Goal: Task Accomplishment & Management: Complete application form

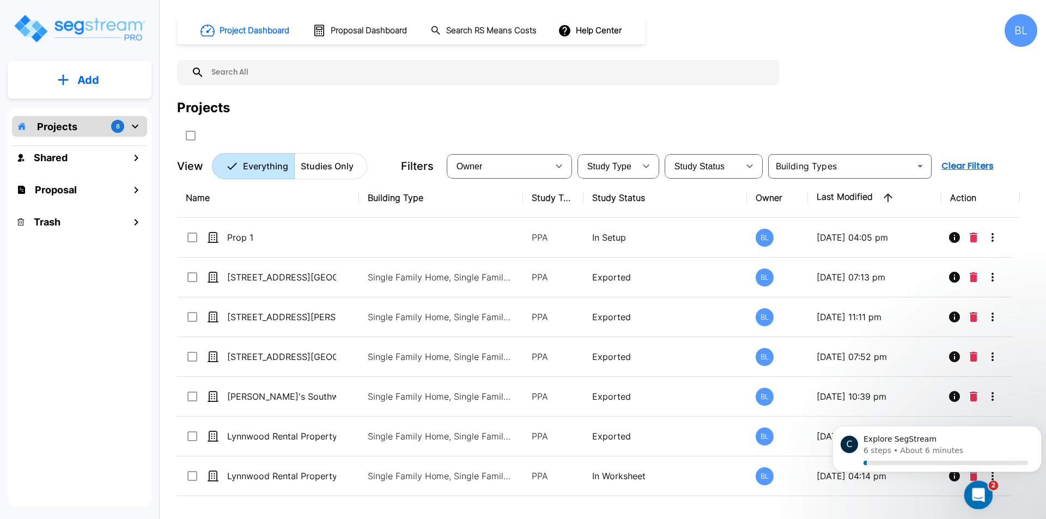
click at [974, 491] on icon "Open Intercom Messenger" at bounding box center [977, 494] width 18 height 18
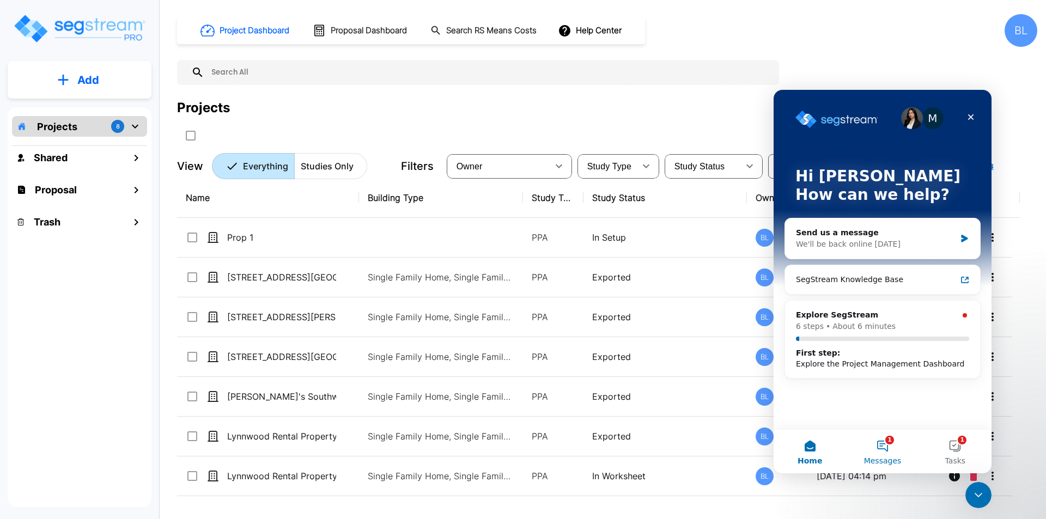
click at [891, 449] on button "1 Messages" at bounding box center [882, 452] width 72 height 44
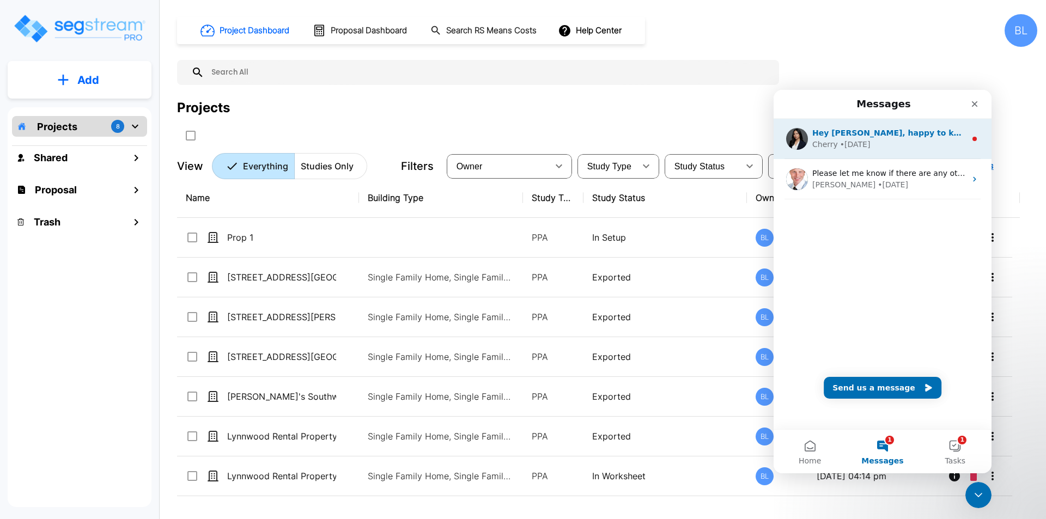
click at [902, 138] on div "Hey [PERSON_NAME], happy to know that you're all set. Let us know if you need a…" at bounding box center [889, 132] width 154 height 11
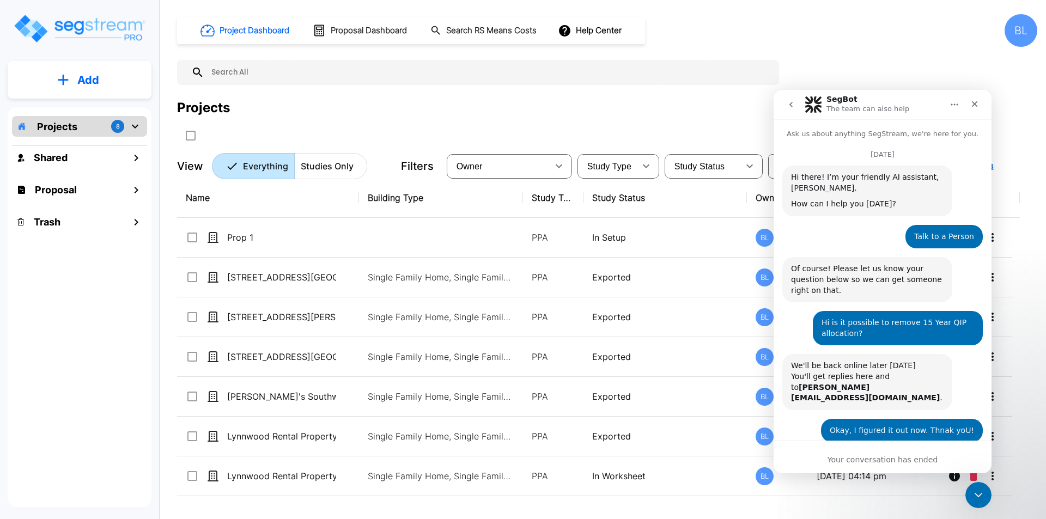
click at [785, 105] on button "go back" at bounding box center [791, 104] width 21 height 21
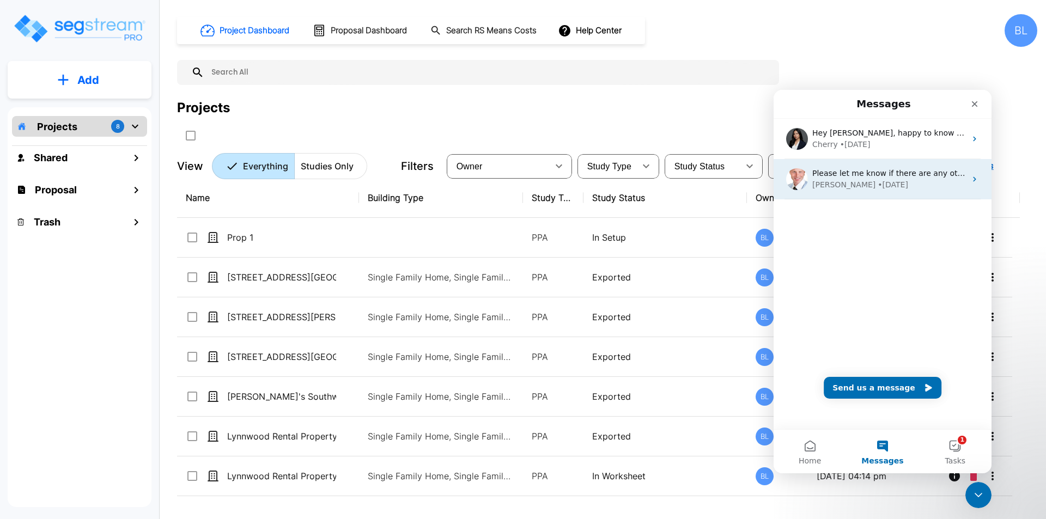
click at [873, 173] on span "Please let me know if there are any other issues [PERSON_NAME]" at bounding box center [937, 173] width 250 height 9
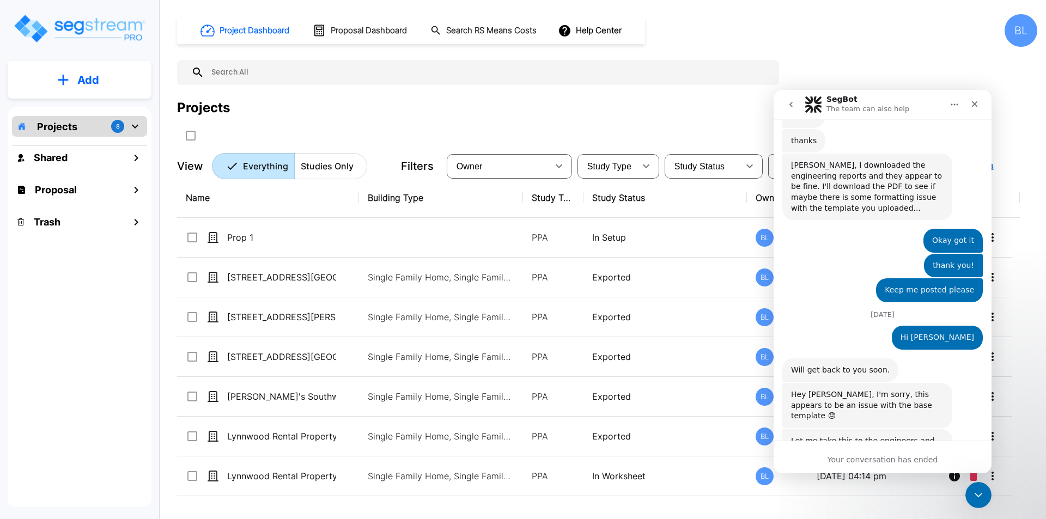
scroll to position [1671, 0]
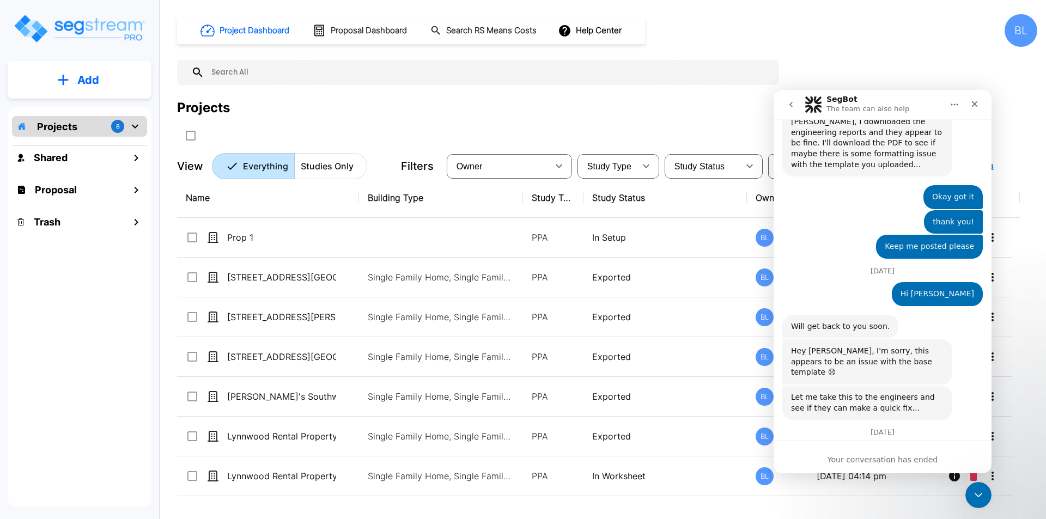
click at [853, 455] on div "Your conversation has ended" at bounding box center [883, 459] width 218 height 11
click at [883, 464] on div "Your conversation has ended" at bounding box center [883, 459] width 218 height 11
click at [905, 456] on div "Your conversation has ended" at bounding box center [883, 459] width 218 height 11
click at [789, 107] on icon "go back" at bounding box center [791, 104] width 9 height 9
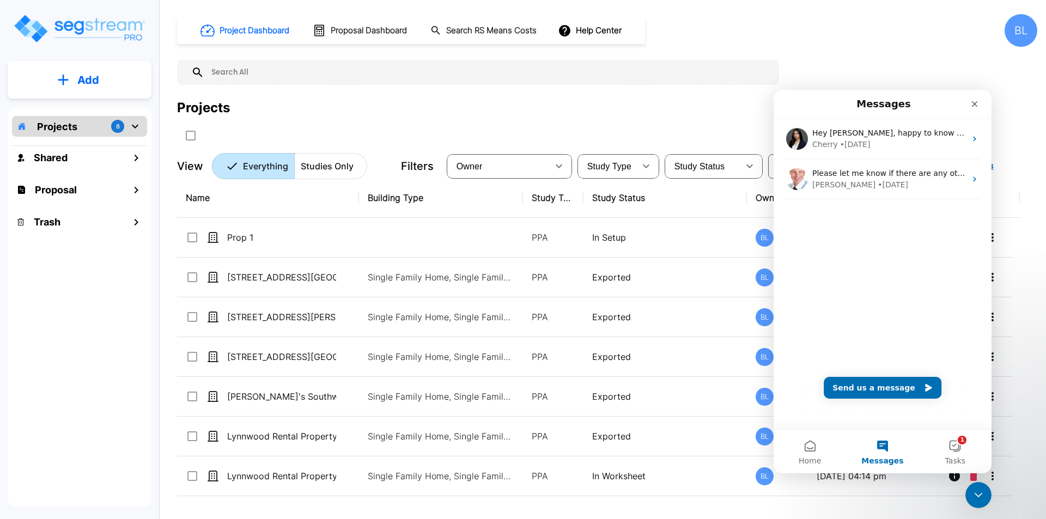
scroll to position [0, 0]
click at [890, 385] on button "Send us a message" at bounding box center [883, 388] width 118 height 22
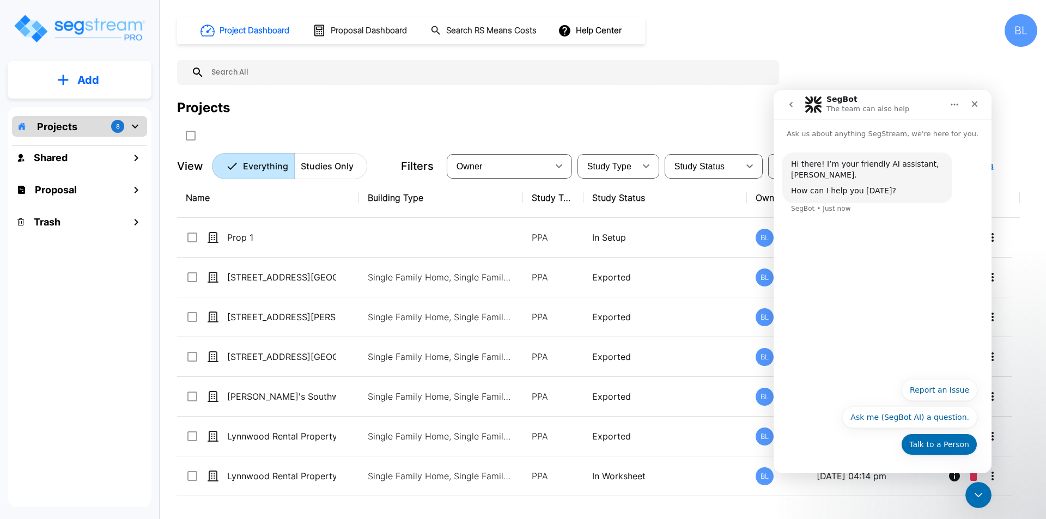
click at [941, 447] on button "Talk to a Person" at bounding box center [939, 445] width 76 height 22
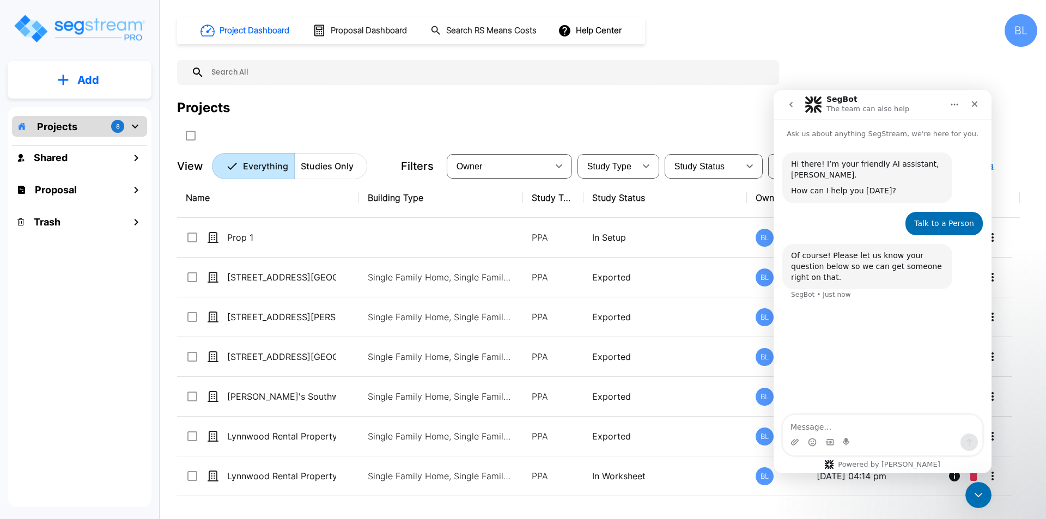
click at [858, 425] on textarea "Message…" at bounding box center [882, 424] width 199 height 19
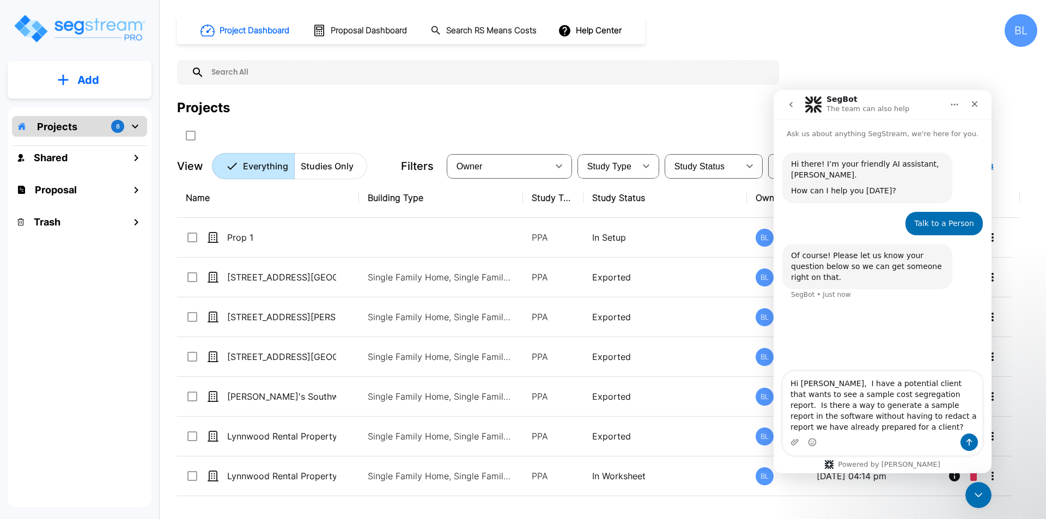
type textarea "Hi [PERSON_NAME], I have a potential client that wants to see a sample cost seg…"
click at [970, 439] on icon "Send a message…" at bounding box center [969, 442] width 9 height 9
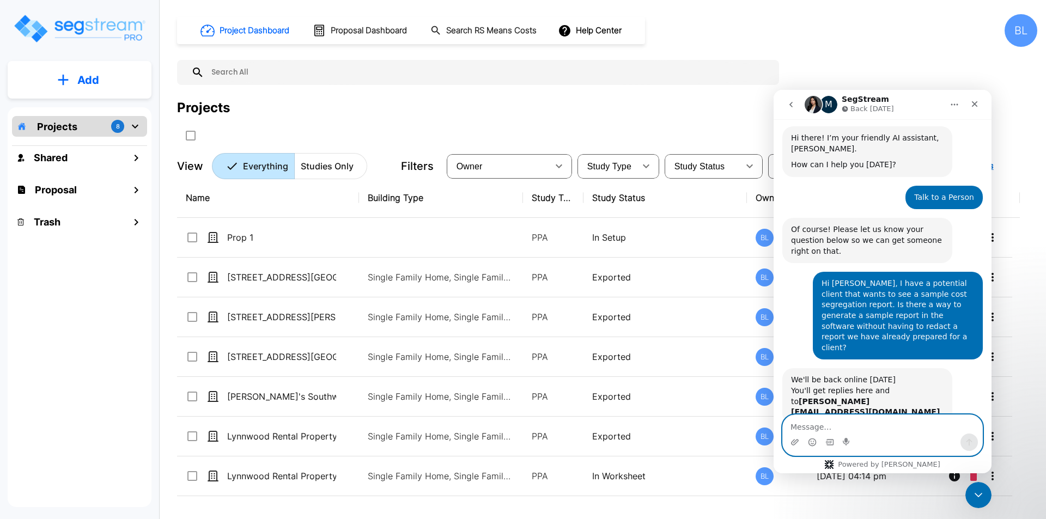
scroll to position [57, 0]
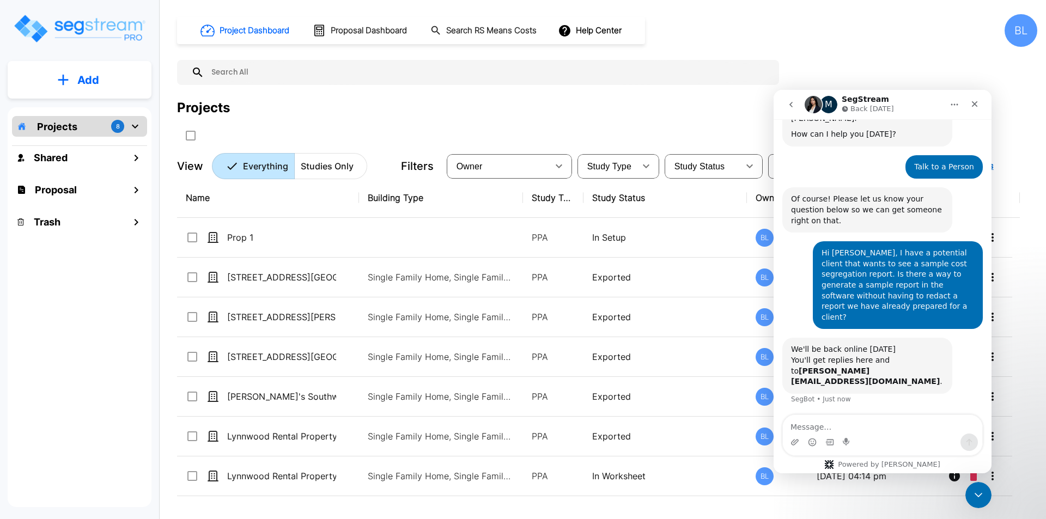
click at [795, 104] on icon "go back" at bounding box center [791, 104] width 9 height 9
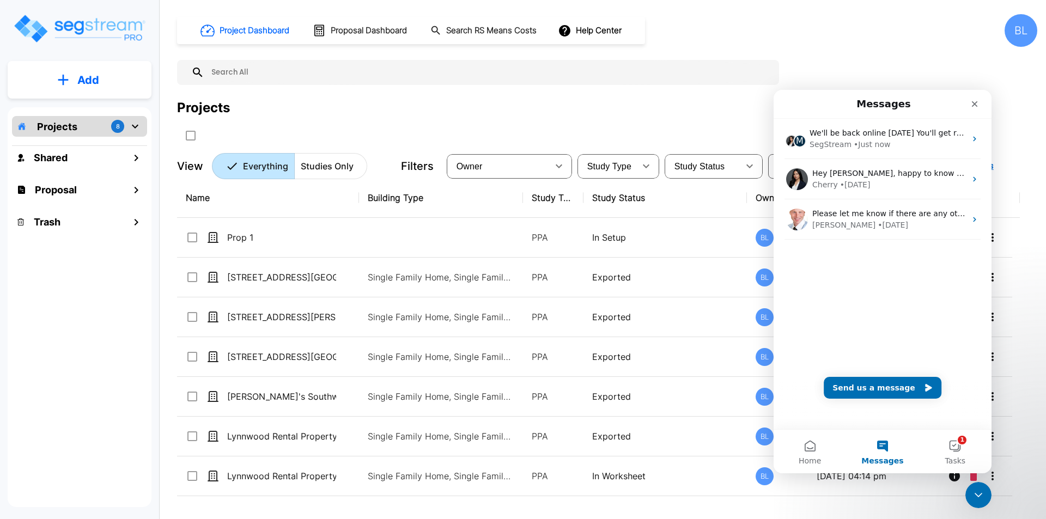
scroll to position [0, 0]
click at [616, 30] on button "Help Center" at bounding box center [591, 30] width 70 height 21
click at [614, 58] on link "Knowledge Base" at bounding box center [610, 60] width 105 height 20
click at [974, 102] on icon "Close" at bounding box center [975, 104] width 6 height 6
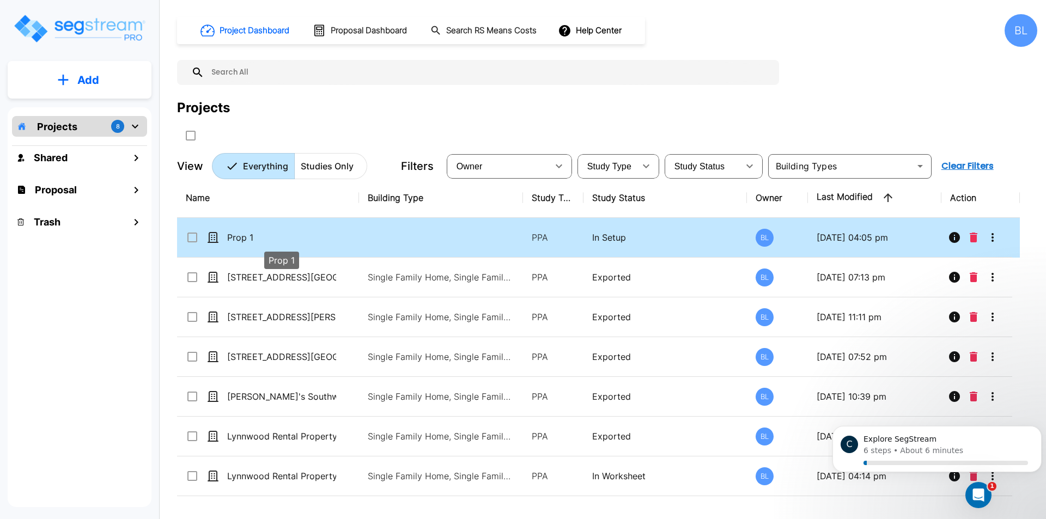
click at [261, 240] on p "Prop 1" at bounding box center [281, 237] width 109 height 13
checkbox input "true"
click at [261, 240] on p "Prop 1" at bounding box center [281, 237] width 109 height 13
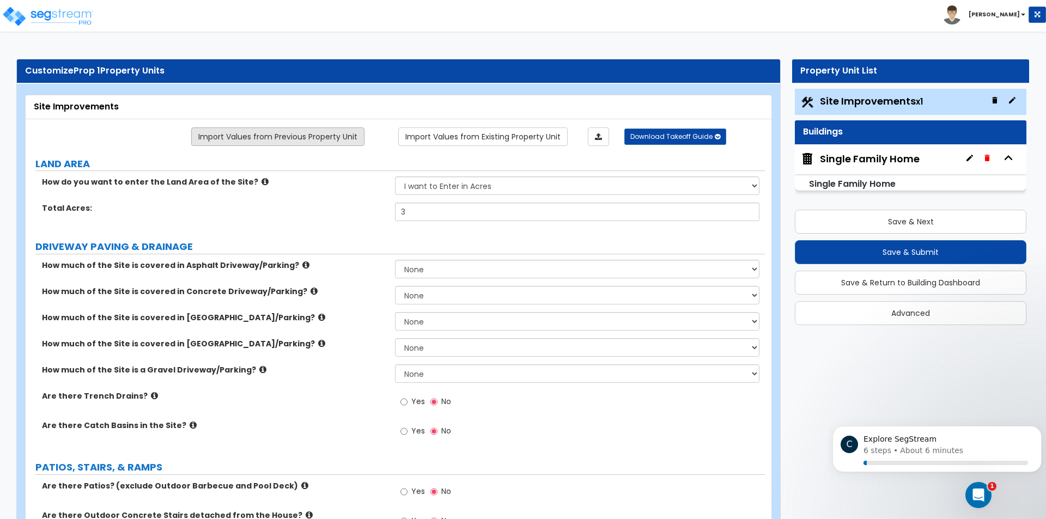
click at [261, 140] on link "Import Values from Previous Property Unit" at bounding box center [277, 136] width 173 height 19
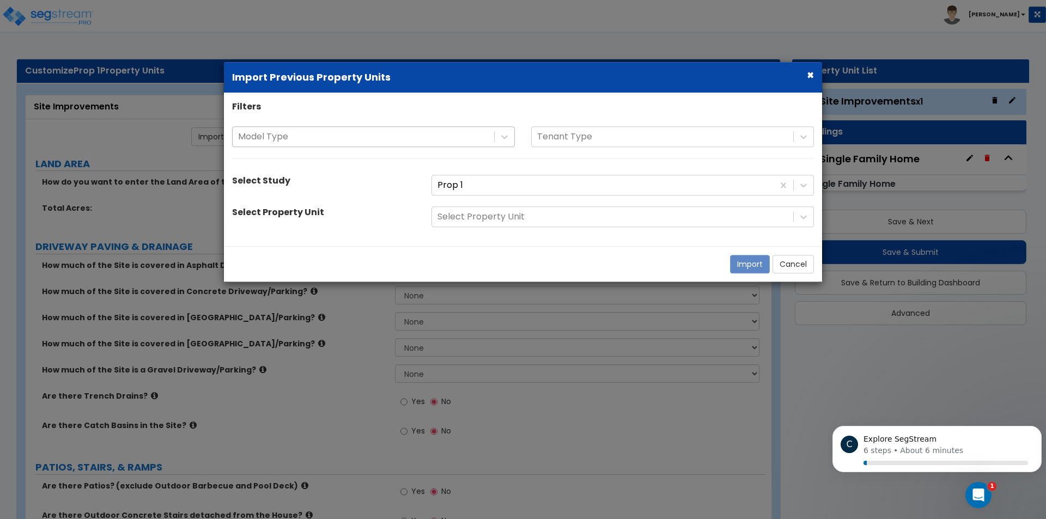
click at [331, 140] on div at bounding box center [363, 137] width 251 height 15
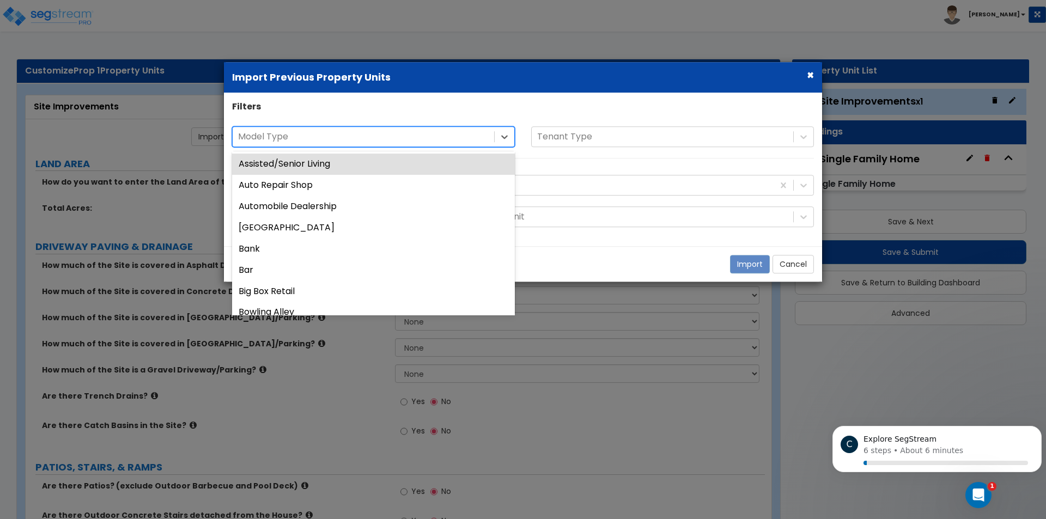
click at [331, 140] on div at bounding box center [363, 137] width 251 height 15
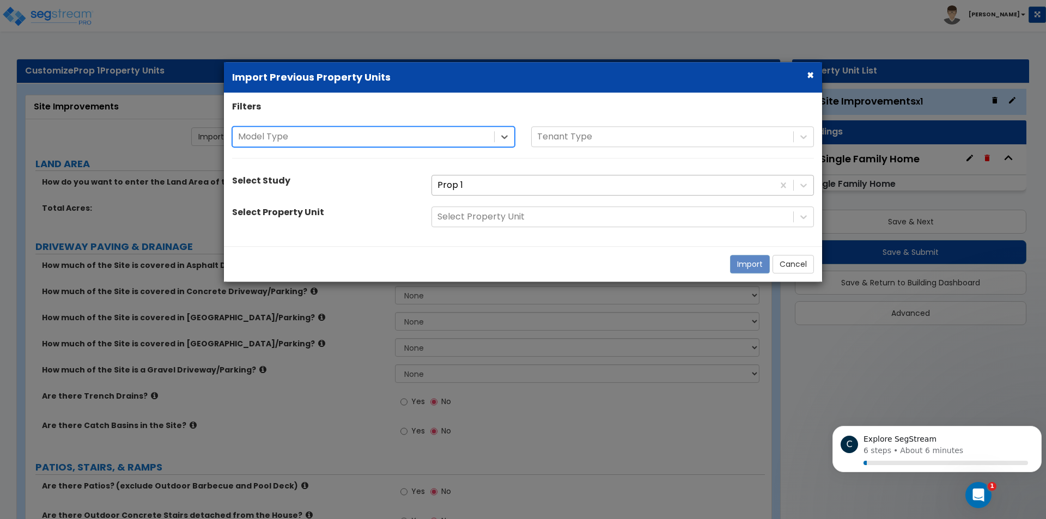
click at [685, 190] on div at bounding box center [602, 185] width 331 height 15
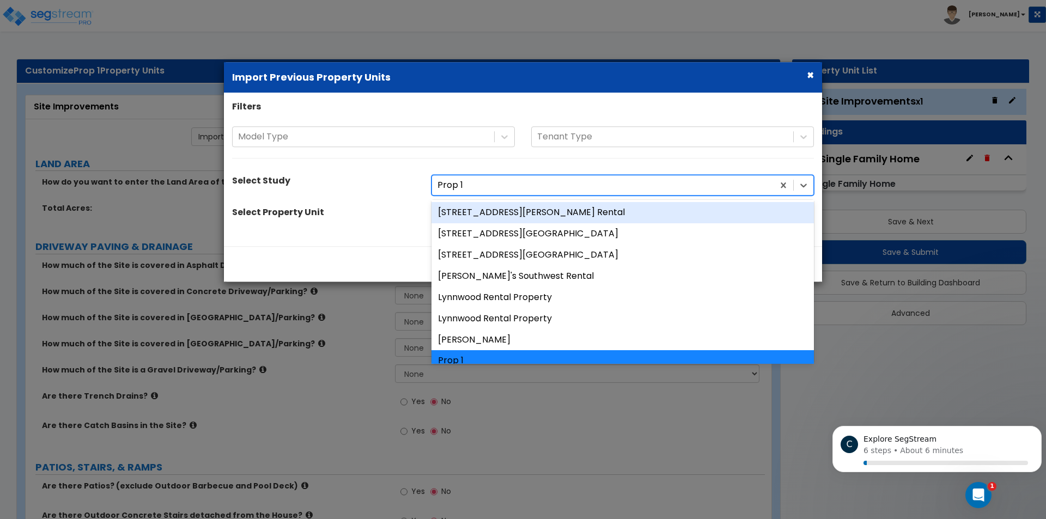
click at [546, 206] on div "[STREET_ADDRESS][PERSON_NAME] Rental" at bounding box center [622, 213] width 382 height 21
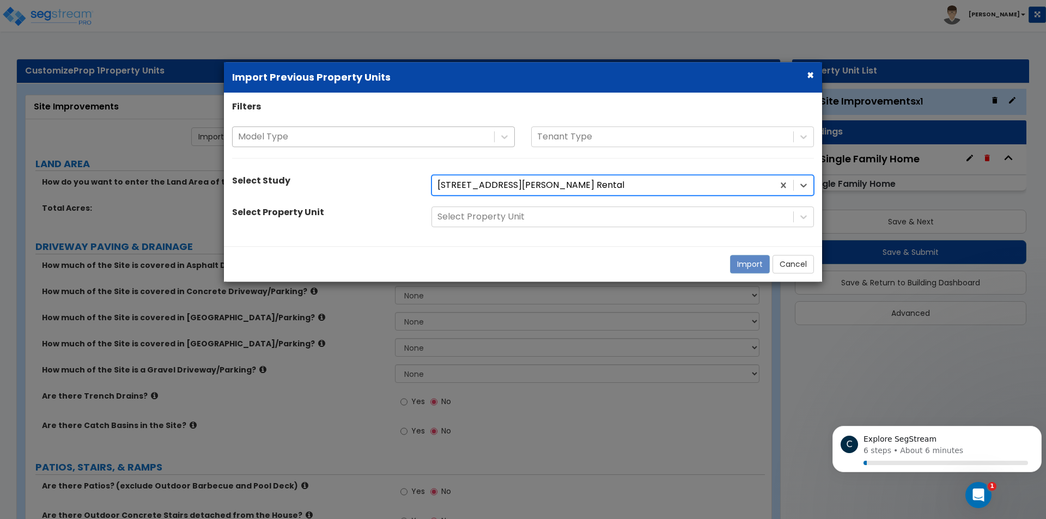
click at [401, 133] on div at bounding box center [363, 137] width 251 height 15
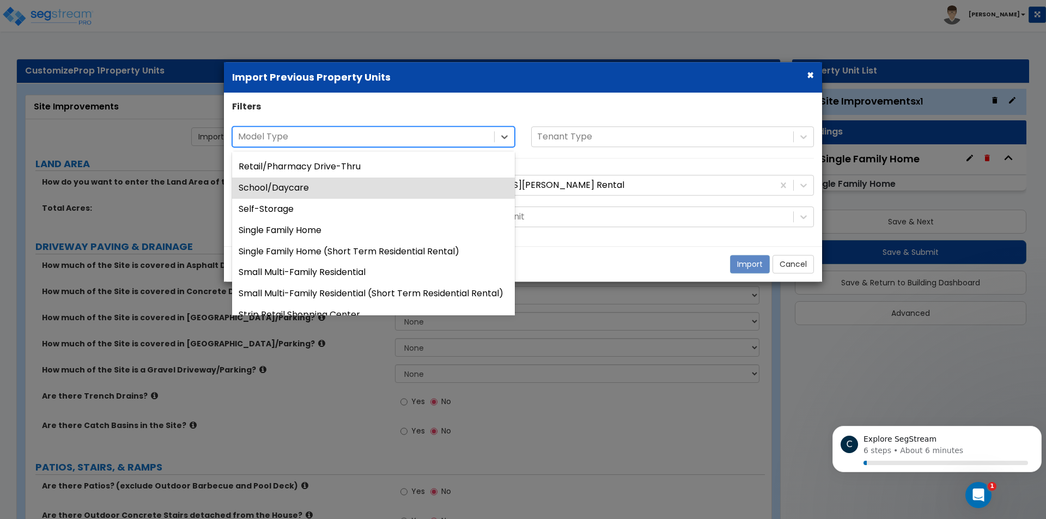
scroll to position [981, 0]
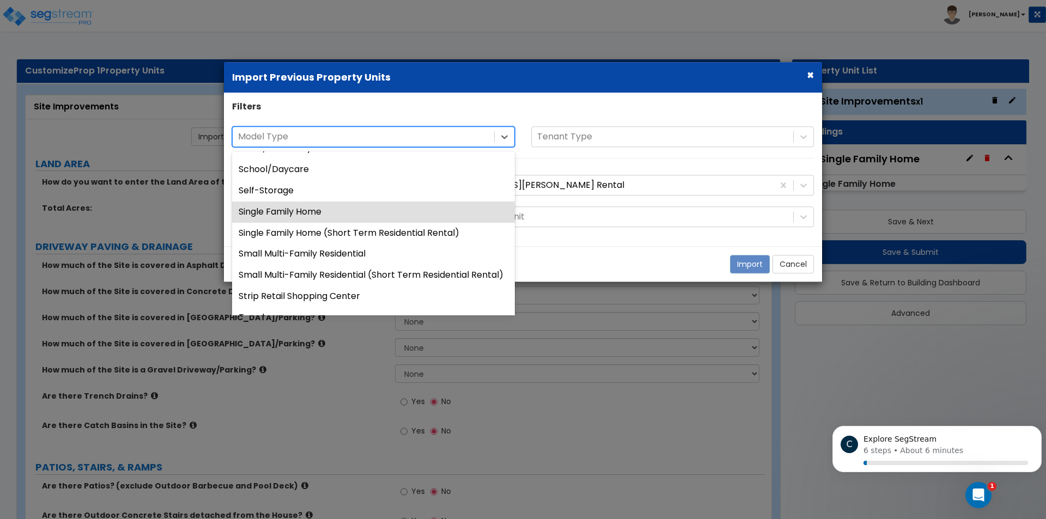
click at [355, 216] on div "Single Family Home" at bounding box center [373, 212] width 283 height 21
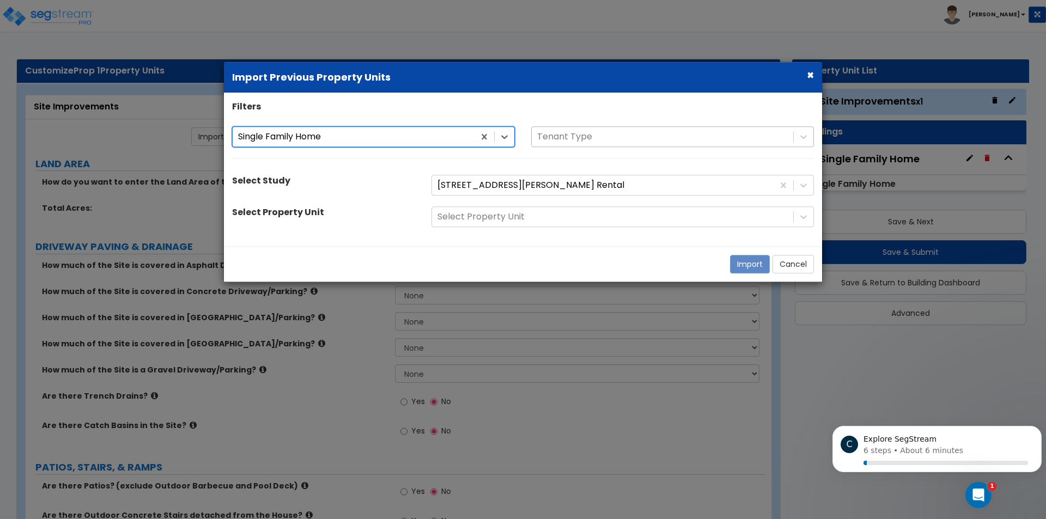
click at [687, 141] on div "Tenant Type" at bounding box center [663, 136] width 262 height 19
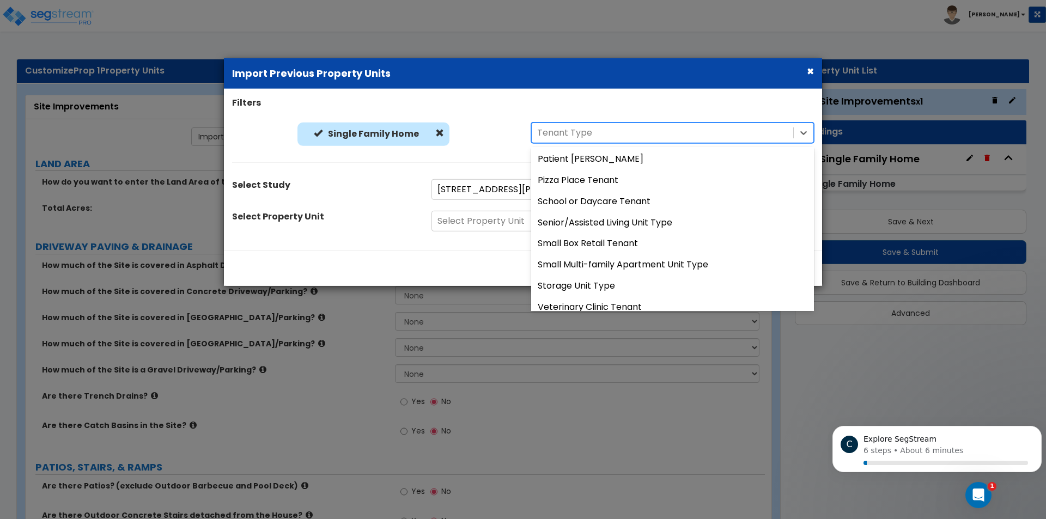
scroll to position [751, 0]
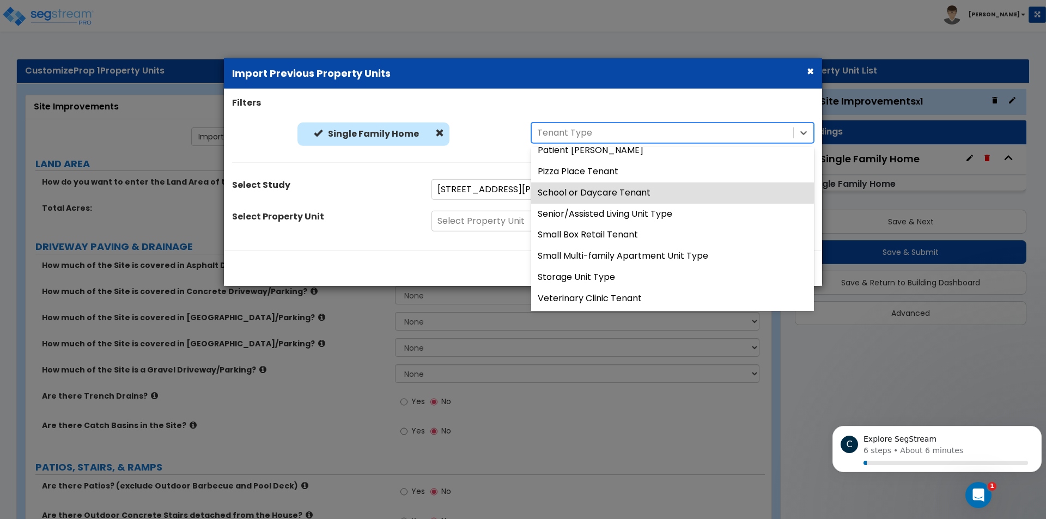
click at [461, 145] on div "Single Family Home" at bounding box center [373, 137] width 283 height 29
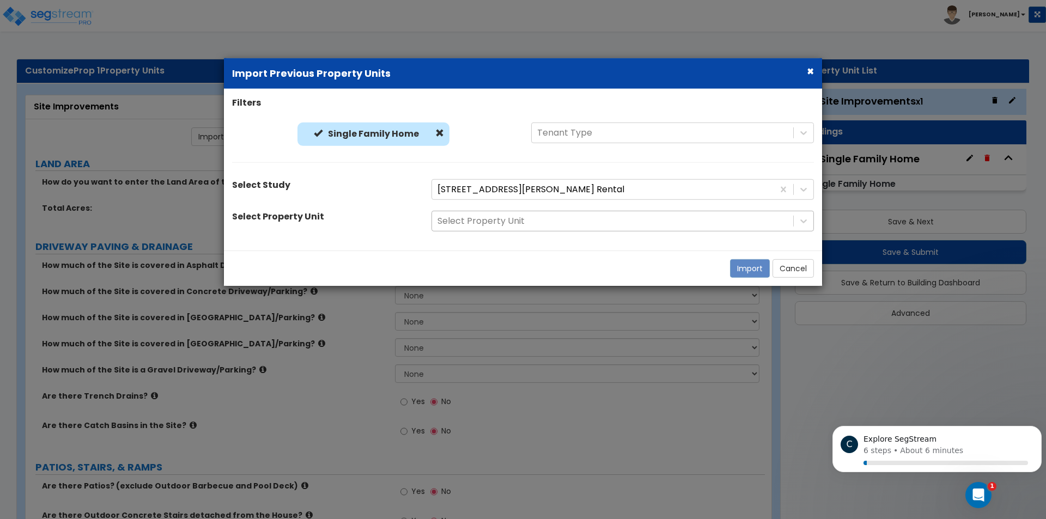
click at [610, 223] on div at bounding box center [612, 221] width 350 height 15
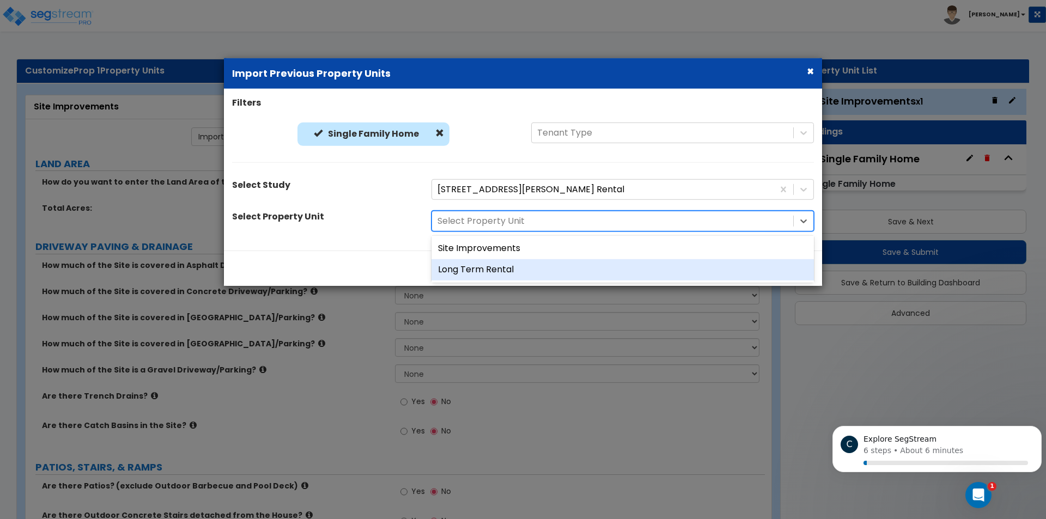
click at [530, 270] on div "Long Term Rental" at bounding box center [622, 269] width 382 height 21
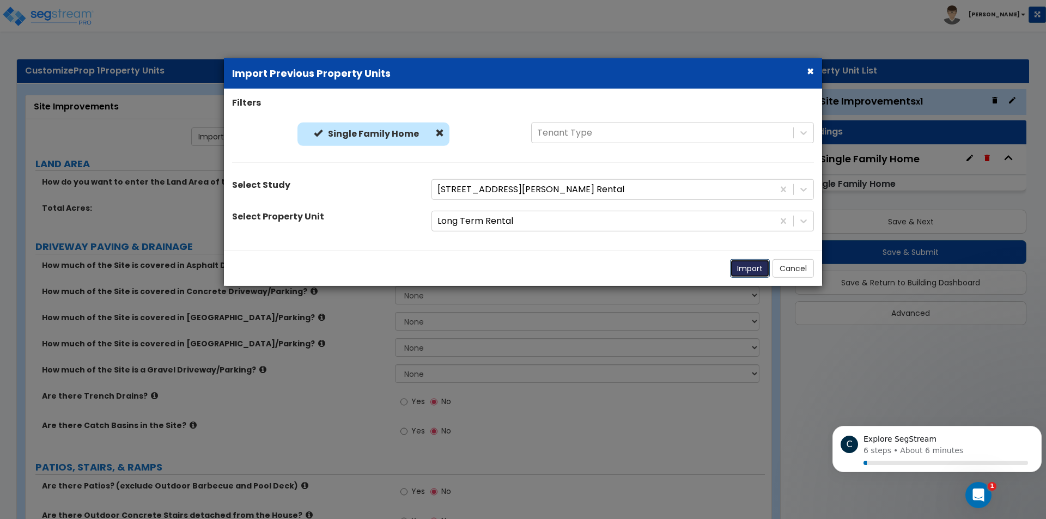
click at [745, 269] on button "Import" at bounding box center [750, 268] width 40 height 19
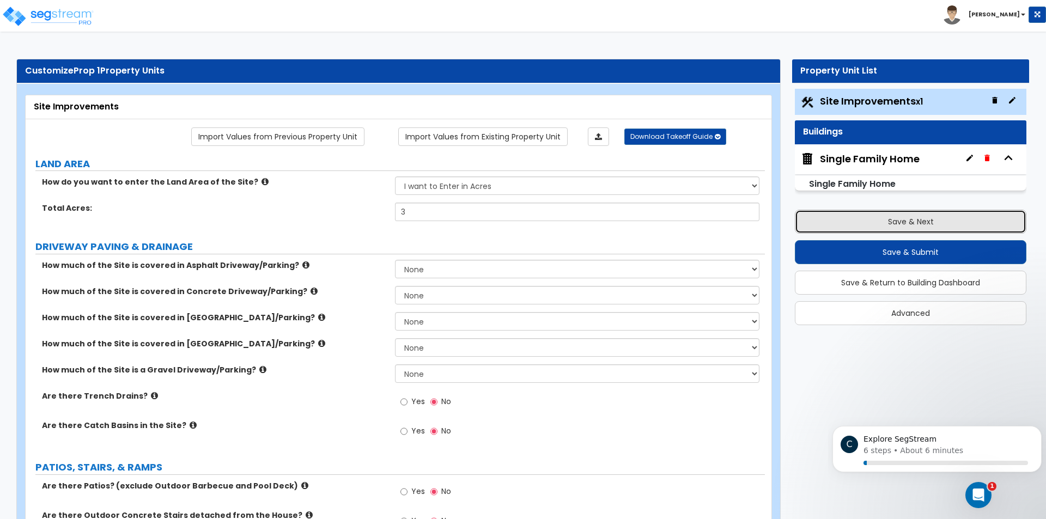
click at [857, 223] on button "Save & Next" at bounding box center [911, 222] width 232 height 24
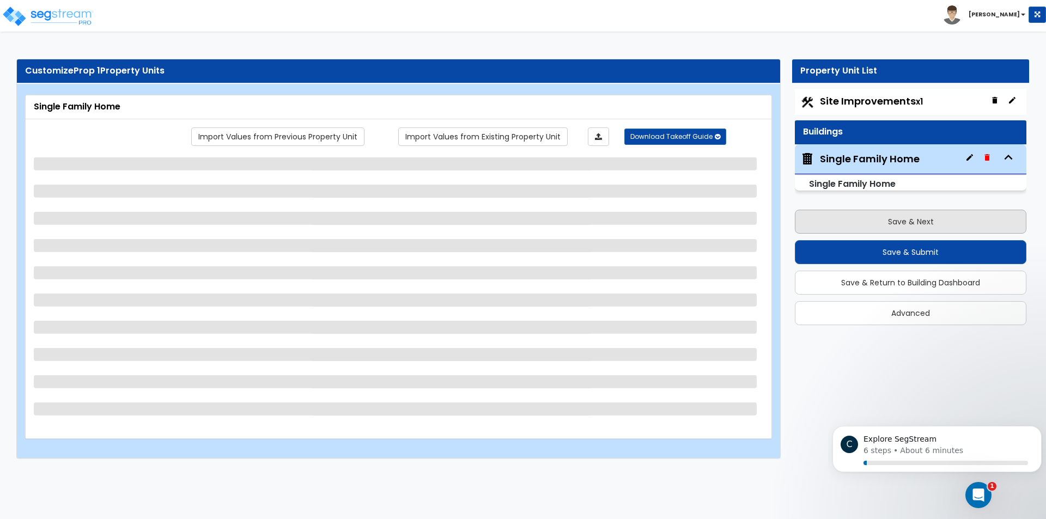
select select "7"
select select "2"
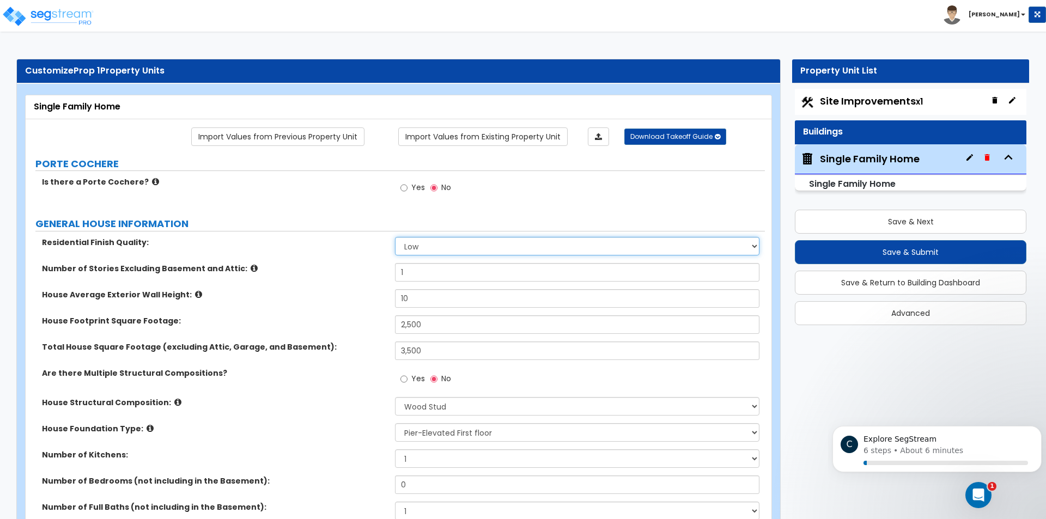
click at [482, 245] on select "Low Average High" at bounding box center [577, 246] width 364 height 19
select select "2"
click at [395, 237] on select "Low Average High" at bounding box center [577, 246] width 364 height 19
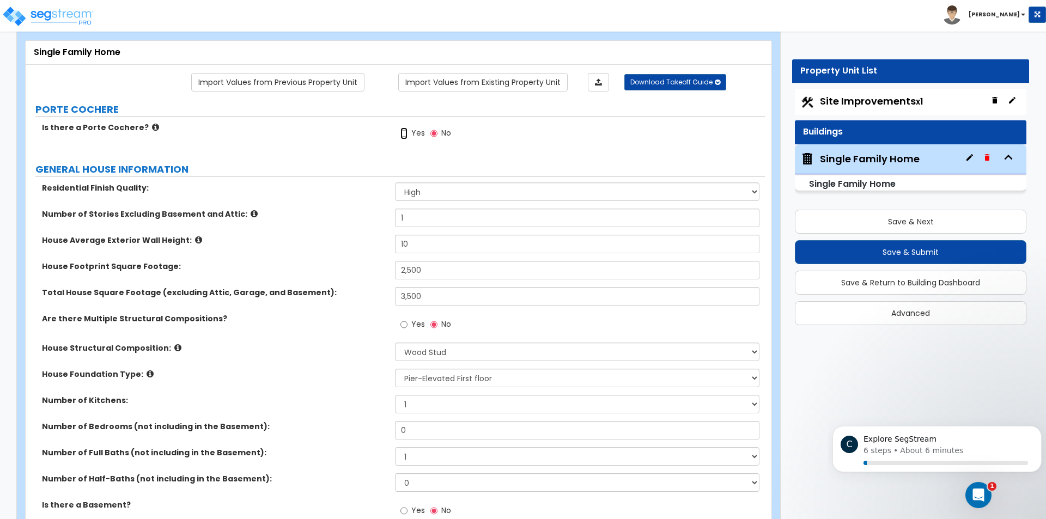
click at [404, 135] on input "Yes" at bounding box center [403, 133] width 7 height 12
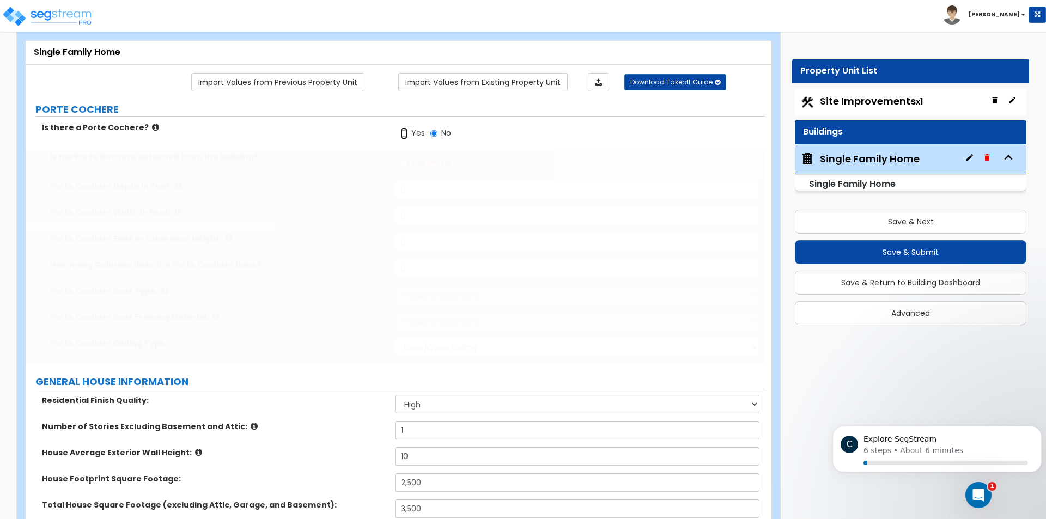
radio input "true"
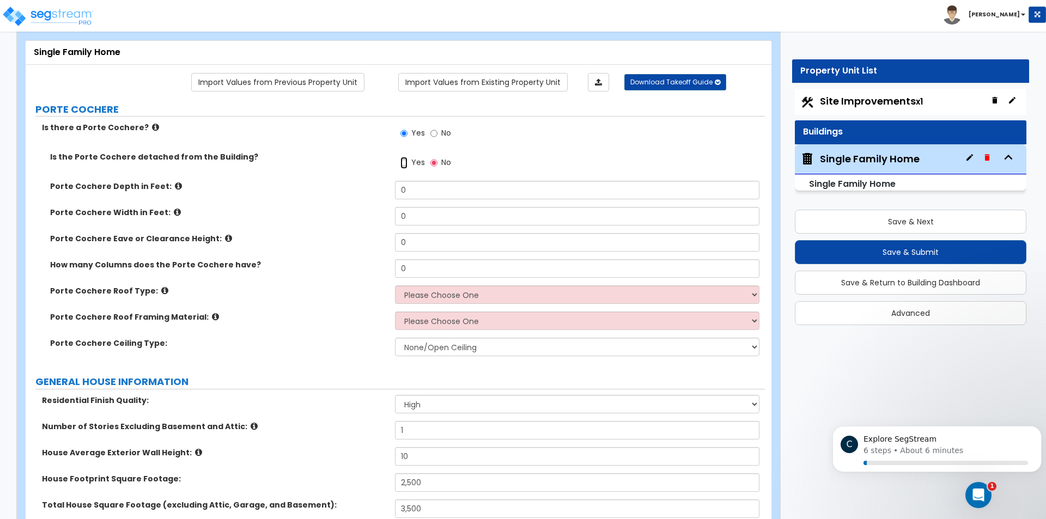
click at [405, 163] on input "Yes" at bounding box center [403, 163] width 7 height 12
radio input "true"
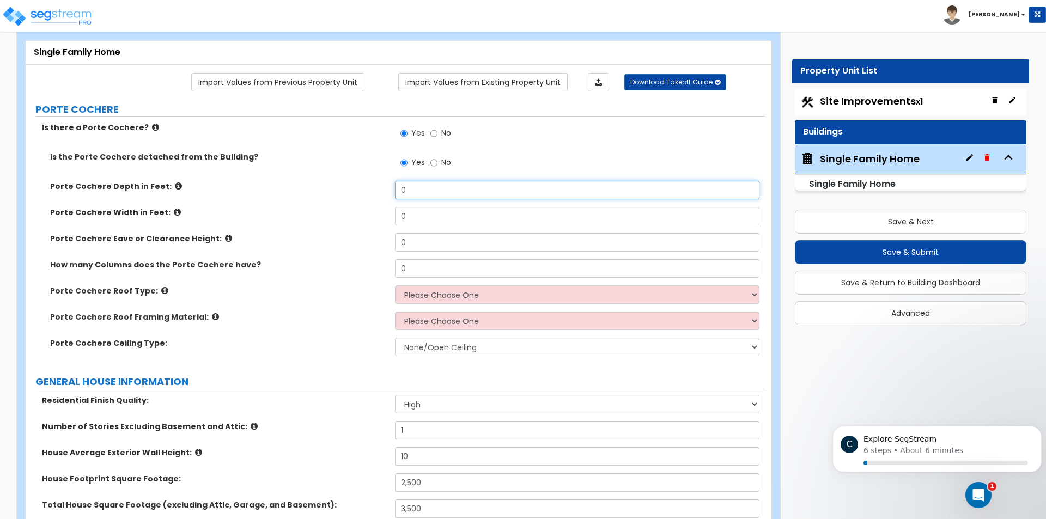
click at [428, 185] on input "0" at bounding box center [577, 190] width 364 height 19
type input "100"
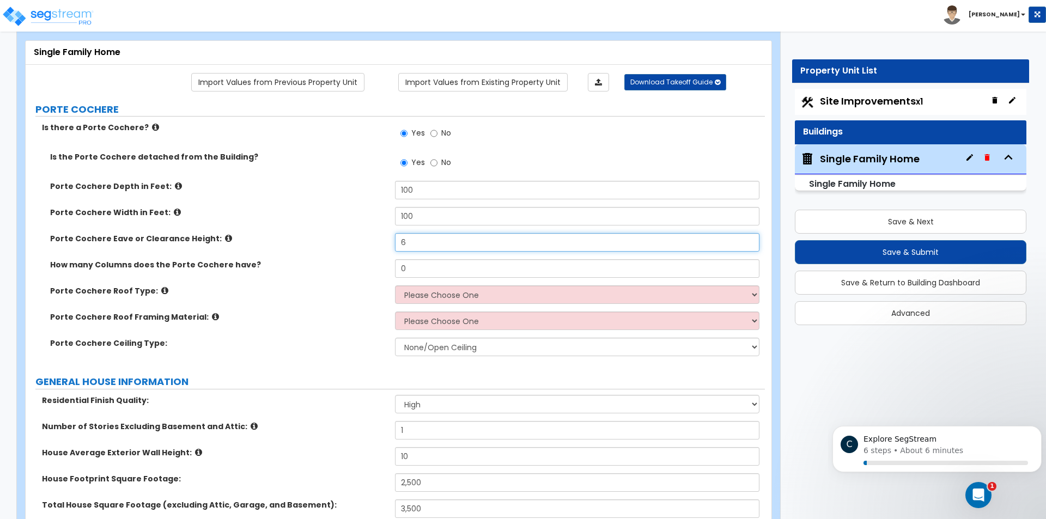
type input "6"
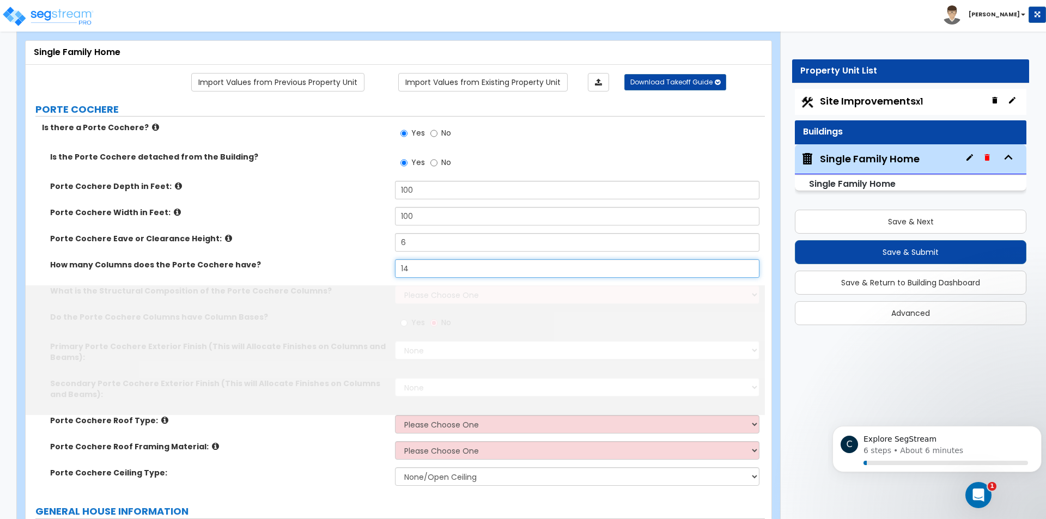
type input "14"
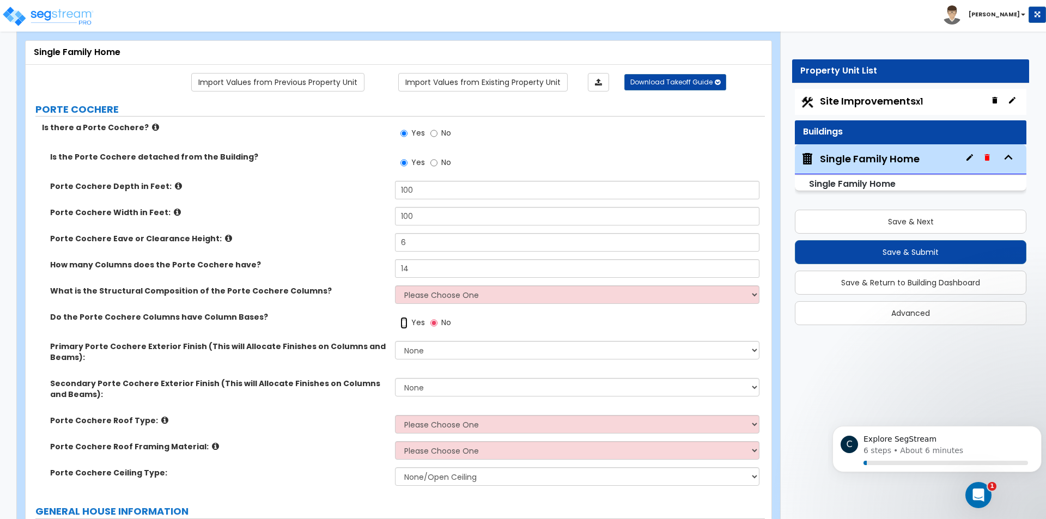
click at [408, 323] on input "Yes" at bounding box center [403, 323] width 7 height 12
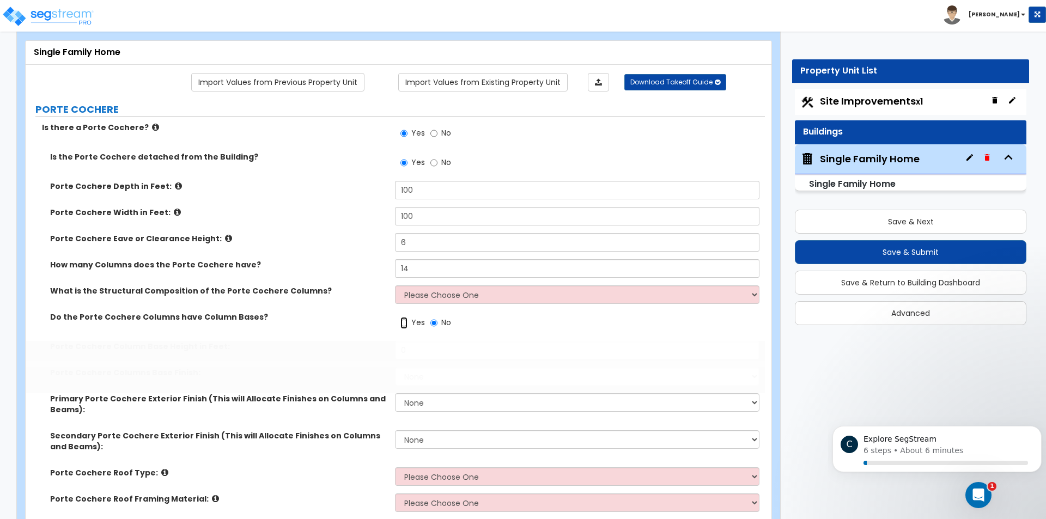
radio input "true"
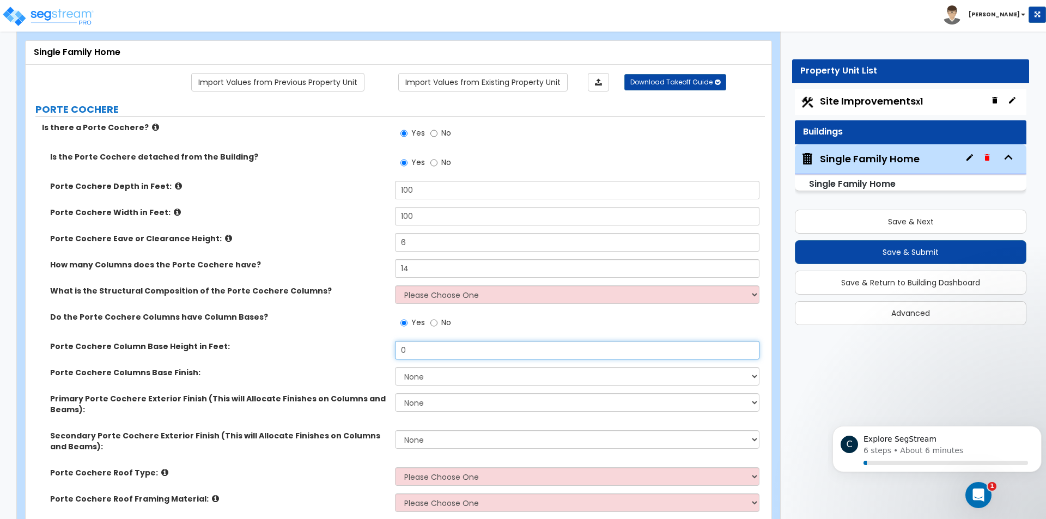
click at [421, 354] on input "0" at bounding box center [577, 350] width 364 height 19
type input "2"
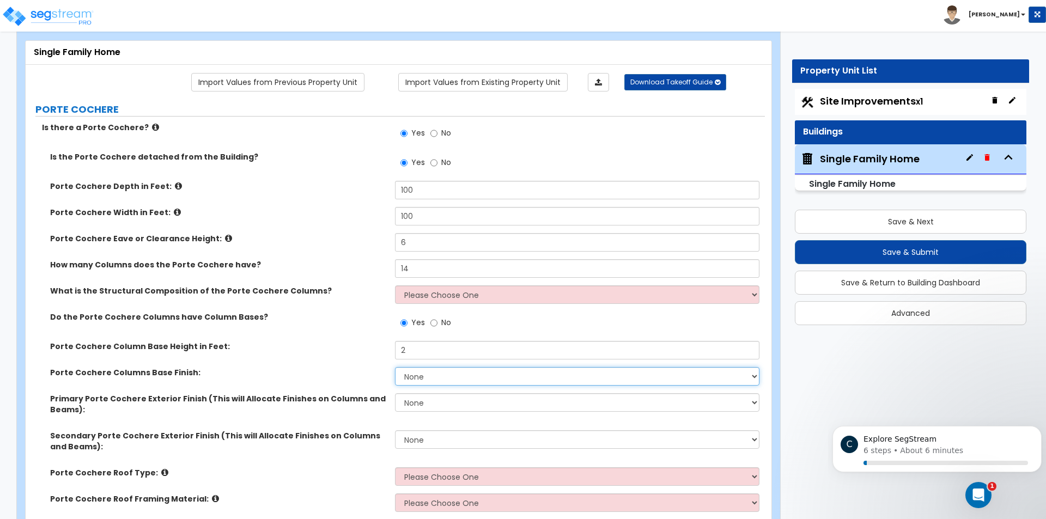
click at [445, 374] on select "None Paint Finish Stucco Finish Tile Finish Brick Veneer Stone Veneer Metal Com…" at bounding box center [577, 376] width 364 height 19
select select "4"
click at [395, 367] on select "None Paint Finish Stucco Finish Tile Finish Brick Veneer Stone Veneer Metal Com…" at bounding box center [577, 376] width 364 height 19
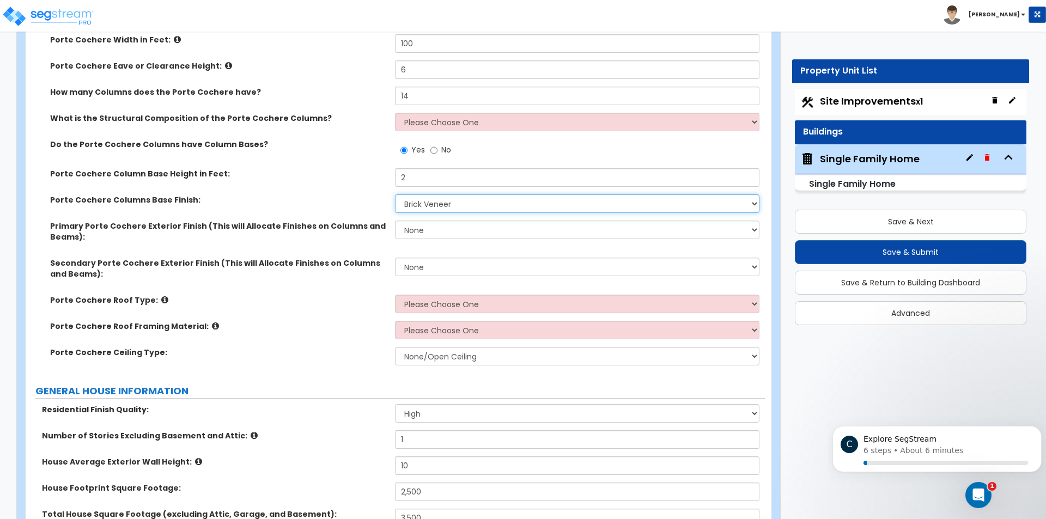
scroll to position [272, 0]
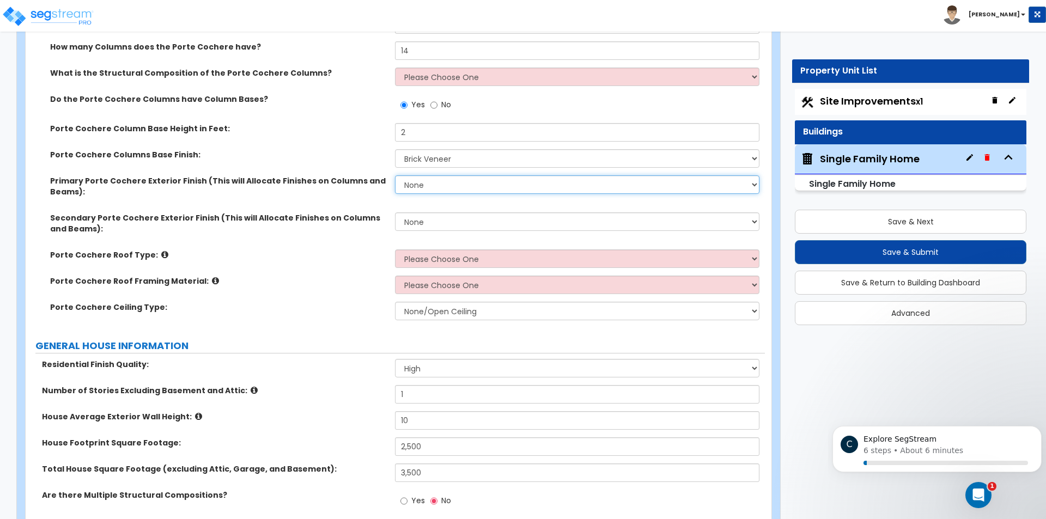
click at [436, 185] on select "None Paint Finish Stucco Finish Tile Finish Brick Veneer Stone Veneer Metal Com…" at bounding box center [577, 184] width 364 height 19
select select "4"
click at [395, 175] on select "None Paint Finish Stucco Finish Tile Finish Brick Veneer Stone Veneer Metal Com…" at bounding box center [577, 184] width 364 height 19
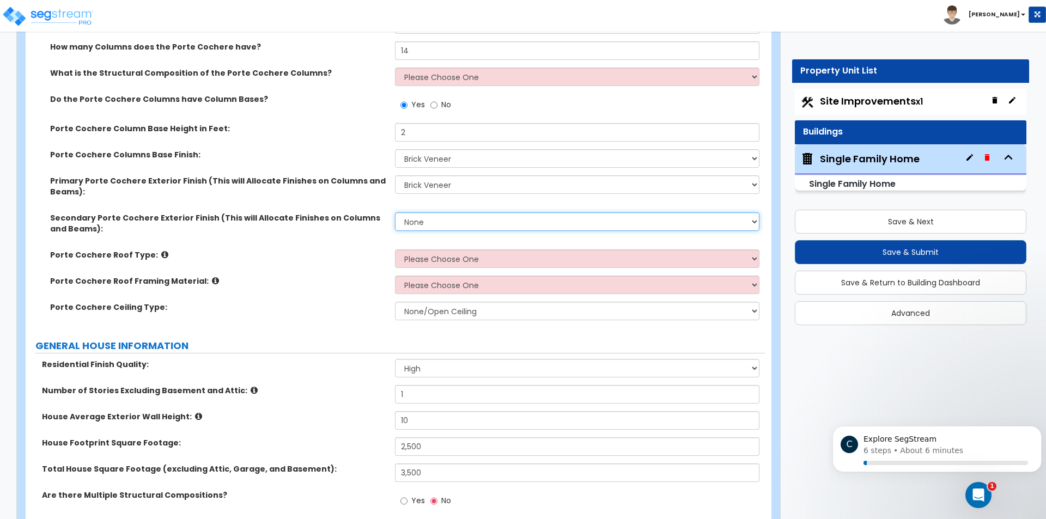
click at [442, 220] on select "None Paint Finish Stucco Finish Tile Finish Brick Veneer Stone Veneer Metal Com…" at bounding box center [577, 221] width 364 height 19
select select "4"
click at [395, 212] on select "None Paint Finish Stucco Finish Tile Finish Brick Veneer Stone Veneer Metal Com…" at bounding box center [577, 221] width 364 height 19
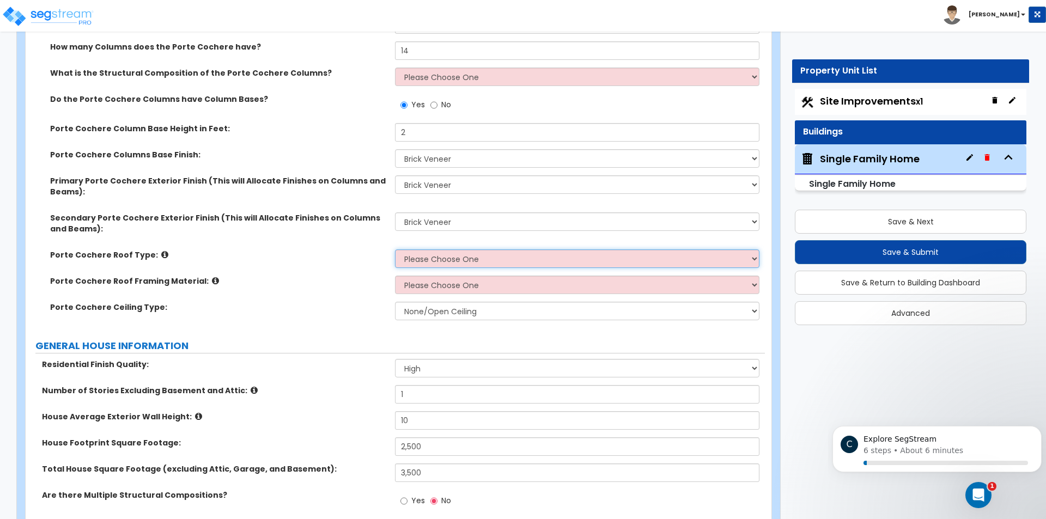
click at [437, 264] on select "Please Choose One Gabled Roof Flat Roof" at bounding box center [577, 259] width 364 height 19
select select "1"
click at [395, 250] on select "Please Choose One Gabled Roof Flat Roof" at bounding box center [577, 259] width 364 height 19
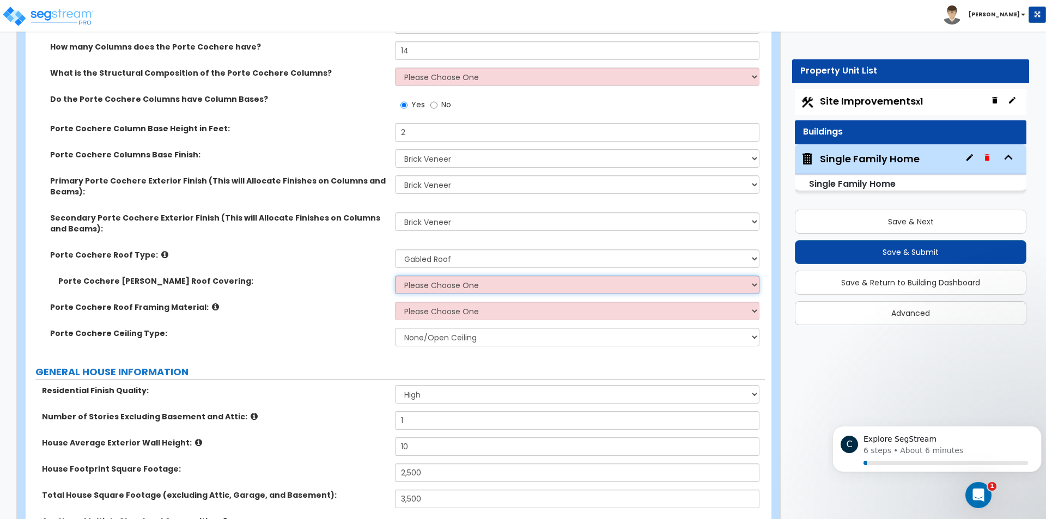
click at [445, 281] on select "Please Choose One Asphalt Shingle Clay Tile Wood Shingle Metal Shingle Standing…" at bounding box center [577, 285] width 364 height 19
select select "2"
click at [395, 276] on select "Please Choose One Asphalt Shingle Clay Tile Wood Shingle Metal Shingle Standing…" at bounding box center [577, 285] width 364 height 19
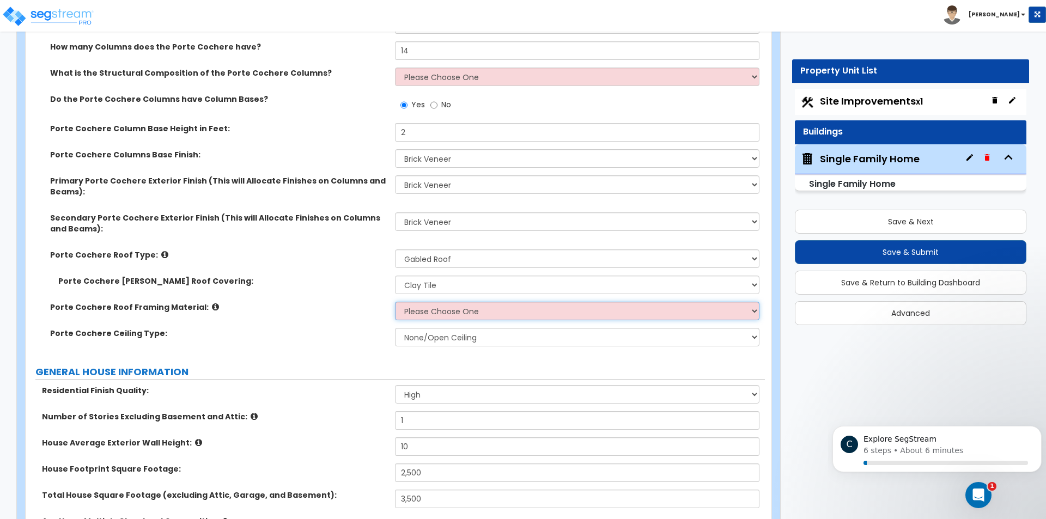
click at [441, 313] on select "Please Choose One Wood Metal" at bounding box center [577, 311] width 364 height 19
select select "1"
click at [395, 302] on select "Please Choose One Wood Metal" at bounding box center [577, 311] width 364 height 19
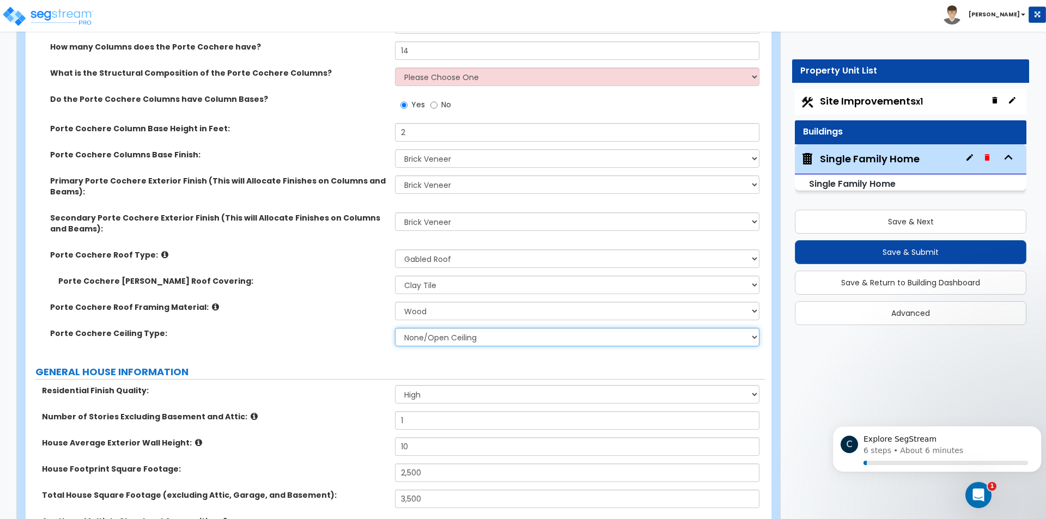
click at [438, 339] on select "None/Open Ceiling Drywall Ceiling Suspended Metal Ceiling" at bounding box center [577, 337] width 364 height 19
select select "2"
click at [395, 328] on select "None/Open Ceiling Drywall Ceiling Suspended Metal Ceiling" at bounding box center [577, 337] width 364 height 19
click at [479, 78] on select "Please Choose One Wood Steel Concrete" at bounding box center [577, 77] width 364 height 19
select select "2"
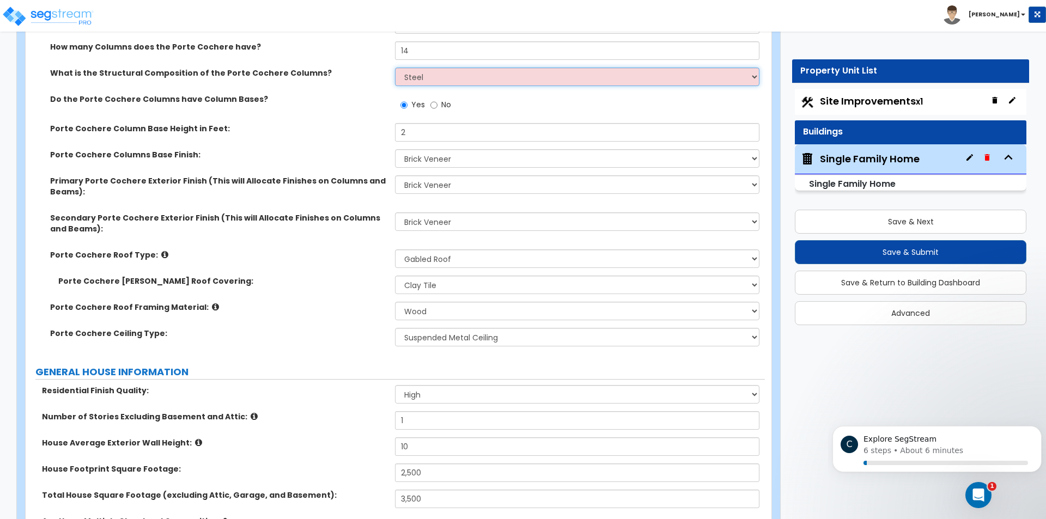
click at [395, 68] on select "Please Choose One Wood Steel Concrete" at bounding box center [577, 77] width 364 height 19
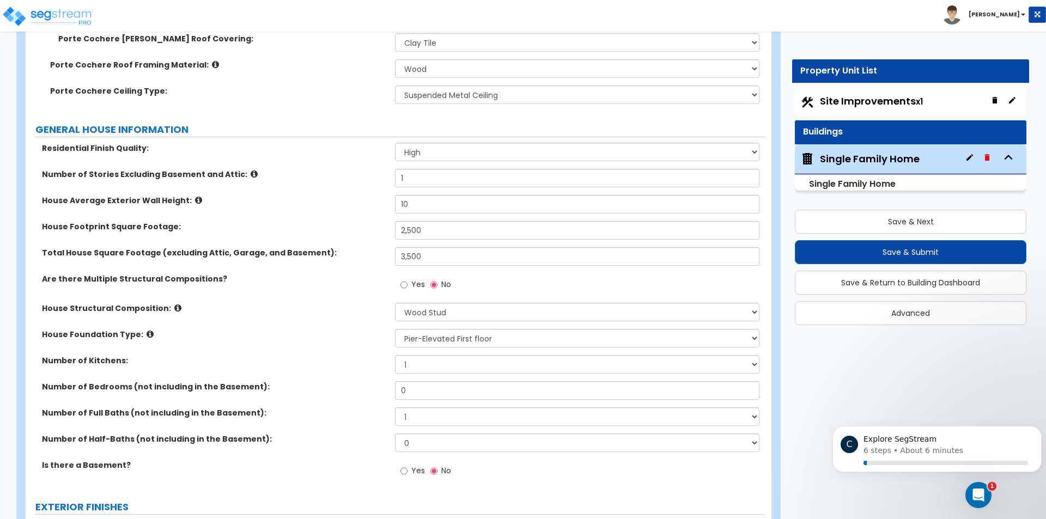
scroll to position [545, 0]
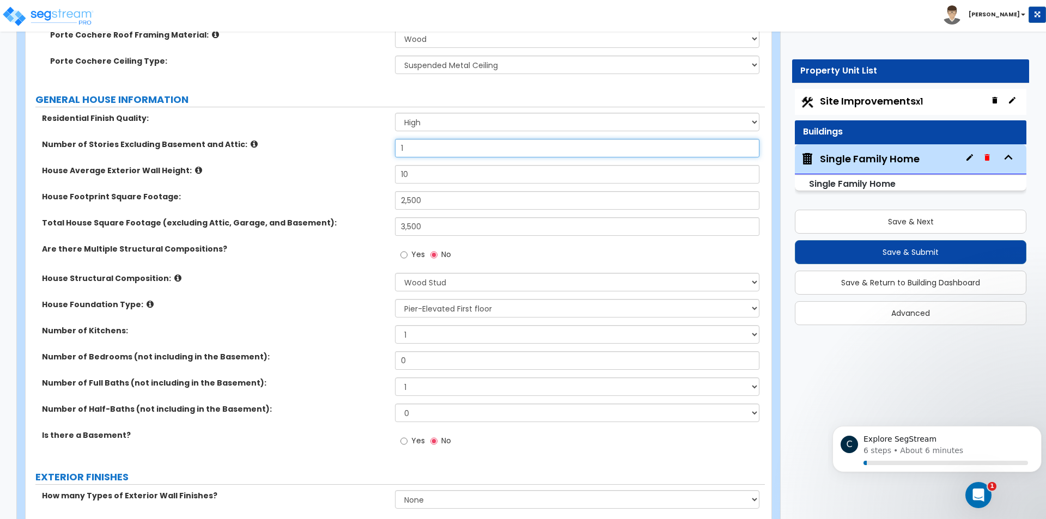
click at [458, 148] on input "1" at bounding box center [577, 148] width 364 height 19
type input "2"
click at [431, 177] on input "10" at bounding box center [577, 174] width 364 height 19
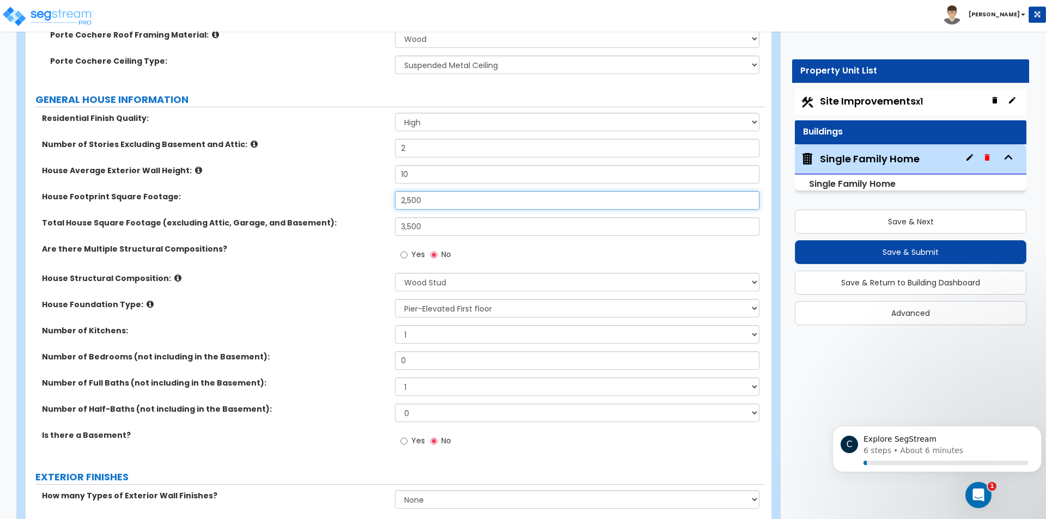
click at [431, 201] on input "2,500" at bounding box center [577, 200] width 364 height 19
click at [406, 200] on input "2,500" at bounding box center [577, 200] width 364 height 19
type input "2"
type input "3"
type input "2,500"
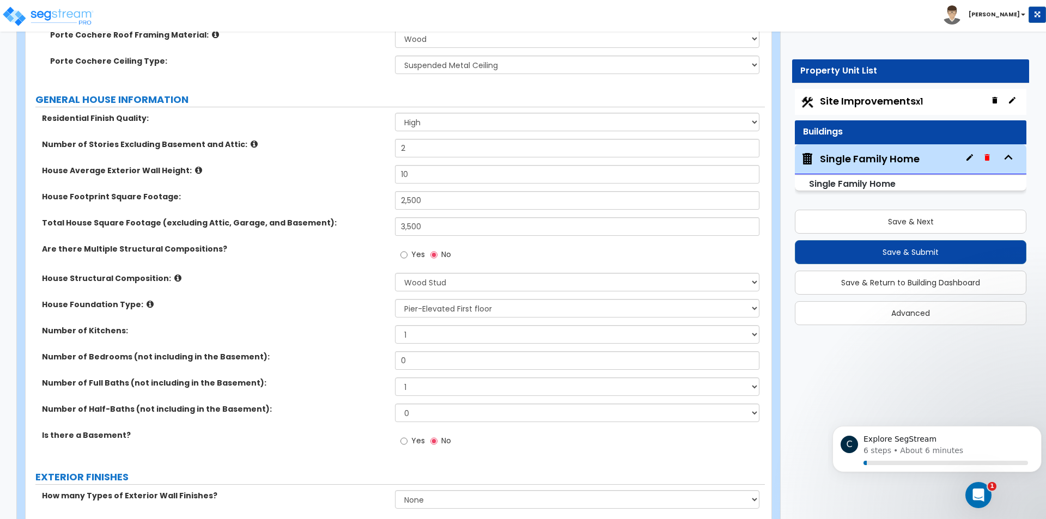
click at [359, 240] on div "Total House Square Footage (excluding Attic, Garage, and Basement): 3,500" at bounding box center [395, 230] width 739 height 26
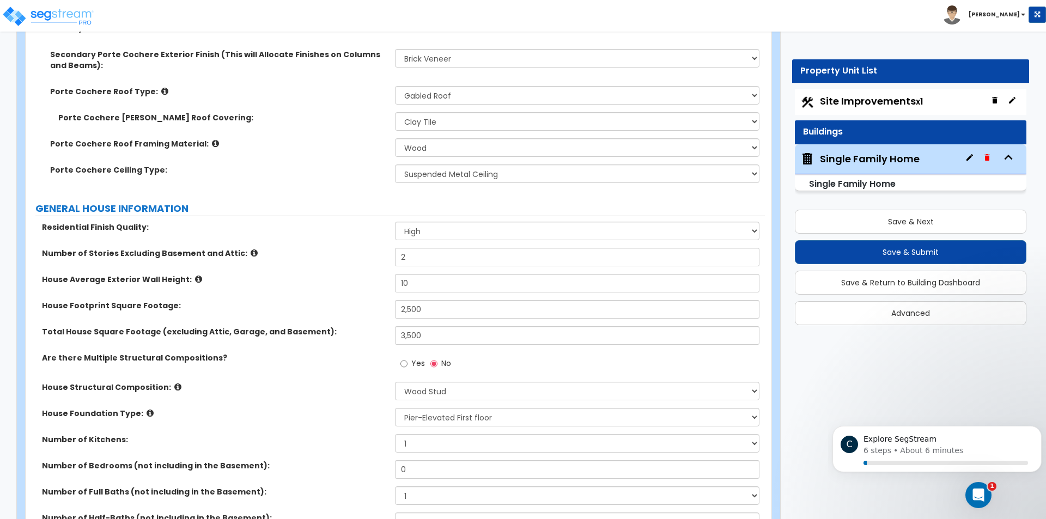
click at [337, 167] on label "Porte Cochere Ceiling Type:" at bounding box center [218, 170] width 337 height 11
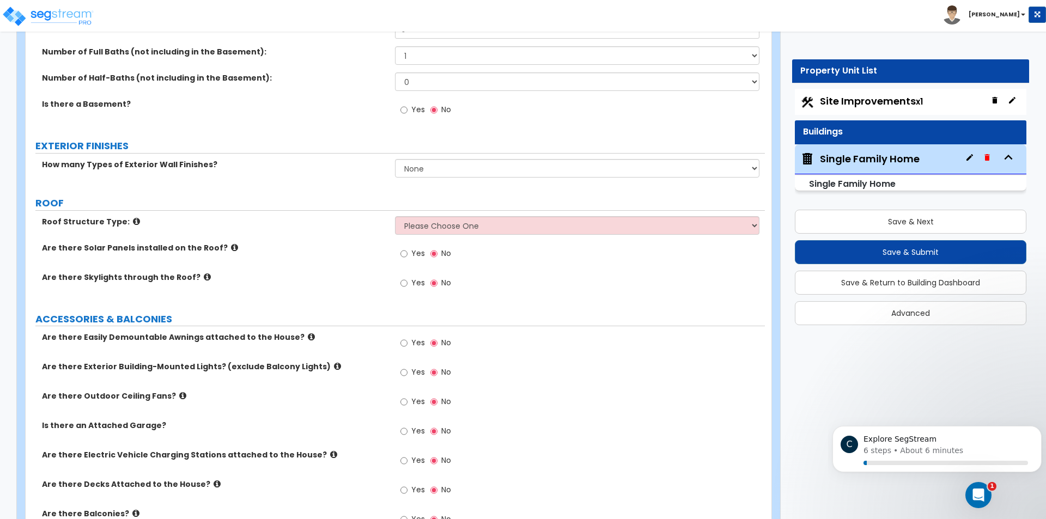
scroll to position [981, 0]
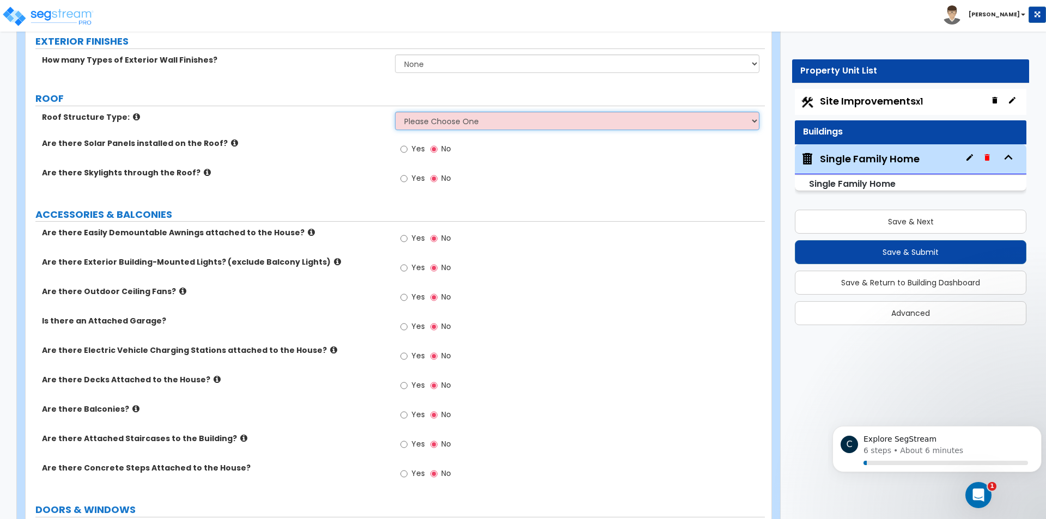
click at [611, 117] on select "Please Choose One Gable Roof Flat Roof Hybrid Gable & Flat Roof" at bounding box center [577, 121] width 364 height 19
select select "1"
click at [395, 112] on select "Please Choose One Gable Roof Flat Roof Hybrid Gable & Flat Roof" at bounding box center [577, 121] width 364 height 19
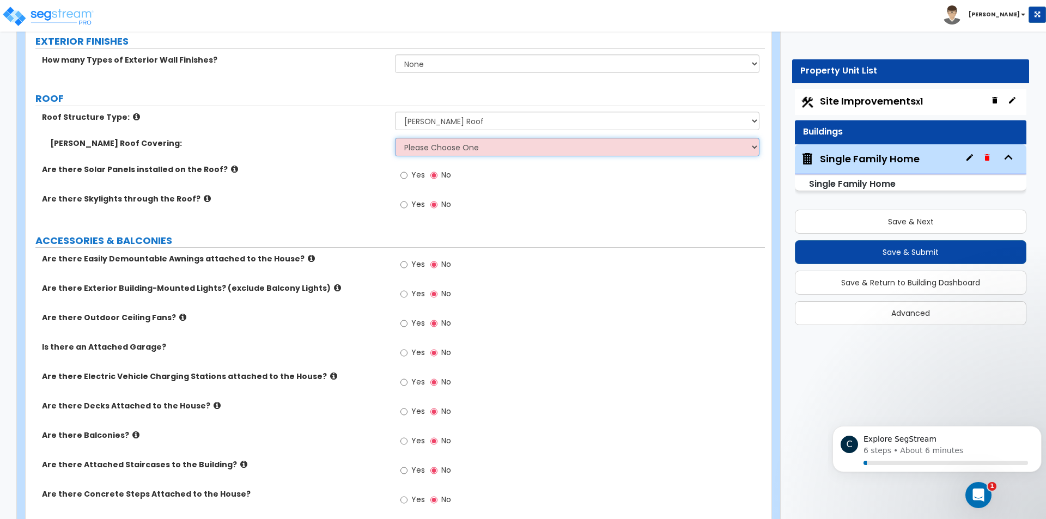
click at [452, 147] on select "Please Choose One Asphalt Shingle Clay Tile Wood Shingle Metal Shingle Standing…" at bounding box center [577, 147] width 364 height 19
select select "3"
click at [395, 138] on select "Please Choose One Asphalt Shingle Clay Tile Wood Shingle Metal Shingle Standing…" at bounding box center [577, 147] width 364 height 19
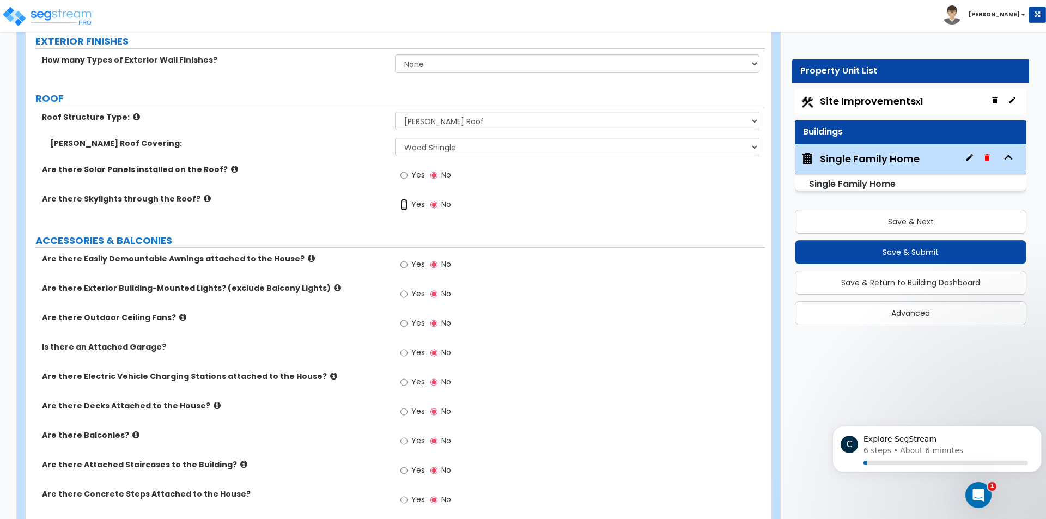
click at [402, 209] on input "Yes" at bounding box center [403, 205] width 7 height 12
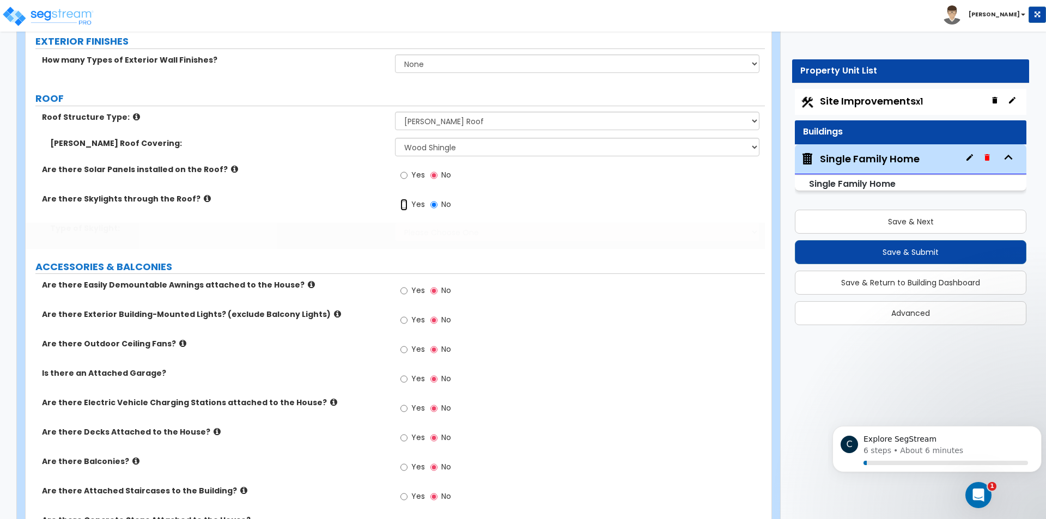
radio input "true"
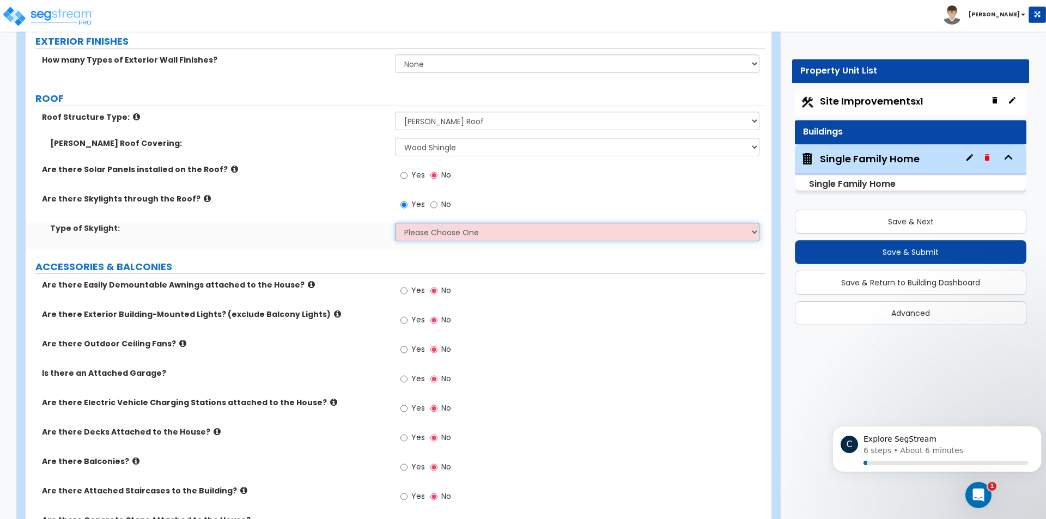
click at [451, 227] on select "Please Choose One Fixed Rectangular Glass Barrel Vault Dome Square Pyramid" at bounding box center [577, 232] width 364 height 19
select select "2"
click at [395, 223] on select "Please Choose One Fixed Rectangular Glass Barrel Vault Dome Square Pyramid" at bounding box center [577, 232] width 364 height 19
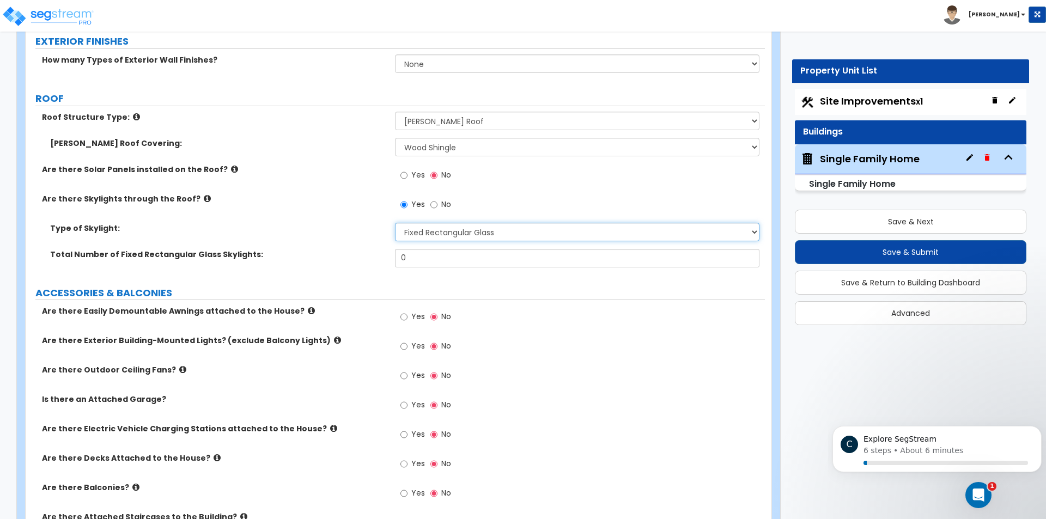
scroll to position [1035, 0]
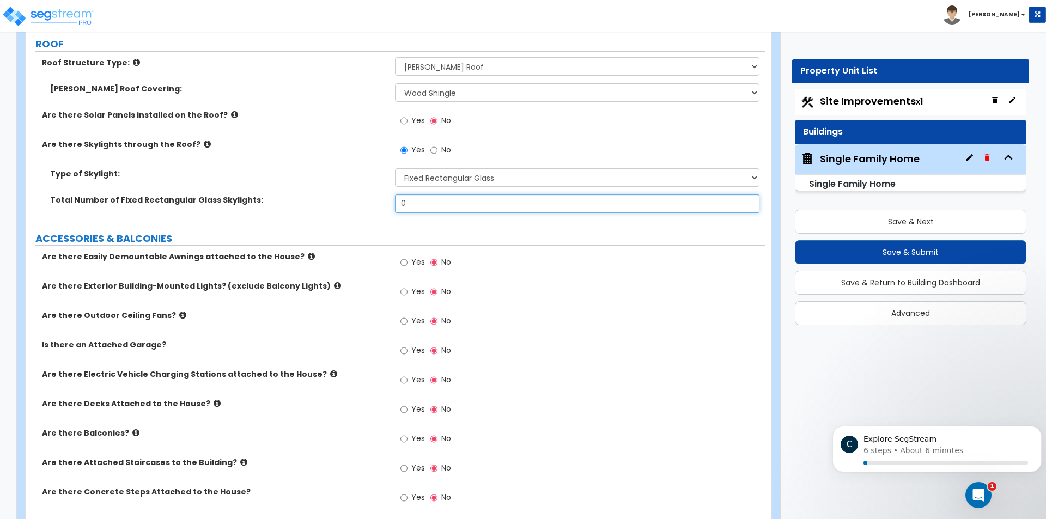
click at [448, 203] on input "0" at bounding box center [577, 203] width 364 height 19
type input "2"
click at [372, 235] on label "ACCESSORIES & BALCONIES" at bounding box center [399, 239] width 729 height 14
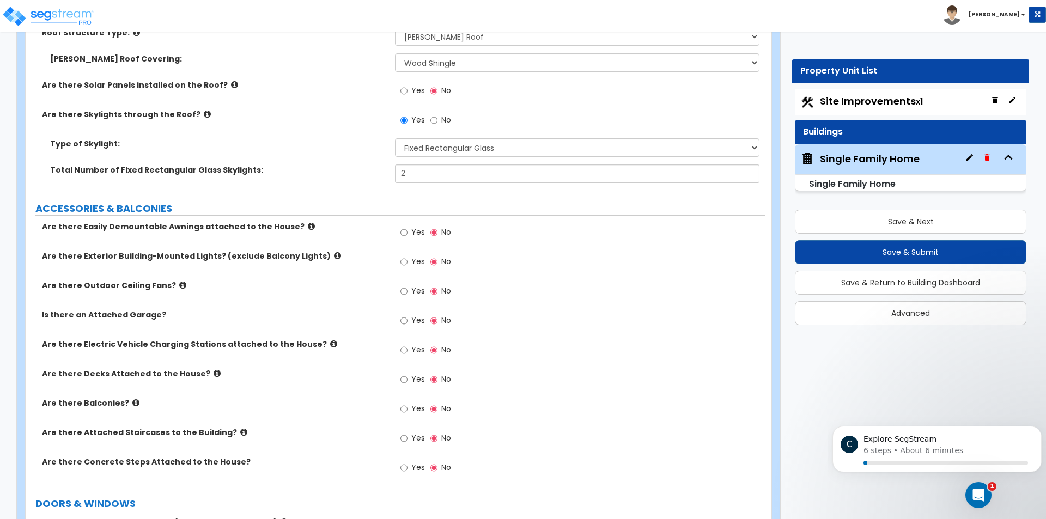
scroll to position [1090, 0]
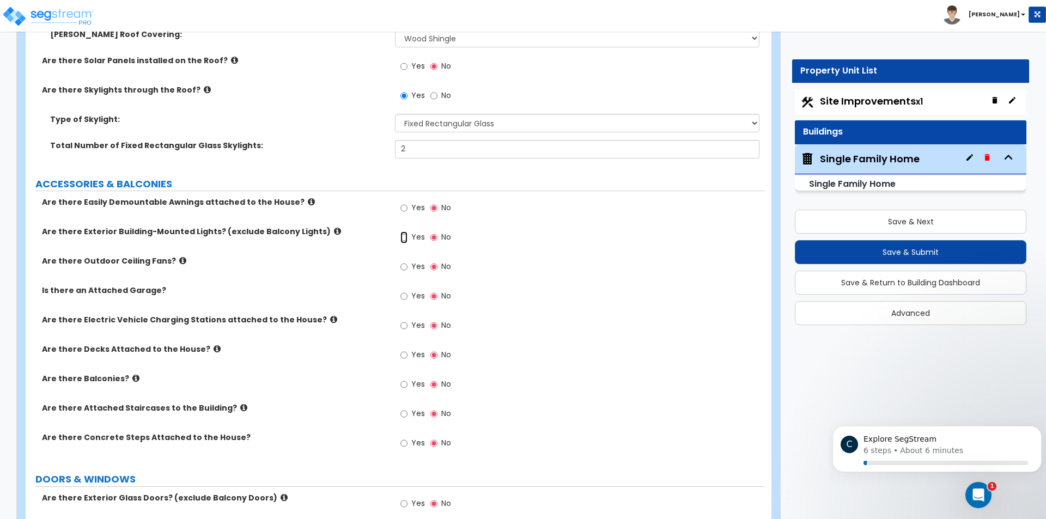
click at [403, 237] on input "Yes" at bounding box center [403, 238] width 7 height 12
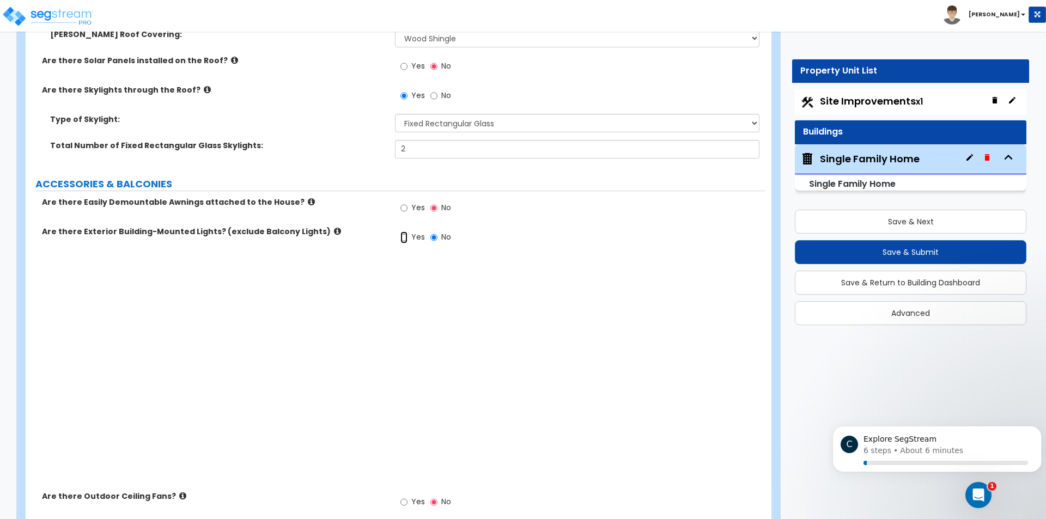
radio input "true"
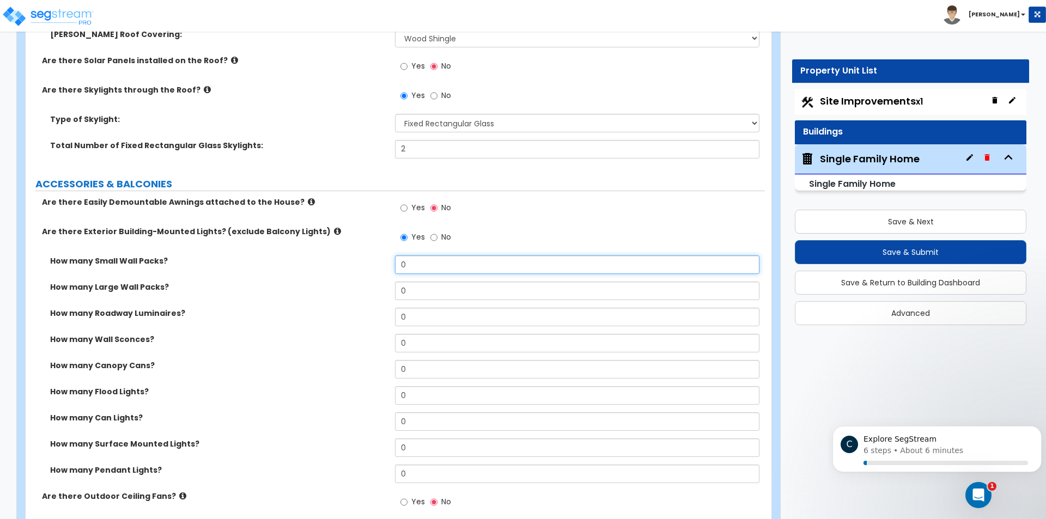
click at [444, 264] on input "0" at bounding box center [577, 265] width 364 height 19
type input "10"
click at [400, 291] on input "0" at bounding box center [577, 291] width 364 height 19
type input "10"
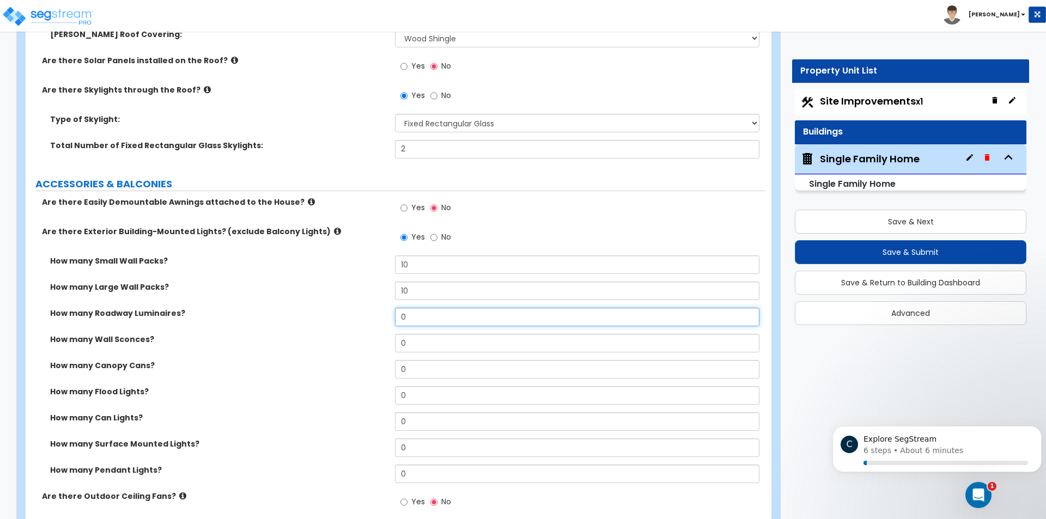
click at [400, 315] on input "0" at bounding box center [577, 317] width 364 height 19
type input "20"
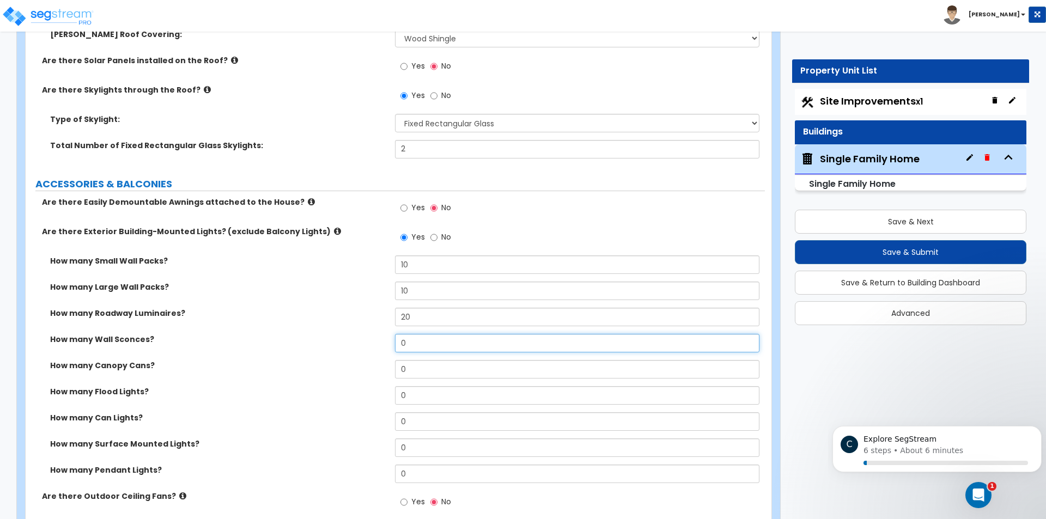
click at [398, 343] on input "0" at bounding box center [577, 343] width 364 height 19
type input "0"
type input "8"
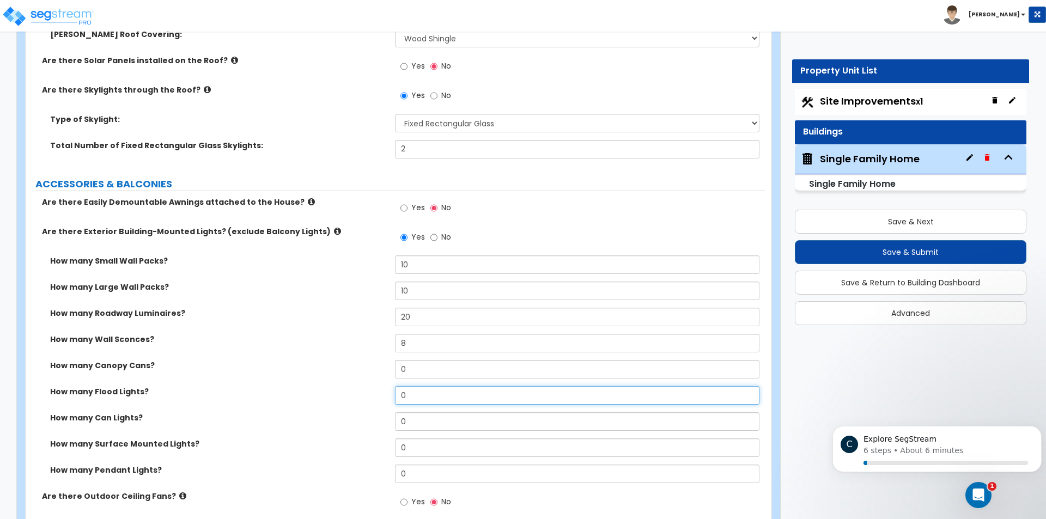
click at [398, 393] on input "0" at bounding box center [577, 395] width 364 height 19
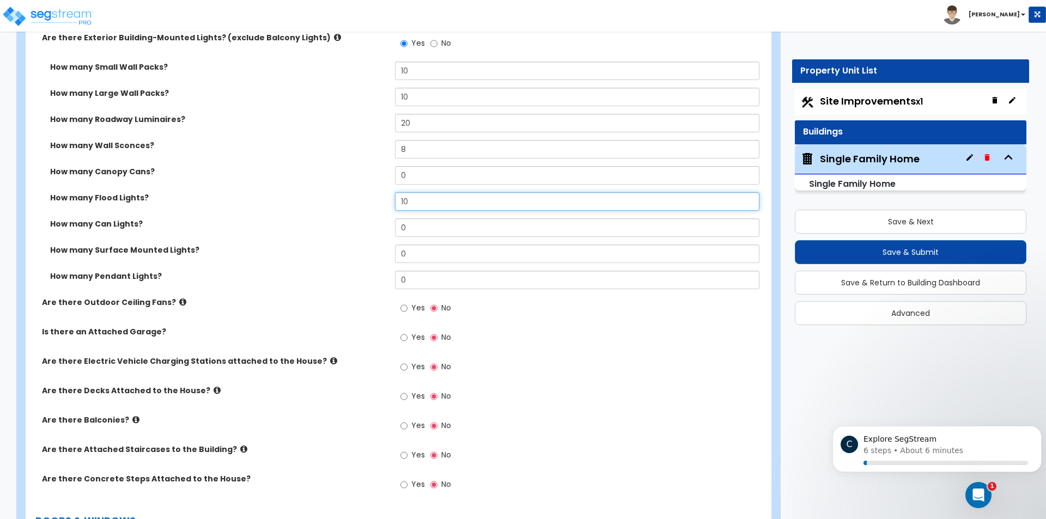
scroll to position [1308, 0]
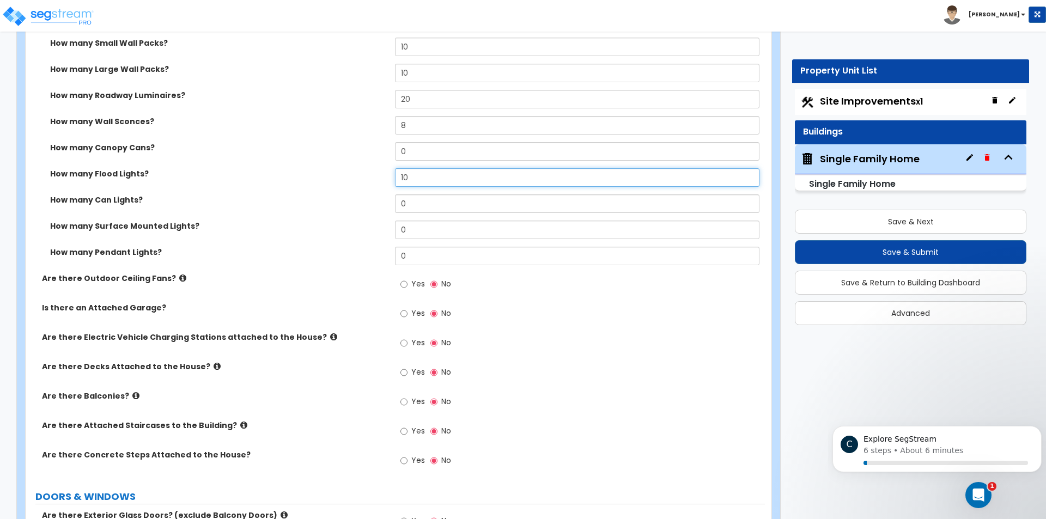
type input "10"
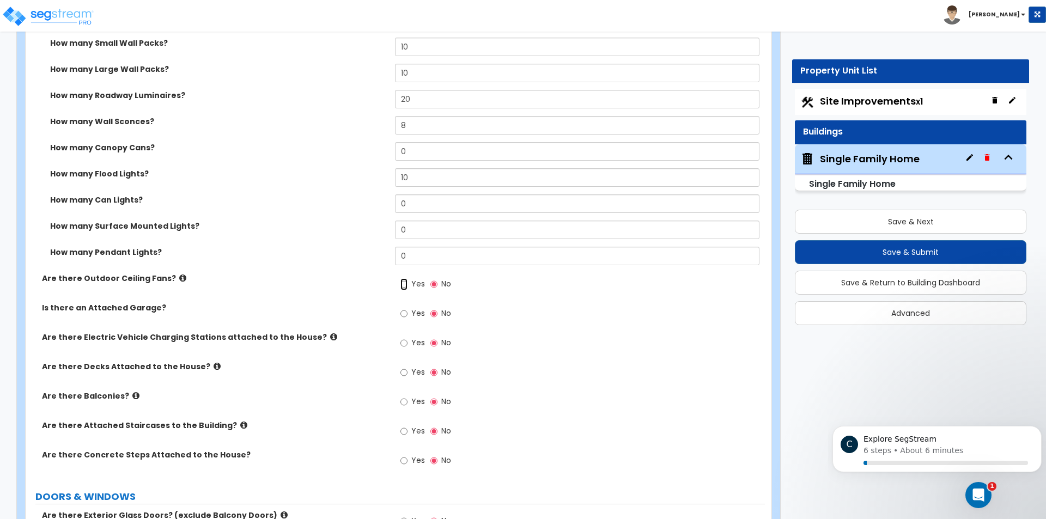
click at [405, 284] on input "Yes" at bounding box center [403, 284] width 7 height 12
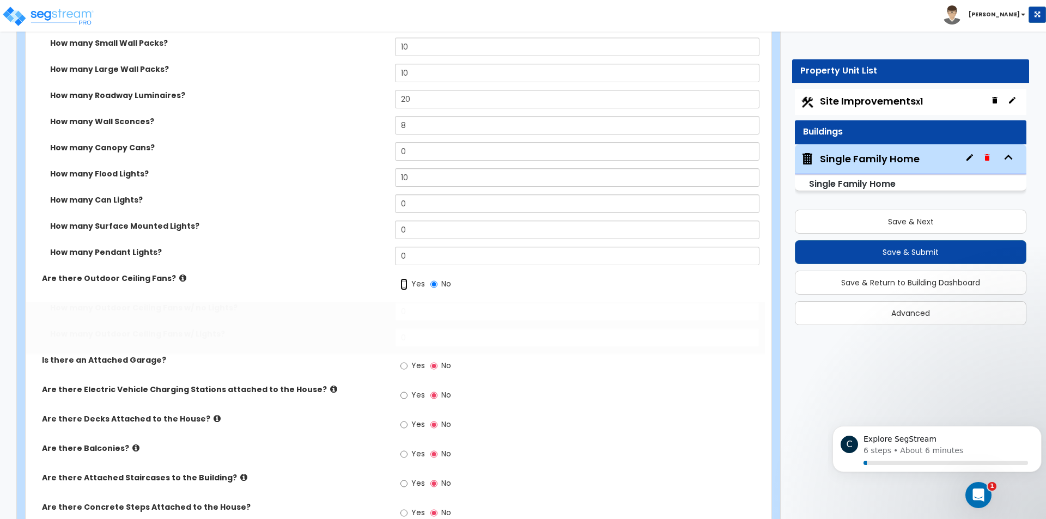
radio input "true"
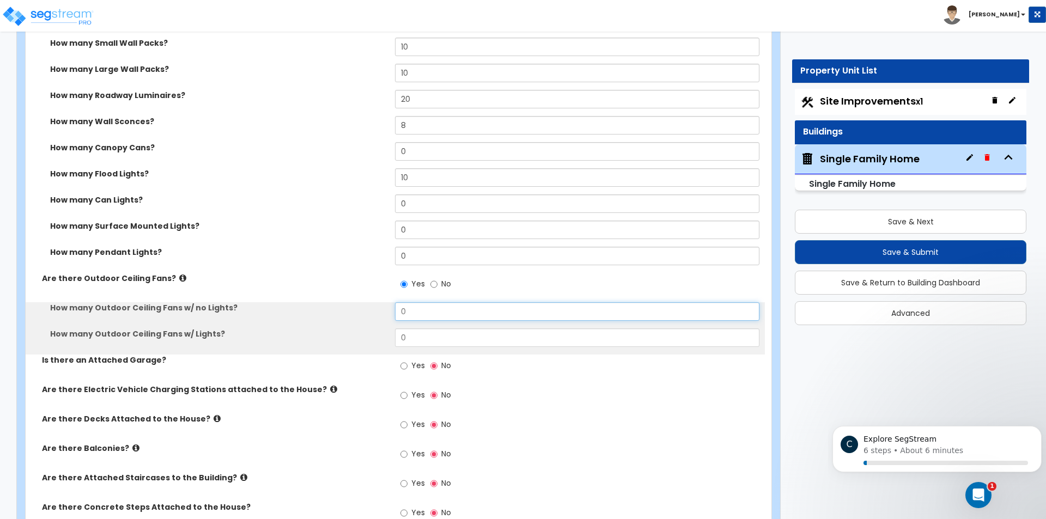
click at [409, 314] on input "0" at bounding box center [577, 311] width 364 height 19
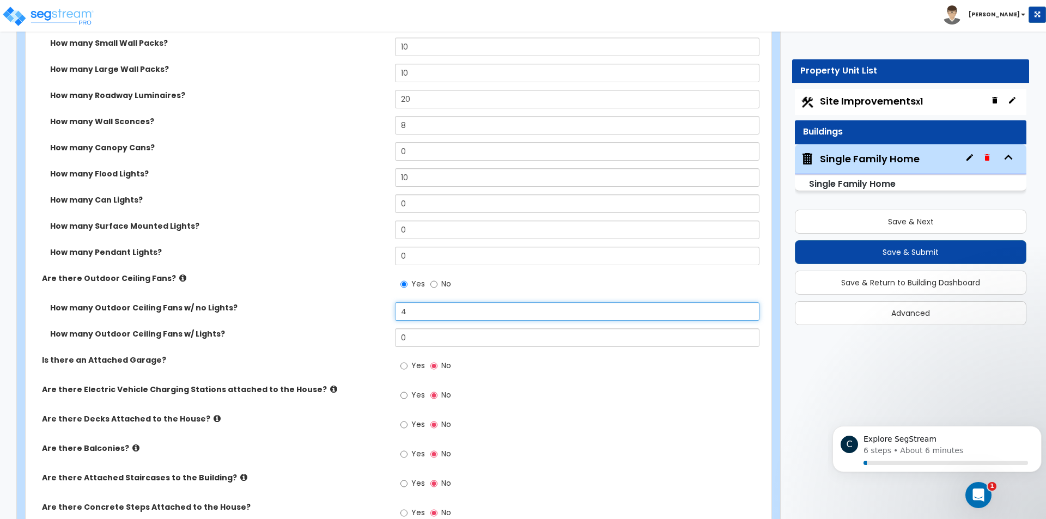
type input "4"
click at [399, 334] on input "0" at bounding box center [577, 338] width 364 height 19
type input "2"
click at [406, 365] on input "Yes" at bounding box center [403, 366] width 7 height 12
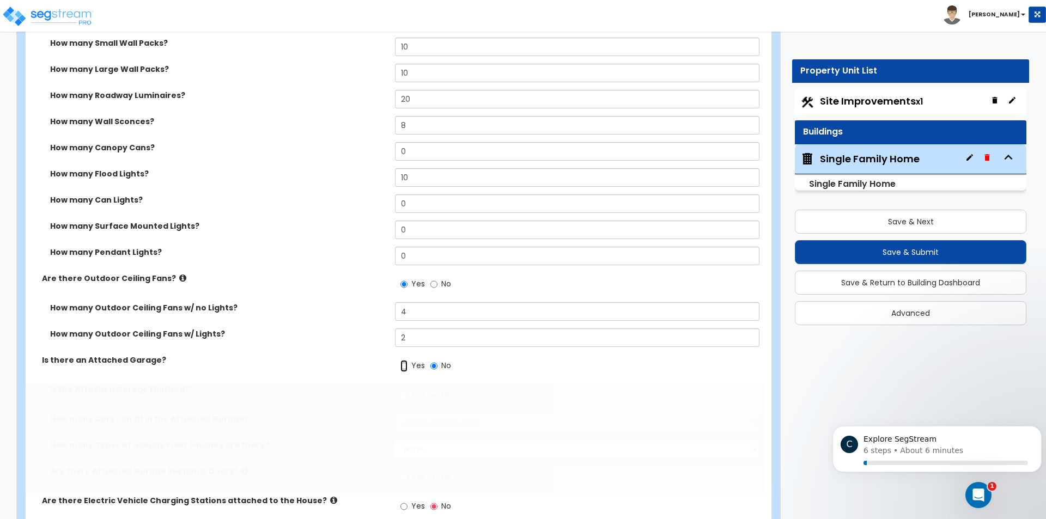
radio input "true"
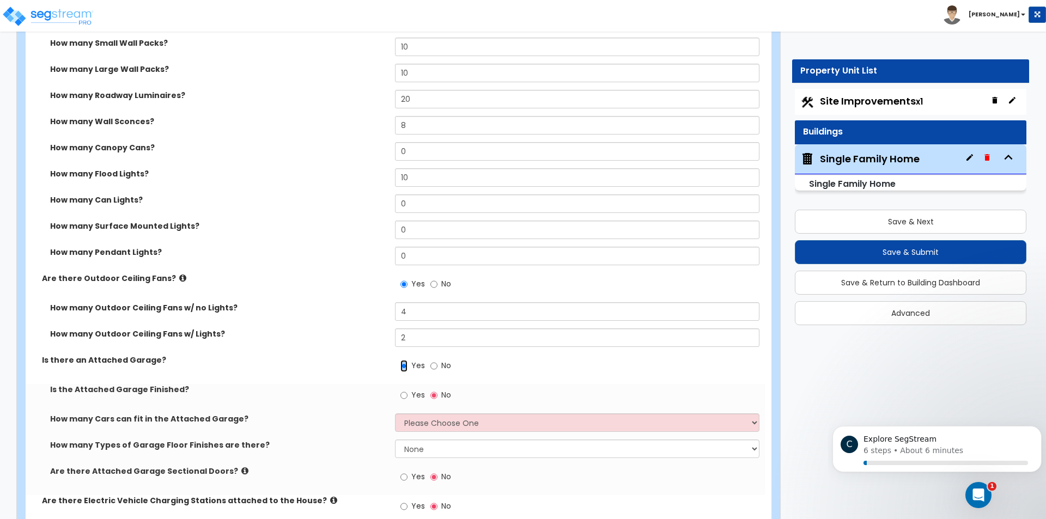
scroll to position [1362, 0]
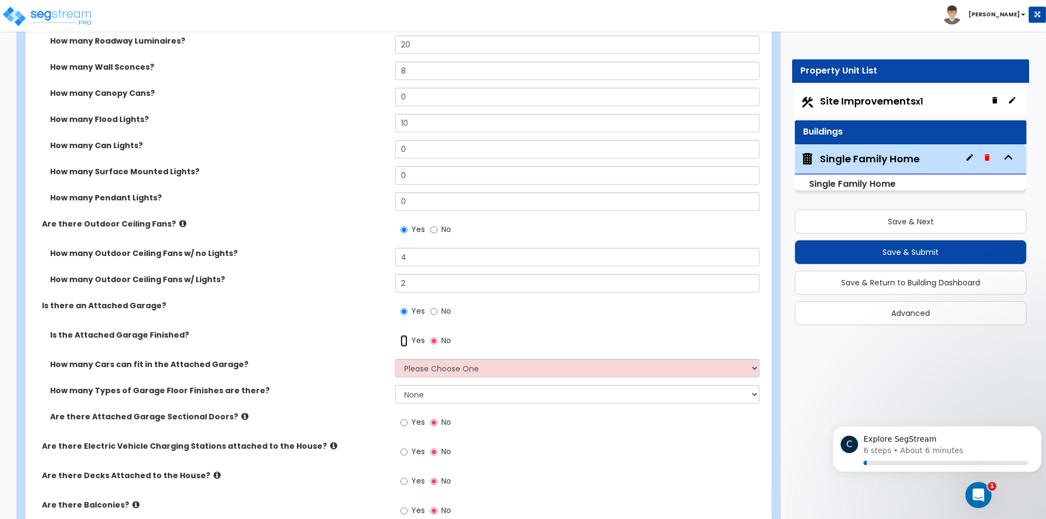
click at [405, 342] on input "Yes" at bounding box center [403, 341] width 7 height 12
radio input "true"
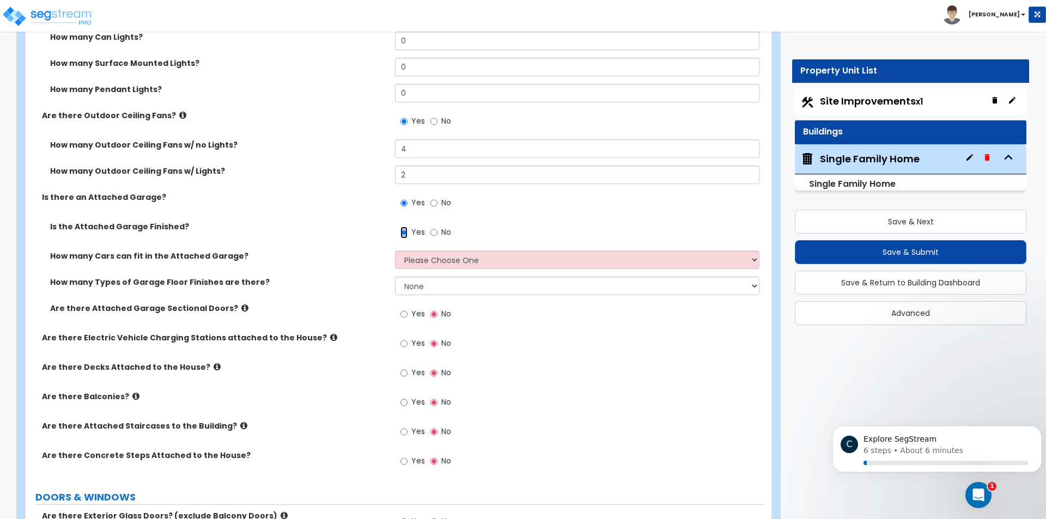
scroll to position [1471, 0]
click at [496, 258] on select "Please Choose One 1 2 3 4 5" at bounding box center [577, 259] width 364 height 19
select select "2"
click at [395, 250] on select "Please Choose One 1 2 3 4 5" at bounding box center [577, 259] width 364 height 19
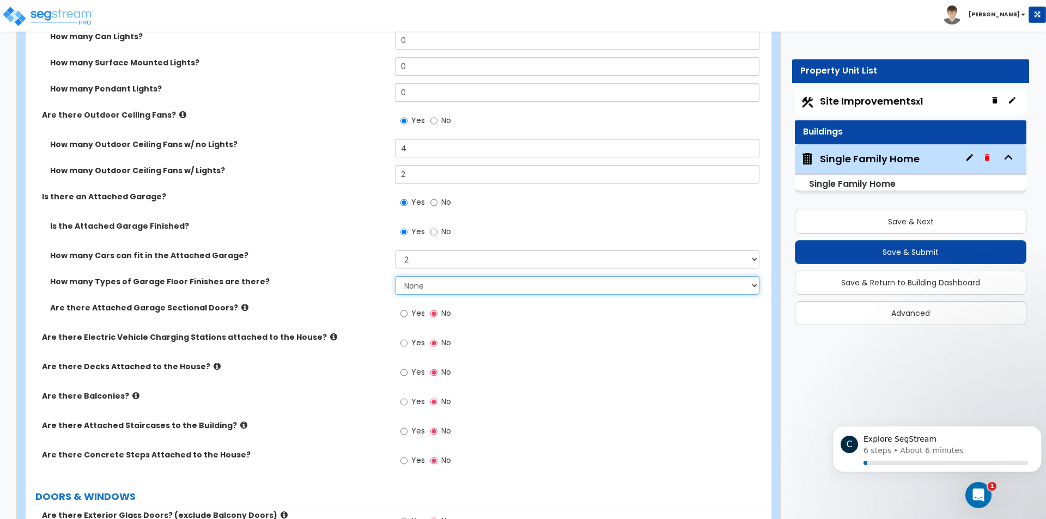
click at [446, 284] on select "None 1 2 3 4" at bounding box center [577, 285] width 364 height 19
click at [395, 276] on select "None 1 2 3 4" at bounding box center [577, 285] width 364 height 19
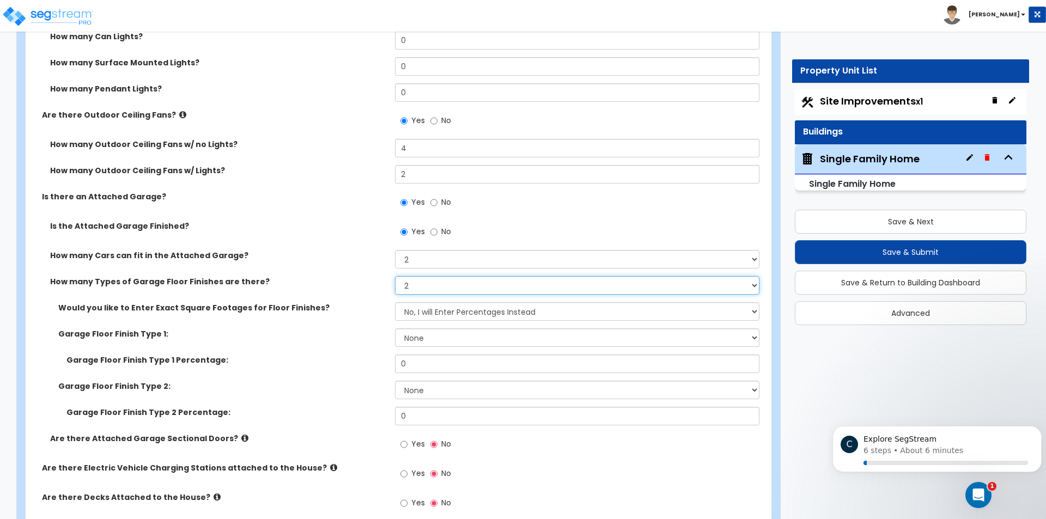
click at [443, 284] on select "None 1 2 3 4" at bounding box center [577, 285] width 364 height 19
select select "0"
click at [395, 276] on select "None 1 2 3 4" at bounding box center [577, 285] width 364 height 19
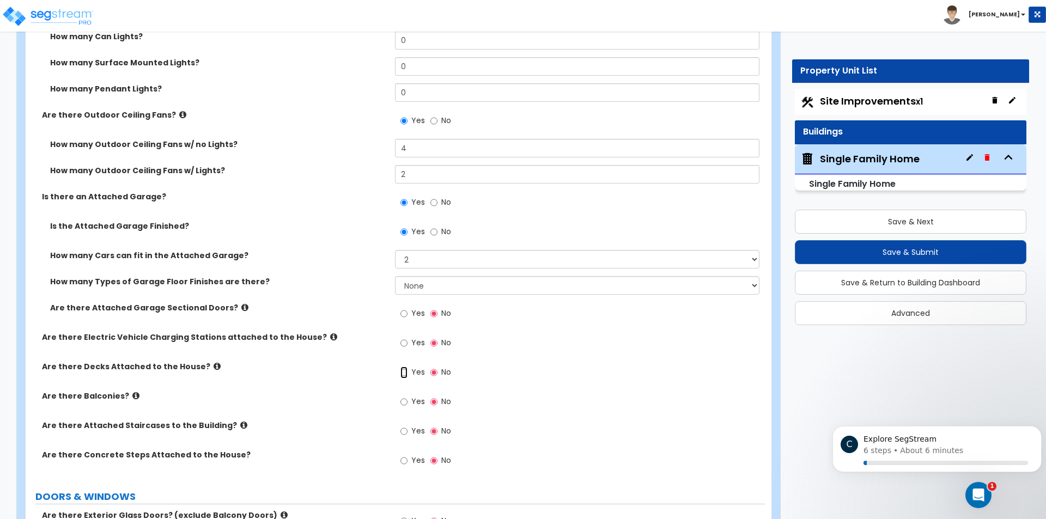
click at [403, 367] on input "Yes" at bounding box center [403, 373] width 7 height 12
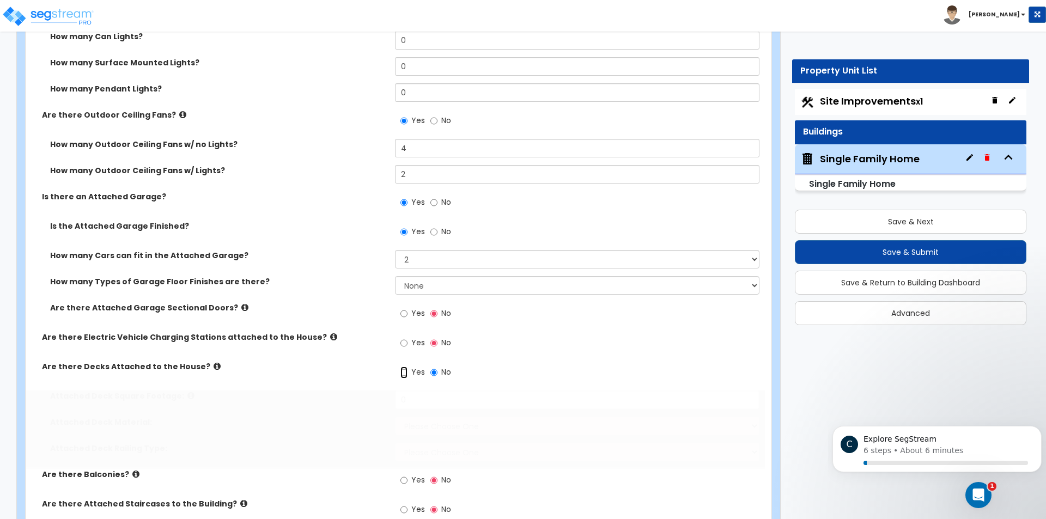
radio input "true"
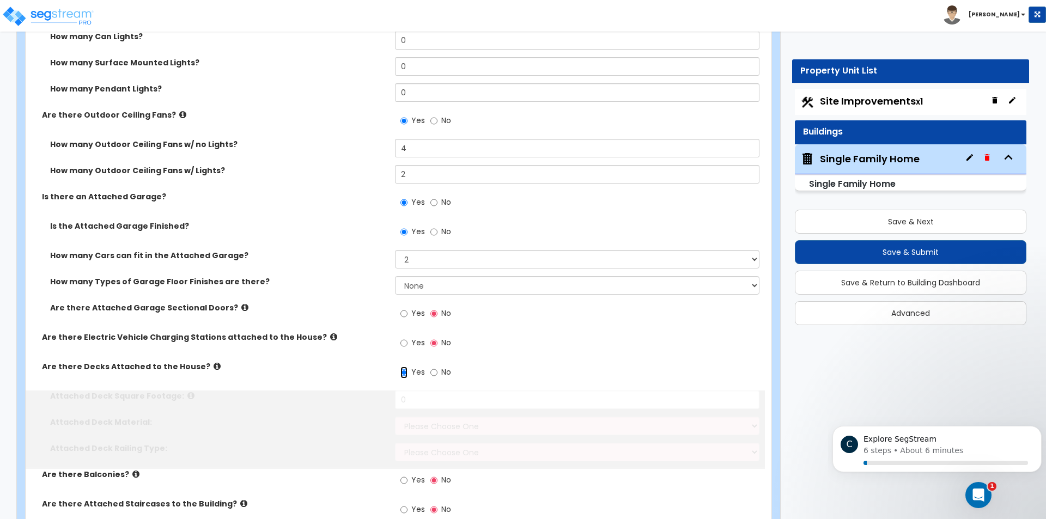
click at [405, 371] on input "Yes" at bounding box center [403, 373] width 7 height 12
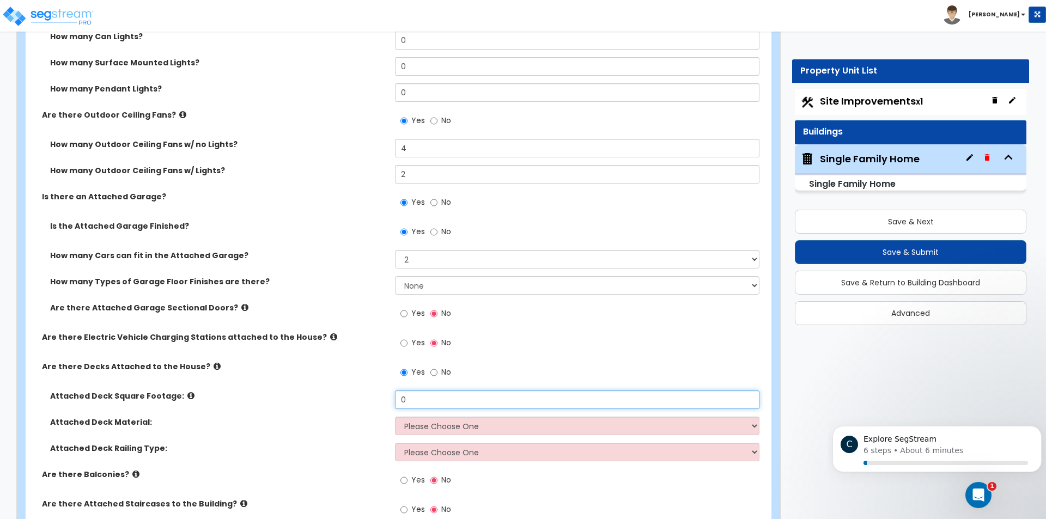
click at [418, 396] on input "0" at bounding box center [577, 400] width 364 height 19
type input "500"
click at [478, 433] on select "Please Choose One Wood Plastic/PVC" at bounding box center [577, 426] width 364 height 19
select select "1"
click at [395, 417] on select "Please Choose One Wood Plastic/PVC" at bounding box center [577, 426] width 364 height 19
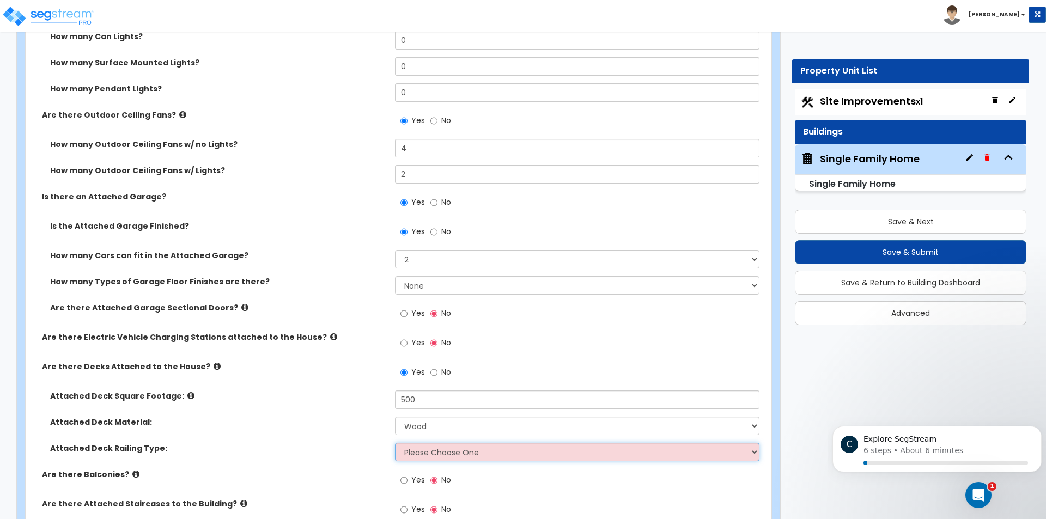
click at [466, 457] on select "Please Choose One Wood Plastic" at bounding box center [577, 452] width 364 height 19
select select "1"
click at [395, 443] on select "Please Choose One Wood Plastic" at bounding box center [577, 452] width 364 height 19
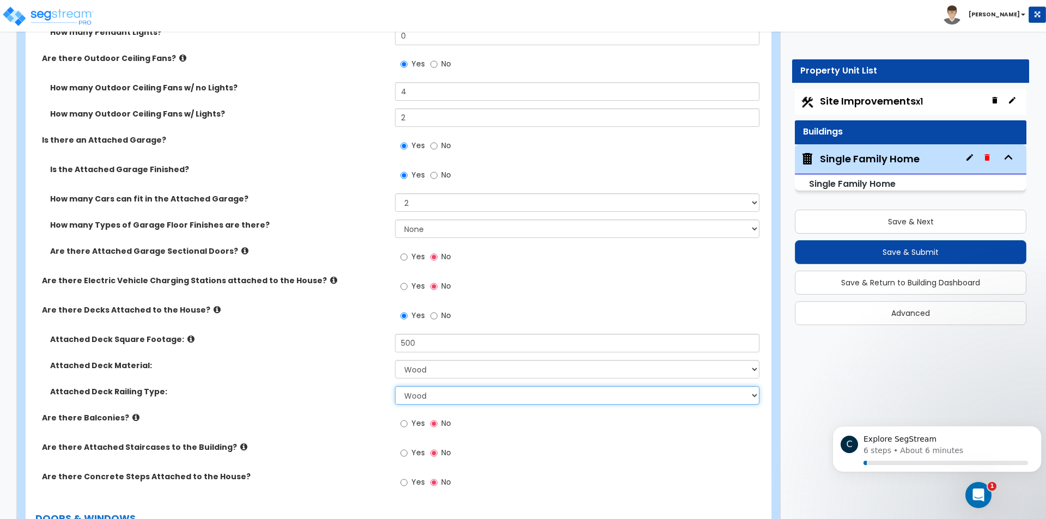
scroll to position [1634, 0]
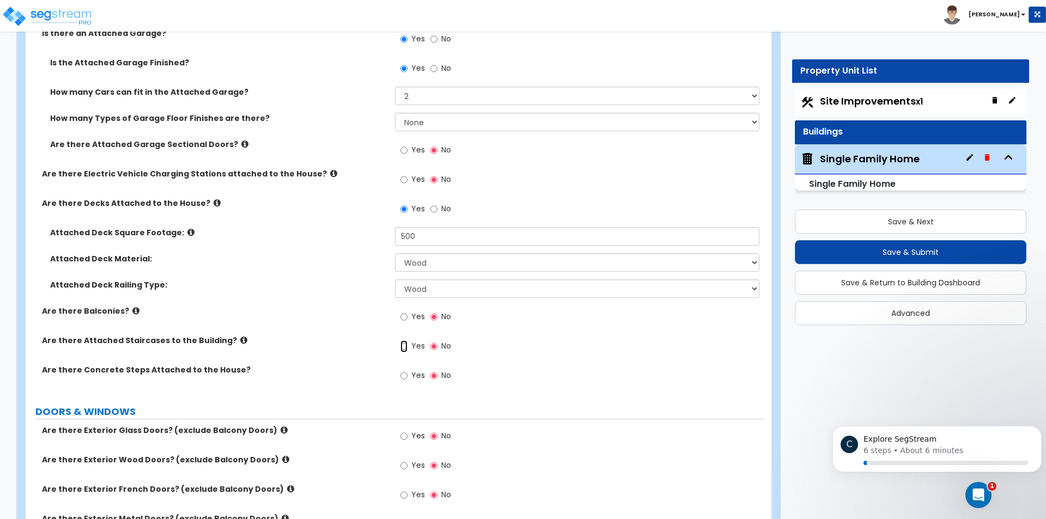
click at [403, 344] on input "Yes" at bounding box center [403, 347] width 7 height 12
radio input "true"
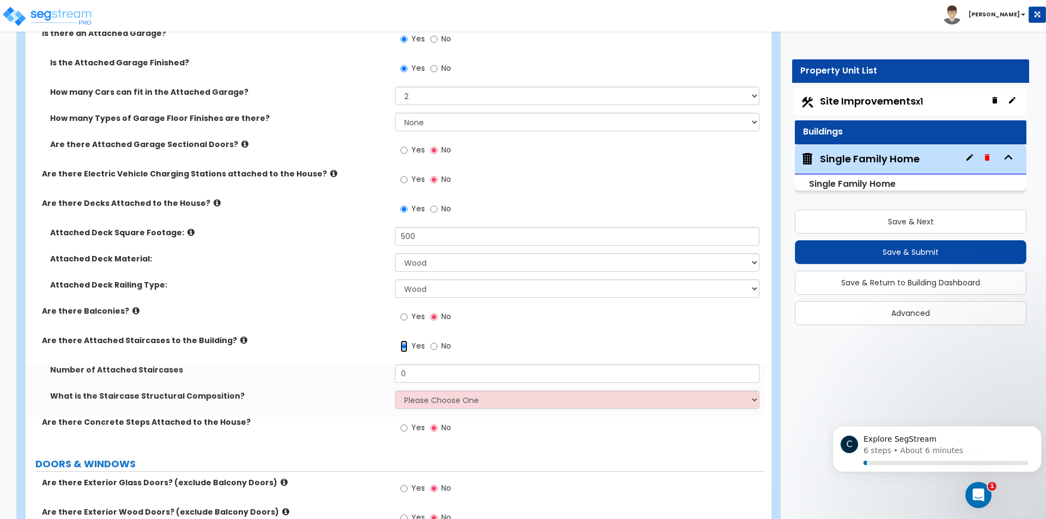
scroll to position [1689, 0]
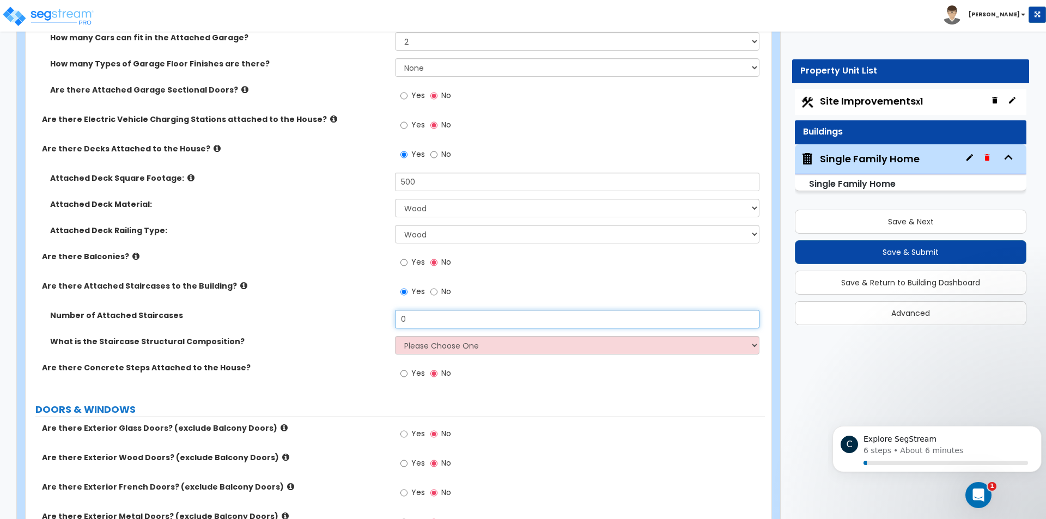
click at [459, 325] on input "0" at bounding box center [577, 319] width 364 height 19
type input "1"
click at [490, 348] on select "Please Choose One Reinforced Concrete Structural Steel Wood" at bounding box center [577, 345] width 364 height 19
select select "7"
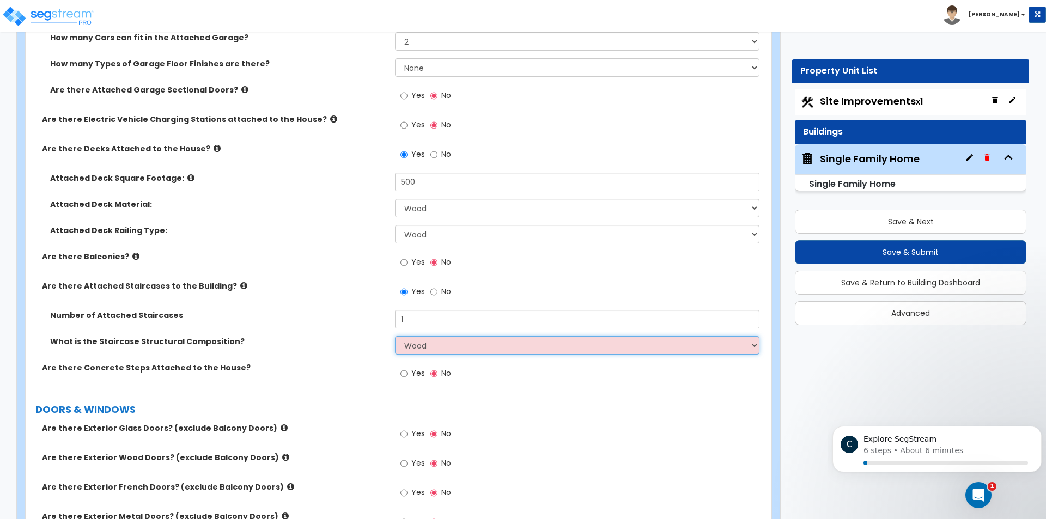
click at [395, 336] on select "Please Choose One Reinforced Concrete Structural Steel Wood" at bounding box center [577, 345] width 364 height 19
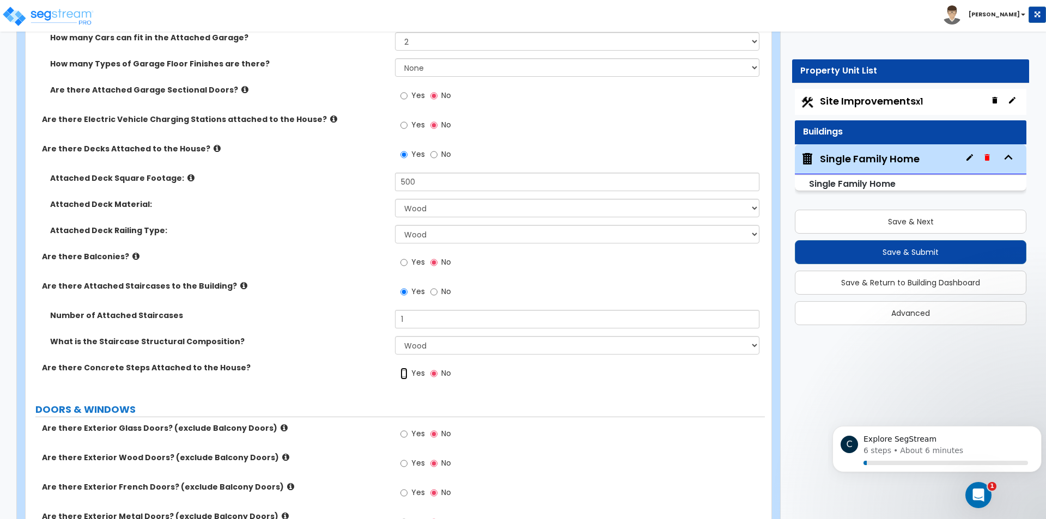
click at [401, 375] on input "Yes" at bounding box center [403, 374] width 7 height 12
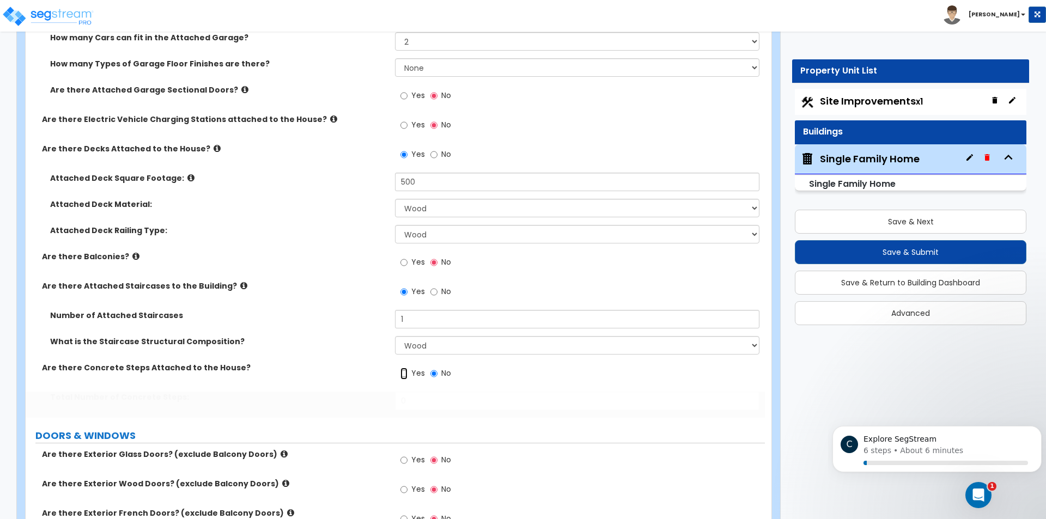
radio input "true"
click at [434, 398] on input "0" at bounding box center [577, 401] width 364 height 19
type input "8"
click at [453, 414] on div "Total Number of Concrete Steps: 8" at bounding box center [395, 405] width 739 height 26
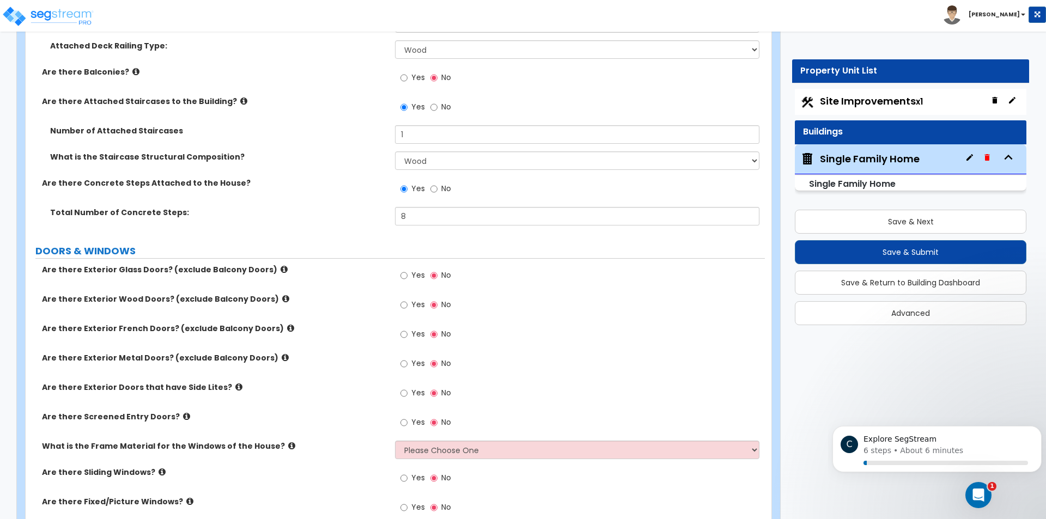
scroll to position [1907, 0]
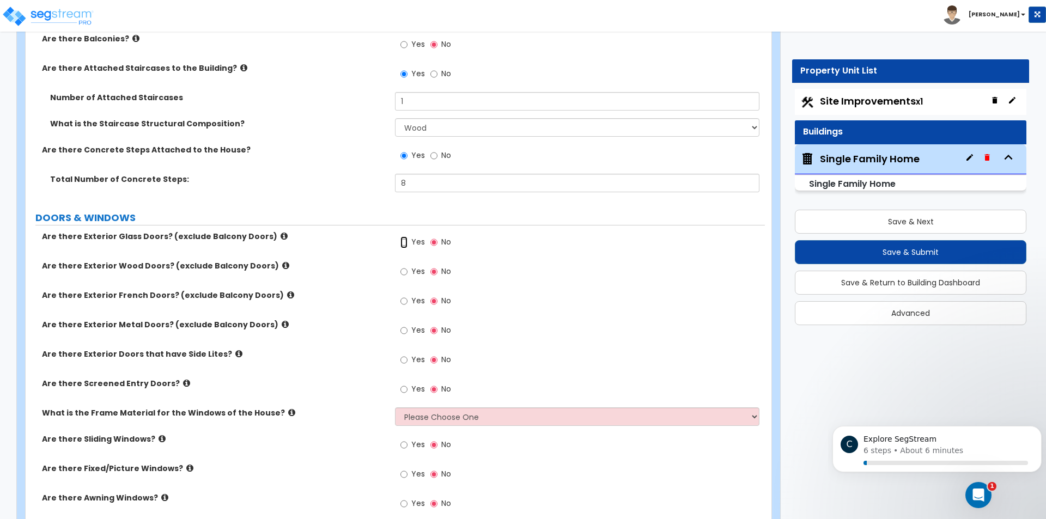
click at [405, 241] on input "Yes" at bounding box center [403, 242] width 7 height 12
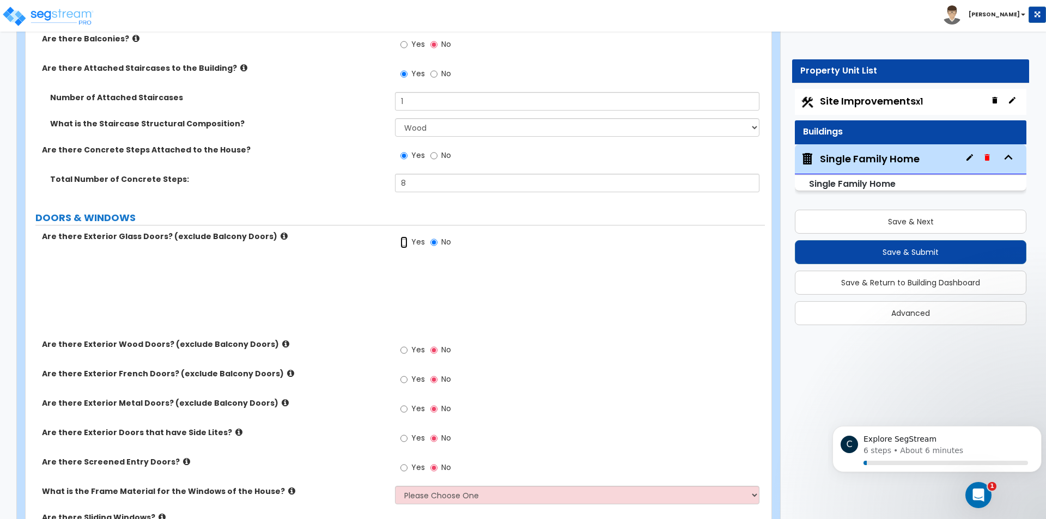
radio input "true"
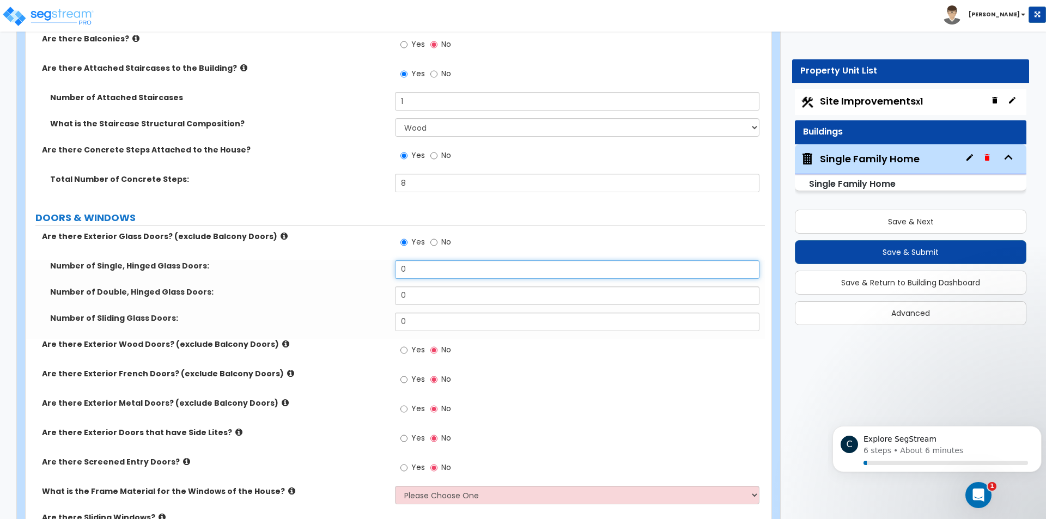
click at [416, 269] on input "0" at bounding box center [577, 269] width 364 height 19
type input "4"
click at [409, 290] on input "0" at bounding box center [577, 296] width 364 height 19
type input "2"
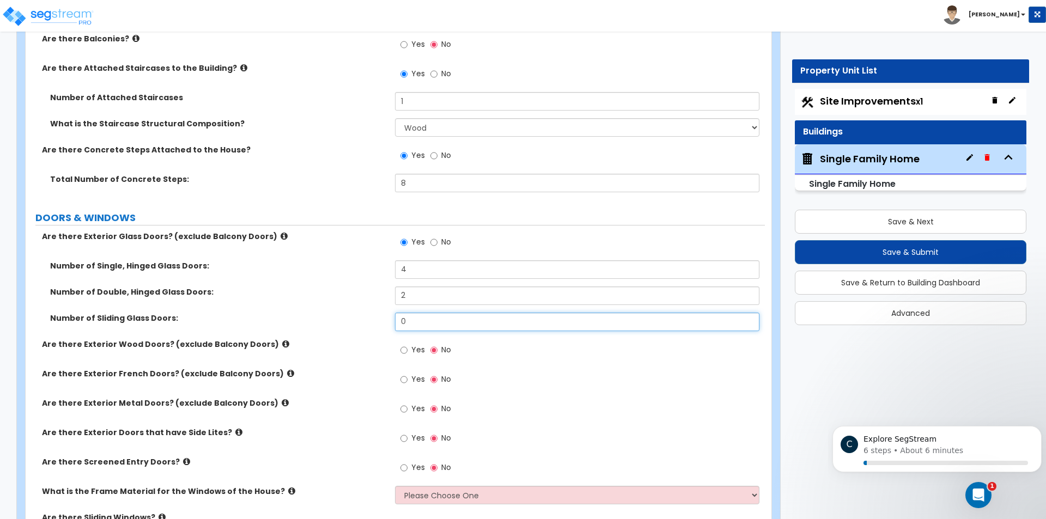
click at [434, 320] on input "0" at bounding box center [577, 322] width 364 height 19
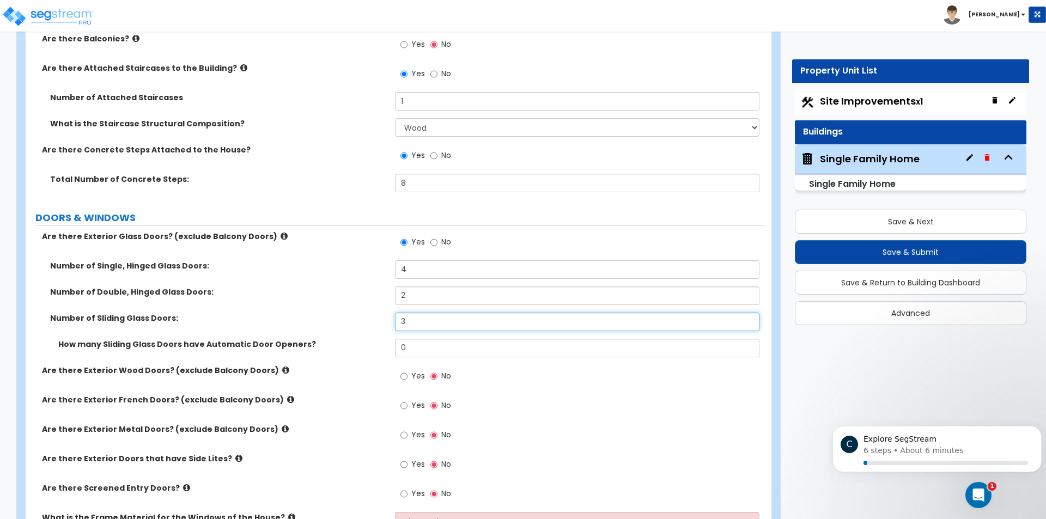
type input "3"
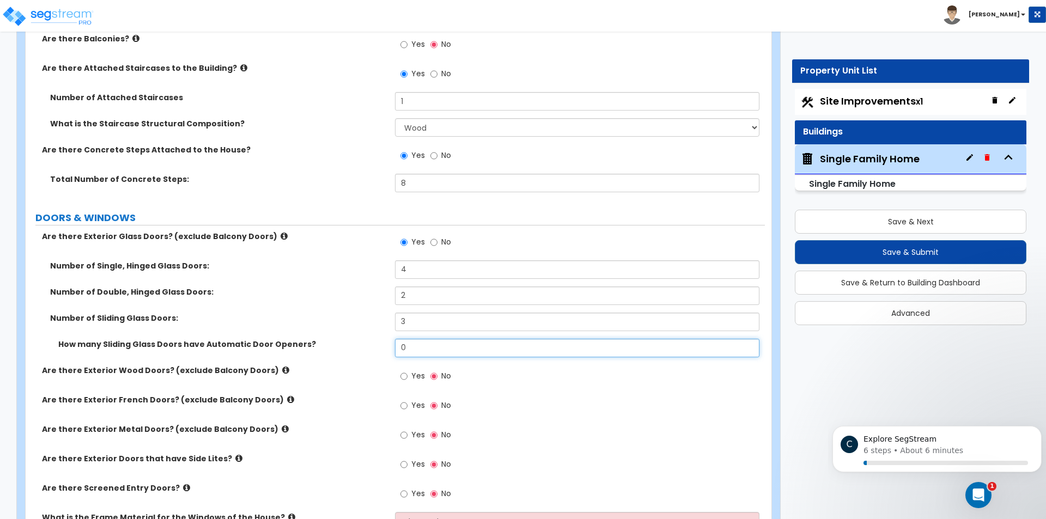
click at [416, 342] on input "0" at bounding box center [577, 348] width 364 height 19
type input "0"
click at [465, 380] on div "Yes No" at bounding box center [579, 379] width 369 height 29
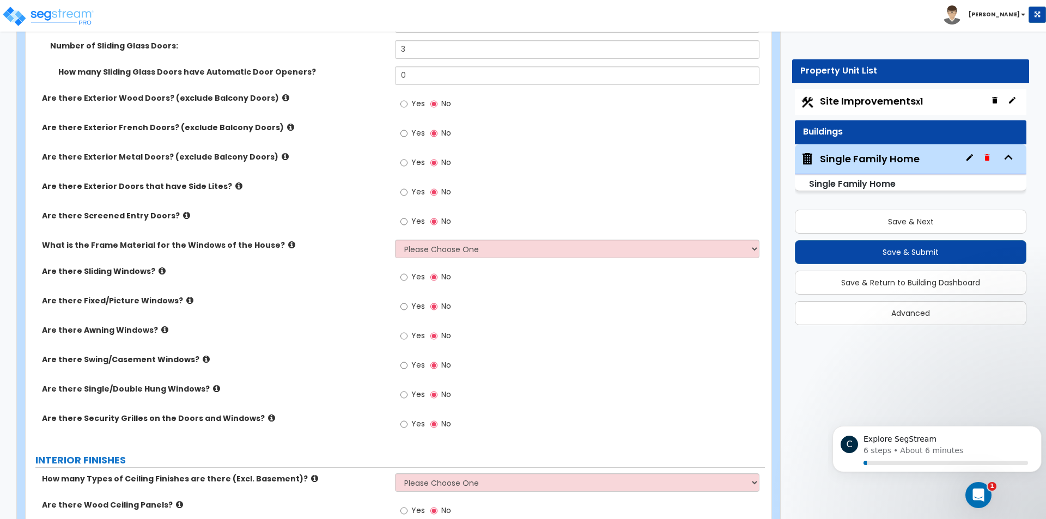
scroll to position [2125, 0]
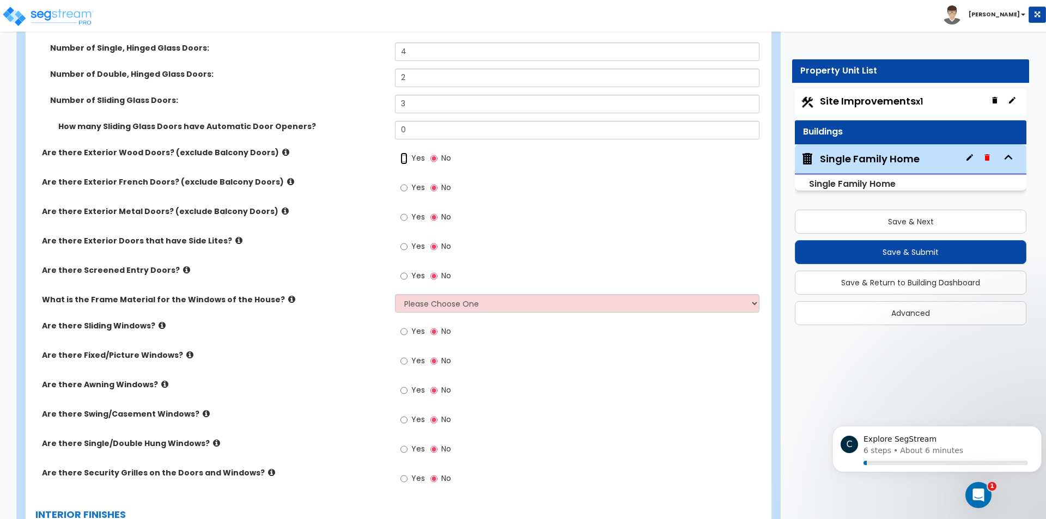
click at [405, 157] on input "Yes" at bounding box center [403, 159] width 7 height 12
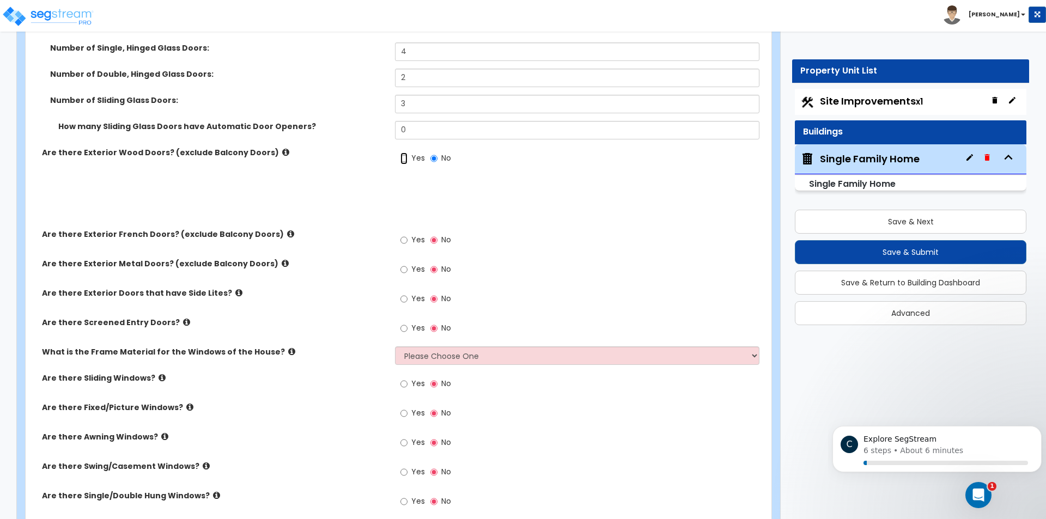
radio input "true"
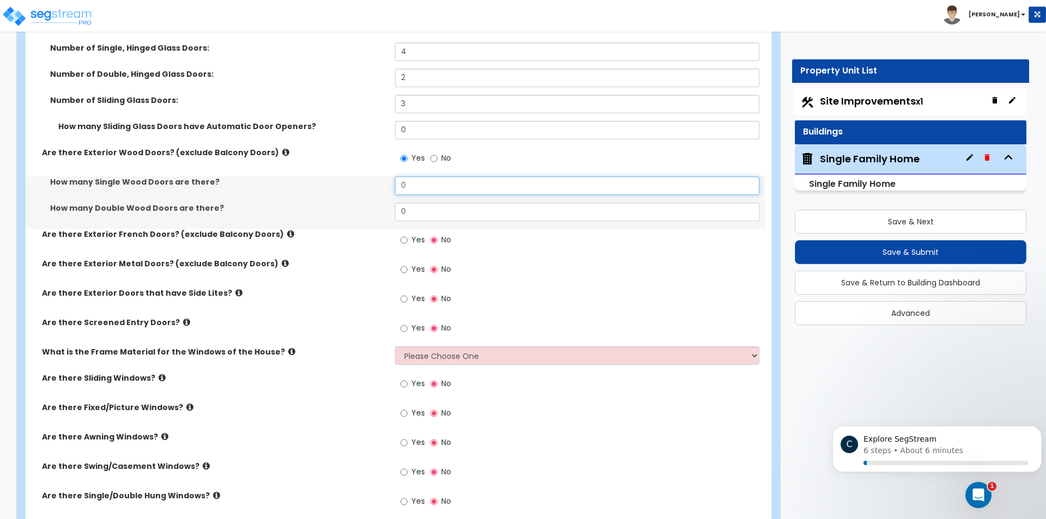
click at [422, 184] on input "0" at bounding box center [577, 186] width 364 height 19
type input "2"
click at [458, 216] on input "0" at bounding box center [577, 212] width 364 height 19
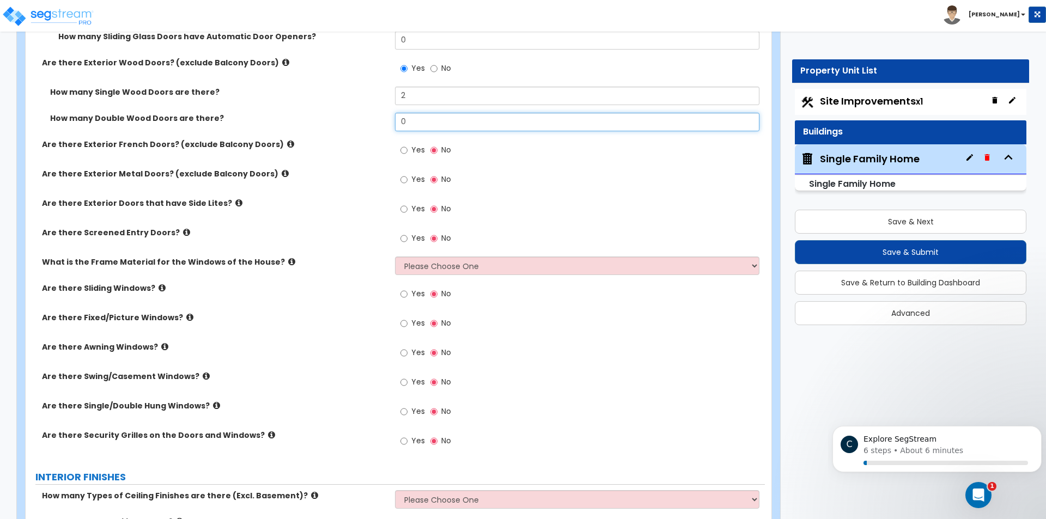
scroll to position [2234, 0]
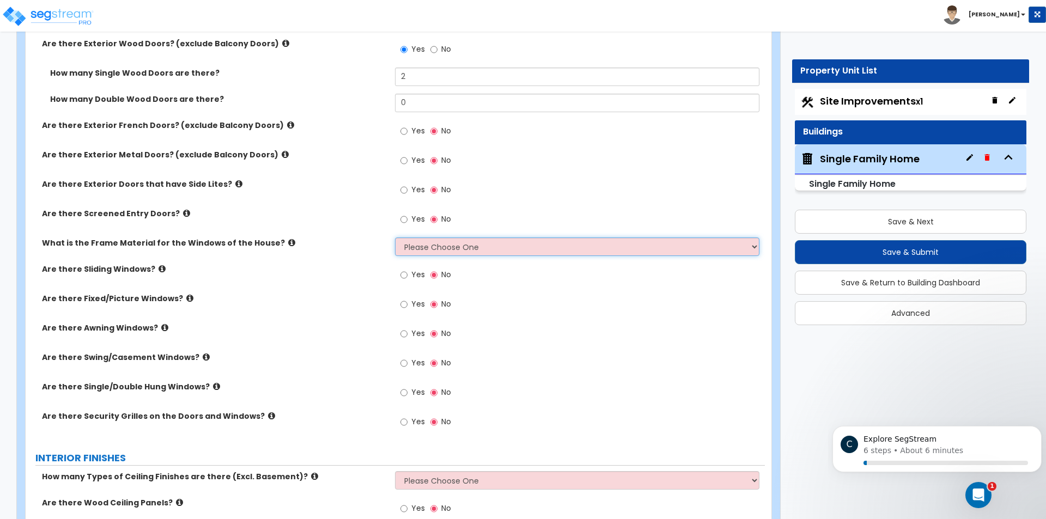
click at [460, 248] on select "Please Choose One Vinyl Aluminum Wood" at bounding box center [577, 247] width 364 height 19
select select "3"
click at [395, 238] on select "Please Choose One Vinyl Aluminum Wood" at bounding box center [577, 247] width 364 height 19
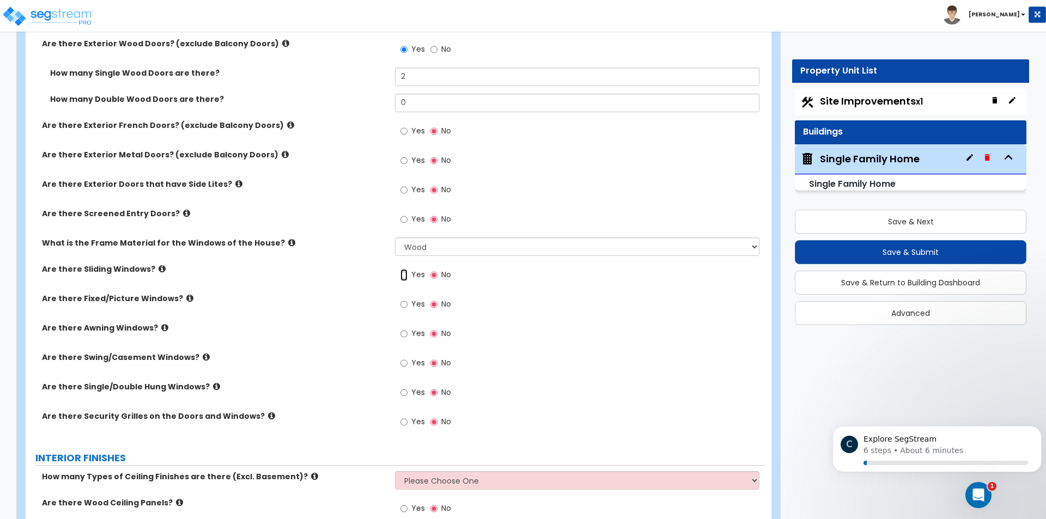
click at [405, 277] on input "Yes" at bounding box center [403, 275] width 7 height 12
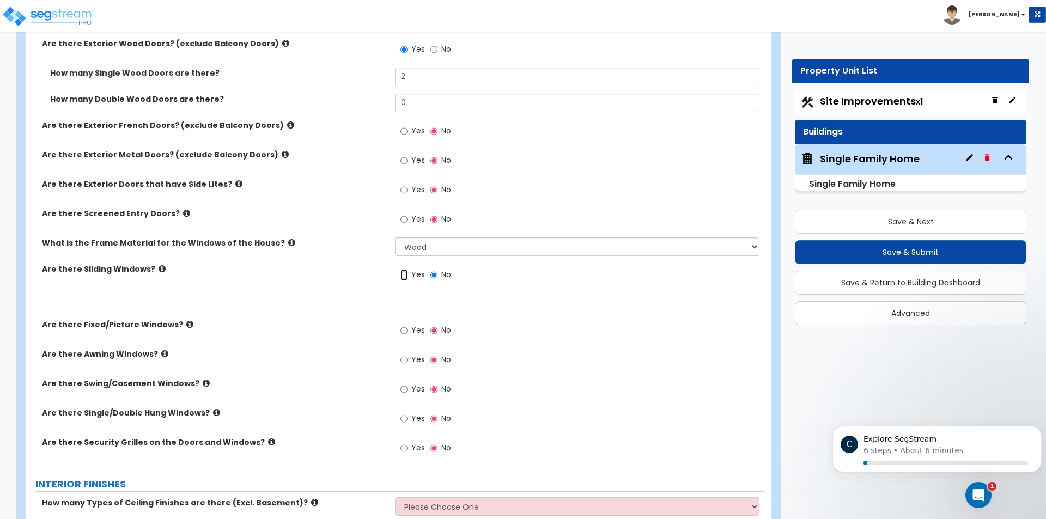
radio input "true"
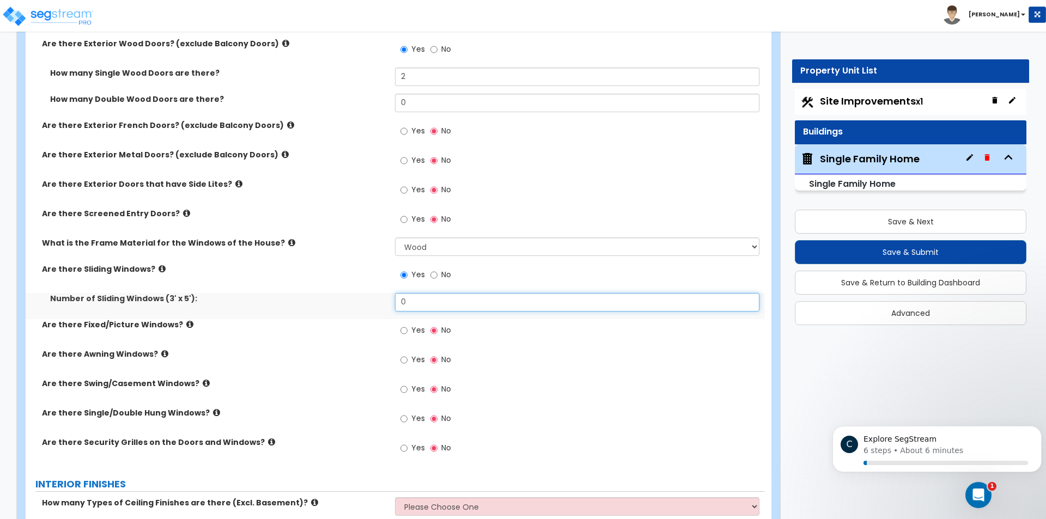
click at [433, 300] on input "0" at bounding box center [577, 302] width 364 height 19
type input "14"
click at [476, 355] on div "Yes No" at bounding box center [579, 363] width 369 height 29
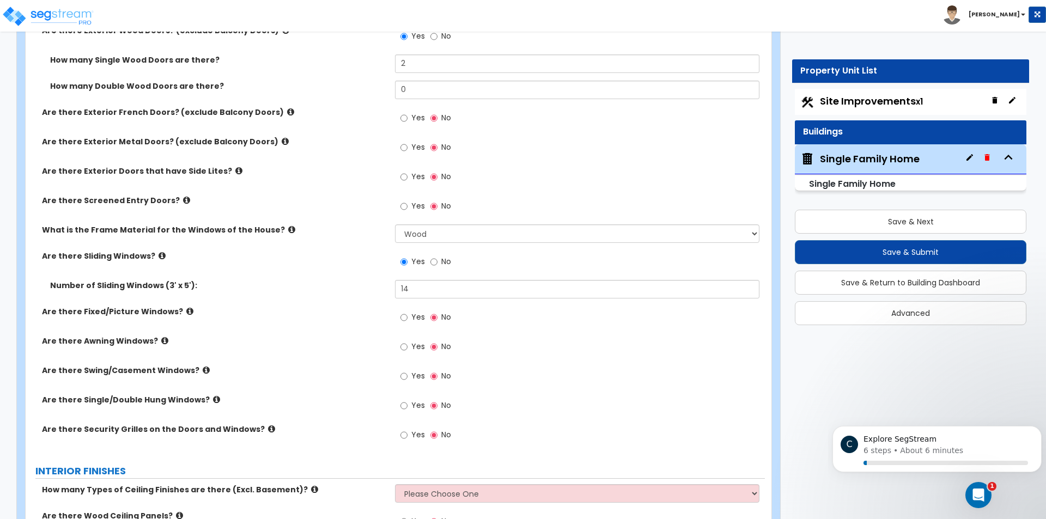
scroll to position [2288, 0]
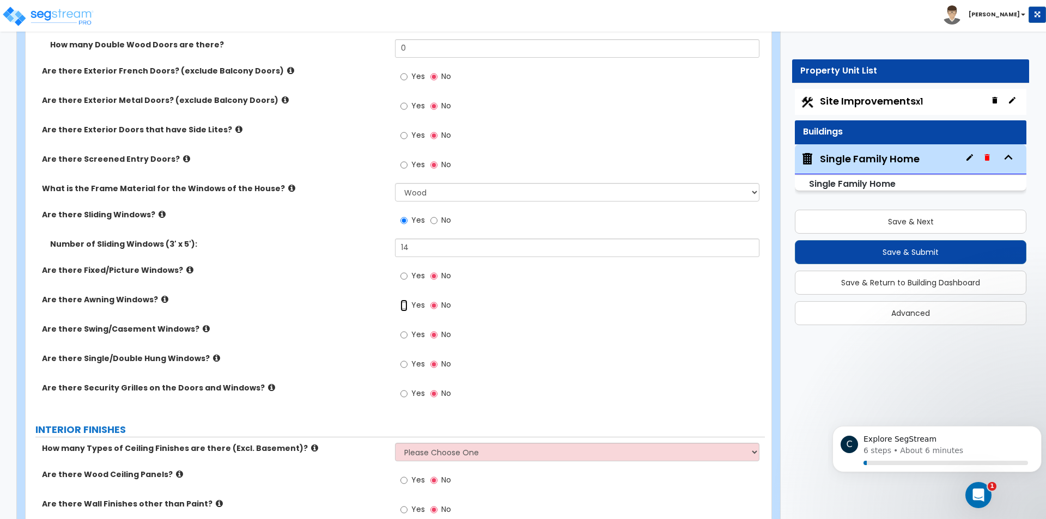
click at [403, 307] on input "Yes" at bounding box center [403, 306] width 7 height 12
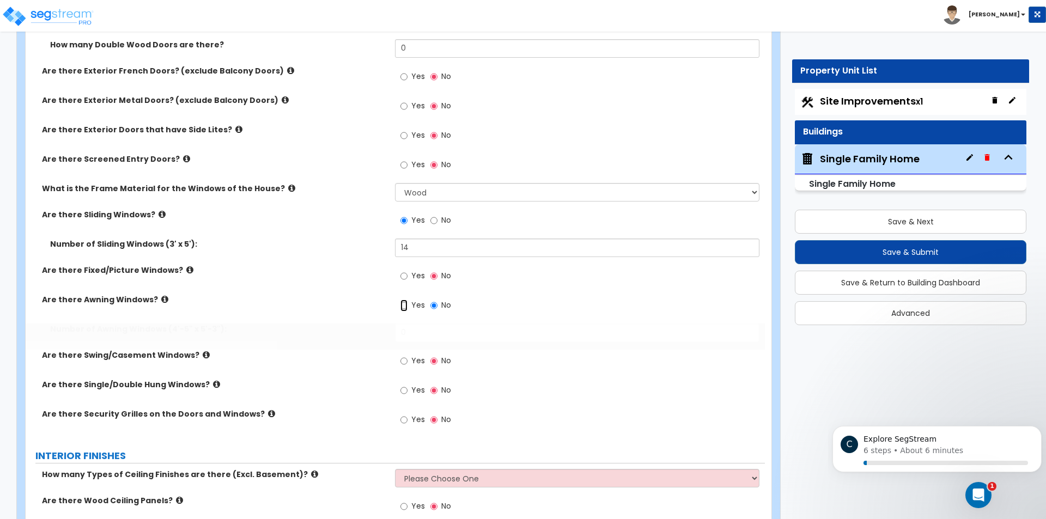
radio input "true"
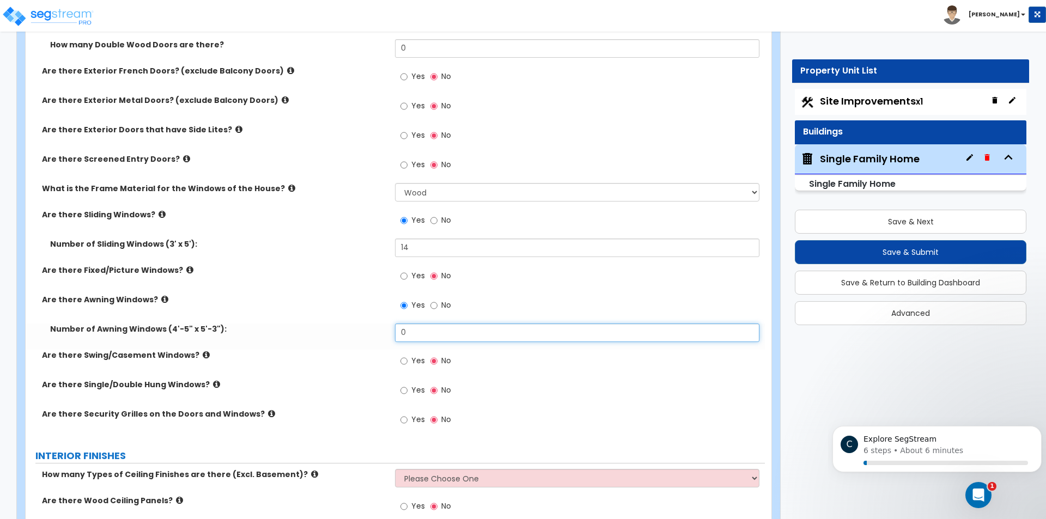
click at [422, 333] on input "0" at bounding box center [577, 333] width 364 height 19
type input "2"
click at [484, 366] on div "Yes No" at bounding box center [579, 364] width 369 height 29
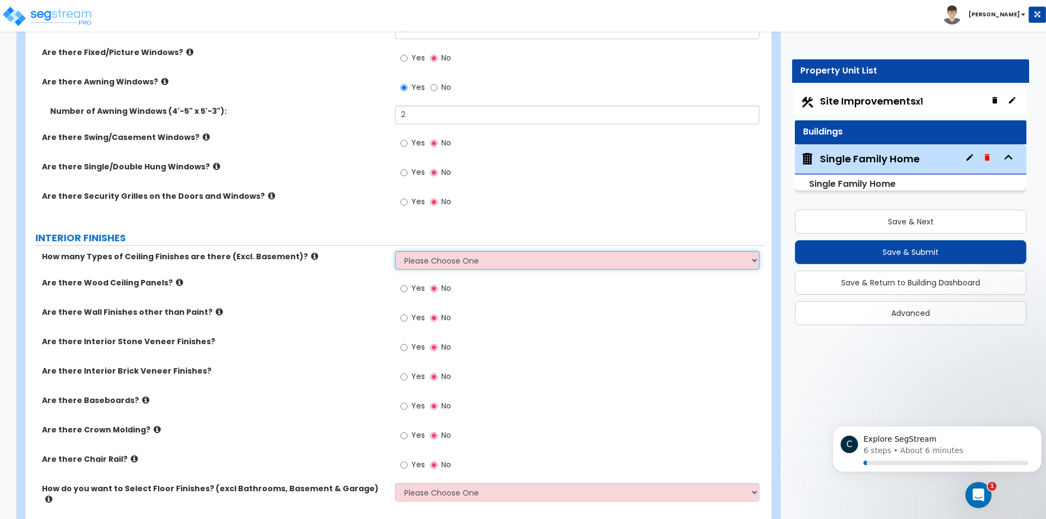
click at [468, 261] on select "Please Choose One 1 2 3" at bounding box center [577, 260] width 364 height 19
select select "2"
click at [395, 251] on select "Please Choose One 1 2 3" at bounding box center [577, 260] width 364 height 19
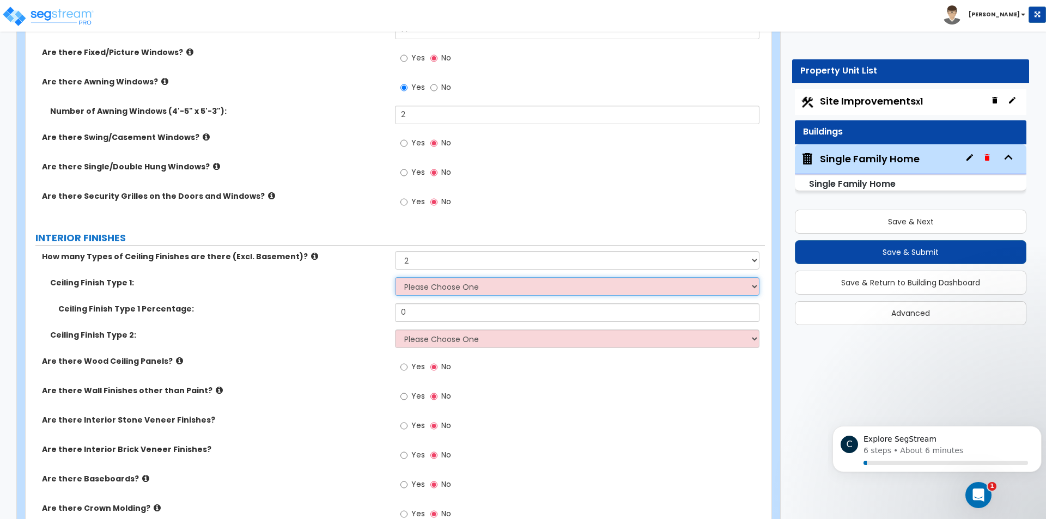
click at [458, 285] on select "Please Choose One Drop Ceiling Drywall Ceiling Open Ceiling" at bounding box center [577, 286] width 364 height 19
select select "3"
click at [395, 277] on select "Please Choose One Drop Ceiling Drywall Ceiling Open Ceiling" at bounding box center [577, 286] width 364 height 19
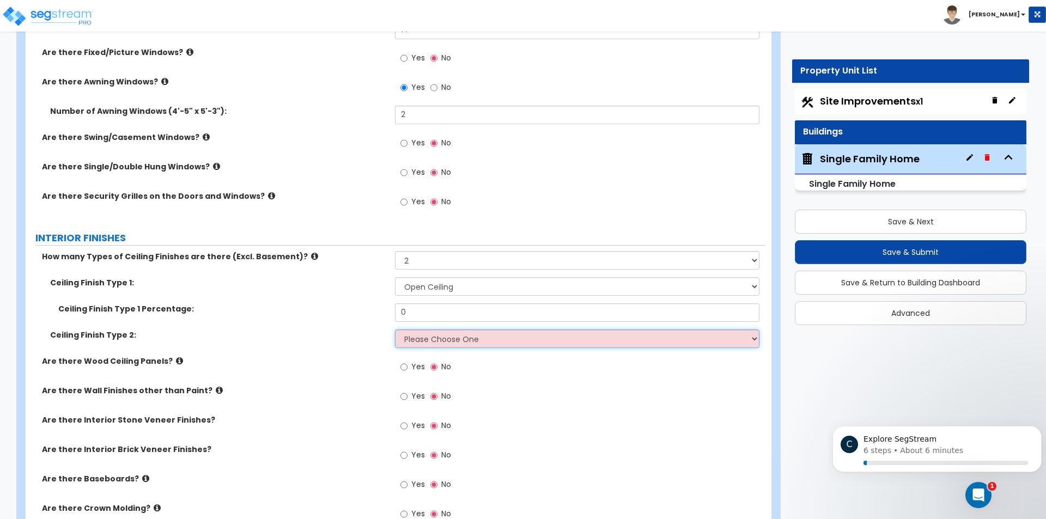
click at [440, 334] on select "Please Choose One Drop Ceiling Drywall Ceiling Open Ceiling" at bounding box center [577, 339] width 364 height 19
select select "1"
click at [395, 330] on select "Please Choose One Drop Ceiling Drywall Ceiling Open Ceiling" at bounding box center [577, 339] width 364 height 19
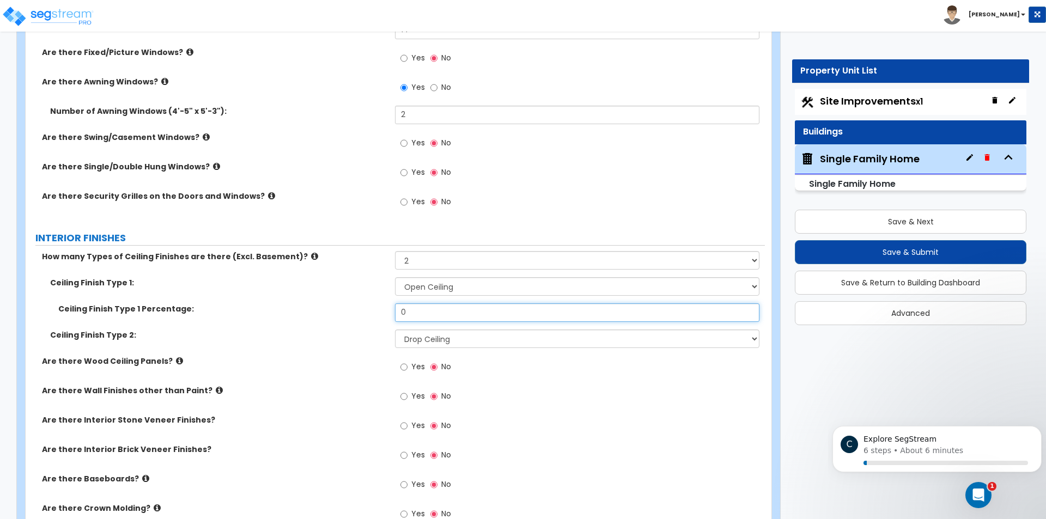
click at [441, 309] on input "0" at bounding box center [577, 312] width 364 height 19
type input "25"
click at [503, 370] on div "Yes No" at bounding box center [579, 370] width 369 height 29
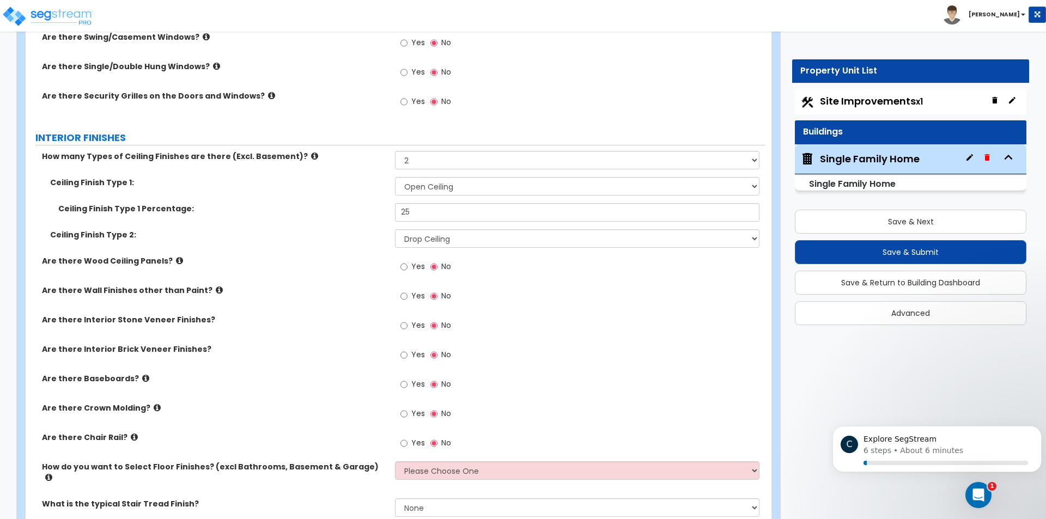
scroll to position [2615, 0]
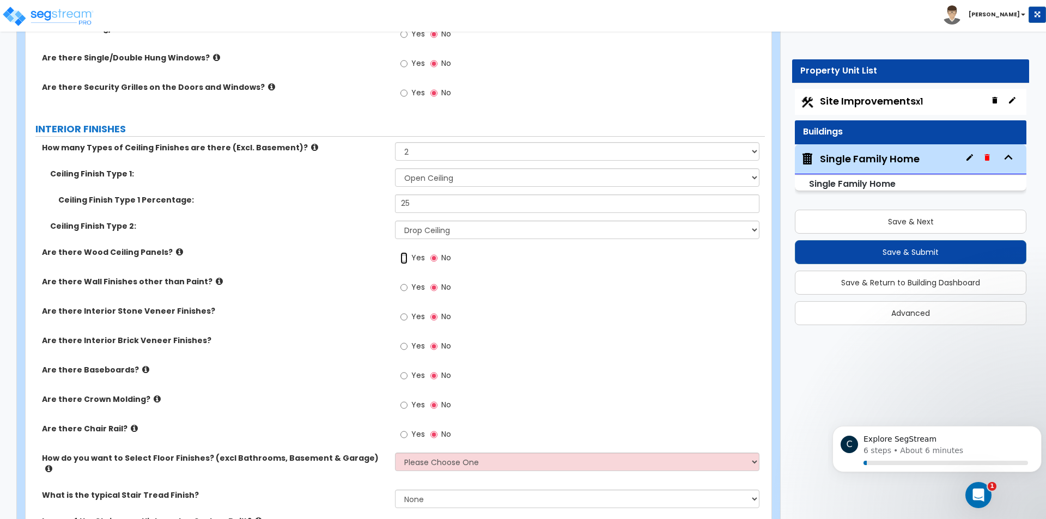
click at [408, 257] on input "Yes" at bounding box center [403, 258] width 7 height 12
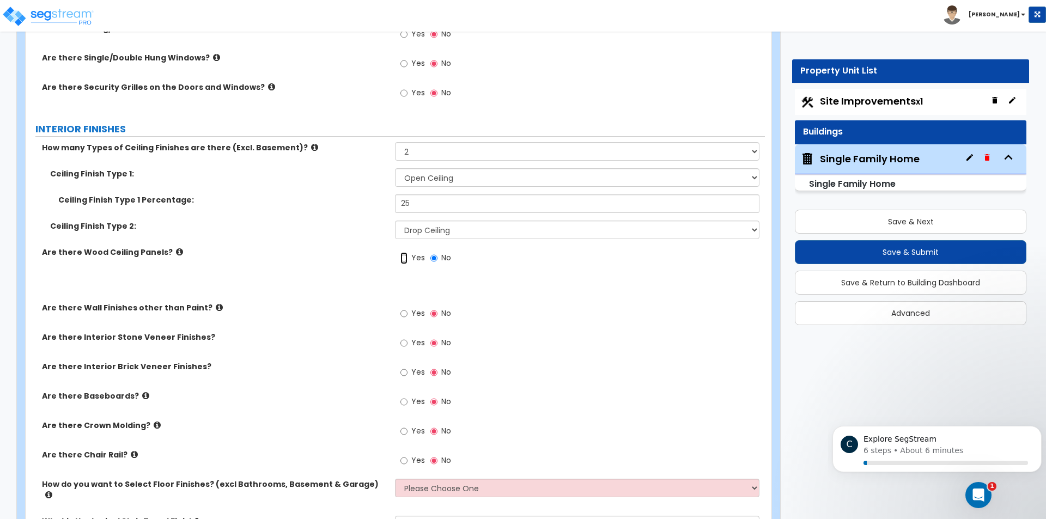
radio input "true"
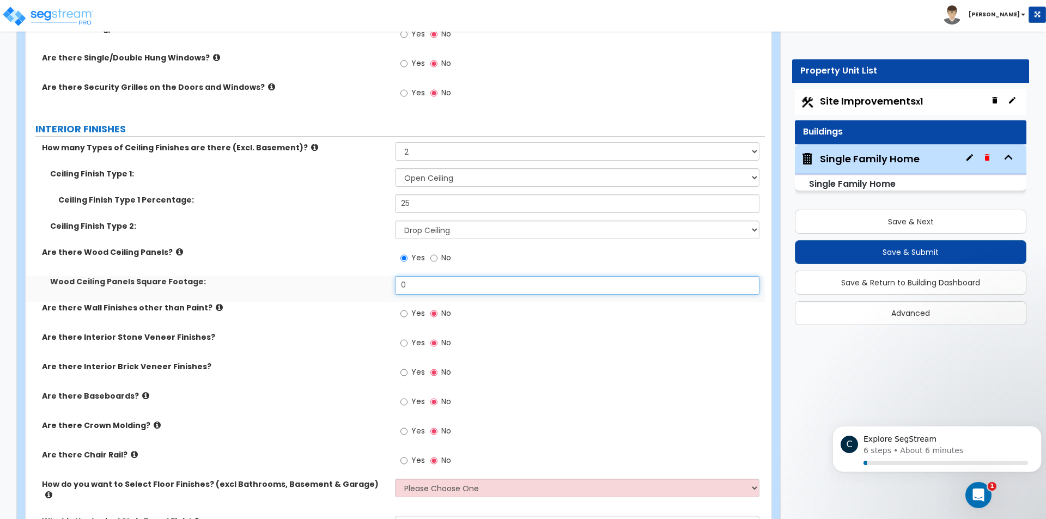
click at [418, 288] on input "0" at bounding box center [577, 285] width 364 height 19
type input "5"
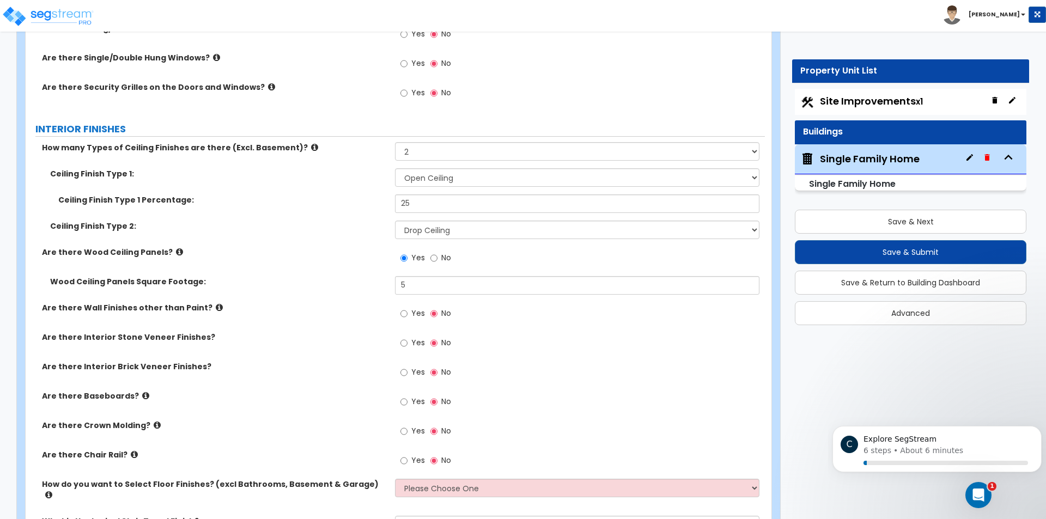
click at [492, 326] on div "Yes No" at bounding box center [579, 316] width 369 height 29
click at [404, 345] on input "Yes" at bounding box center [403, 343] width 7 height 12
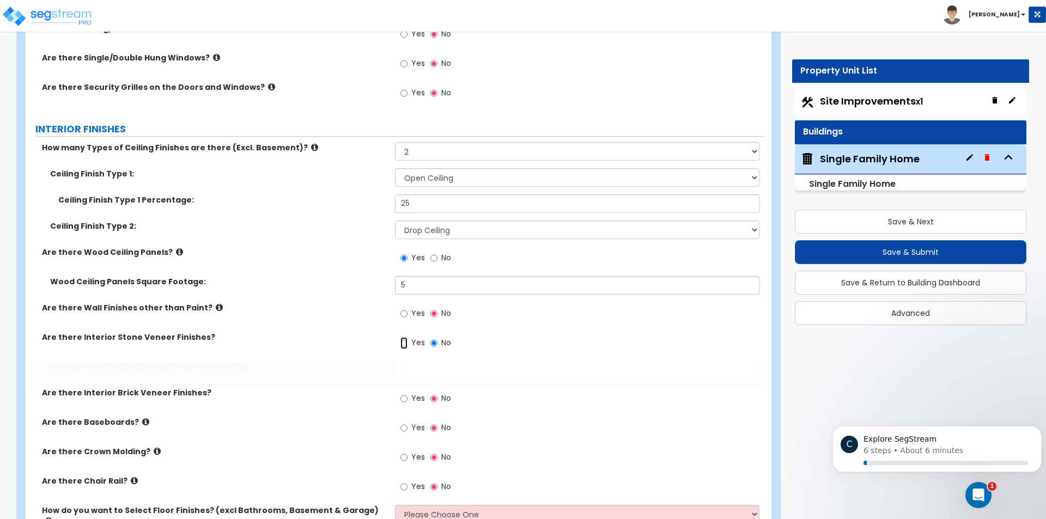
radio input "true"
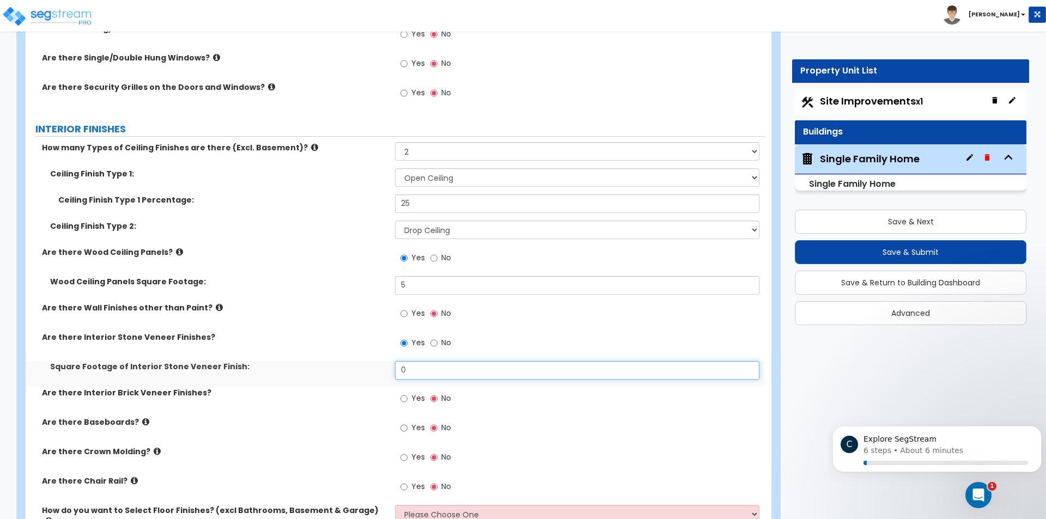
click at [415, 369] on input "0" at bounding box center [577, 370] width 364 height 19
type input "10"
click at [491, 417] on div "Yes No" at bounding box center [579, 431] width 369 height 29
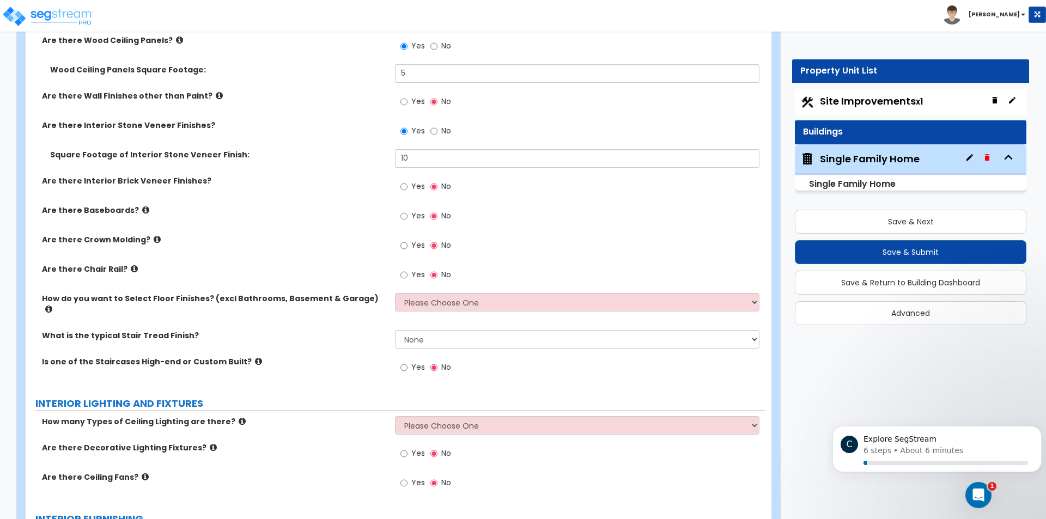
scroll to position [2833, 0]
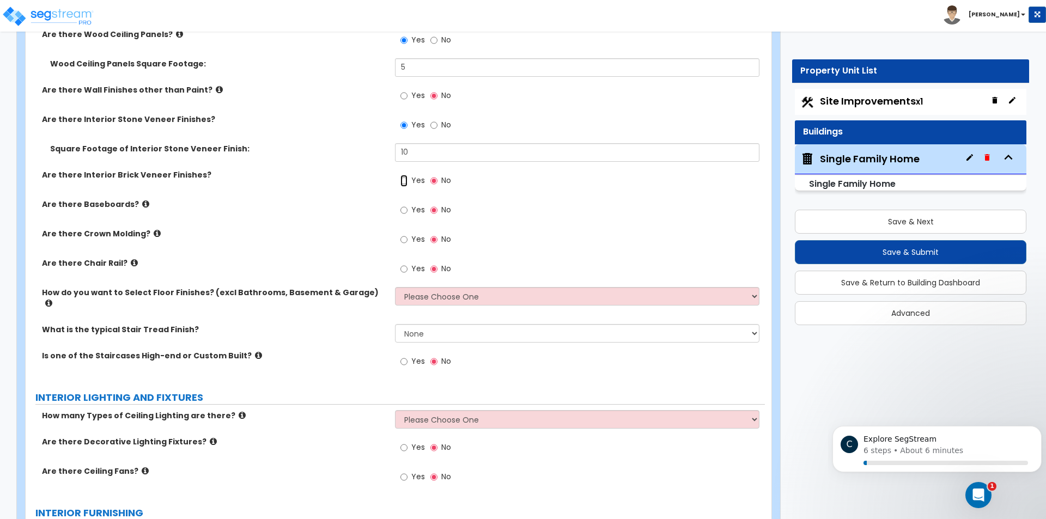
click at [404, 183] on input "Yes" at bounding box center [403, 181] width 7 height 12
radio input "true"
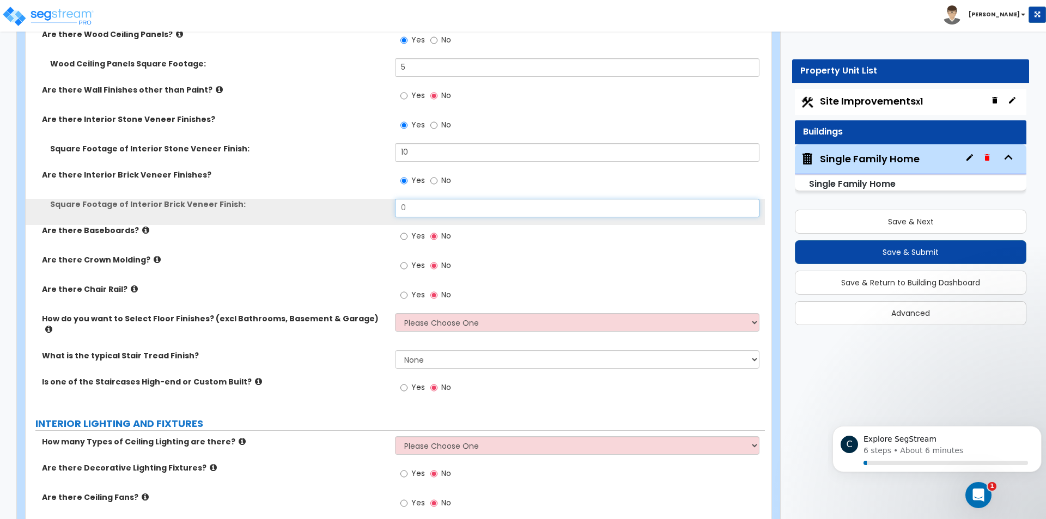
click at [415, 211] on input "0" at bounding box center [577, 208] width 364 height 19
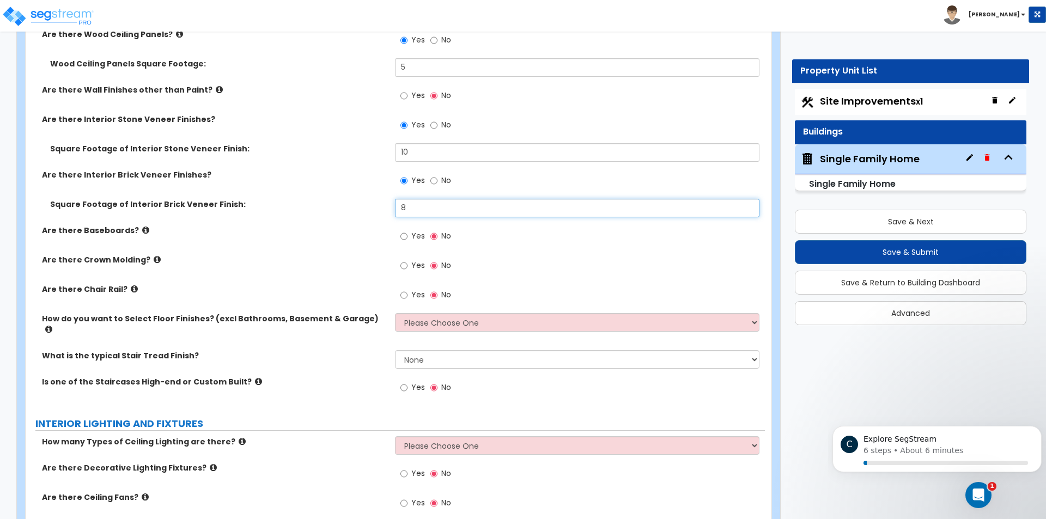
type input "8"
click at [491, 248] on div "Yes No" at bounding box center [579, 239] width 369 height 29
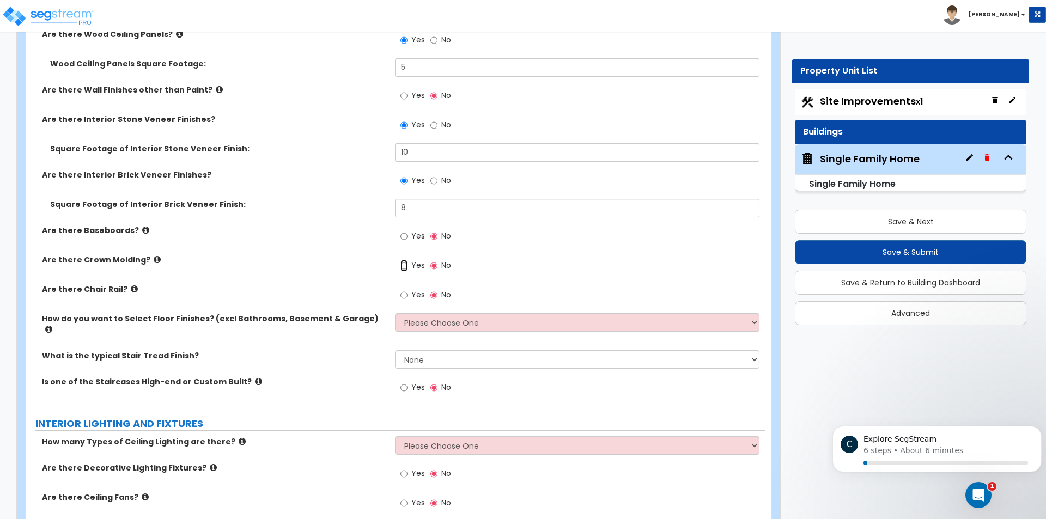
click at [402, 269] on input "Yes" at bounding box center [403, 266] width 7 height 12
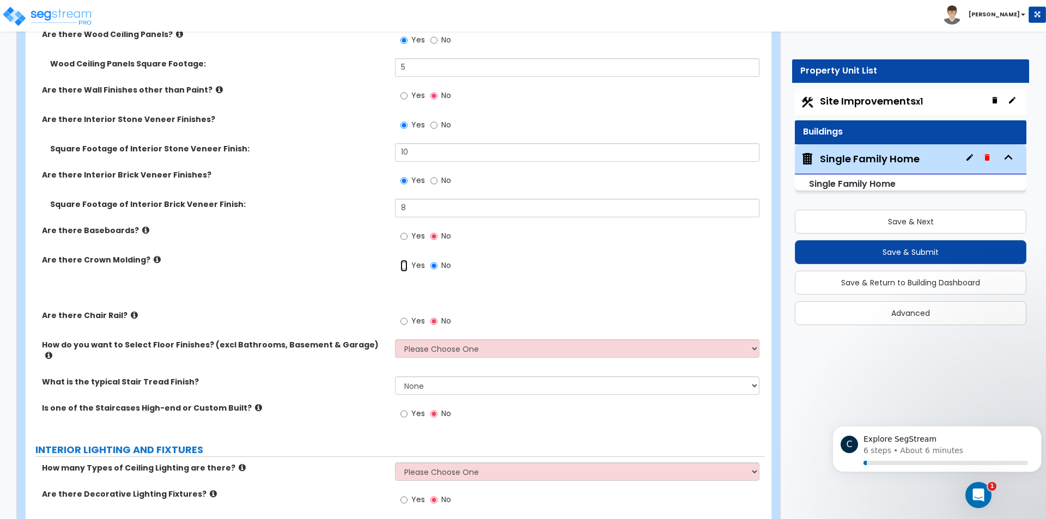
radio input "true"
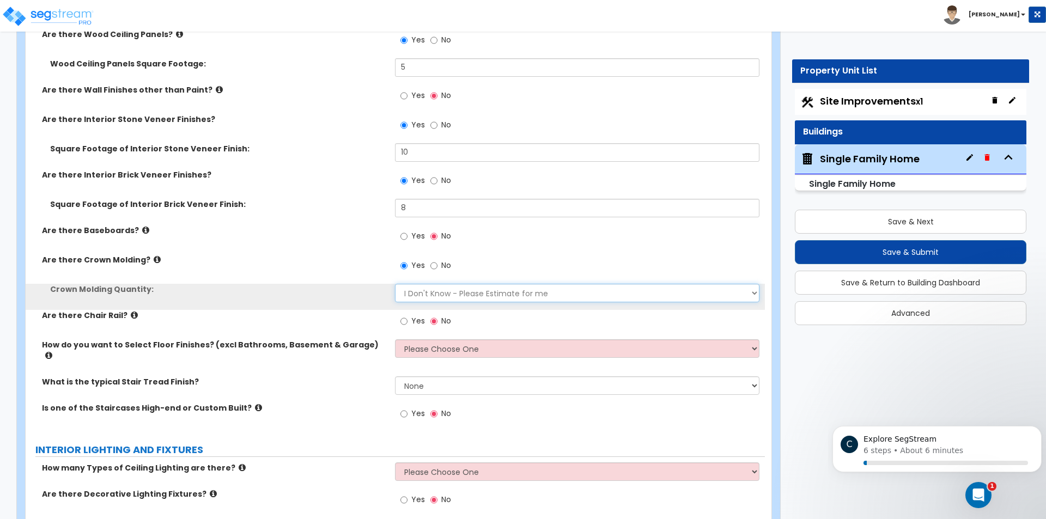
click at [409, 293] on select "I Don't Know - Please Estimate for me I want to Enter the Linear Footage" at bounding box center [577, 293] width 364 height 19
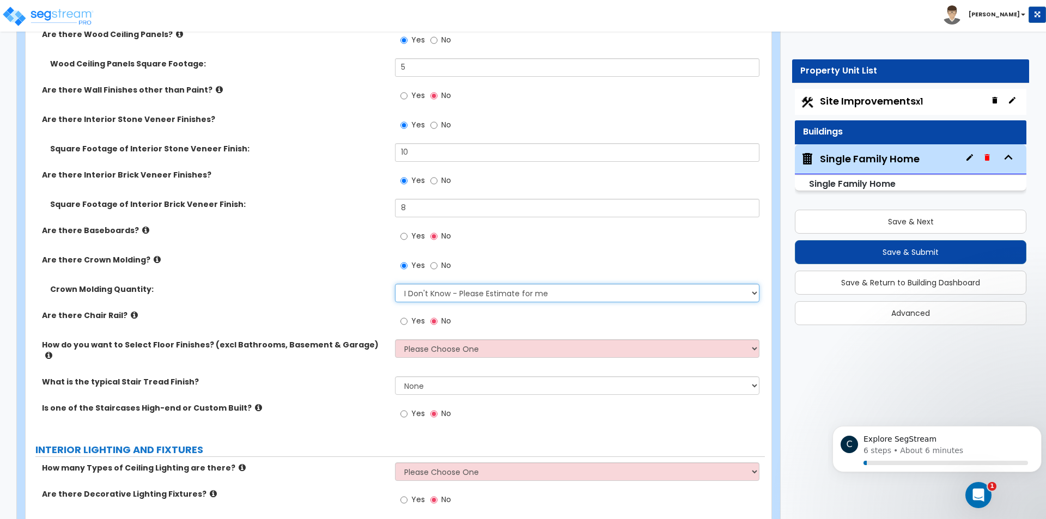
select select "1"
click at [395, 284] on select "I Don't Know - Please Estimate for me I want to Enter the Linear Footage" at bounding box center [577, 293] width 364 height 19
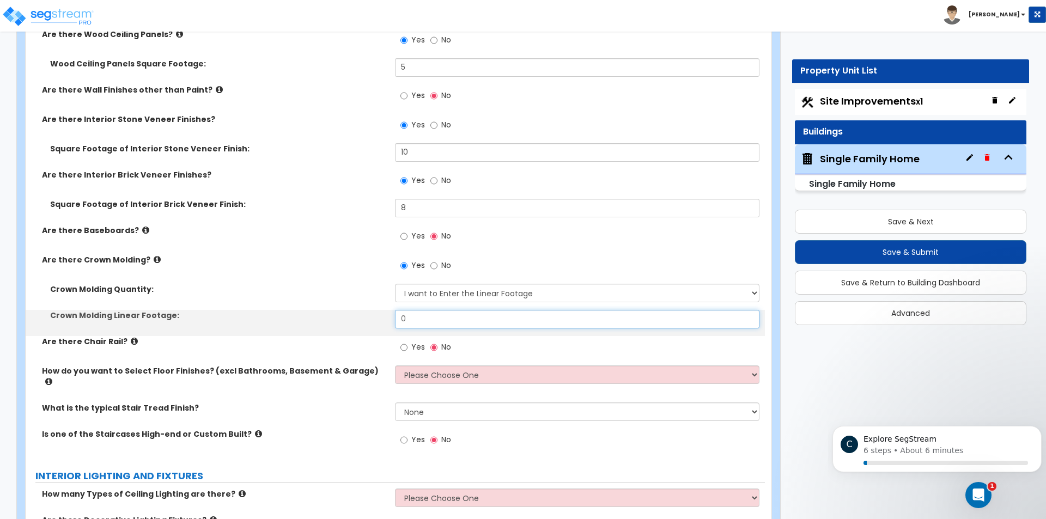
click at [432, 317] on input "0" at bounding box center [577, 319] width 364 height 19
type input "500"
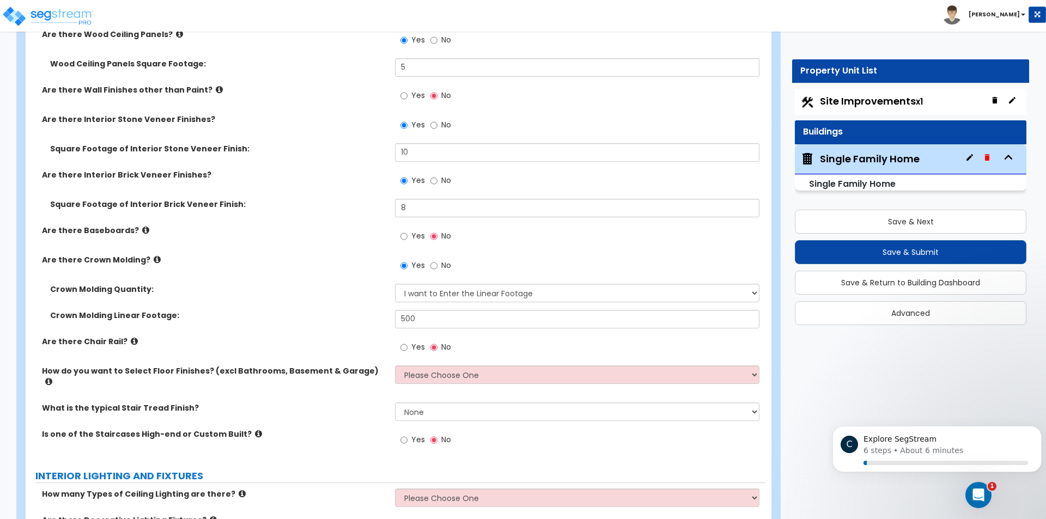
click at [489, 357] on div "Yes No" at bounding box center [579, 350] width 369 height 29
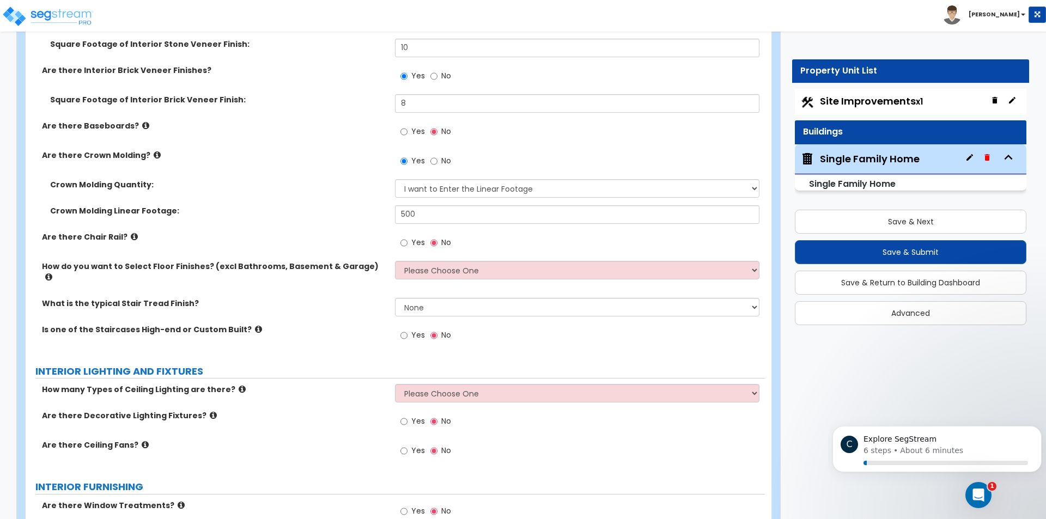
scroll to position [2942, 0]
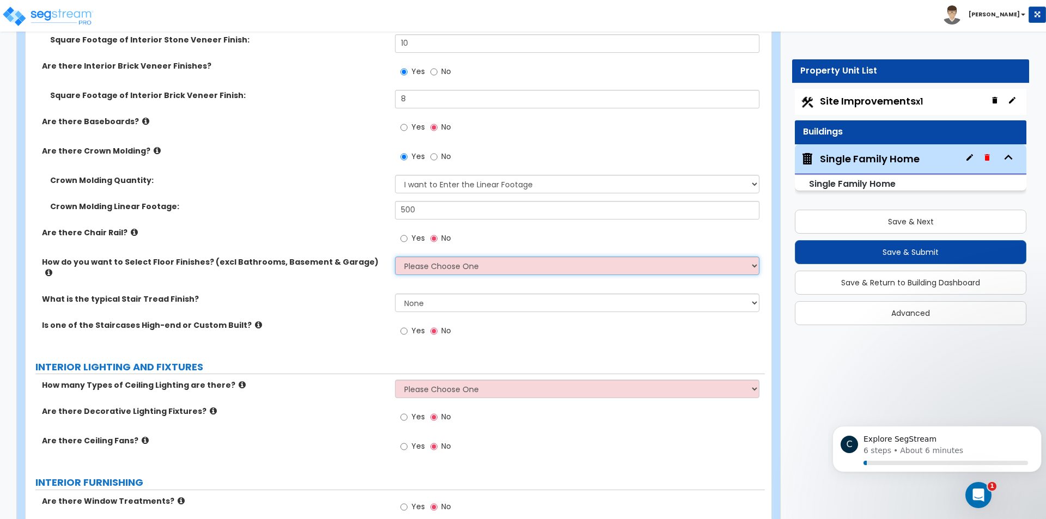
click at [477, 267] on select "Please Choose One I want to Select Floor Finishes for the Areas of the House I …" at bounding box center [577, 266] width 364 height 19
select select "1"
click at [395, 257] on select "Please Choose One I want to Select Floor Finishes for the Areas of the House I …" at bounding box center [577, 266] width 364 height 19
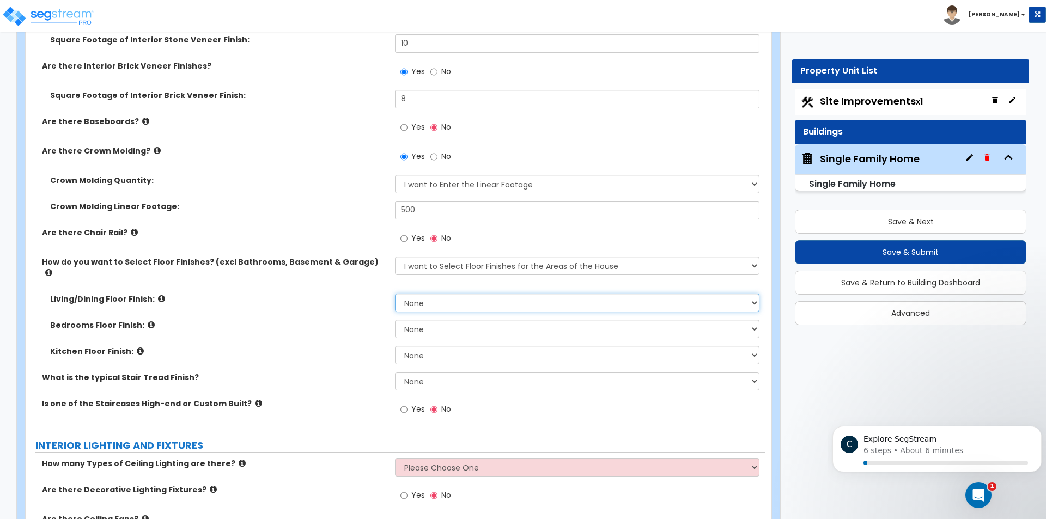
click at [477, 294] on select "None Tile Flooring Hardwood Flooring Resilient Laminate Flooring VCT Flooring S…" at bounding box center [577, 303] width 364 height 19
select select "1"
click at [395, 294] on select "None Tile Flooring Hardwood Flooring Resilient Laminate Flooring VCT Flooring S…" at bounding box center [577, 303] width 364 height 19
click at [455, 320] on select "None Tile Flooring Hardwood Flooring Resilient Laminate Flooring VCT Flooring S…" at bounding box center [577, 329] width 364 height 19
select select "2"
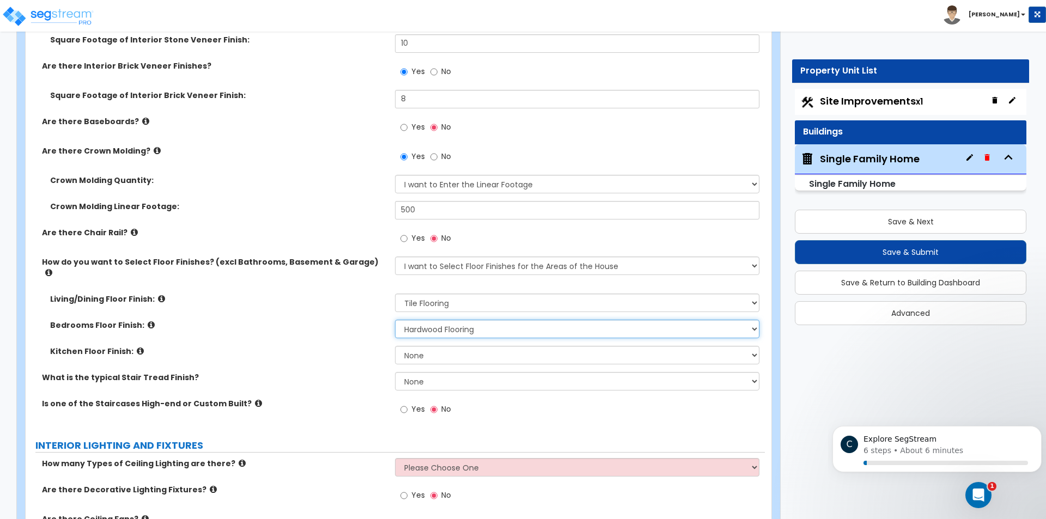
click at [395, 320] on select "None Tile Flooring Hardwood Flooring Resilient Laminate Flooring VCT Flooring S…" at bounding box center [577, 329] width 364 height 19
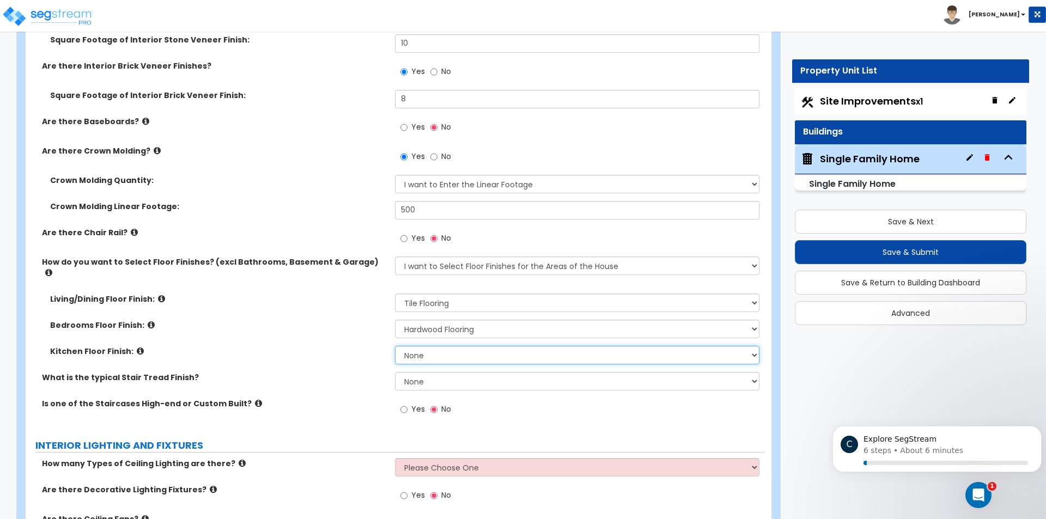
click at [448, 346] on select "None Tile Flooring Hardwood Flooring Resilient Laminate Flooring VCT Flooring S…" at bounding box center [577, 355] width 364 height 19
select select "7"
click at [395, 346] on select "None Tile Flooring Hardwood Flooring Resilient Laminate Flooring VCT Flooring S…" at bounding box center [577, 355] width 364 height 19
click at [452, 374] on select "None Tile Wood Laminate VCT Sheet Carpet Sheet Vinyl Carpet Tile" at bounding box center [577, 381] width 364 height 19
select select "2"
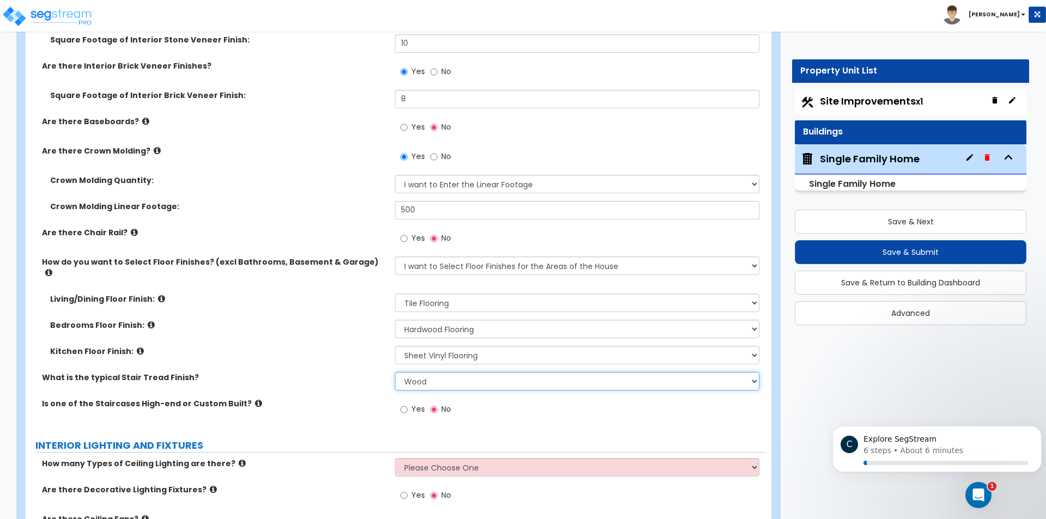
click at [395, 372] on select "None Tile Wood Laminate VCT Sheet Carpet Sheet Vinyl Carpet Tile" at bounding box center [577, 381] width 364 height 19
click at [405, 404] on input "Yes" at bounding box center [403, 410] width 7 height 12
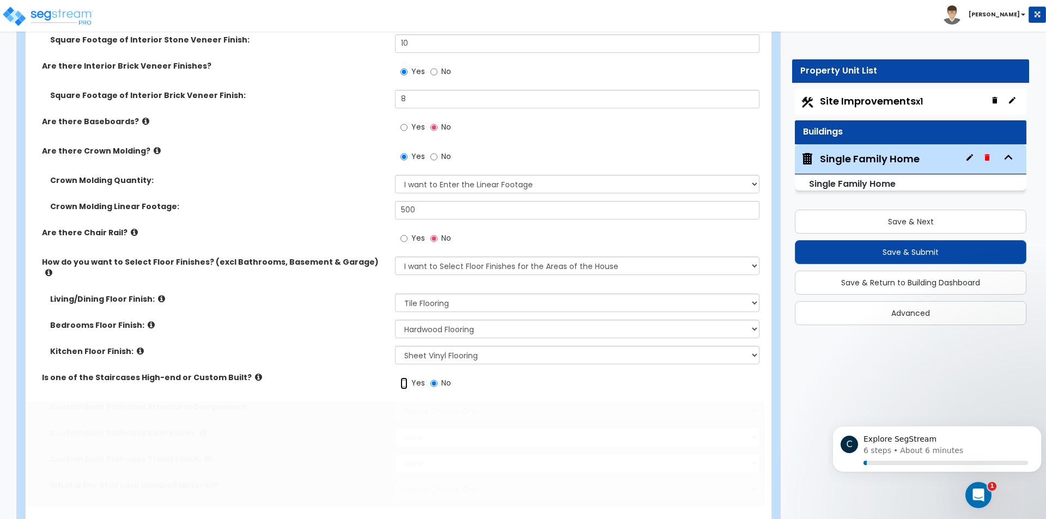
radio input "true"
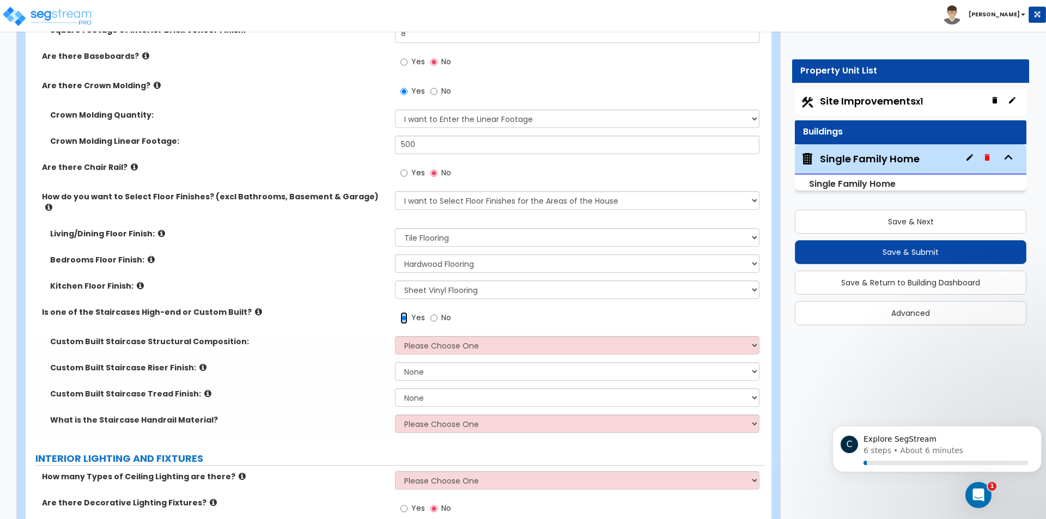
scroll to position [3051, 0]
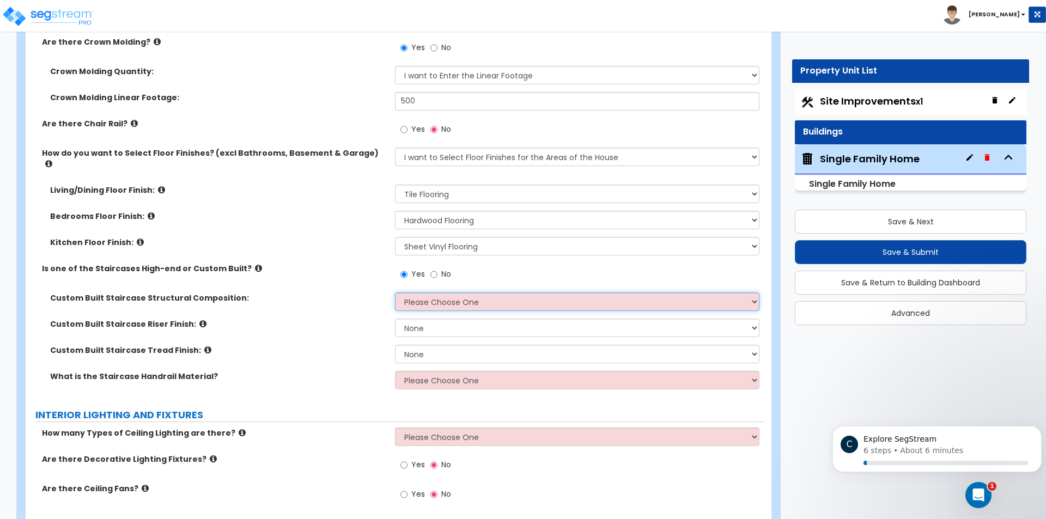
click at [478, 295] on select "Please Choose One Reinforced Concrete Structural Steel Wood" at bounding box center [577, 302] width 364 height 19
select select "7"
click at [395, 293] on select "Please Choose One Reinforced Concrete Structural Steel Wood" at bounding box center [577, 302] width 364 height 19
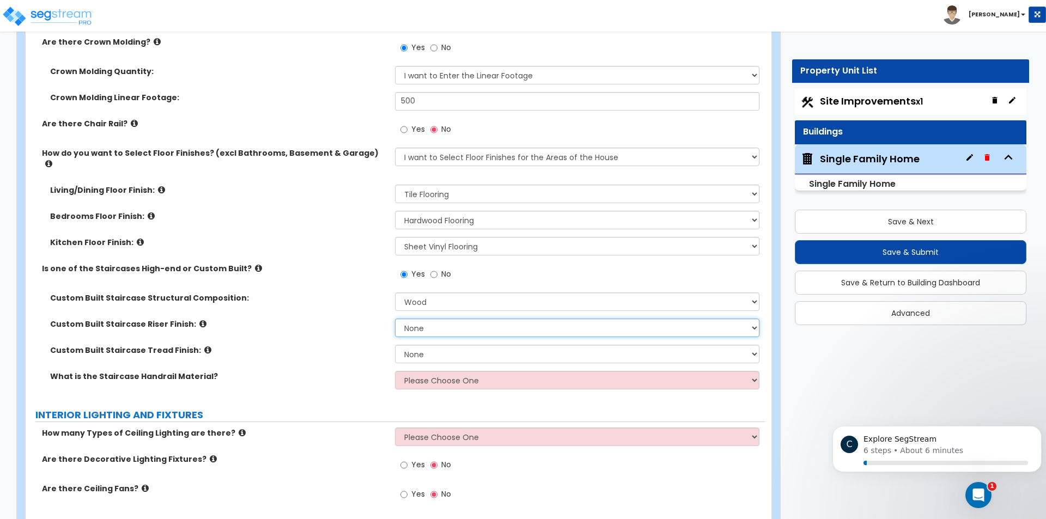
click at [452, 319] on select "None Tile Wood Laminate VCT Sheet Carpet Sheet Vinyl Carpet Tile Marble Paint F…" at bounding box center [577, 328] width 364 height 19
select select "2"
click at [395, 319] on select "None Tile Wood Laminate VCT Sheet Carpet Sheet Vinyl Carpet Tile Marble Paint F…" at bounding box center [577, 328] width 364 height 19
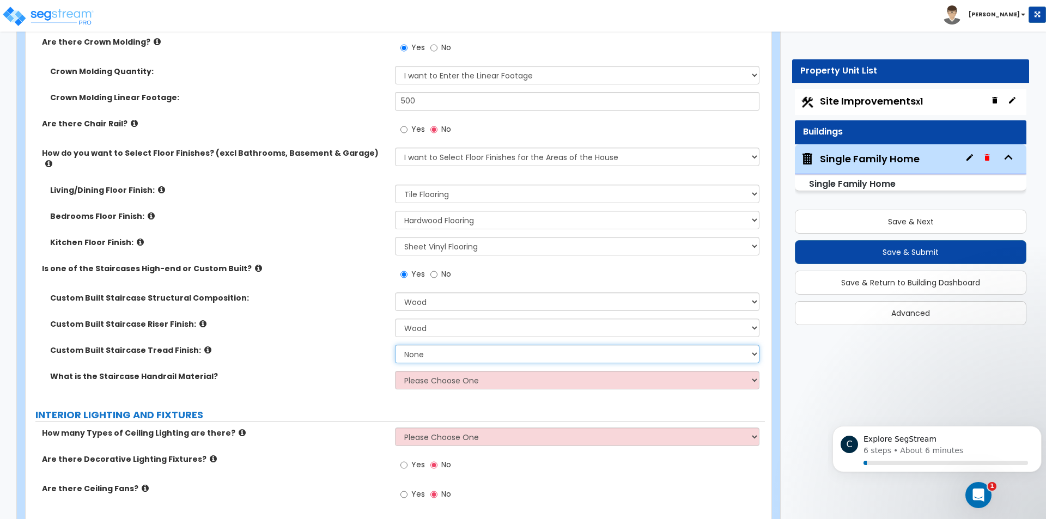
click at [440, 345] on select "None Tile Wood Laminate VCT Sheet Carpet Sheet Vinyl Carpet Tile Marble" at bounding box center [577, 354] width 364 height 19
select select "2"
click at [395, 345] on select "None Tile Wood Laminate VCT Sheet Carpet Sheet Vinyl Carpet Tile Marble" at bounding box center [577, 354] width 364 height 19
click at [440, 371] on select "Please Choose One Wood Metal Composite" at bounding box center [577, 380] width 364 height 19
select select "1"
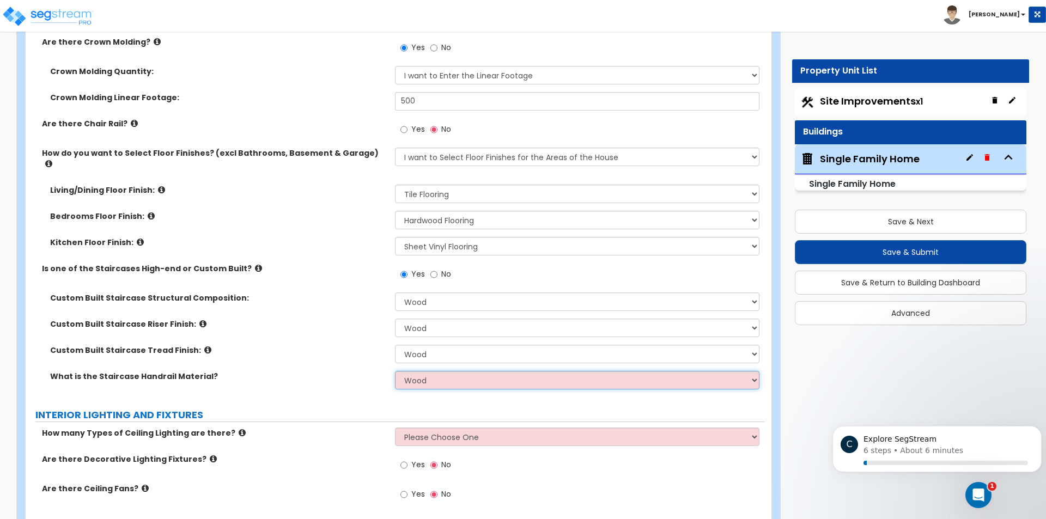
click at [395, 371] on select "Please Choose One Wood Metal Composite" at bounding box center [577, 380] width 364 height 19
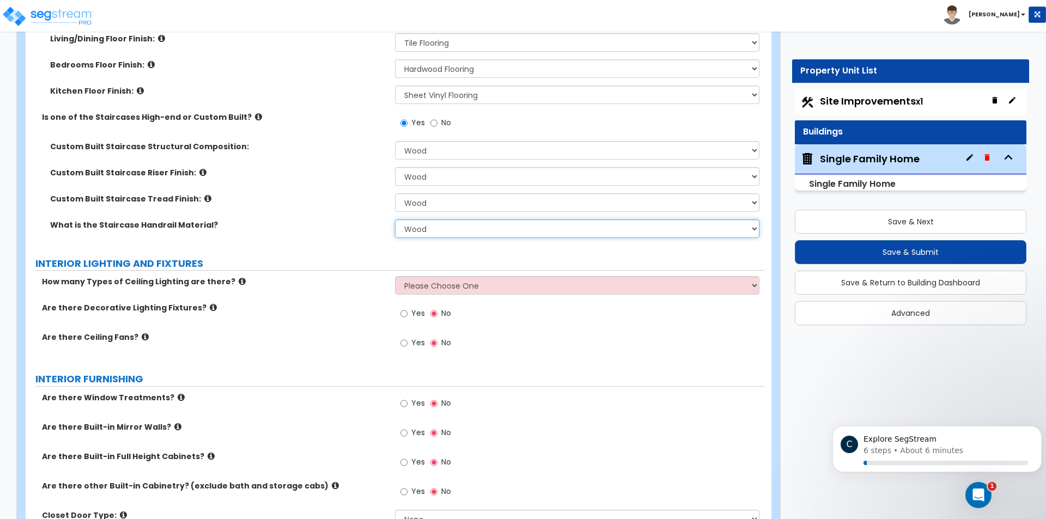
scroll to position [3214, 0]
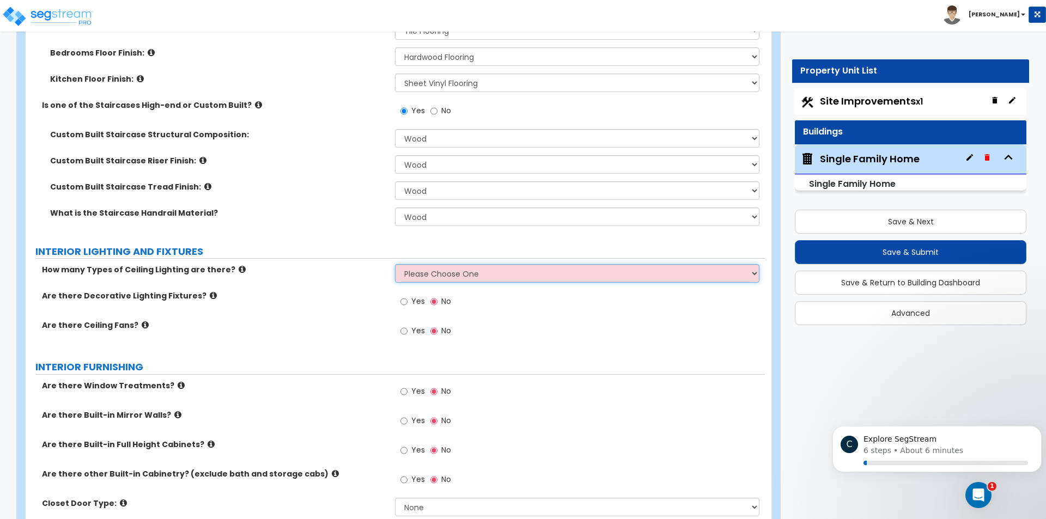
click at [493, 265] on select "Please Choose One 1 2 3" at bounding box center [577, 273] width 364 height 19
click at [355, 290] on label "Are there Decorative Lighting Fixtures?" at bounding box center [214, 295] width 345 height 11
click at [467, 264] on select "Please Choose One 1 2 3" at bounding box center [577, 273] width 364 height 19
click at [340, 295] on div "Are there Decorative Lighting Fixtures? Yes No" at bounding box center [395, 304] width 739 height 29
click at [373, 279] on div "How many Types of Ceiling Lighting are there? Please Choose One 1 2 3" at bounding box center [395, 277] width 739 height 26
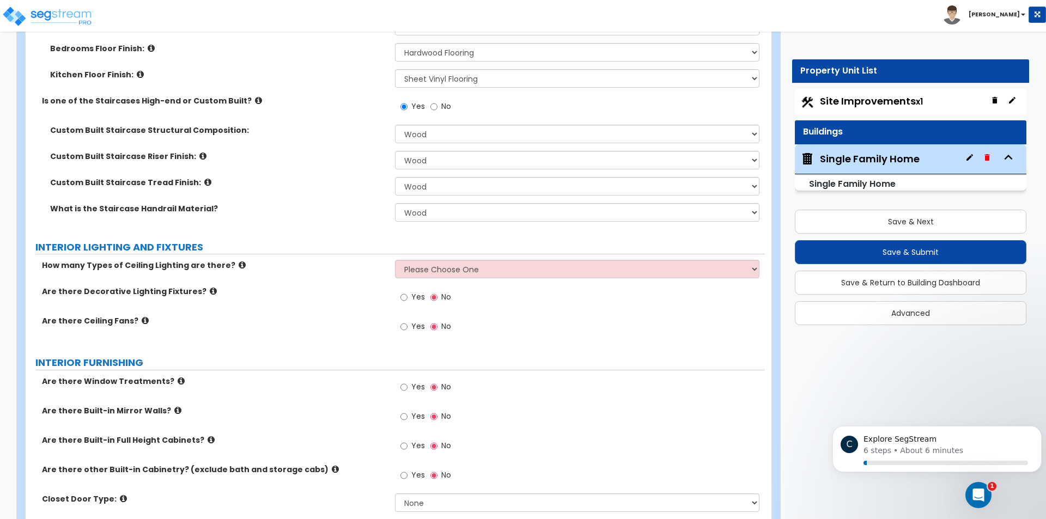
scroll to position [3236, 0]
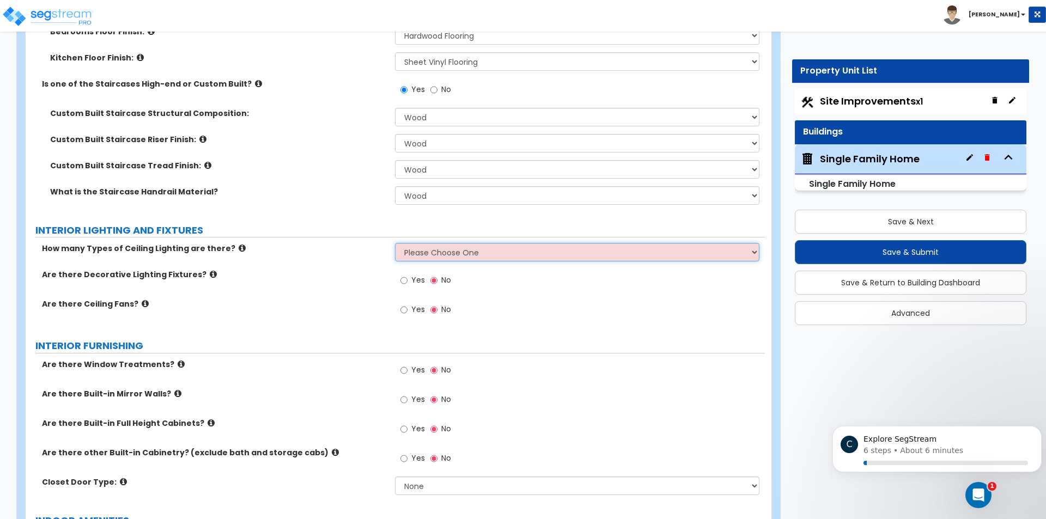
click at [496, 243] on select "Please Choose One 1 2 3" at bounding box center [577, 252] width 364 height 19
select select "2"
click at [395, 243] on select "Please Choose One 1 2 3" at bounding box center [577, 252] width 364 height 19
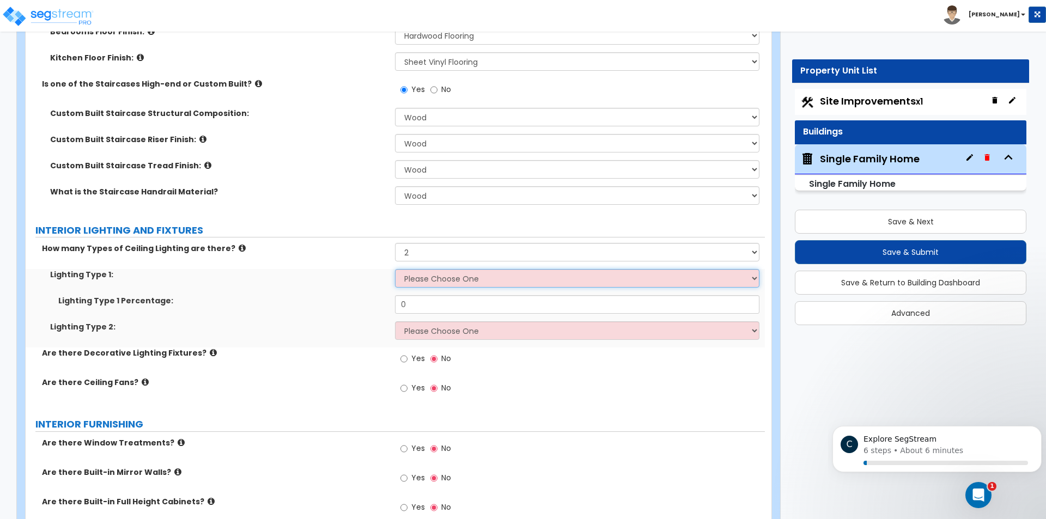
click at [460, 269] on select "Please Choose One LED Surface-Mounted LED Recessed Fluorescent Surface-Mounted …" at bounding box center [577, 278] width 364 height 19
select select "2"
click at [395, 269] on select "Please Choose One LED Surface-Mounted LED Recessed Fluorescent Surface-Mounted …" at bounding box center [577, 278] width 364 height 19
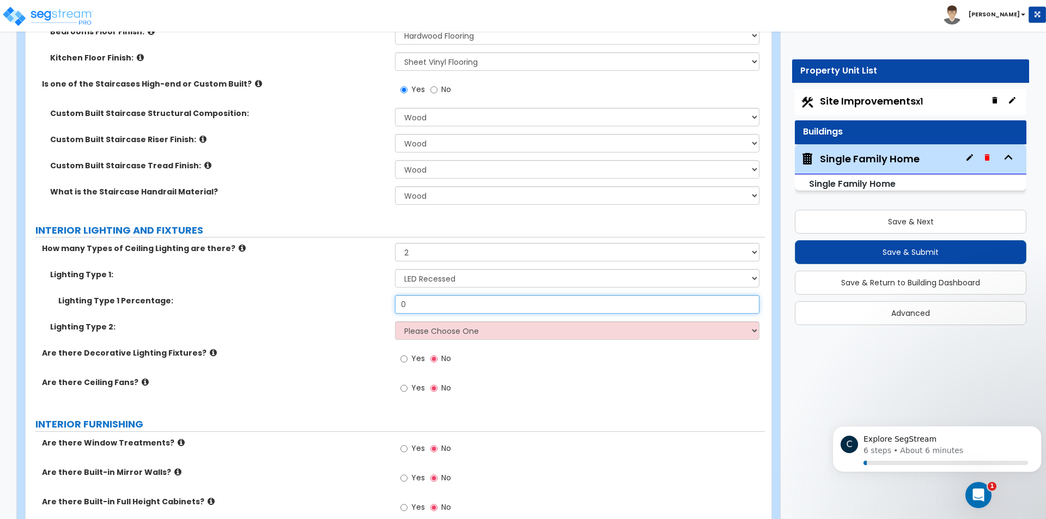
click at [435, 295] on input "0" at bounding box center [577, 304] width 364 height 19
type input "15"
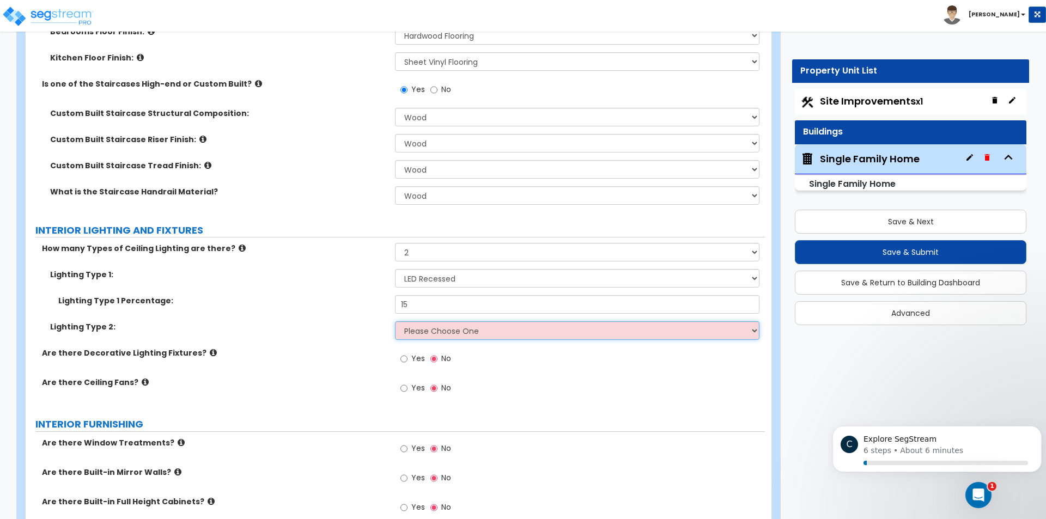
click at [450, 323] on select "Please Choose One LED Surface-Mounted LED Recessed Fluorescent Surface-Mounted …" at bounding box center [577, 330] width 364 height 19
select select "3"
click at [395, 321] on select "Please Choose One LED Surface-Mounted LED Recessed Fluorescent Surface-Mounted …" at bounding box center [577, 330] width 364 height 19
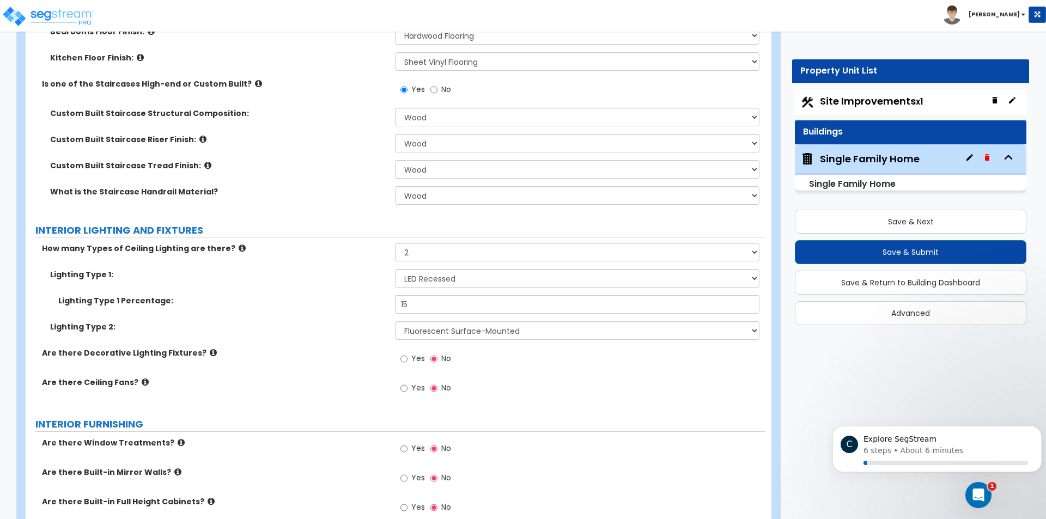
click at [376, 330] on div "Lighting Type 2: Please Choose One LED Surface-Mounted LED Recessed Fluorescent…" at bounding box center [395, 334] width 739 height 26
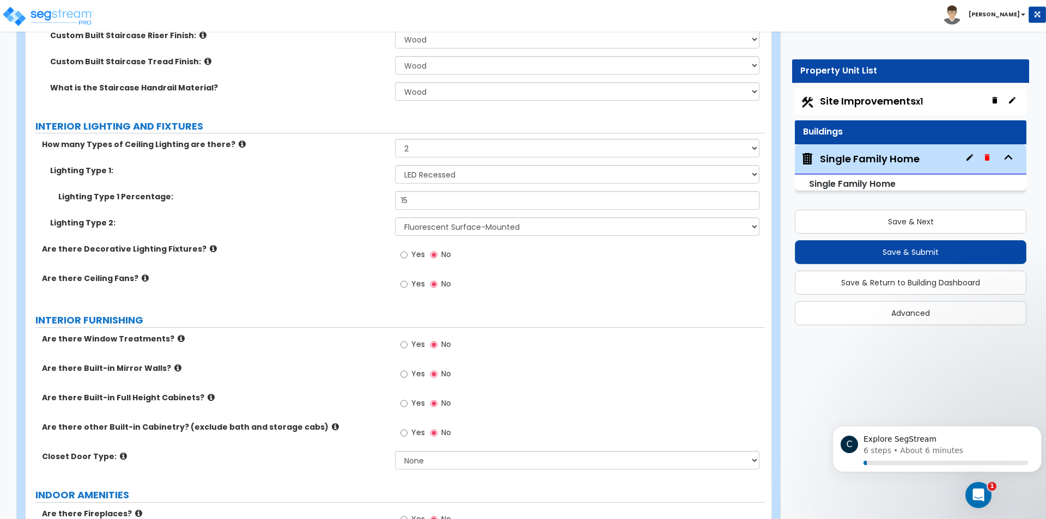
scroll to position [3345, 0]
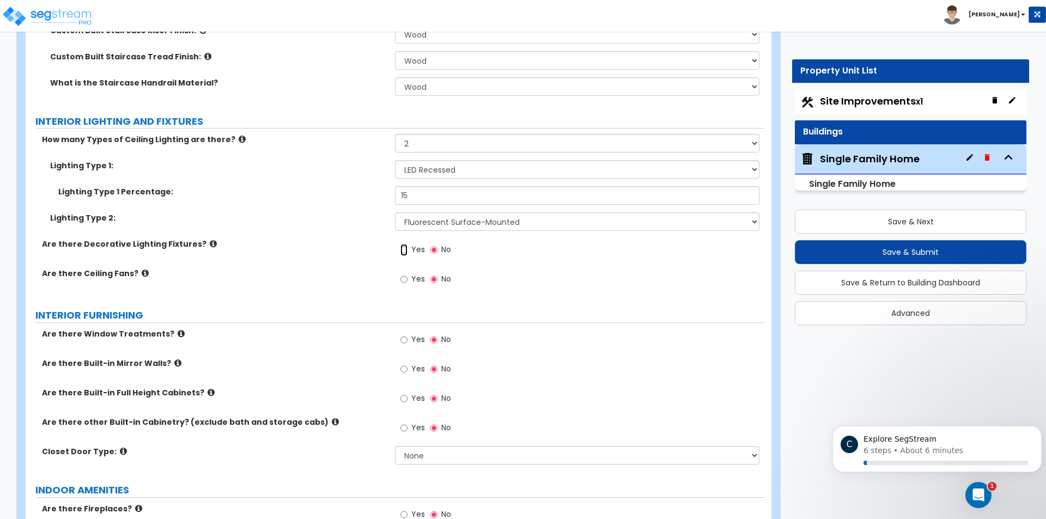
click at [406, 244] on input "Yes" at bounding box center [403, 250] width 7 height 12
radio input "true"
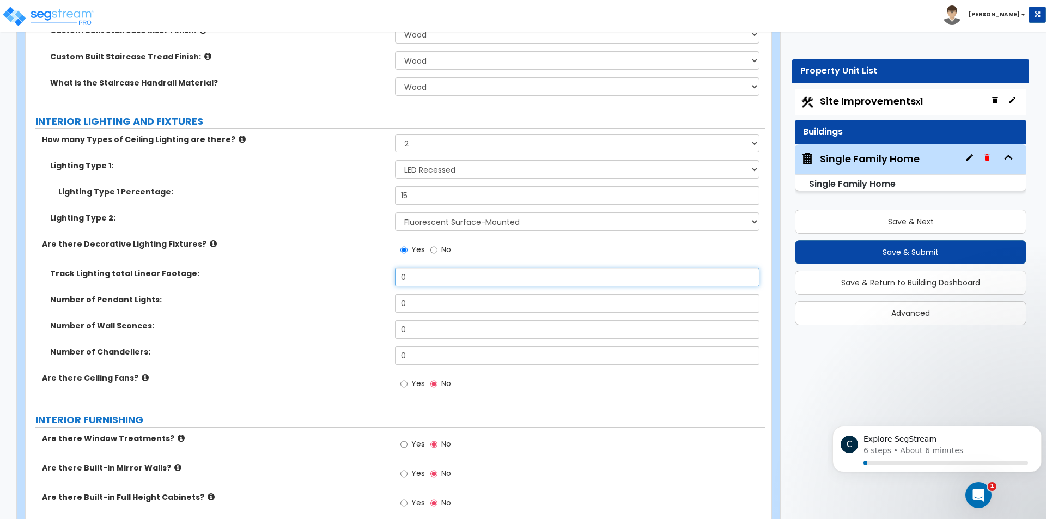
drag, startPoint x: 418, startPoint y: 264, endPoint x: 417, endPoint y: 270, distance: 5.7
click at [386, 268] on div "Track Lighting total Linear Footage: 0" at bounding box center [395, 281] width 739 height 26
type input "100"
drag, startPoint x: 436, startPoint y: 293, endPoint x: 368, endPoint y: 285, distance: 69.1
click at [368, 294] on div "Number of Pendant Lights: 0" at bounding box center [395, 307] width 739 height 26
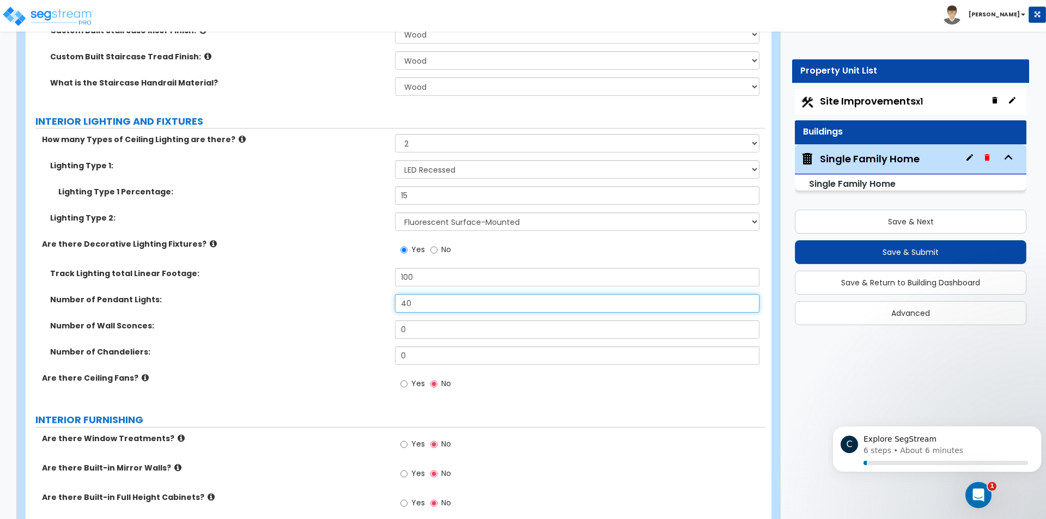
type input "40"
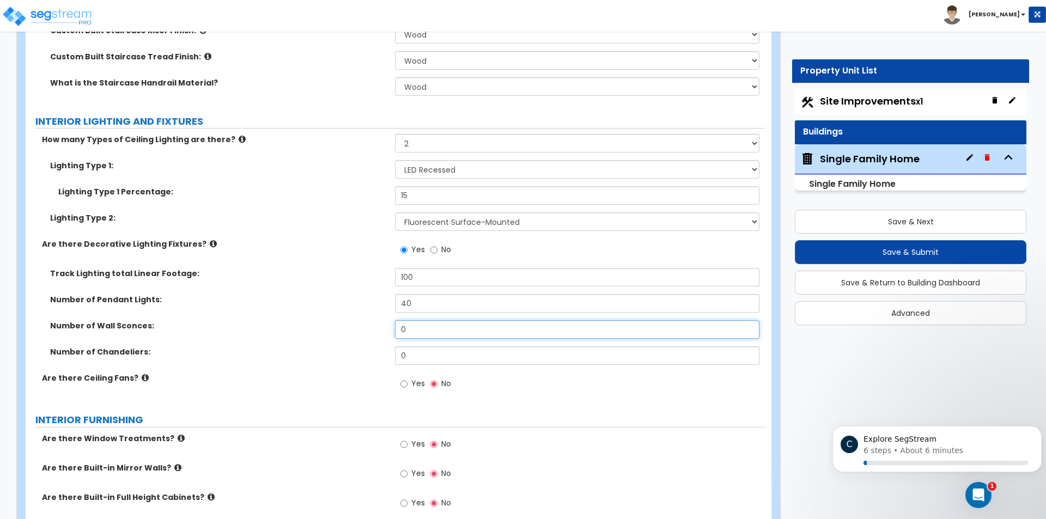
drag, startPoint x: 417, startPoint y: 320, endPoint x: 380, endPoint y: 312, distance: 37.8
click at [380, 320] on div "Number of Wall Sconces: 0" at bounding box center [395, 333] width 739 height 26
type input "8"
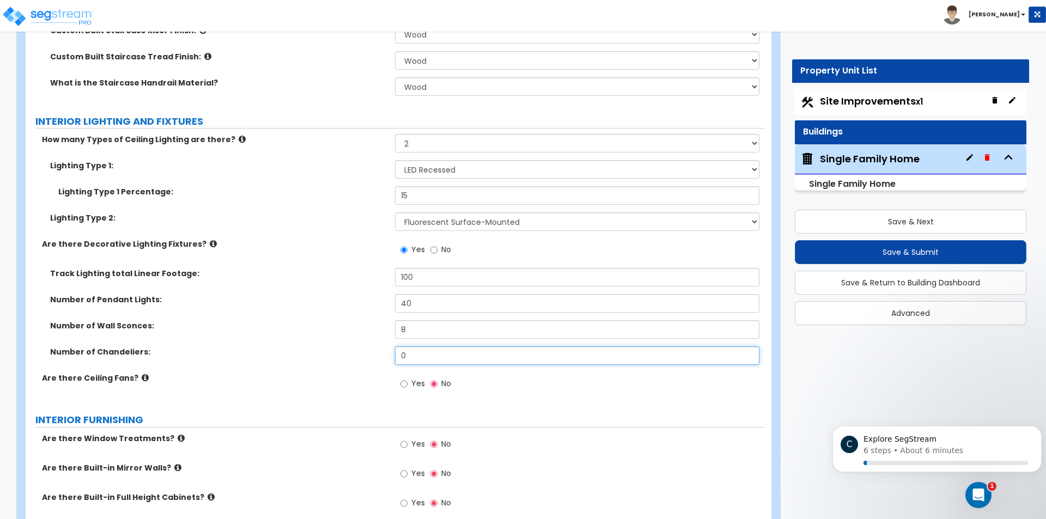
click at [433, 346] on input "0" at bounding box center [577, 355] width 364 height 19
type input "1"
click at [495, 378] on div "Yes No" at bounding box center [579, 387] width 369 height 29
click at [404, 378] on input "Yes" at bounding box center [403, 384] width 7 height 12
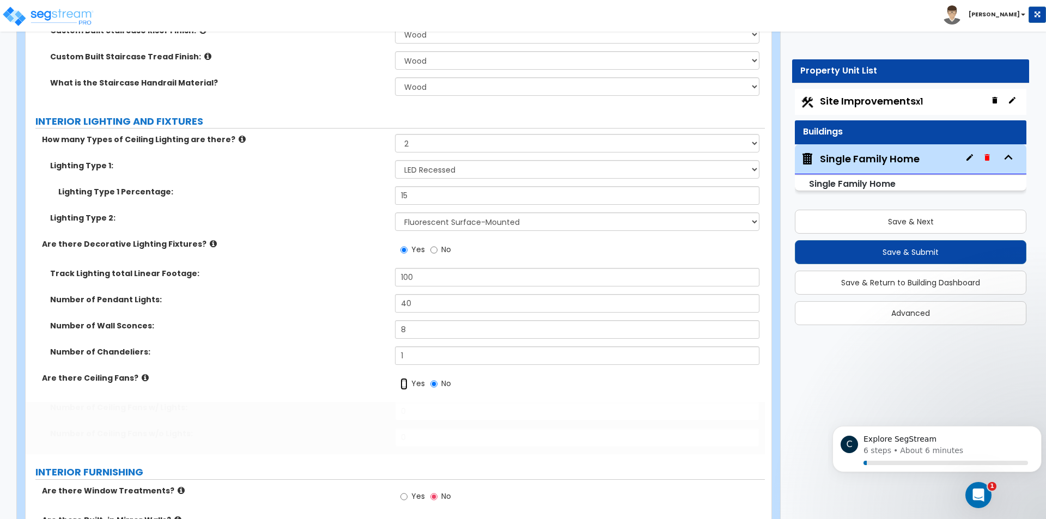
radio input "true"
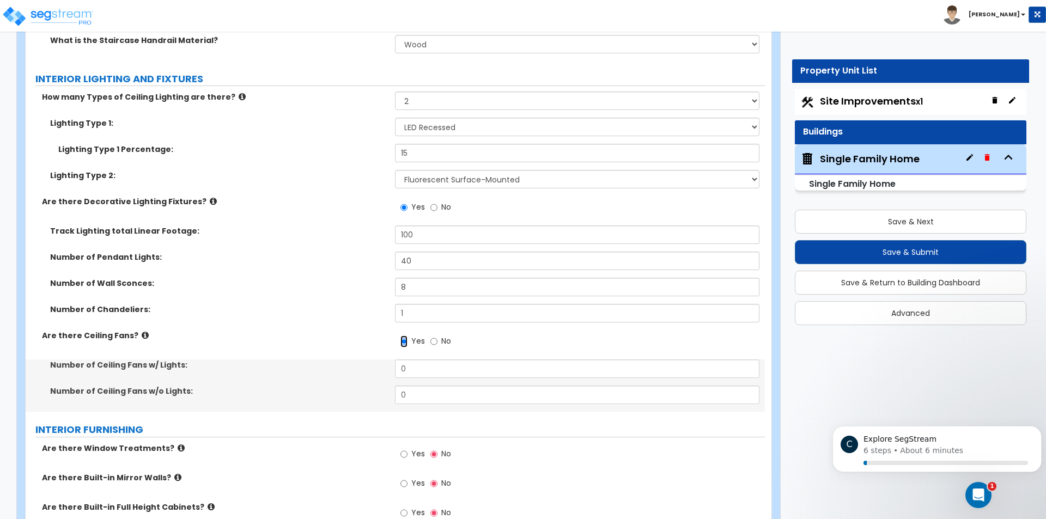
scroll to position [3399, 0]
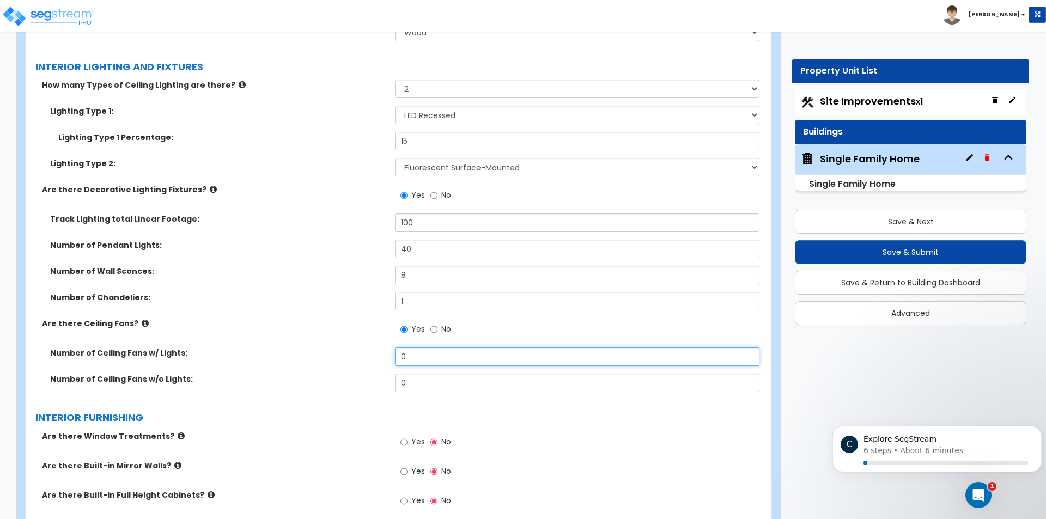
drag, startPoint x: 424, startPoint y: 342, endPoint x: 377, endPoint y: 342, distance: 47.4
click at [373, 348] on div "Number of Ceiling Fans w/ Lights: 0" at bounding box center [395, 361] width 739 height 26
type input "4"
drag, startPoint x: 416, startPoint y: 372, endPoint x: 373, endPoint y: 365, distance: 43.5
click at [373, 374] on div "Number of Ceiling Fans w/o Lights: 0" at bounding box center [395, 387] width 739 height 26
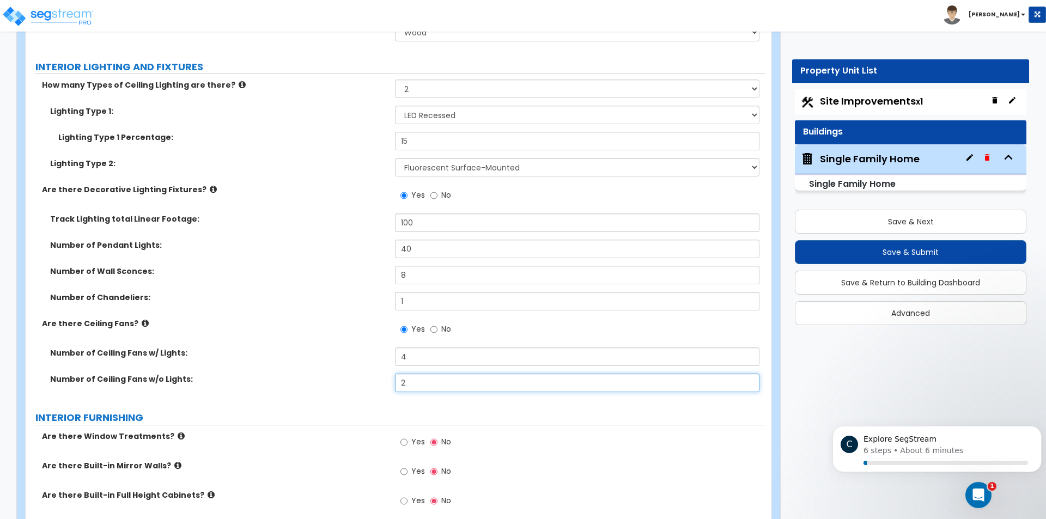
type input "2"
click at [371, 374] on label "Number of Ceiling Fans w/o Lights:" at bounding box center [218, 379] width 337 height 11
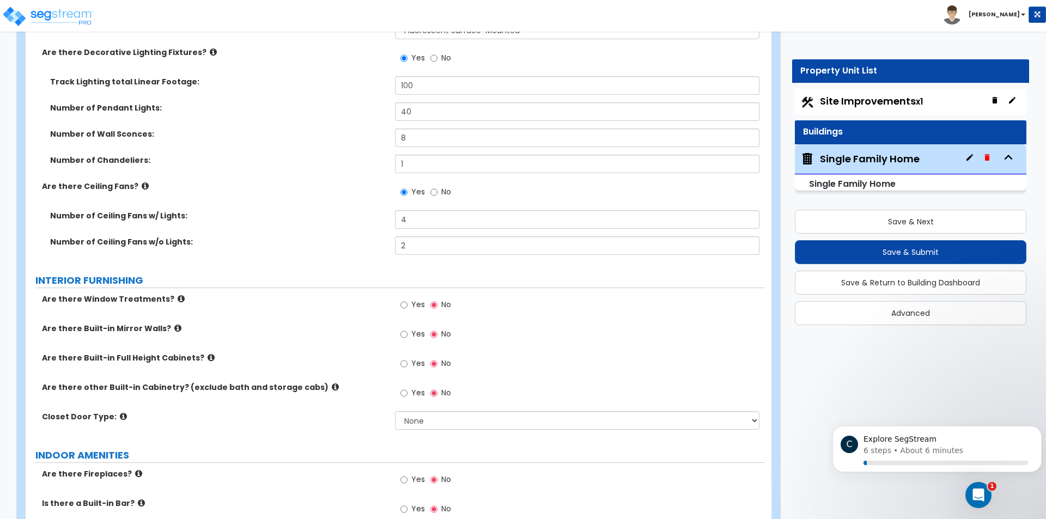
scroll to position [3562, 0]
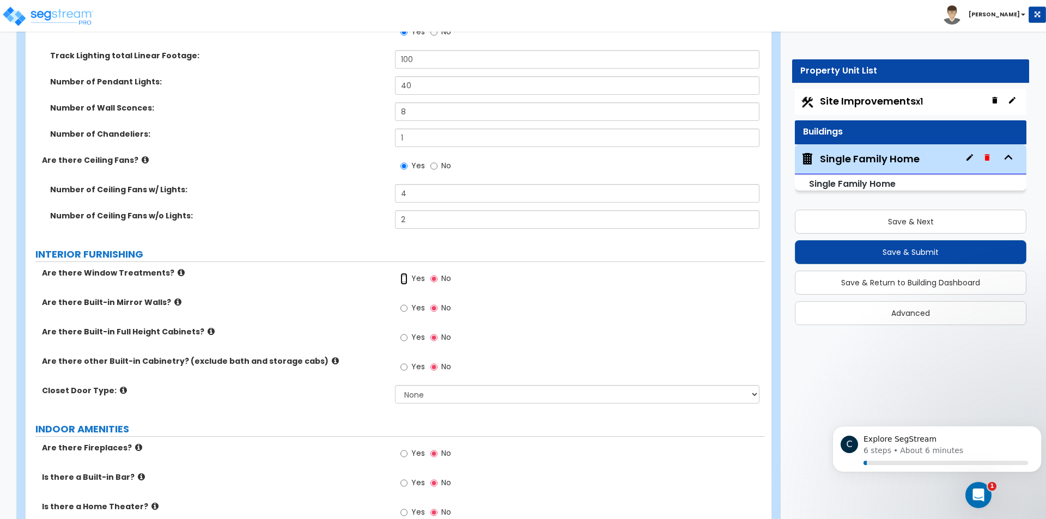
click at [405, 273] on input "Yes" at bounding box center [403, 279] width 7 height 12
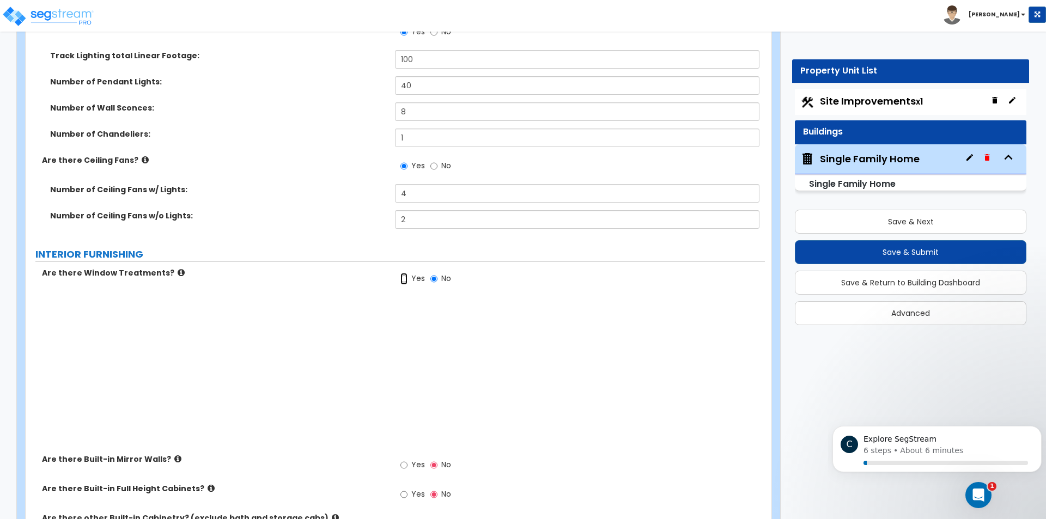
radio input "true"
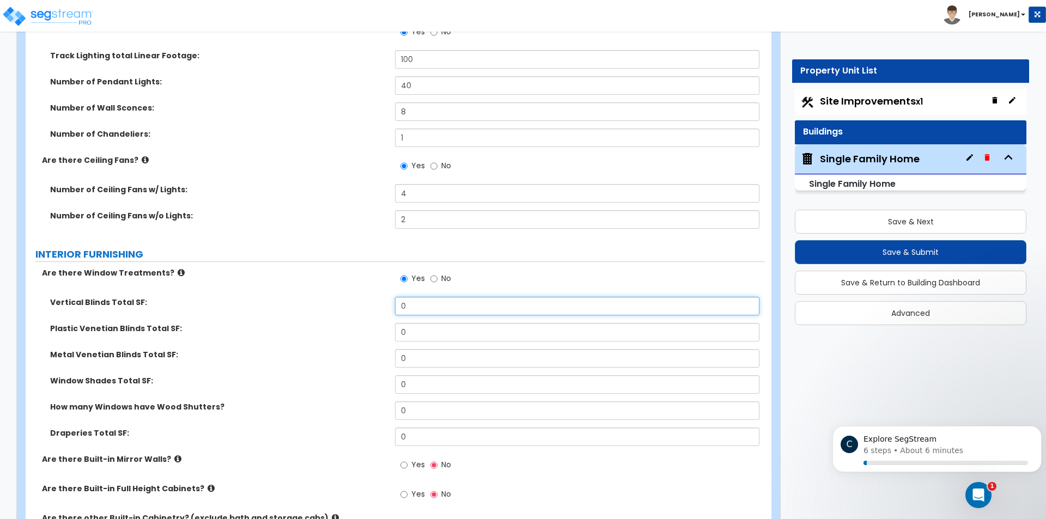
drag, startPoint x: 412, startPoint y: 302, endPoint x: 385, endPoint y: 298, distance: 27.0
click at [385, 298] on div "Vertical Blinds Total SF: 0" at bounding box center [395, 310] width 739 height 26
type input "50"
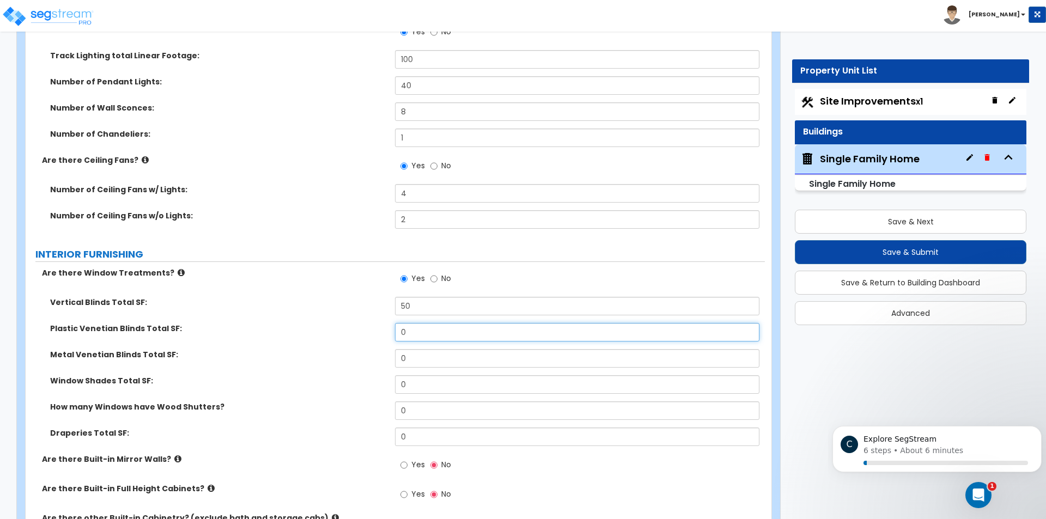
drag, startPoint x: 410, startPoint y: 321, endPoint x: 387, endPoint y: 321, distance: 23.4
click at [387, 323] on div "Plastic Venetian Blinds Total SF: 0" at bounding box center [395, 336] width 739 height 26
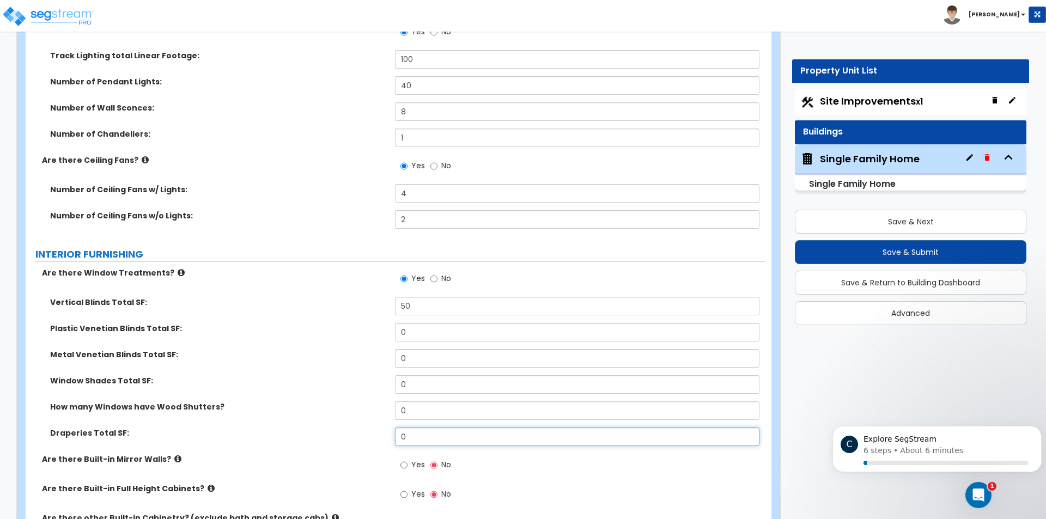
drag, startPoint x: 429, startPoint y: 422, endPoint x: 351, endPoint y: 422, distance: 77.9
click at [351, 428] on div "Draperies Total SF: 0" at bounding box center [395, 441] width 739 height 26
type input "75"
click at [362, 385] on div "Window Shades Total SF: 0" at bounding box center [395, 388] width 739 height 26
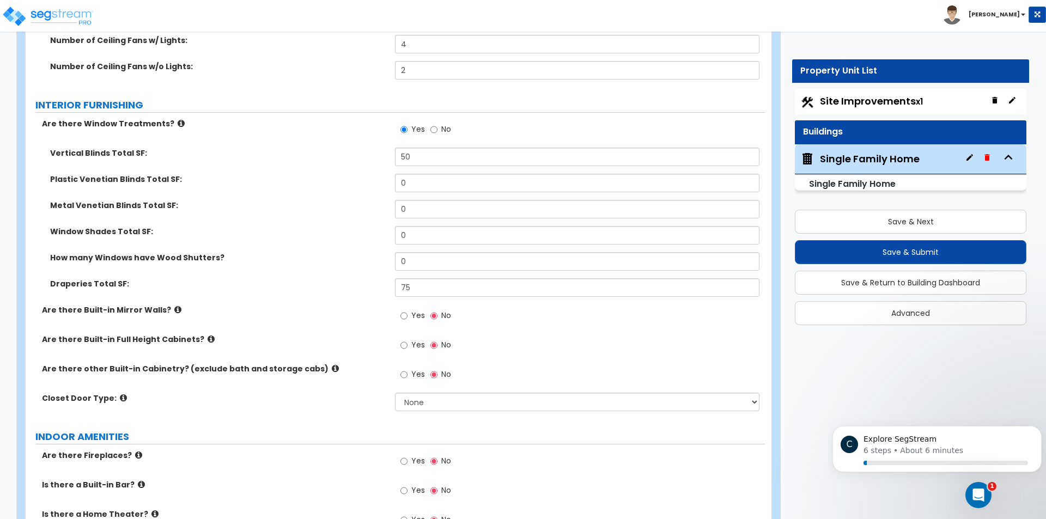
scroll to position [3726, 0]
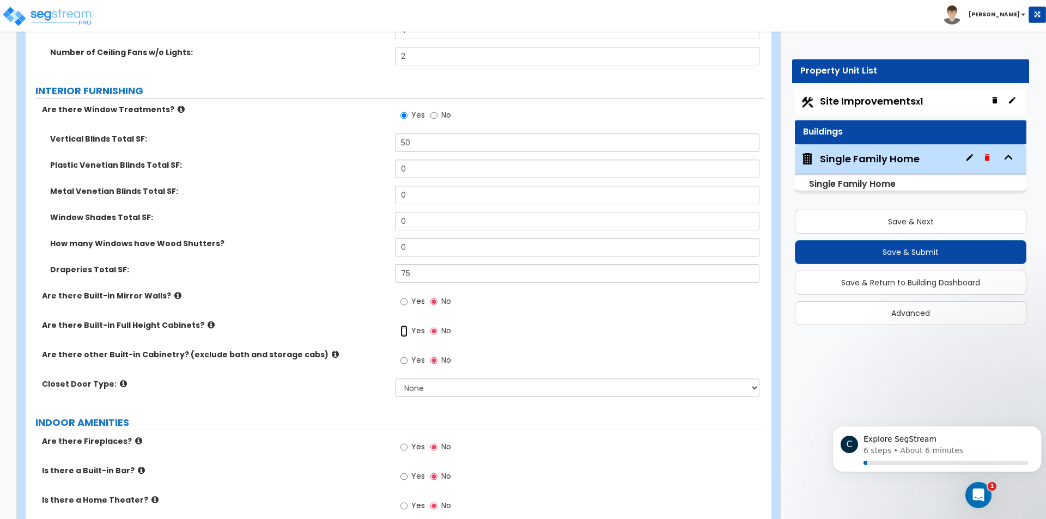
click at [406, 325] on input "Yes" at bounding box center [403, 331] width 7 height 12
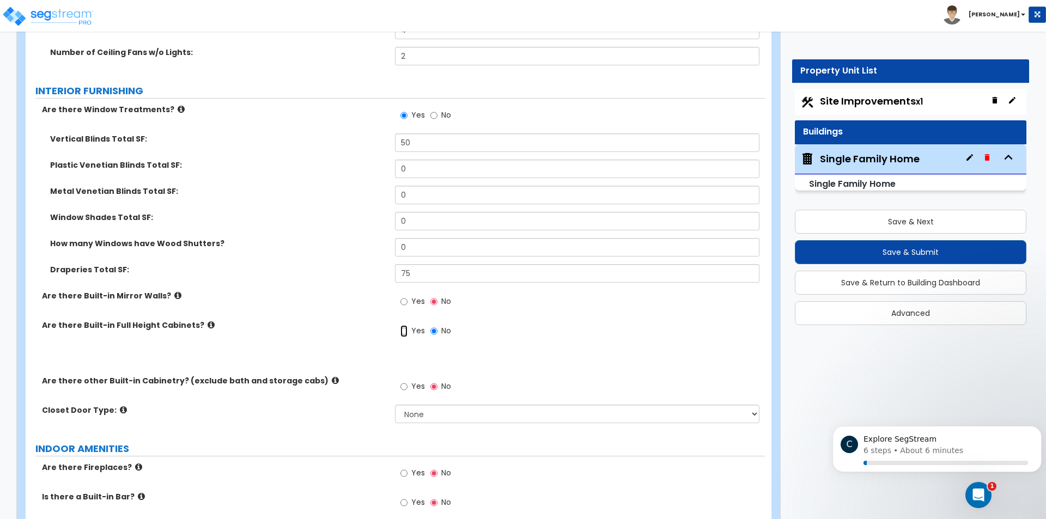
radio input "true"
drag, startPoint x: 413, startPoint y: 347, endPoint x: 365, endPoint y: 345, distance: 48.0
click at [365, 349] on div "Full Height Cabinets Linear Footage: 0" at bounding box center [395, 362] width 739 height 26
type input "35"
click at [404, 381] on input "Yes" at bounding box center [403, 387] width 7 height 12
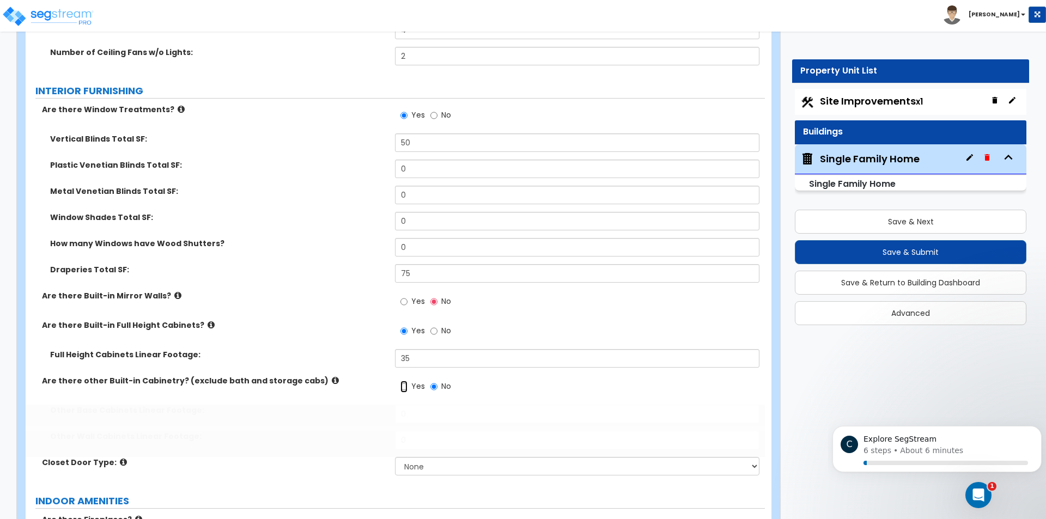
radio input "true"
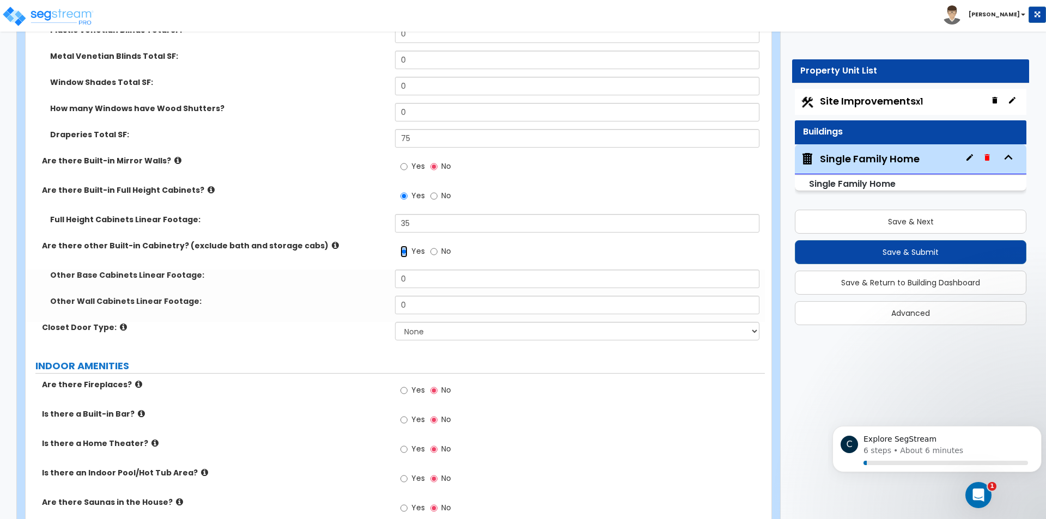
scroll to position [3889, 0]
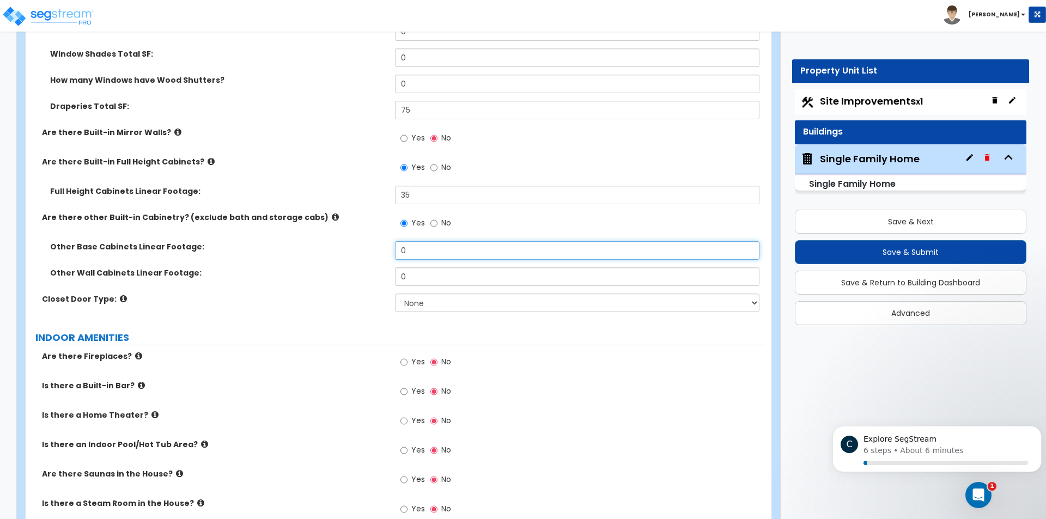
drag, startPoint x: 437, startPoint y: 238, endPoint x: 374, endPoint y: 241, distance: 62.7
click at [375, 241] on div "Other Base Cabinets Linear Footage: 0" at bounding box center [395, 254] width 739 height 26
type input "40"
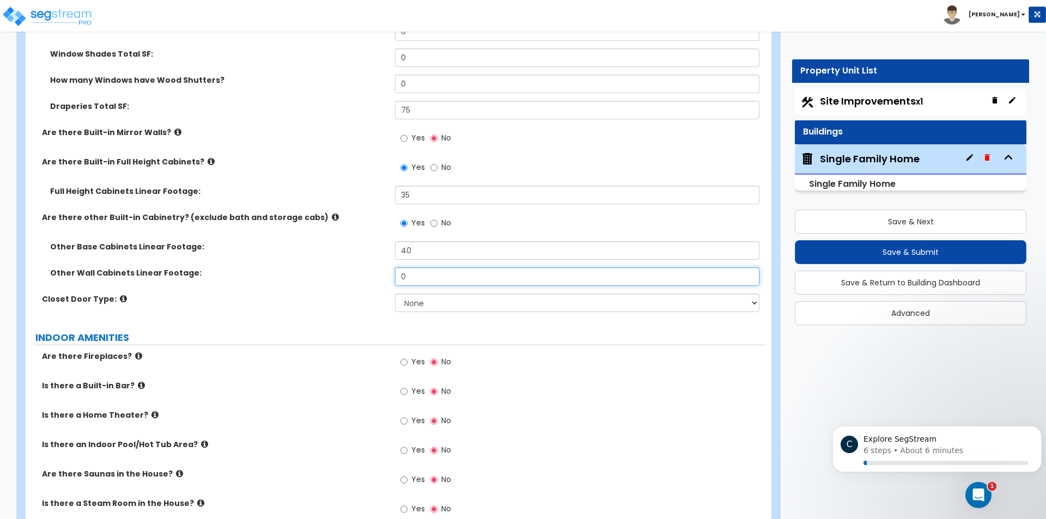
drag, startPoint x: 410, startPoint y: 262, endPoint x: 374, endPoint y: 263, distance: 36.0
click at [374, 267] on div "Other Wall Cabinets Linear Footage: 0" at bounding box center [395, 280] width 739 height 26
type input "30"
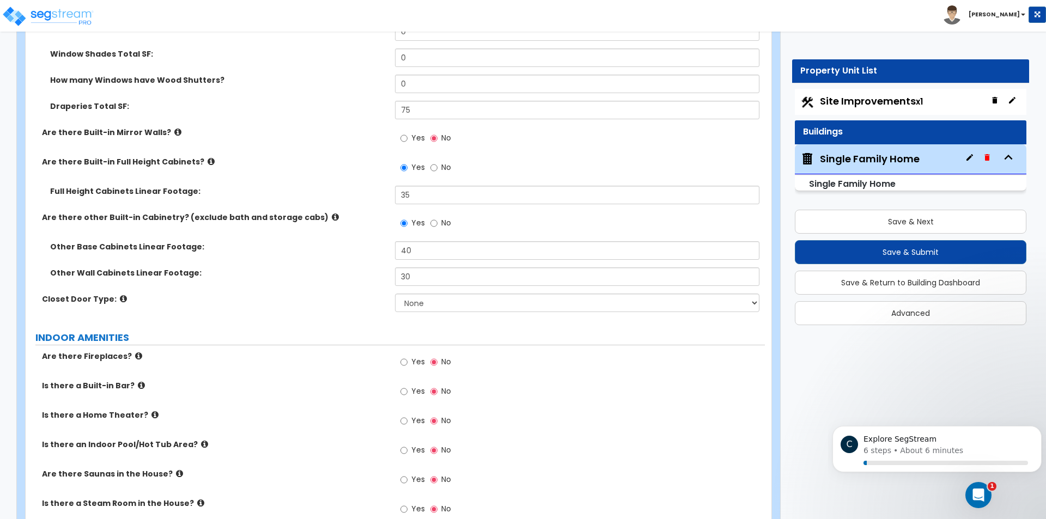
click at [374, 267] on label "Other Wall Cabinets Linear Footage:" at bounding box center [218, 272] width 337 height 11
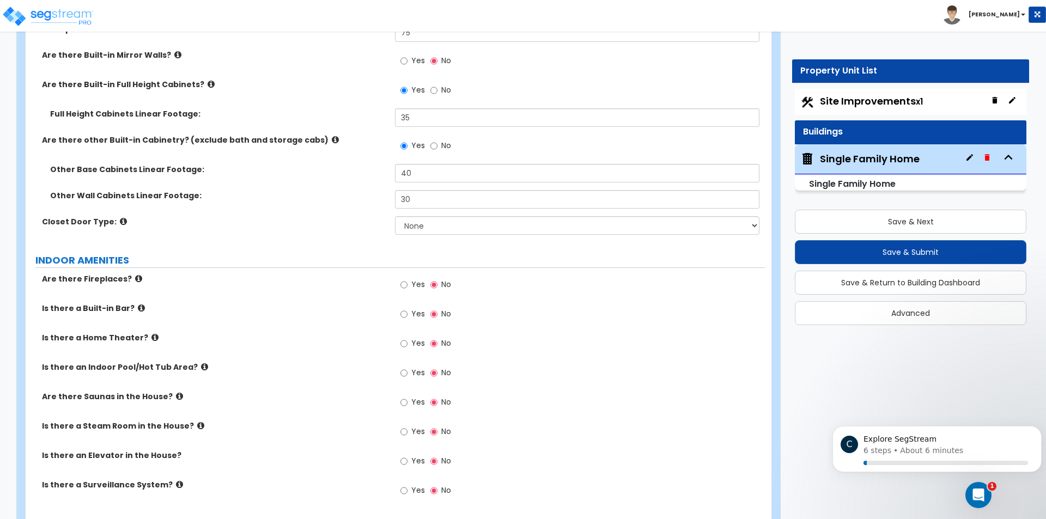
scroll to position [3998, 0]
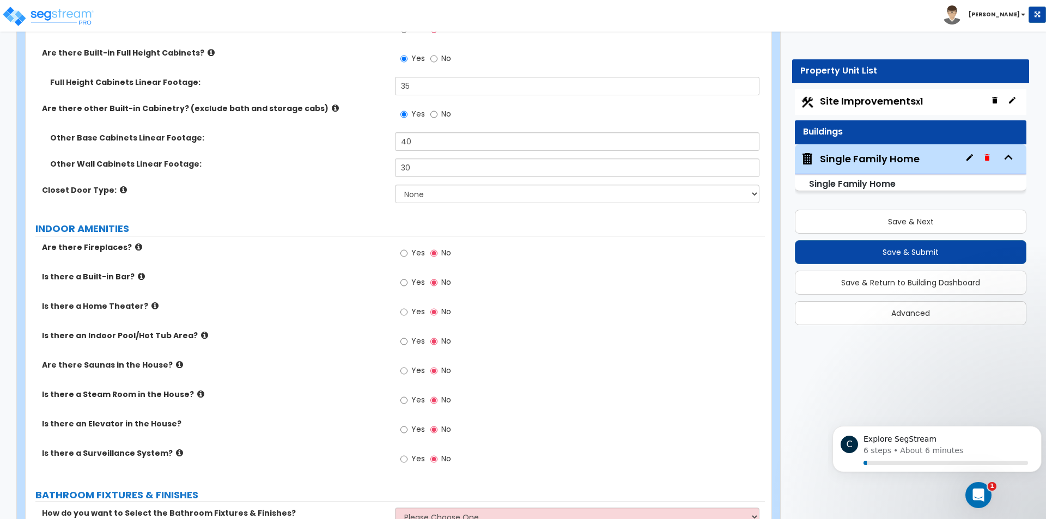
click at [346, 276] on div "Is there a Built-in Bar? Yes No" at bounding box center [395, 285] width 739 height 29
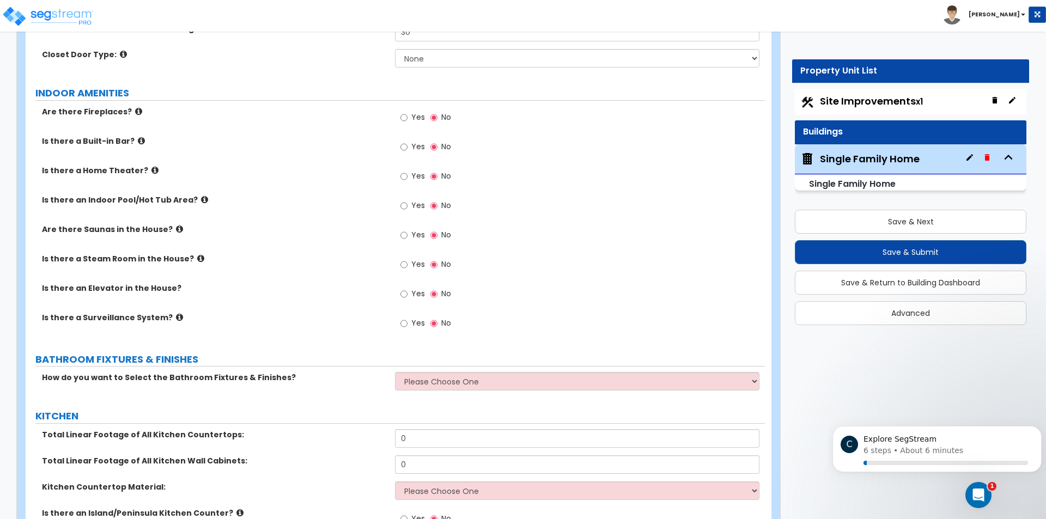
scroll to position [4107, 0]
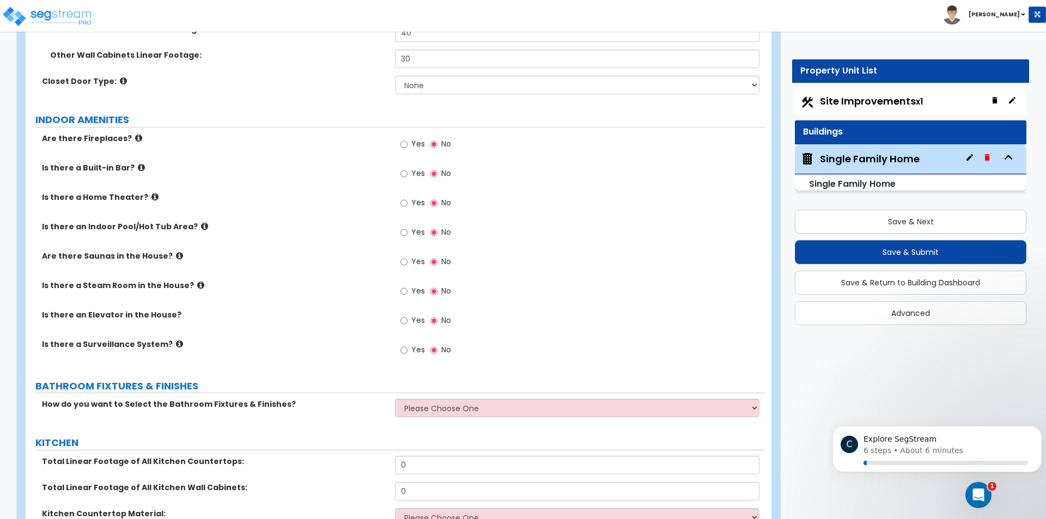
click at [408, 136] on label "Yes" at bounding box center [412, 145] width 25 height 19
click at [408, 138] on input "Yes" at bounding box center [403, 144] width 7 height 12
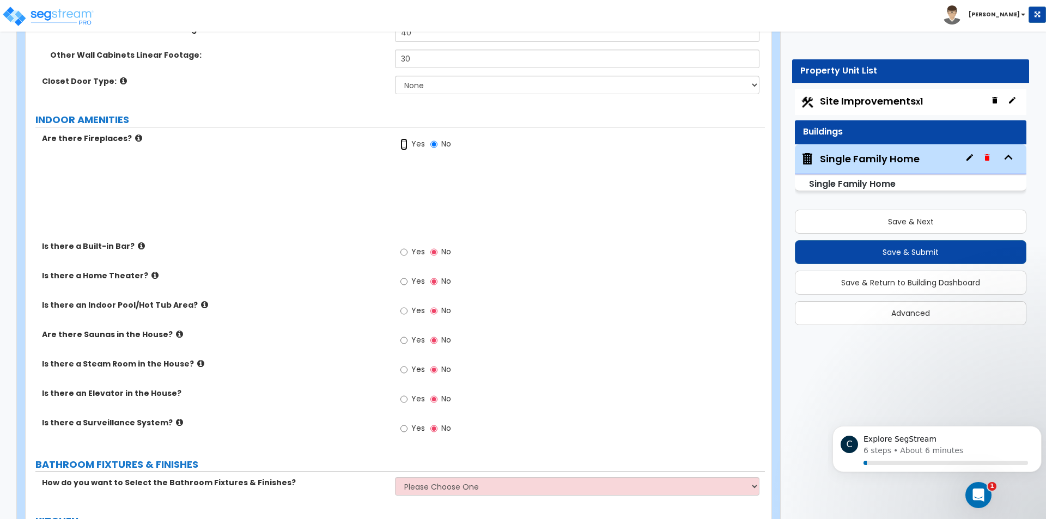
radio input "true"
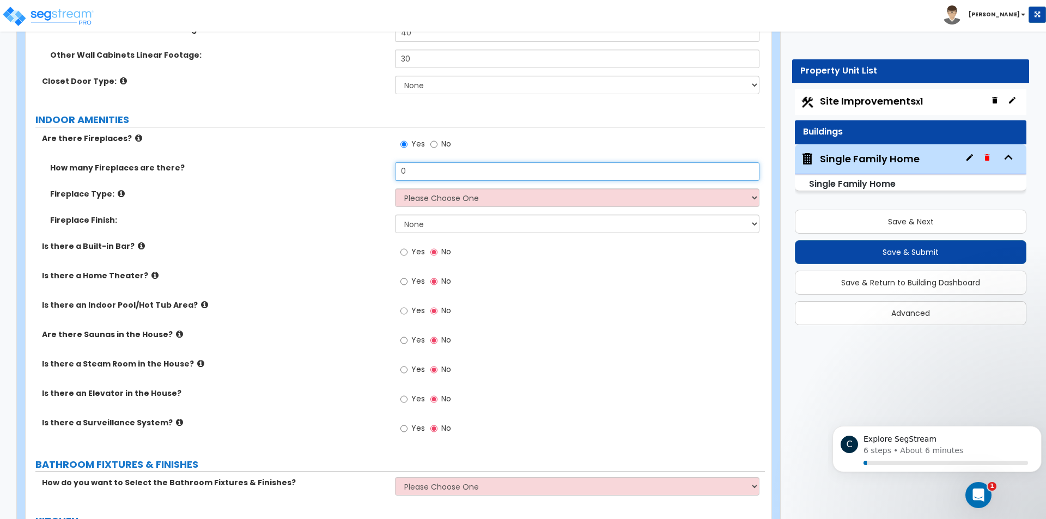
drag, startPoint x: 420, startPoint y: 156, endPoint x: 388, endPoint y: 157, distance: 31.6
click at [388, 162] on div "How many Fireplaces are there? 0" at bounding box center [395, 175] width 739 height 26
type input "1"
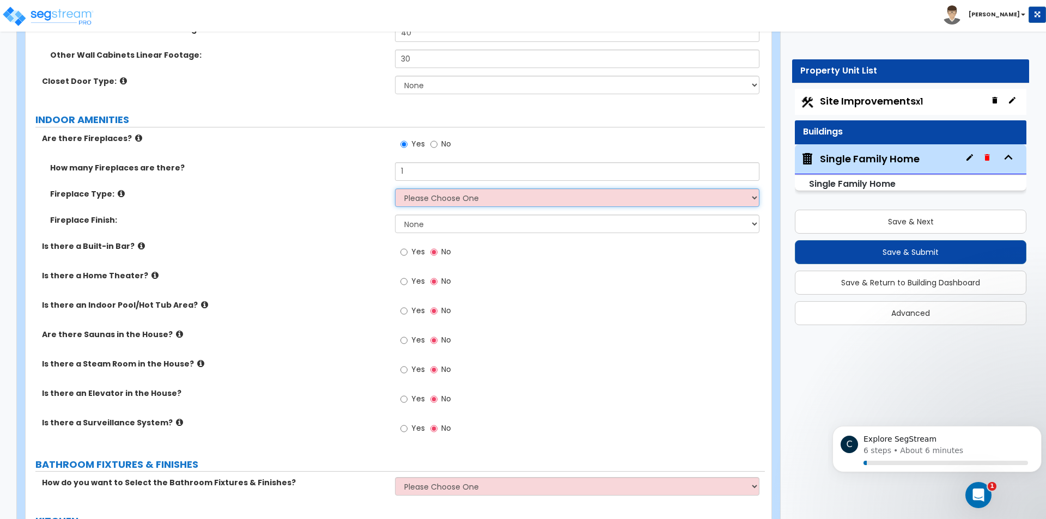
click at [458, 189] on select "Please Choose One Built-in Electric Fireplace Built-in Gas Fireplace Built-in W…" at bounding box center [577, 198] width 364 height 19
select select "4"
click at [395, 189] on select "Please Choose One Built-in Electric Fireplace Built-in Gas Fireplace Built-in W…" at bounding box center [577, 198] width 364 height 19
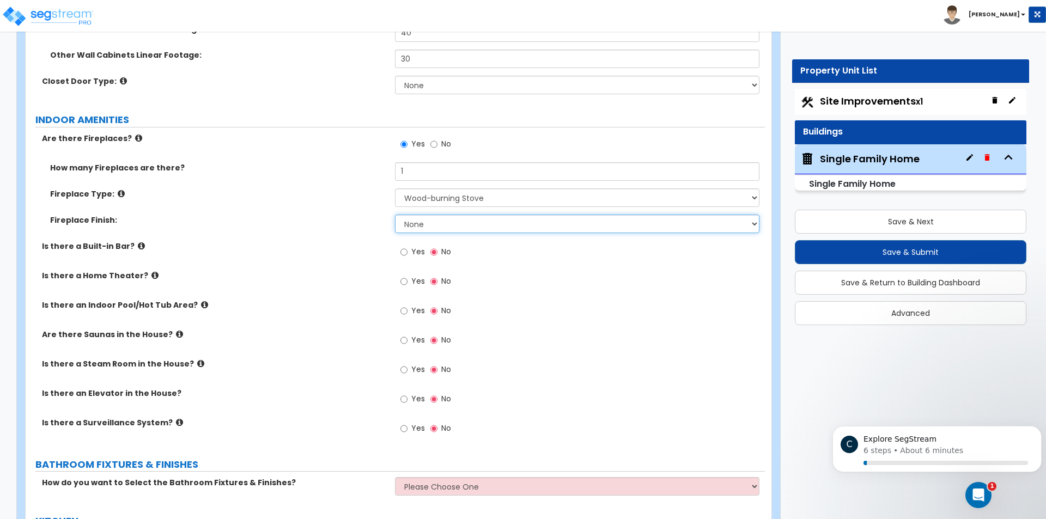
click at [434, 215] on select "None Brick Stone Tile Painted Molding" at bounding box center [577, 224] width 364 height 19
select select "1"
click at [395, 215] on select "None Brick Stone Tile Painted Molding" at bounding box center [577, 224] width 364 height 19
click at [355, 247] on div "Is there a Built-in Bar? Yes No" at bounding box center [395, 255] width 739 height 29
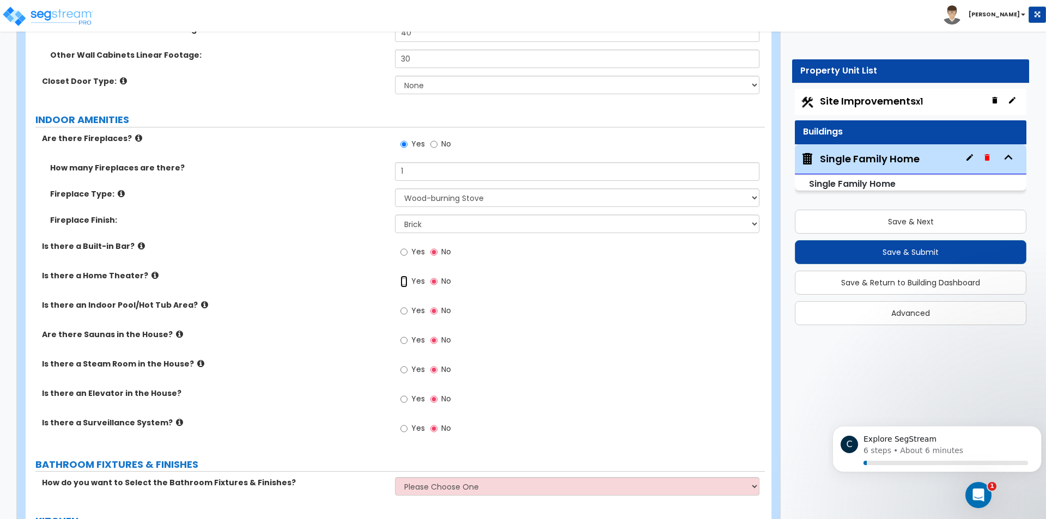
click at [405, 276] on input "Yes" at bounding box center [403, 282] width 7 height 12
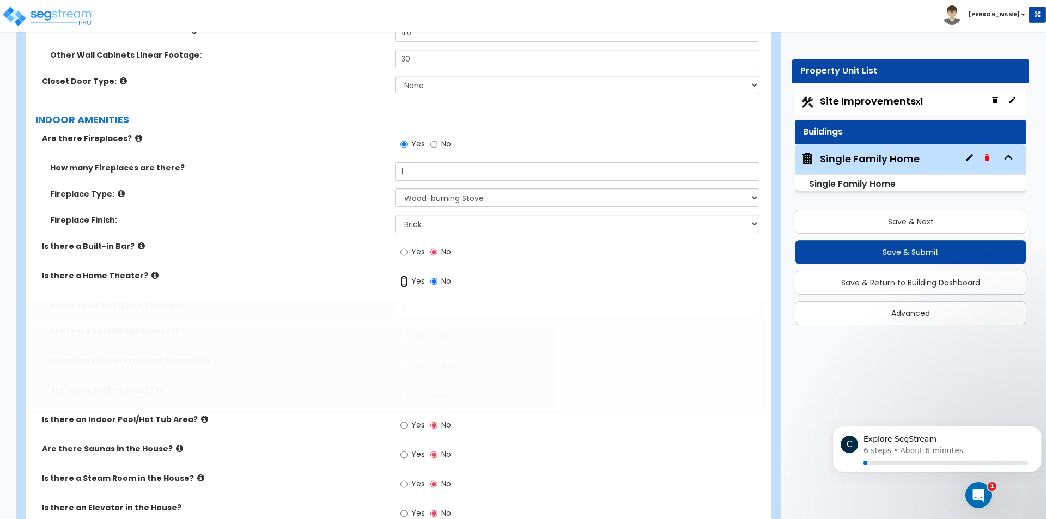
radio input "true"
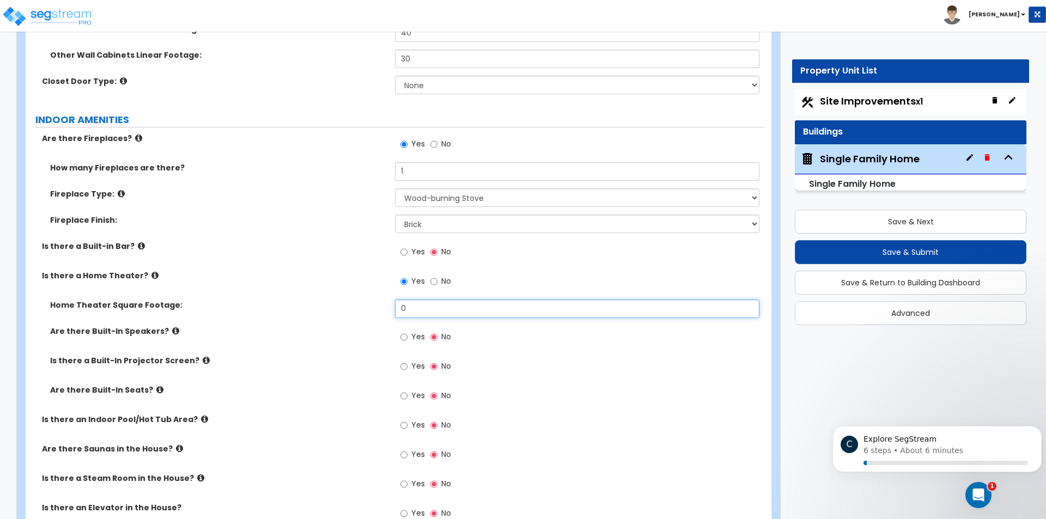
drag, startPoint x: 409, startPoint y: 299, endPoint x: 373, endPoint y: 299, distance: 35.4
click at [373, 300] on div "Home Theater Square Footage: 0" at bounding box center [395, 313] width 739 height 26
type input "20"
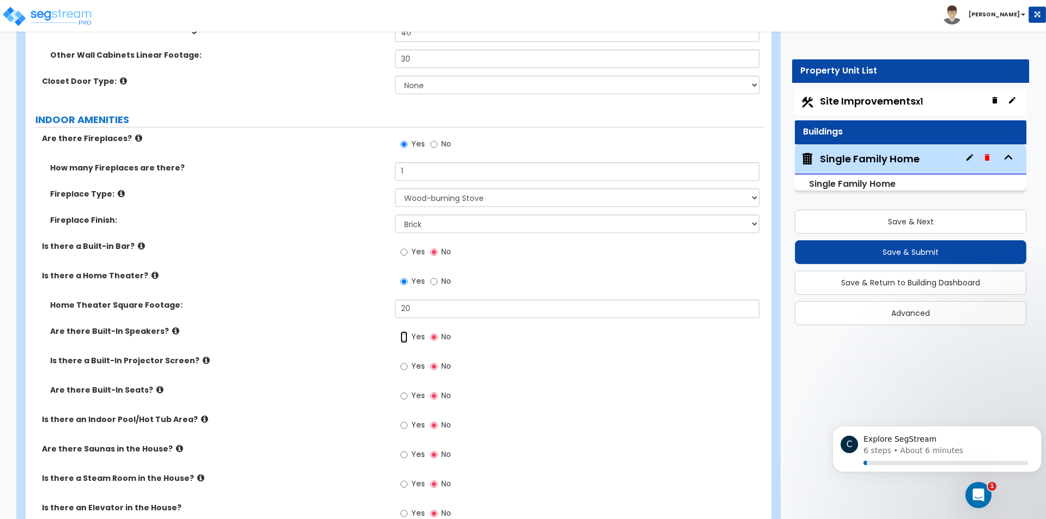
click at [404, 331] on input "Yes" at bounding box center [403, 337] width 7 height 12
radio input "true"
click at [404, 361] on input "Yes" at bounding box center [403, 367] width 7 height 12
radio input "true"
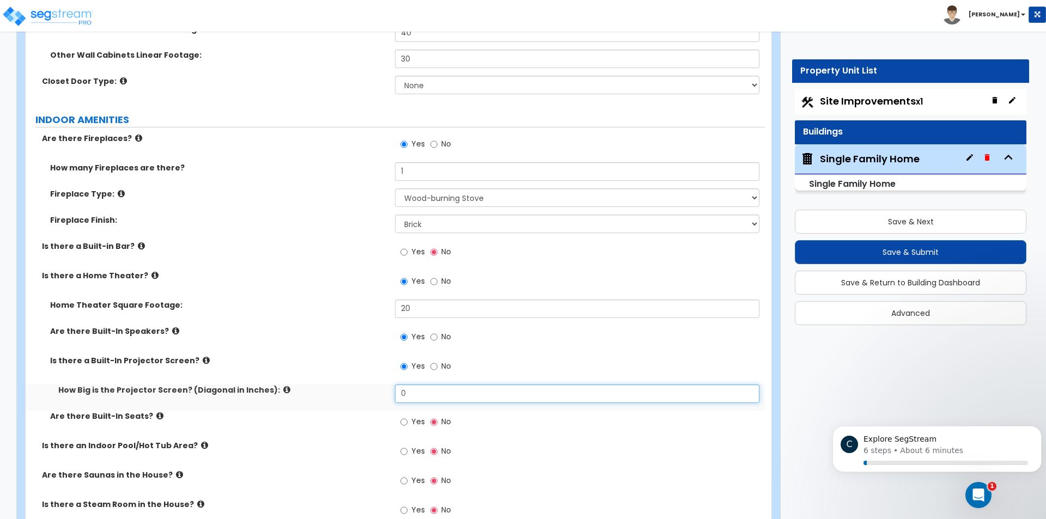
click at [410, 385] on input "0" at bounding box center [577, 394] width 364 height 19
type input "70"
click at [345, 326] on label "Are there Built-In Speakers?" at bounding box center [218, 331] width 337 height 11
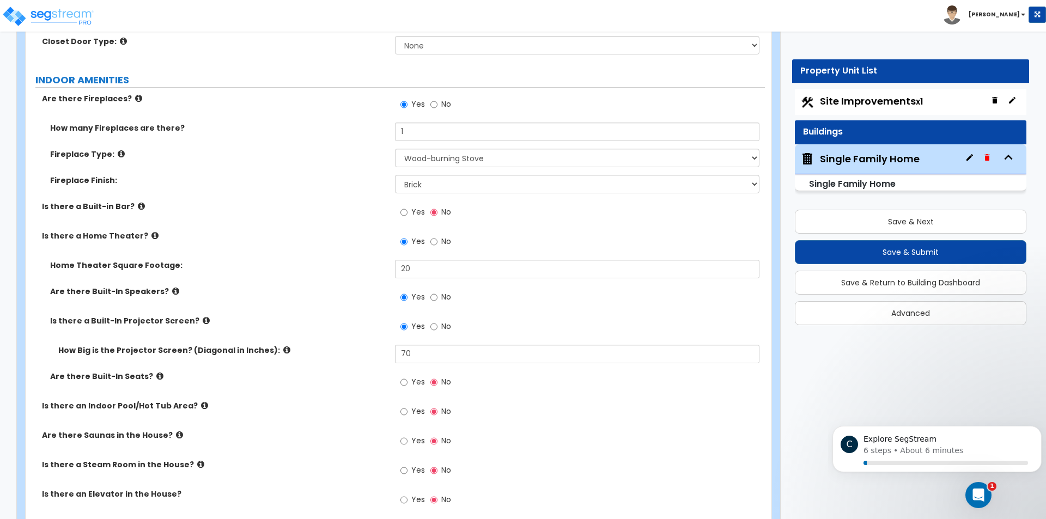
scroll to position [4271, 0]
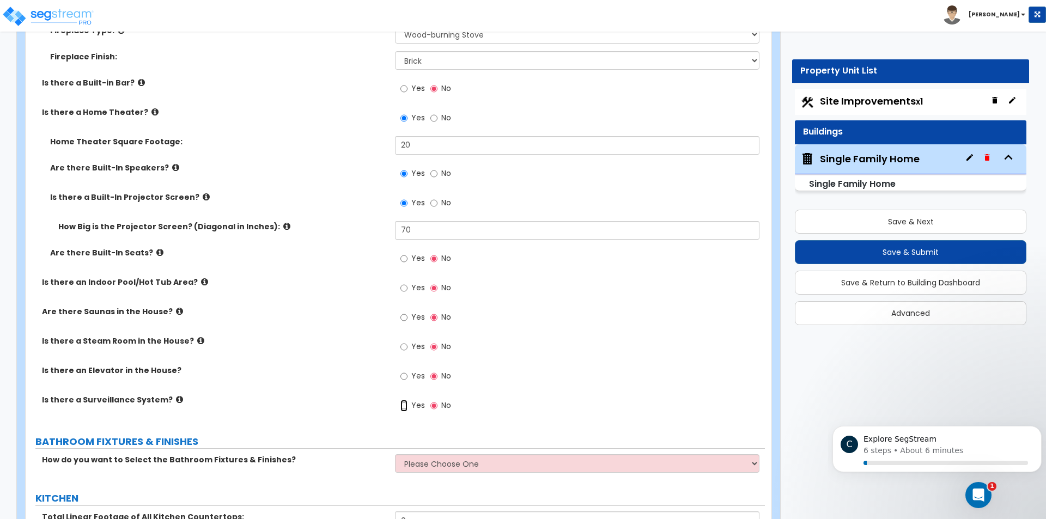
click at [404, 400] on input "Yes" at bounding box center [403, 406] width 7 height 12
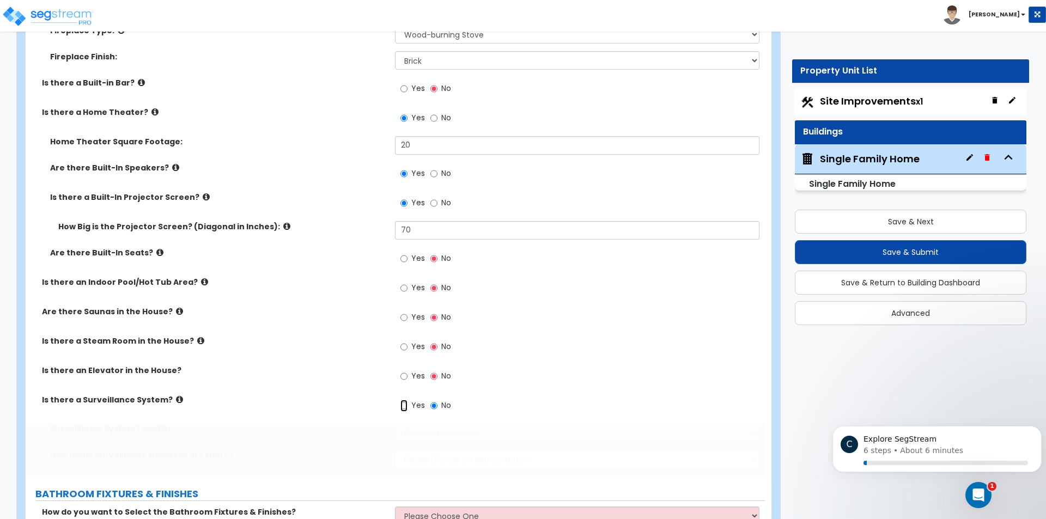
radio input "true"
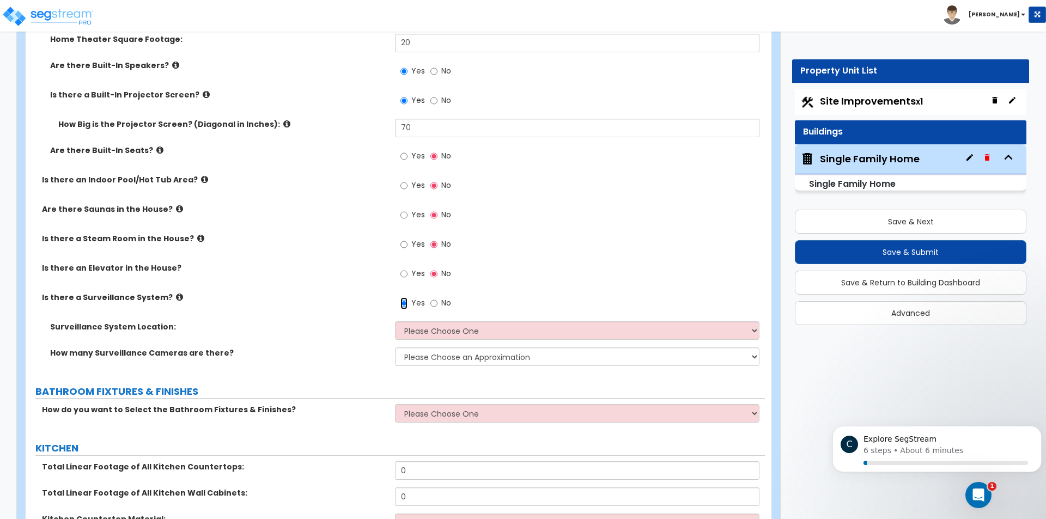
scroll to position [4380, 0]
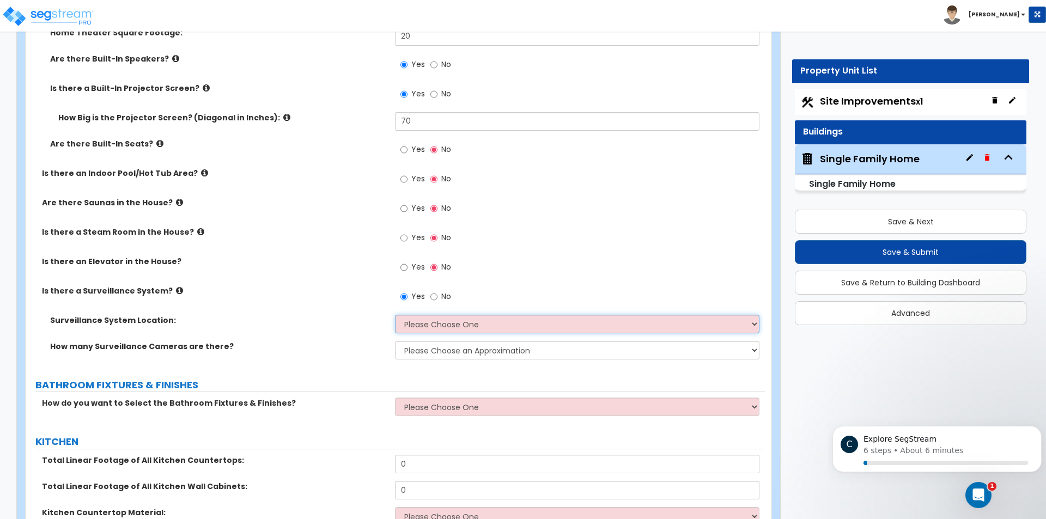
click at [464, 315] on select "Please Choose One Inside the House Outside the House Both Inside & Outside" at bounding box center [577, 324] width 364 height 19
select select "3"
click at [395, 315] on select "Please Choose One Inside the House Outside the House Both Inside & Outside" at bounding box center [577, 324] width 364 height 19
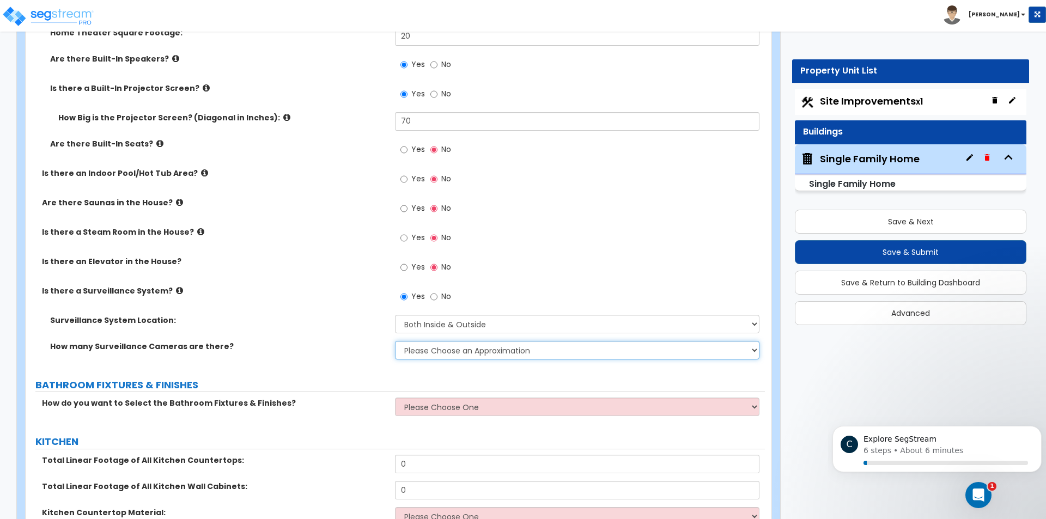
click at [455, 341] on select "Please Choose an Approximation Barely Noticed Any Noticed a Couple Frequently S…" at bounding box center [577, 350] width 364 height 19
select select "4"
click at [395, 341] on select "Please Choose an Approximation Barely Noticed Any Noticed a Couple Frequently S…" at bounding box center [577, 350] width 364 height 19
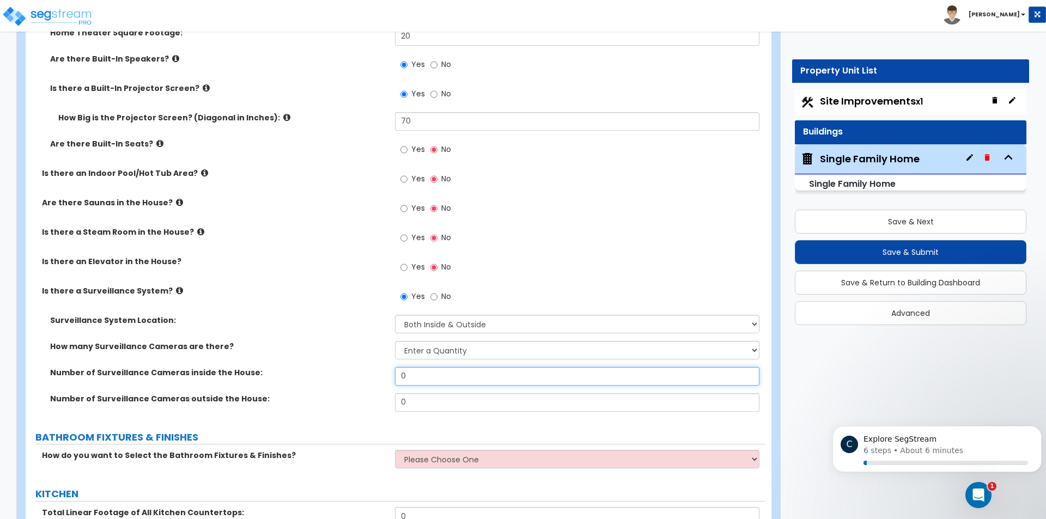
drag, startPoint x: 464, startPoint y: 366, endPoint x: 364, endPoint y: 365, distance: 99.2
click at [364, 367] on div "Number of Surveillance Cameras inside the House: 0" at bounding box center [395, 380] width 739 height 26
type input "5"
drag, startPoint x: 421, startPoint y: 392, endPoint x: 370, endPoint y: 392, distance: 50.7
click at [370, 393] on div "Number of Surveillance Cameras outside the House: 0" at bounding box center [395, 406] width 739 height 26
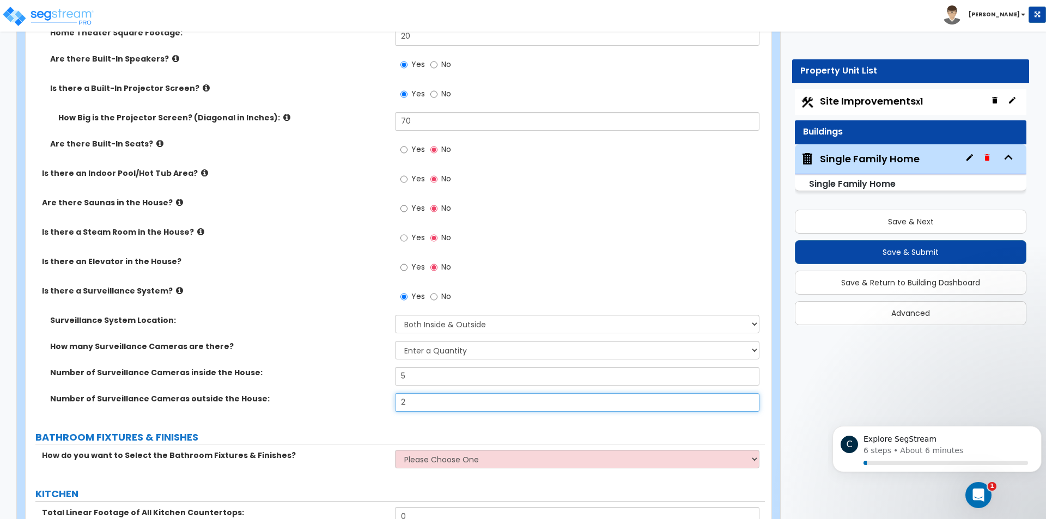
type input "2"
click at [360, 367] on div "Number of Surveillance Cameras inside the House: 5" at bounding box center [395, 380] width 739 height 26
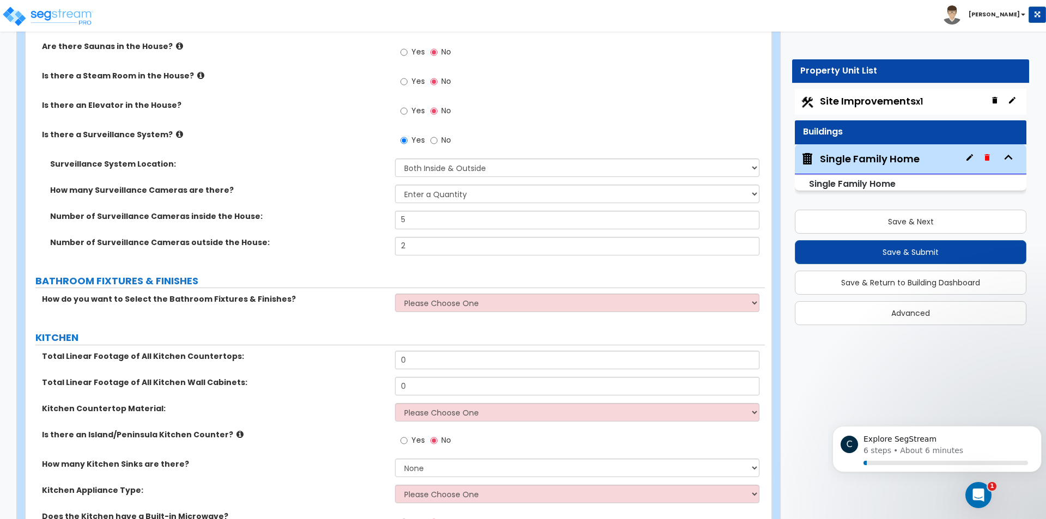
scroll to position [4543, 0]
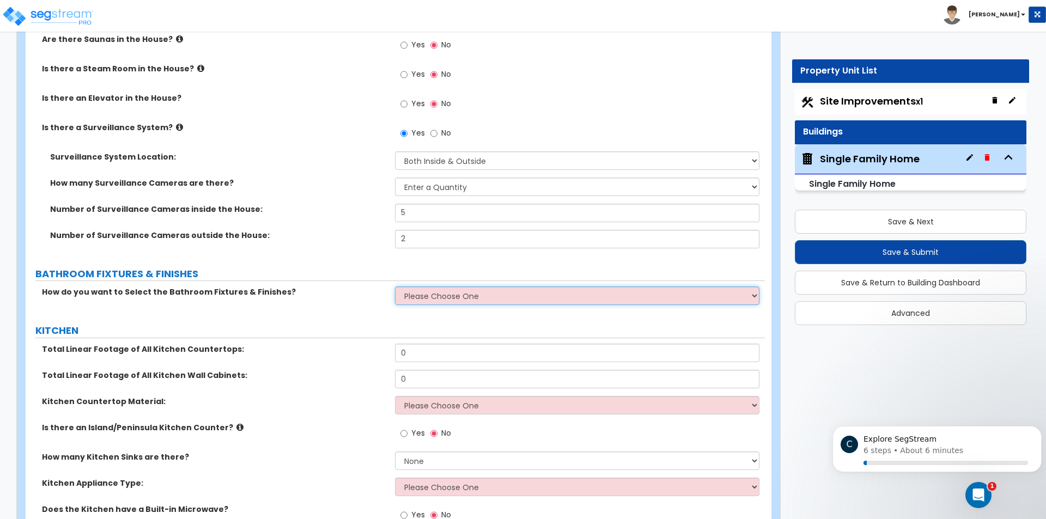
click at [435, 292] on select "Please Choose One I want to Select Fixtures and Finishes only for one Bath and …" at bounding box center [577, 296] width 364 height 19
select select "1"
click at [395, 287] on select "Please Choose One I want to Select Fixtures and Finishes only for one Bath and …" at bounding box center [577, 296] width 364 height 19
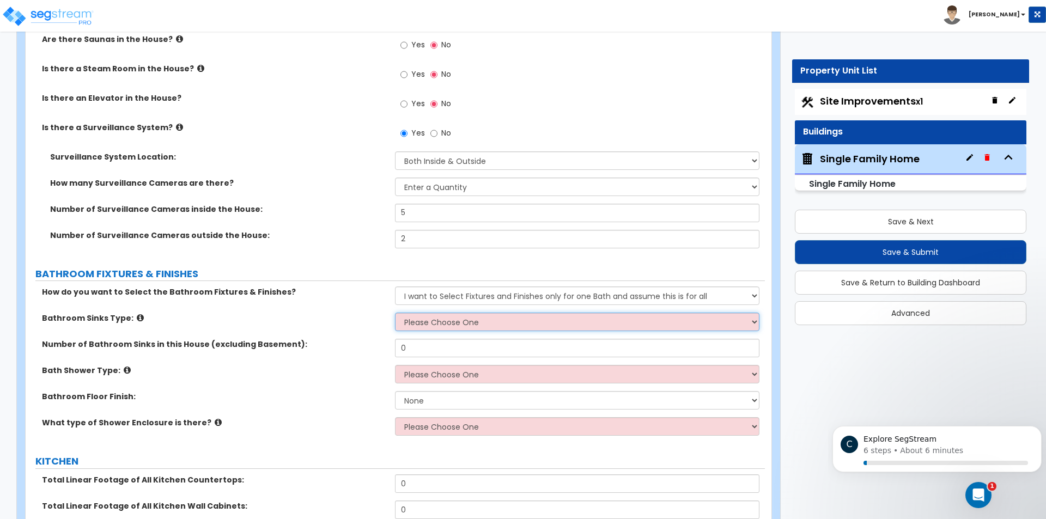
click at [434, 313] on select "Please Choose One Wall-mounted Pedestal-mounted Vanity-mounted" at bounding box center [577, 322] width 364 height 19
select select "3"
click at [395, 313] on select "Please Choose One Wall-mounted Pedestal-mounted Vanity-mounted" at bounding box center [577, 322] width 364 height 19
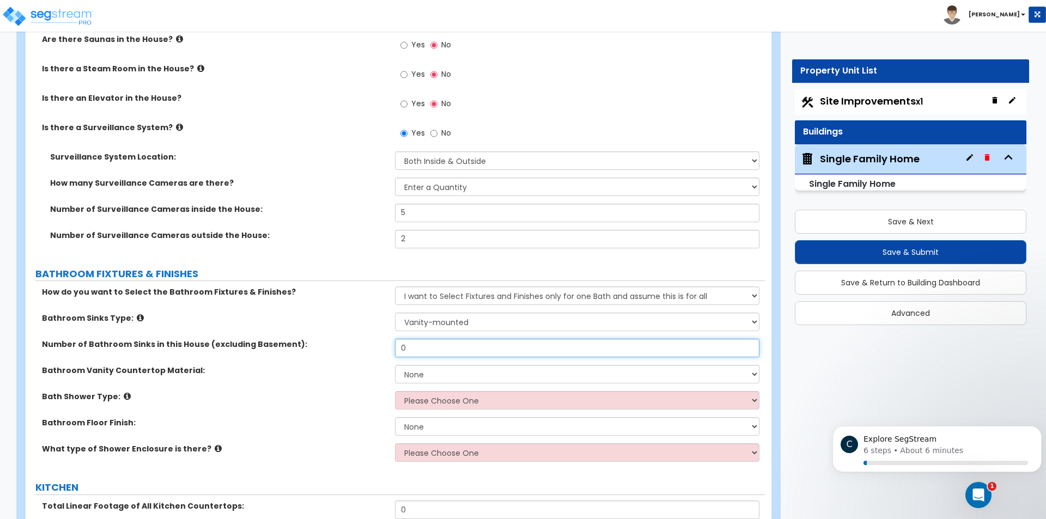
drag, startPoint x: 419, startPoint y: 341, endPoint x: 355, endPoint y: 342, distance: 63.8
click at [355, 342] on div "Number of Bathroom Sinks in this House (excluding Basement): 0" at bounding box center [395, 352] width 739 height 26
type input "2"
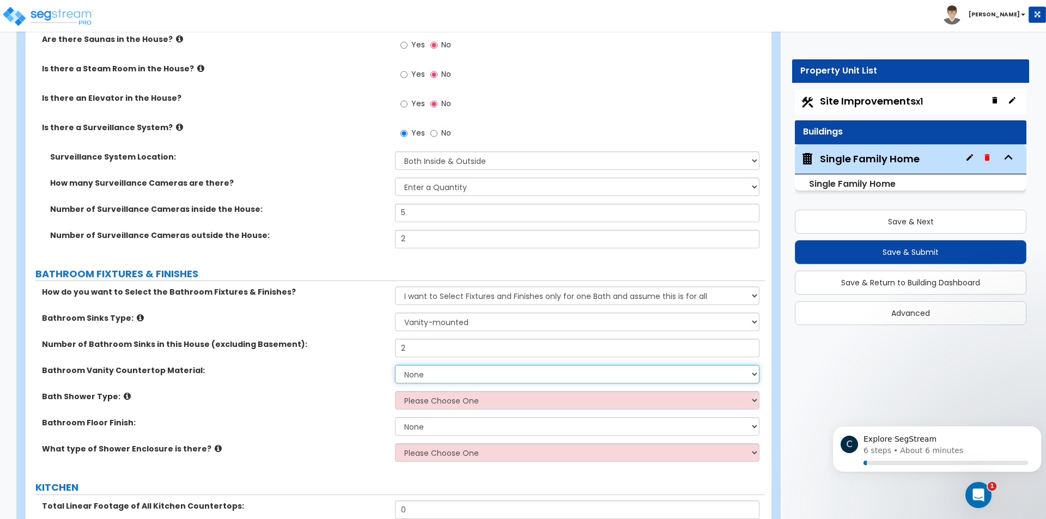
click at [451, 365] on select "None Plastic Laminate Solid Surface Stone Quartz Marble Tile Wood Stainless Ste…" at bounding box center [577, 374] width 364 height 19
select select "4"
click at [395, 365] on select "None Plastic Laminate Solid Surface Stone Quartz Marble Tile Wood Stainless Ste…" at bounding box center [577, 374] width 364 height 19
click at [455, 391] on select "Please Choose One Standalone Shower Bathtub - Shower Combination" at bounding box center [577, 400] width 364 height 19
select select "1"
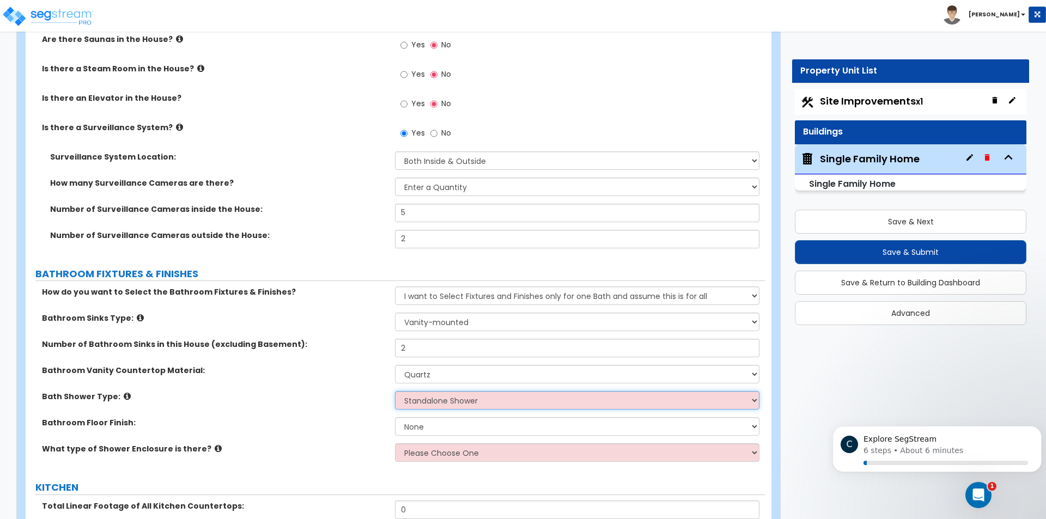
click at [395, 391] on select "Please Choose One Standalone Shower Bathtub - Shower Combination" at bounding box center [577, 400] width 364 height 19
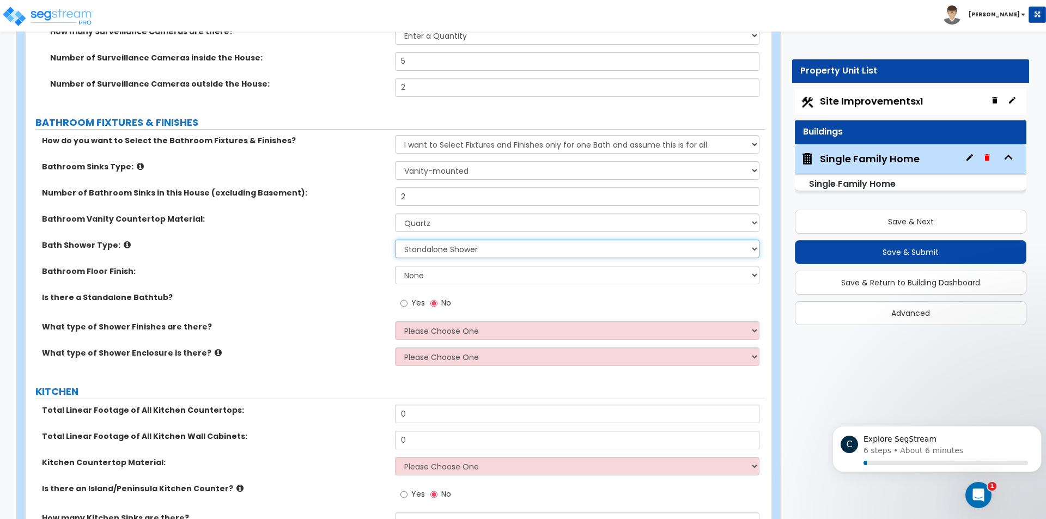
scroll to position [4761, 0]
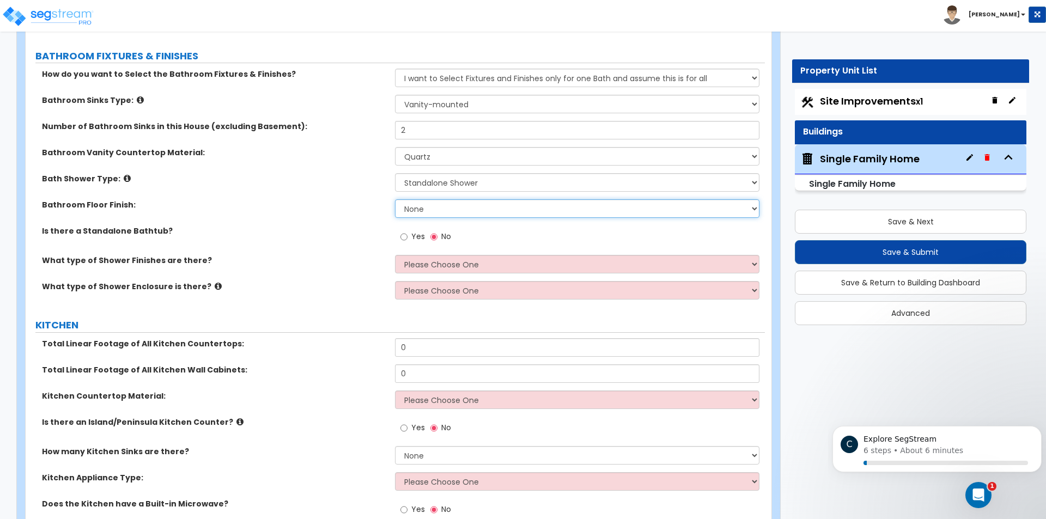
click at [443, 206] on select "None Tile Flooring Hardwood Flooring Resilient Laminate Flooring VCT Flooring S…" at bounding box center [577, 208] width 364 height 19
select select "2"
click at [395, 199] on select "None Tile Flooring Hardwood Flooring Resilient Laminate Flooring VCT Flooring S…" at bounding box center [577, 208] width 364 height 19
click at [406, 231] on input "Yes" at bounding box center [403, 237] width 7 height 12
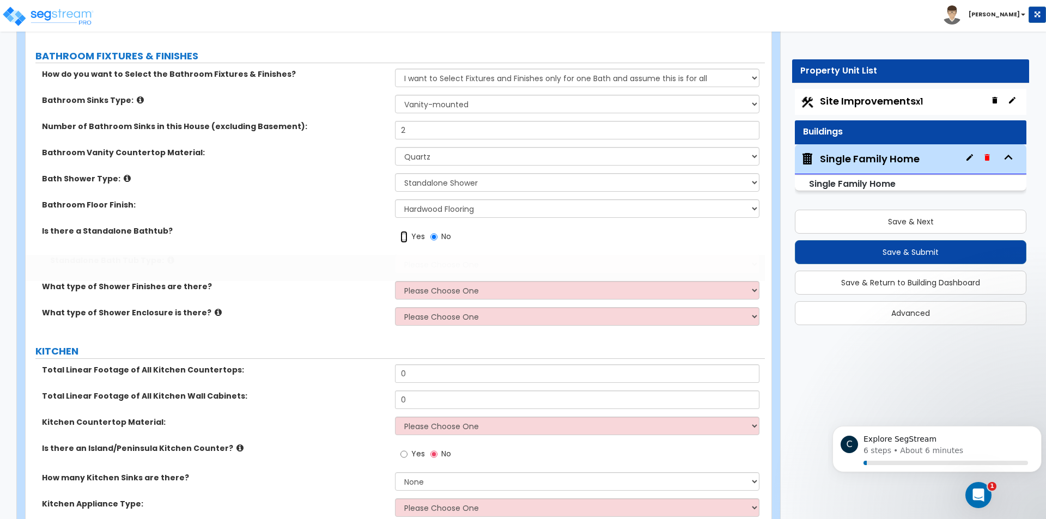
radio input "true"
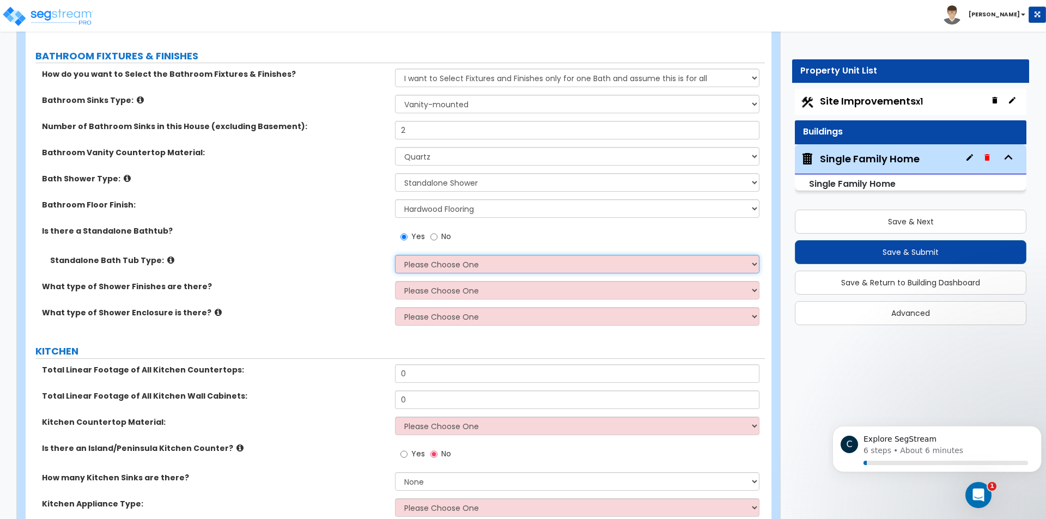
click at [431, 256] on select "Please Choose One Freestanding Bathtub Recessed Bathtub Walk-in Bathtub" at bounding box center [577, 264] width 364 height 19
select select "1"
click at [395, 255] on select "Please Choose One Freestanding Bathtub Recessed Bathtub Walk-in Bathtub" at bounding box center [577, 264] width 364 height 19
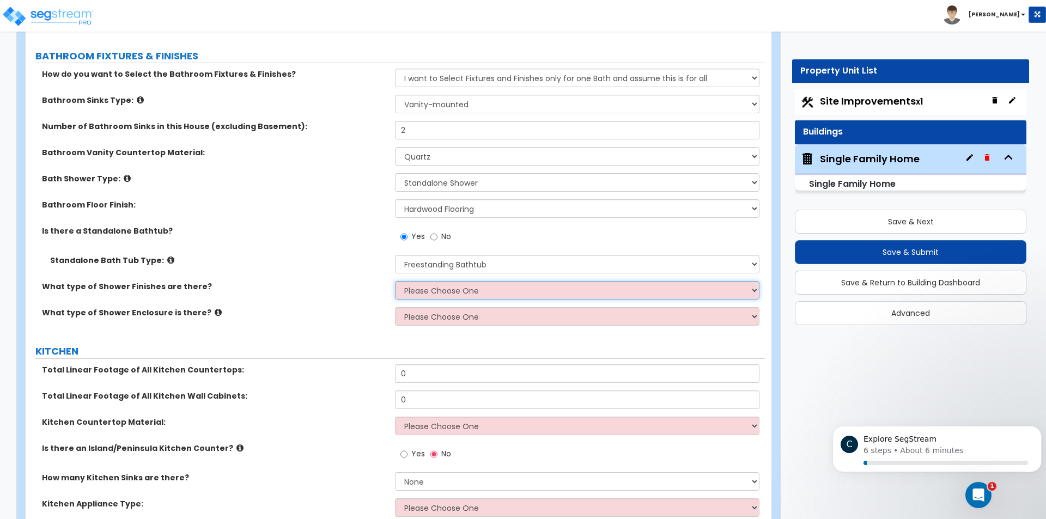
click at [430, 281] on select "Please Choose One Plastic Tile Stone" at bounding box center [577, 290] width 364 height 19
select select "2"
click at [395, 281] on select "Please Choose One Plastic Tile Stone" at bounding box center [577, 290] width 364 height 19
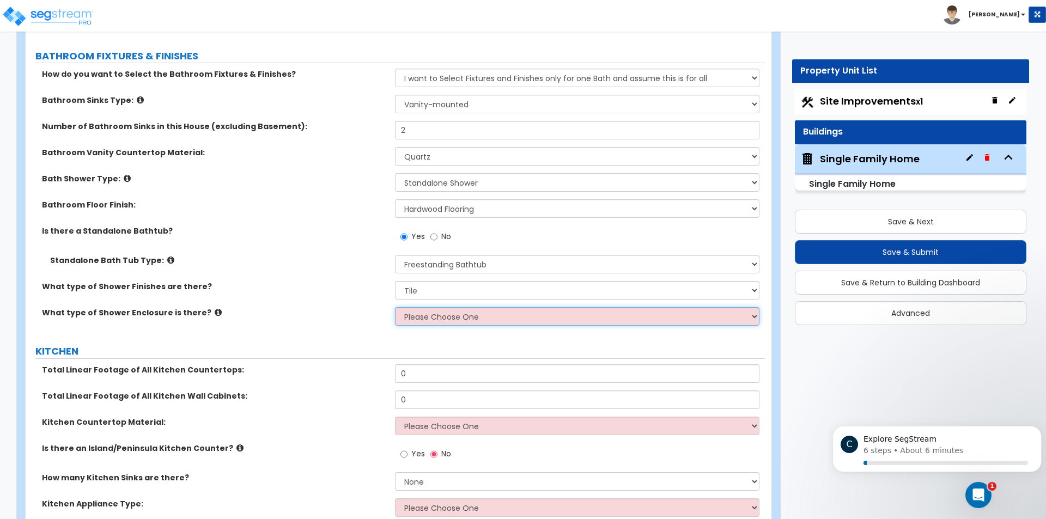
click at [437, 307] on select "Please Choose One Curtain & Rod Glass Sliding Doors Glass Hinged Doors" at bounding box center [577, 316] width 364 height 19
select select "2"
click at [395, 307] on select "Please Choose One Curtain & Rod Glass Sliding Doors Glass Hinged Doors" at bounding box center [577, 316] width 364 height 19
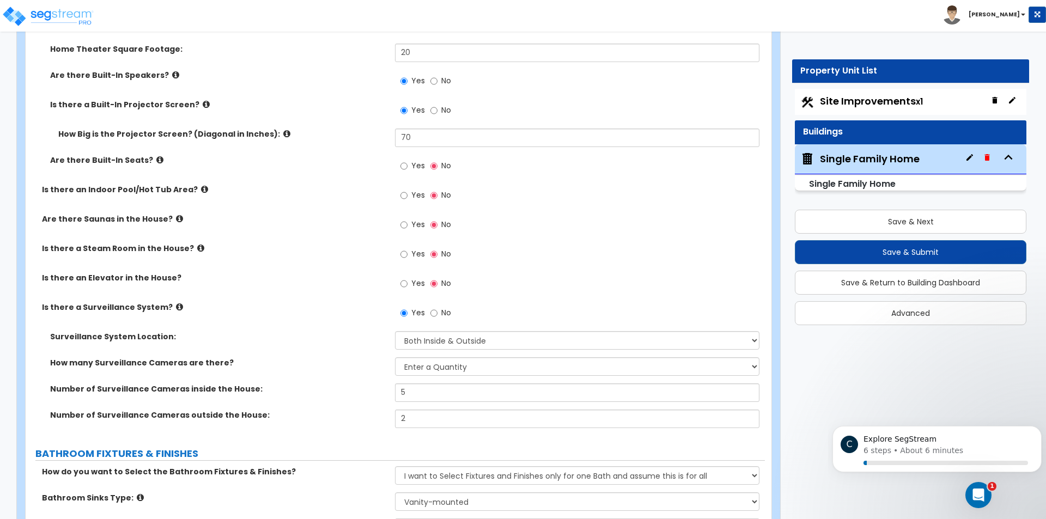
scroll to position [4325, 0]
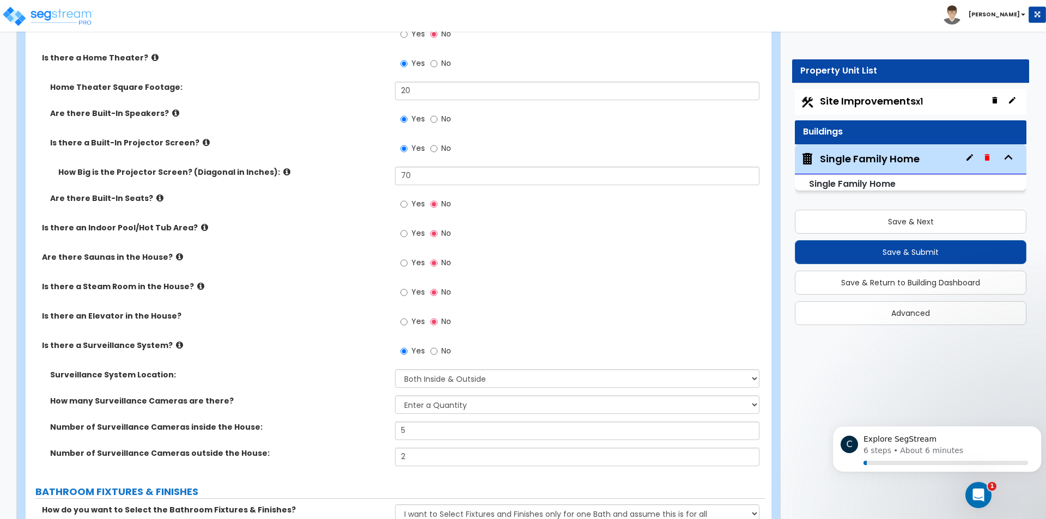
click at [337, 311] on label "Is there an Elevator in the House?" at bounding box center [214, 316] width 345 height 11
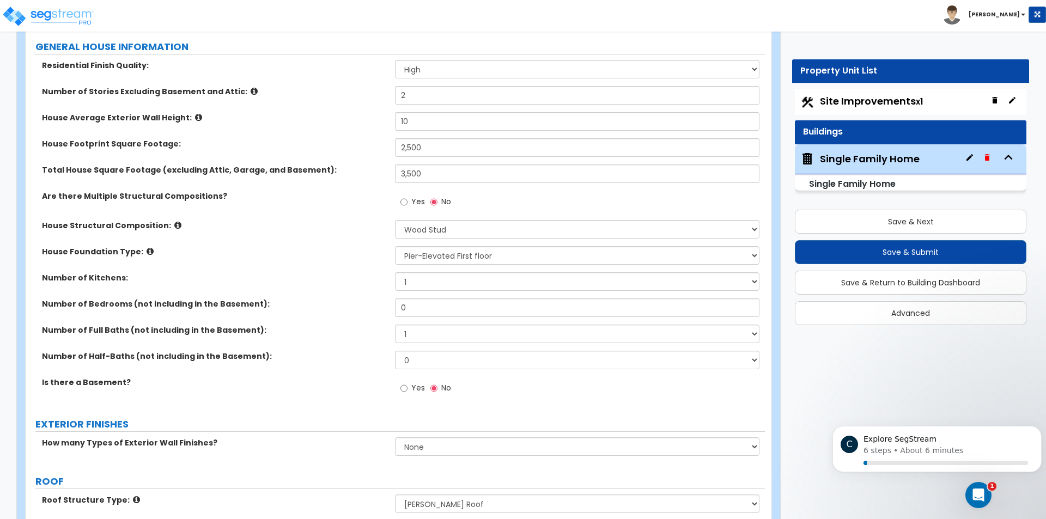
scroll to position [599, 0]
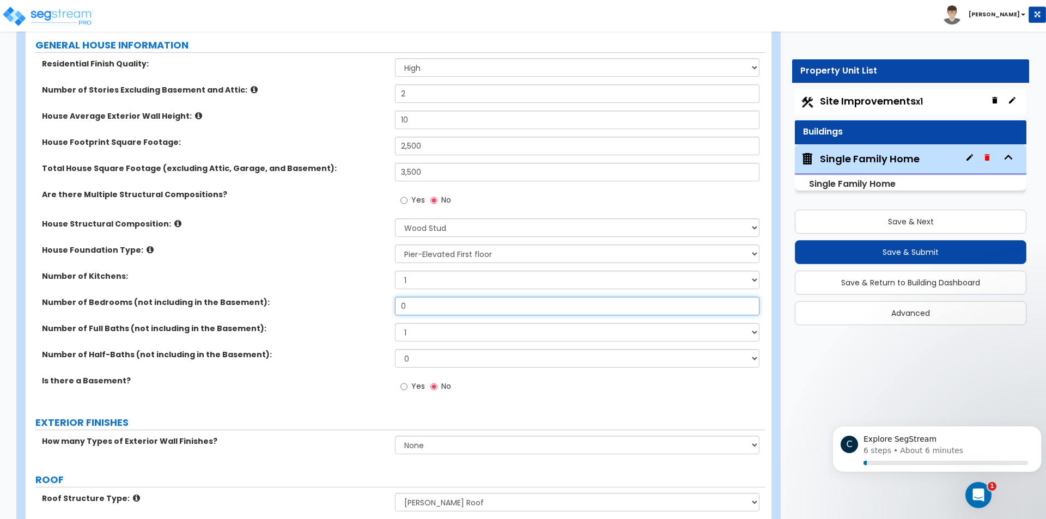
click at [424, 304] on input "0" at bounding box center [577, 306] width 364 height 19
type input "4"
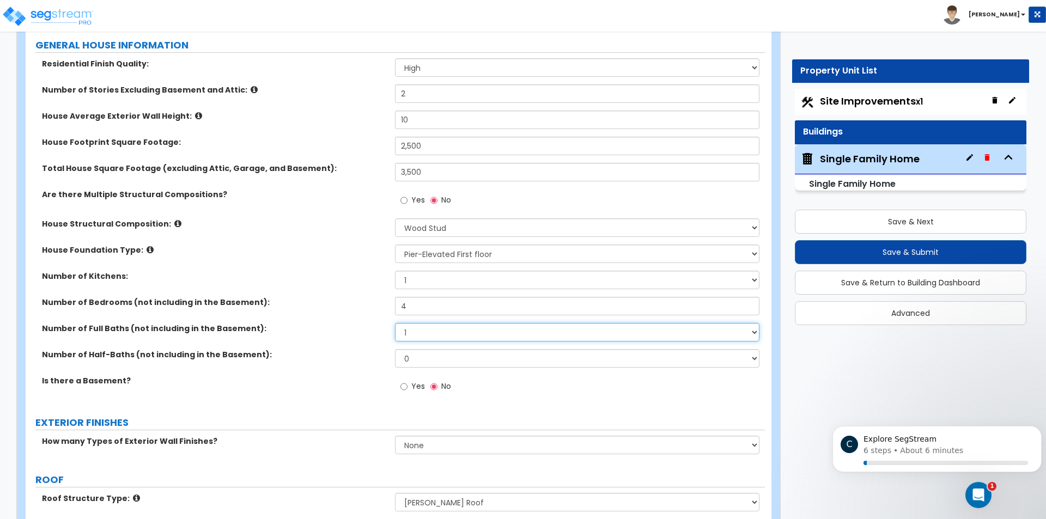
click at [414, 330] on select "1 2 3 4 5 6 7 8 9 10" at bounding box center [577, 332] width 364 height 19
select select "2"
click at [395, 323] on select "1 2 3 4 5 6 7 8 9 10" at bounding box center [577, 332] width 364 height 19
click at [443, 359] on select "0 1 2 3 4 5" at bounding box center [577, 358] width 364 height 19
select select "1"
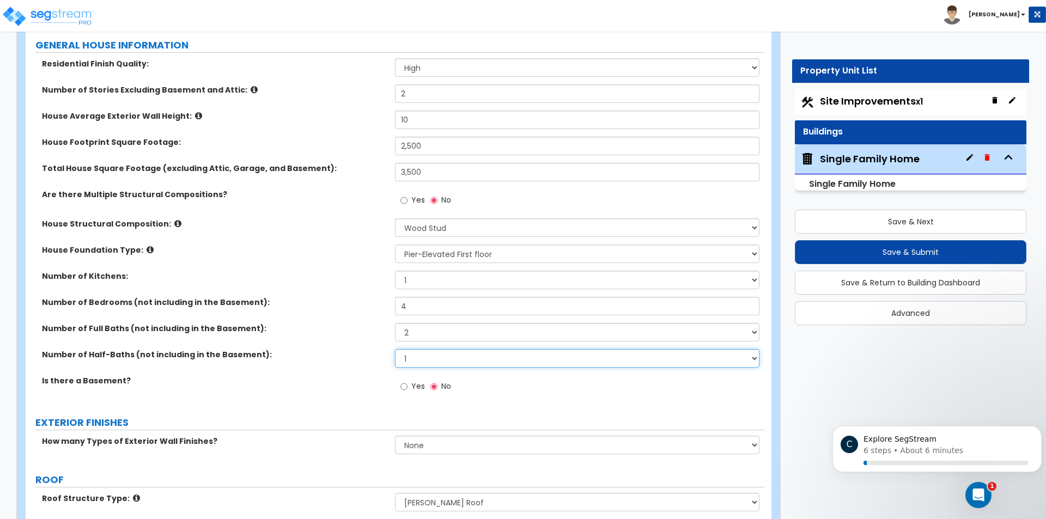
click at [395, 349] on select "0 1 2 3 4 5" at bounding box center [577, 358] width 364 height 19
click at [367, 351] on label "Number of Half-Baths (not including in the Basement):" at bounding box center [214, 354] width 345 height 11
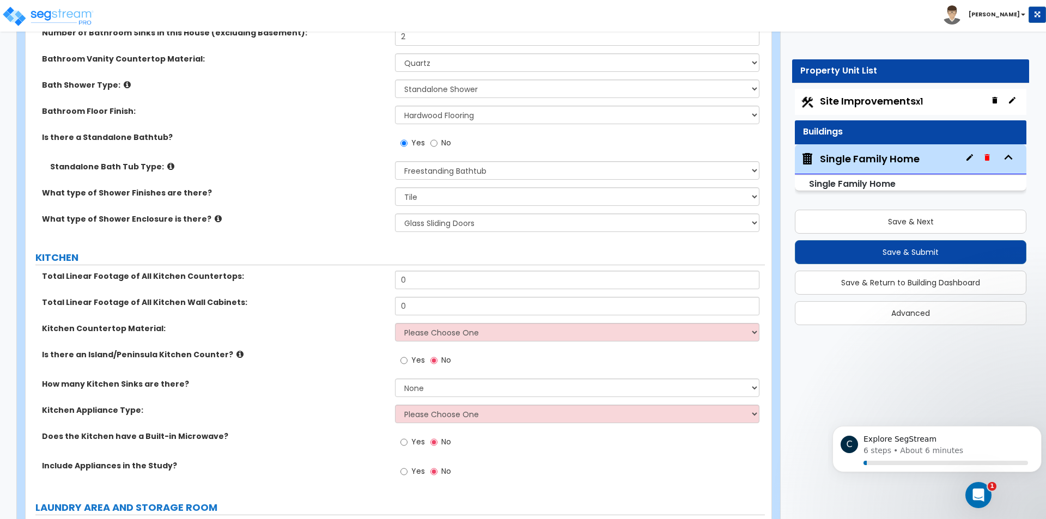
scroll to position [4868, 0]
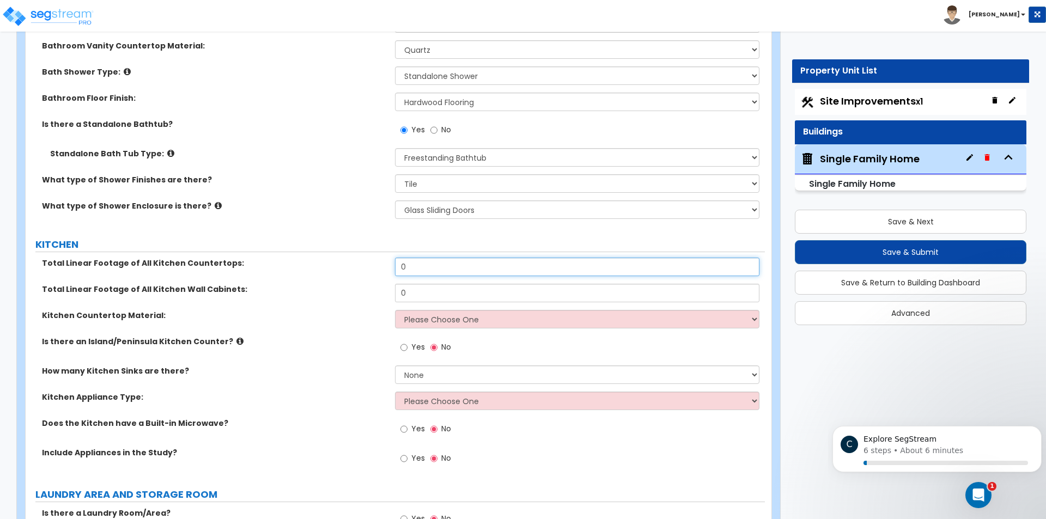
drag, startPoint x: 424, startPoint y: 258, endPoint x: 365, endPoint y: 259, distance: 59.4
click at [364, 258] on div "Total Linear Footage of All Kitchen Countertops: 0" at bounding box center [395, 271] width 739 height 26
type input "40"
drag, startPoint x: 422, startPoint y: 278, endPoint x: 355, endPoint y: 277, distance: 67.0
click at [355, 284] on div "Total Linear Footage of All Kitchen Wall Cabinets: 0" at bounding box center [395, 297] width 739 height 26
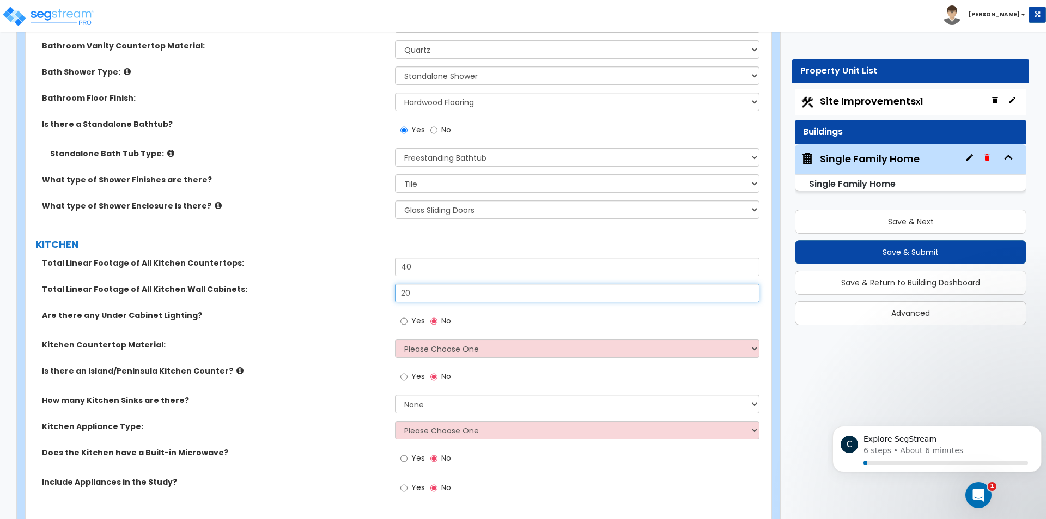
type input "20"
click at [430, 344] on select "Please Choose One Plastic Laminate Solid Surface Stone Quartz Marble Tile Wood …" at bounding box center [577, 348] width 364 height 19
select select "4"
click at [395, 339] on select "Please Choose One Plastic Laminate Solid Surface Stone Quartz Marble Tile Wood …" at bounding box center [577, 348] width 364 height 19
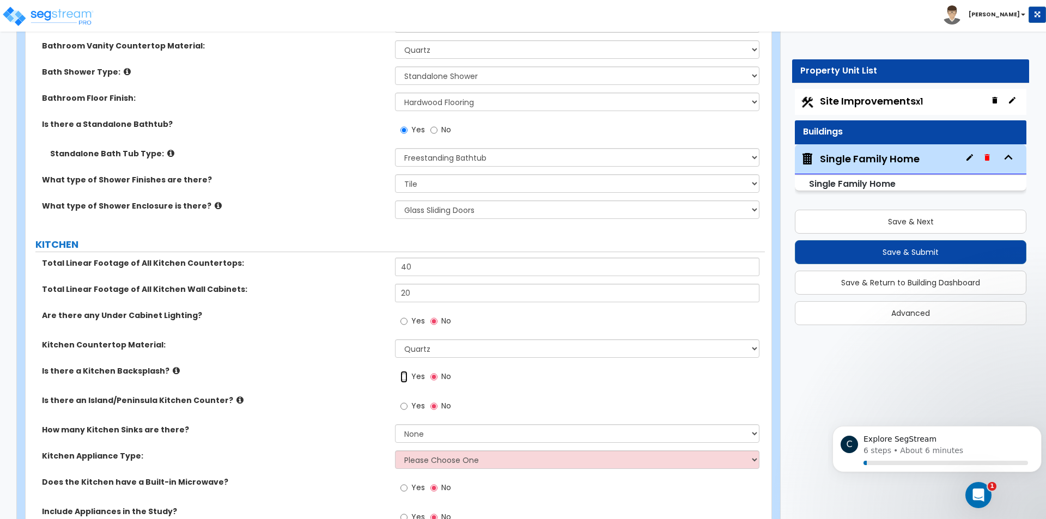
click at [403, 371] on input "Yes" at bounding box center [403, 377] width 7 height 12
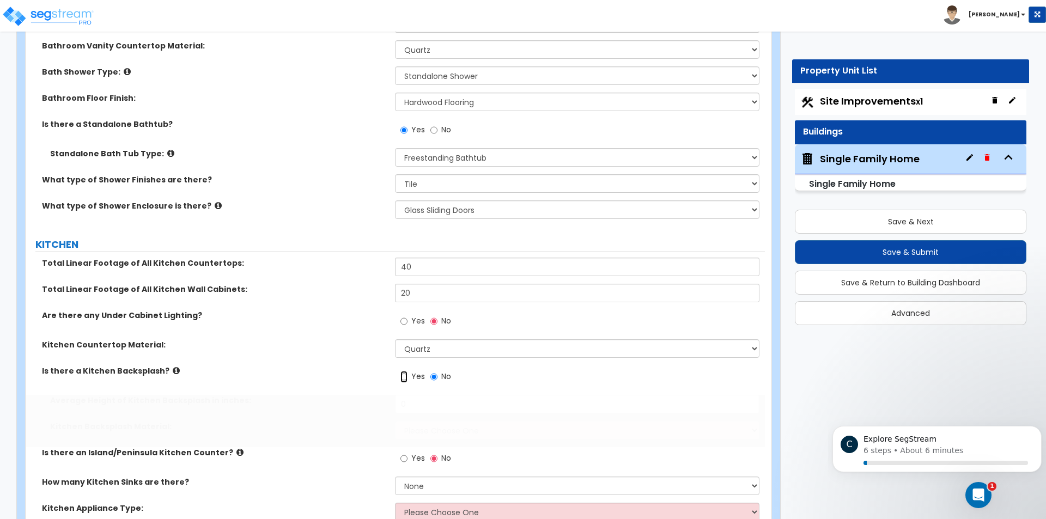
radio input "true"
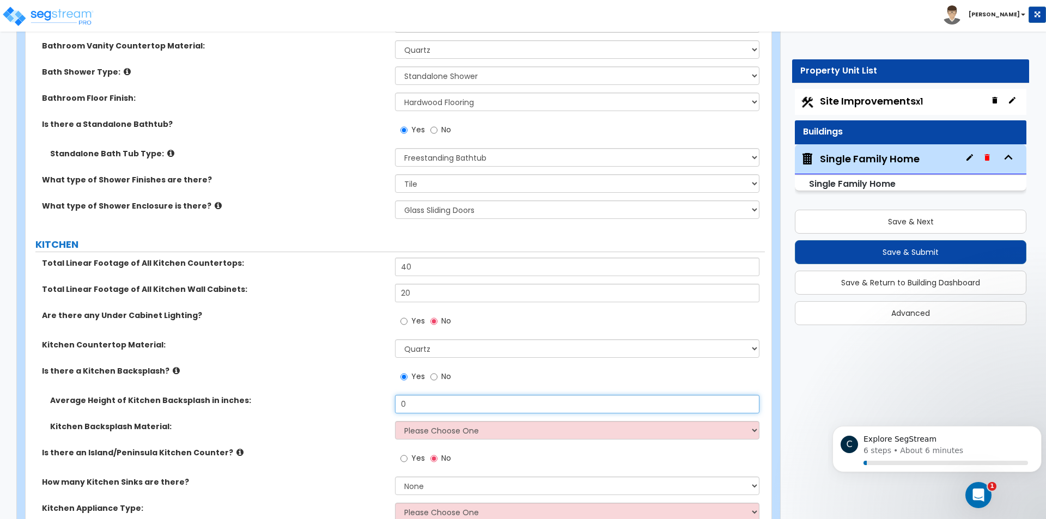
drag, startPoint x: 414, startPoint y: 393, endPoint x: 367, endPoint y: 393, distance: 46.9
click at [368, 395] on div "Average Height of Kitchen Backsplash in inches: 0" at bounding box center [395, 408] width 739 height 26
type input "20"
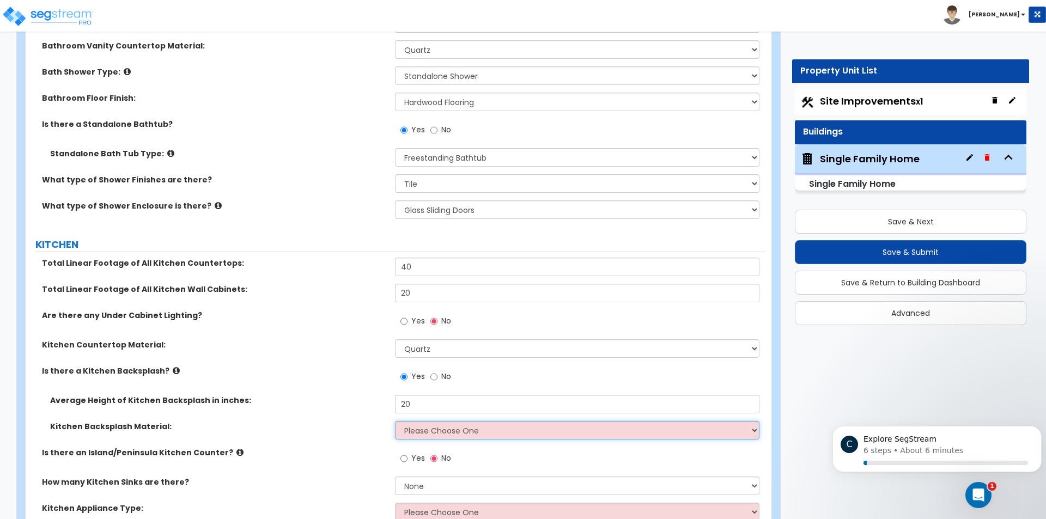
click at [471, 421] on select "Please Choose One Plastic Laminate Solid Surface Stone Quartz Tile Stainless St…" at bounding box center [577, 430] width 364 height 19
select select "4"
click at [395, 421] on select "Please Choose One Plastic Laminate Solid Surface Stone Quartz Tile Stainless St…" at bounding box center [577, 430] width 364 height 19
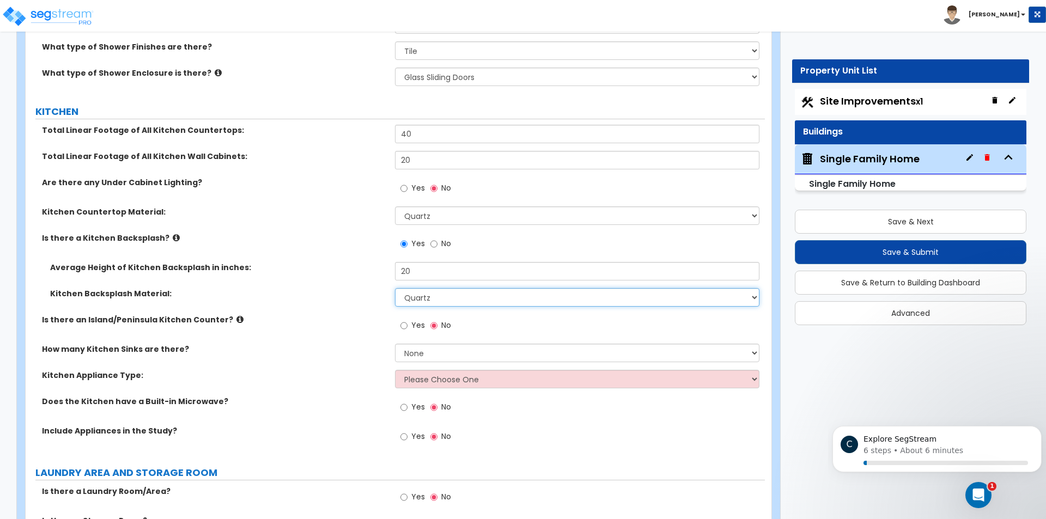
scroll to position [5031, 0]
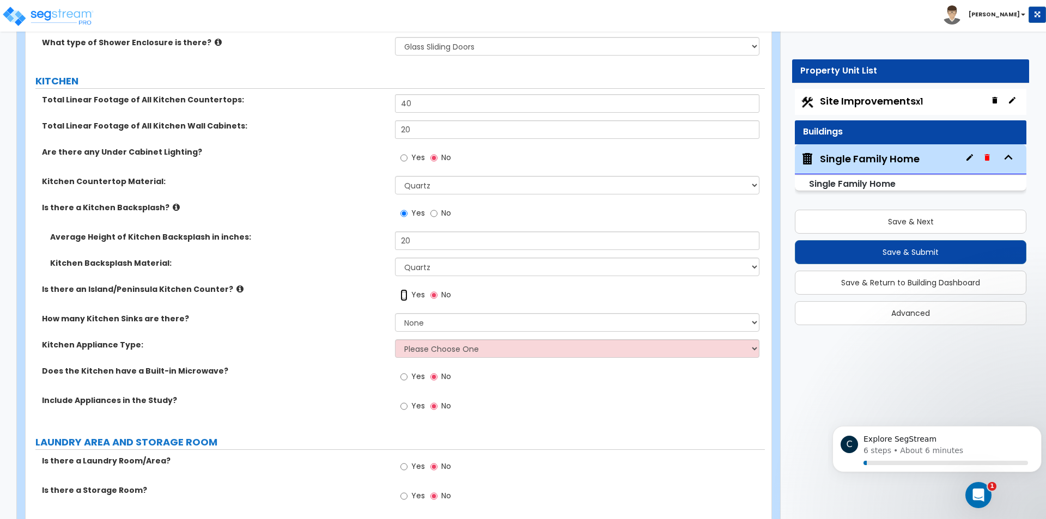
click at [402, 289] on input "Yes" at bounding box center [403, 295] width 7 height 12
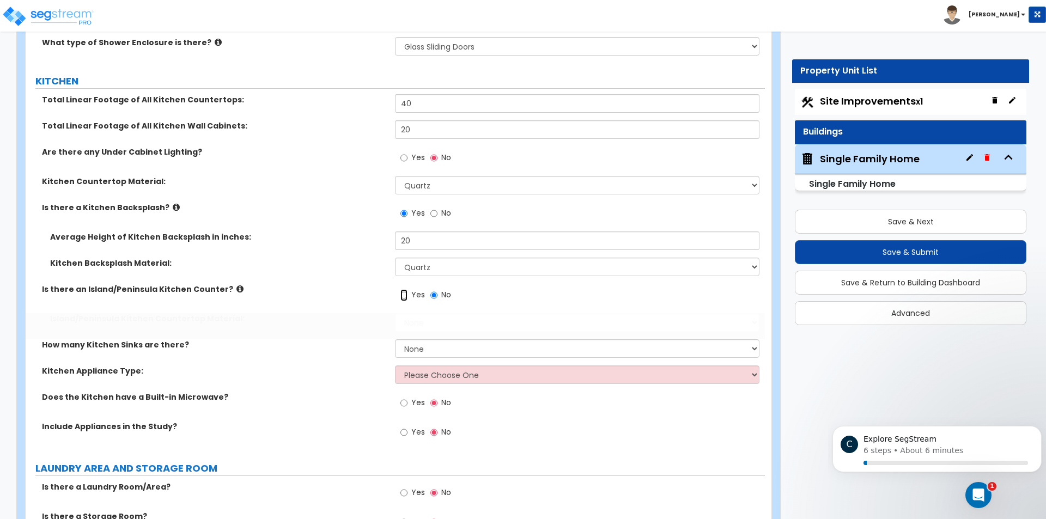
radio input "true"
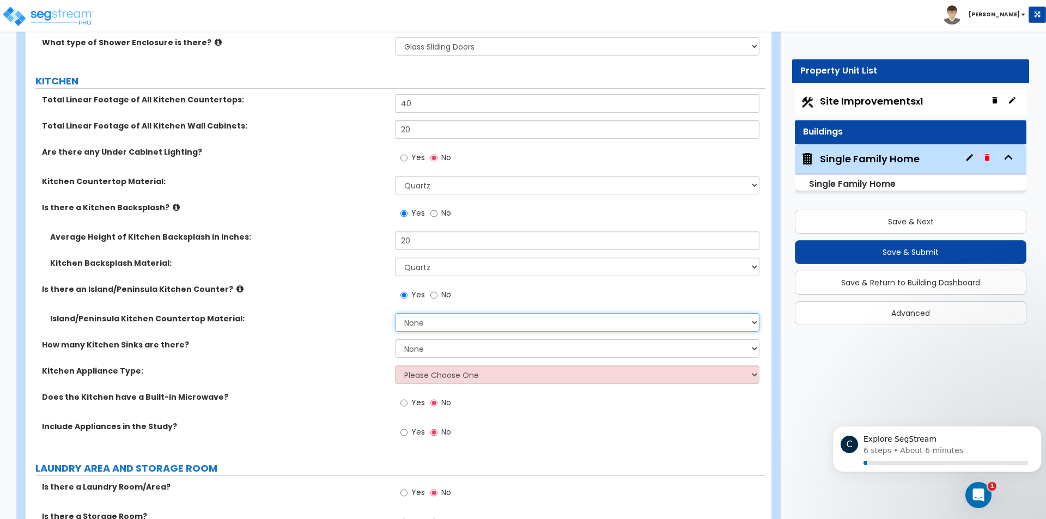
click at [424, 315] on select "None Plastic Laminate Solid Surface Stone Quartz Marble Tile Wood Stainless Ste…" at bounding box center [577, 322] width 364 height 19
select select "4"
click at [395, 313] on select "None Plastic Laminate Solid Surface Stone Quartz Marble Tile Wood Stainless Ste…" at bounding box center [577, 322] width 364 height 19
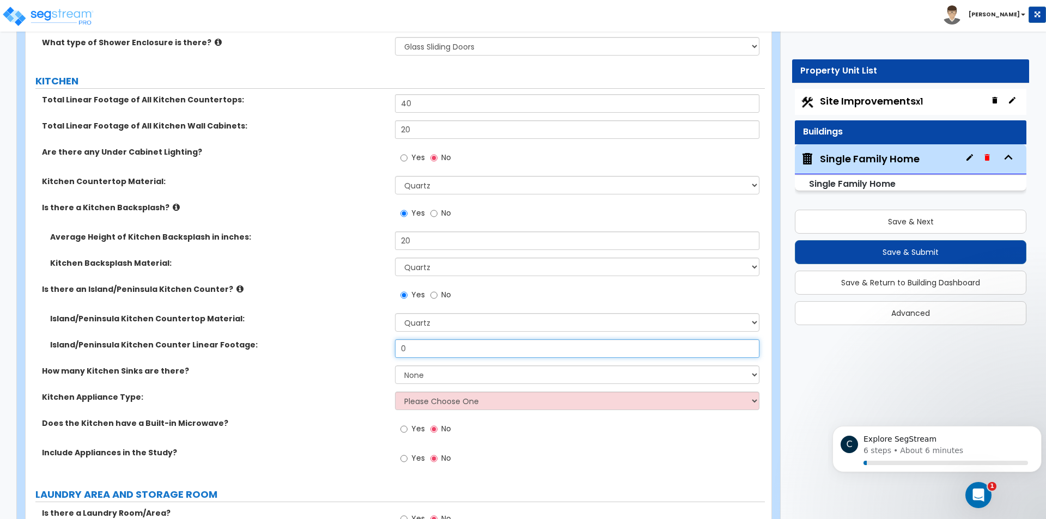
drag, startPoint x: 431, startPoint y: 337, endPoint x: 362, endPoint y: 341, distance: 69.3
click at [362, 341] on div "Island/Peninsula Kitchen Counter Linear Footage: 0" at bounding box center [395, 352] width 739 height 26
type input "20"
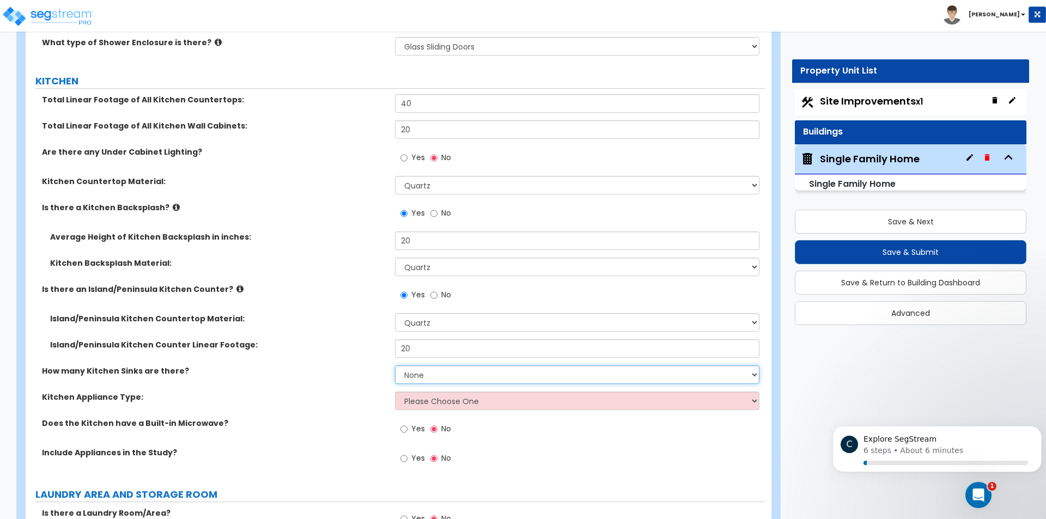
click at [417, 366] on select "None 1 2 3" at bounding box center [577, 375] width 364 height 19
select select "2"
click at [395, 366] on select "None 1 2 3" at bounding box center [577, 375] width 364 height 19
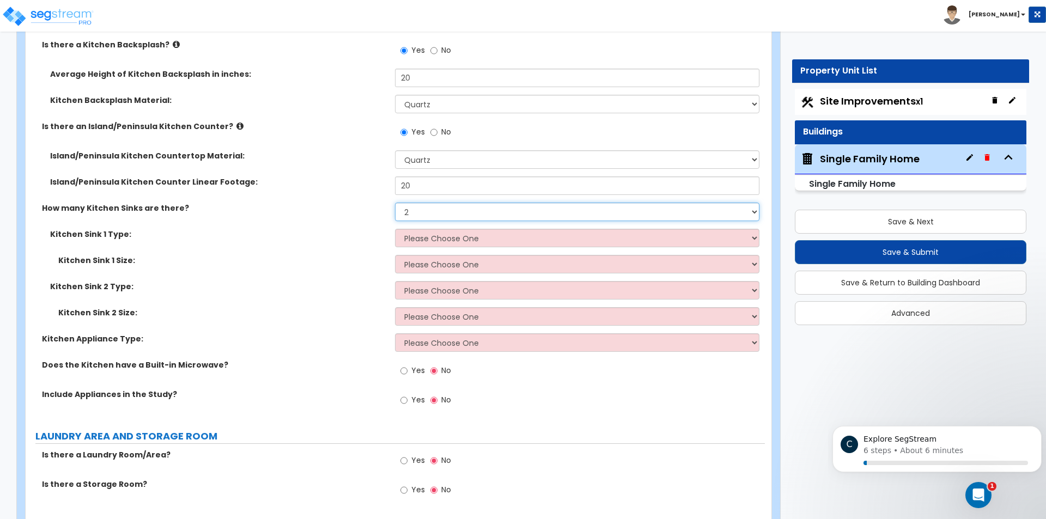
scroll to position [5195, 0]
click at [462, 228] on select "Please Choose One Stainless Steel Porcelain Enamel Cast Iron Granite Composite" at bounding box center [577, 237] width 364 height 19
select select "3"
click at [395, 228] on select "Please Choose One Stainless Steel Porcelain Enamel Cast Iron Granite Composite" at bounding box center [577, 237] width 364 height 19
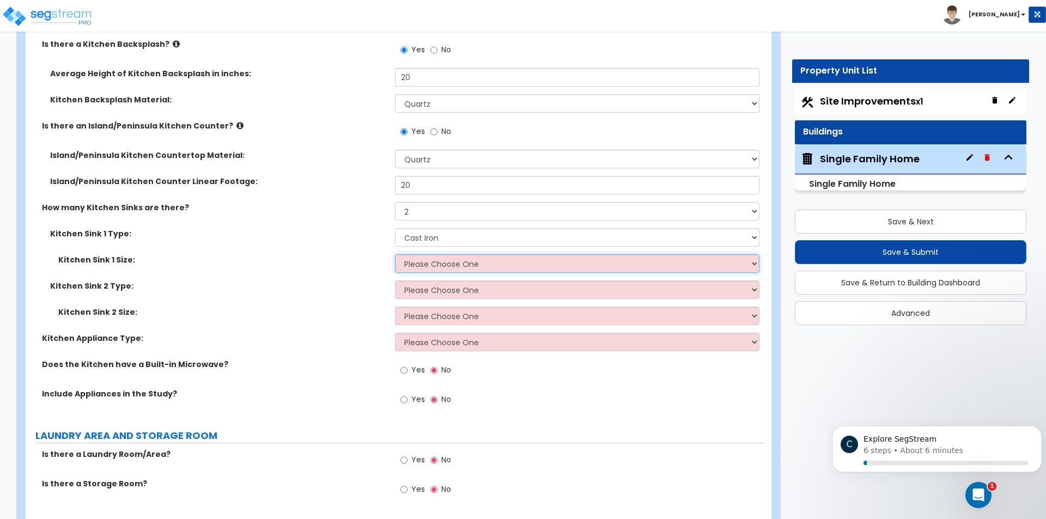
click at [453, 254] on select "Please Choose One Single Sink Double Sink" at bounding box center [577, 263] width 364 height 19
select select "2"
click at [395, 254] on select "Please Choose One Single Sink Double Sink" at bounding box center [577, 263] width 364 height 19
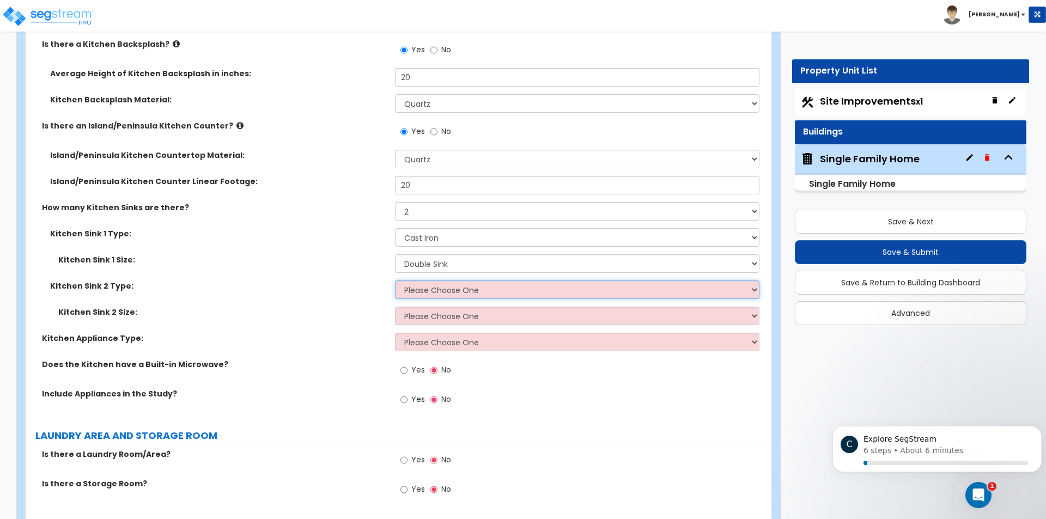
click at [451, 281] on select "Please Choose One Stainless Steel Porcelain Enamel Cast Iron Granite Composite" at bounding box center [577, 290] width 364 height 19
select select "2"
click at [395, 281] on select "Please Choose One Stainless Steel Porcelain Enamel Cast Iron Granite Composite" at bounding box center [577, 290] width 364 height 19
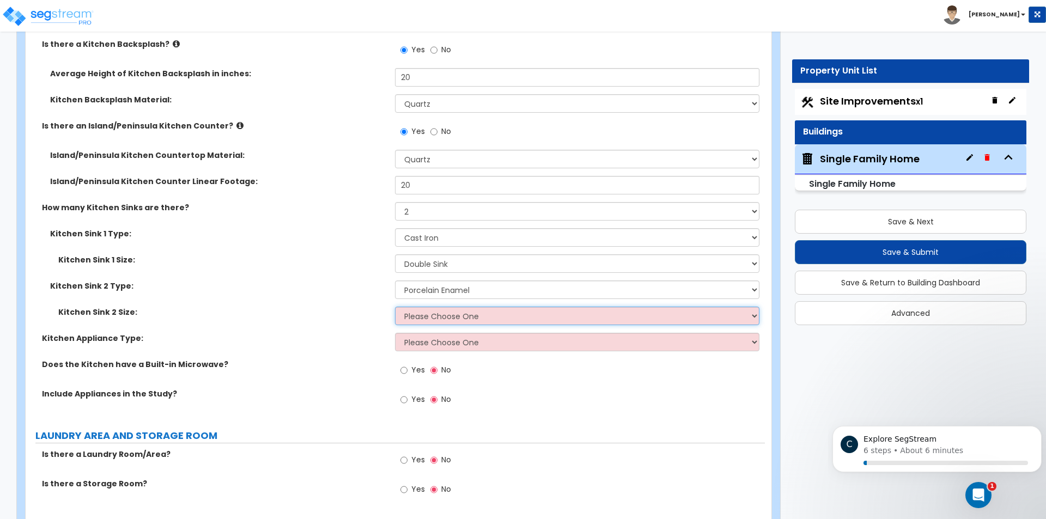
click at [435, 307] on select "Please Choose One Single Sink Double Sink" at bounding box center [577, 316] width 364 height 19
select select "1"
click at [395, 307] on select "Please Choose One Single Sink Double Sink" at bounding box center [577, 316] width 364 height 19
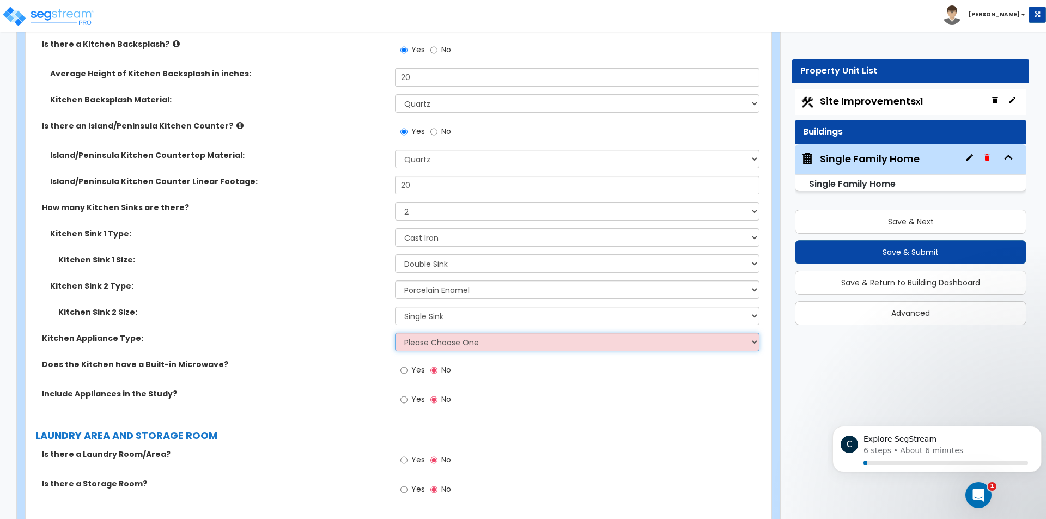
click at [435, 333] on select "Please Choose One Gas Electric" at bounding box center [577, 342] width 364 height 19
select select "1"
click at [395, 333] on select "Please Choose One Gas Electric" at bounding box center [577, 342] width 364 height 19
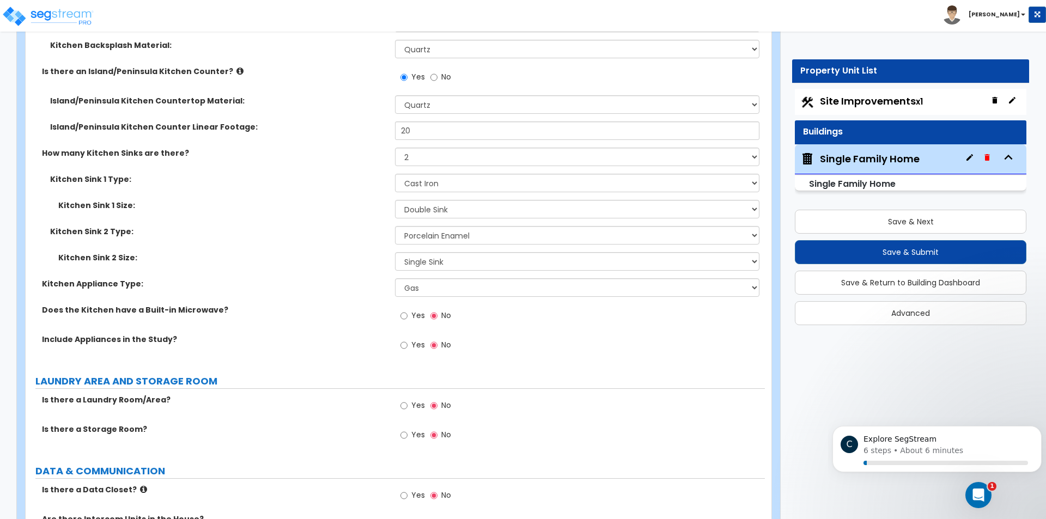
click at [409, 337] on label "Yes" at bounding box center [412, 346] width 25 height 19
click at [408, 339] on input "Yes" at bounding box center [403, 345] width 7 height 12
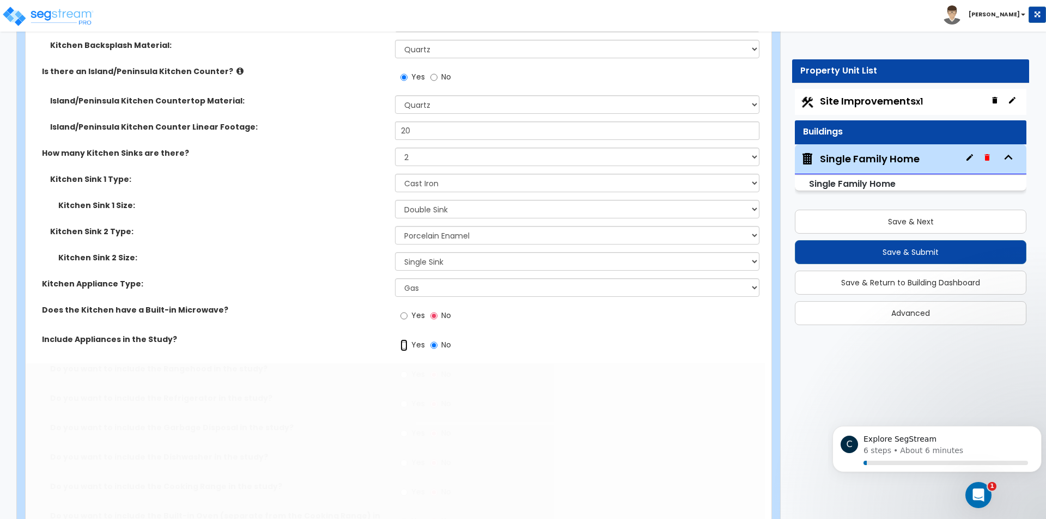
radio input "true"
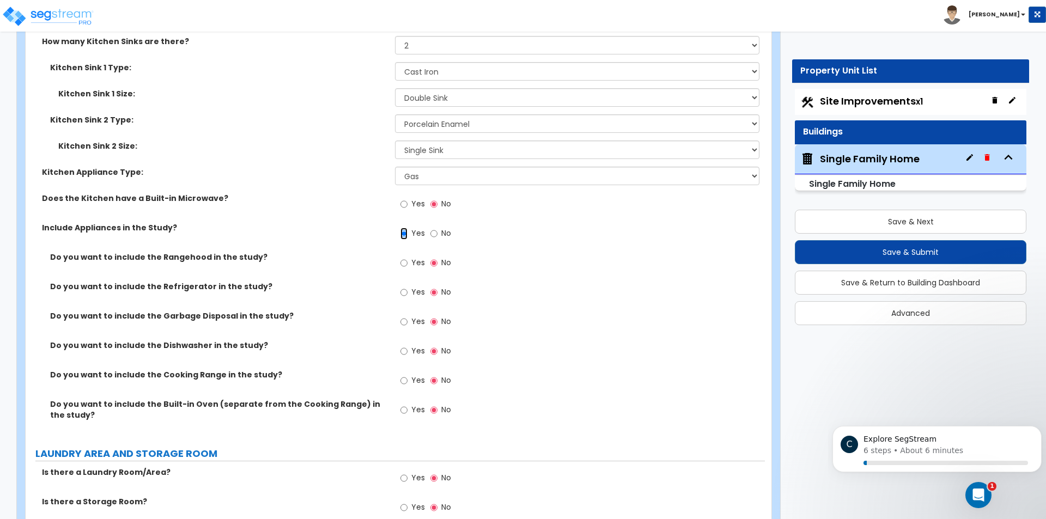
scroll to position [5358, 0]
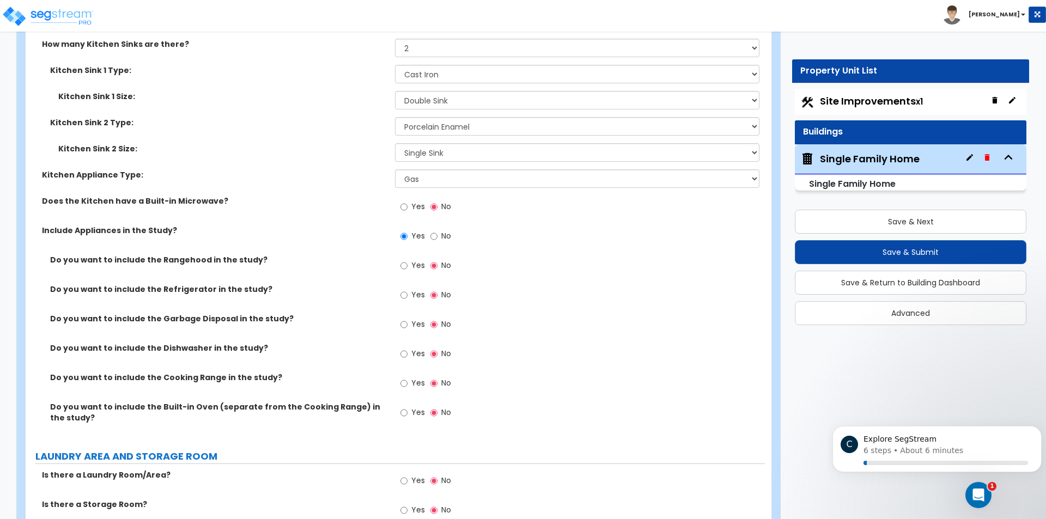
click at [409, 258] on label "Yes" at bounding box center [412, 267] width 25 height 19
click at [408, 260] on input "Yes" at bounding box center [403, 266] width 7 height 12
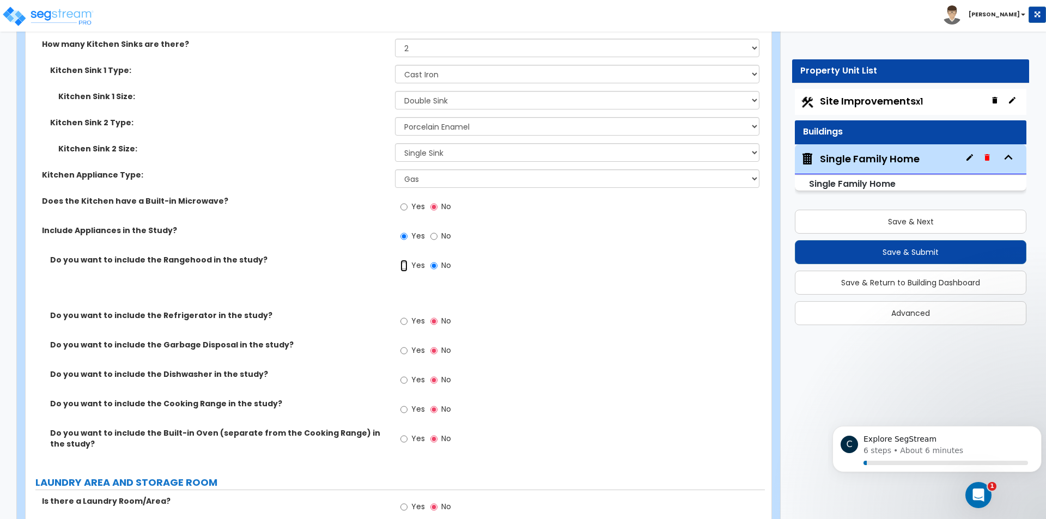
radio input "true"
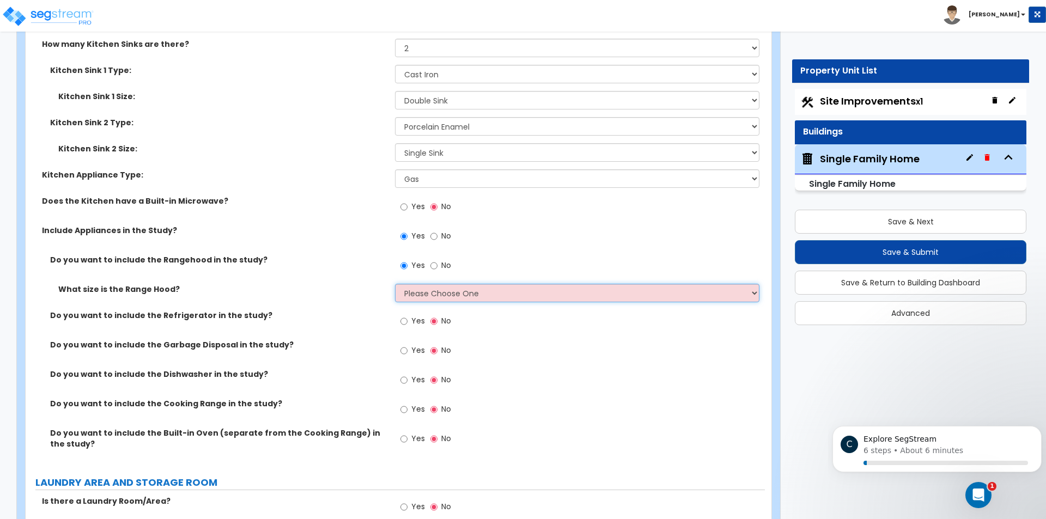
click at [412, 284] on select "Please Choose One Normal - 30" Wide - 42"" at bounding box center [577, 293] width 364 height 19
select select "1"
click at [395, 284] on select "Please Choose One Normal - 30" Wide - 42"" at bounding box center [577, 293] width 364 height 19
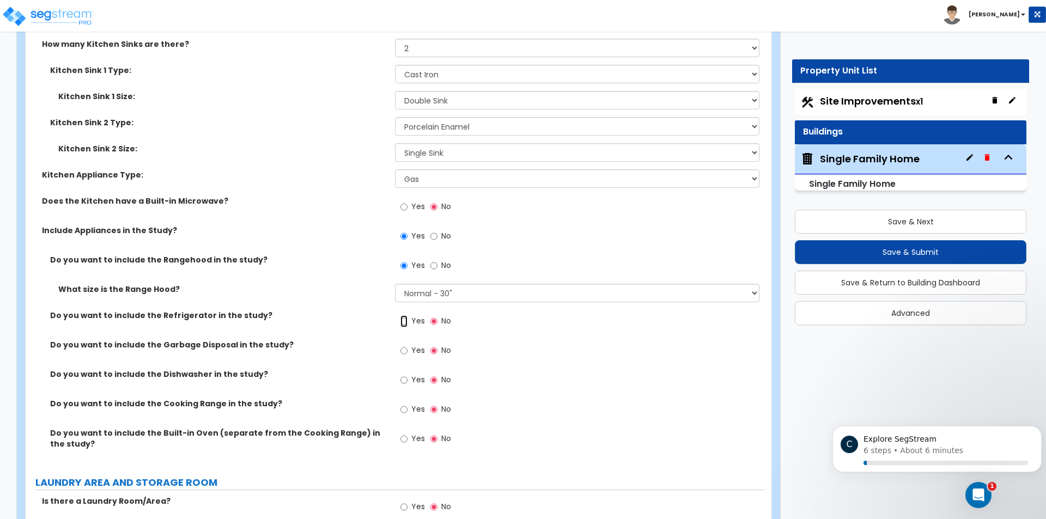
click at [408, 315] on input "Yes" at bounding box center [403, 321] width 7 height 12
radio input "true"
click at [402, 345] on input "Yes" at bounding box center [403, 351] width 7 height 12
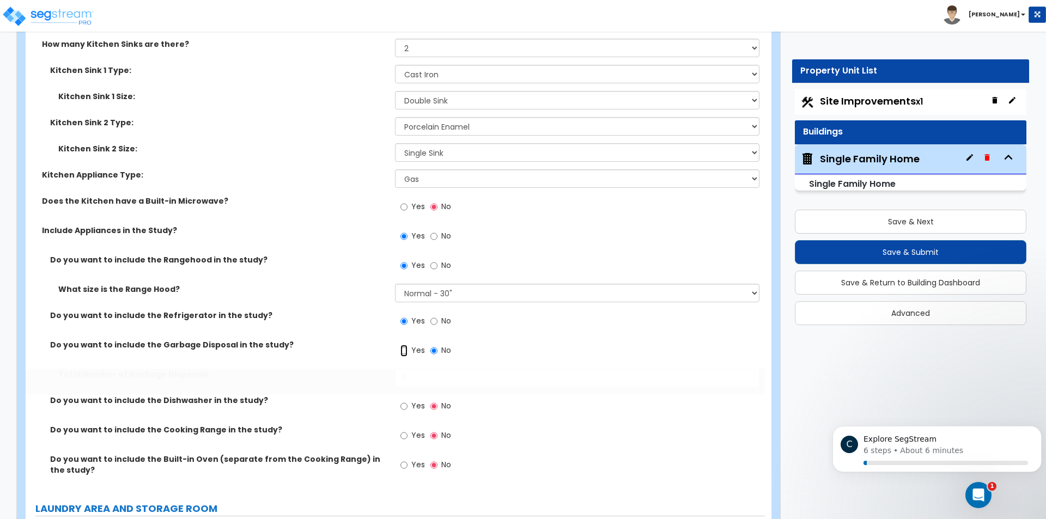
radio input "true"
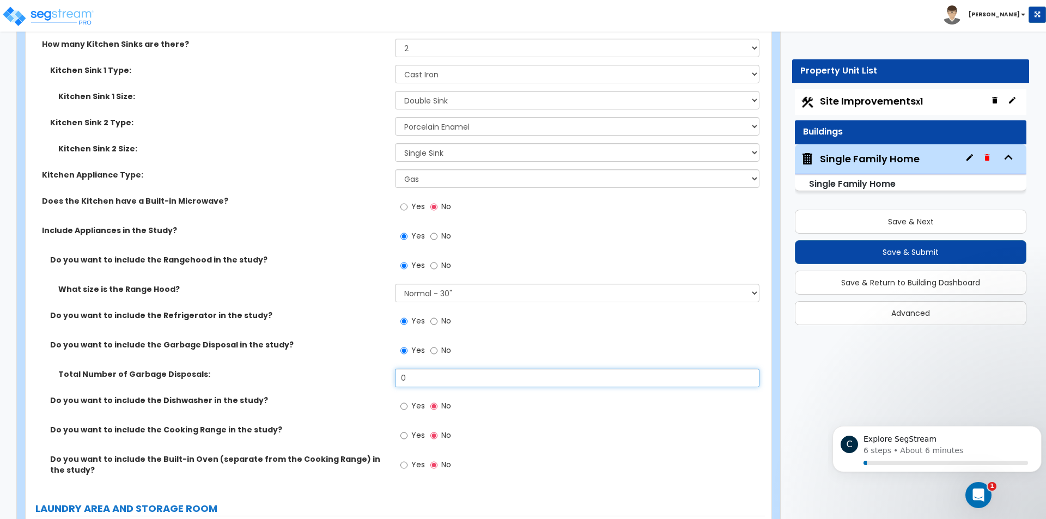
click at [405, 369] on input "0" at bounding box center [577, 378] width 364 height 19
type input "1"
click at [406, 400] on input "Yes" at bounding box center [403, 406] width 7 height 12
radio input "true"
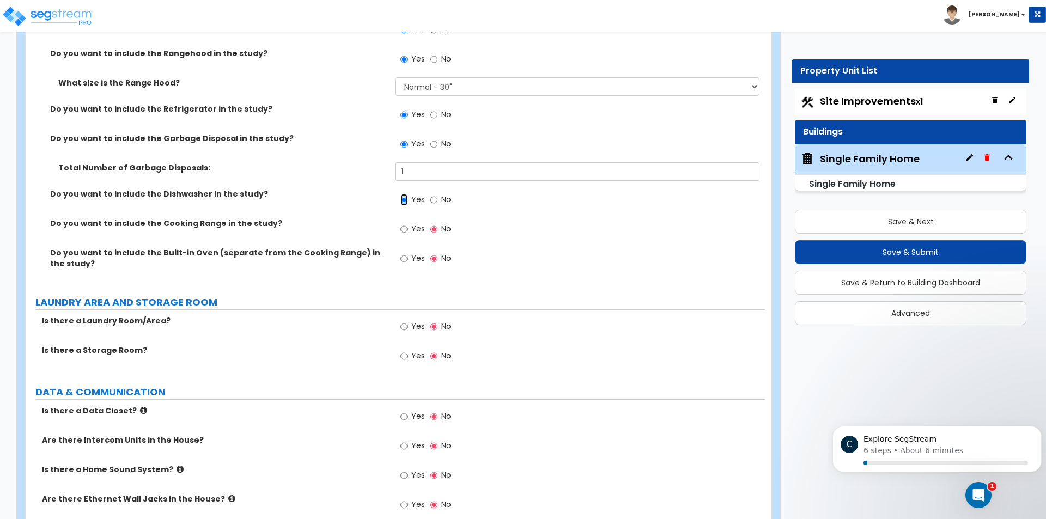
scroll to position [5576, 0]
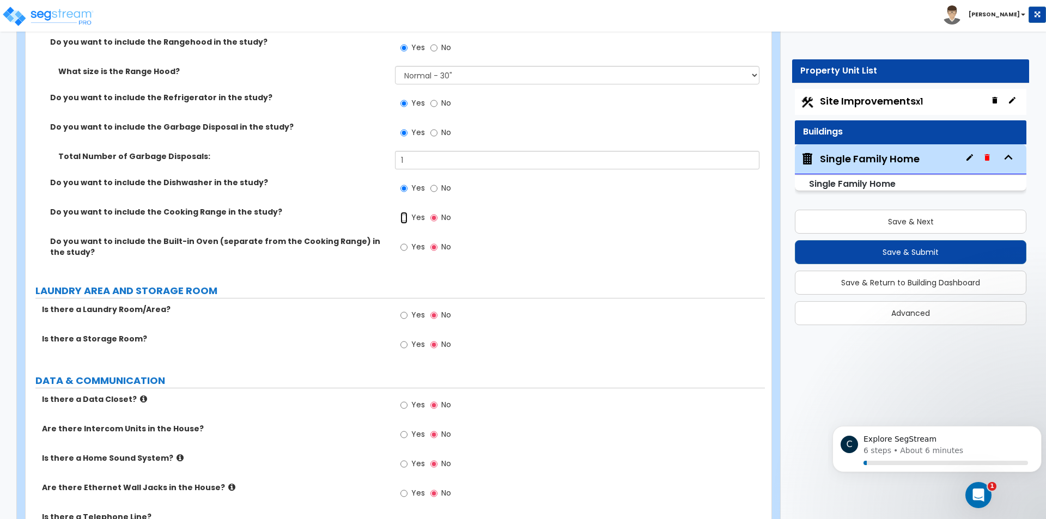
click at [406, 212] on input "Yes" at bounding box center [403, 218] width 7 height 12
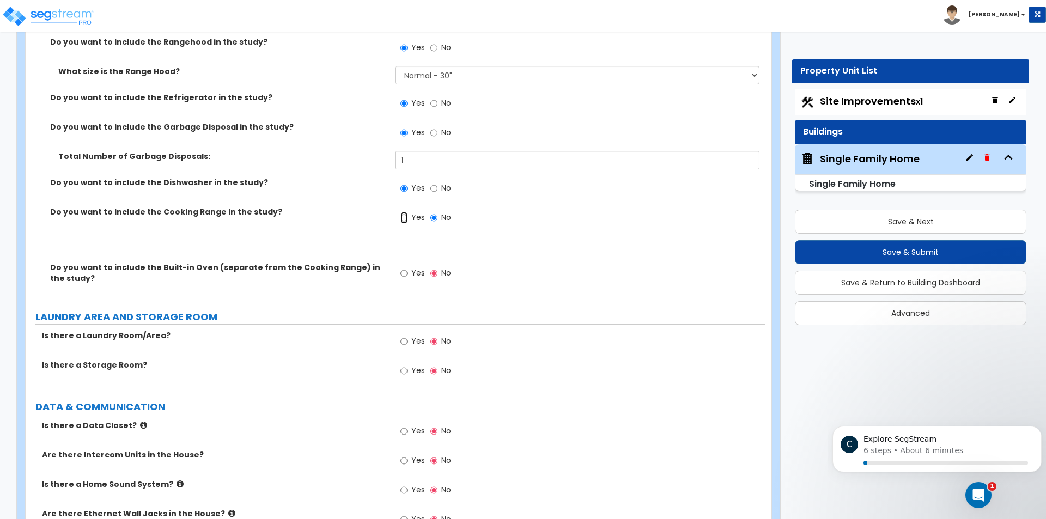
radio input "true"
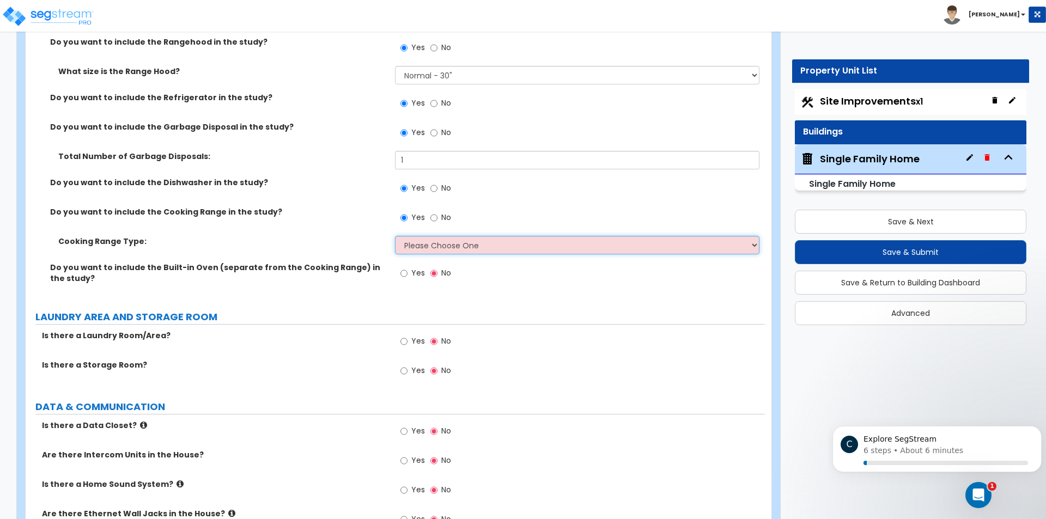
click at [419, 236] on select "Please Choose One Cook Top Only Range with Oven" at bounding box center [577, 245] width 364 height 19
click at [395, 236] on select "Please Choose One Cook Top Only Range with Oven" at bounding box center [577, 245] width 364 height 19
click at [425, 236] on select "Please Choose One Cook Top Only Range with Oven" at bounding box center [577, 245] width 364 height 19
select select "2"
click at [395, 236] on select "Please Choose One Cook Top Only Range with Oven" at bounding box center [577, 245] width 364 height 19
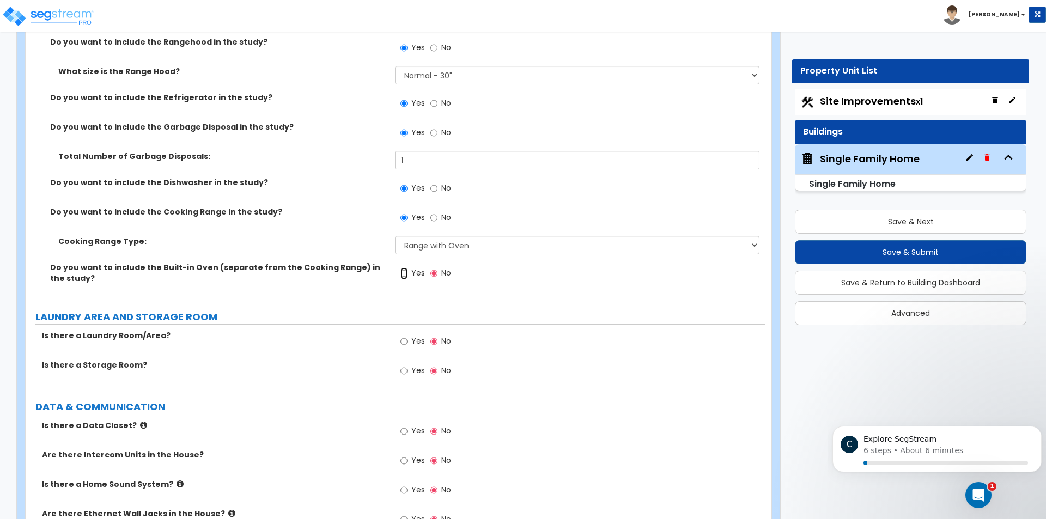
click at [406, 267] on input "Yes" at bounding box center [403, 273] width 7 height 12
radio input "true"
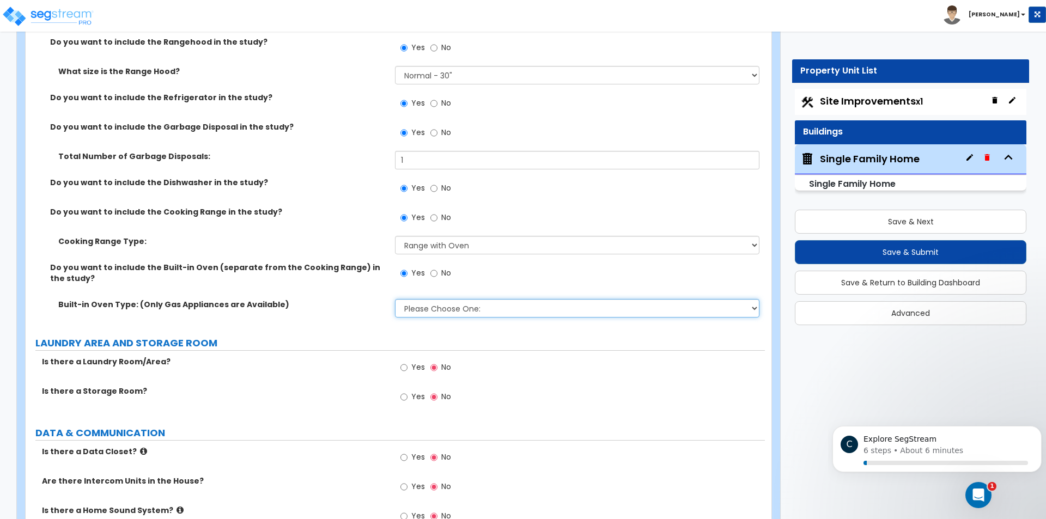
click at [417, 299] on select "Please Choose One: Single Double" at bounding box center [577, 308] width 364 height 19
select select "1"
click at [395, 299] on select "Please Choose One: Single Double" at bounding box center [577, 308] width 364 height 19
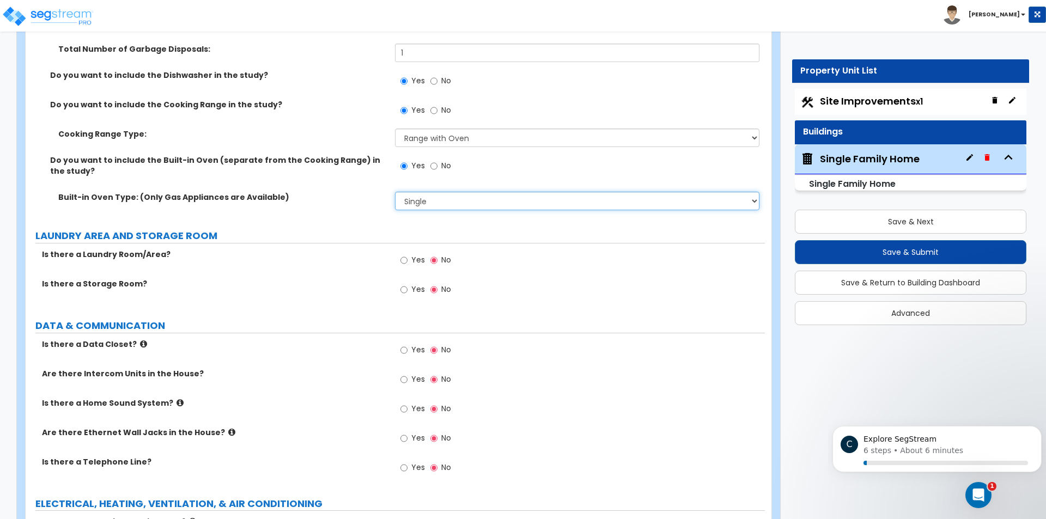
scroll to position [5685, 0]
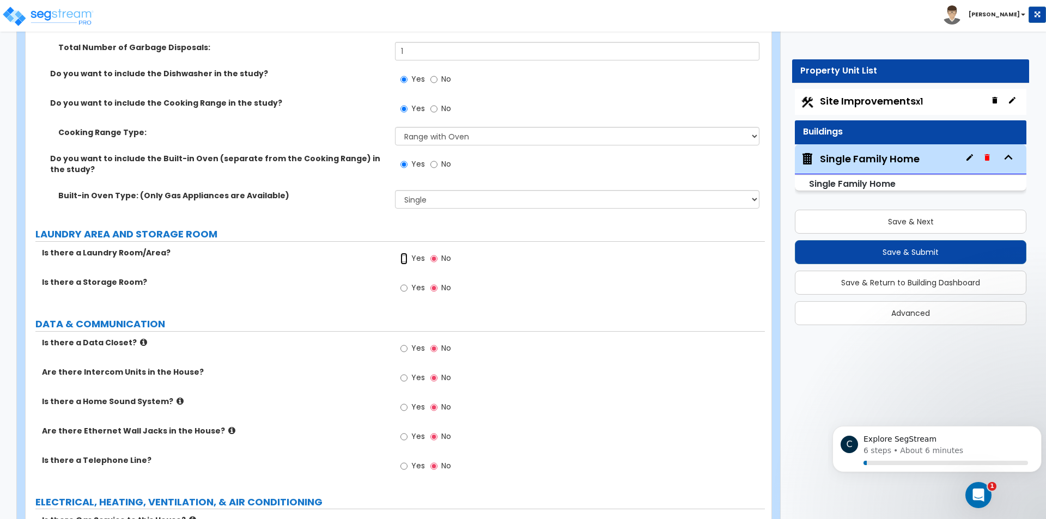
click at [406, 253] on input "Yes" at bounding box center [403, 259] width 7 height 12
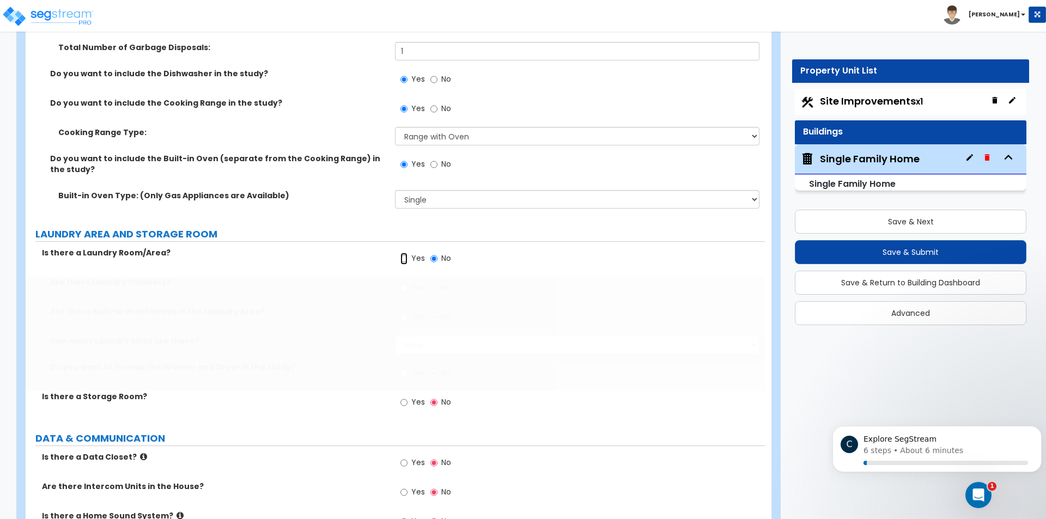
radio input "true"
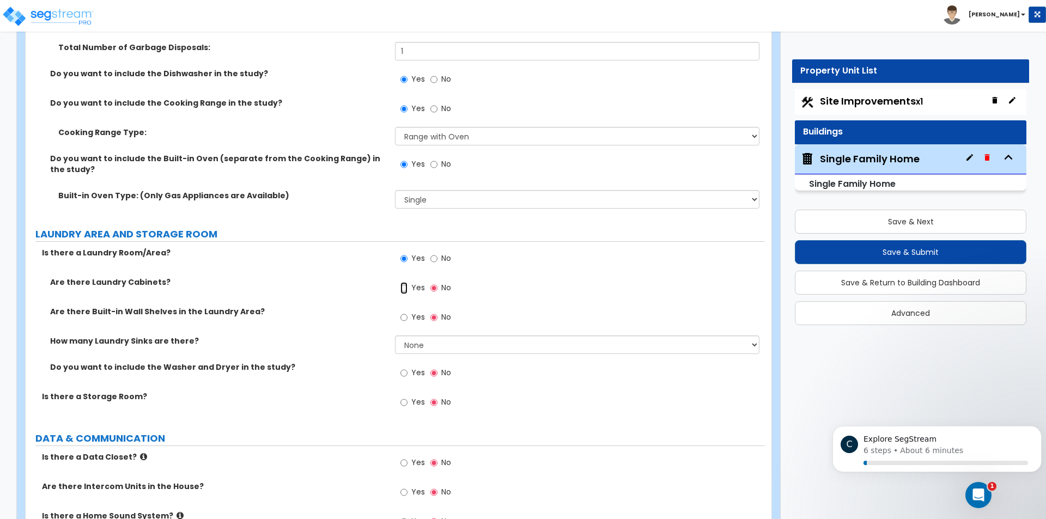
click at [405, 282] on input "Yes" at bounding box center [403, 288] width 7 height 12
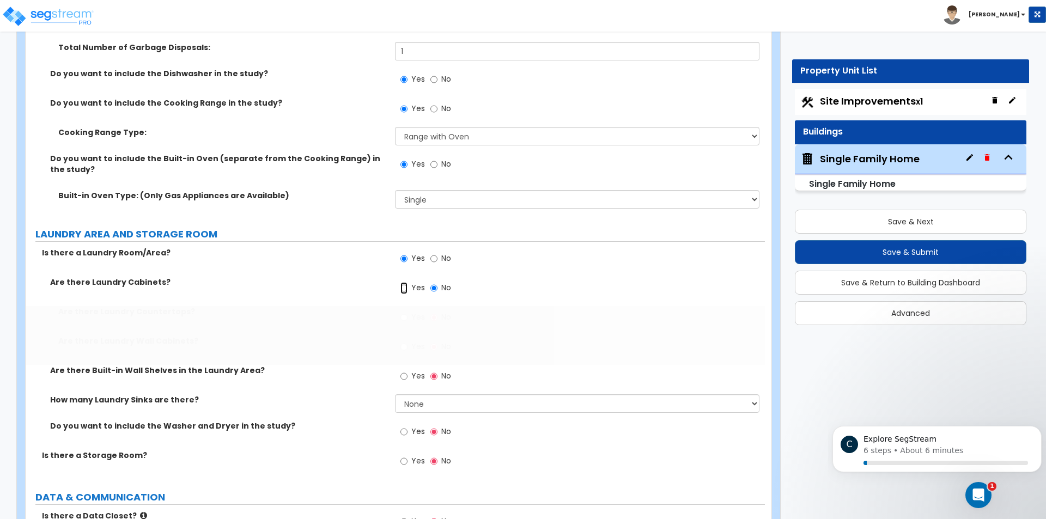
radio input "true"
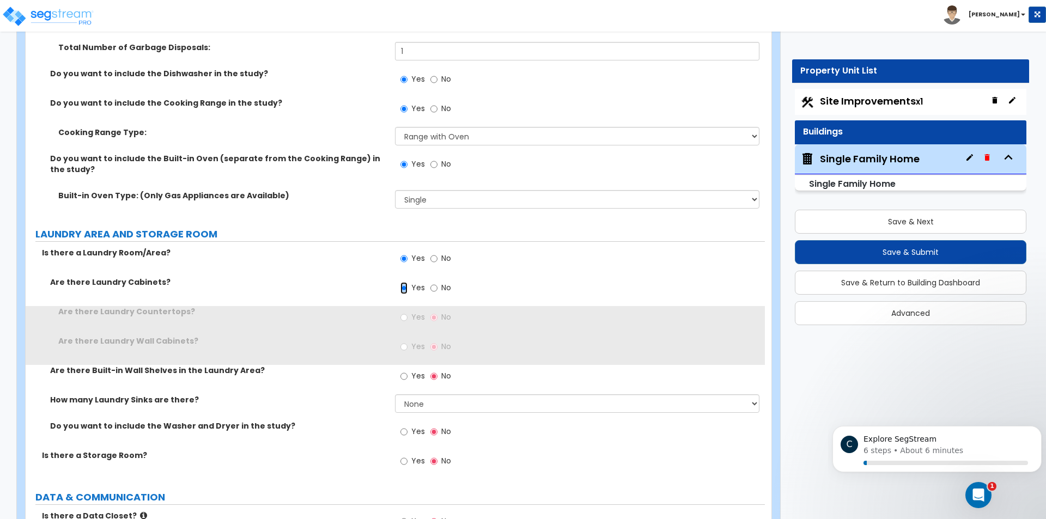
click at [406, 282] on input "Yes" at bounding box center [403, 288] width 7 height 12
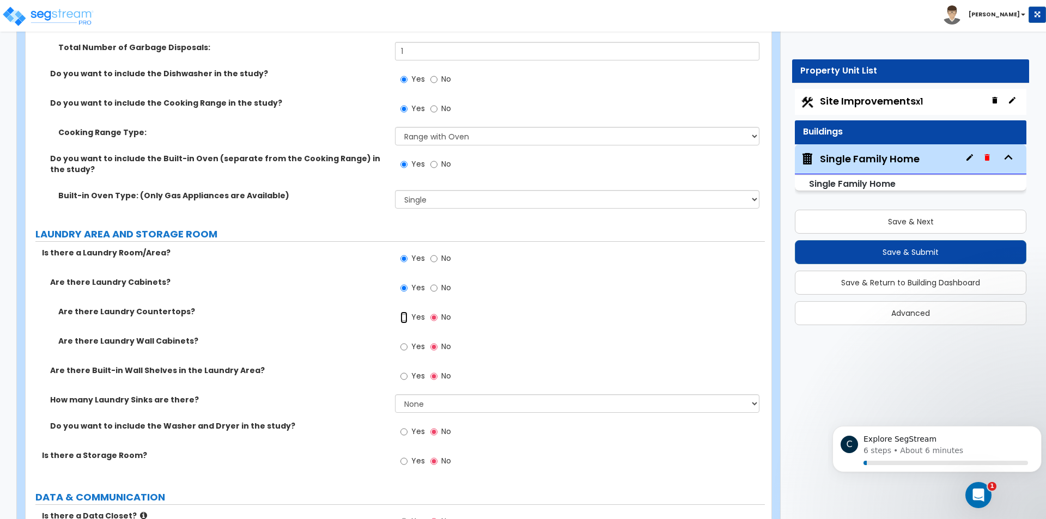
click at [405, 312] on input "Yes" at bounding box center [403, 318] width 7 height 12
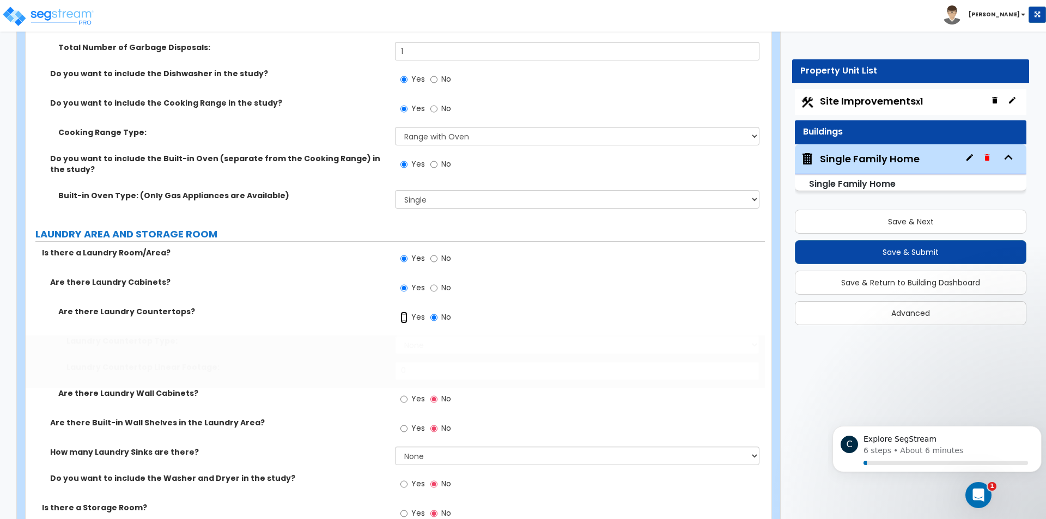
radio input "true"
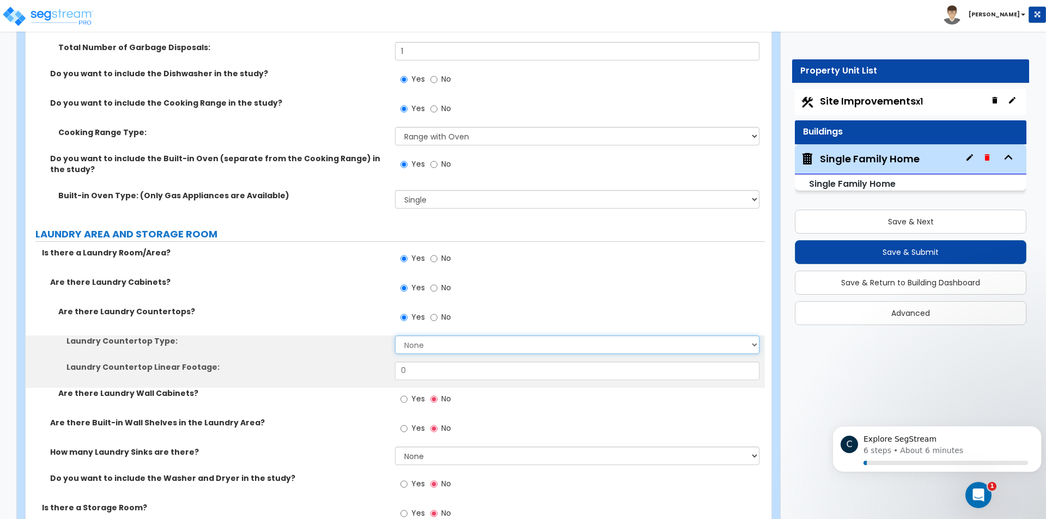
click at [405, 336] on select "None Plastic Laminate Solid Surface Stone Quartz Marble Tile Wood Stainless Ste…" at bounding box center [577, 345] width 364 height 19
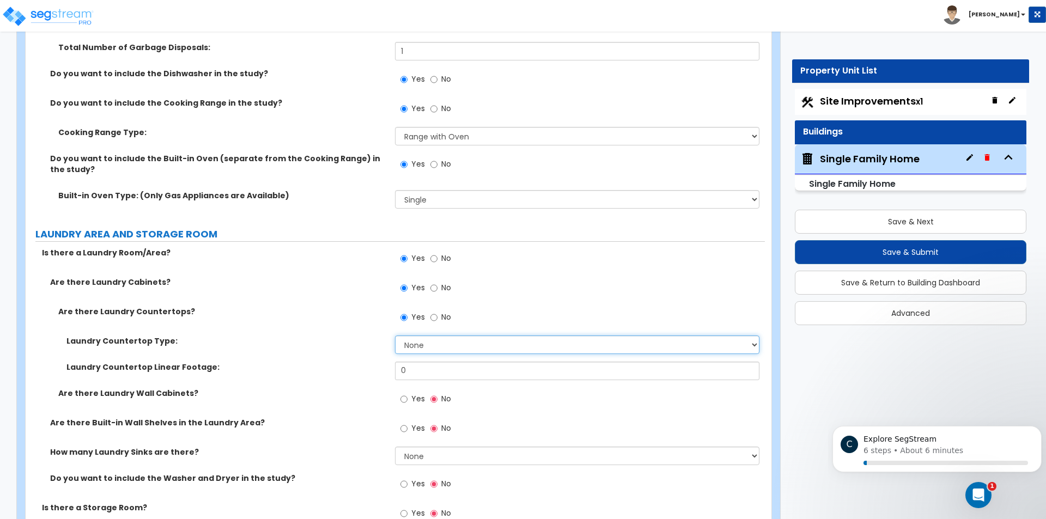
select select "4"
click at [395, 336] on select "None Plastic Laminate Solid Surface Stone Quartz Marble Tile Wood Stainless Ste…" at bounding box center [577, 345] width 364 height 19
click at [418, 362] on input "0" at bounding box center [577, 371] width 364 height 19
type input "10"
click at [355, 363] on div "Laundry Countertop Linear Footage: 10" at bounding box center [395, 375] width 739 height 26
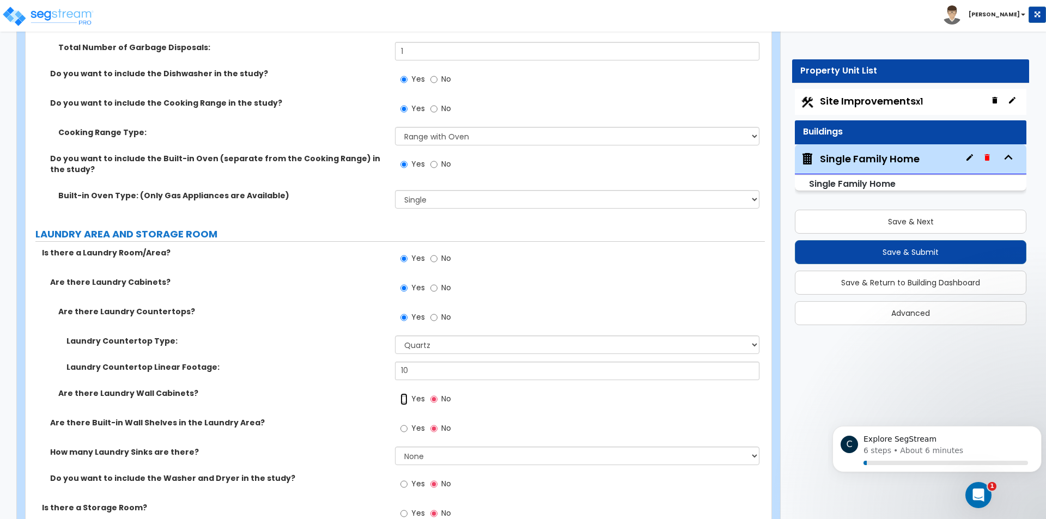
click at [407, 393] on input "Yes" at bounding box center [403, 399] width 7 height 12
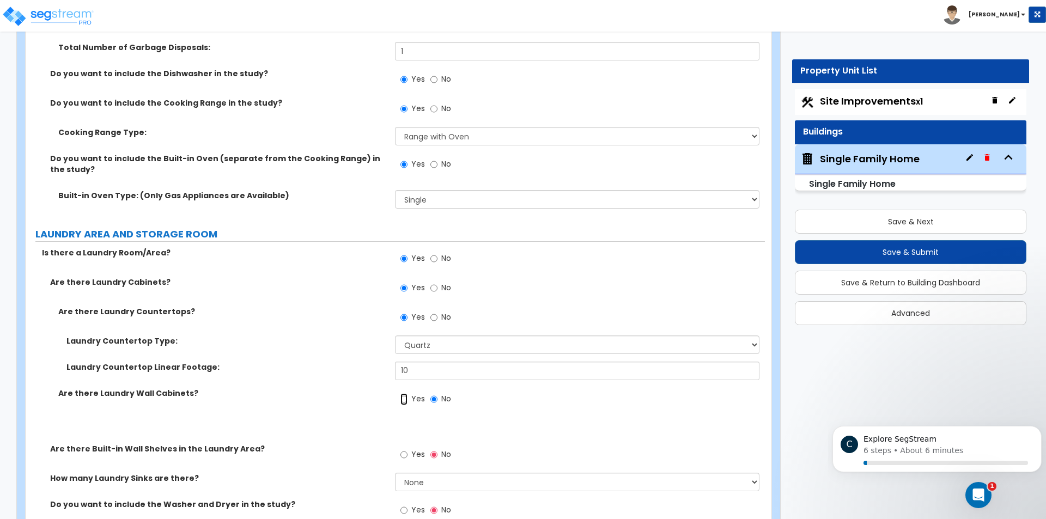
radio input "true"
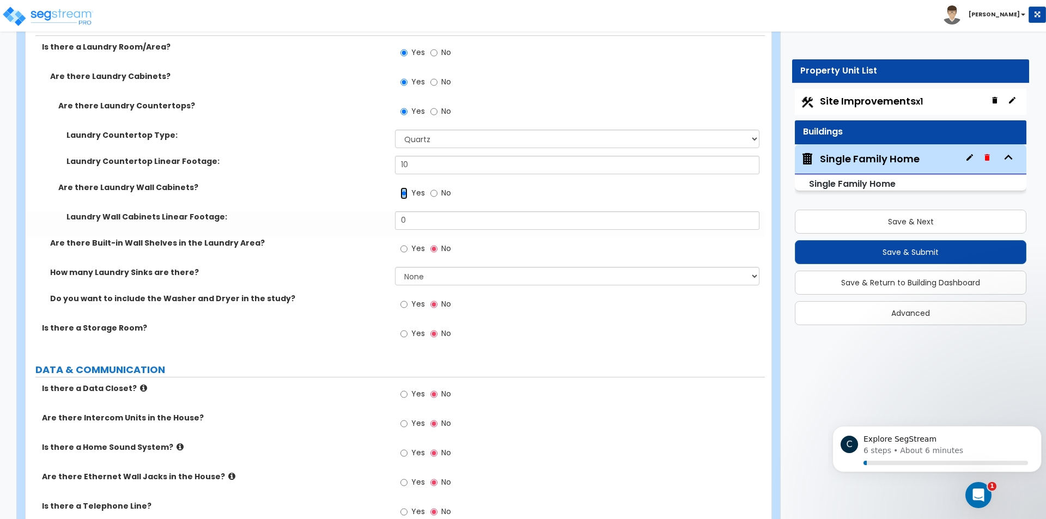
scroll to position [5903, 0]
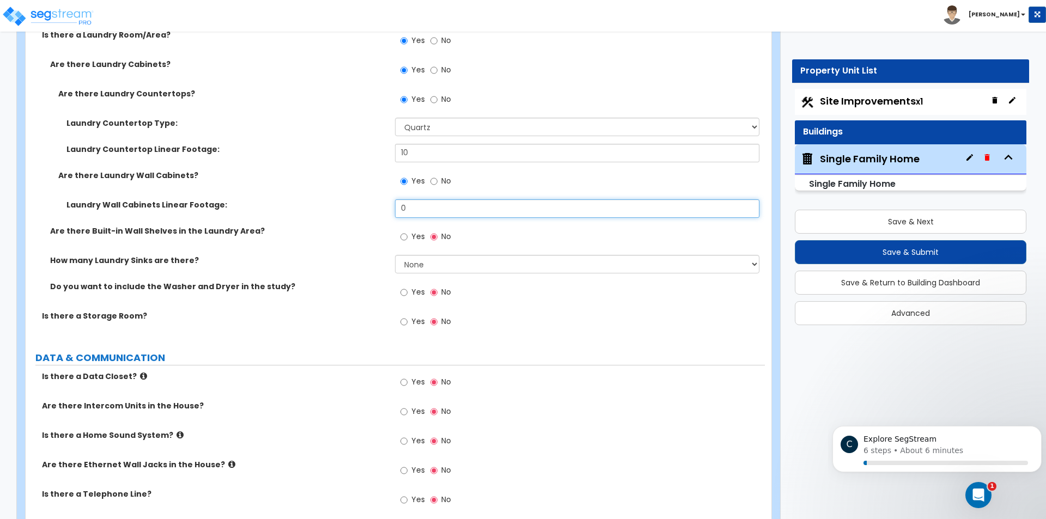
drag, startPoint x: 420, startPoint y: 199, endPoint x: 381, endPoint y: 199, distance: 38.7
click at [383, 199] on div "Laundry Wall Cabinets Linear Footage: 0" at bounding box center [395, 212] width 739 height 26
type input "15"
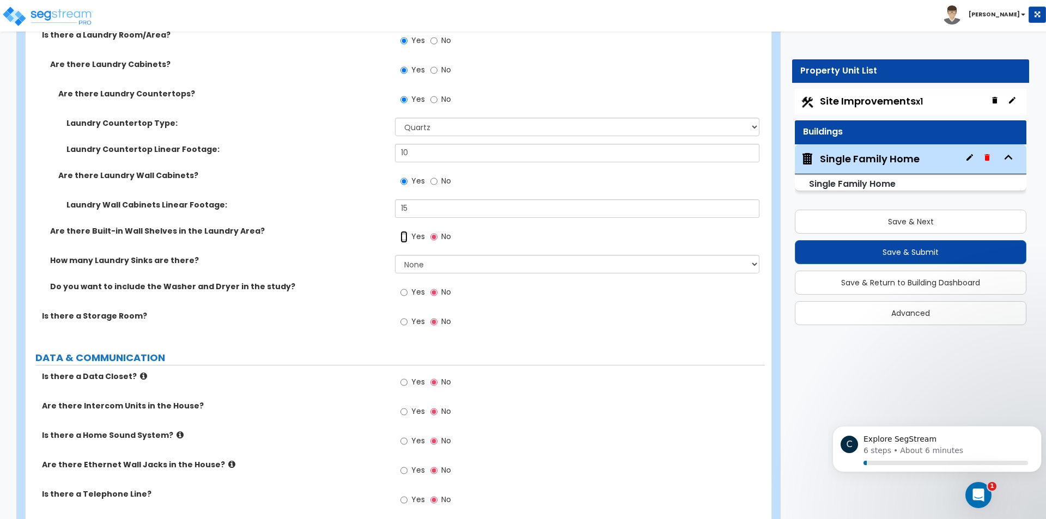
click at [404, 231] on input "Yes" at bounding box center [403, 237] width 7 height 12
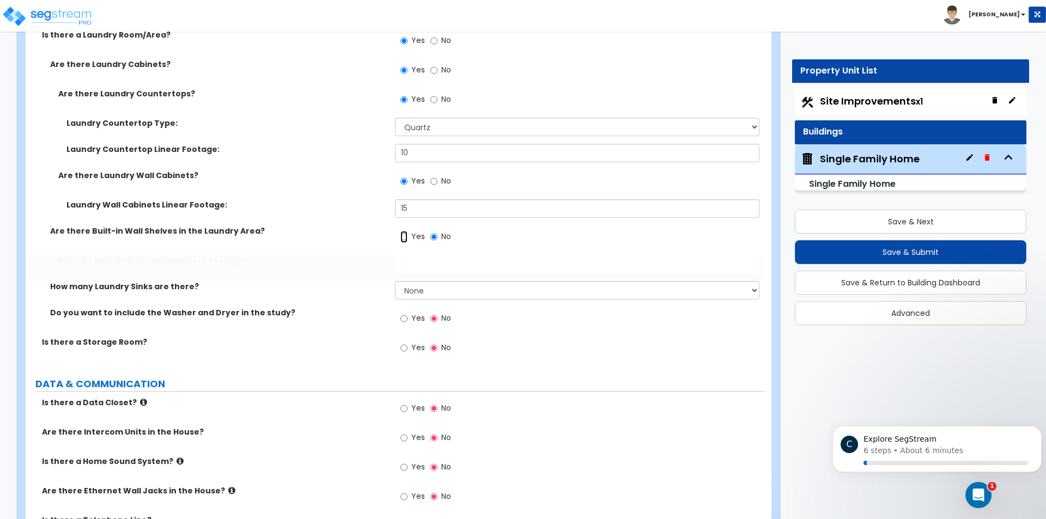
radio input "true"
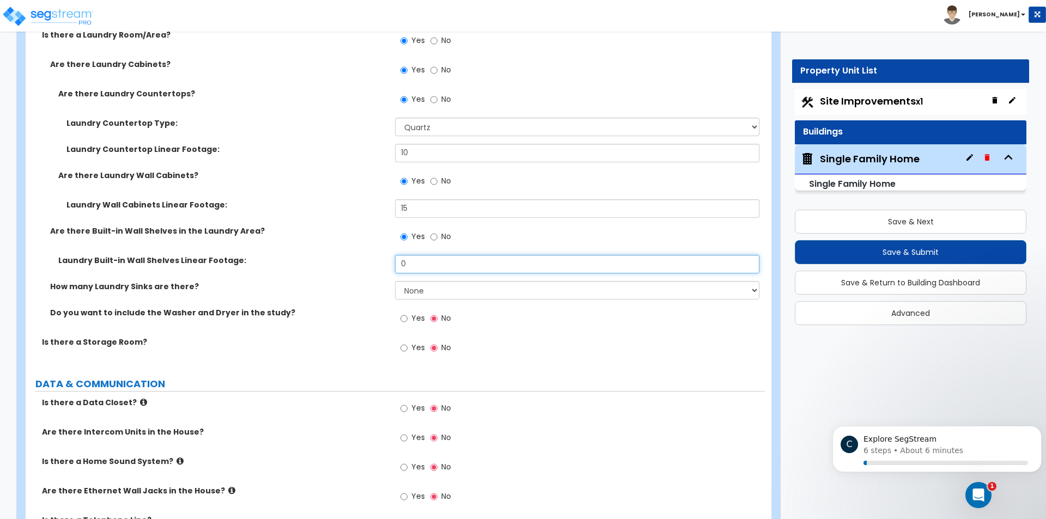
drag, startPoint x: 409, startPoint y: 255, endPoint x: 380, endPoint y: 254, distance: 28.9
click at [380, 255] on div "Laundry Built-in Wall Shelves Linear Footage: 0" at bounding box center [395, 268] width 739 height 26
type input "8"
click at [430, 281] on select "None 1 2 3" at bounding box center [577, 290] width 364 height 19
select select "2"
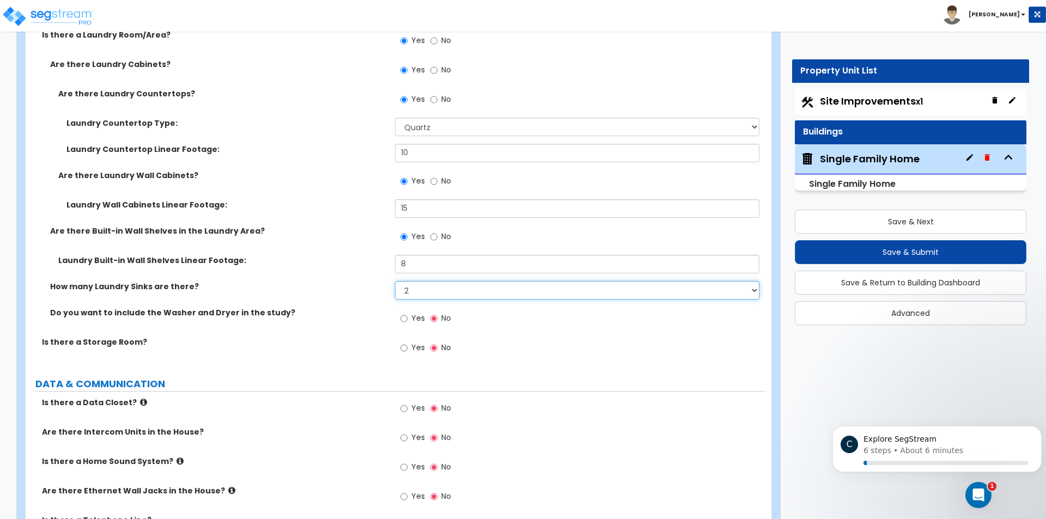
click at [395, 281] on select "None 1 2 3" at bounding box center [577, 290] width 364 height 19
click at [403, 313] on input "Yes" at bounding box center [403, 319] width 7 height 12
radio input "true"
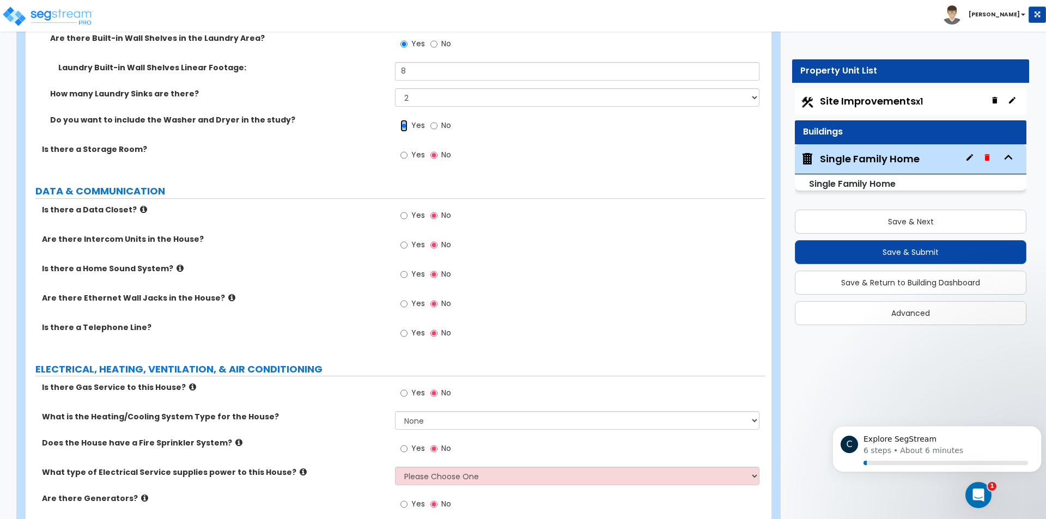
scroll to position [6121, 0]
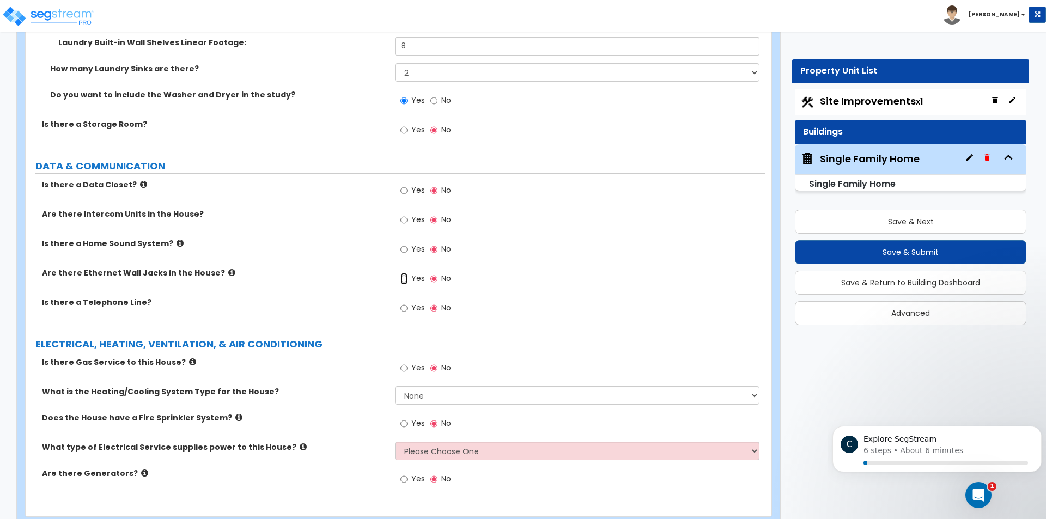
click at [404, 273] on input "Yes" at bounding box center [403, 279] width 7 height 12
radio input "true"
click at [404, 302] on input "Yes" at bounding box center [403, 308] width 7 height 12
radio input "true"
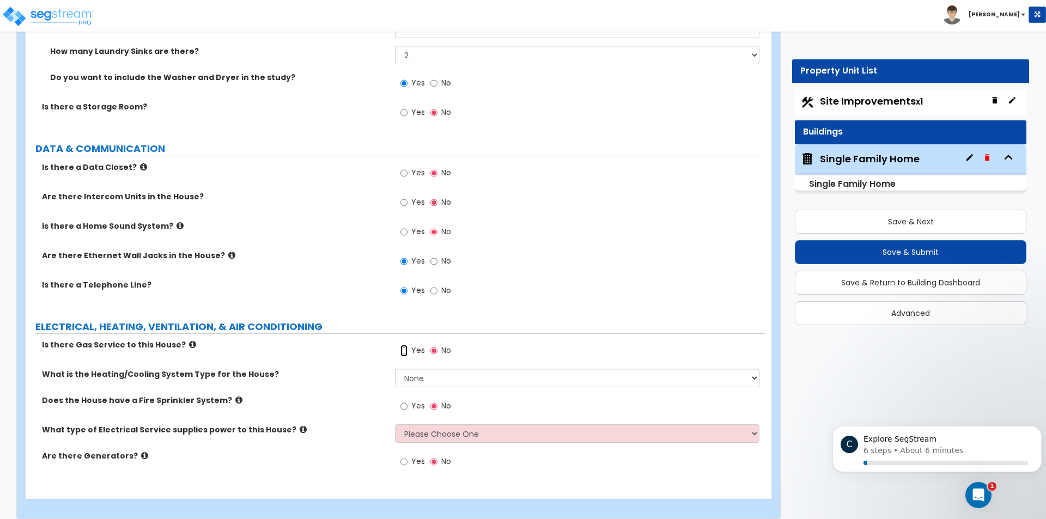
click at [408, 345] on input "Yes" at bounding box center [403, 351] width 7 height 12
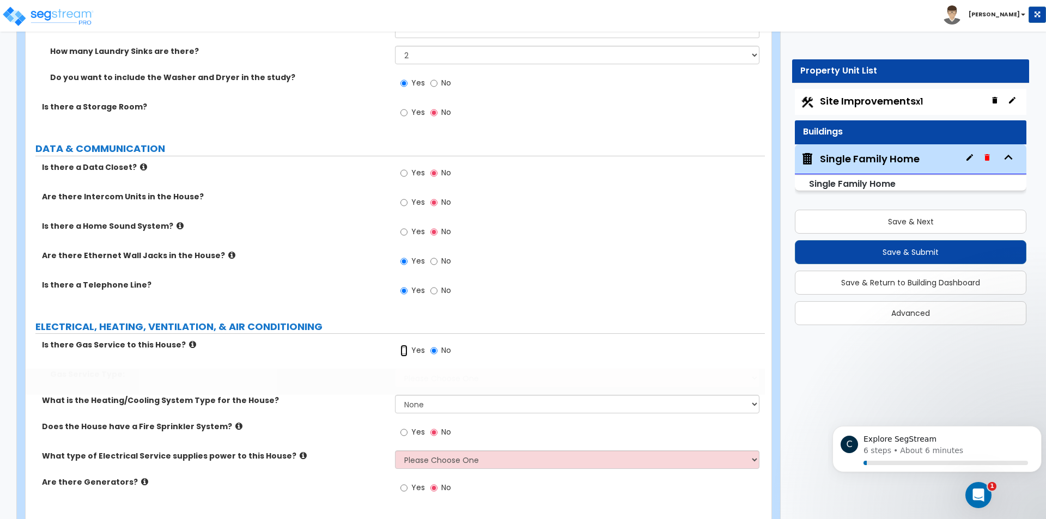
radio input "true"
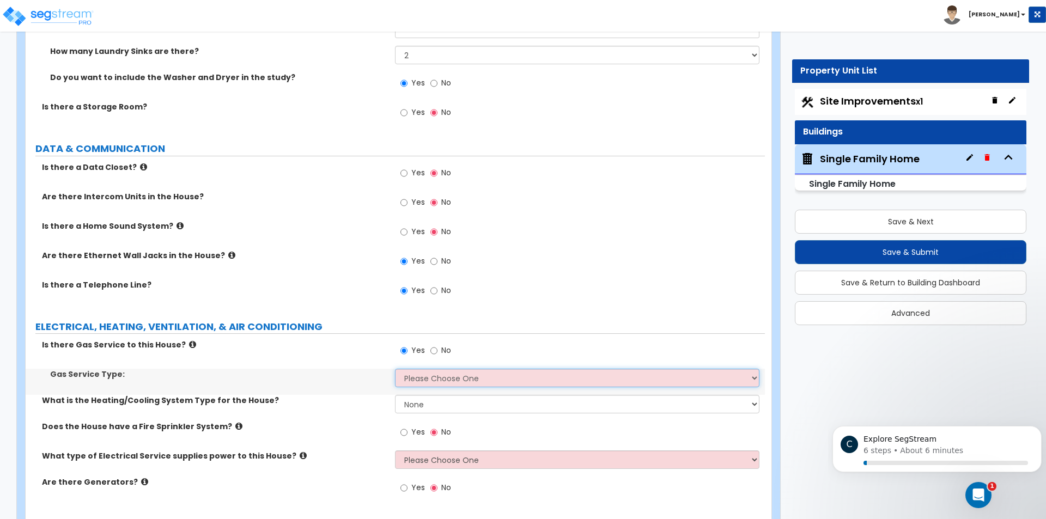
click at [443, 369] on select "Please Choose One Natural Gas Service Propane Tank On-site" at bounding box center [577, 378] width 364 height 19
select select "1"
click at [395, 369] on select "Please Choose One Natural Gas Service Propane Tank On-site" at bounding box center [577, 378] width 364 height 19
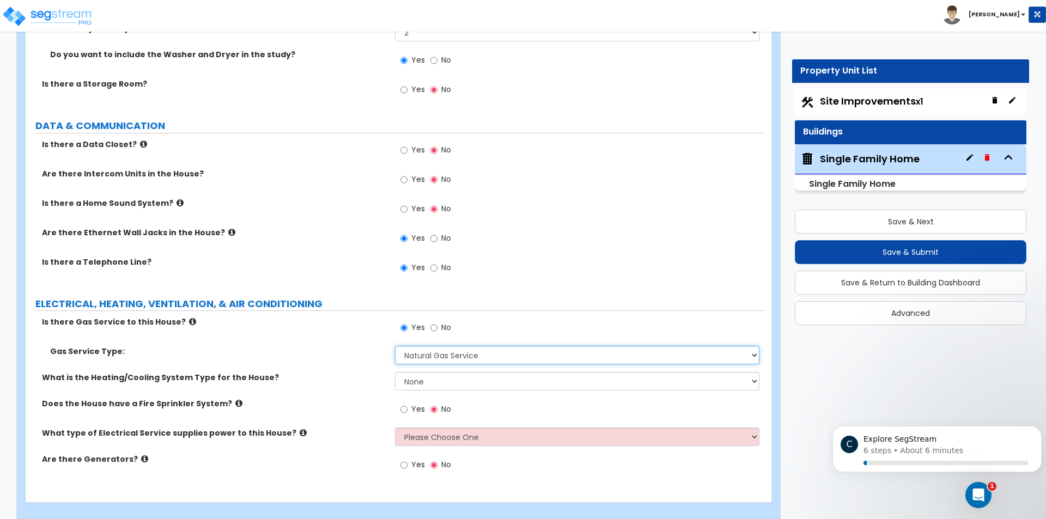
scroll to position [6164, 0]
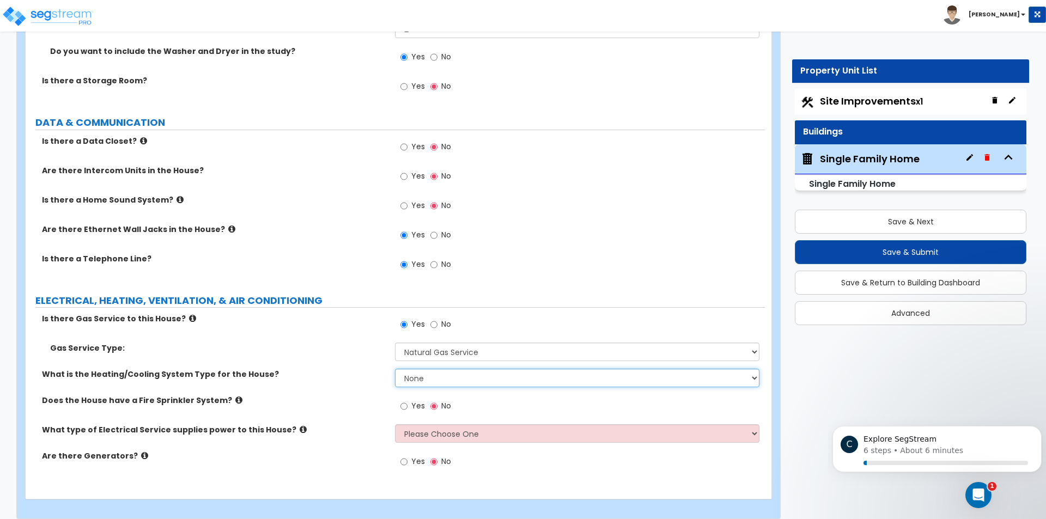
click at [443, 369] on select "None Heat Only Centralized Heating & Cooling Thru Wall Air Conditioners Mini Sp…" at bounding box center [577, 378] width 364 height 19
select select "2"
click at [395, 369] on select "None Heat Only Centralized Heating & Cooling Thru Wall Air Conditioners Mini Sp…" at bounding box center [577, 378] width 364 height 19
click at [423, 424] on select "Please Choose One Overhead Underground" at bounding box center [577, 433] width 364 height 19
select select "2"
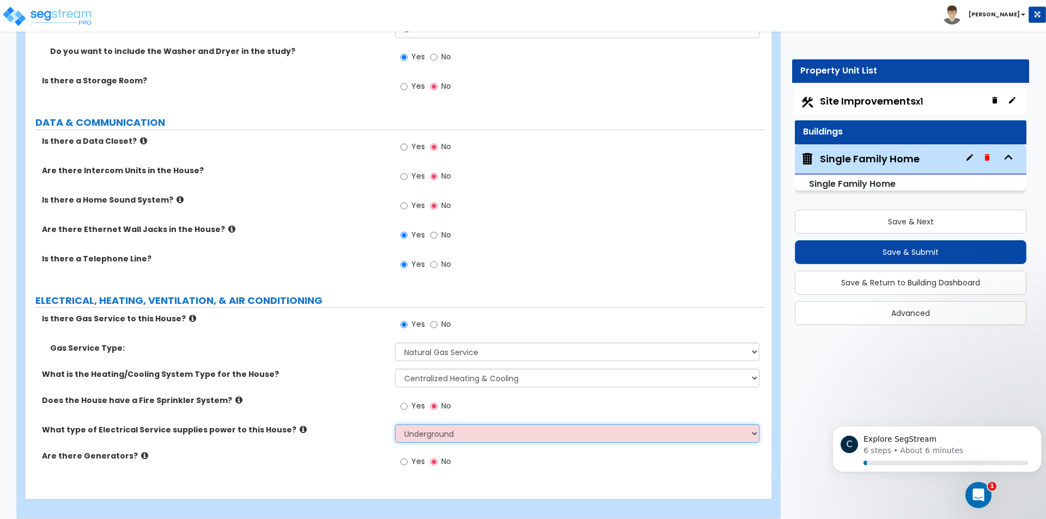
click at [395, 424] on select "Please Choose One Overhead Underground" at bounding box center [577, 433] width 364 height 19
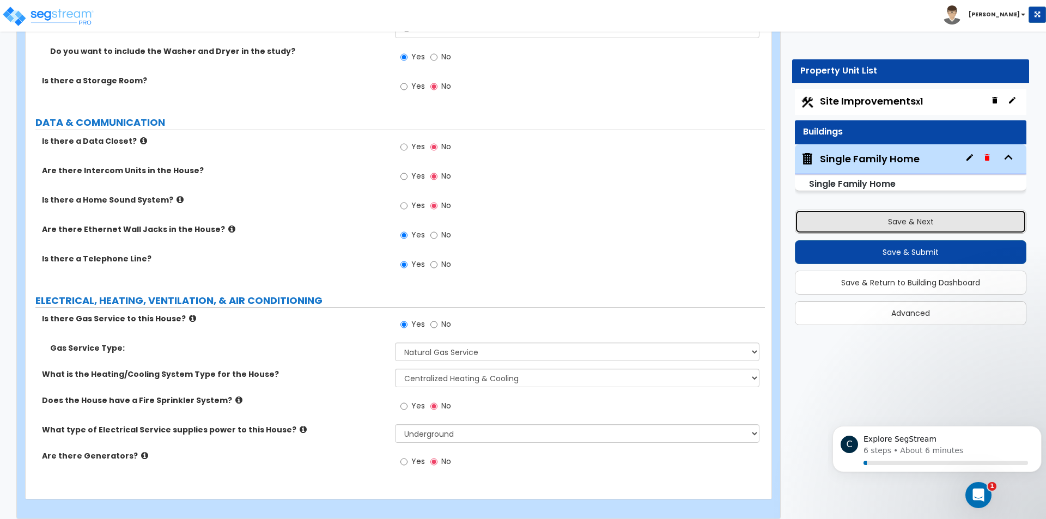
click at [886, 217] on button "Save & Next" at bounding box center [911, 222] width 232 height 24
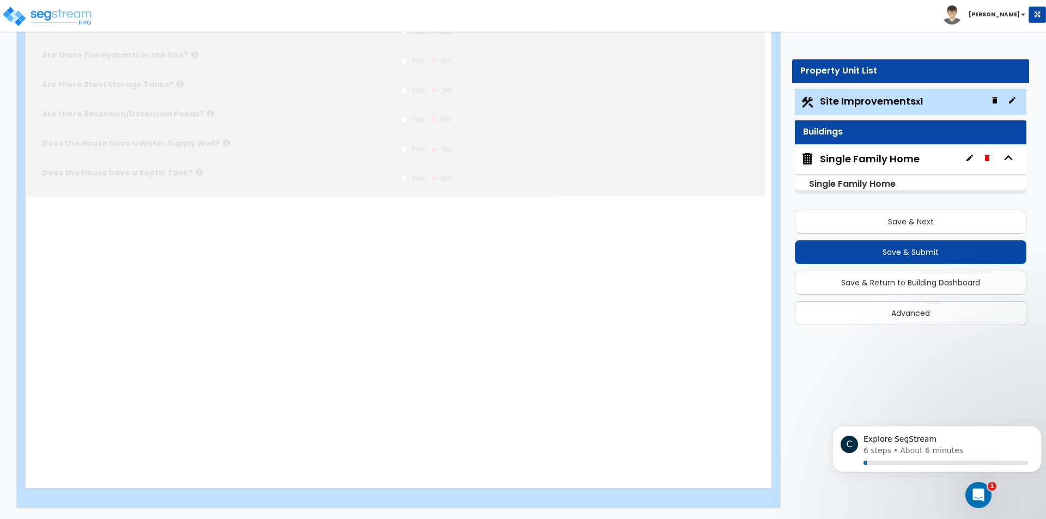
scroll to position [0, 0]
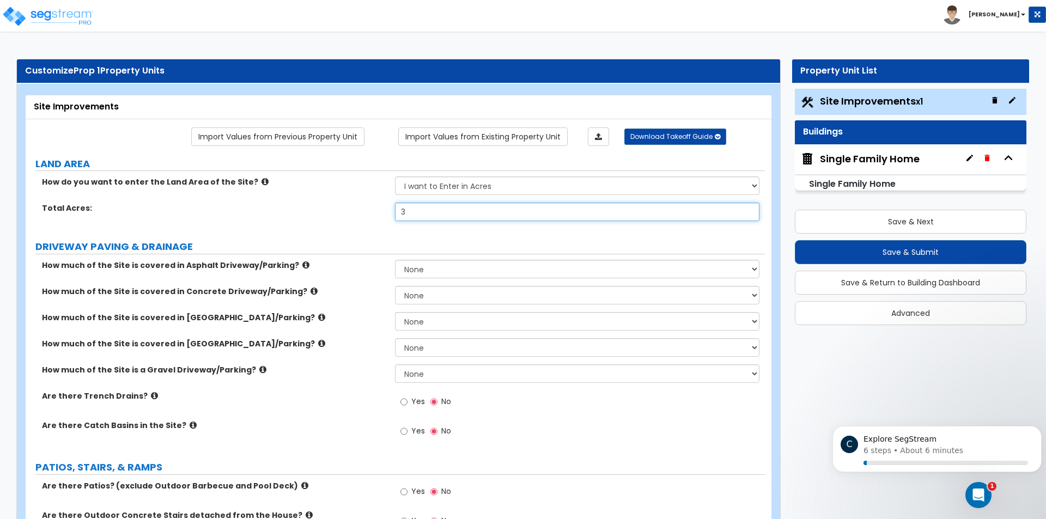
drag, startPoint x: 414, startPoint y: 208, endPoint x: 373, endPoint y: 208, distance: 41.4
click at [374, 208] on div "Total Acres: 3" at bounding box center [395, 216] width 739 height 26
type input ".5"
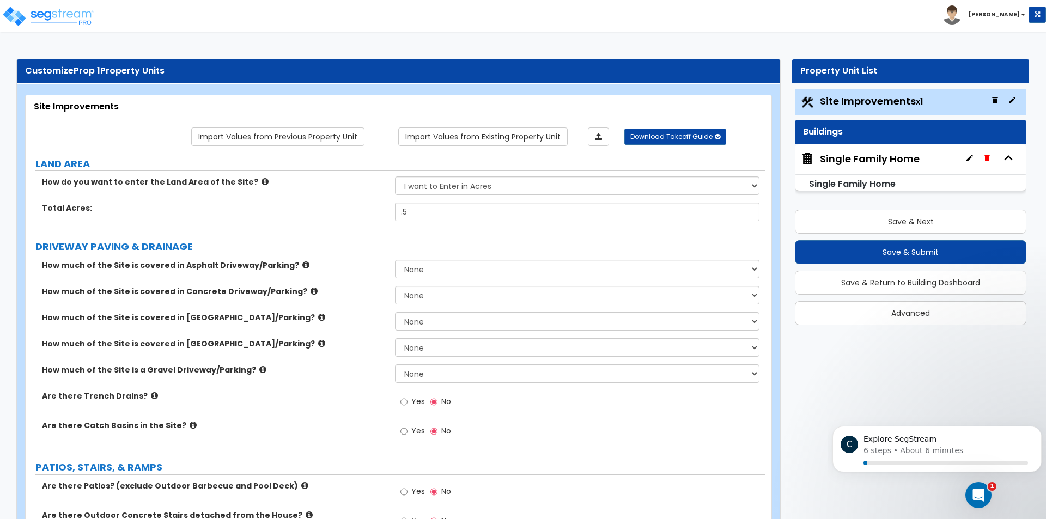
click at [425, 228] on div "Total Acres: .5" at bounding box center [395, 216] width 739 height 26
click at [434, 267] on select "None I want to Enter an Approximate Percentage I want to Enter the Square Foota…" at bounding box center [577, 269] width 364 height 19
click at [465, 263] on select "None I want to Enter an Approximate Percentage I want to Enter the Square Foota…" at bounding box center [577, 269] width 364 height 19
select select "2"
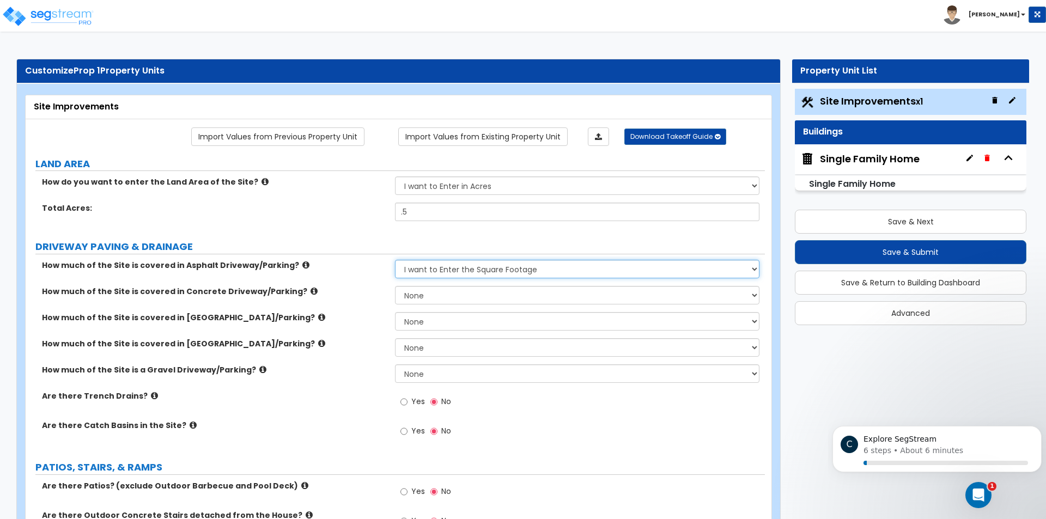
click at [395, 260] on select "None I want to Enter an Approximate Percentage I want to Enter the Square Foota…" at bounding box center [577, 269] width 364 height 19
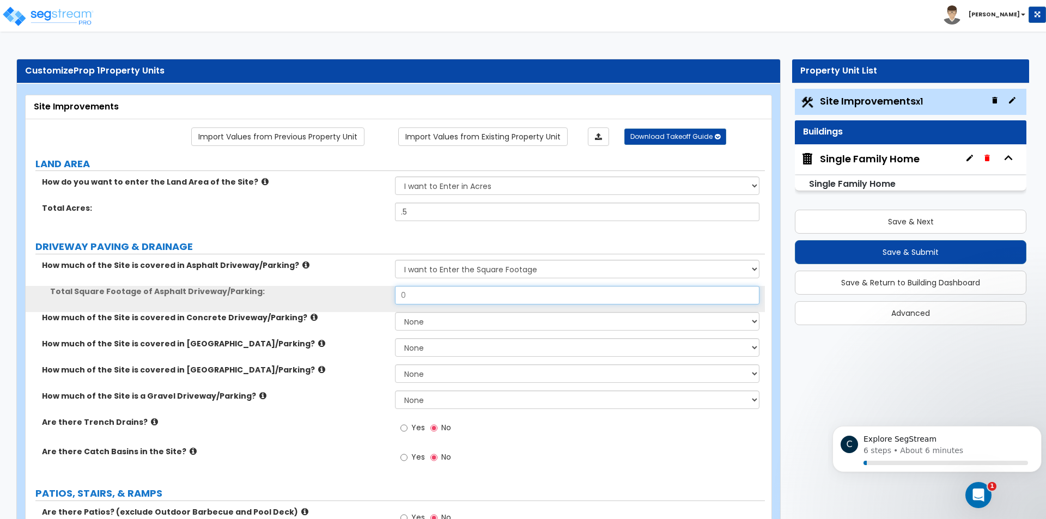
click at [425, 292] on input "0" at bounding box center [577, 295] width 364 height 19
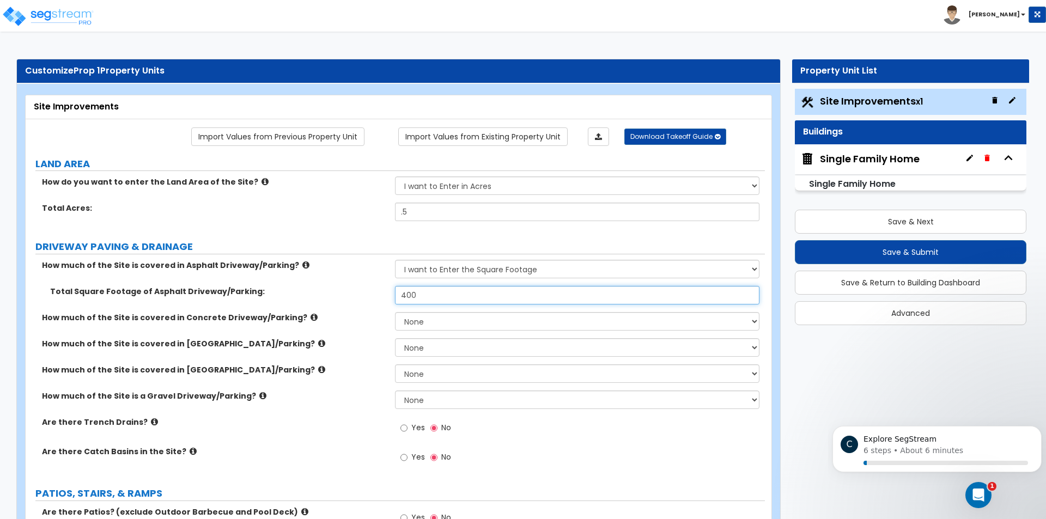
click at [404, 294] on input "400" at bounding box center [577, 295] width 364 height 19
type input "00"
type input "700"
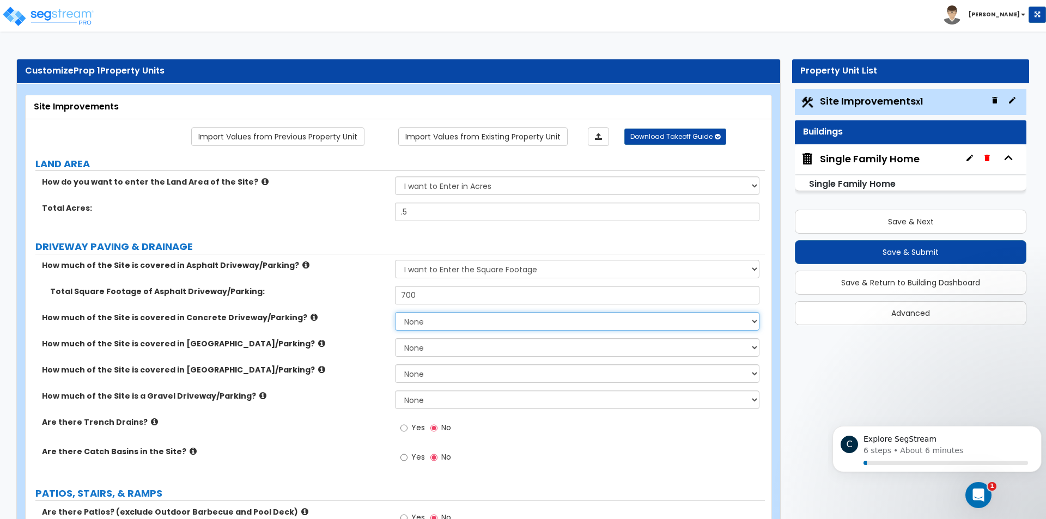
click at [452, 319] on select "None I want to Enter an Approximate Percentage I want to Enter the Square Foota…" at bounding box center [577, 321] width 364 height 19
click at [395, 312] on select "None I want to Enter an Approximate Percentage I want to Enter the Square Foota…" at bounding box center [577, 321] width 364 height 19
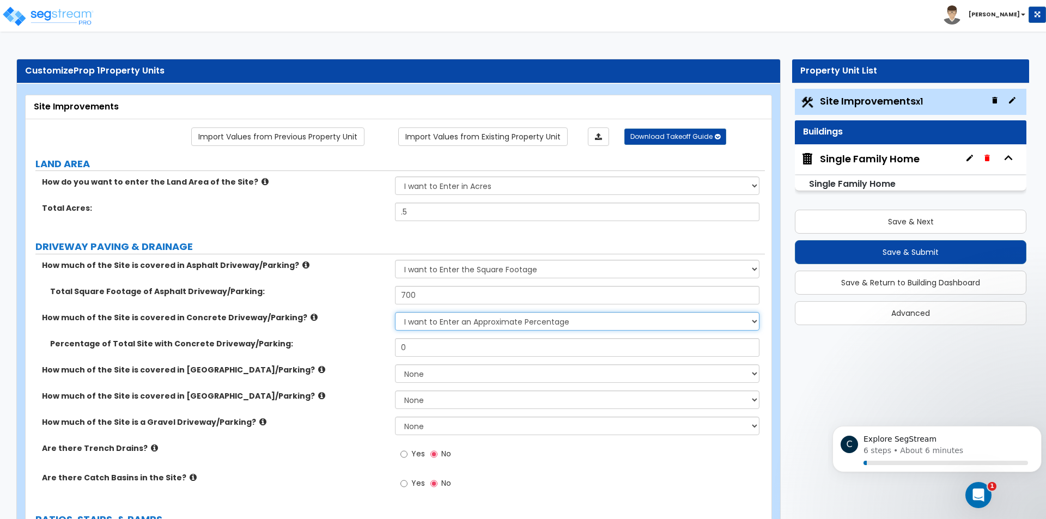
click at [491, 325] on select "None I want to Enter an Approximate Percentage I want to Enter the Square Foota…" at bounding box center [577, 321] width 364 height 19
select select "2"
click at [395, 312] on select "None I want to Enter an Approximate Percentage I want to Enter the Square Foota…" at bounding box center [577, 321] width 364 height 19
click at [461, 348] on input "0" at bounding box center [577, 347] width 364 height 19
type input "700"
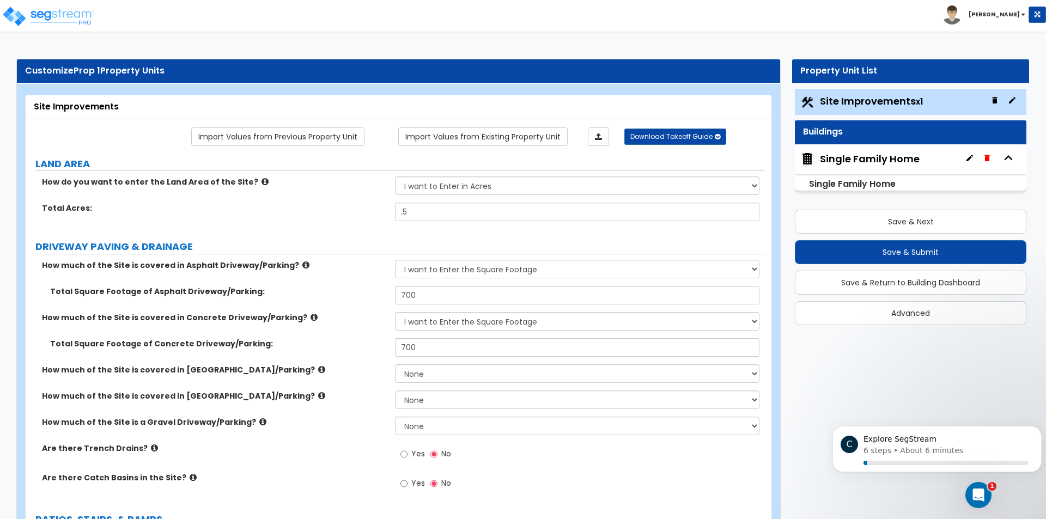
click at [361, 376] on div "How much of the Site is covered in Brick Driveway/Parking? None I want to Enter…" at bounding box center [395, 377] width 739 height 26
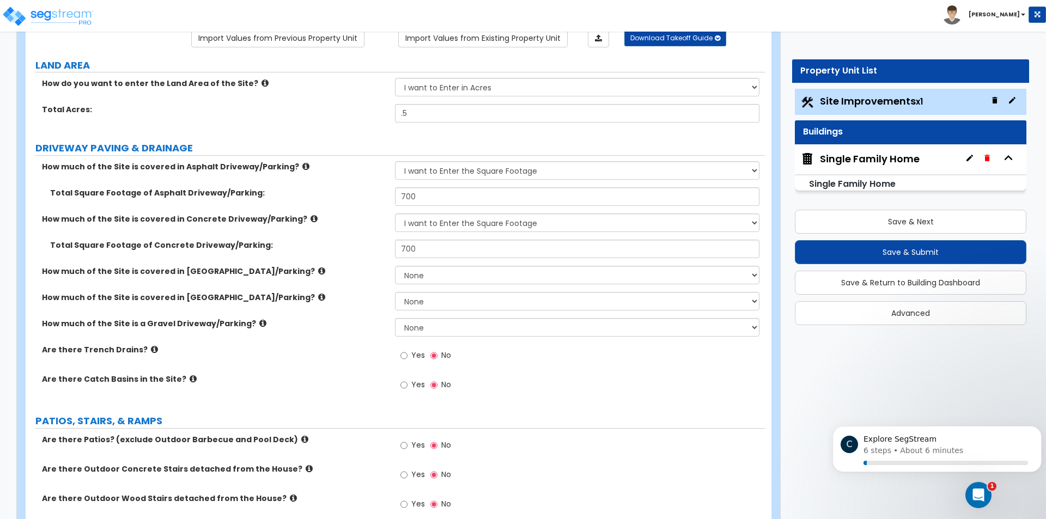
scroll to position [109, 0]
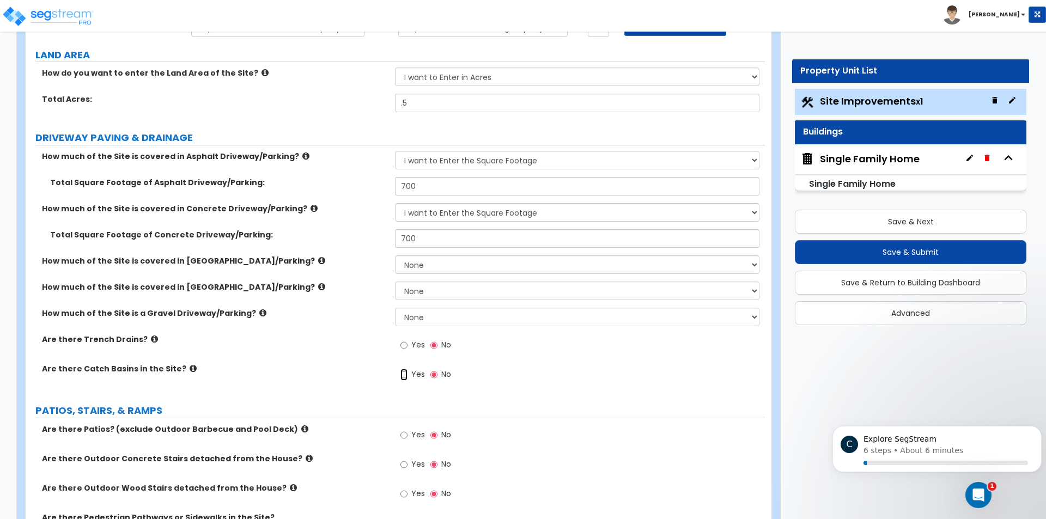
click at [402, 374] on input "Yes" at bounding box center [403, 375] width 7 height 12
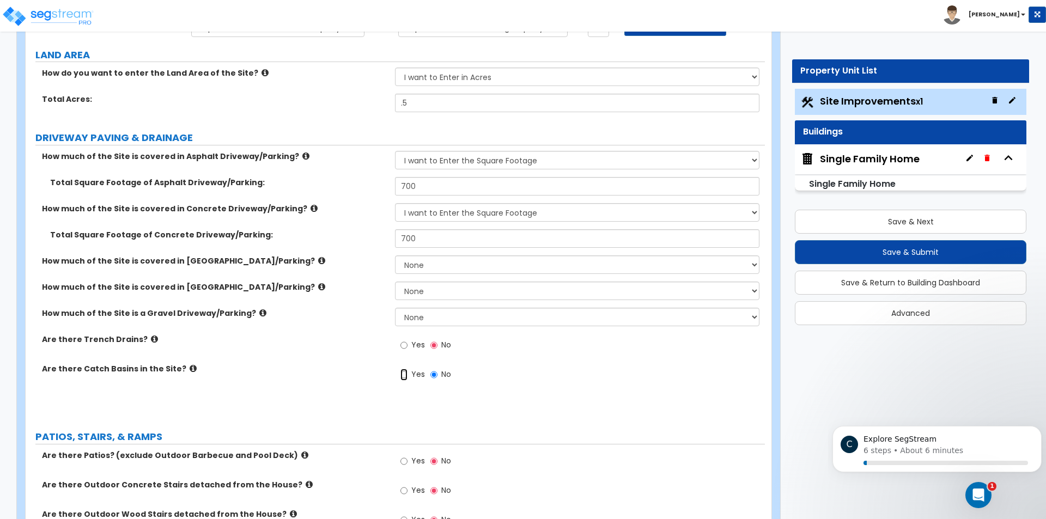
radio input "true"
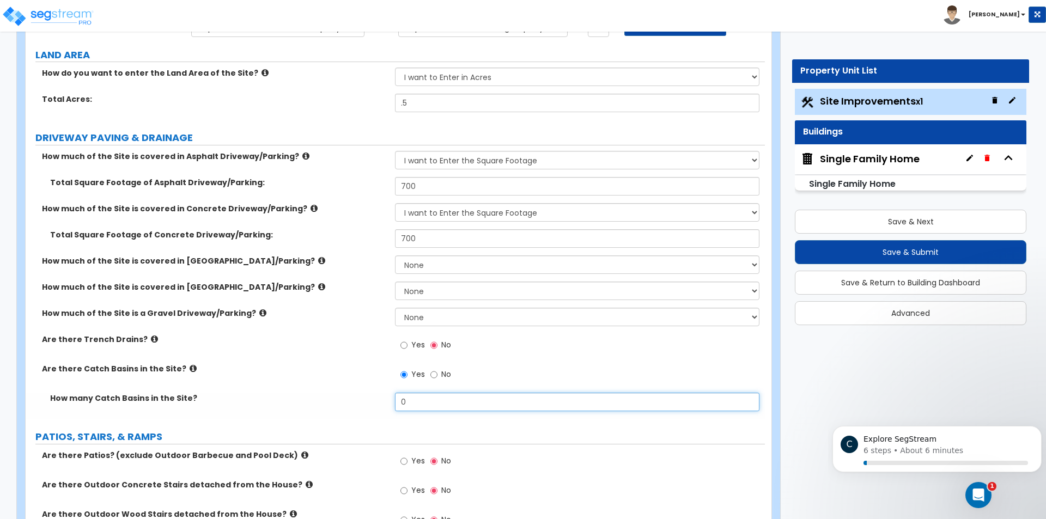
click at [429, 402] on input "0" at bounding box center [577, 402] width 364 height 19
type input "4"
click at [367, 348] on div "Are there Trench Drains? Yes No" at bounding box center [395, 348] width 739 height 29
click at [406, 349] on input "Yes" at bounding box center [403, 345] width 7 height 12
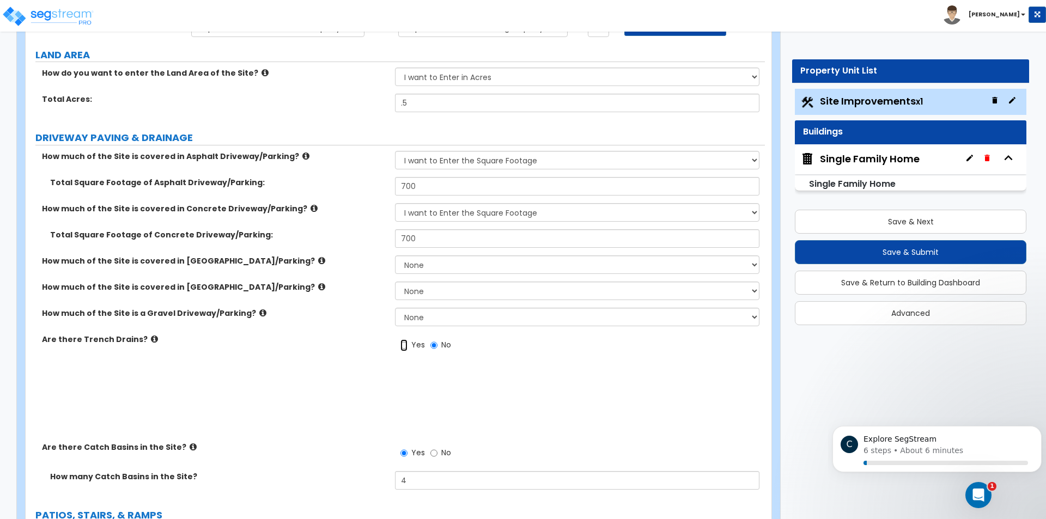
radio input "true"
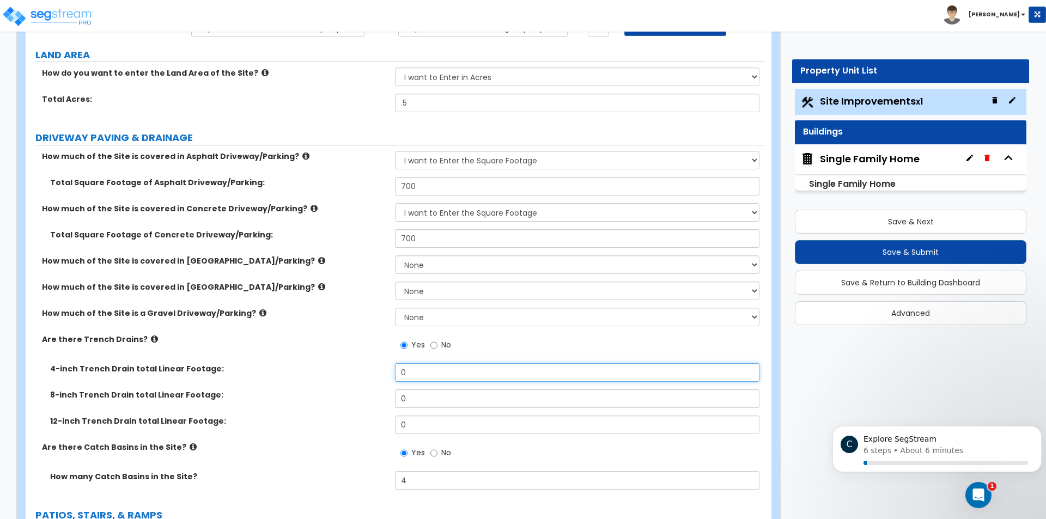
click at [420, 372] on input "0" at bounding box center [577, 372] width 364 height 19
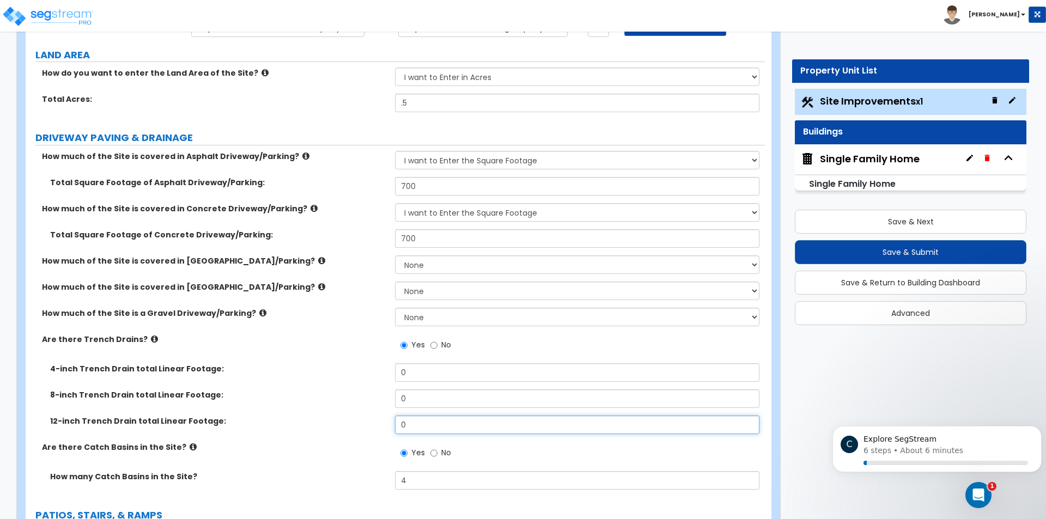
click at [434, 421] on input "0" at bounding box center [577, 425] width 364 height 19
type input "14"
click at [364, 391] on label "8-inch Trench Drain total Linear Footage:" at bounding box center [218, 395] width 337 height 11
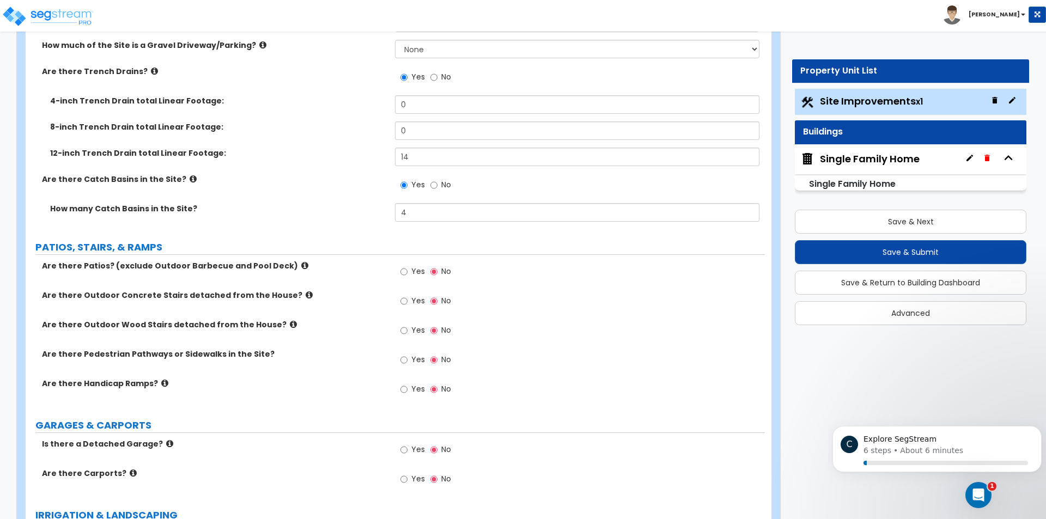
scroll to position [381, 0]
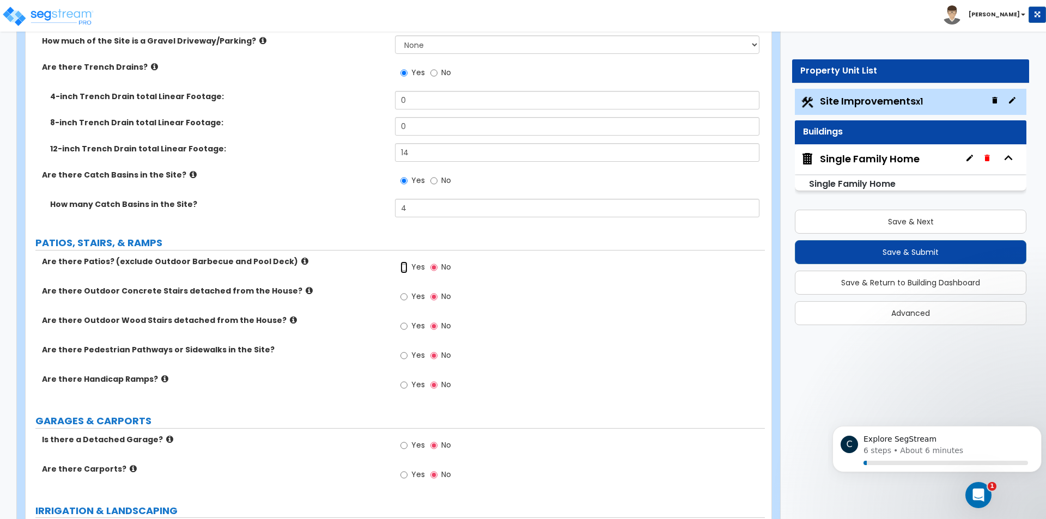
click at [406, 268] on input "Yes" at bounding box center [403, 268] width 7 height 12
radio input "true"
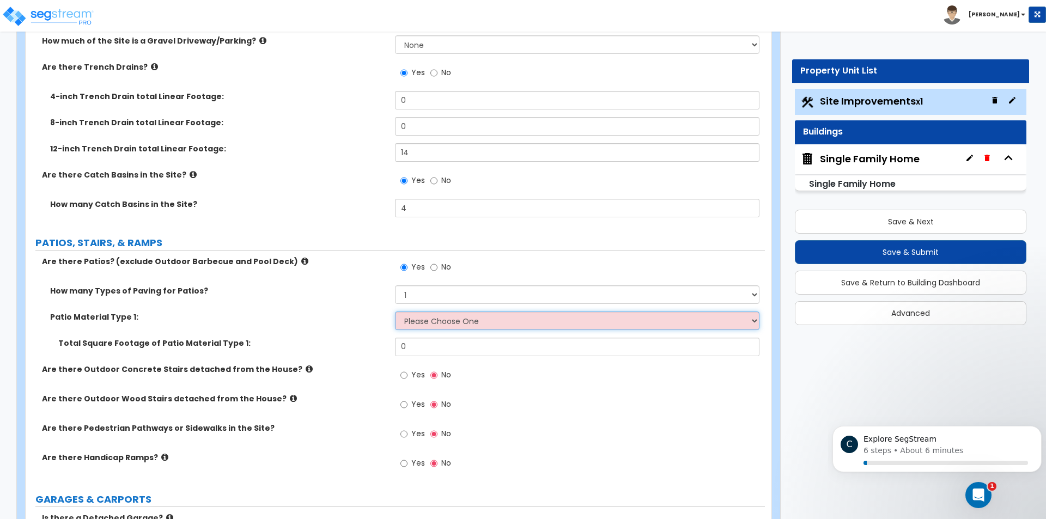
click at [446, 324] on select "Please Choose One Bare Concrete Stamped Concrete Brick Pavers Stone Pavers Tile…" at bounding box center [577, 321] width 364 height 19
select select "3"
click at [395, 312] on select "Please Choose One Bare Concrete Stamped Concrete Brick Pavers Stone Pavers Tile…" at bounding box center [577, 321] width 364 height 19
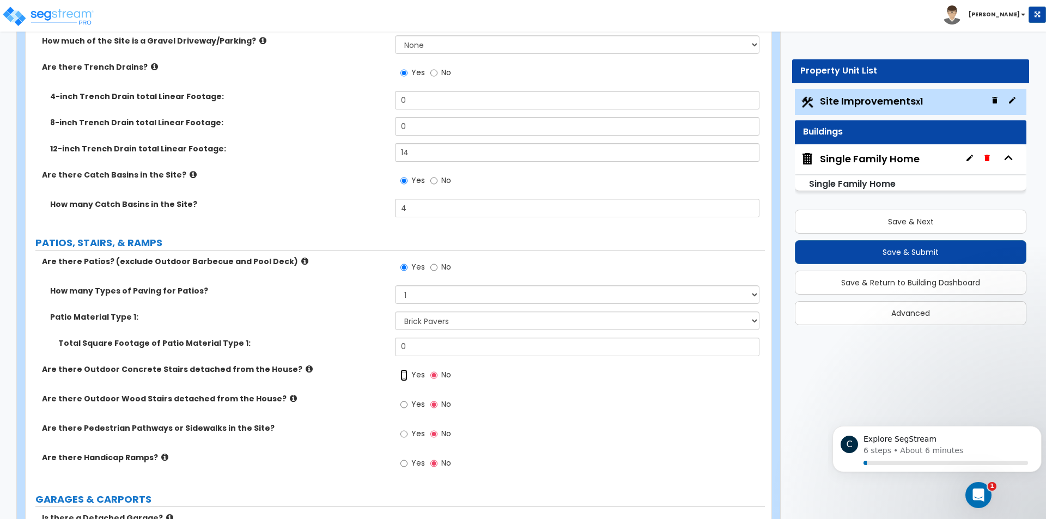
click at [403, 375] on input "Yes" at bounding box center [403, 375] width 7 height 12
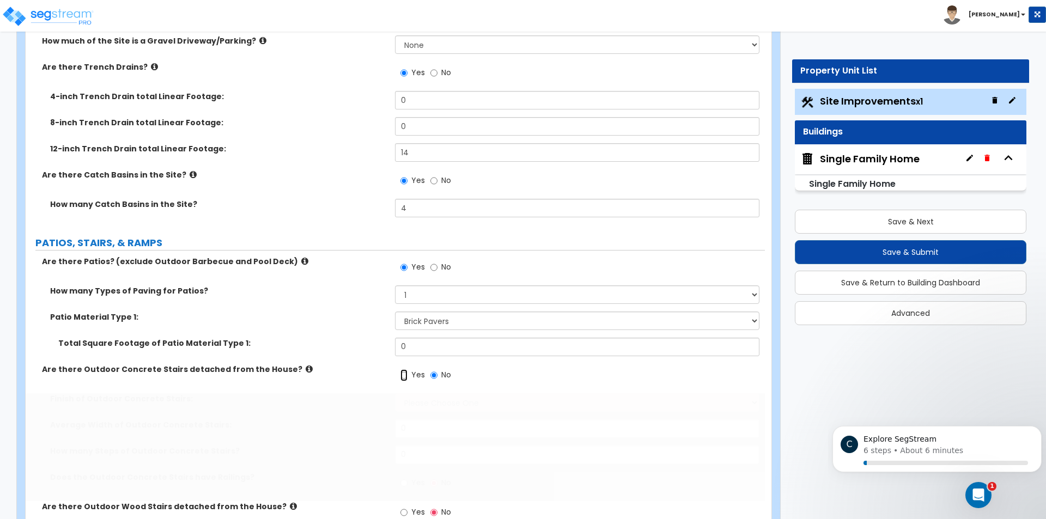
radio input "true"
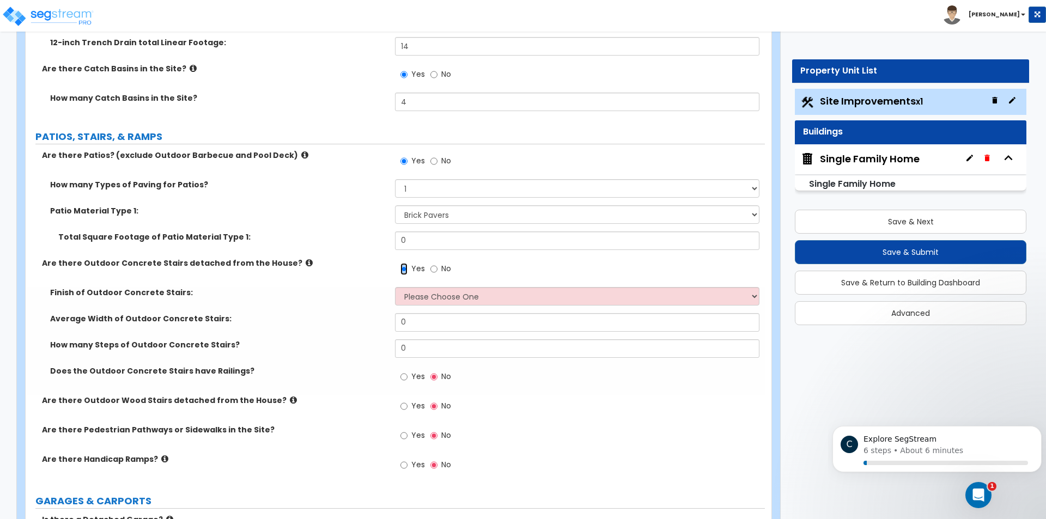
scroll to position [490, 0]
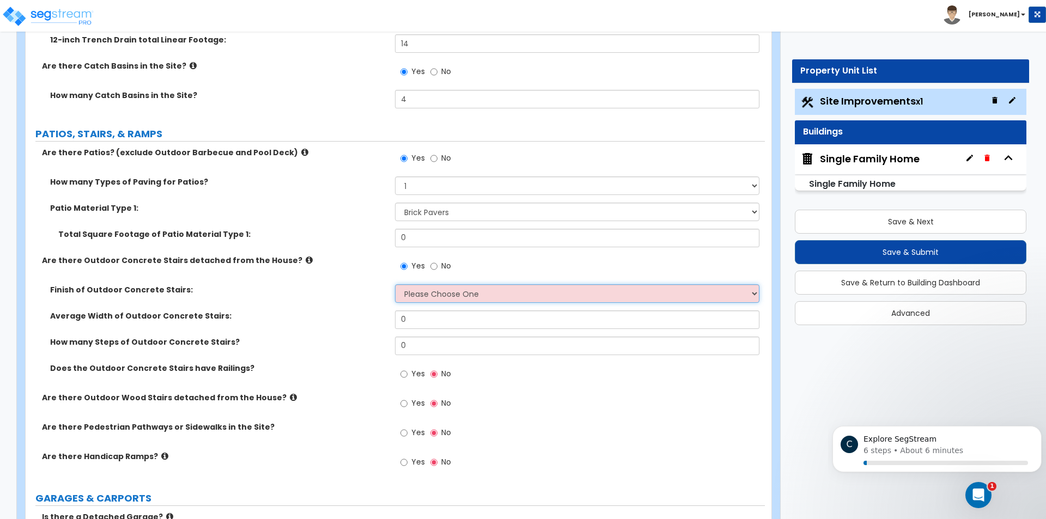
click at [473, 293] on select "Please Choose One Bare Concrete Exposed Aggregate Brick Paved Stone Paved" at bounding box center [577, 293] width 364 height 19
select select "3"
click at [395, 284] on select "Please Choose One Bare Concrete Exposed Aggregate Brick Paved Stone Paved" at bounding box center [577, 293] width 364 height 19
click at [356, 306] on div "Finish of Outdoor Concrete Stairs: Please Choose One Bare Concrete Exposed Aggr…" at bounding box center [395, 297] width 739 height 26
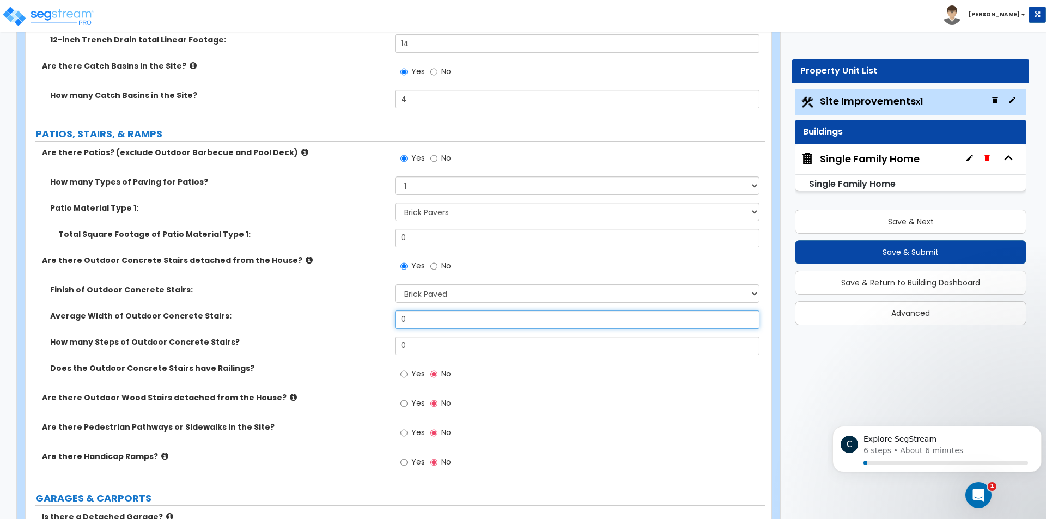
click at [430, 321] on input "0" at bounding box center [577, 320] width 364 height 19
type input "20"
click at [427, 341] on input "0" at bounding box center [577, 346] width 364 height 19
drag, startPoint x: 427, startPoint y: 344, endPoint x: 312, endPoint y: 336, distance: 115.8
click at [313, 337] on div "How many Steps of Outdoor Concrete Stairs? 0" at bounding box center [395, 350] width 739 height 26
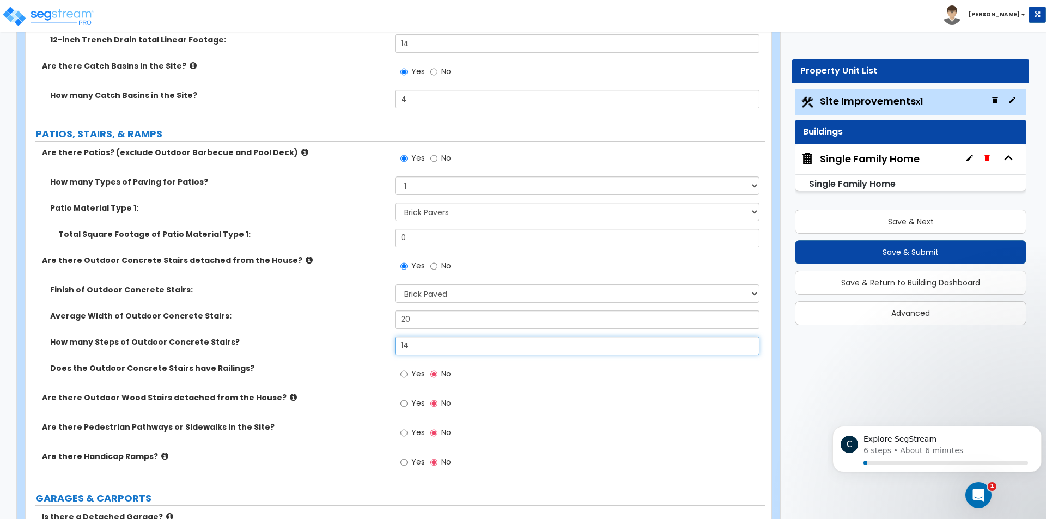
type input "14"
click at [319, 329] on div "Average Width of Outdoor Concrete Stairs: 20" at bounding box center [395, 324] width 739 height 26
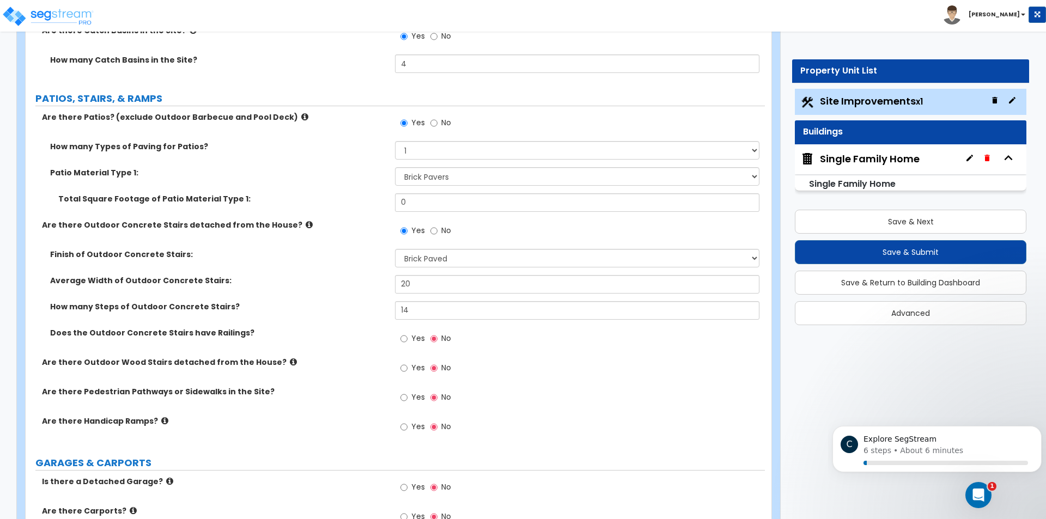
scroll to position [599, 0]
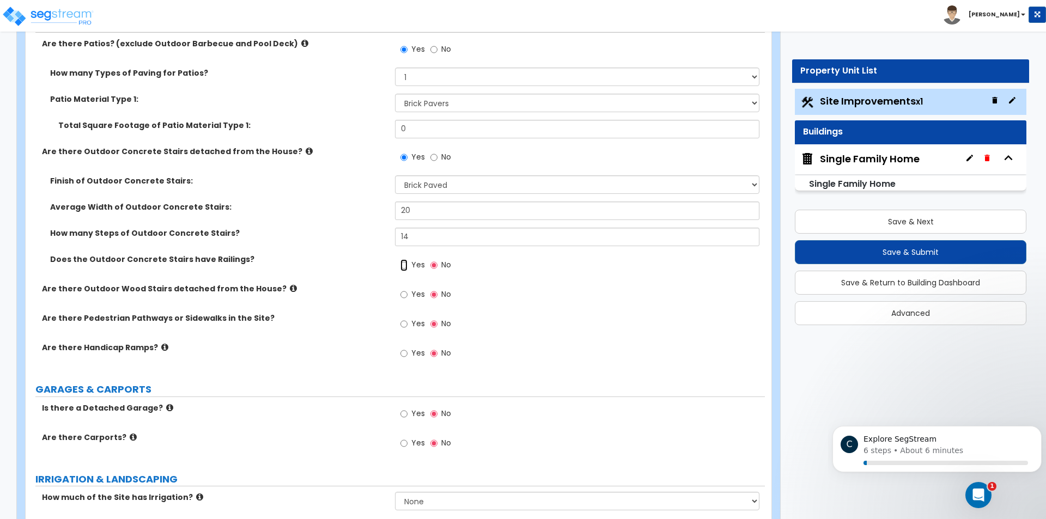
click at [404, 264] on input "Yes" at bounding box center [403, 265] width 7 height 12
radio input "true"
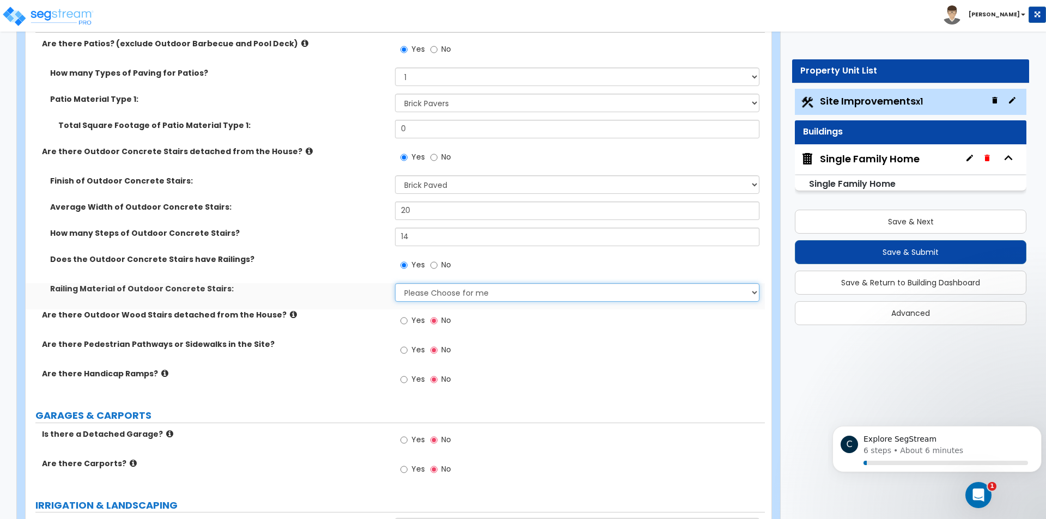
click at [434, 291] on select "Please Choose for me Steel Aluminum Wood" at bounding box center [577, 292] width 364 height 19
select select "2"
click at [395, 283] on select "Please Choose for me Steel Aluminum Wood" at bounding box center [577, 292] width 364 height 19
click at [407, 320] on input "Yes" at bounding box center [403, 321] width 7 height 12
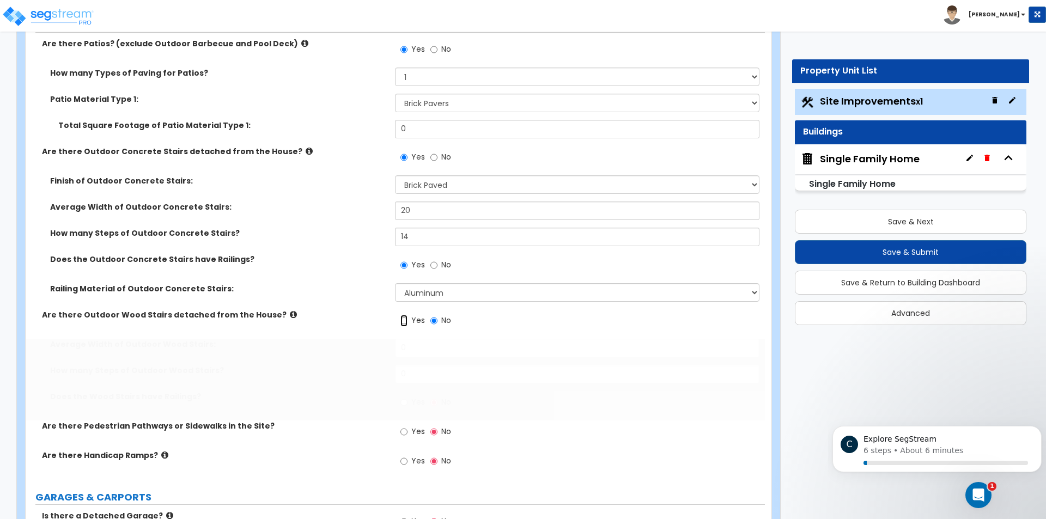
radio input "true"
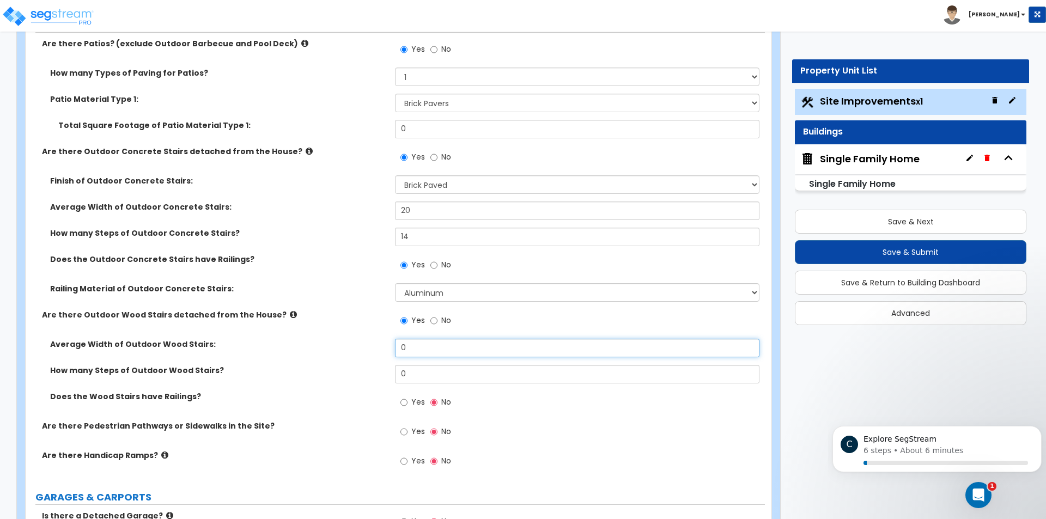
drag, startPoint x: 408, startPoint y: 346, endPoint x: 372, endPoint y: 346, distance: 36.0
click at [372, 346] on div "Average Width of Outdoor Wood Stairs: 0" at bounding box center [395, 352] width 739 height 26
type input "14"
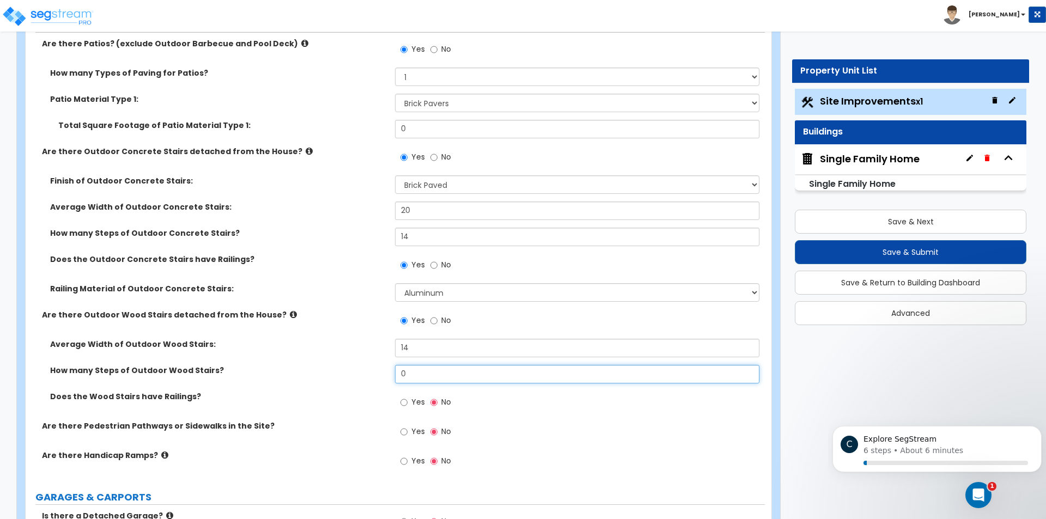
drag, startPoint x: 444, startPoint y: 372, endPoint x: 366, endPoint y: 372, distance: 78.5
click at [366, 372] on div "How many Steps of Outdoor Wood Stairs? 0" at bounding box center [395, 378] width 739 height 26
type input "10"
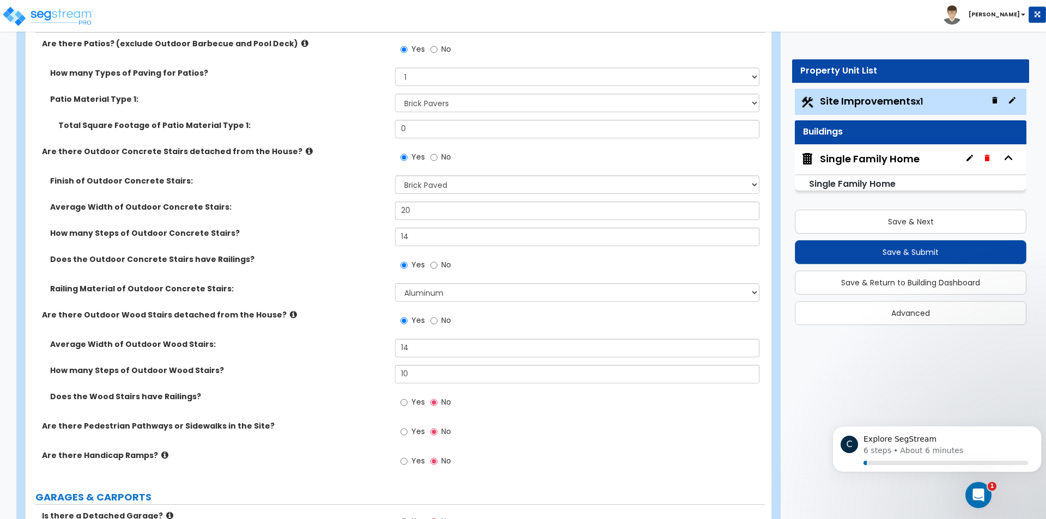
click at [348, 368] on label "How many Steps of Outdoor Wood Stairs?" at bounding box center [218, 370] width 337 height 11
click at [405, 404] on input "Yes" at bounding box center [403, 403] width 7 height 12
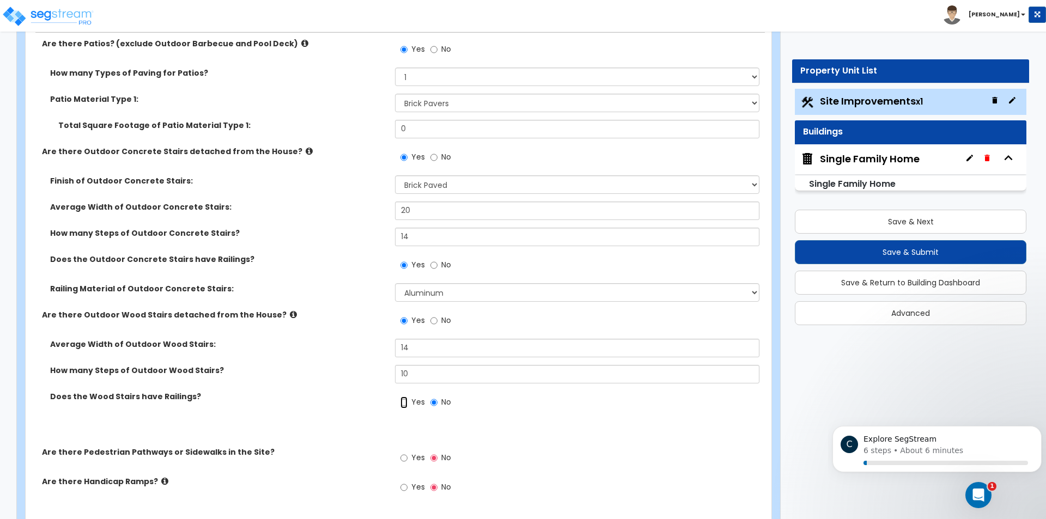
radio input "true"
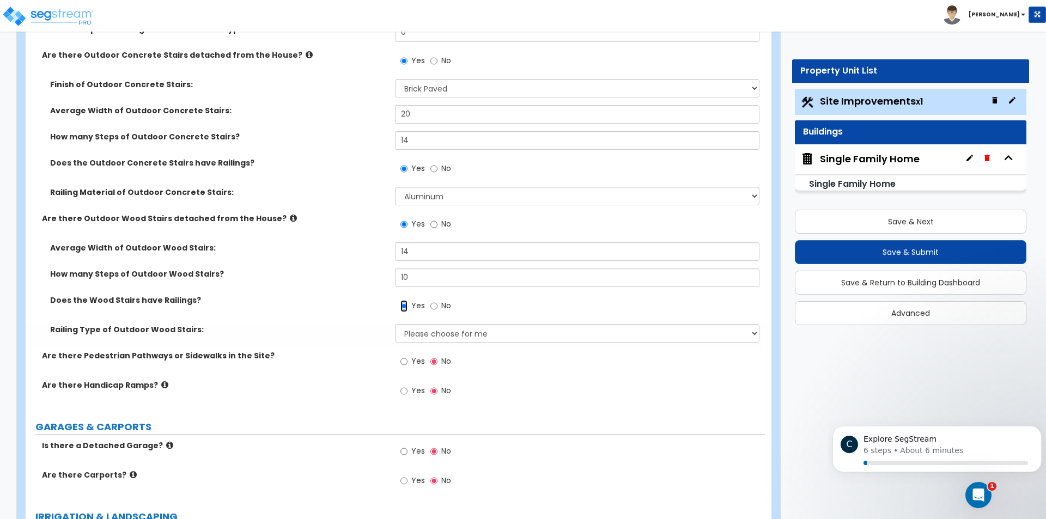
scroll to position [708, 0]
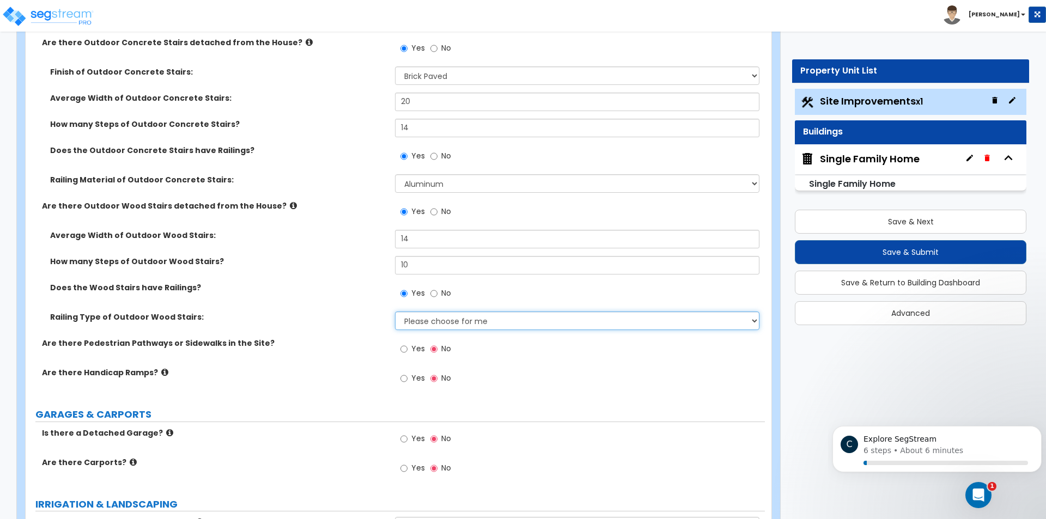
click at [451, 321] on select "Please choose for me Steel Aluminum Wood" at bounding box center [577, 321] width 364 height 19
select select "3"
click at [395, 312] on select "Please choose for me Steel Aluminum Wood" at bounding box center [577, 321] width 364 height 19
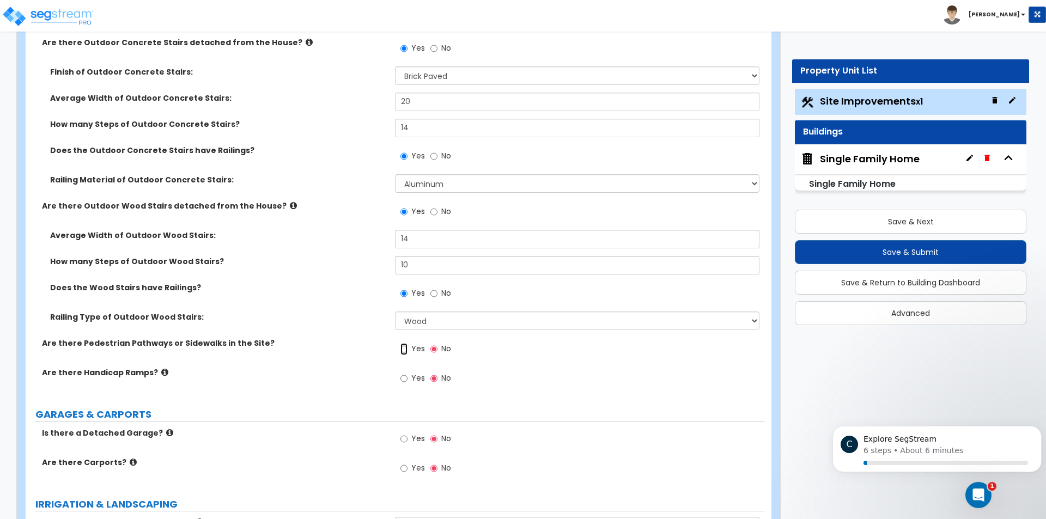
click at [406, 351] on input "Yes" at bounding box center [403, 349] width 7 height 12
radio input "true"
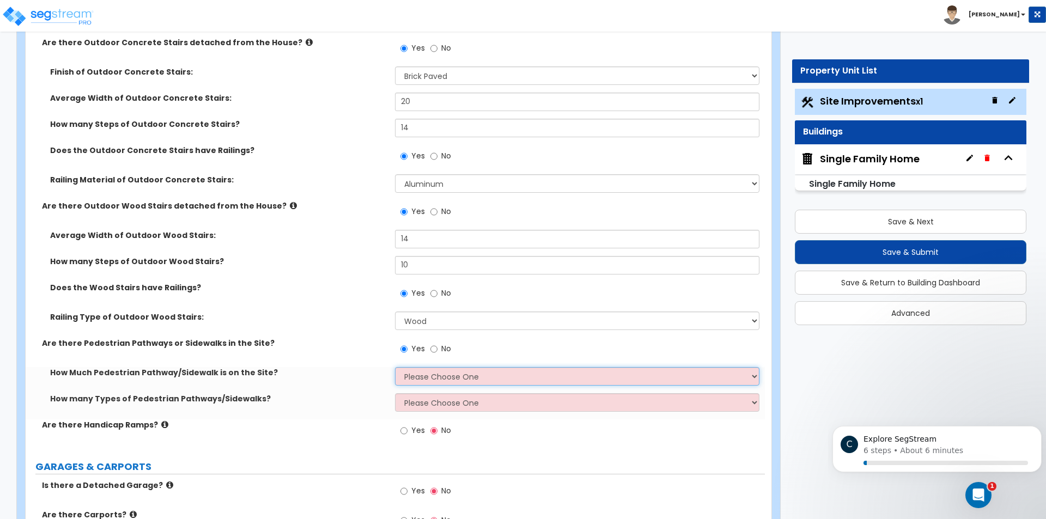
click at [434, 374] on select "Please Choose One I Don't Know, Please Estimate For Me Enter Linear Footage" at bounding box center [577, 376] width 364 height 19
click at [395, 367] on select "Please Choose One I Don't Know, Please Estimate For Me Enter Linear Footage" at bounding box center [577, 376] width 364 height 19
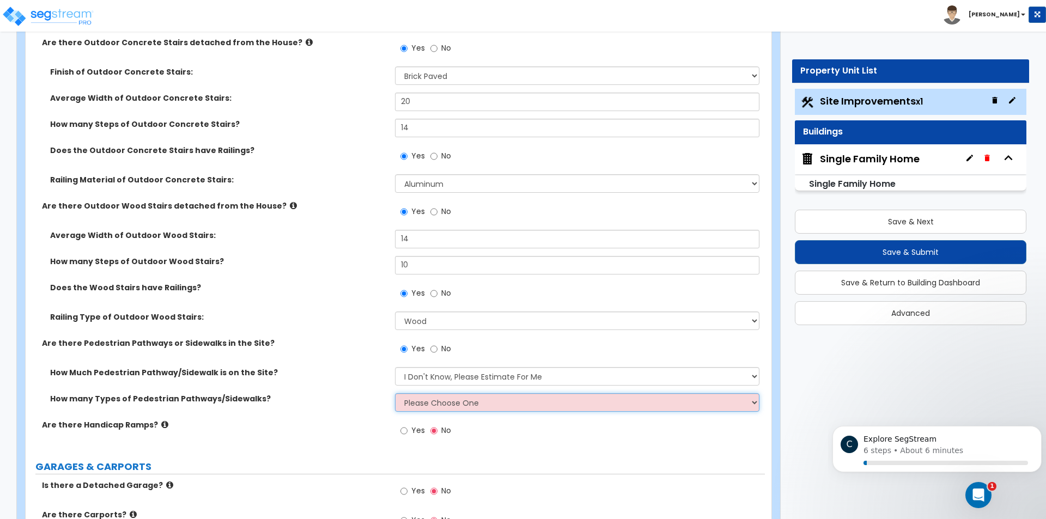
click at [430, 405] on select "Please Choose One 1 2 3" at bounding box center [577, 402] width 364 height 19
click at [395, 393] on select "Please Choose One 1 2 3" at bounding box center [577, 402] width 364 height 19
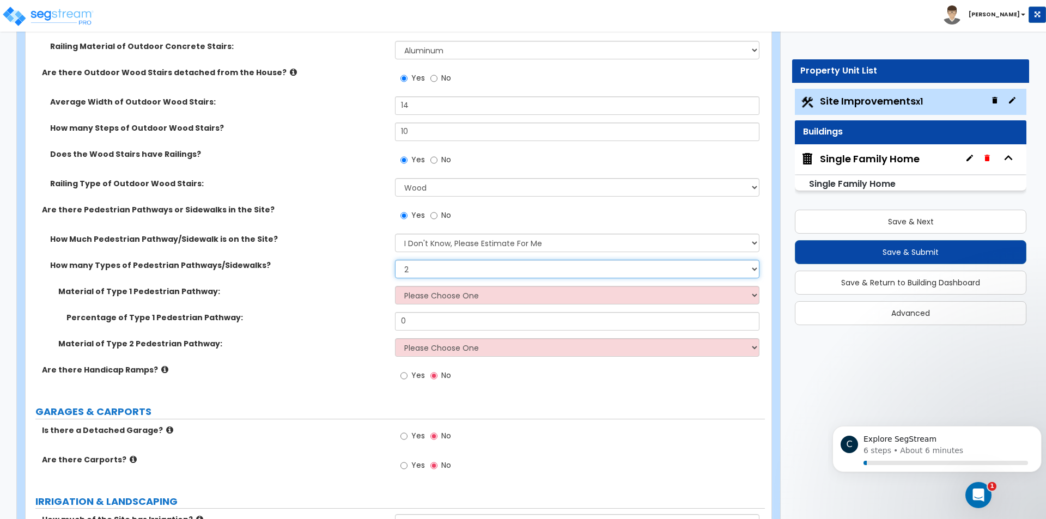
scroll to position [872, 0]
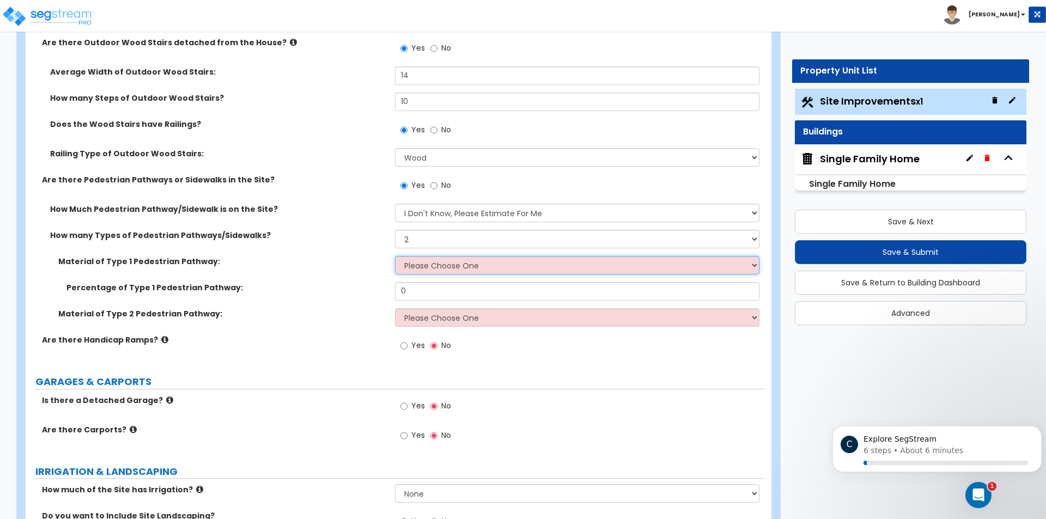
click at [443, 267] on select "Please Choose One Bare Concrete Stamped Concrete Brick Pavers Stone Pavers Wood…" at bounding box center [577, 265] width 364 height 19
click at [395, 256] on select "Please Choose One Bare Concrete Stamped Concrete Brick Pavers Stone Pavers Wood…" at bounding box center [577, 265] width 364 height 19
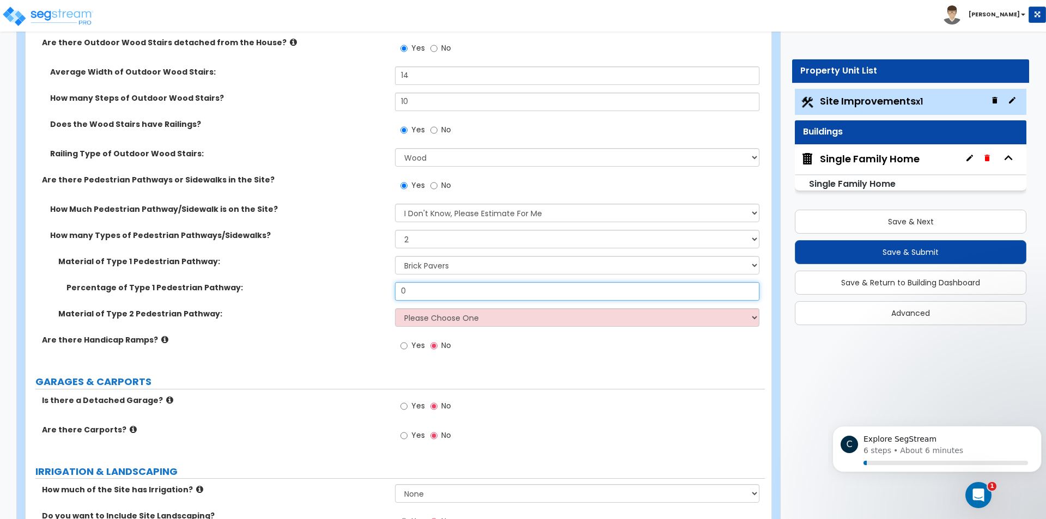
click at [436, 292] on input "0" at bounding box center [577, 291] width 364 height 19
drag, startPoint x: 436, startPoint y: 292, endPoint x: 369, endPoint y: 291, distance: 66.5
click at [369, 291] on div "Percentage of Type 1 Pedestrian Pathway: 0" at bounding box center [395, 295] width 739 height 26
click at [467, 318] on select "Please Choose One Bare Concrete Stamped Concrete Brick Pavers Stone Pavers Wood…" at bounding box center [577, 317] width 364 height 19
click at [395, 308] on select "Please Choose One Bare Concrete Stamped Concrete Brick Pavers Stone Pavers Wood…" at bounding box center [577, 317] width 364 height 19
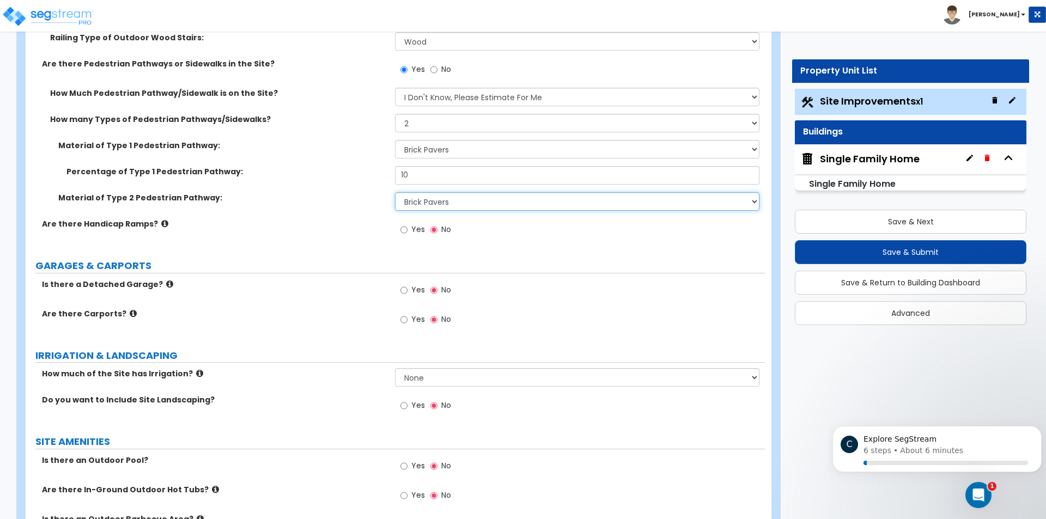
scroll to position [1035, 0]
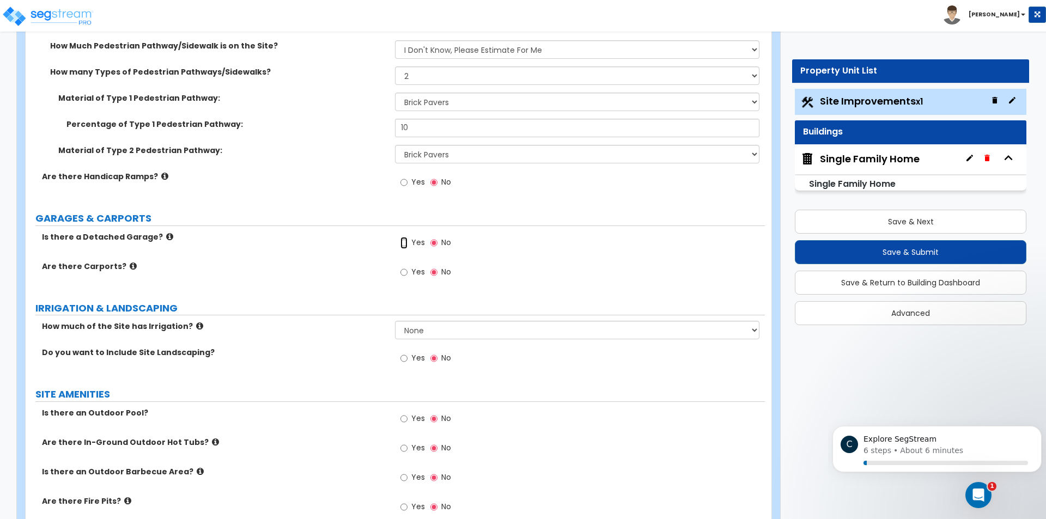
click at [405, 241] on input "Yes" at bounding box center [403, 243] width 7 height 12
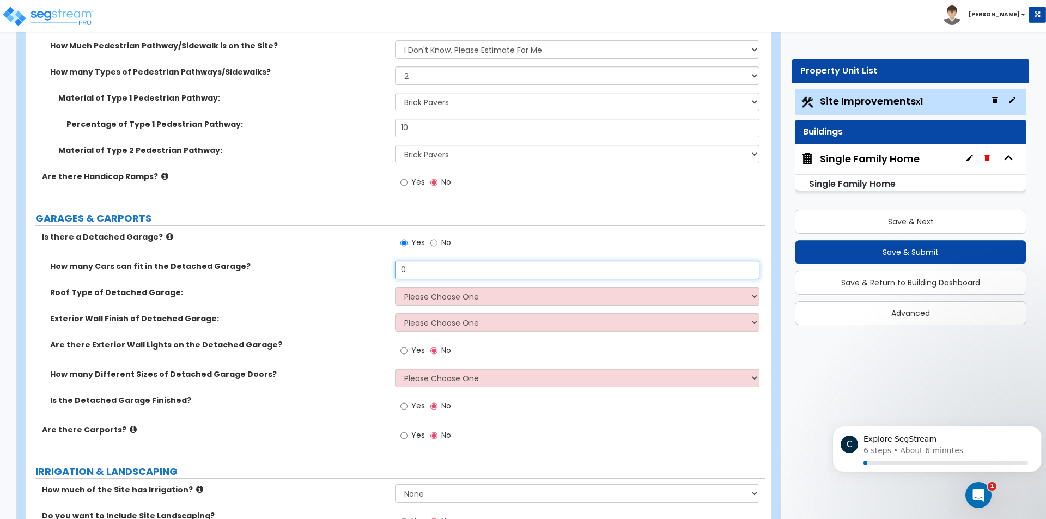
drag, startPoint x: 433, startPoint y: 266, endPoint x: 361, endPoint y: 268, distance: 71.9
click at [361, 268] on div "How many Cars can fit in the Detached Garage? 0" at bounding box center [395, 274] width 739 height 26
click at [451, 296] on select "Please Choose One Gabled Roof Flat Roof" at bounding box center [577, 296] width 364 height 19
click at [395, 287] on select "Please Choose One Gabled Roof Flat Roof" at bounding box center [577, 296] width 364 height 19
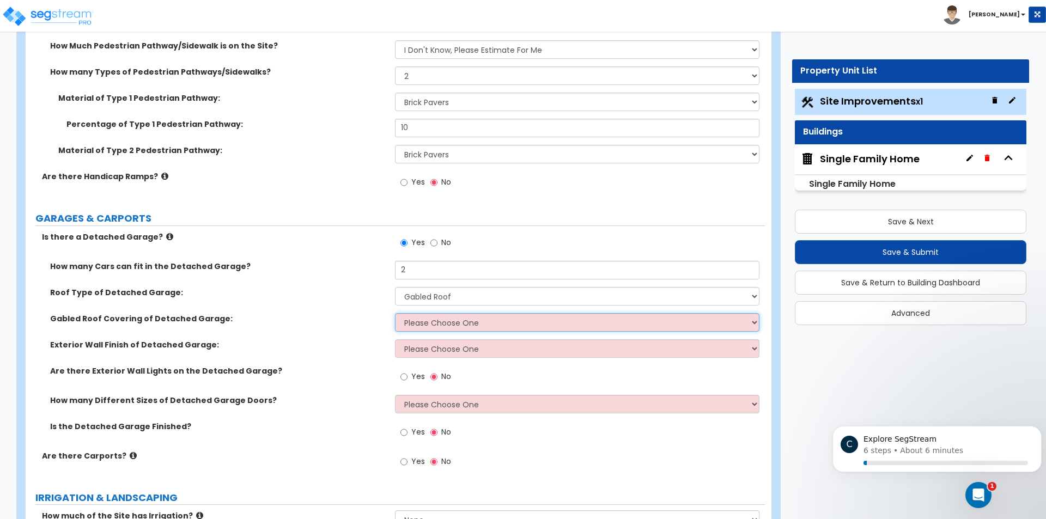
click at [447, 324] on select "Please Choose One Asphalt Shingle Clay Tile Wood Shingle Metal Shingle Standing…" at bounding box center [577, 322] width 364 height 19
click at [395, 313] on select "Please Choose One Asphalt Shingle Clay Tile Wood Shingle Metal Shingle Standing…" at bounding box center [577, 322] width 364 height 19
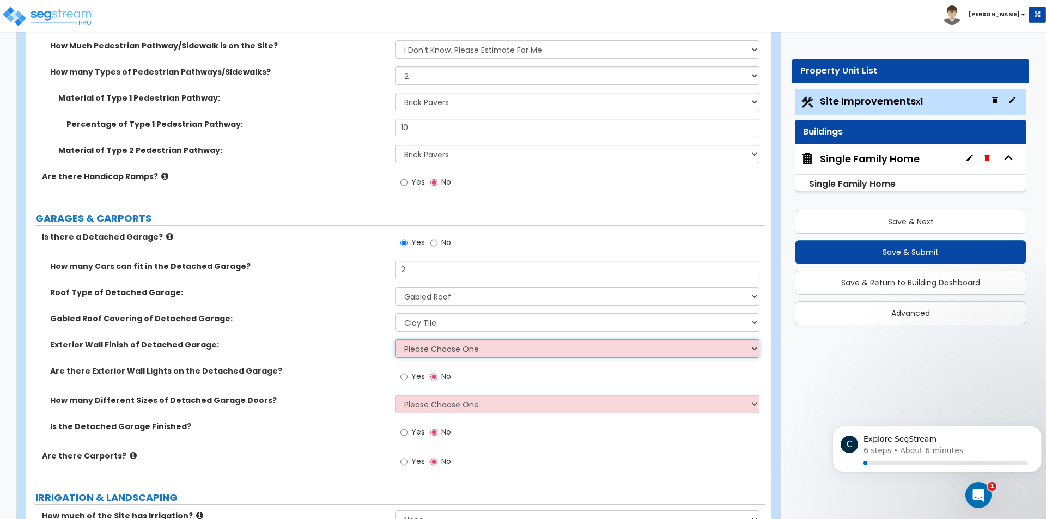
click at [434, 346] on select "Please Choose One Brick Veneer Stone Veneer Wood Siding Vinyl Siding Standing S…" at bounding box center [577, 348] width 364 height 19
click at [395, 339] on select "Please Choose One Brick Veneer Stone Veneer Wood Siding Vinyl Siding Standing S…" at bounding box center [577, 348] width 364 height 19
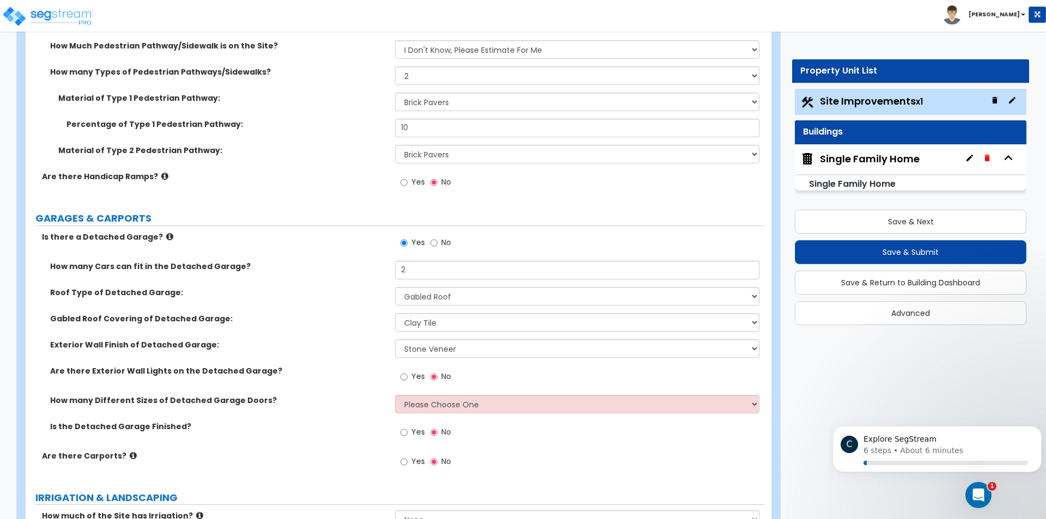
click at [409, 378] on label "Yes" at bounding box center [412, 378] width 25 height 19
click at [408, 378] on input "Yes" at bounding box center [403, 377] width 7 height 12
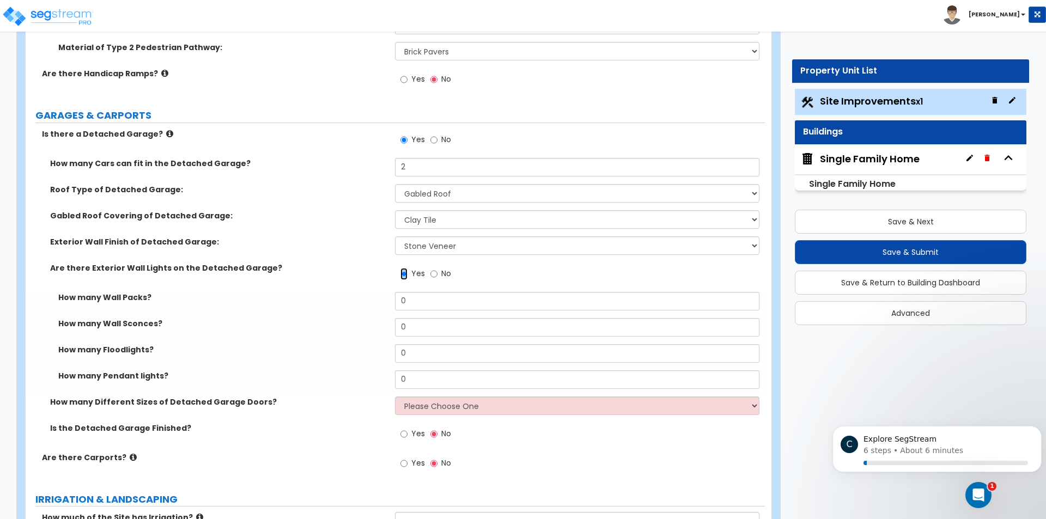
scroll to position [1144, 0]
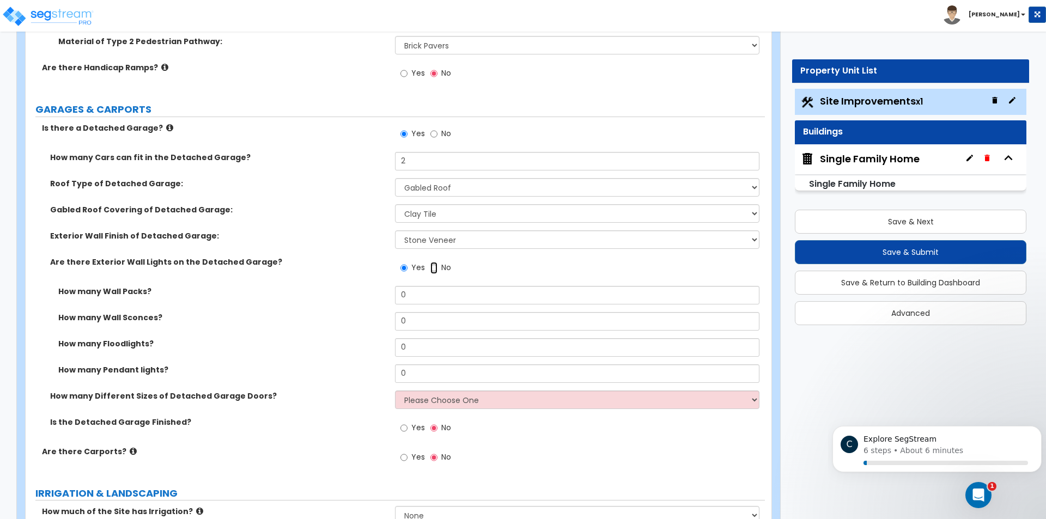
click at [435, 267] on input "No" at bounding box center [433, 268] width 7 height 12
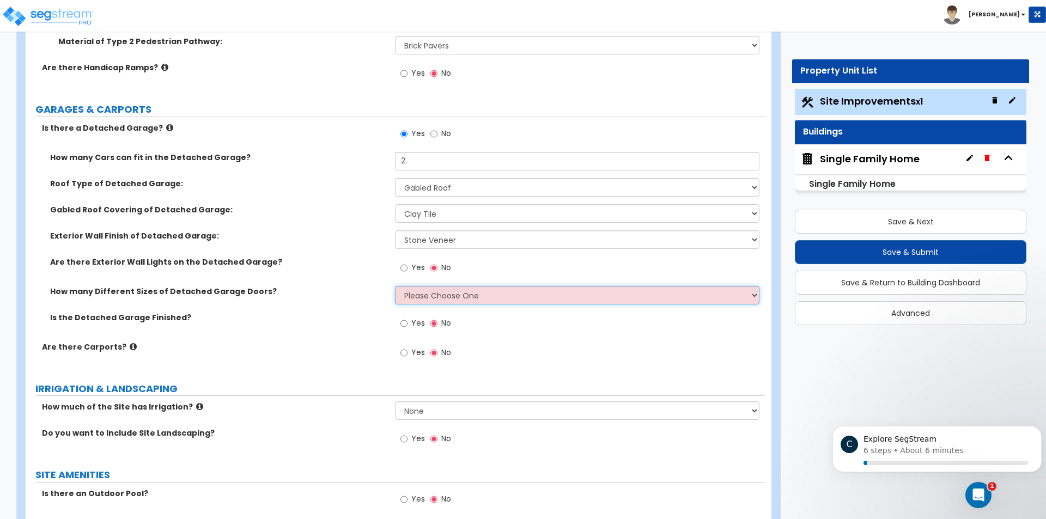
click at [433, 293] on select "Please Choose One 1 2" at bounding box center [577, 295] width 364 height 19
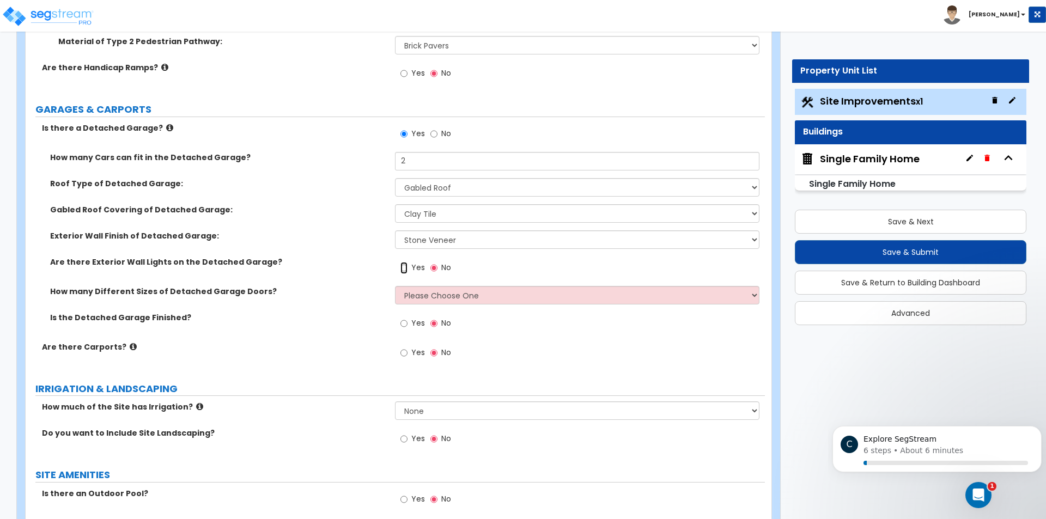
click at [407, 268] on input "Yes" at bounding box center [403, 268] width 7 height 12
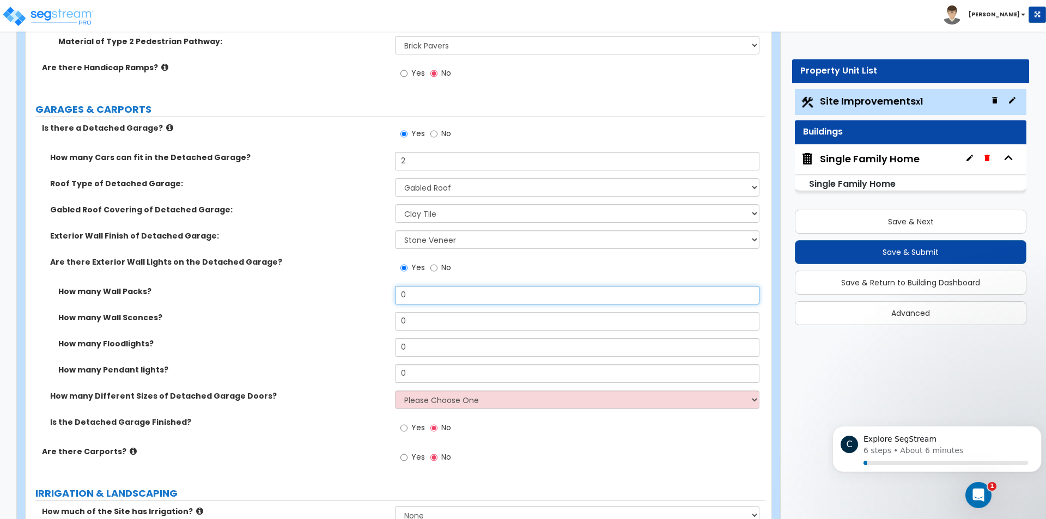
drag, startPoint x: 424, startPoint y: 295, endPoint x: 376, endPoint y: 296, distance: 47.4
click at [380, 295] on div "How many Wall Packs? 0" at bounding box center [395, 299] width 739 height 26
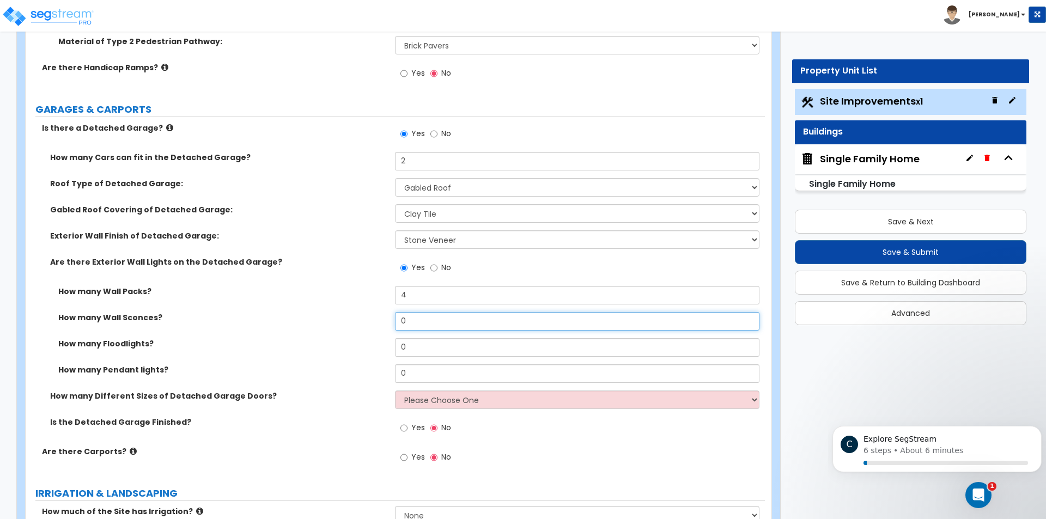
drag, startPoint x: 410, startPoint y: 323, endPoint x: 345, endPoint y: 321, distance: 65.4
click at [346, 321] on div "How many Wall Sconces? 0" at bounding box center [395, 325] width 739 height 26
drag, startPoint x: 441, startPoint y: 346, endPoint x: 379, endPoint y: 345, distance: 62.7
click at [379, 345] on div "How many Floodlights? 0" at bounding box center [395, 351] width 739 height 26
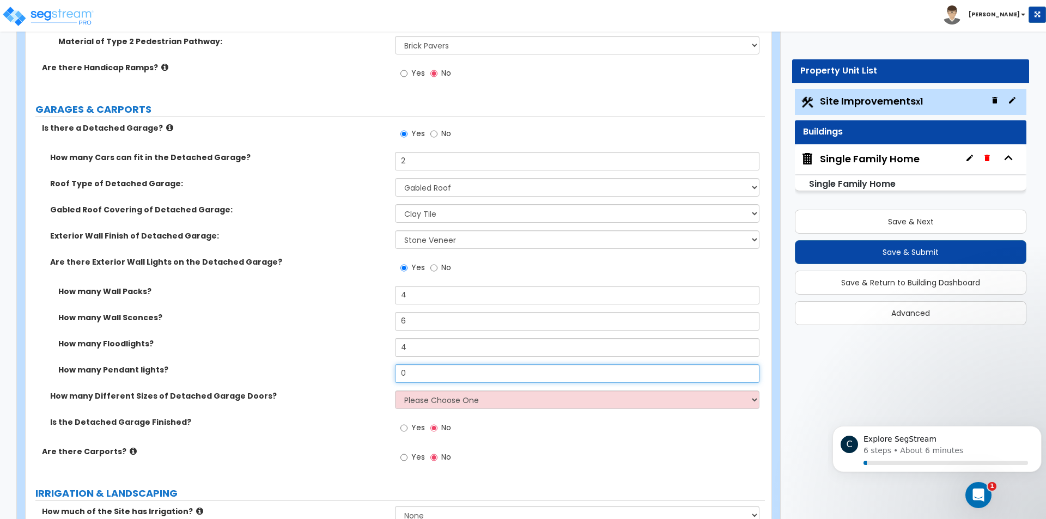
drag, startPoint x: 444, startPoint y: 372, endPoint x: 374, endPoint y: 369, distance: 70.3
click at [374, 369] on div "How many Pendant lights? 0" at bounding box center [395, 377] width 739 height 26
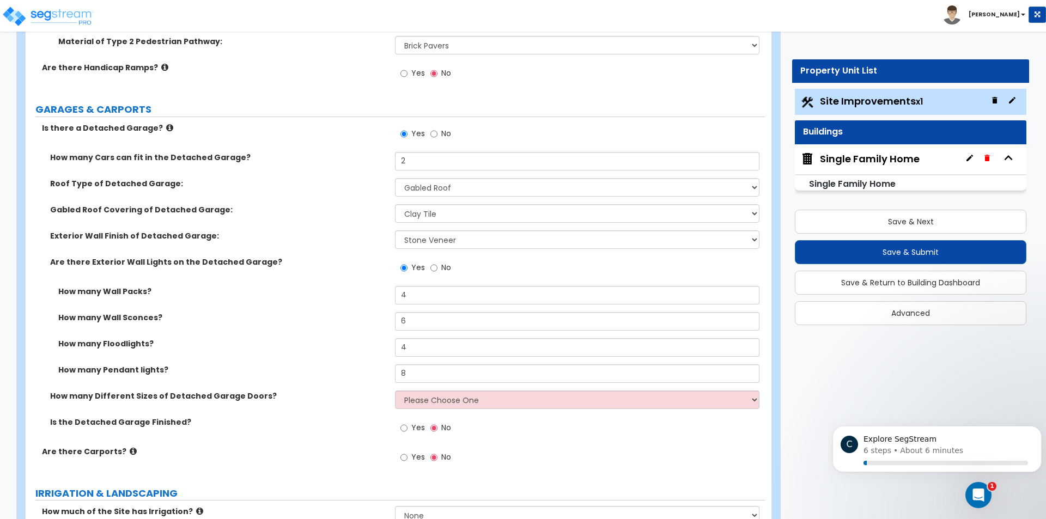
click at [373, 367] on label "How many Pendant lights?" at bounding box center [222, 369] width 329 height 11
click at [457, 400] on select "Please Choose One 1 2" at bounding box center [577, 400] width 364 height 19
click at [395, 391] on select "Please Choose One 1 2" at bounding box center [577, 400] width 364 height 19
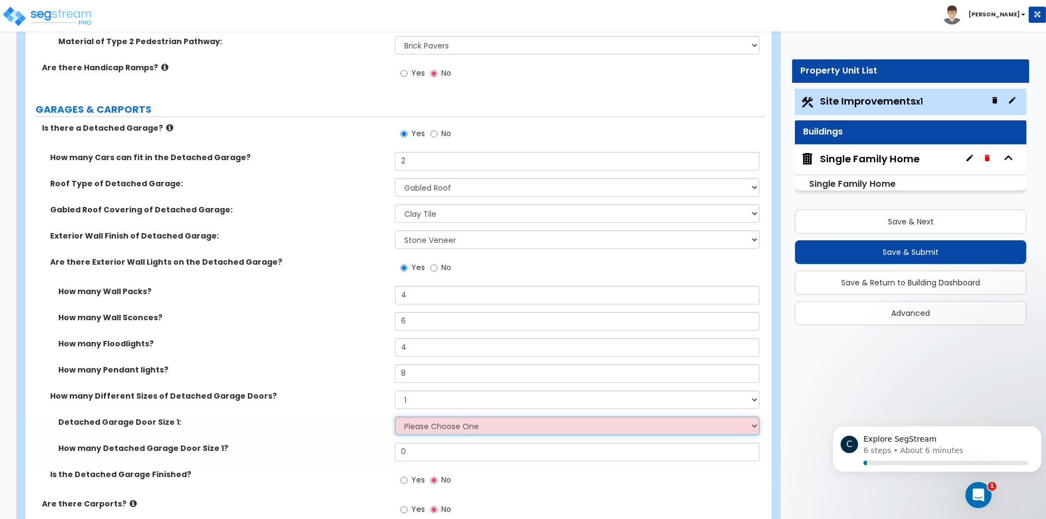
click at [430, 428] on select "Please Choose One 9' x 7' 16' x 7'" at bounding box center [577, 426] width 364 height 19
click at [395, 417] on select "Please Choose One 9' x 7' 16' x 7'" at bounding box center [577, 426] width 364 height 19
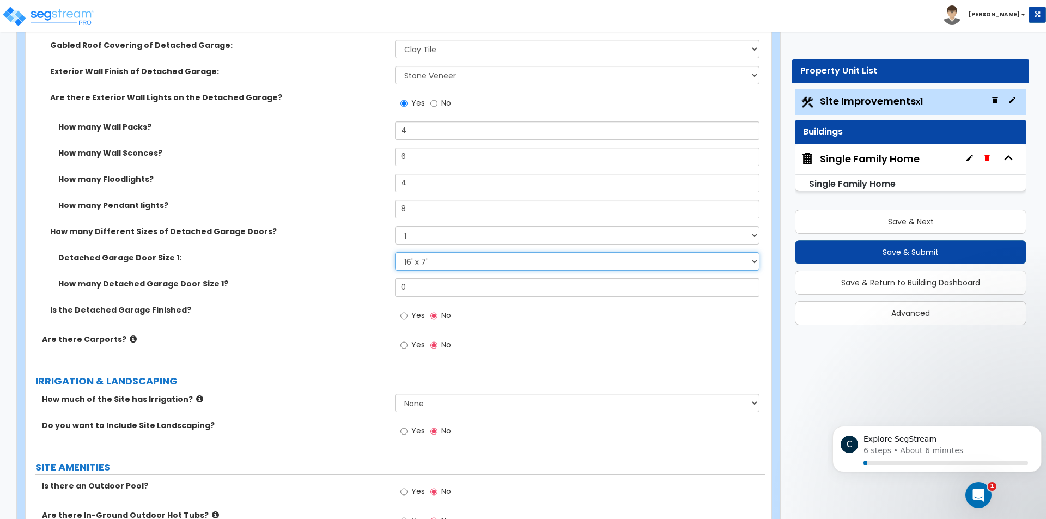
scroll to position [1362, 0]
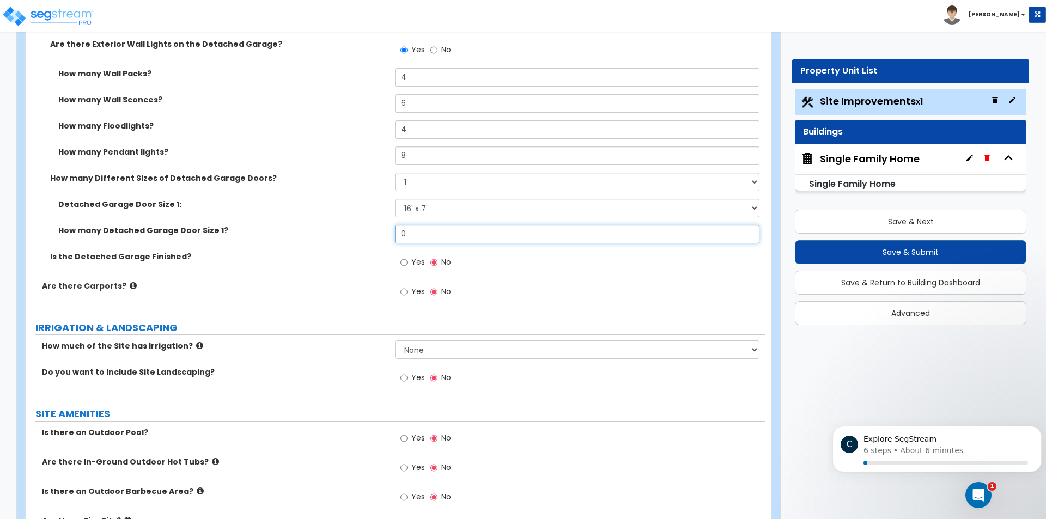
drag, startPoint x: 431, startPoint y: 232, endPoint x: 344, endPoint y: 239, distance: 88.0
click at [344, 239] on div "How many Detached Garage Door Size 1? 0" at bounding box center [395, 238] width 739 height 26
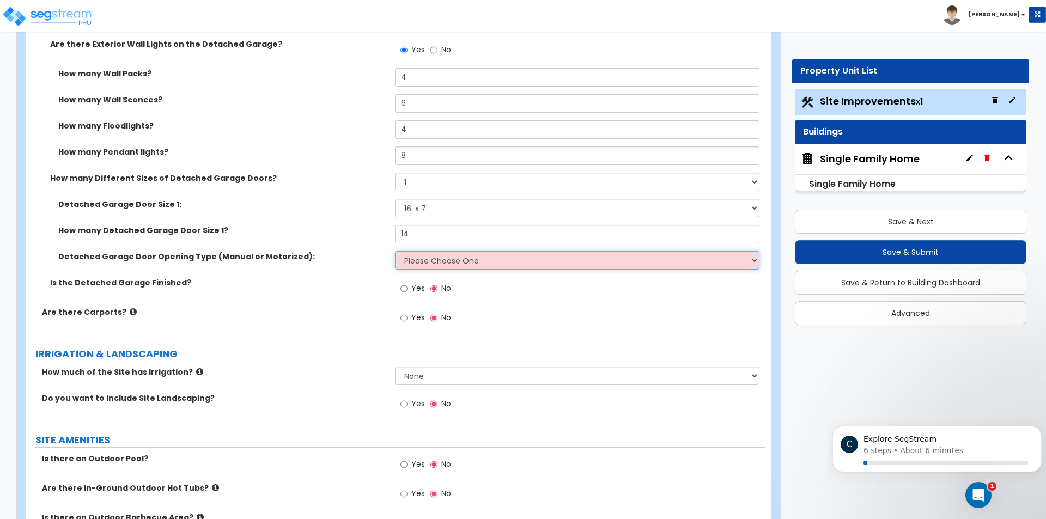
click at [431, 264] on select "Please Choose One All Manual All Motorized Some are Motorized" at bounding box center [577, 260] width 364 height 19
click at [395, 251] on select "Please Choose One All Manual All Motorized Some are Motorized" at bounding box center [577, 260] width 364 height 19
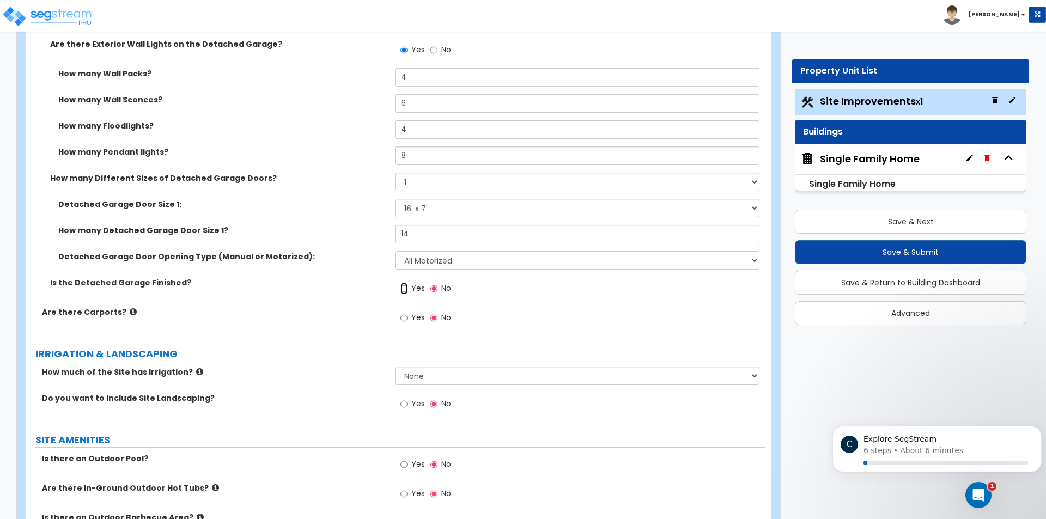
click at [405, 289] on input "Yes" at bounding box center [403, 289] width 7 height 12
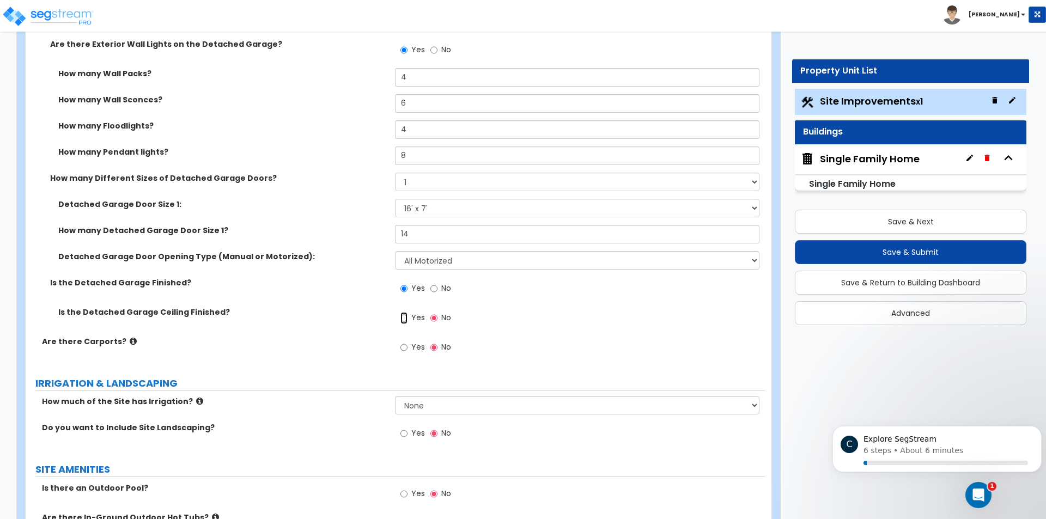
click at [404, 318] on input "Yes" at bounding box center [403, 318] width 7 height 12
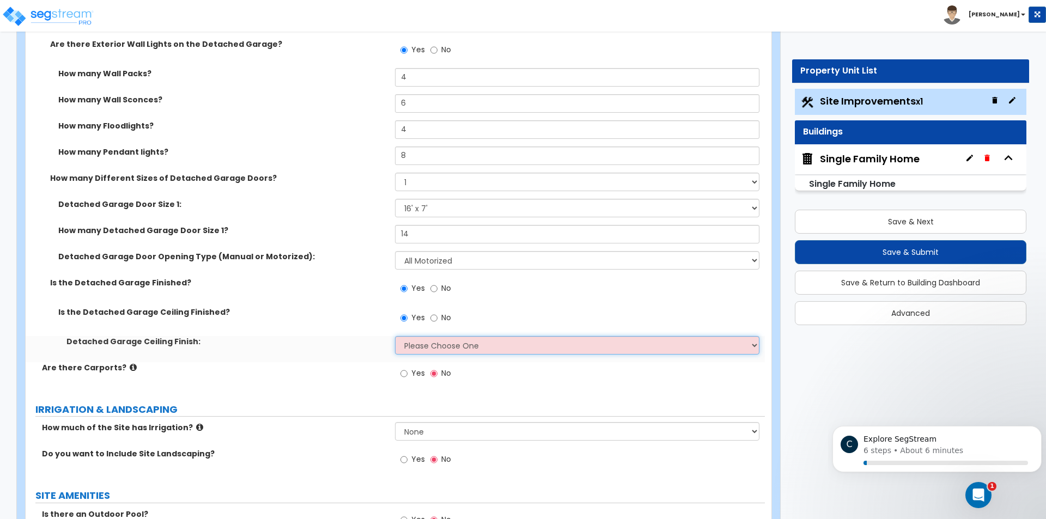
click at [429, 352] on select "Please Choose One Drop Ceiling Drywall Ceiling Open Ceiling" at bounding box center [577, 345] width 364 height 19
click at [395, 336] on select "Please Choose One Drop Ceiling Drywall Ceiling Open Ceiling" at bounding box center [577, 345] width 364 height 19
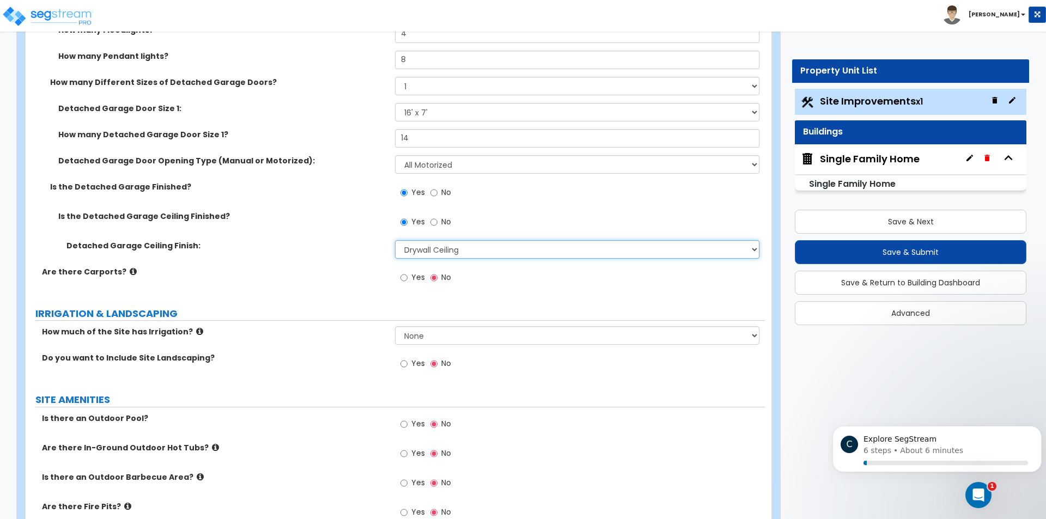
scroll to position [1471, 0]
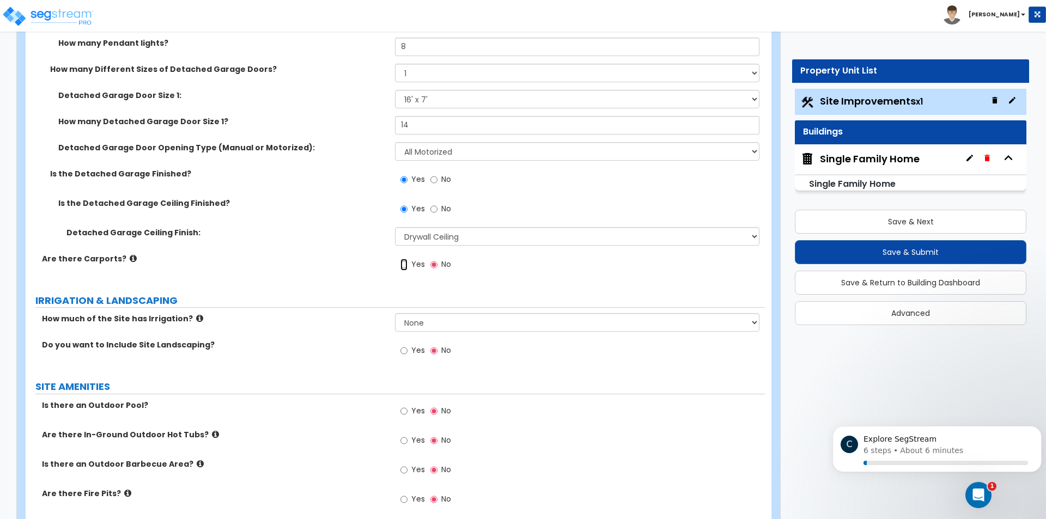
click at [404, 265] on input "Yes" at bounding box center [403, 265] width 7 height 12
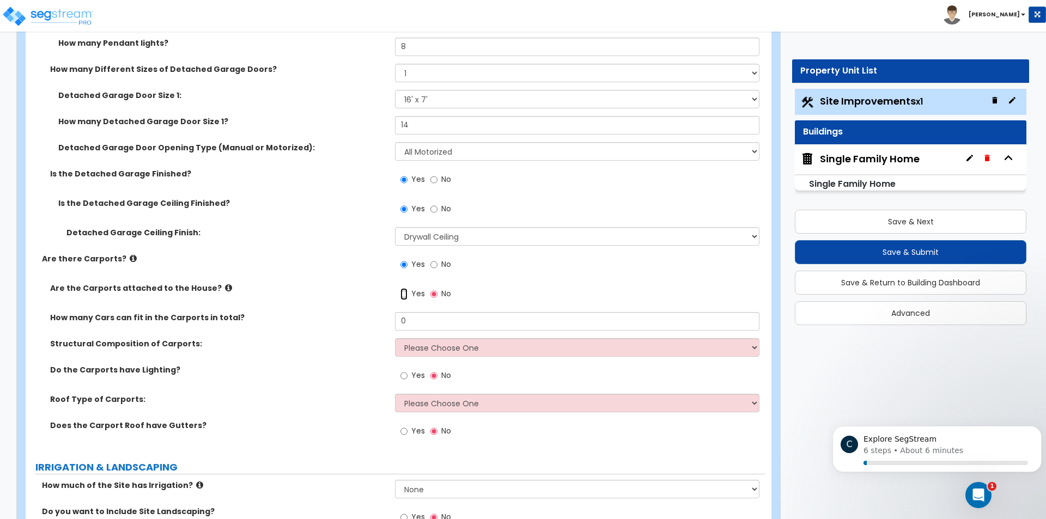
click at [404, 291] on input "Yes" at bounding box center [403, 294] width 7 height 12
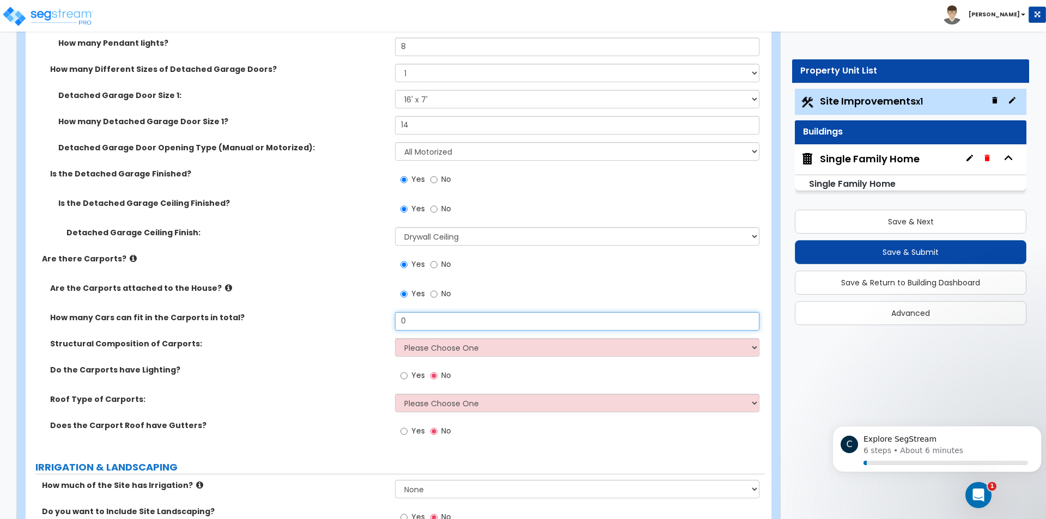
drag, startPoint x: 417, startPoint y: 321, endPoint x: 360, endPoint y: 320, distance: 56.7
click at [366, 320] on div "How many Cars can fit in the Carports in total? 0" at bounding box center [395, 325] width 739 height 26
click at [445, 339] on select "Please Choose One Steel Wood" at bounding box center [577, 347] width 364 height 19
click at [395, 338] on select "Please Choose One Steel Wood" at bounding box center [577, 347] width 364 height 19
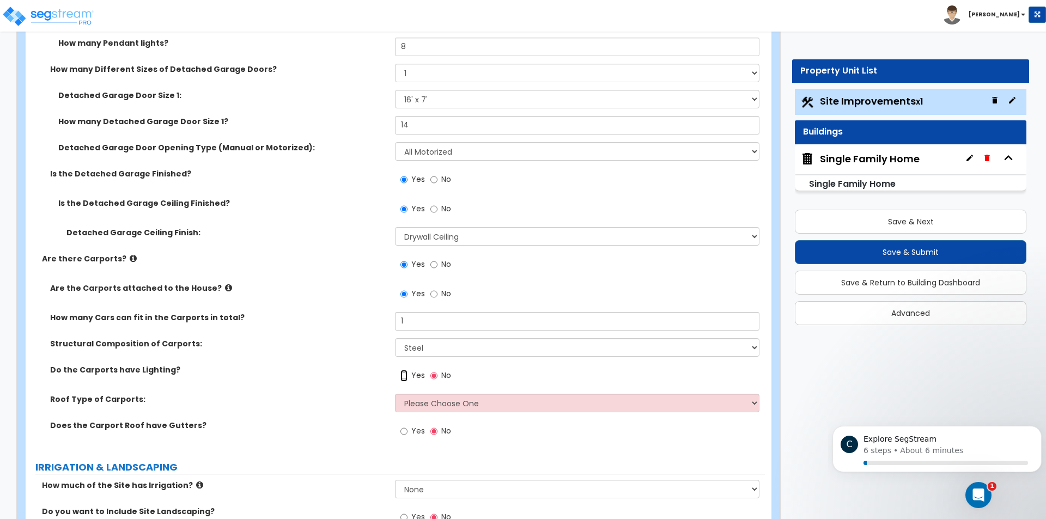
click at [404, 375] on input "Yes" at bounding box center [403, 376] width 7 height 12
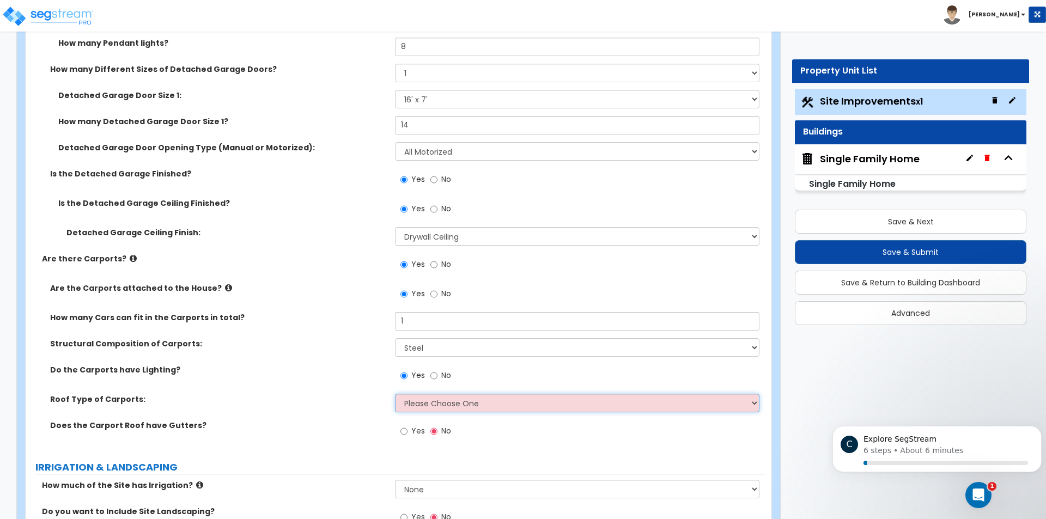
click at [434, 400] on select "Please Choose One Gabled Roof Flat Roof" at bounding box center [577, 403] width 364 height 19
click at [395, 394] on select "Please Choose One Gabled Roof Flat Roof" at bounding box center [577, 403] width 364 height 19
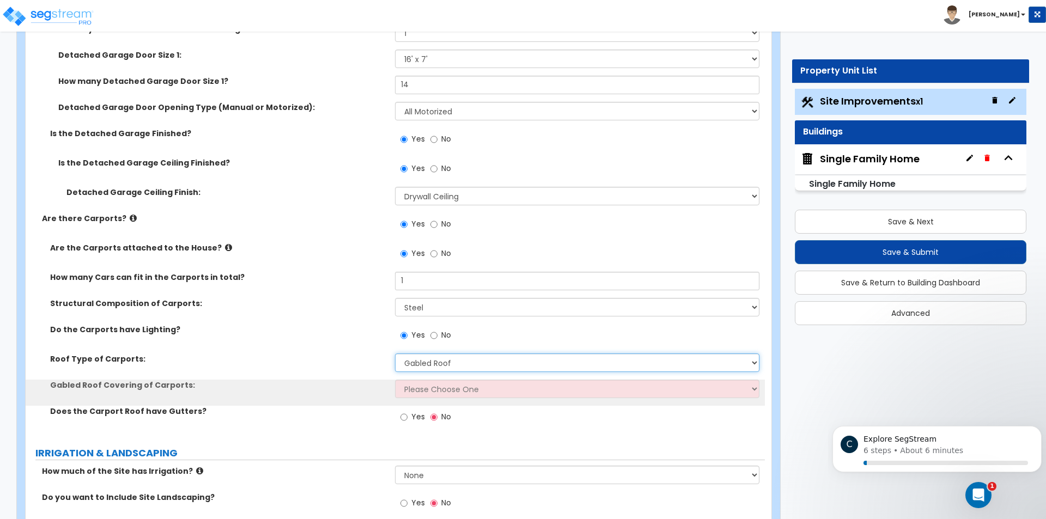
scroll to position [1634, 0]
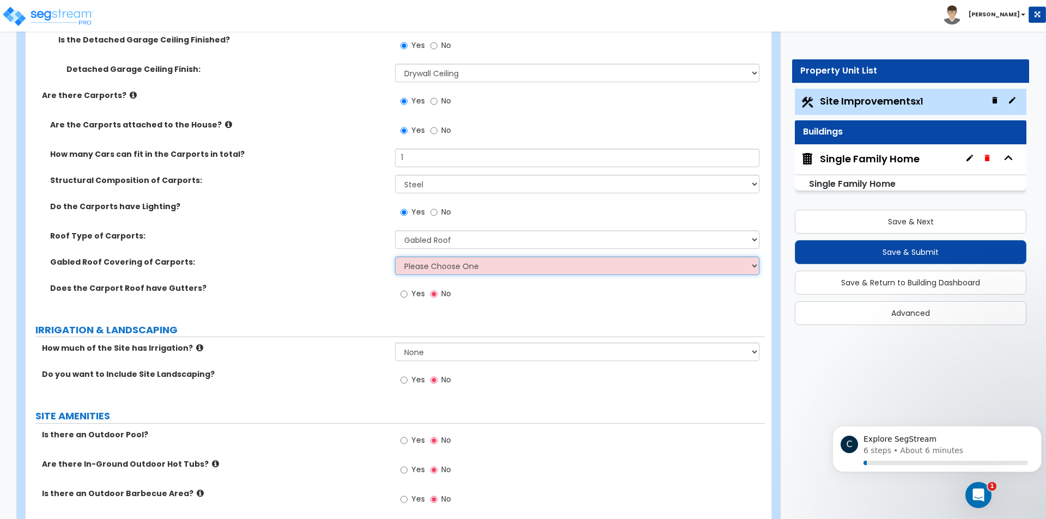
click at [436, 267] on select "Please Choose One Asphalt Shingle Clay Tile Wood Shingle Metal Shingle Standing…" at bounding box center [577, 266] width 364 height 19
click at [395, 257] on select "Please Choose One Asphalt Shingle Clay Tile Wood Shingle Metal Shingle Standing…" at bounding box center [577, 266] width 364 height 19
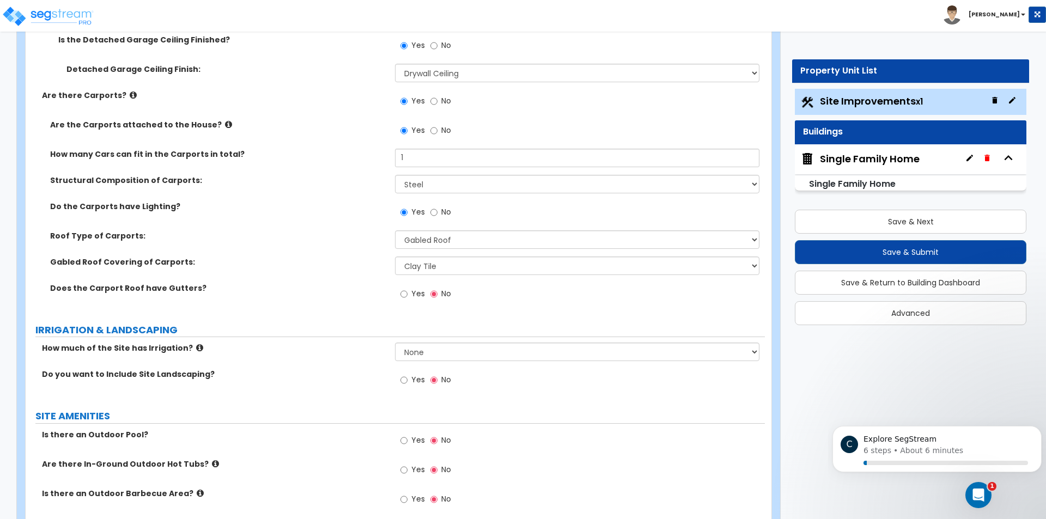
click at [335, 301] on div "Does the Carport Roof have Gutters? Yes No" at bounding box center [395, 297] width 739 height 29
click at [404, 293] on input "Yes" at bounding box center [403, 294] width 7 height 12
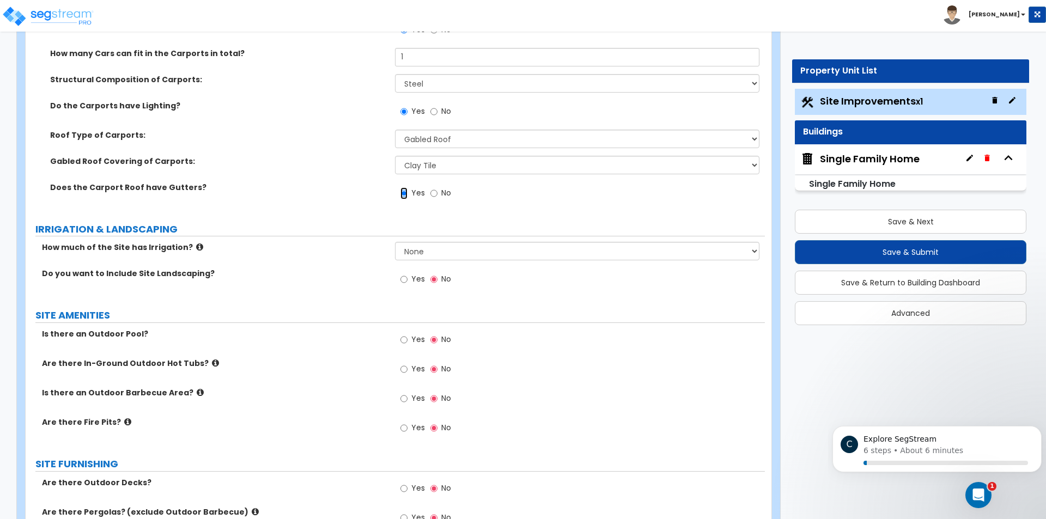
scroll to position [1743, 0]
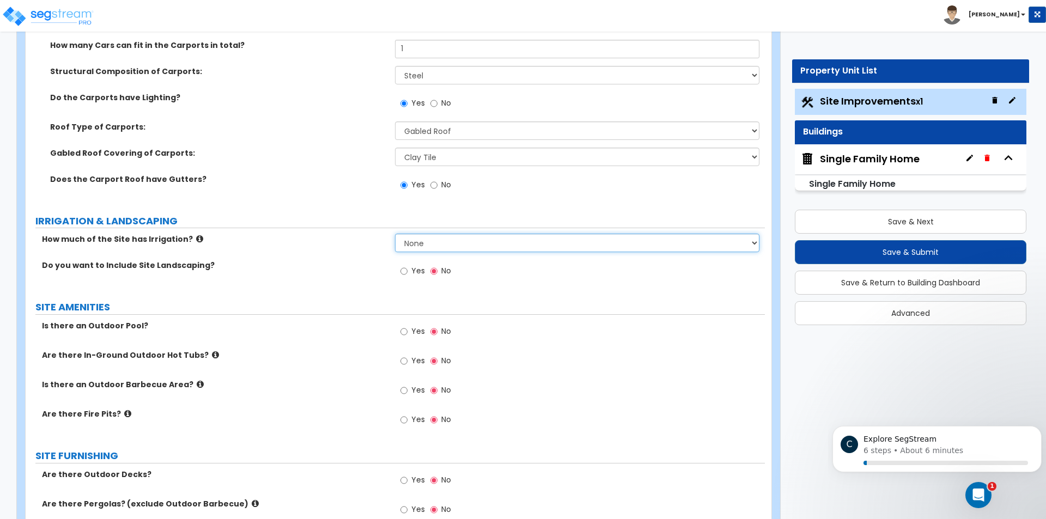
click at [439, 248] on select "None I want to Enter an Approximate Percentage I want to Enter the Square Foota…" at bounding box center [577, 243] width 364 height 19
click at [395, 234] on select "None I want to Enter an Approximate Percentage I want to Enter the Square Foota…" at bounding box center [577, 243] width 364 height 19
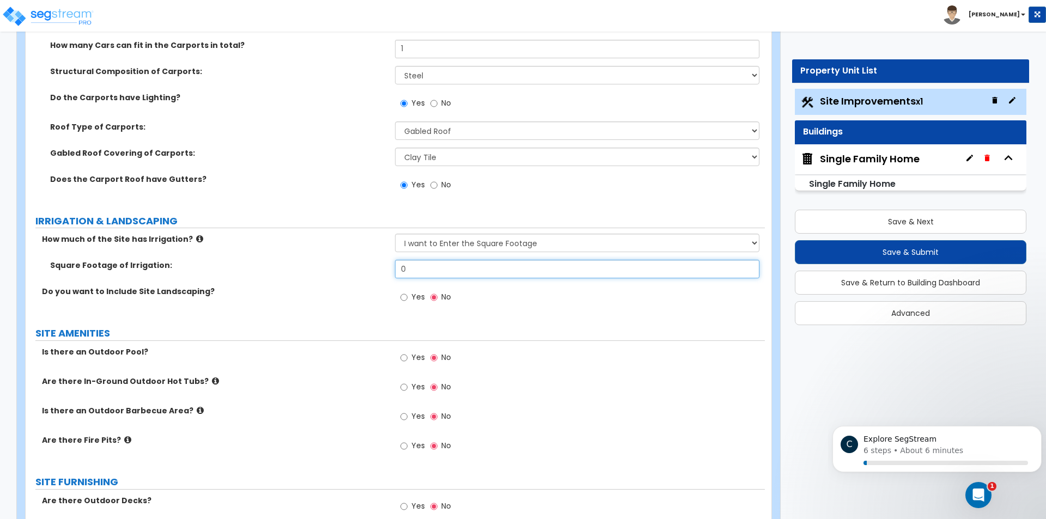
drag, startPoint x: 405, startPoint y: 266, endPoint x: 362, endPoint y: 266, distance: 43.6
click at [366, 266] on div "Square Footage of Irrigation: 0" at bounding box center [395, 273] width 739 height 26
click at [400, 297] on div "Yes No" at bounding box center [426, 298] width 62 height 25
click at [404, 299] on input "Yes" at bounding box center [403, 297] width 7 height 12
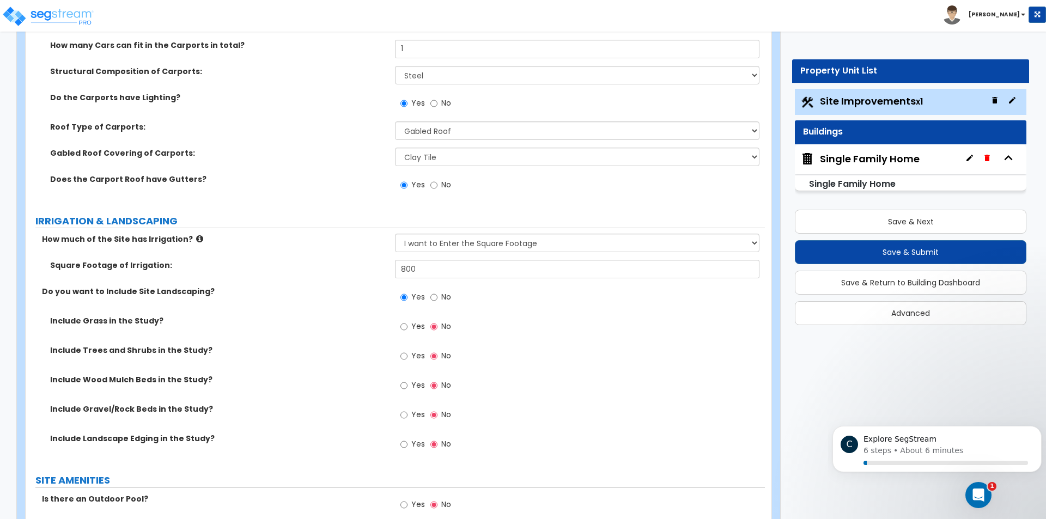
click at [403, 341] on div "Yes No" at bounding box center [426, 327] width 62 height 25
click at [406, 329] on input "Yes" at bounding box center [403, 327] width 7 height 12
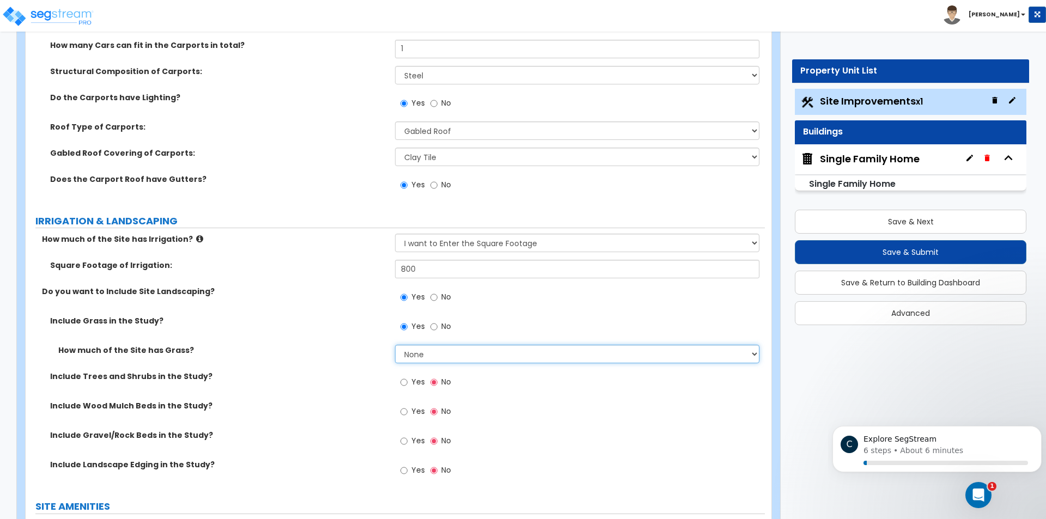
click at [418, 351] on select "None I want to Enter an Approximate Percentage I want to Enter the Square Foota…" at bounding box center [577, 354] width 364 height 19
click at [395, 345] on select "None I want to Enter an Approximate Percentage I want to Enter the Square Foota…" at bounding box center [577, 354] width 364 height 19
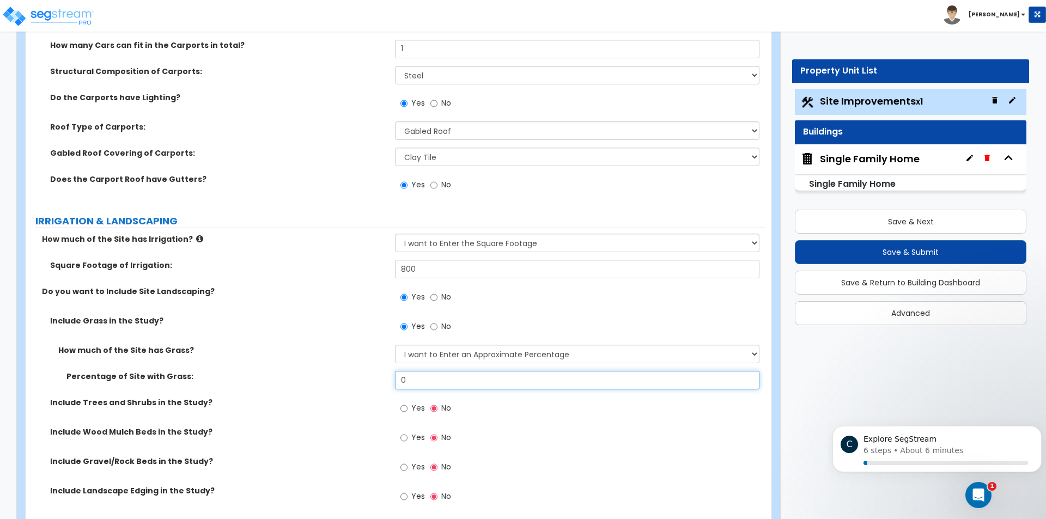
drag, startPoint x: 416, startPoint y: 379, endPoint x: 384, endPoint y: 376, distance: 32.2
click at [386, 376] on div "Percentage of Site with Grass: 0" at bounding box center [395, 384] width 739 height 26
click at [404, 406] on input "Yes" at bounding box center [403, 409] width 7 height 12
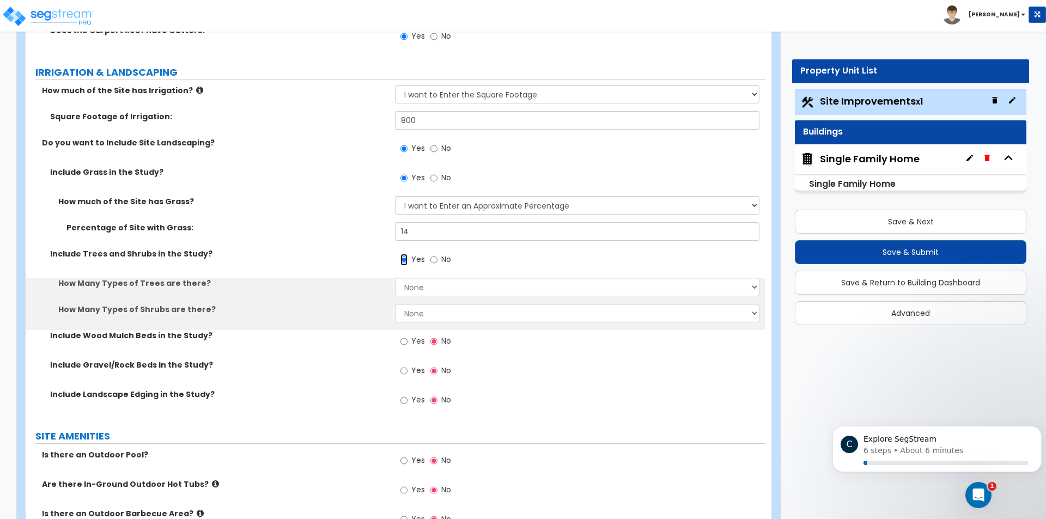
scroll to position [1907, 0]
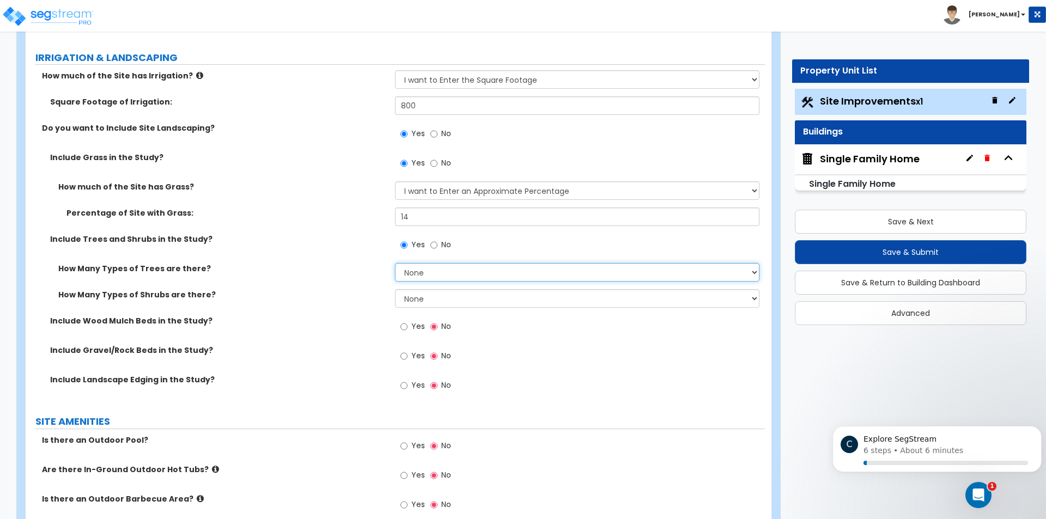
click at [438, 275] on select "None 1 2 3" at bounding box center [577, 272] width 364 height 19
click at [395, 263] on select "None 1 2 3" at bounding box center [577, 272] width 364 height 19
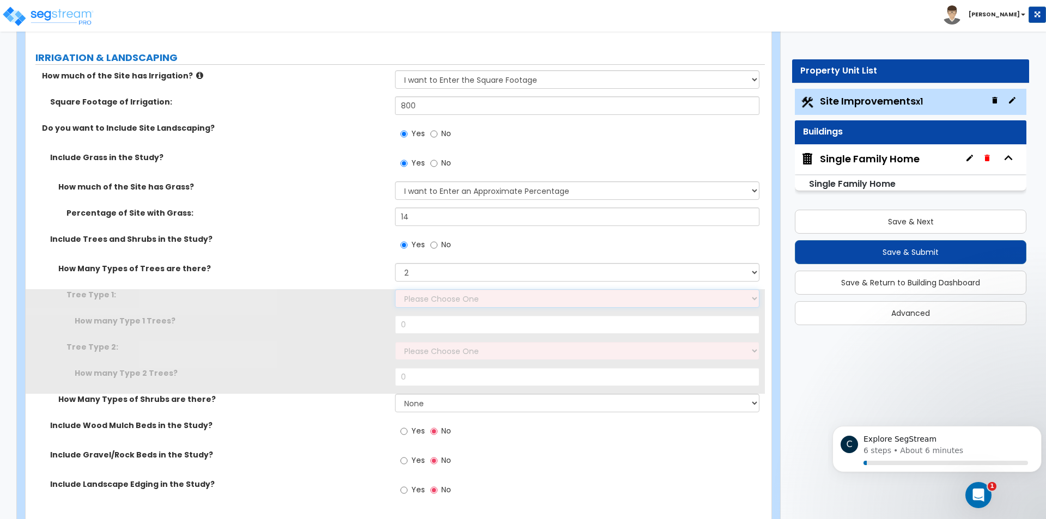
click at [429, 299] on select "Please Choose One Honey Locust Planetree Poplar Elm Hawthorn Linden Maple Red M…" at bounding box center [577, 298] width 364 height 19
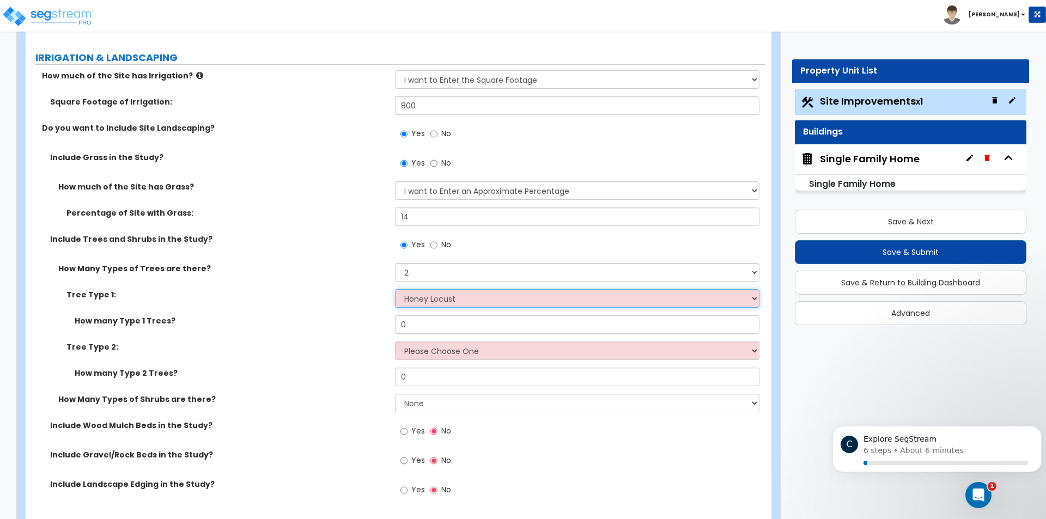
click at [395, 289] on select "Please Choose One Honey Locust Planetree Poplar Elm Hawthorn Linden Maple Red M…" at bounding box center [577, 298] width 364 height 19
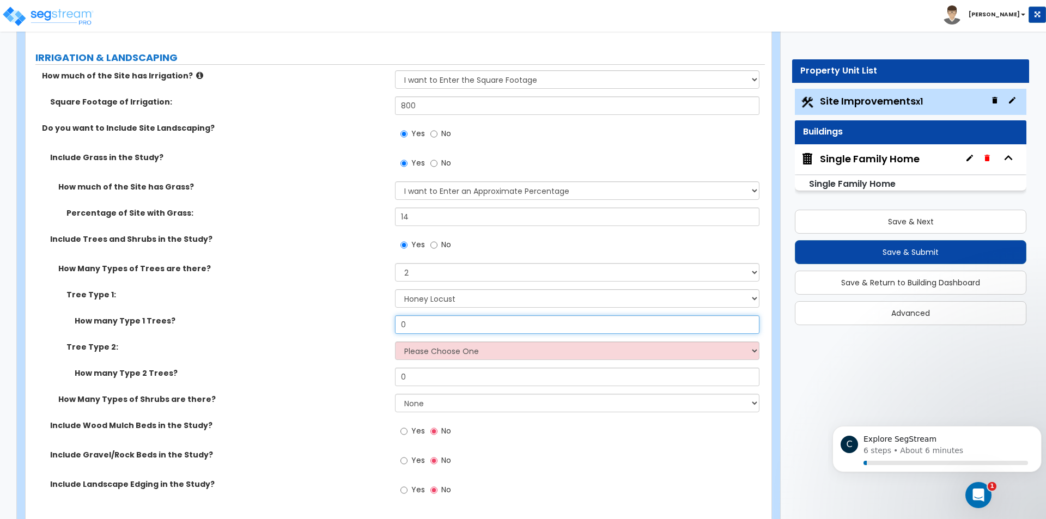
drag, startPoint x: 423, startPoint y: 324, endPoint x: 363, endPoint y: 333, distance: 61.1
click at [363, 333] on div "How many Type 1 Trees? 0" at bounding box center [395, 328] width 739 height 26
click at [453, 354] on select "Please Choose One Honey Locust Planetree Poplar Elm Hawthorn Linden Maple Red M…" at bounding box center [577, 351] width 364 height 19
click at [395, 342] on select "Please Choose One Honey Locust Planetree Poplar Elm Hawthorn Linden Maple Red M…" at bounding box center [577, 351] width 364 height 19
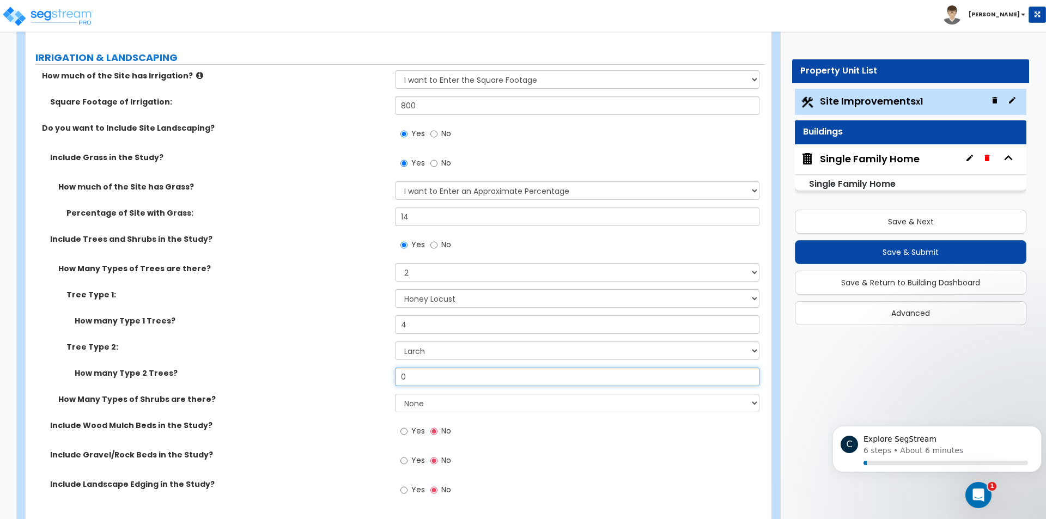
drag, startPoint x: 450, startPoint y: 372, endPoint x: 338, endPoint y: 379, distance: 111.9
click at [339, 379] on div "How many Type 2 Trees? 0" at bounding box center [395, 381] width 739 height 26
click at [473, 401] on select "None 1 2 3" at bounding box center [577, 403] width 364 height 19
click at [395, 394] on select "None 1 2 3" at bounding box center [577, 403] width 364 height 19
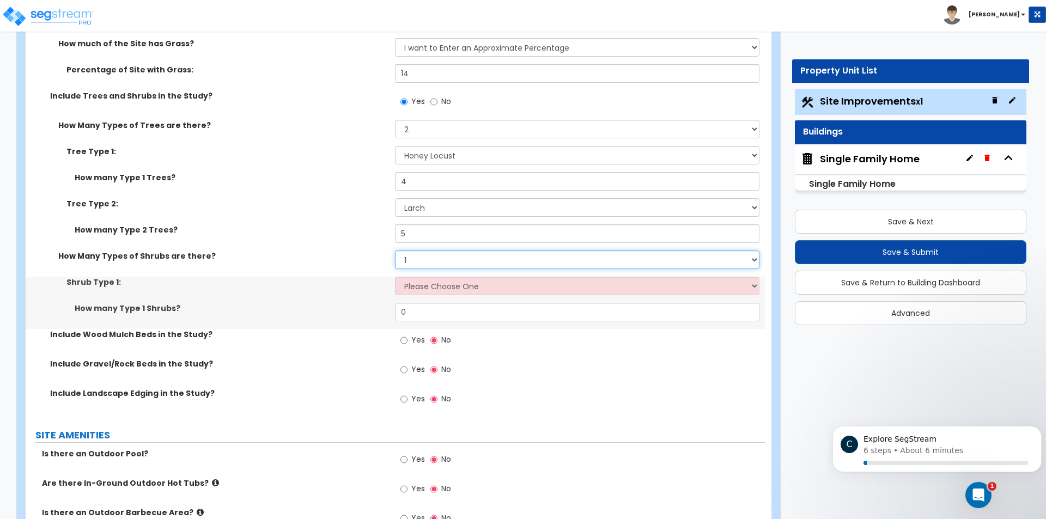
scroll to position [2070, 0]
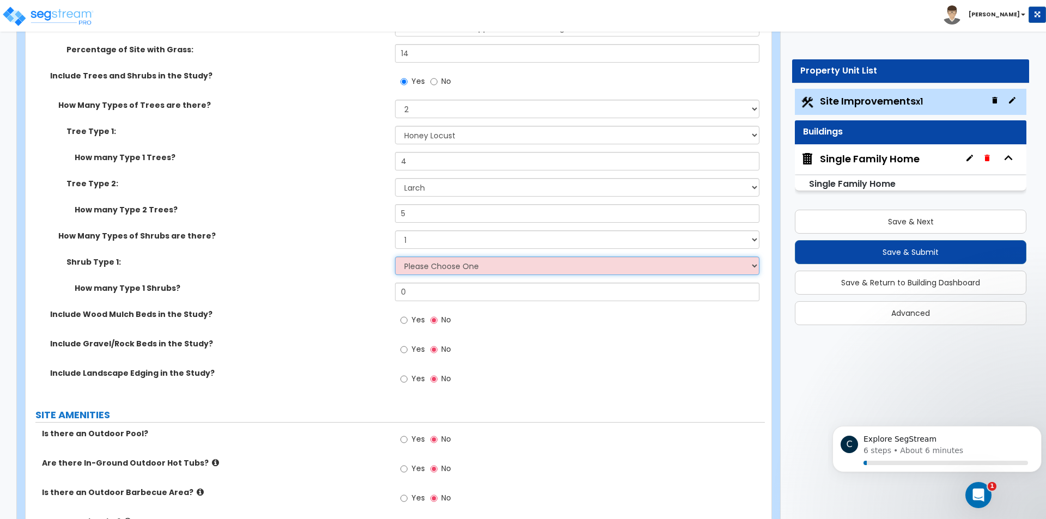
click at [449, 270] on select "Please Choose One Arborvitae Azalea Yew Boxwood Juniper Holly Cotoneaster Euony…" at bounding box center [577, 266] width 364 height 19
click at [395, 257] on select "Please Choose One Arborvitae Azalea Yew Boxwood Juniper Holly Cotoneaster Euony…" at bounding box center [577, 266] width 364 height 19
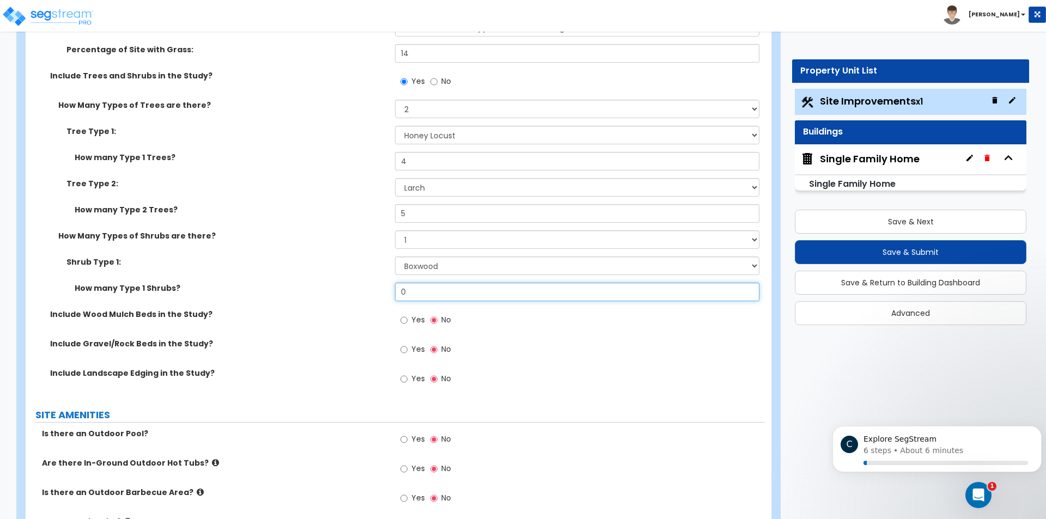
drag, startPoint x: 422, startPoint y: 290, endPoint x: 374, endPoint y: 289, distance: 48.0
click at [376, 289] on div "How many Type 1 Shrubs? 0" at bounding box center [395, 296] width 739 height 26
click at [403, 319] on input "Yes" at bounding box center [403, 320] width 7 height 12
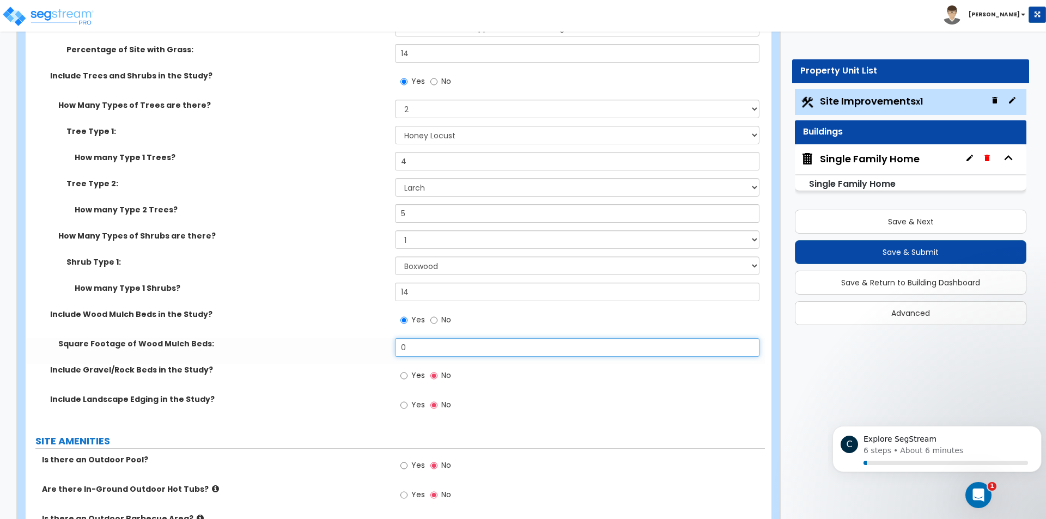
drag, startPoint x: 417, startPoint y: 346, endPoint x: 382, endPoint y: 347, distance: 34.9
click at [382, 347] on div "Square Footage of Wood Mulch Beds: 0" at bounding box center [395, 351] width 739 height 26
click at [407, 376] on input "Yes" at bounding box center [403, 376] width 7 height 12
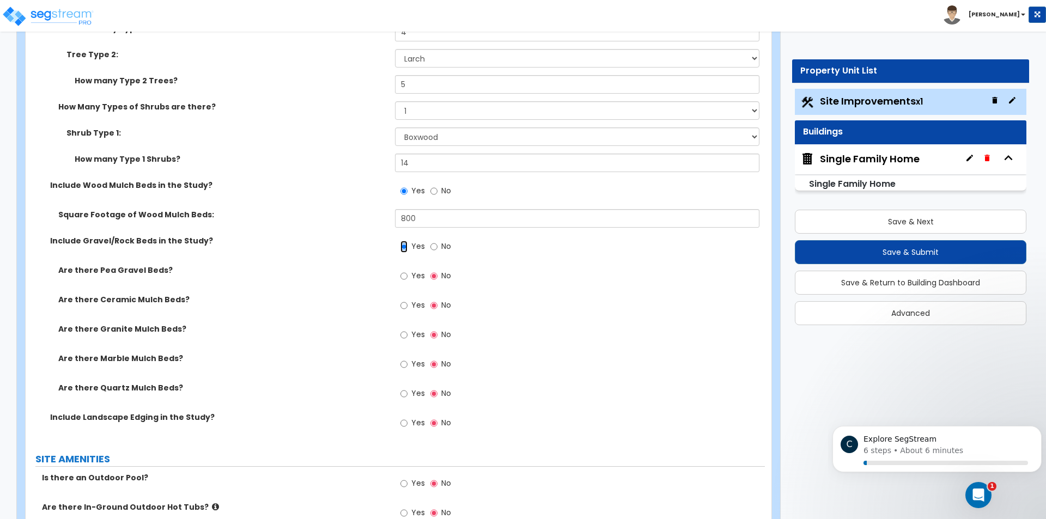
scroll to position [2234, 0]
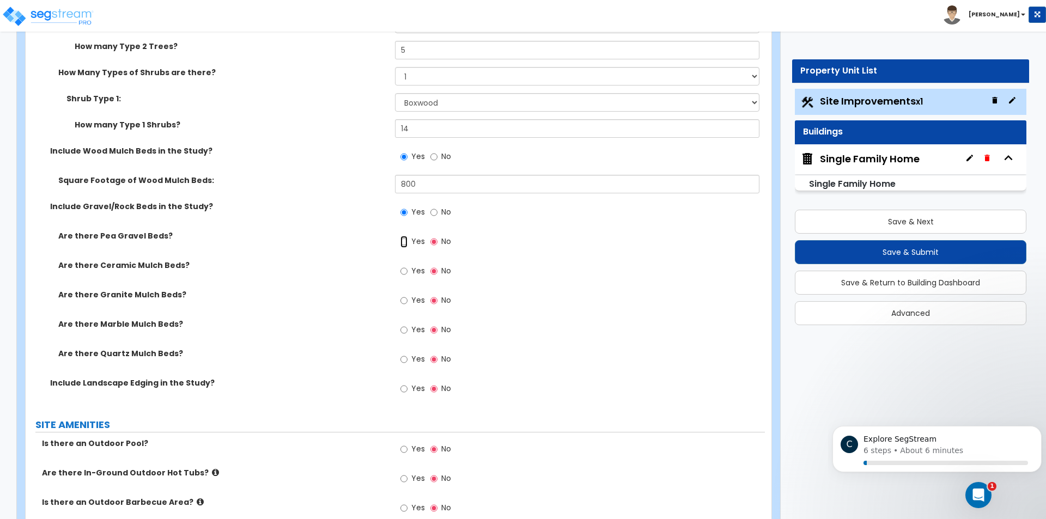
click at [406, 243] on input "Yes" at bounding box center [403, 242] width 7 height 12
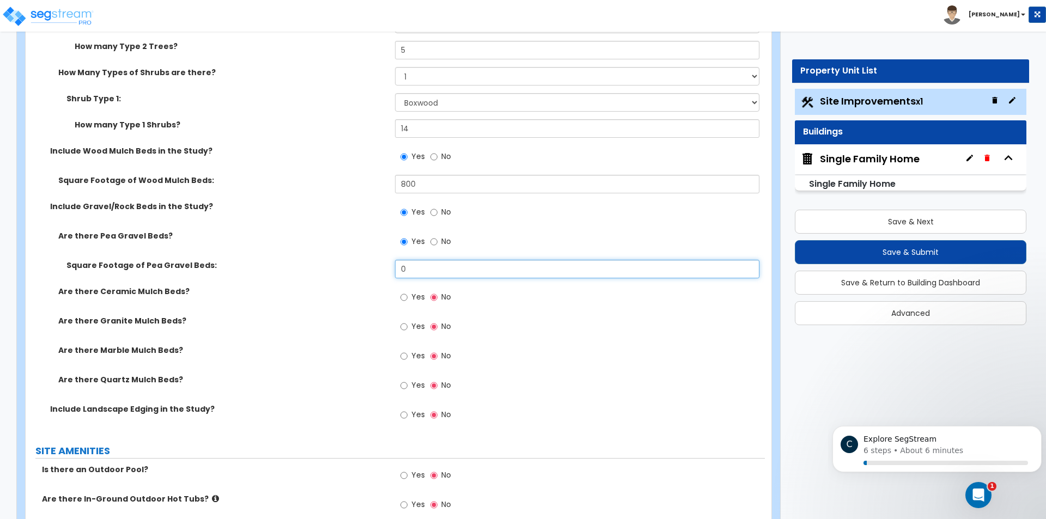
drag, startPoint x: 412, startPoint y: 269, endPoint x: 378, endPoint y: 272, distance: 34.0
click at [378, 272] on div "Square Footage of Pea Gravel Beds: 0" at bounding box center [395, 273] width 739 height 26
click at [405, 296] on input "Yes" at bounding box center [403, 297] width 7 height 12
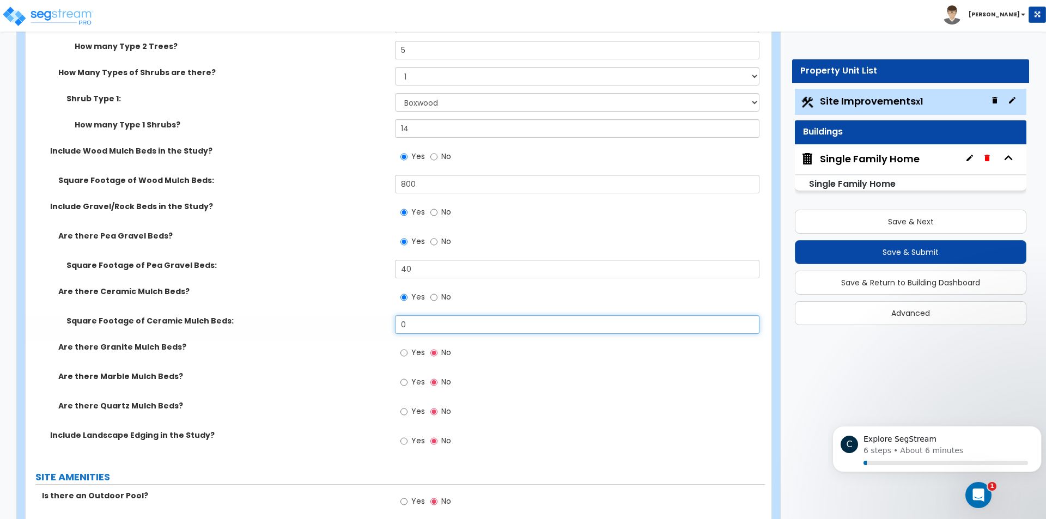
drag, startPoint x: 414, startPoint y: 325, endPoint x: 366, endPoint y: 323, distance: 47.4
click at [366, 323] on div "Square Footage of Ceramic Mulch Beds: 0" at bounding box center [395, 328] width 739 height 26
click at [403, 354] on input "Yes" at bounding box center [403, 353] width 7 height 12
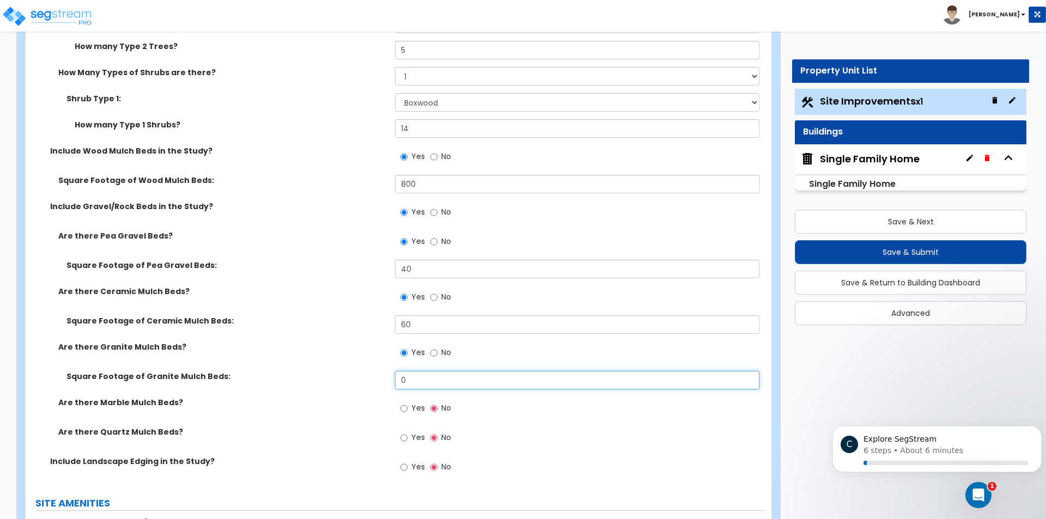
drag, startPoint x: 423, startPoint y: 379, endPoint x: 374, endPoint y: 378, distance: 49.0
click at [374, 378] on div "Square Footage of Granite Mulch Beds: 0" at bounding box center [395, 384] width 739 height 26
click at [403, 408] on input "Yes" at bounding box center [403, 409] width 7 height 12
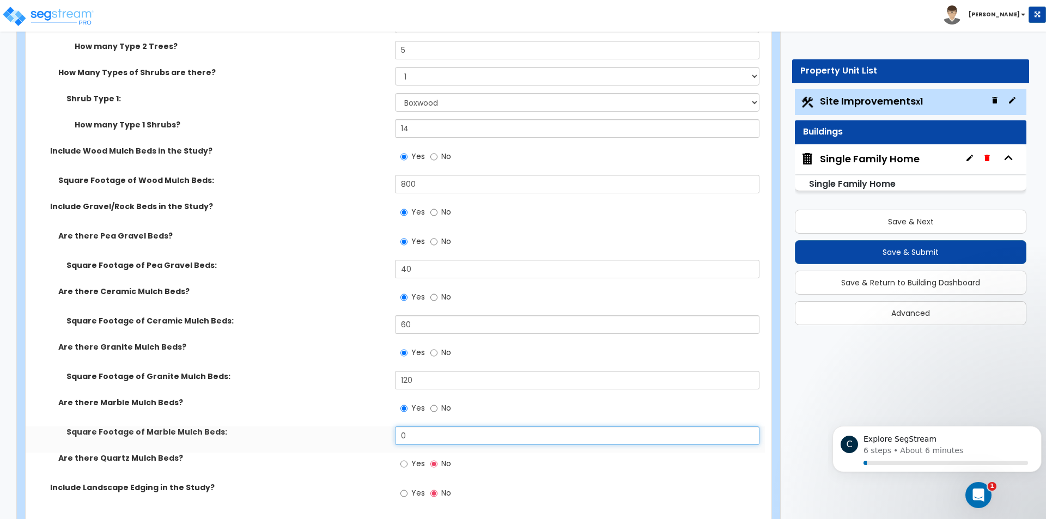
drag, startPoint x: 415, startPoint y: 433, endPoint x: 361, endPoint y: 434, distance: 53.9
click at [361, 434] on div "Square Footage of Marble Mulch Beds: 0" at bounding box center [395, 440] width 739 height 26
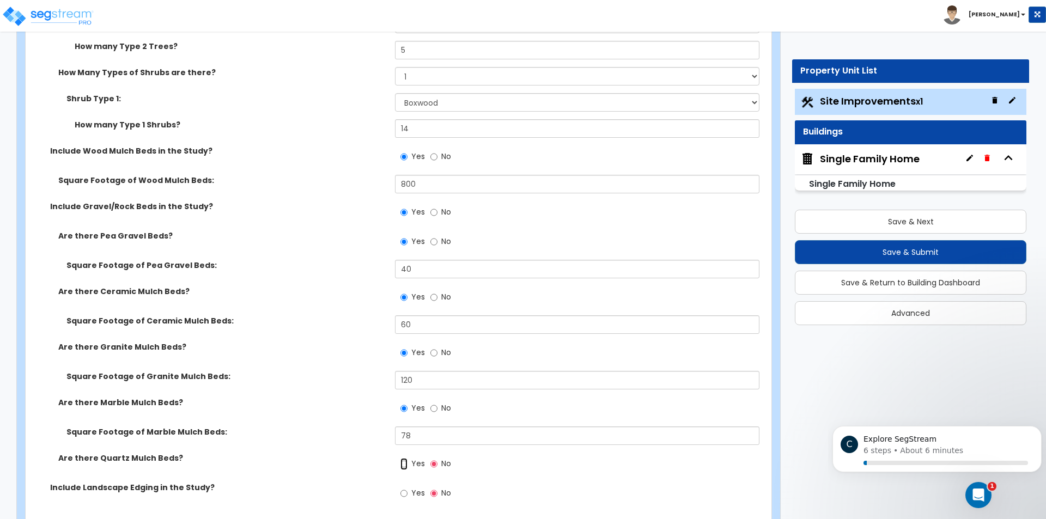
click at [405, 463] on input "Yes" at bounding box center [403, 464] width 7 height 12
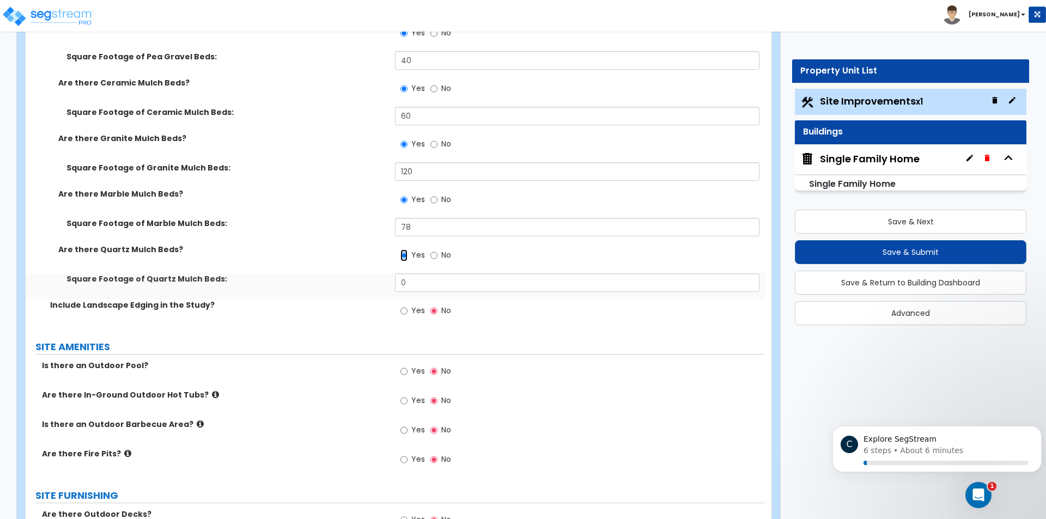
scroll to position [2452, 0]
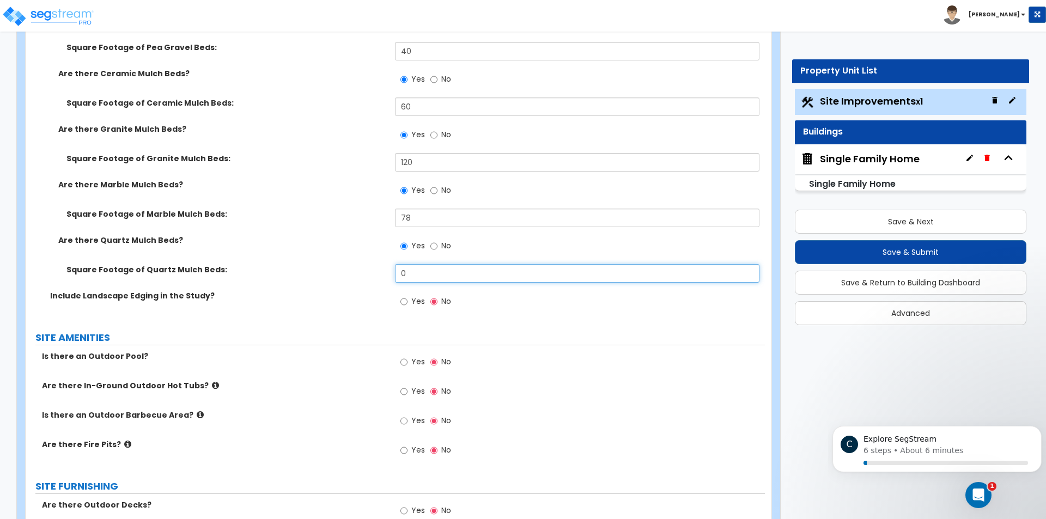
drag, startPoint x: 418, startPoint y: 273, endPoint x: 368, endPoint y: 273, distance: 50.1
click at [374, 273] on div "Square Footage of Quartz Mulch Beds: 0" at bounding box center [395, 277] width 739 height 26
click at [401, 303] on input "Yes" at bounding box center [403, 302] width 7 height 12
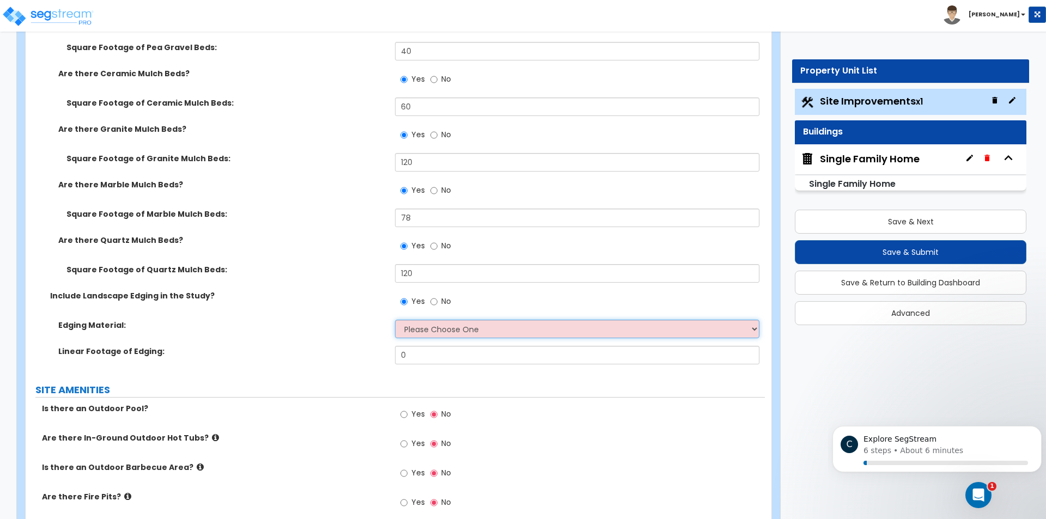
click at [449, 325] on select "Please Choose One Metal Brick Railroad Ties Concrete" at bounding box center [577, 329] width 364 height 19
click at [395, 320] on select "Please Choose One Metal Brick Railroad Ties Concrete" at bounding box center [577, 329] width 364 height 19
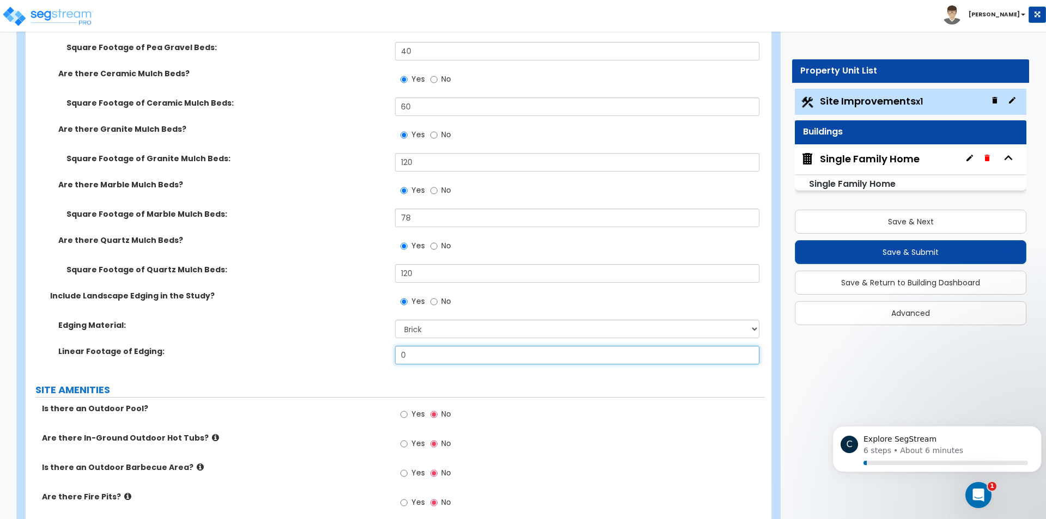
click at [412, 351] on input "0" at bounding box center [577, 355] width 364 height 19
drag, startPoint x: 420, startPoint y: 355, endPoint x: 380, endPoint y: 357, distance: 40.4
click at [381, 356] on div "Linear Footage of Edging: 0" at bounding box center [395, 359] width 739 height 26
click at [362, 338] on div "Edging Material: Please Choose One Metal Brick Railroad Ties Concrete" at bounding box center [395, 333] width 739 height 26
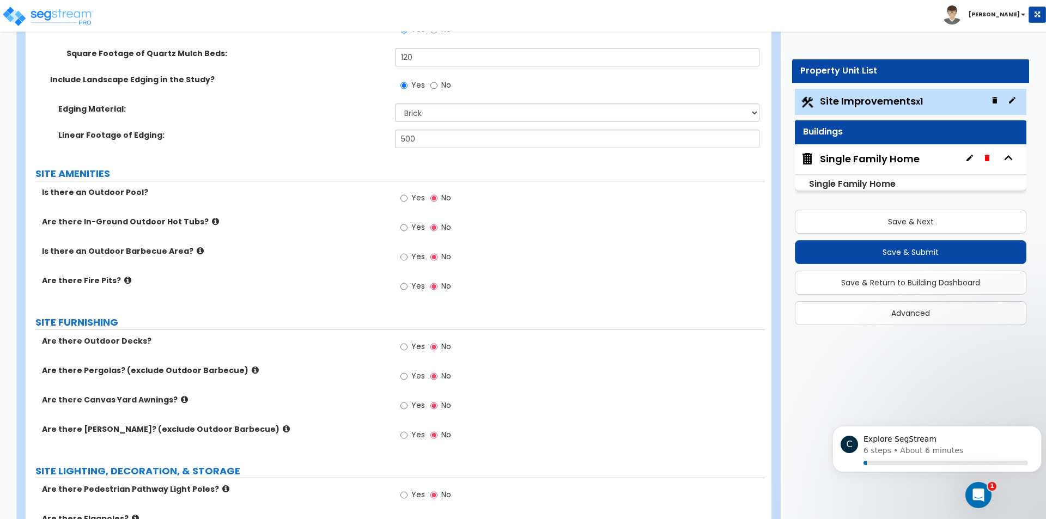
scroll to position [2670, 0]
click at [406, 256] on input "Yes" at bounding box center [403, 256] width 7 height 12
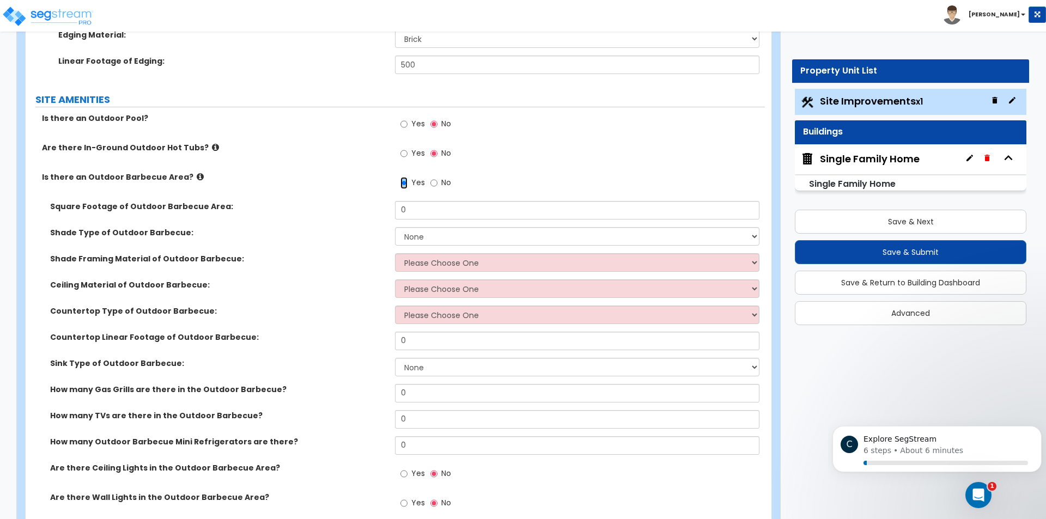
scroll to position [2833, 0]
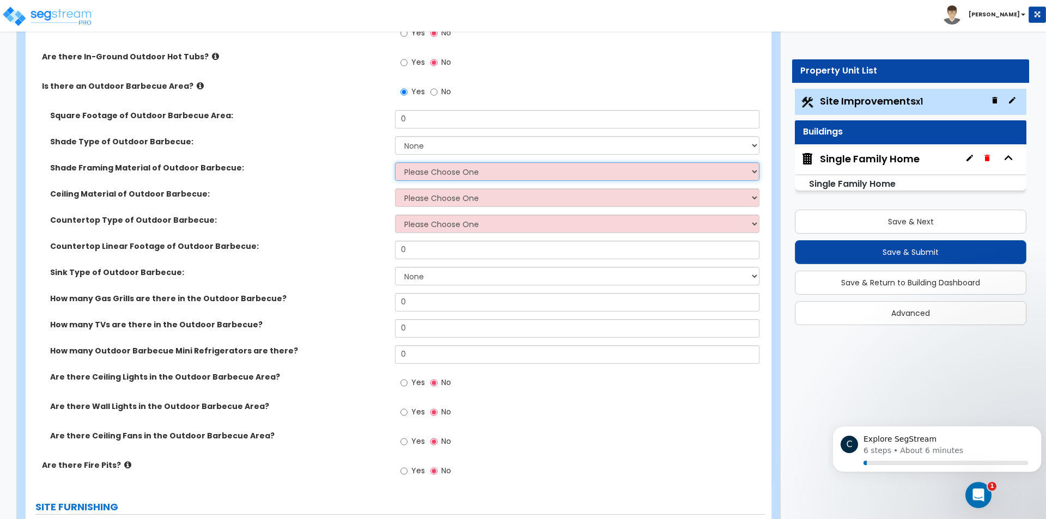
click at [451, 172] on select "Please Choose One Wood Framing Metal Framing" at bounding box center [577, 171] width 364 height 19
click at [395, 162] on select "Please Choose One Wood Framing Metal Framing" at bounding box center [577, 171] width 364 height 19
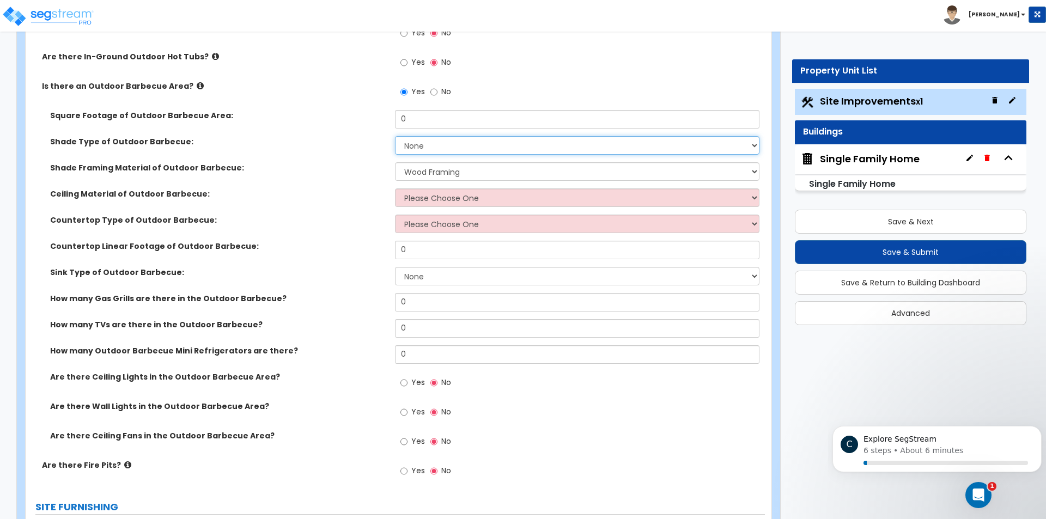
click at [436, 148] on select "None Roof Pergola" at bounding box center [577, 145] width 364 height 19
click at [395, 136] on select "None Roof Pergola" at bounding box center [577, 145] width 364 height 19
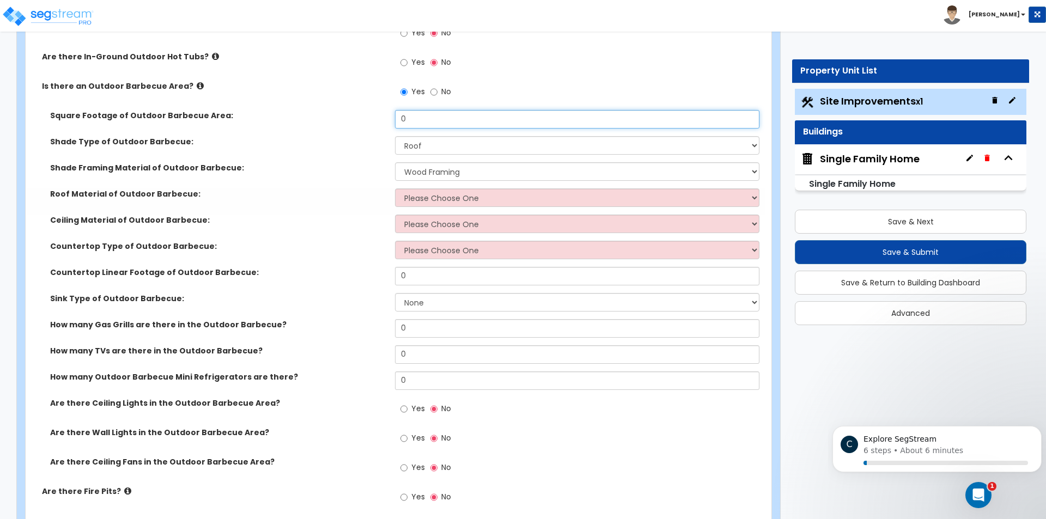
drag, startPoint x: 435, startPoint y: 124, endPoint x: 343, endPoint y: 124, distance: 92.1
click at [343, 124] on div "Square Footage of Outdoor Barbecue Area: 0" at bounding box center [395, 123] width 739 height 26
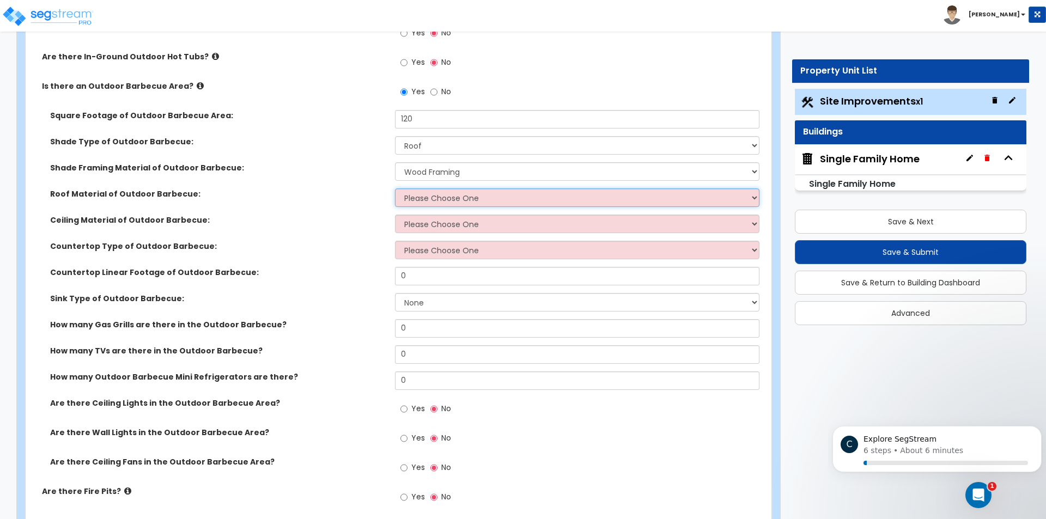
click at [450, 193] on select "Please Choose One Asphalt Shingles Clay Shingles Wood Shingles Metal Shingles" at bounding box center [577, 198] width 364 height 19
click at [395, 189] on select "Please Choose One Asphalt Shingles Clay Shingles Wood Shingles Metal Shingles" at bounding box center [577, 198] width 364 height 19
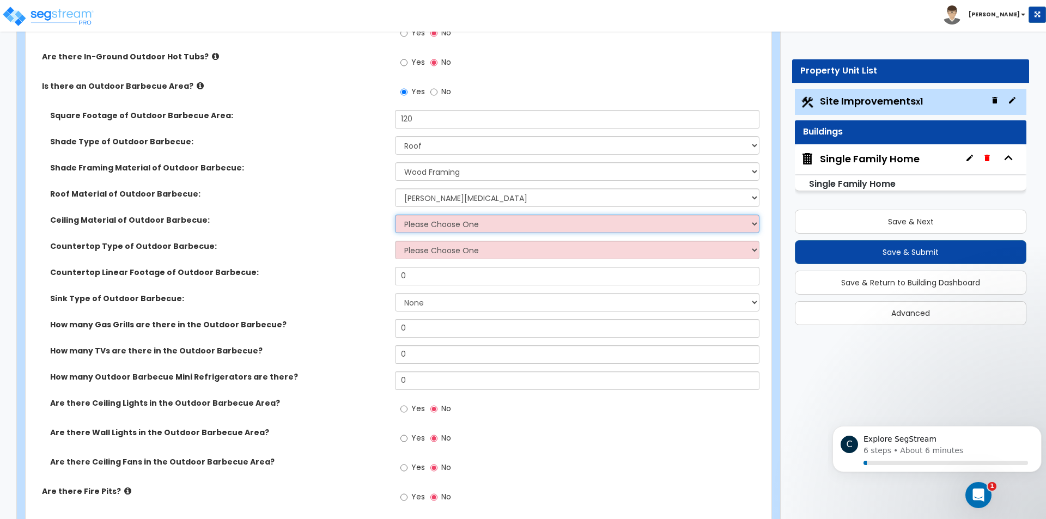
click at [463, 222] on select "Please Choose One Drywall Ceiling Open Ceiling" at bounding box center [577, 224] width 364 height 19
click at [395, 215] on select "Please Choose One Drywall Ceiling Open Ceiling" at bounding box center [577, 224] width 364 height 19
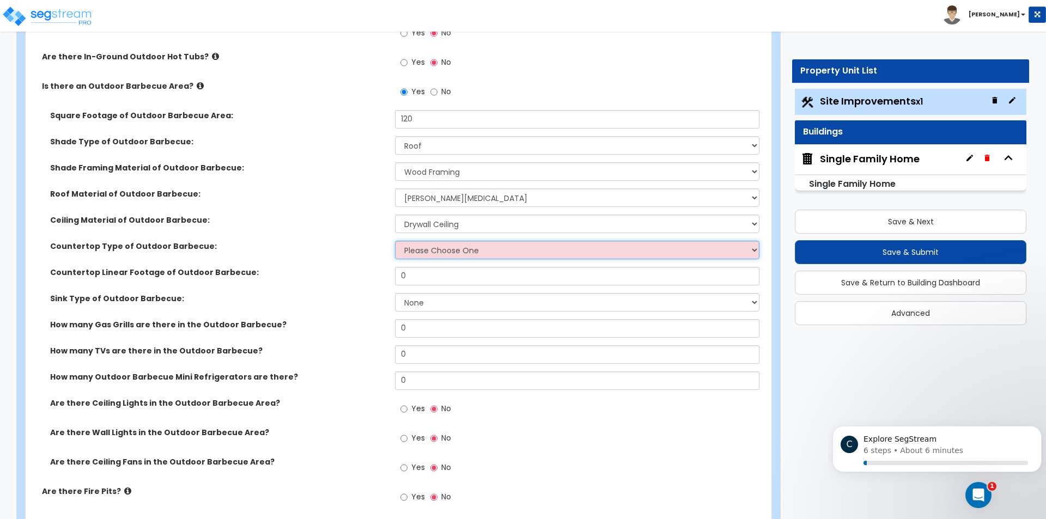
click at [443, 248] on select "Please Choose One Plastic Laminate Solid Surface Stone Quartz Marble" at bounding box center [577, 250] width 364 height 19
click at [395, 241] on select "Please Choose One Plastic Laminate Solid Surface Stone Quartz Marble" at bounding box center [577, 250] width 364 height 19
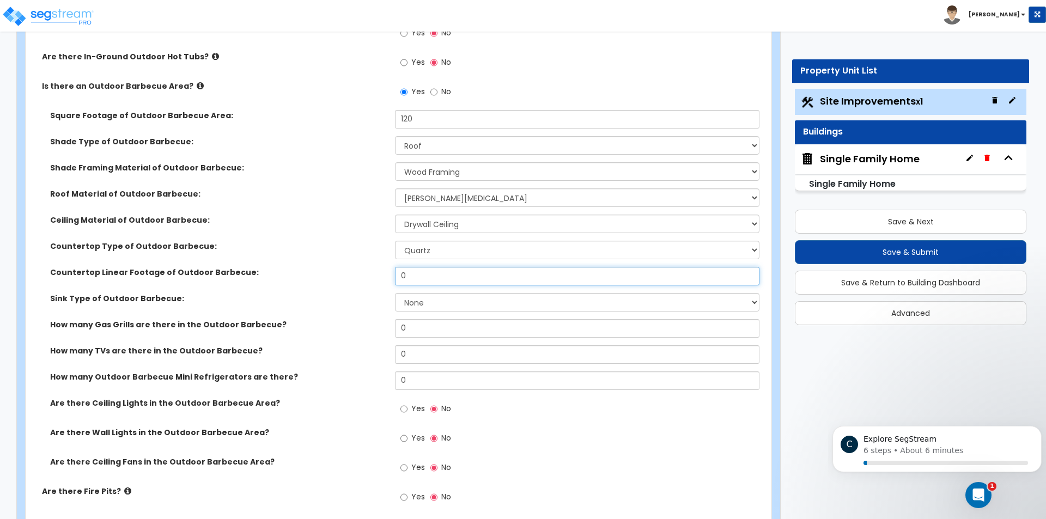
drag, startPoint x: 441, startPoint y: 273, endPoint x: 368, endPoint y: 273, distance: 73.0
click at [368, 273] on div "Countertop Linear Footage of Outdoor Barbecue: 0" at bounding box center [395, 280] width 739 height 26
click at [434, 302] on select "None Single Sink Double Sink" at bounding box center [577, 302] width 364 height 19
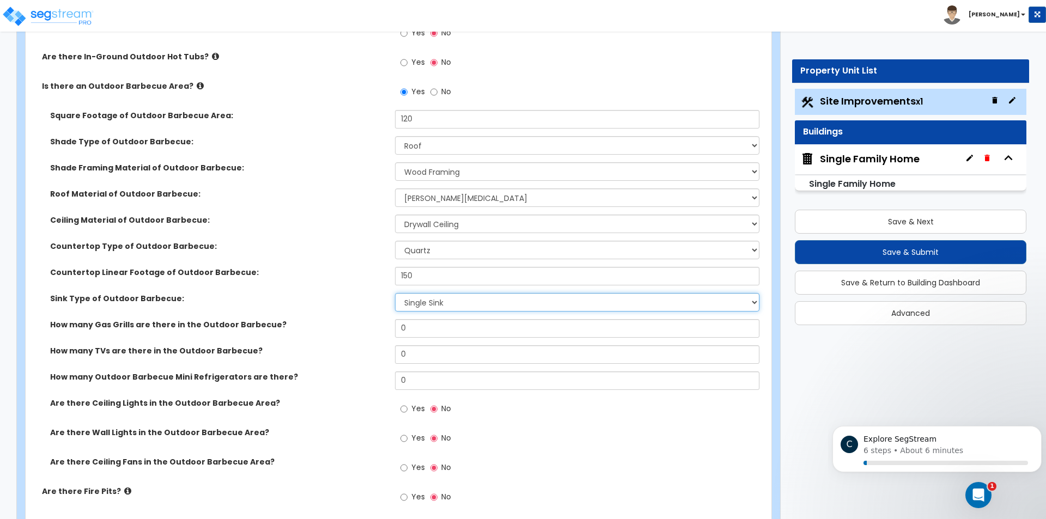
click at [395, 293] on select "None Single Sink Double Sink" at bounding box center [577, 302] width 364 height 19
click at [422, 326] on input "0" at bounding box center [577, 328] width 364 height 19
drag, startPoint x: 442, startPoint y: 352, endPoint x: 361, endPoint y: 366, distance: 82.8
click at [375, 360] on div "How many TVs are there in the Outdoor Barbecue? 0" at bounding box center [395, 358] width 739 height 26
drag, startPoint x: 386, startPoint y: 376, endPoint x: 365, endPoint y: 373, distance: 21.1
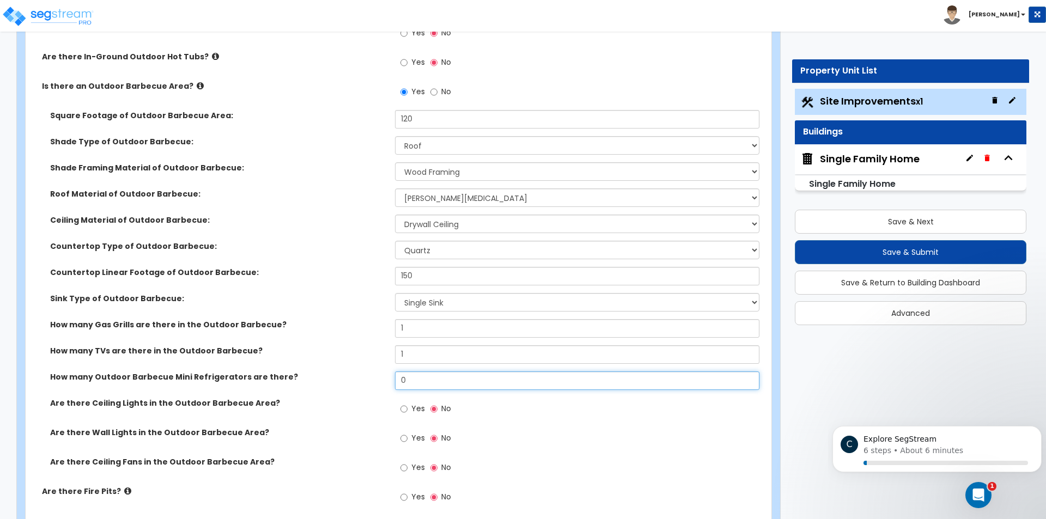
click at [365, 373] on div "How many Outdoor Barbecue Mini Refrigerators are there? 0" at bounding box center [395, 385] width 739 height 26
click at [402, 404] on input "Yes" at bounding box center [403, 409] width 7 height 12
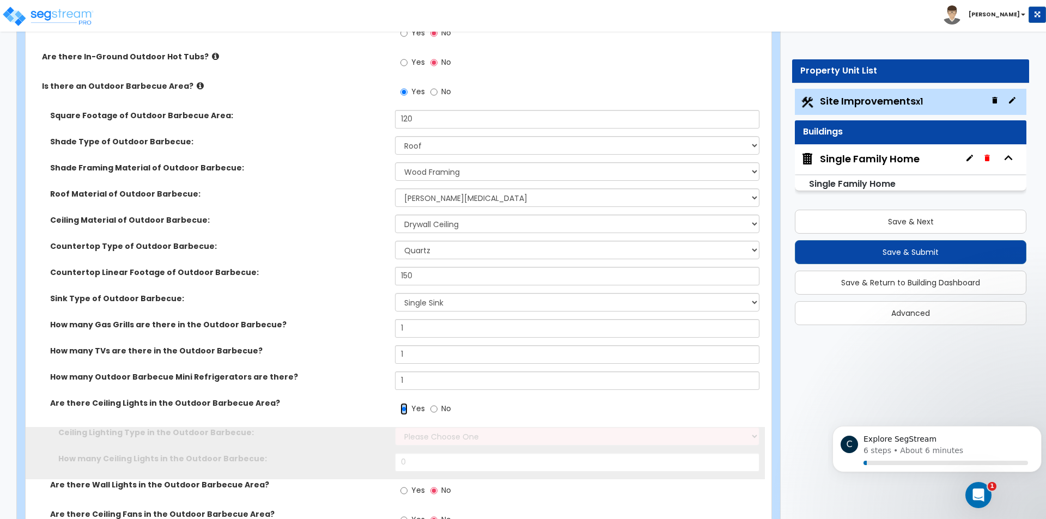
click at [403, 409] on input "Yes" at bounding box center [403, 409] width 7 height 12
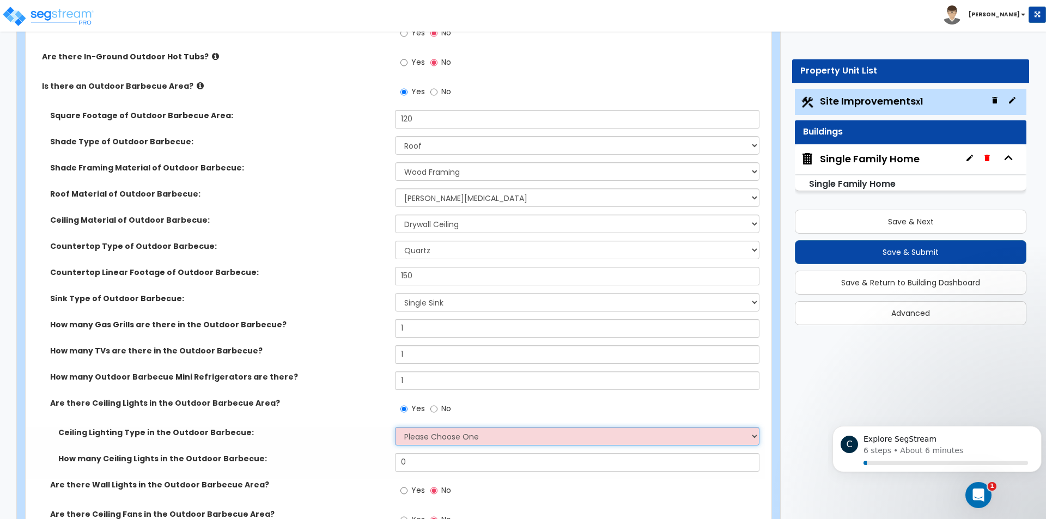
click at [421, 436] on select "Please Choose One LED Surface-Mounted LED Recessed Fluorescent Surface-Mounted …" at bounding box center [577, 436] width 364 height 19
click at [395, 427] on select "Please Choose One LED Surface-Mounted LED Recessed Fluorescent Surface-Mounted …" at bounding box center [577, 436] width 364 height 19
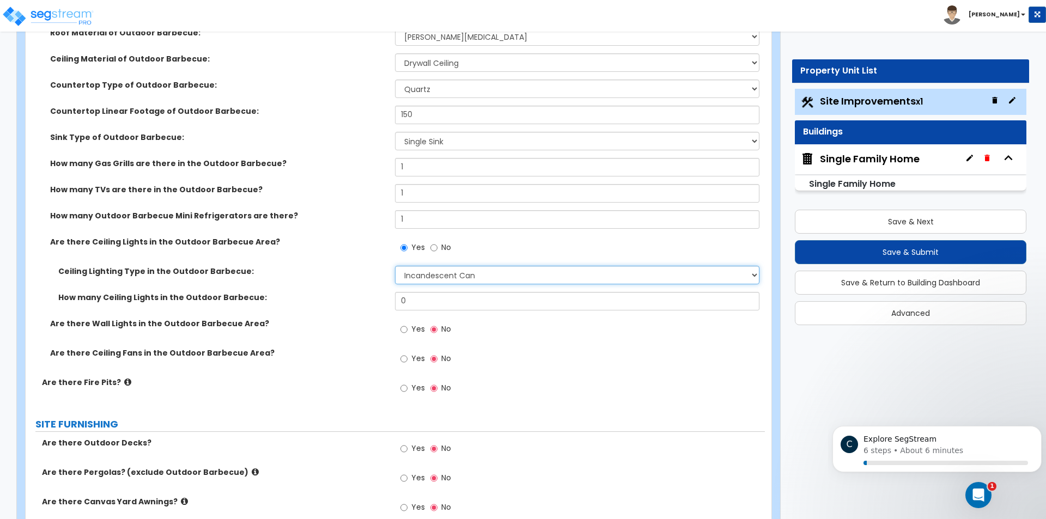
scroll to position [2996, 0]
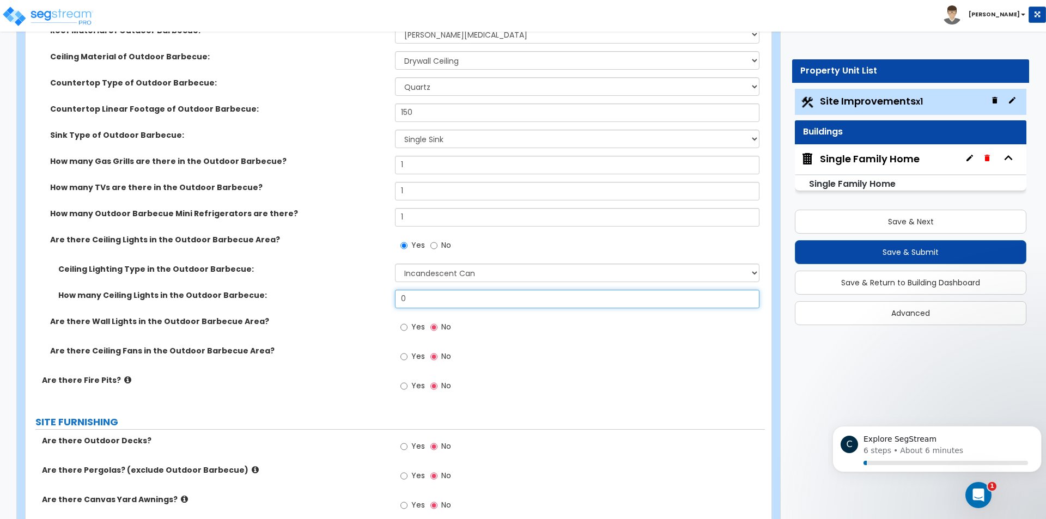
click at [407, 299] on input "0" at bounding box center [577, 299] width 364 height 19
drag, startPoint x: 407, startPoint y: 299, endPoint x: 379, endPoint y: 298, distance: 28.3
click at [379, 298] on div "How many Ceiling Lights in the Outdoor Barbecue: 0" at bounding box center [395, 303] width 739 height 26
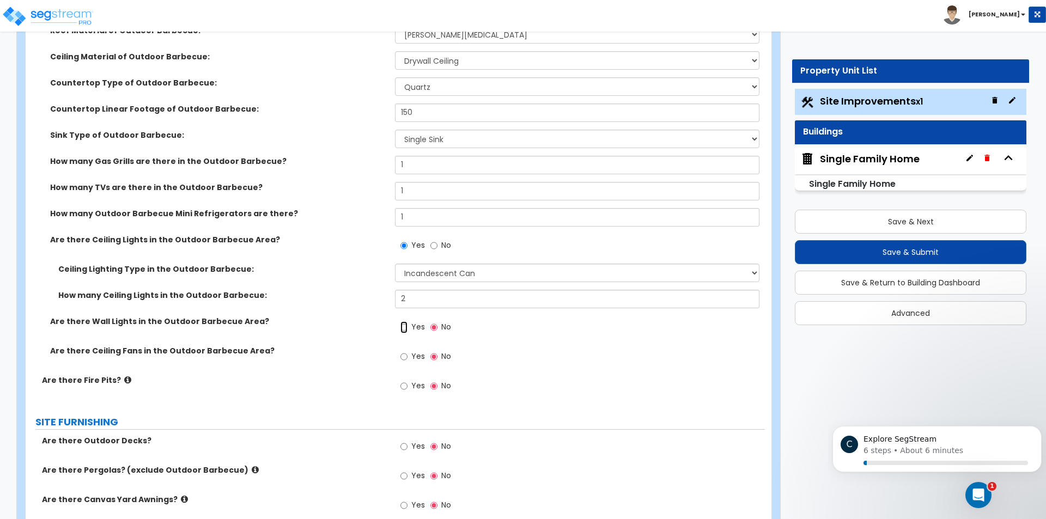
click at [406, 330] on input "Yes" at bounding box center [403, 327] width 7 height 12
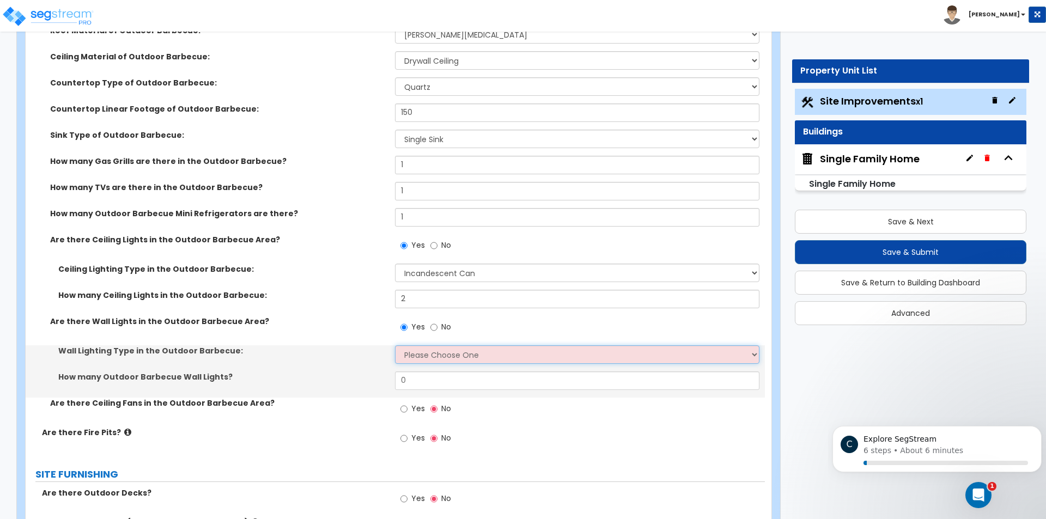
click at [445, 352] on select "Please Choose One LED Incandescent Fluorescent" at bounding box center [577, 354] width 364 height 19
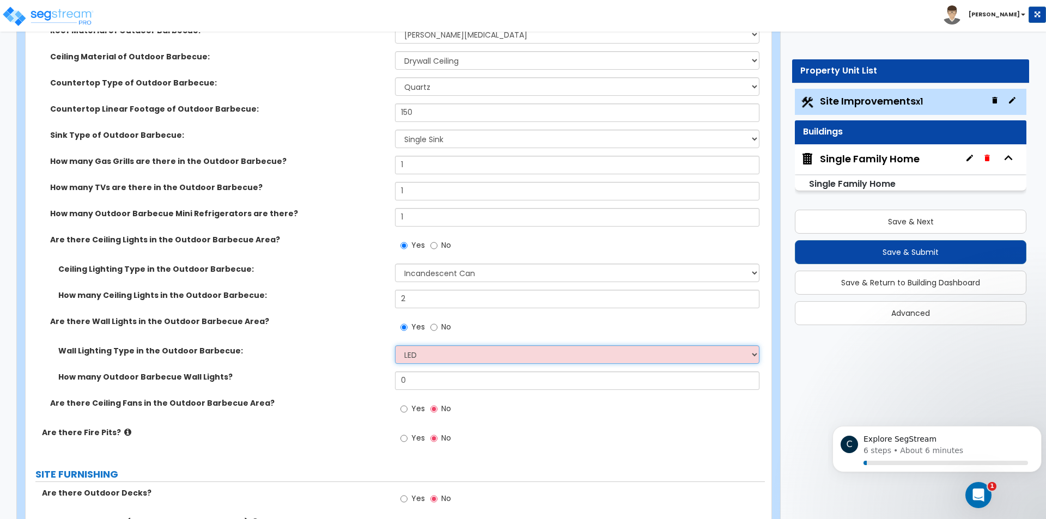
click at [395, 345] on select "Please Choose One LED Incandescent Fluorescent" at bounding box center [577, 354] width 364 height 19
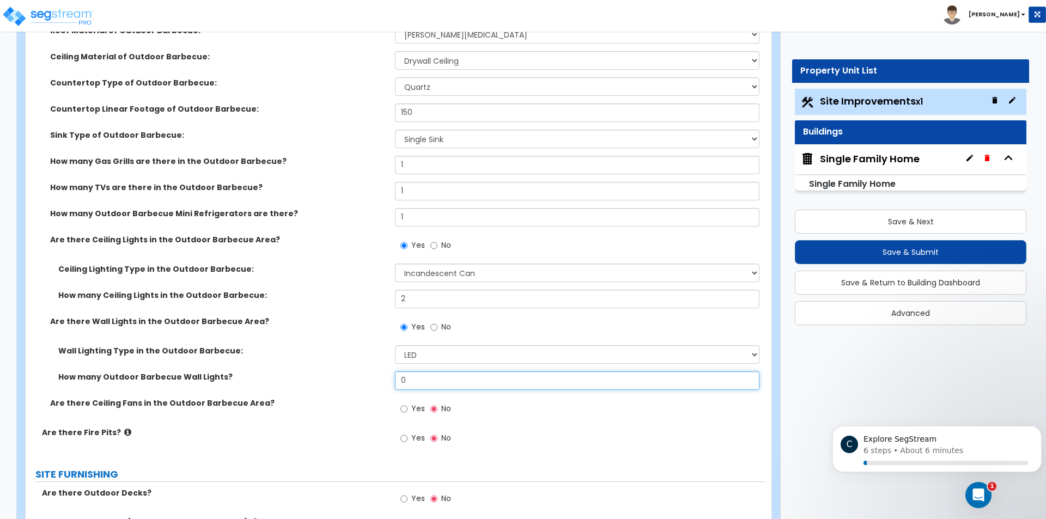
drag, startPoint x: 420, startPoint y: 378, endPoint x: 364, endPoint y: 378, distance: 55.0
click at [364, 378] on div "How many Outdoor Barbecue Wall Lights? 0" at bounding box center [395, 385] width 739 height 26
click at [404, 409] on input "Yes" at bounding box center [403, 409] width 7 height 12
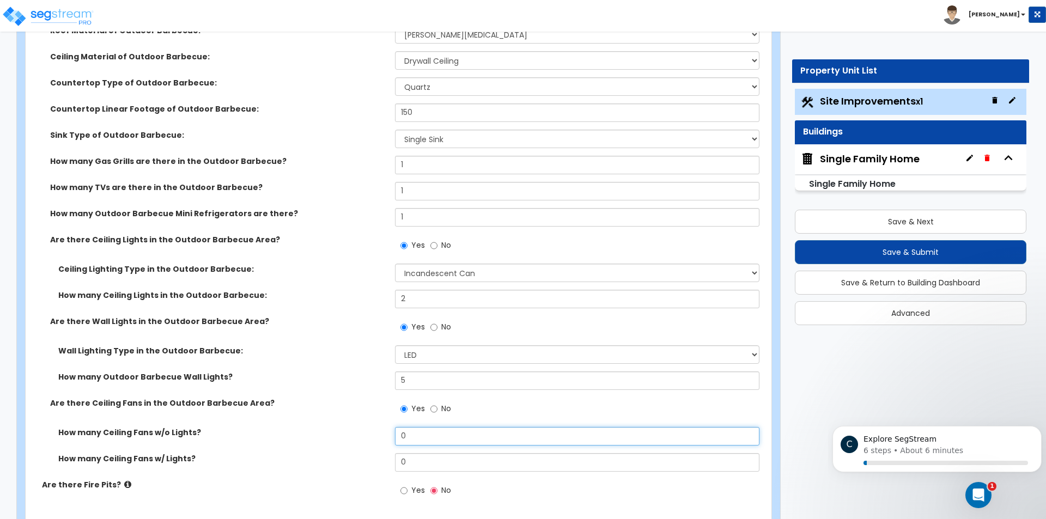
drag, startPoint x: 422, startPoint y: 433, endPoint x: 349, endPoint y: 430, distance: 73.6
click at [349, 430] on div "How many Ceiling Fans w/o Lights? 0" at bounding box center [395, 440] width 739 height 26
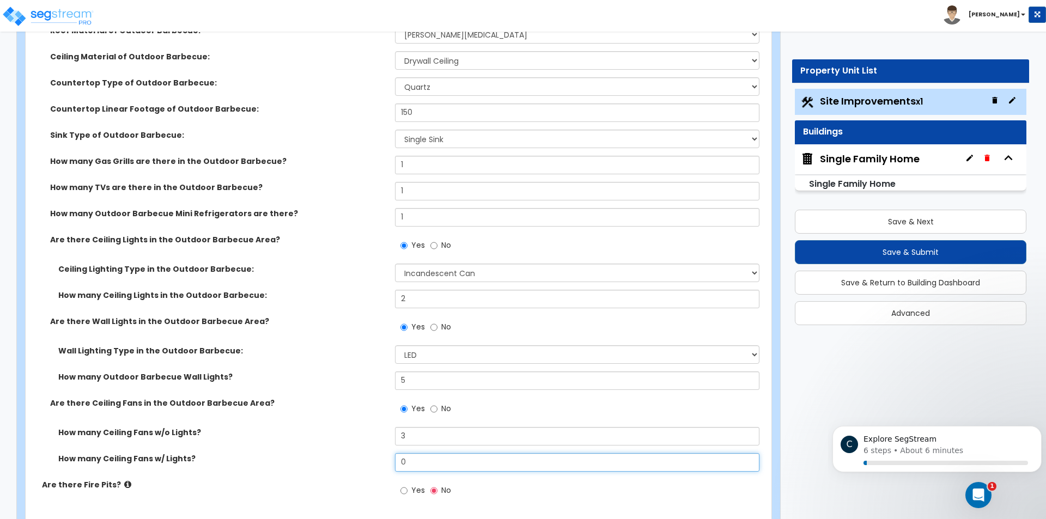
drag, startPoint x: 440, startPoint y: 458, endPoint x: 346, endPoint y: 454, distance: 93.8
click at [346, 454] on div "How many Ceiling Fans w/ Lights? 0" at bounding box center [395, 466] width 739 height 26
click at [335, 439] on div "How many Ceiling Fans w/o Lights? 3" at bounding box center [395, 440] width 739 height 26
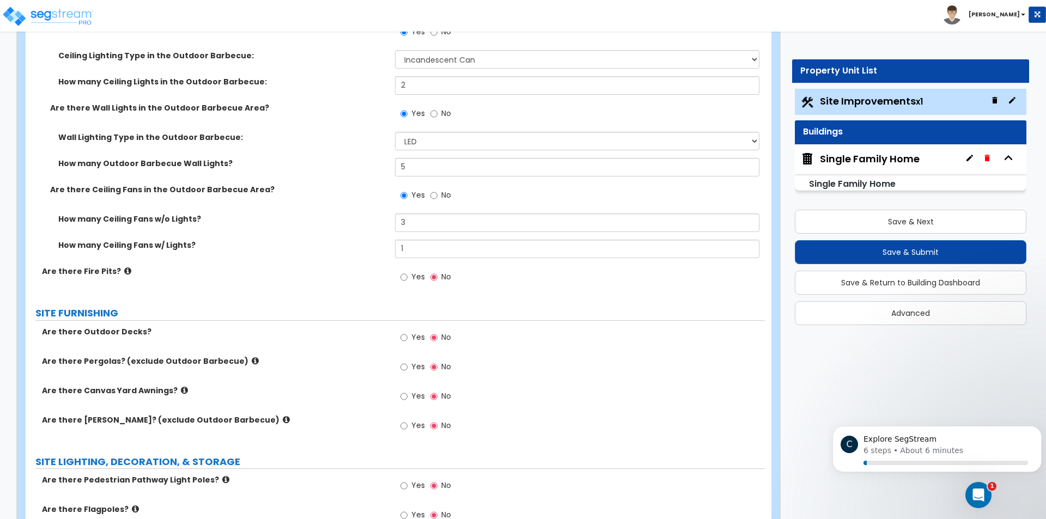
scroll to position [3214, 0]
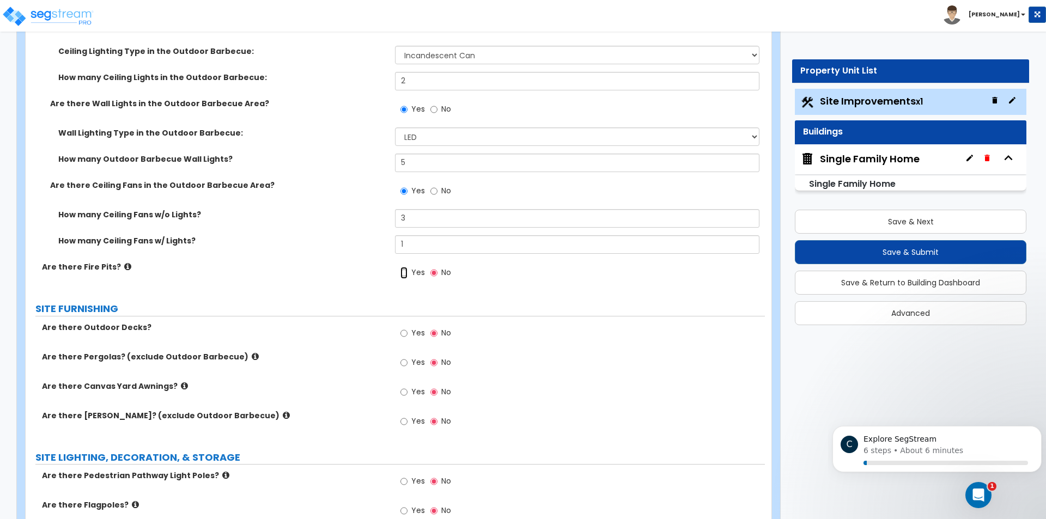
click at [402, 272] on input "Yes" at bounding box center [403, 273] width 7 height 12
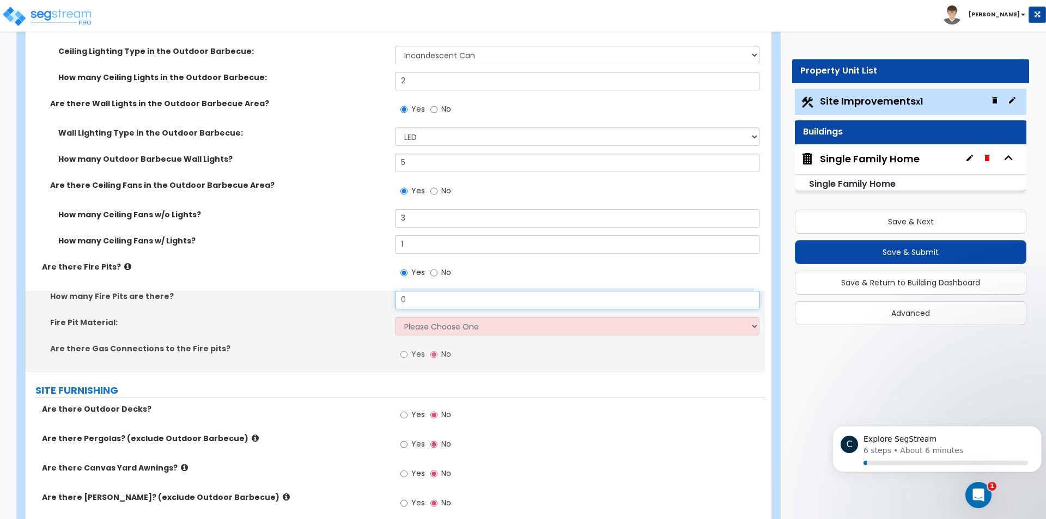
click at [416, 299] on input "0" at bounding box center [577, 300] width 364 height 19
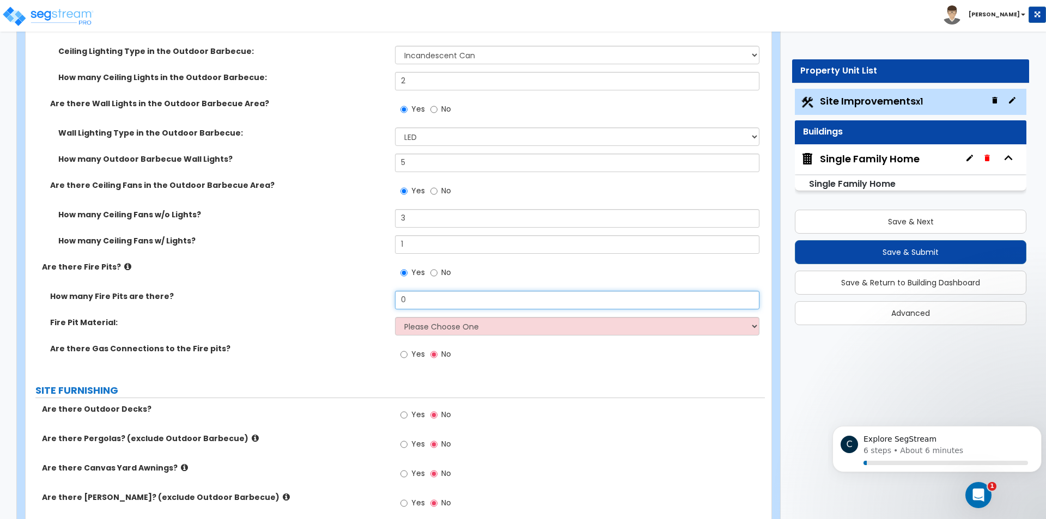
drag, startPoint x: 424, startPoint y: 296, endPoint x: 335, endPoint y: 307, distance: 89.5
click at [337, 307] on div "How many Fire Pits are there? 0" at bounding box center [395, 304] width 739 height 26
click at [421, 332] on select "Please Choose One Concrete Block Brick Stone" at bounding box center [577, 326] width 364 height 19
click at [395, 317] on select "Please Choose One Concrete Block Brick Stone" at bounding box center [577, 326] width 364 height 19
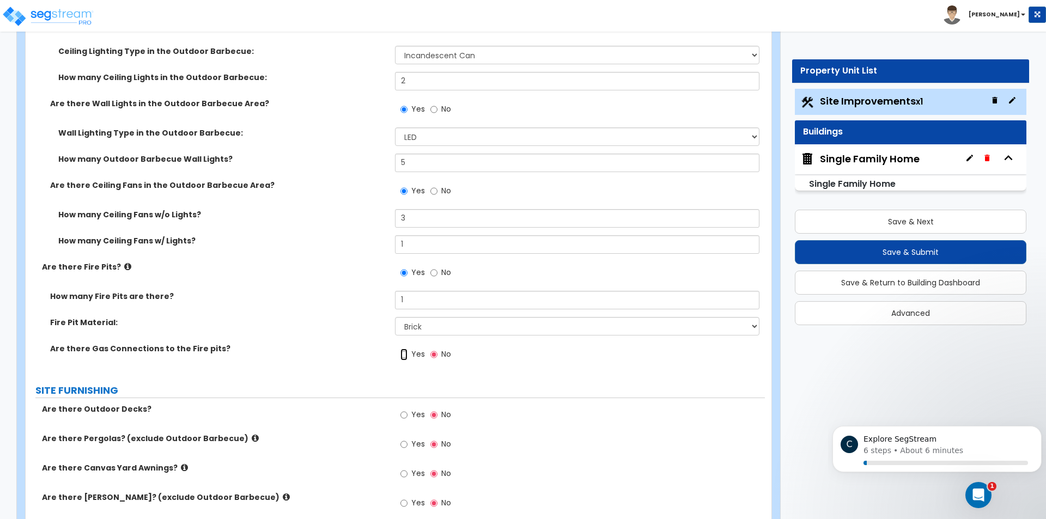
click at [404, 353] on input "Yes" at bounding box center [403, 355] width 7 height 12
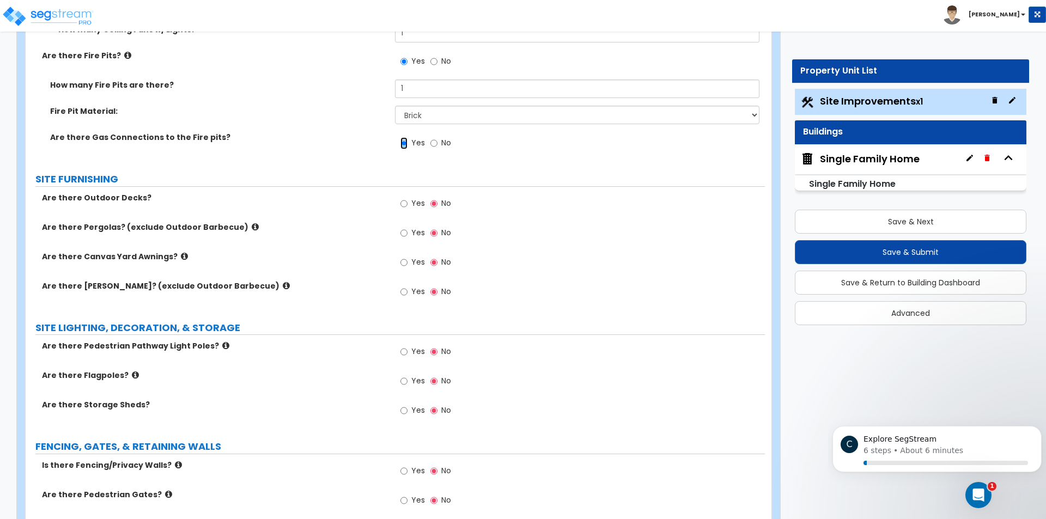
scroll to position [3432, 0]
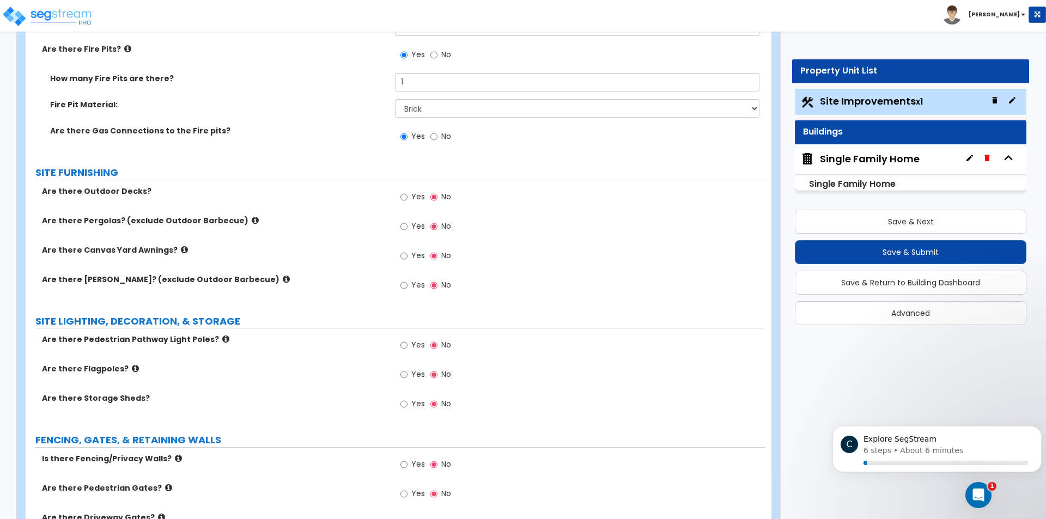
click at [409, 195] on label "Yes" at bounding box center [412, 198] width 25 height 19
click at [408, 195] on input "Yes" at bounding box center [403, 197] width 7 height 12
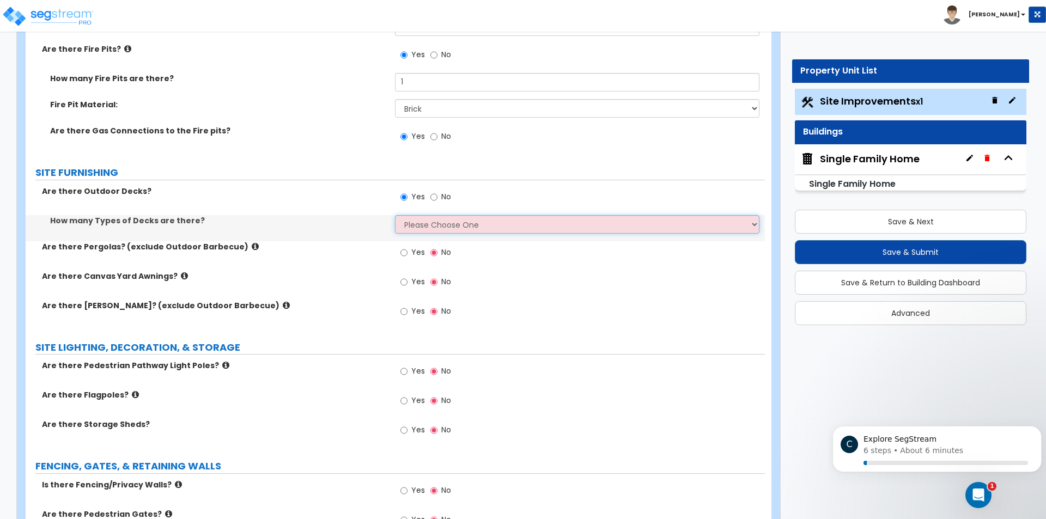
click at [417, 223] on select "Please Choose One 1 2 3 4" at bounding box center [577, 224] width 364 height 19
click at [395, 215] on select "Please Choose One 1 2 3 4" at bounding box center [577, 224] width 364 height 19
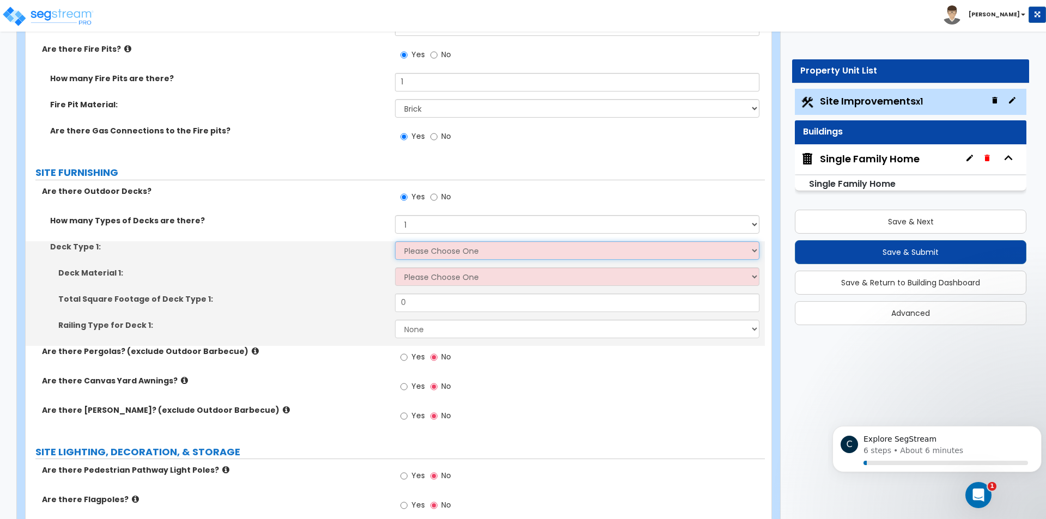
click at [423, 251] on select "Please Choose One Attached to Structure Detached from Structure" at bounding box center [577, 250] width 364 height 19
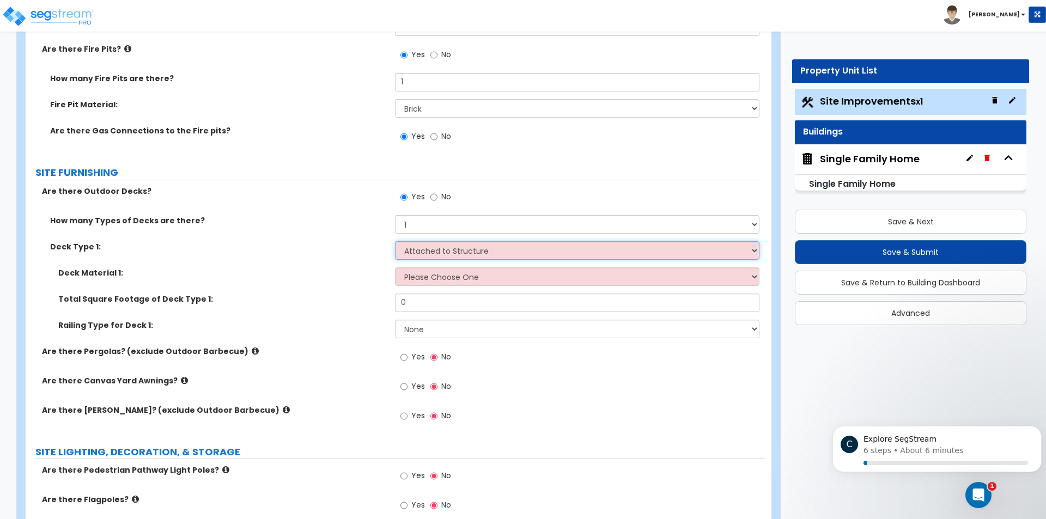
click at [395, 241] on select "Please Choose One Attached to Structure Detached from Structure" at bounding box center [577, 250] width 364 height 19
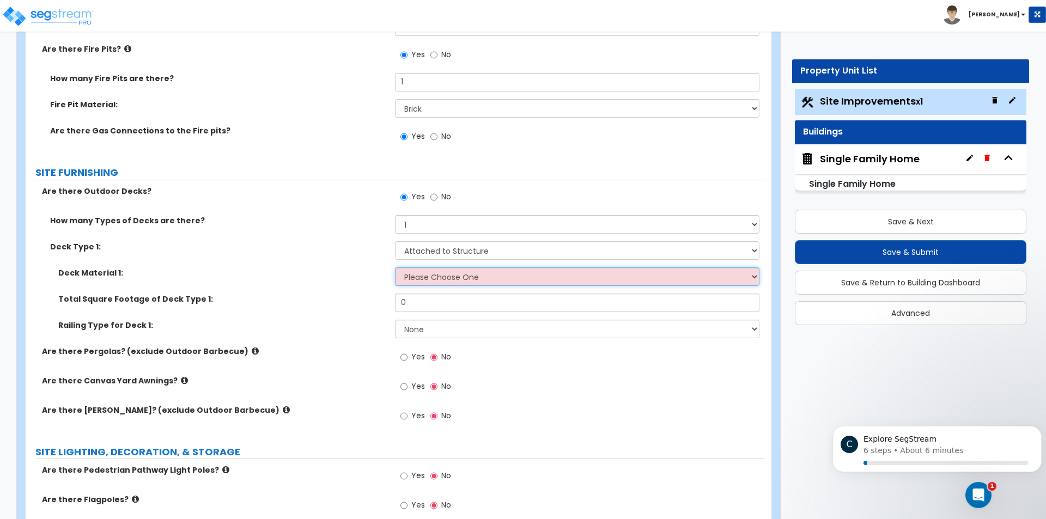
click at [423, 278] on select "Please Choose One Wood Plastic/PVC" at bounding box center [577, 276] width 364 height 19
click at [395, 267] on select "Please Choose One Wood Plastic/PVC" at bounding box center [577, 276] width 364 height 19
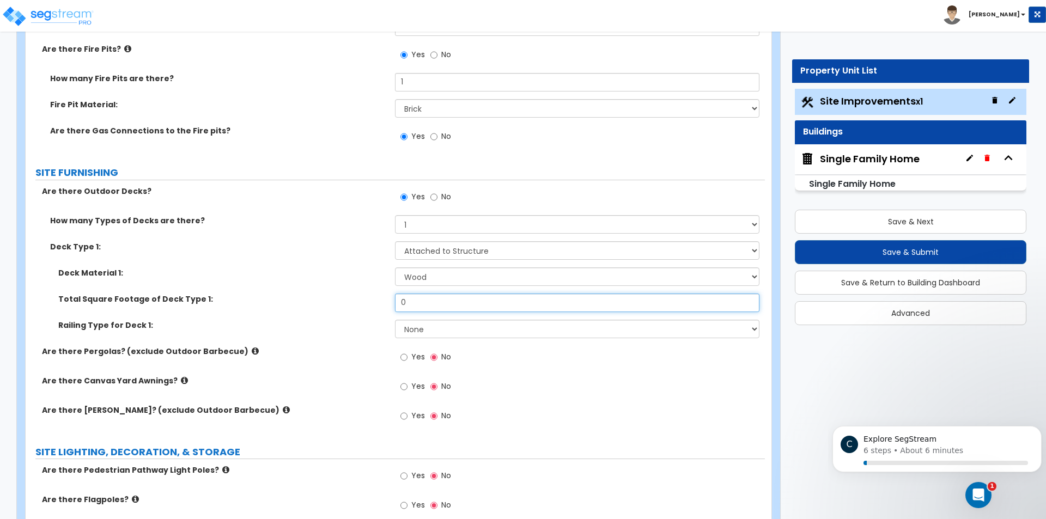
drag, startPoint x: 415, startPoint y: 302, endPoint x: 351, endPoint y: 300, distance: 63.8
click at [353, 300] on div "Total Square Footage of Deck Type 1: 0" at bounding box center [395, 307] width 739 height 26
click at [424, 329] on select "None Wood Plastic" at bounding box center [577, 329] width 364 height 19
click at [395, 320] on select "None Wood Plastic" at bounding box center [577, 329] width 364 height 19
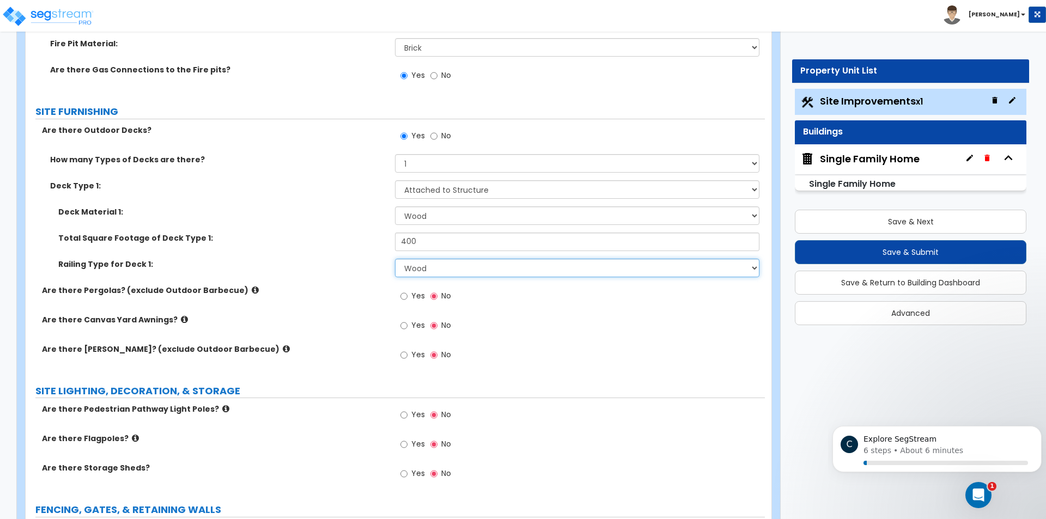
scroll to position [3541, 0]
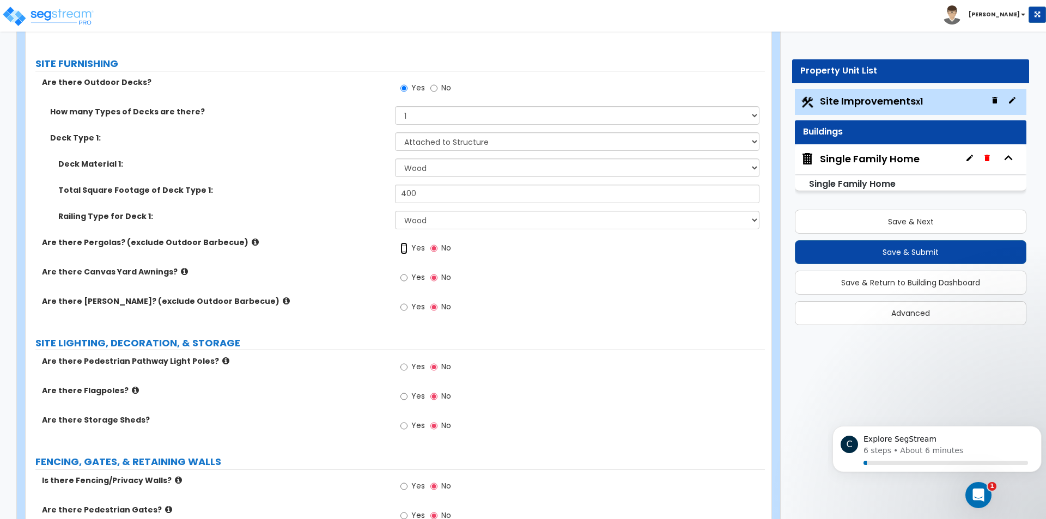
click at [403, 247] on input "Yes" at bounding box center [403, 248] width 7 height 12
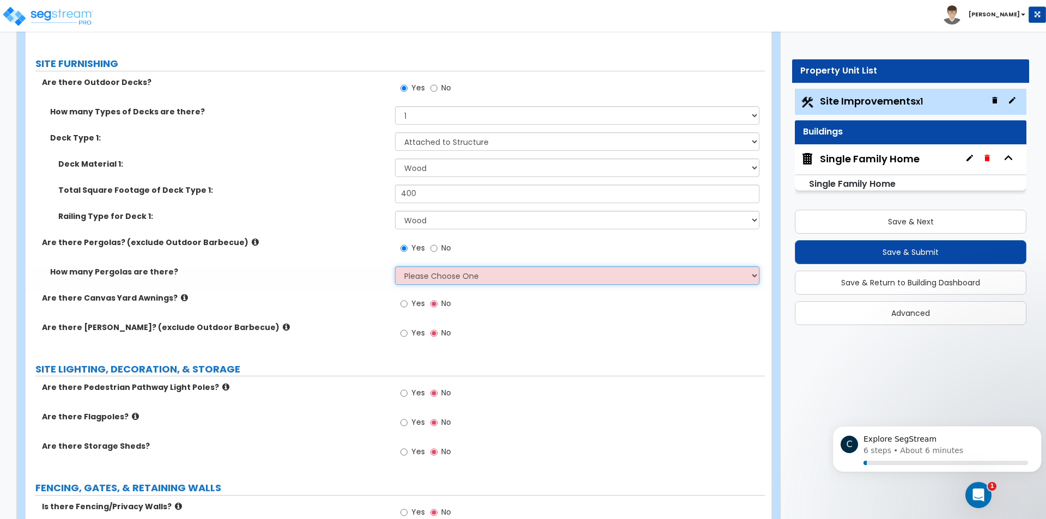
click at [420, 273] on select "Please Choose One 1 2 3" at bounding box center [577, 275] width 364 height 19
click at [395, 266] on select "Please Choose One 1 2 3" at bounding box center [577, 275] width 364 height 19
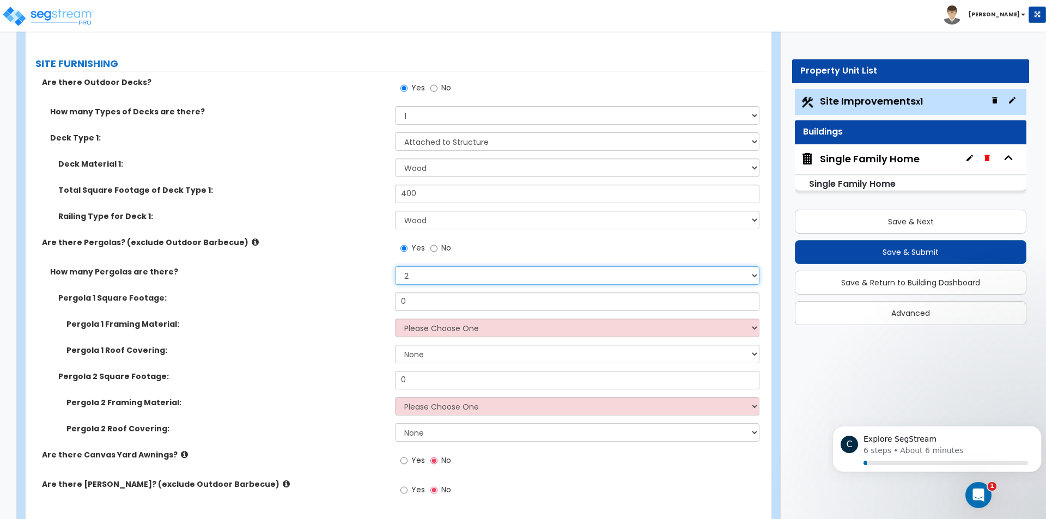
click at [420, 278] on select "Please Choose One 1 2 3" at bounding box center [577, 275] width 364 height 19
click at [395, 266] on select "Please Choose One 1 2 3" at bounding box center [577, 275] width 364 height 19
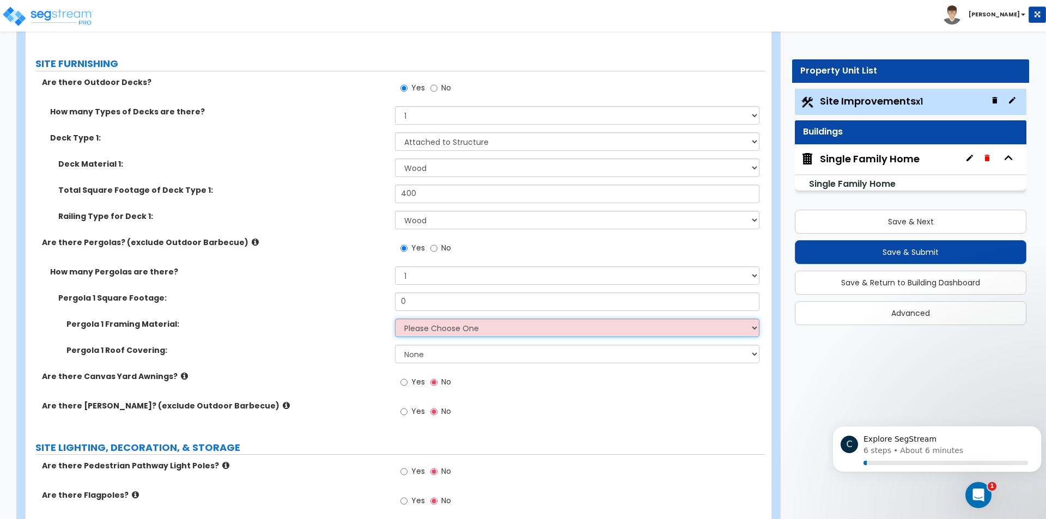
click at [425, 325] on select "Please Choose One Wood Metal" at bounding box center [577, 328] width 364 height 19
click at [395, 319] on select "Please Choose One Wood Metal" at bounding box center [577, 328] width 364 height 19
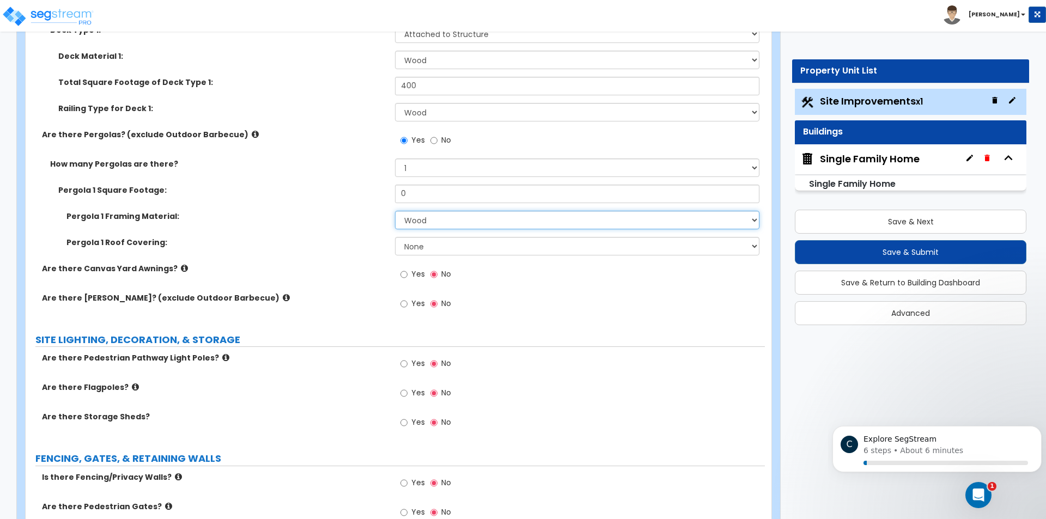
scroll to position [3650, 0]
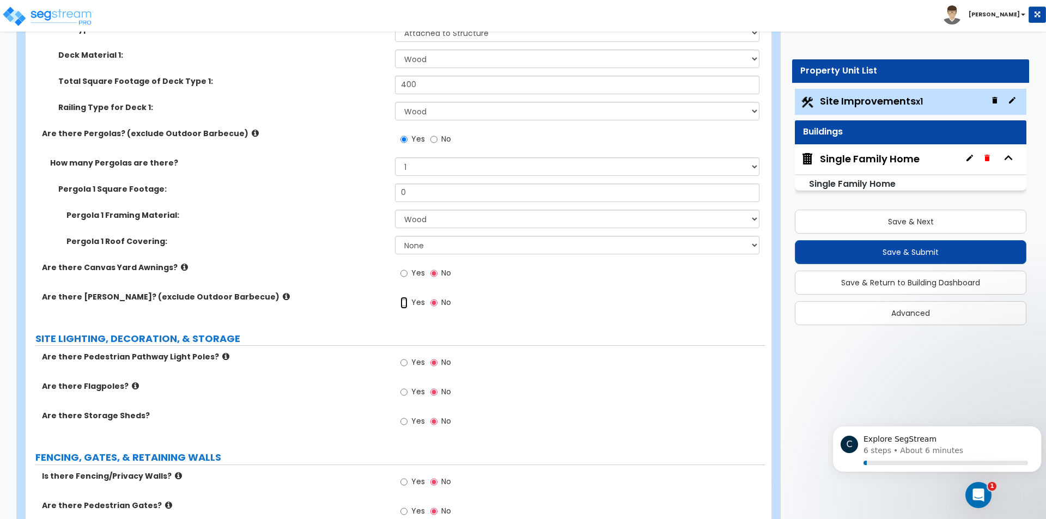
click at [402, 303] on input "Yes" at bounding box center [403, 303] width 7 height 12
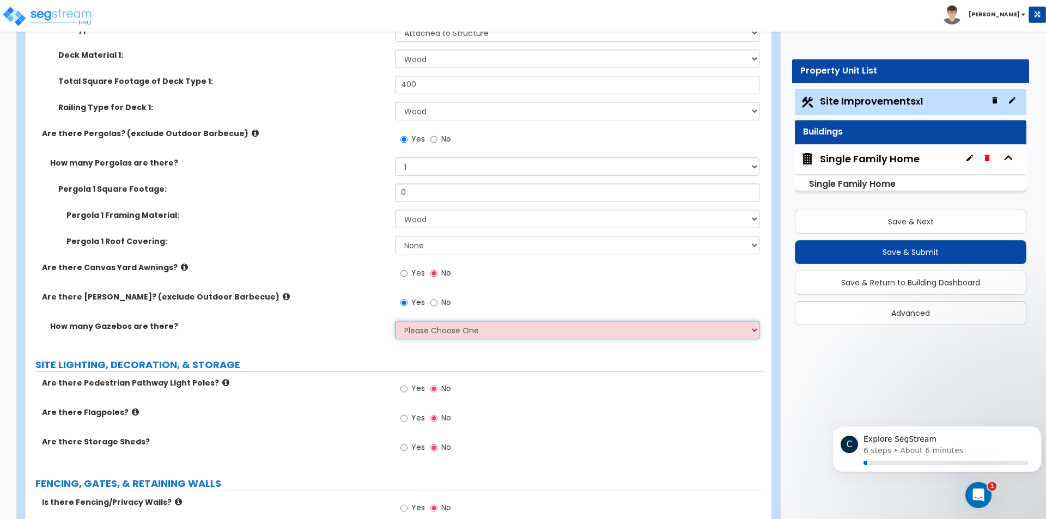
click at [417, 331] on select "Please Choose One 1 2 3" at bounding box center [577, 330] width 364 height 19
click at [395, 321] on select "Please Choose One 1 2 3" at bounding box center [577, 330] width 364 height 19
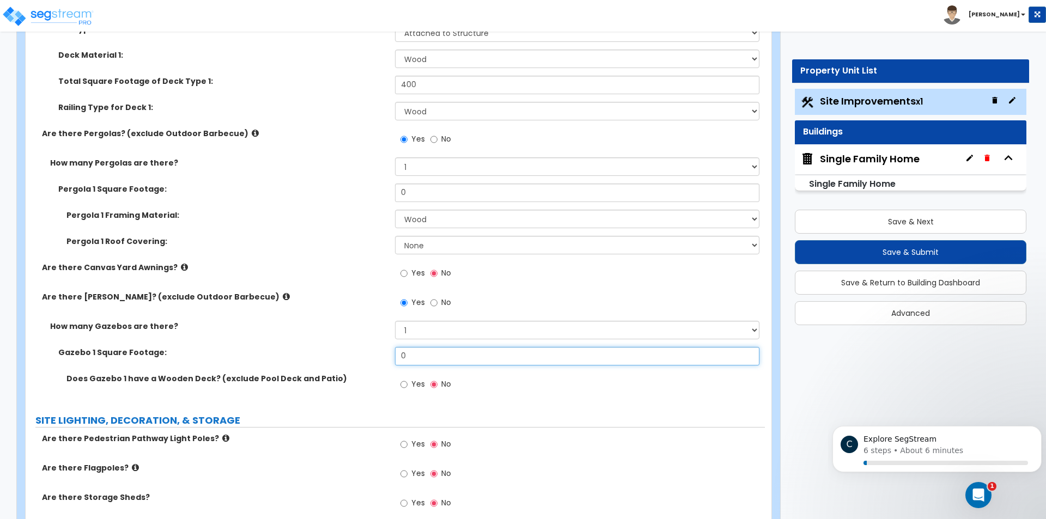
drag, startPoint x: 410, startPoint y: 356, endPoint x: 376, endPoint y: 360, distance: 34.0
click at [382, 359] on div "Gazebo 1 Square Footage: 0" at bounding box center [395, 360] width 739 height 26
click at [403, 386] on input "Yes" at bounding box center [403, 385] width 7 height 12
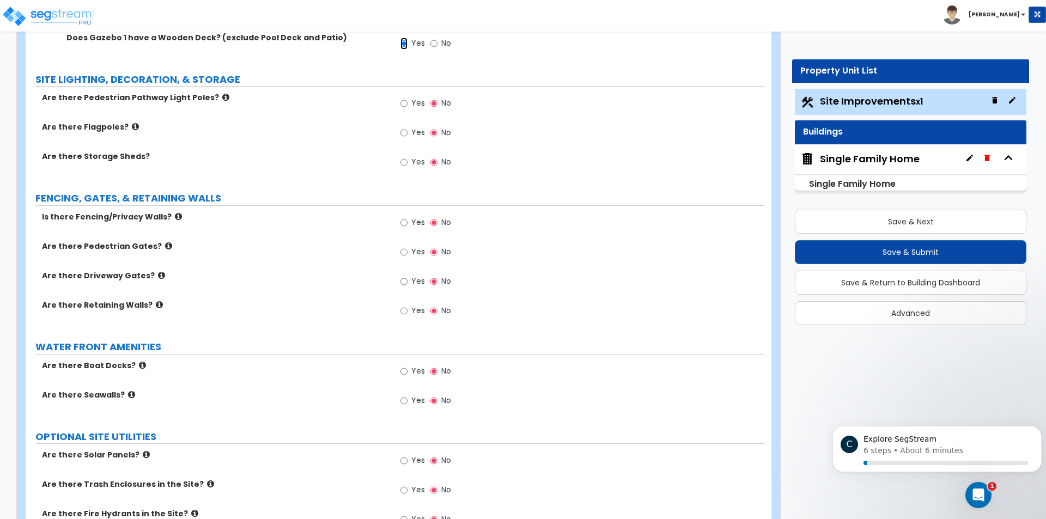
scroll to position [3960, 0]
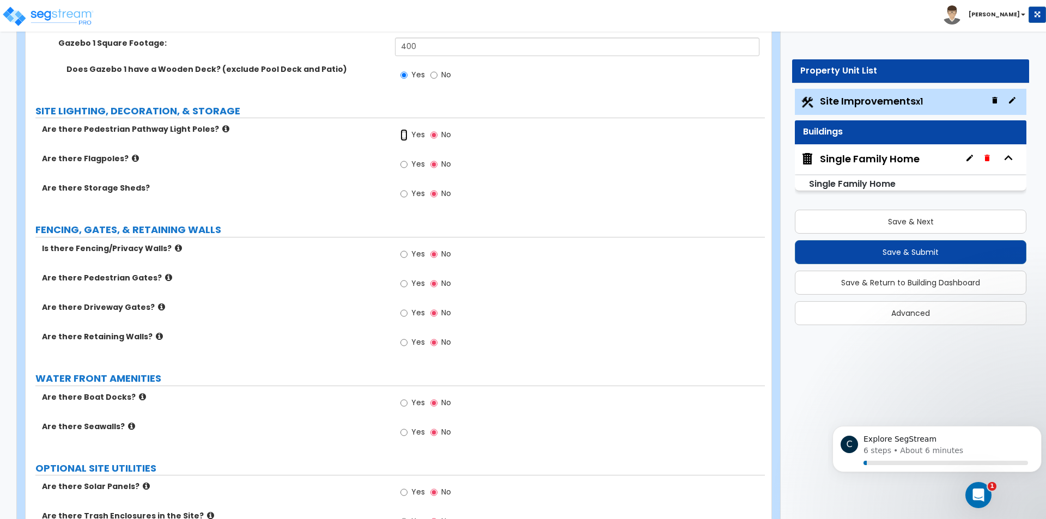
click at [404, 135] on input "Yes" at bounding box center [403, 135] width 7 height 12
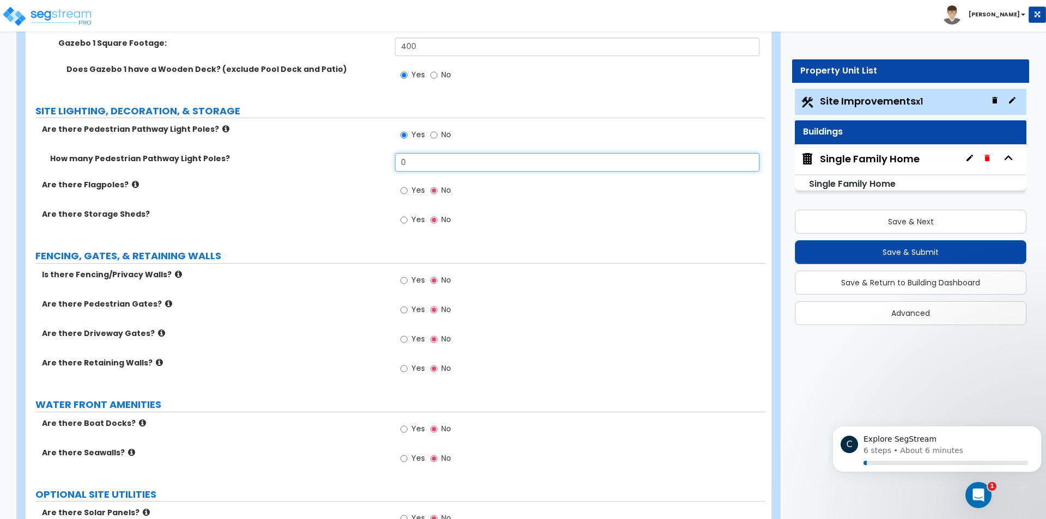
drag, startPoint x: 427, startPoint y: 168, endPoint x: 387, endPoint y: 171, distance: 39.3
click at [388, 165] on div "How many Pedestrian Pathway Light Poles? 0" at bounding box center [395, 166] width 739 height 26
click at [404, 191] on input "Yes" at bounding box center [403, 191] width 7 height 12
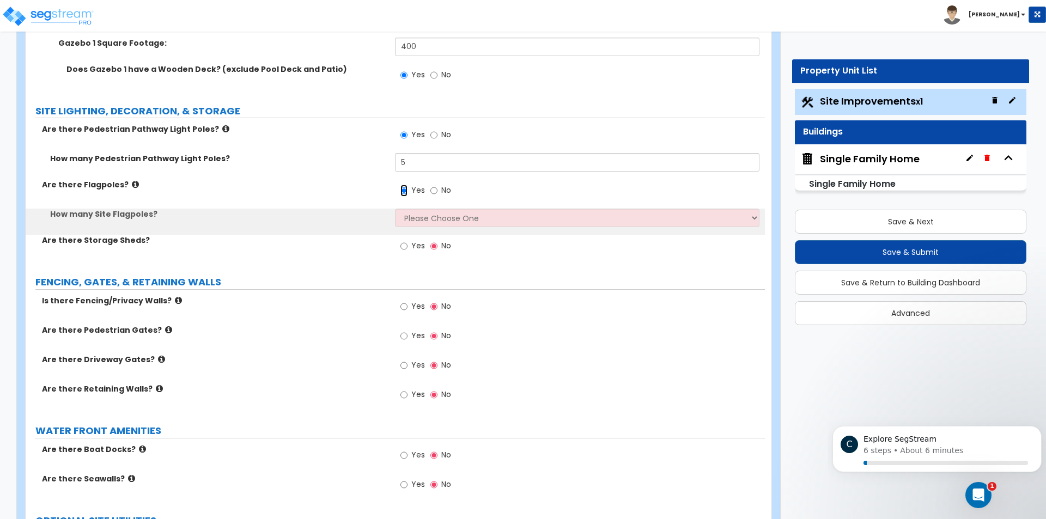
click at [404, 191] on input "Yes" at bounding box center [403, 191] width 7 height 12
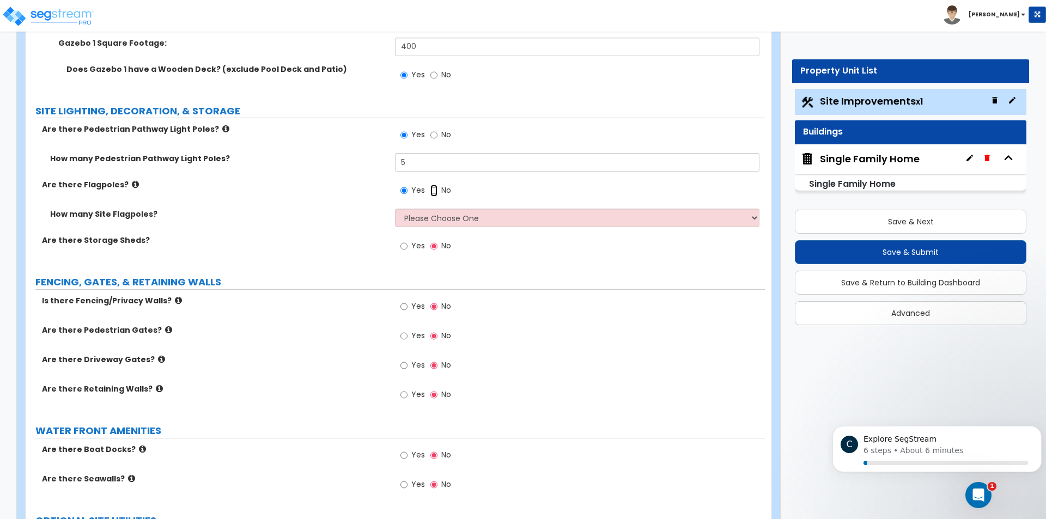
click at [437, 187] on input "No" at bounding box center [433, 191] width 7 height 12
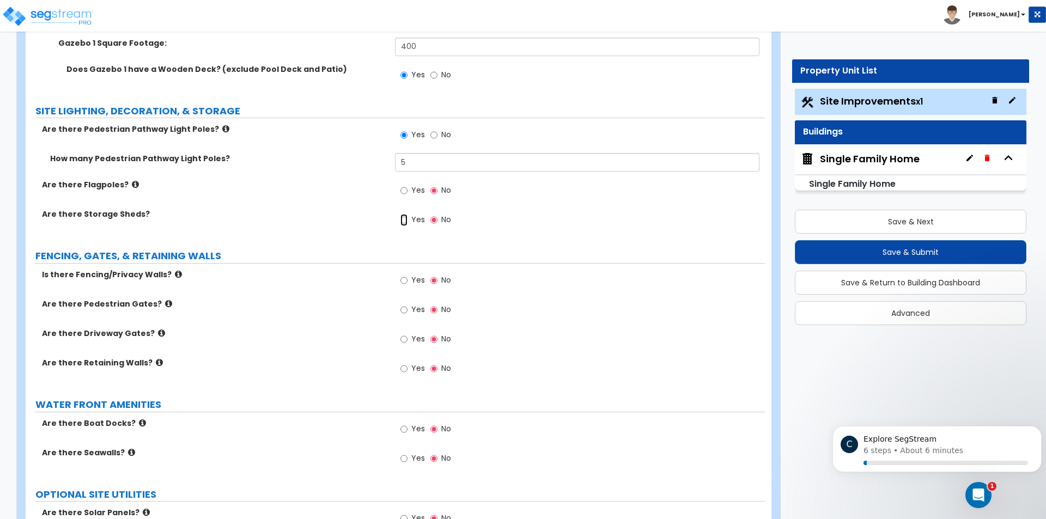
click at [405, 220] on input "Yes" at bounding box center [403, 220] width 7 height 12
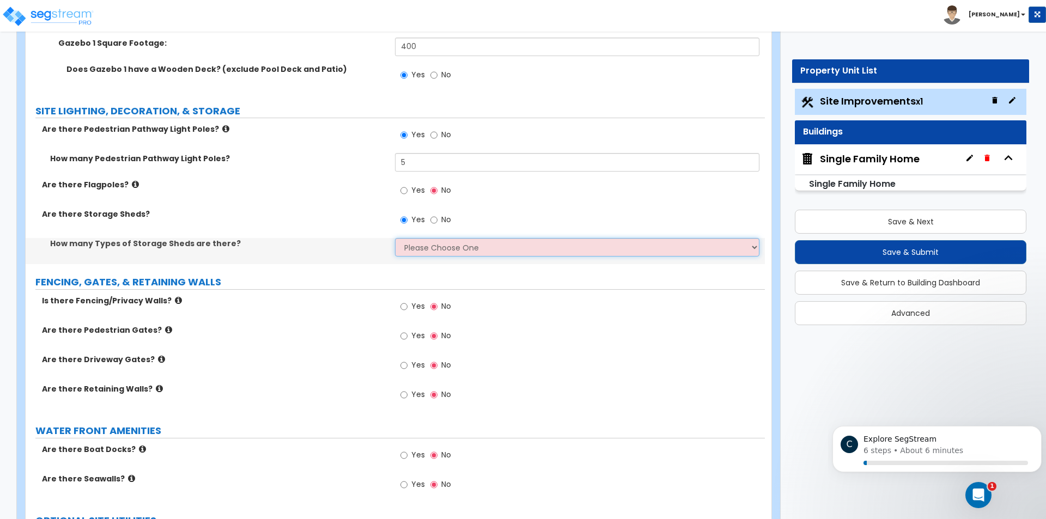
click at [415, 252] on select "Please Choose One 1 2" at bounding box center [577, 247] width 364 height 19
click at [395, 238] on select "Please Choose One 1 2" at bounding box center [577, 247] width 364 height 19
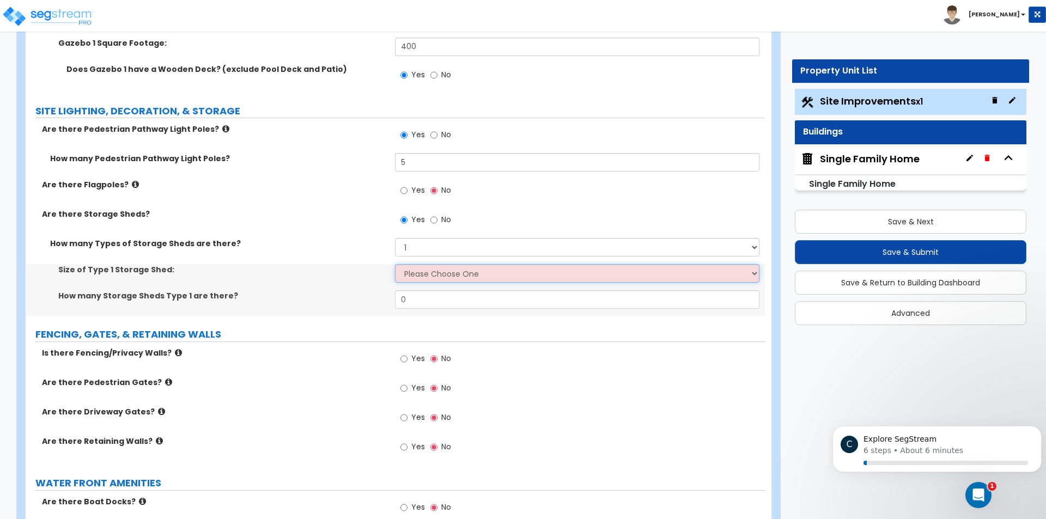
click at [416, 275] on select "Please Choose One 16' x 32' 30' x 64'" at bounding box center [577, 273] width 364 height 19
click at [395, 264] on select "Please Choose One 16' x 32' 30' x 64'" at bounding box center [577, 273] width 364 height 19
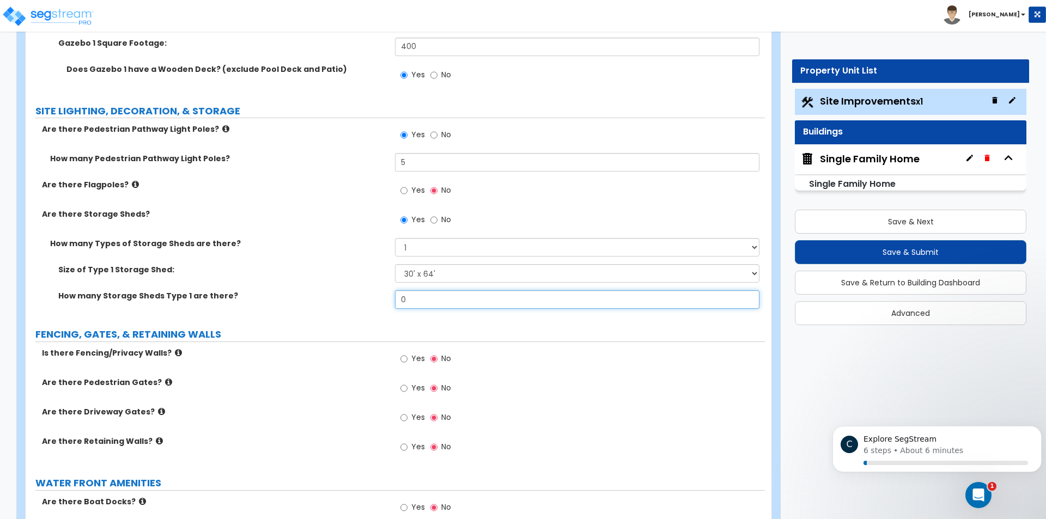
drag, startPoint x: 424, startPoint y: 297, endPoint x: 372, endPoint y: 296, distance: 52.3
click at [372, 296] on div "How many Storage Sheds Type 1 are there? 0" at bounding box center [395, 303] width 739 height 26
click at [378, 284] on div "Size of Type 1 Storage Shed: Please Choose One 16' x 32' 30' x 64'" at bounding box center [395, 277] width 739 height 26
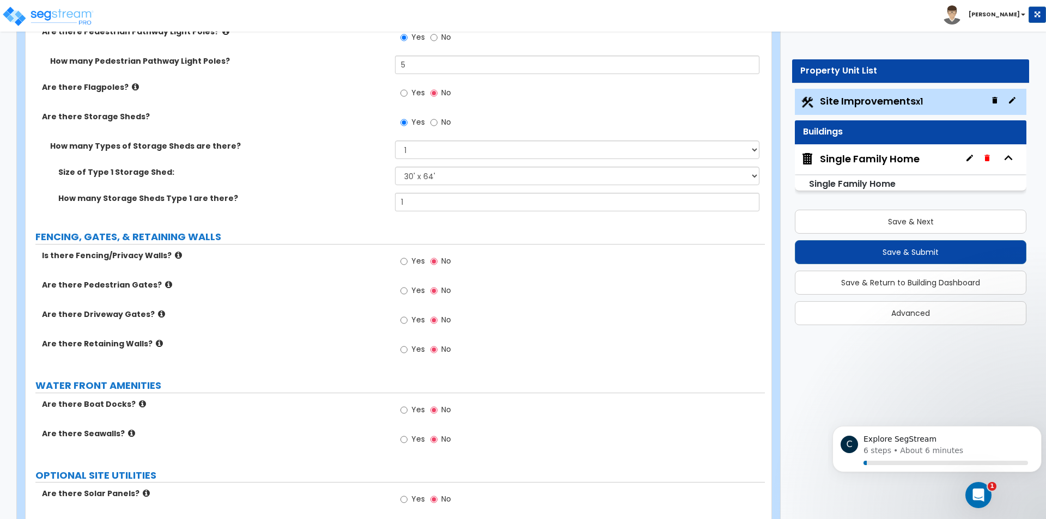
scroll to position [4069, 0]
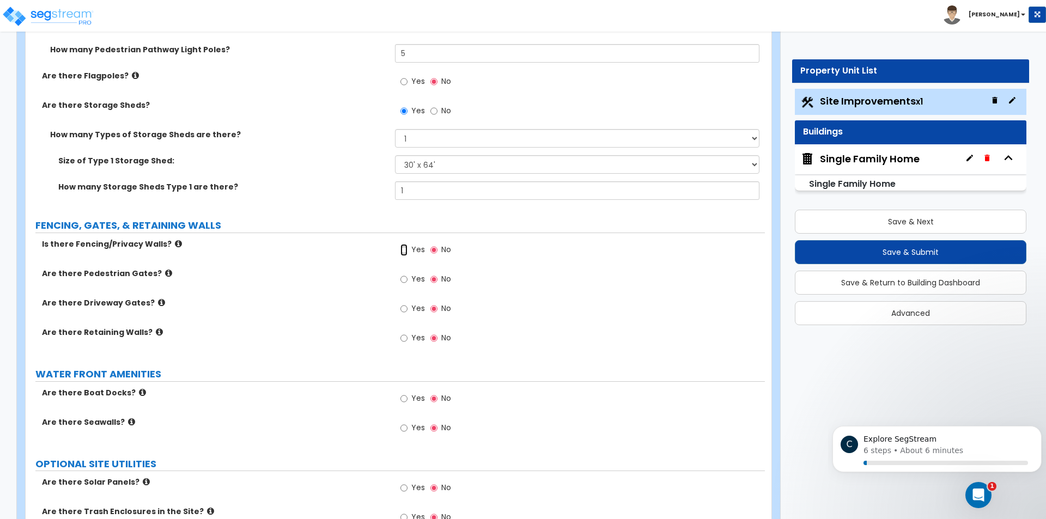
click at [406, 251] on input "Yes" at bounding box center [403, 250] width 7 height 12
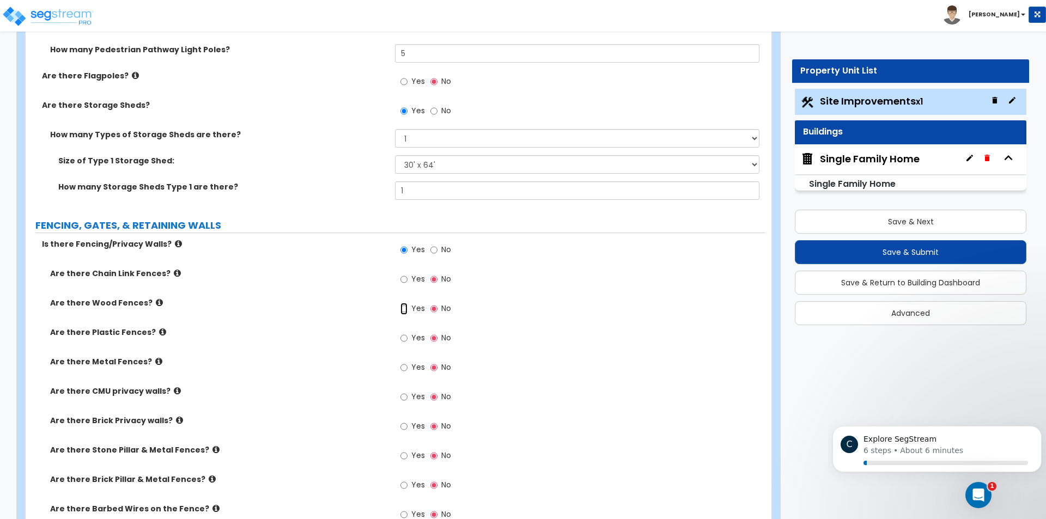
click at [405, 307] on input "Yes" at bounding box center [403, 309] width 7 height 12
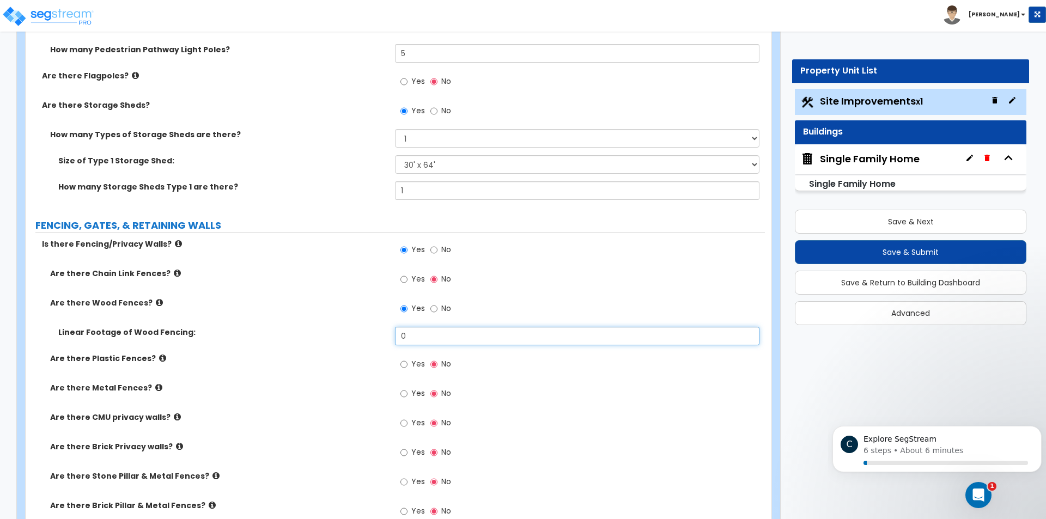
drag, startPoint x: 416, startPoint y: 336, endPoint x: 351, endPoint y: 336, distance: 64.8
click at [351, 336] on div "Linear Footage of Wood Fencing: 0" at bounding box center [395, 340] width 739 height 26
click at [350, 330] on label "Linear Footage of Wood Fencing:" at bounding box center [222, 332] width 329 height 11
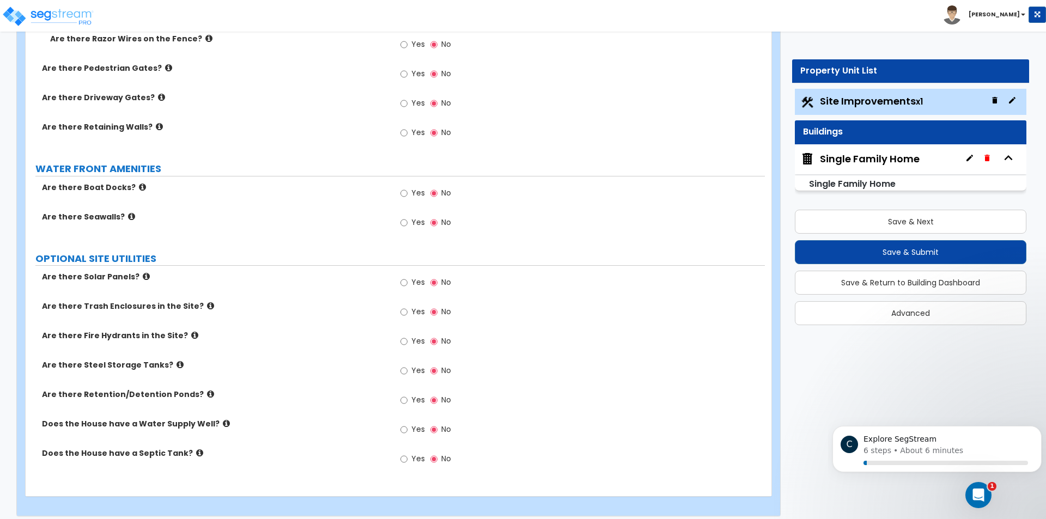
scroll to position [4603, 0]
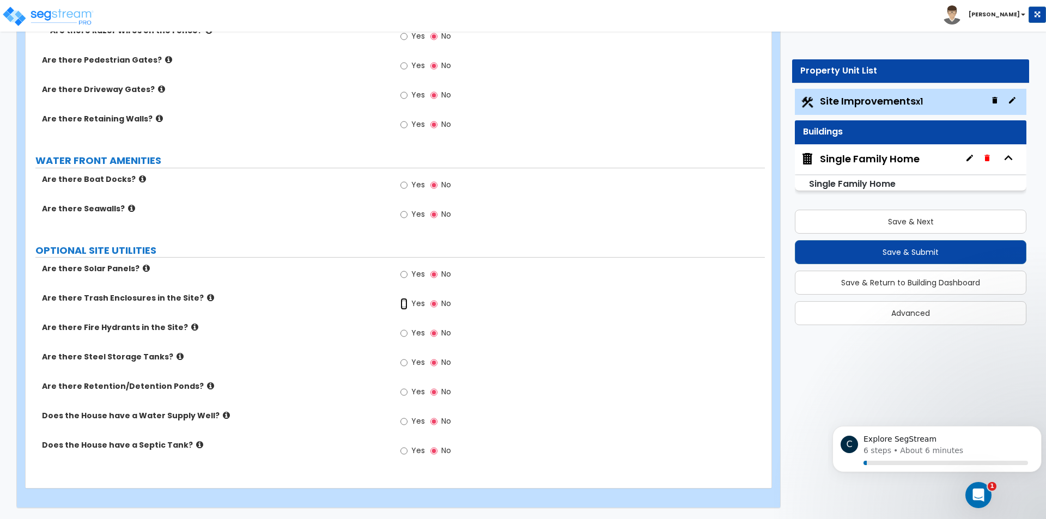
click at [406, 304] on input "Yes" at bounding box center [403, 304] width 7 height 12
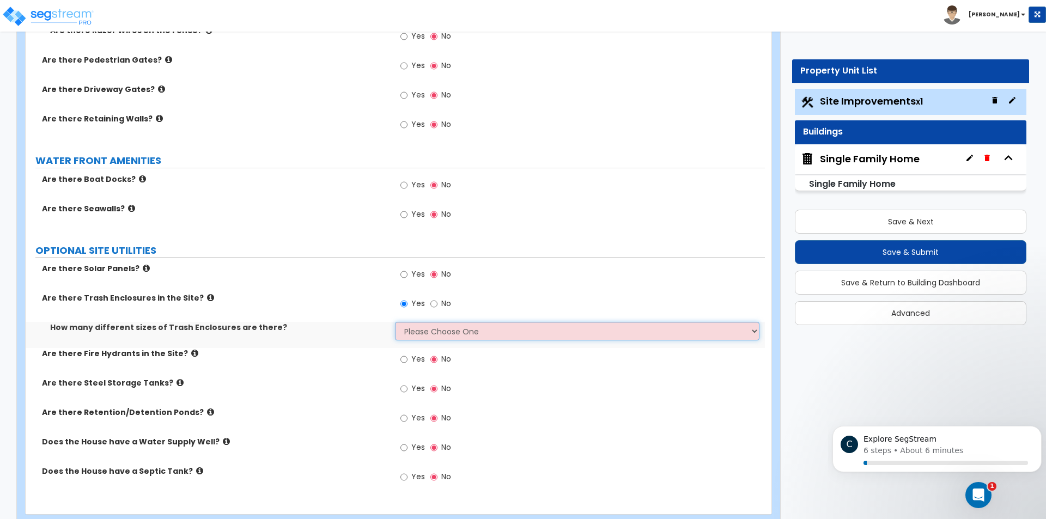
click at [418, 331] on select "Please Choose One 1 2 3" at bounding box center [577, 331] width 364 height 19
click at [395, 322] on select "Please Choose One 1 2 3" at bounding box center [577, 331] width 364 height 19
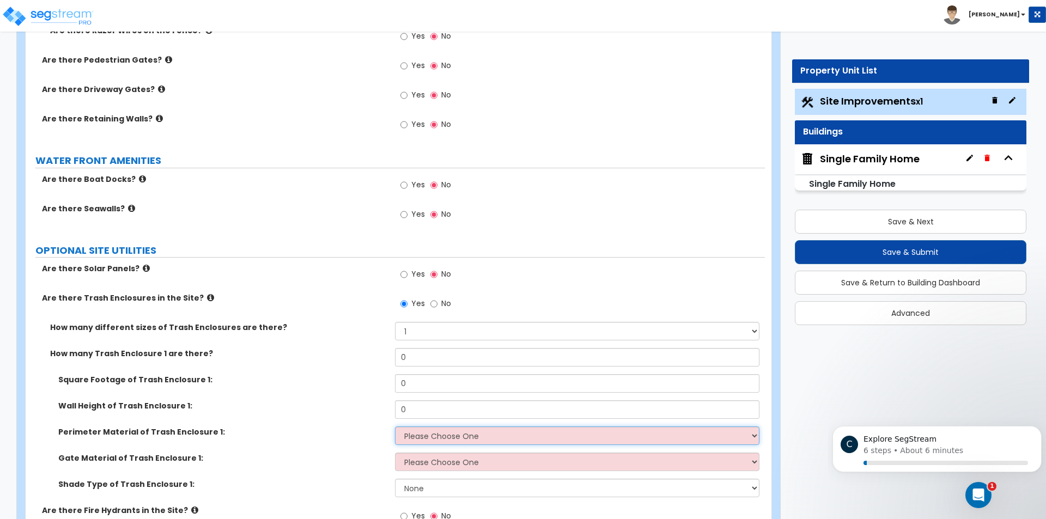
click at [460, 433] on select "Please Choose One Chain Link Wood Metal CMU" at bounding box center [577, 436] width 364 height 19
click at [395, 427] on select "Please Choose One Chain Link Wood Metal CMU" at bounding box center [577, 436] width 364 height 19
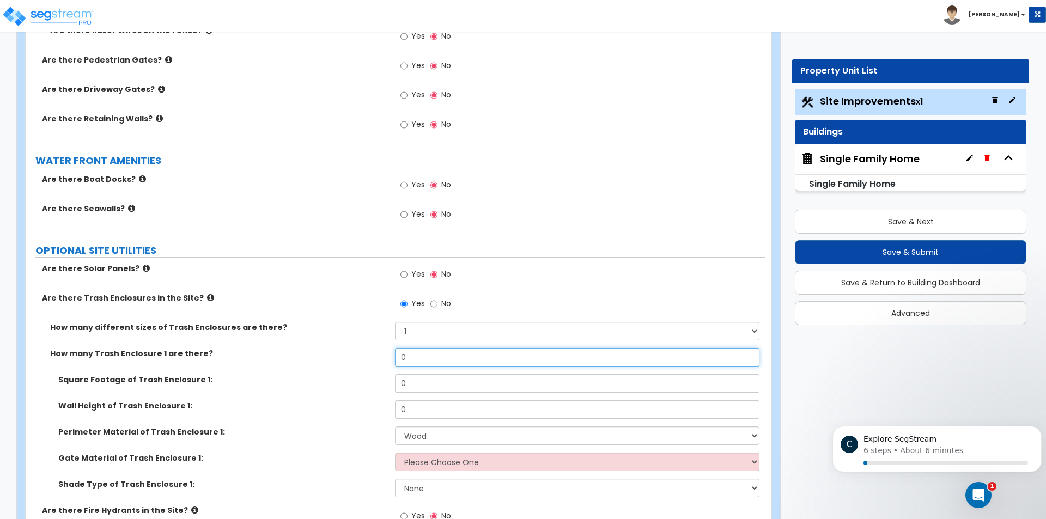
drag, startPoint x: 414, startPoint y: 362, endPoint x: 343, endPoint y: 362, distance: 70.8
click at [364, 362] on div "How many Trash Enclosure 1 are there? 0" at bounding box center [395, 361] width 739 height 26
click at [406, 382] on input "0" at bounding box center [577, 383] width 364 height 19
click at [418, 405] on input "0" at bounding box center [577, 409] width 364 height 19
drag, startPoint x: 418, startPoint y: 408, endPoint x: 335, endPoint y: 405, distance: 83.4
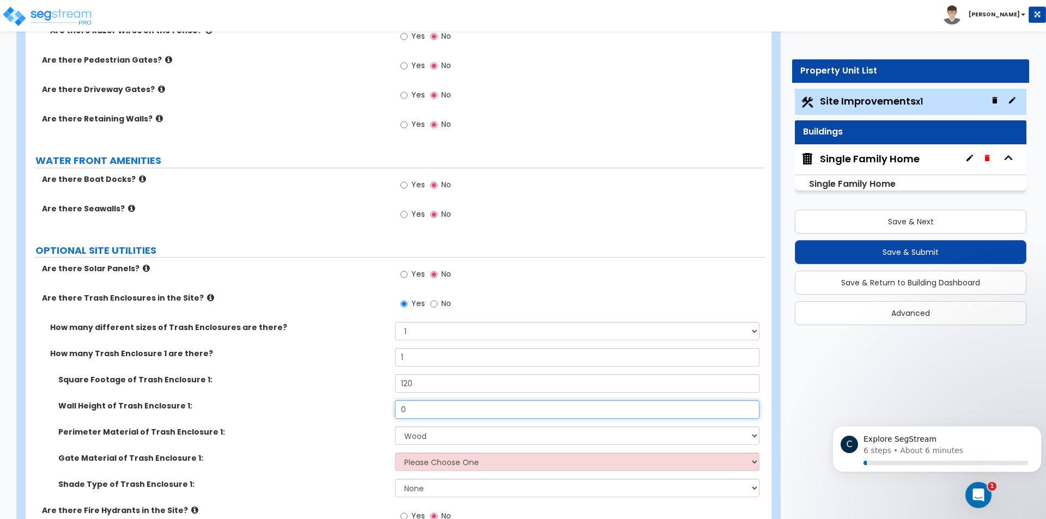
click at [335, 405] on div "Wall Height of Trash Enclosure 1: 0" at bounding box center [395, 413] width 739 height 26
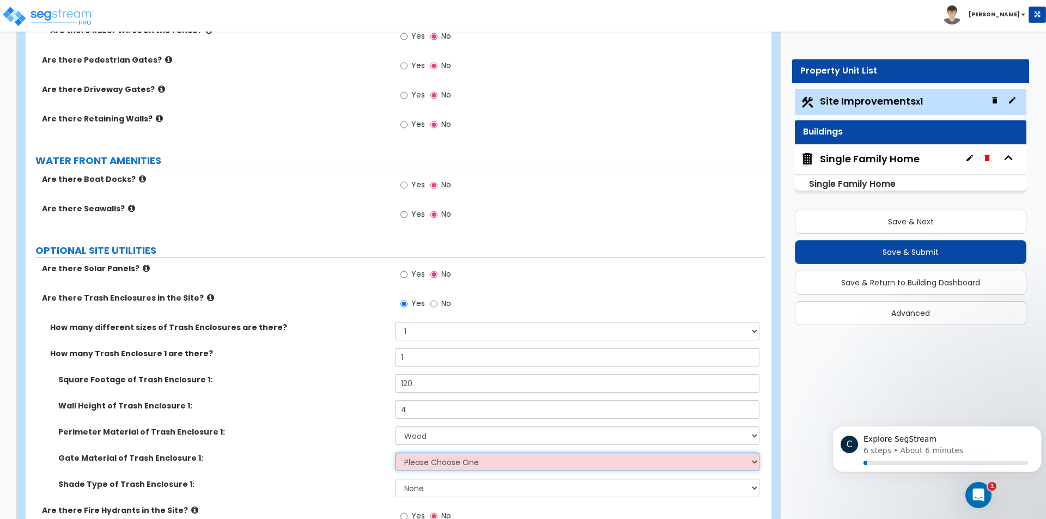
click at [447, 460] on select "Please Choose One Wood Metal" at bounding box center [577, 462] width 364 height 19
click at [395, 453] on select "Please Choose One Wood Metal" at bounding box center [577, 462] width 364 height 19
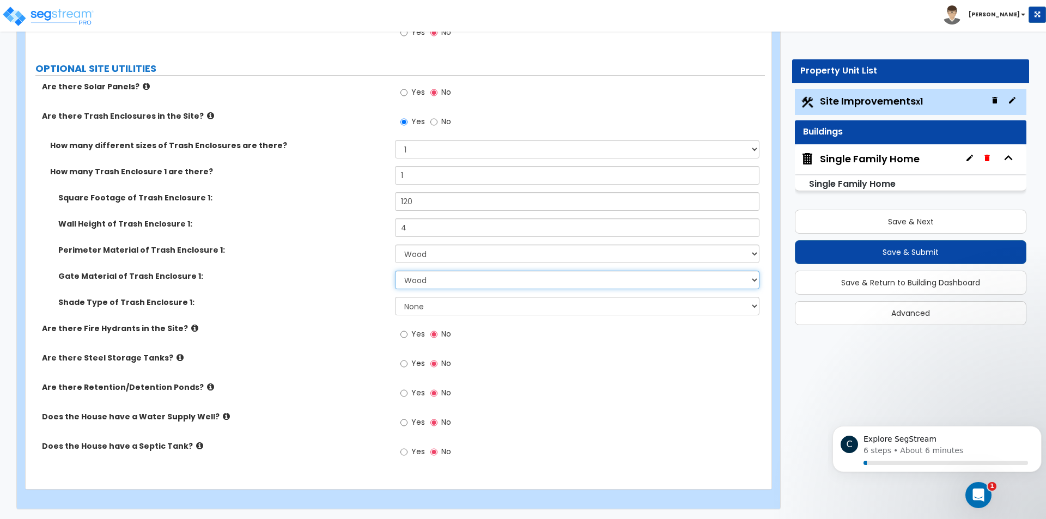
scroll to position [4786, 0]
click at [427, 306] on select "None Roof Pergola" at bounding box center [577, 305] width 364 height 19
click at [395, 296] on select "None Roof Pergola" at bounding box center [577, 305] width 364 height 19
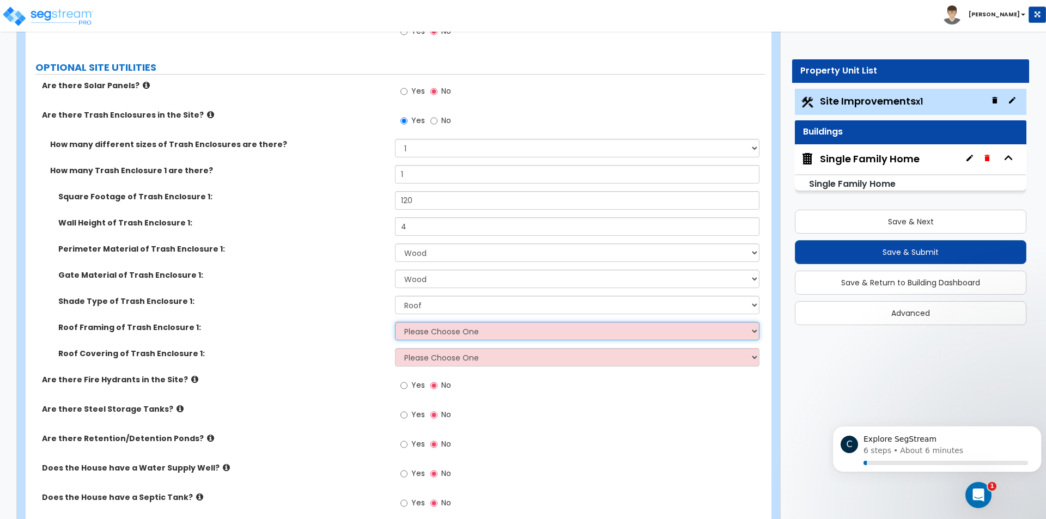
click at [433, 335] on select "Please Choose One Wood Framing Metal Framing" at bounding box center [577, 331] width 364 height 19
click at [395, 322] on select "Please Choose One Wood Framing Metal Framing" at bounding box center [577, 331] width 364 height 19
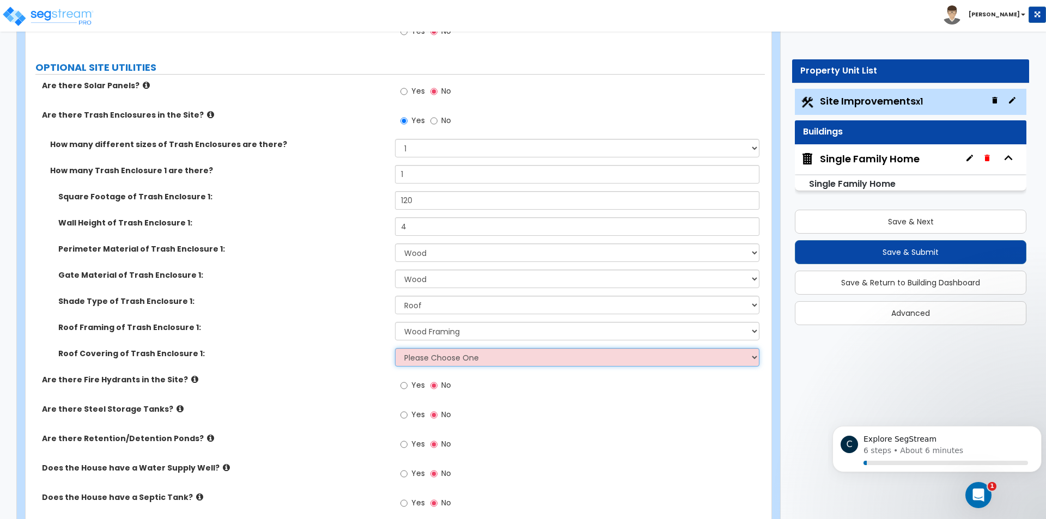
click at [430, 360] on select "Please Choose One Metal Roof Asphalt Shingles Clay Tiles Corrugated Fiberglass" at bounding box center [577, 357] width 364 height 19
click at [395, 348] on select "Please Choose One Metal Roof Asphalt Shingles Clay Tiles Corrugated Fiberglass" at bounding box center [577, 357] width 364 height 19
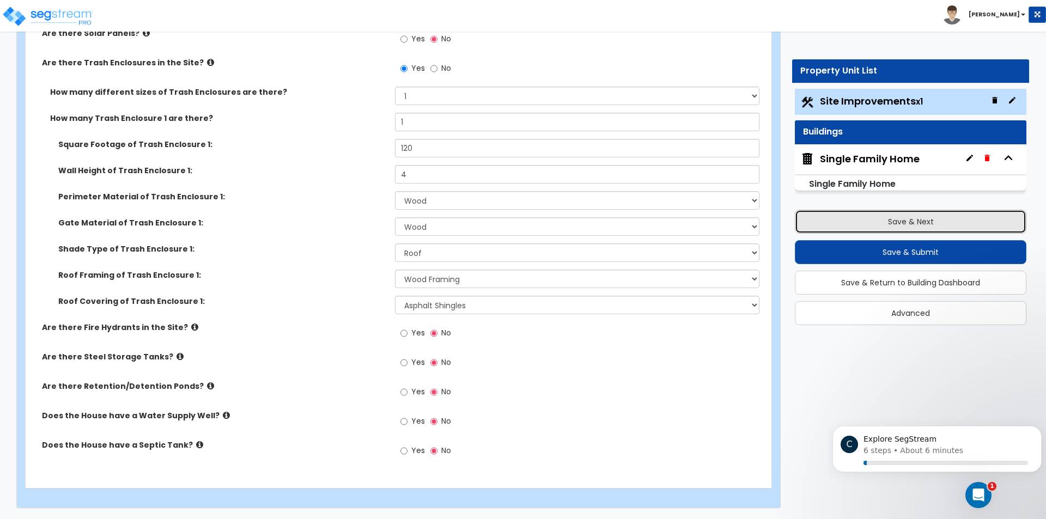
click at [852, 211] on button "Save & Next" at bounding box center [911, 222] width 232 height 24
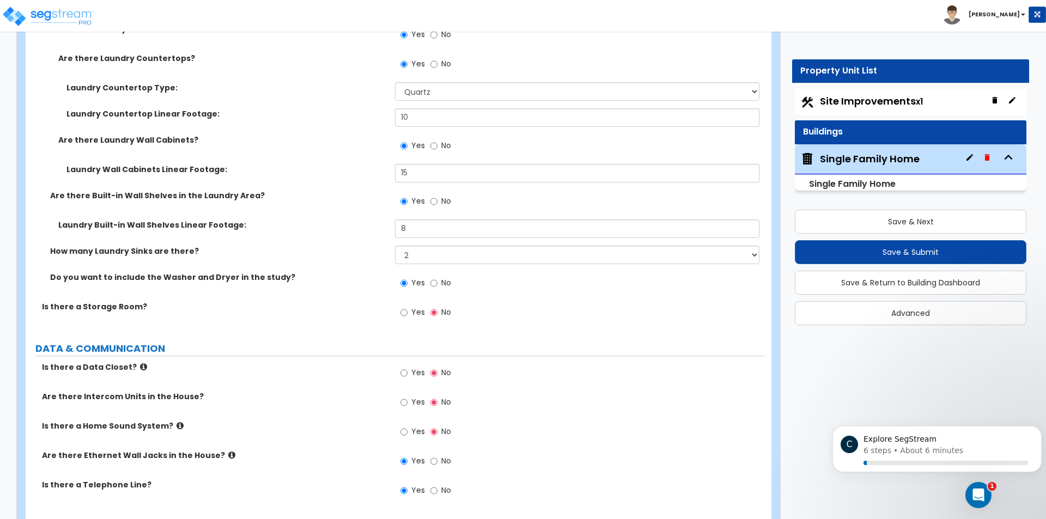
scroll to position [6164, 0]
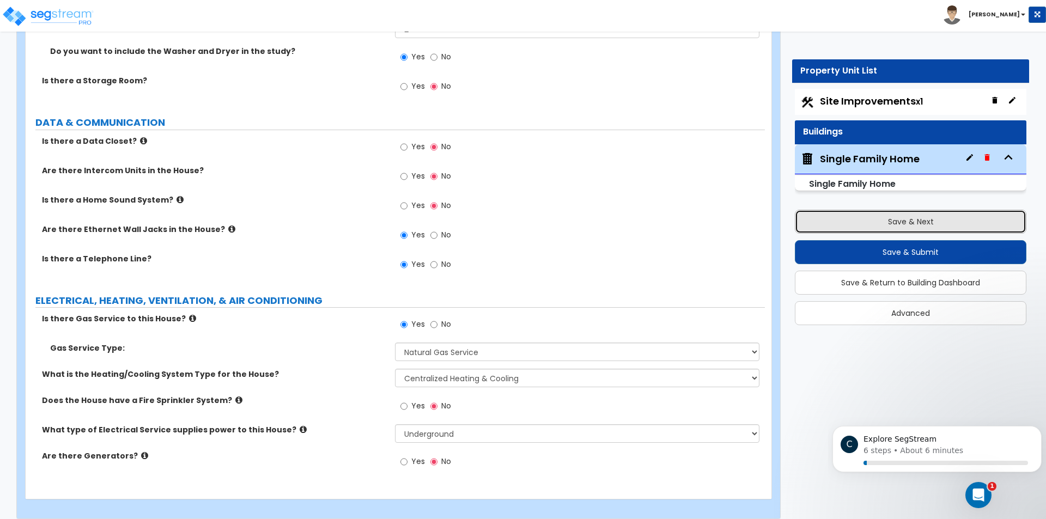
click at [902, 222] on button "Save & Next" at bounding box center [911, 222] width 232 height 24
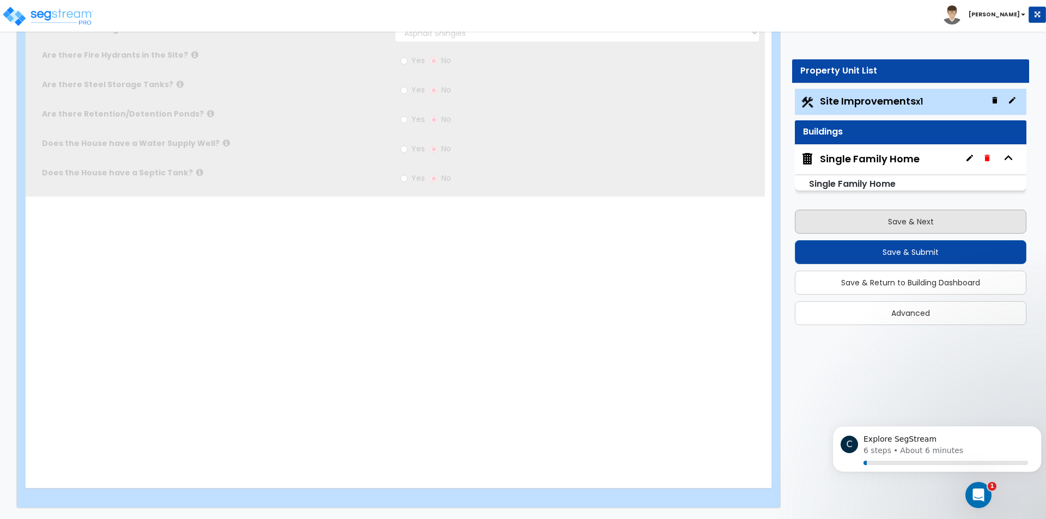
scroll to position [0, 0]
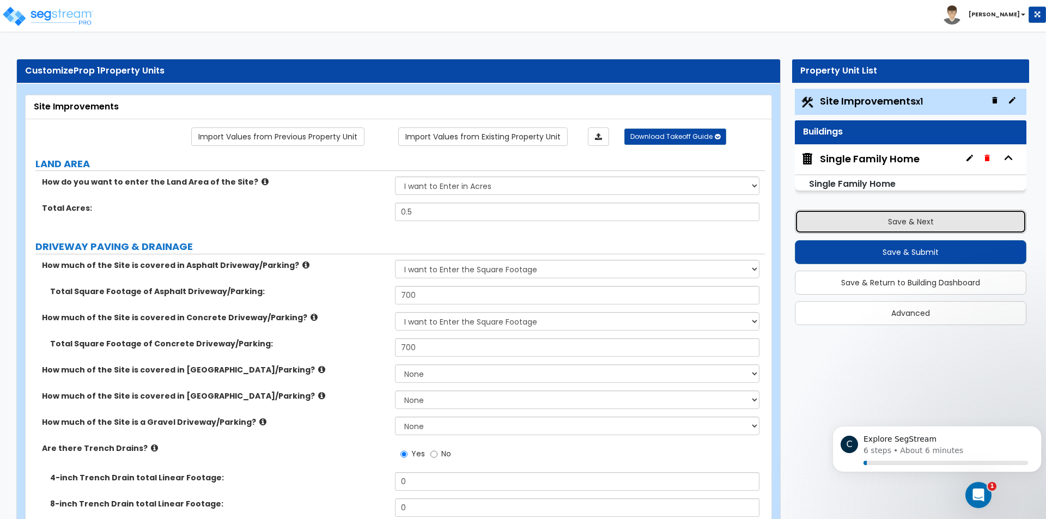
click at [890, 220] on button "Save & Next" at bounding box center [911, 222] width 232 height 24
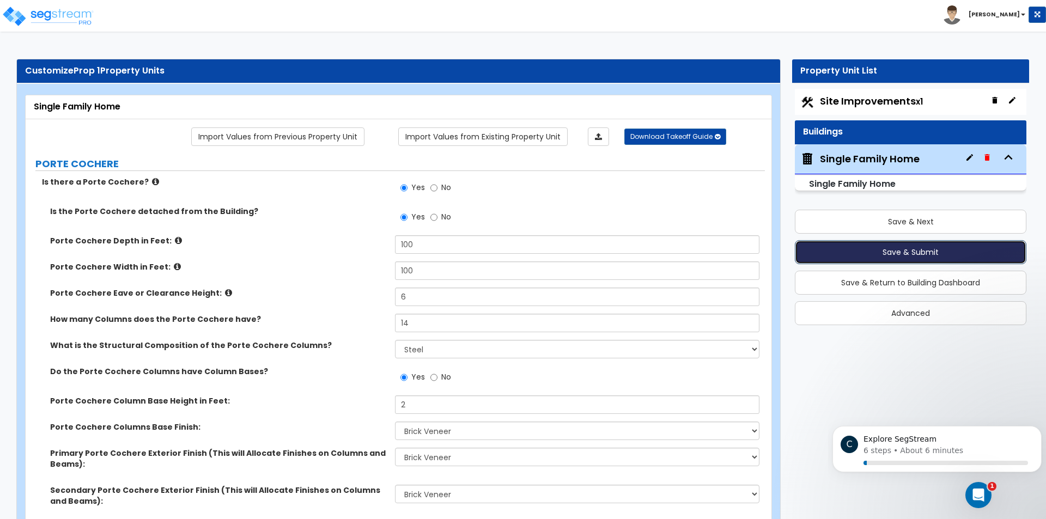
click at [924, 251] on button "Save & Submit" at bounding box center [911, 252] width 232 height 24
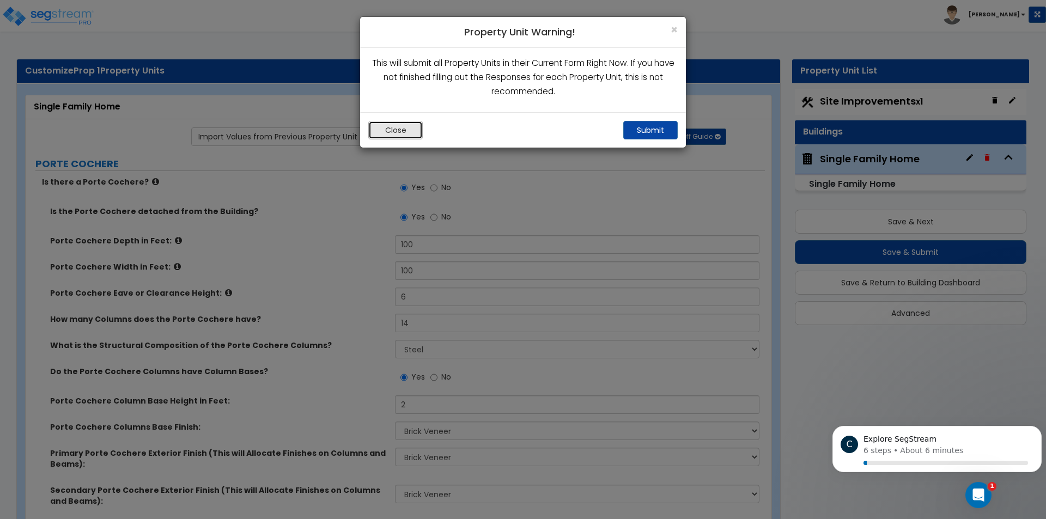
click at [379, 132] on button "Close" at bounding box center [395, 130] width 54 height 19
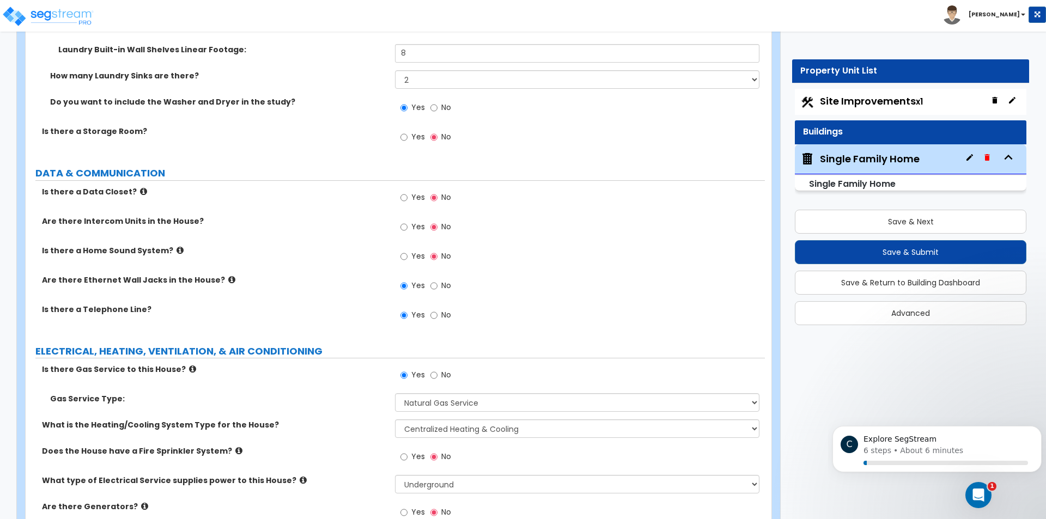
scroll to position [6164, 0]
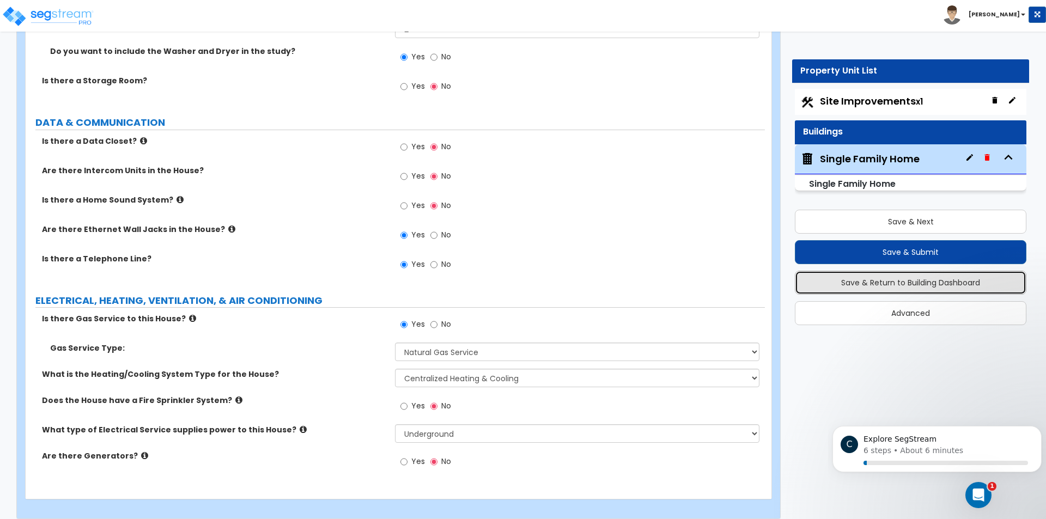
click at [905, 281] on button "Save & Return to Building Dashboard" at bounding box center [911, 283] width 232 height 24
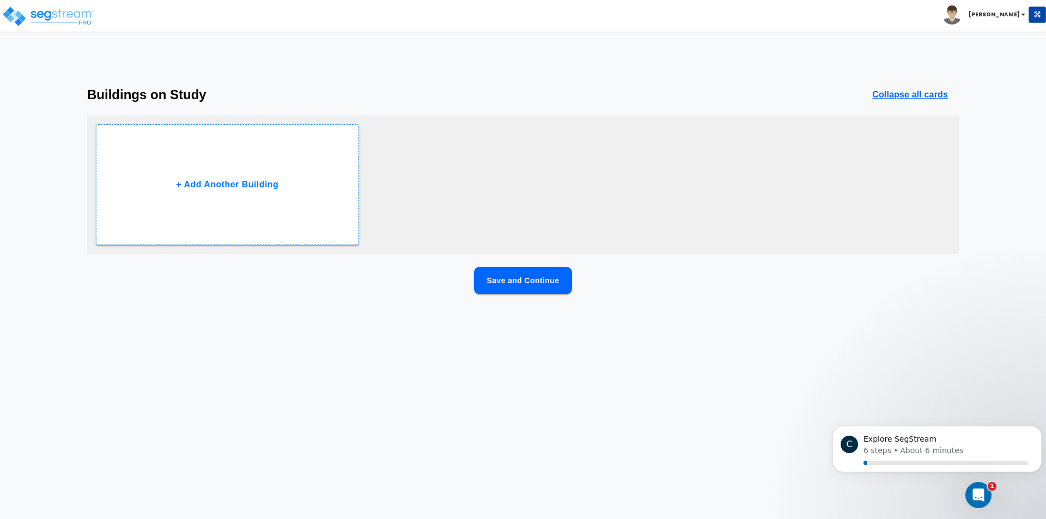
scroll to position [0, 0]
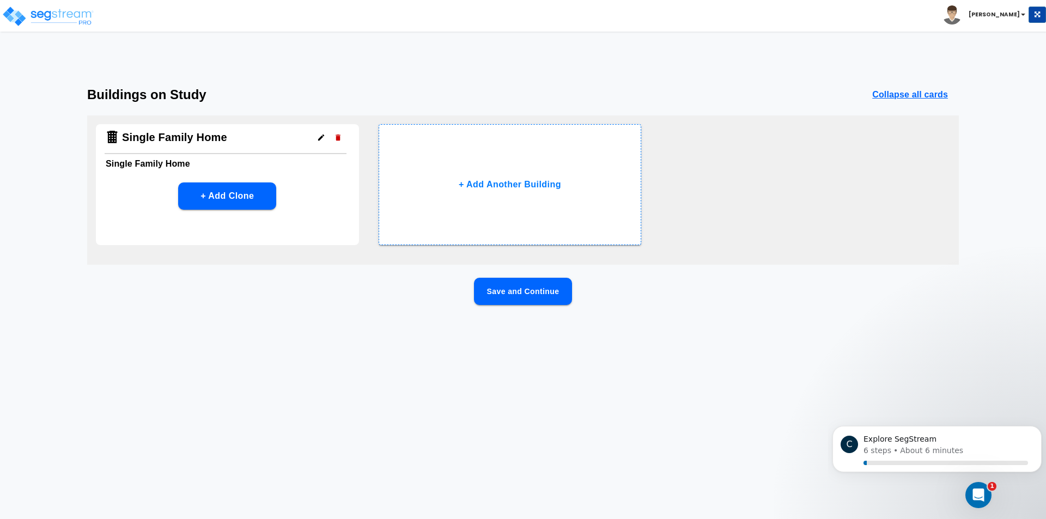
click at [162, 137] on h4 "Single Family Home" at bounding box center [174, 138] width 105 height 14
click at [508, 292] on button "Save and Continue" at bounding box center [523, 291] width 98 height 27
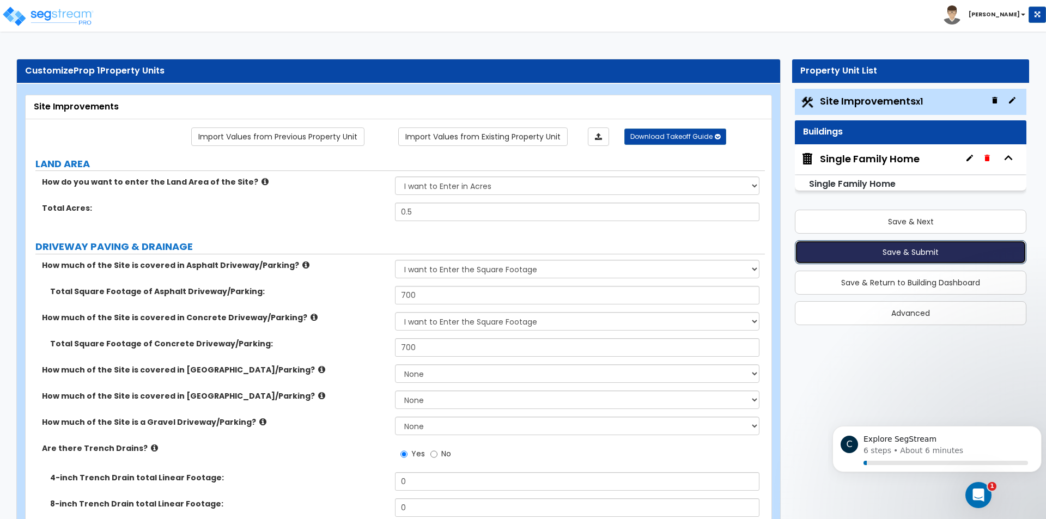
click at [908, 251] on button "Save & Submit" at bounding box center [911, 252] width 232 height 24
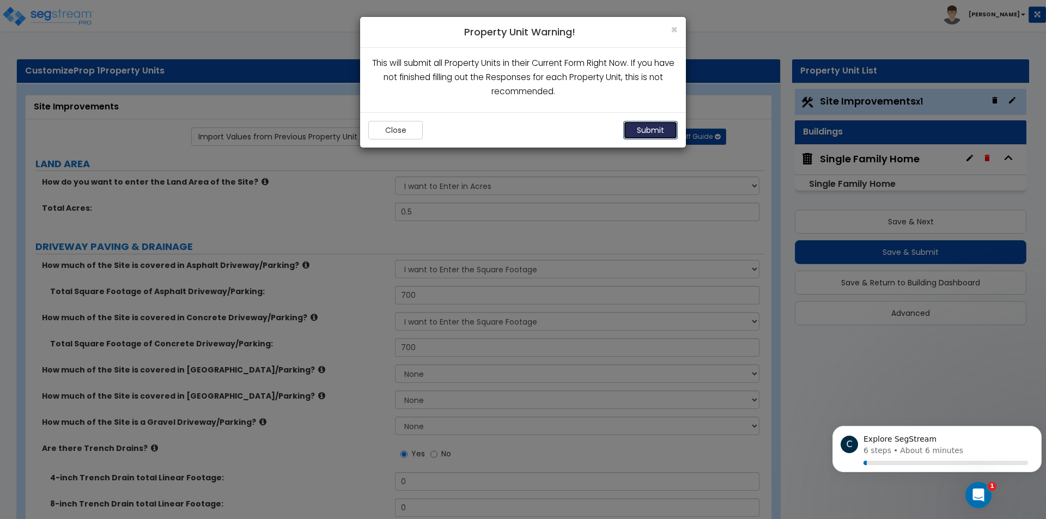
click at [642, 134] on button "Submit" at bounding box center [650, 130] width 54 height 19
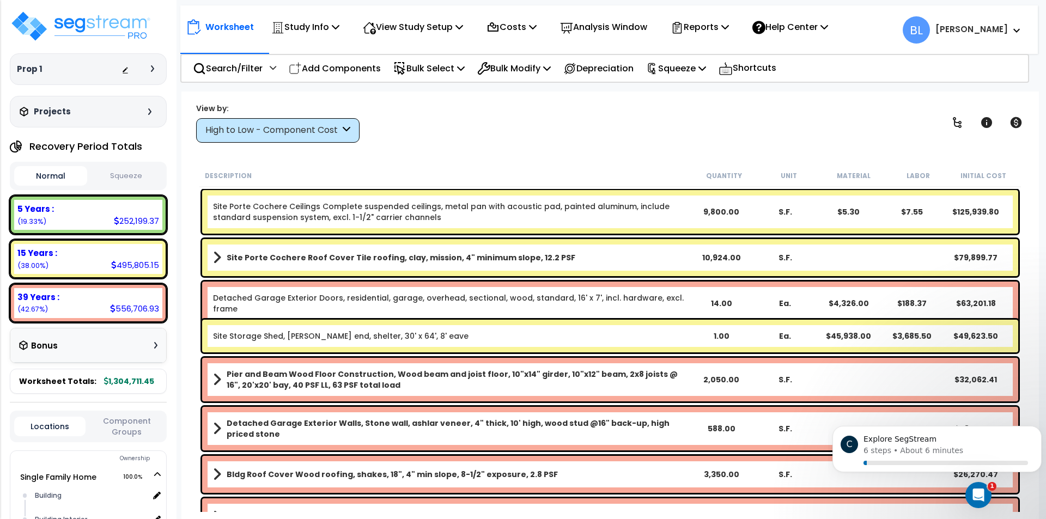
click at [123, 181] on button "Squeeze" at bounding box center [126, 176] width 73 height 19
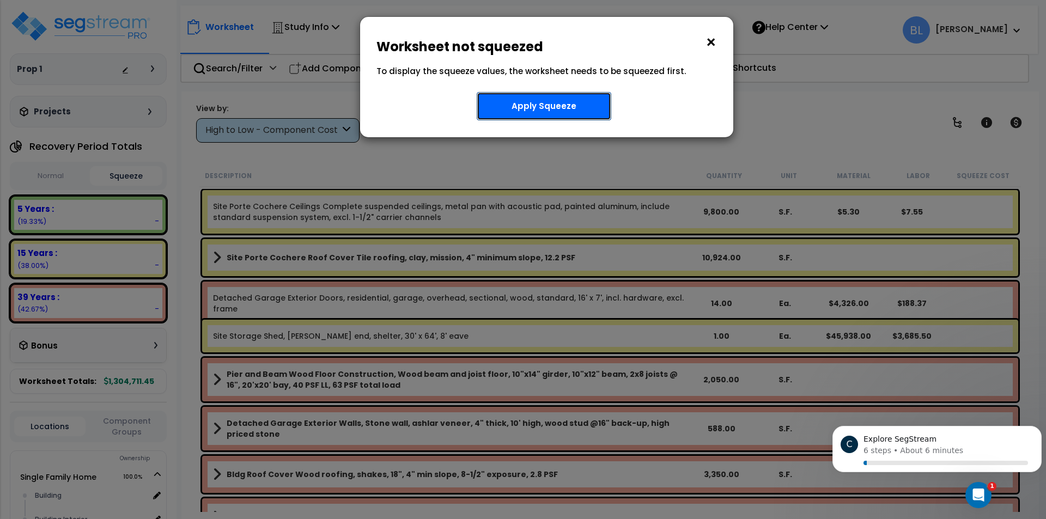
click at [500, 114] on button "Apply Squeeze" at bounding box center [544, 106] width 135 height 28
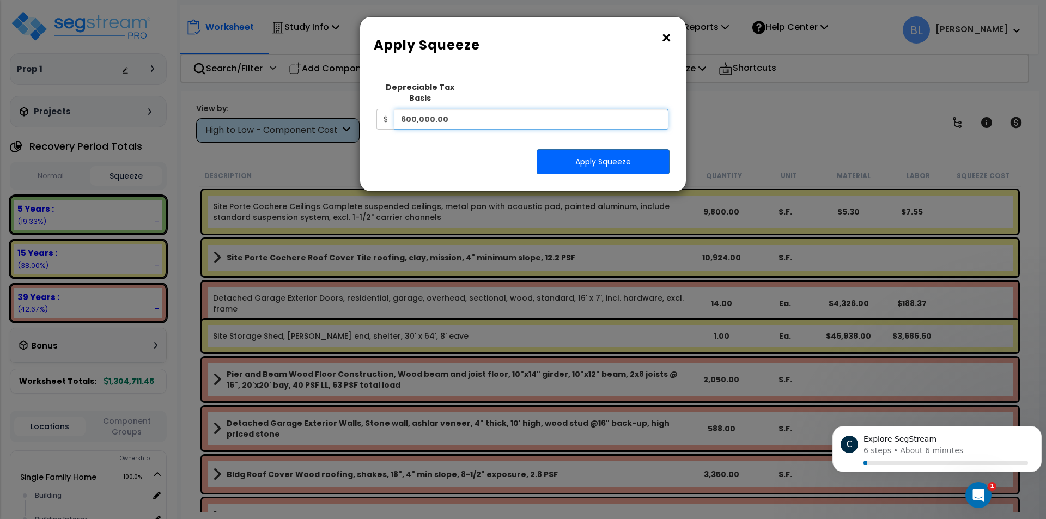
drag, startPoint x: 459, startPoint y: 108, endPoint x: 385, endPoint y: 108, distance: 74.1
click at [386, 109] on div "$ 600,000.00" at bounding box center [522, 119] width 292 height 21
type input "800,000"
click at [621, 151] on button "Apply Squeeze" at bounding box center [603, 161] width 133 height 25
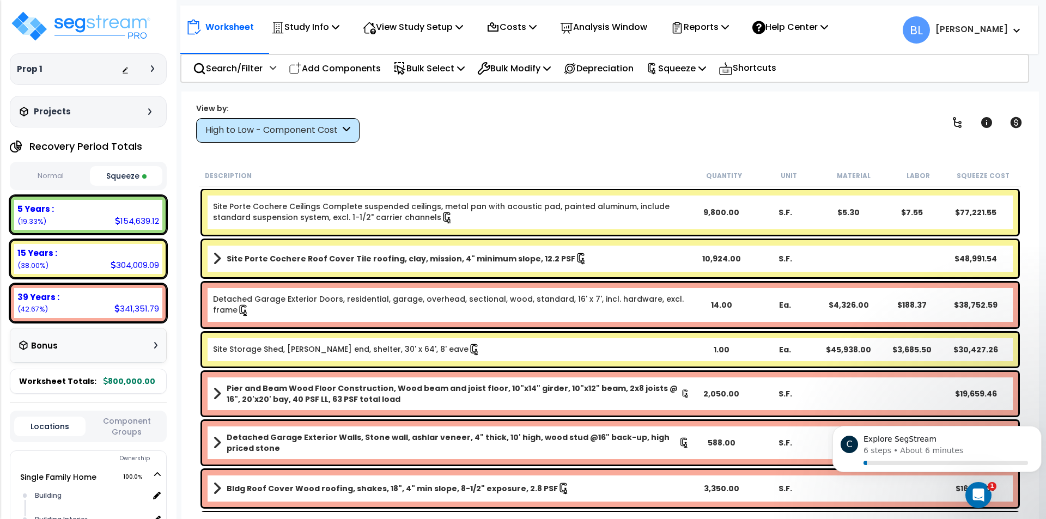
click at [45, 298] on b "39 Years :" at bounding box center [38, 296] width 42 height 11
click at [729, 31] on icon at bounding box center [725, 26] width 8 height 9
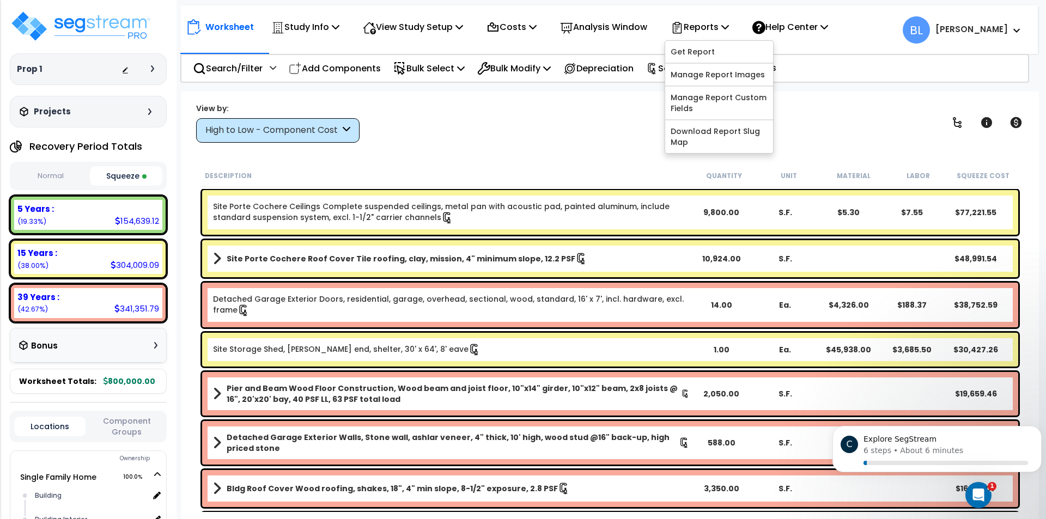
click at [543, 133] on div "View by: High to Low - Component Cost High to Low - Component Cost" at bounding box center [610, 122] width 836 height 40
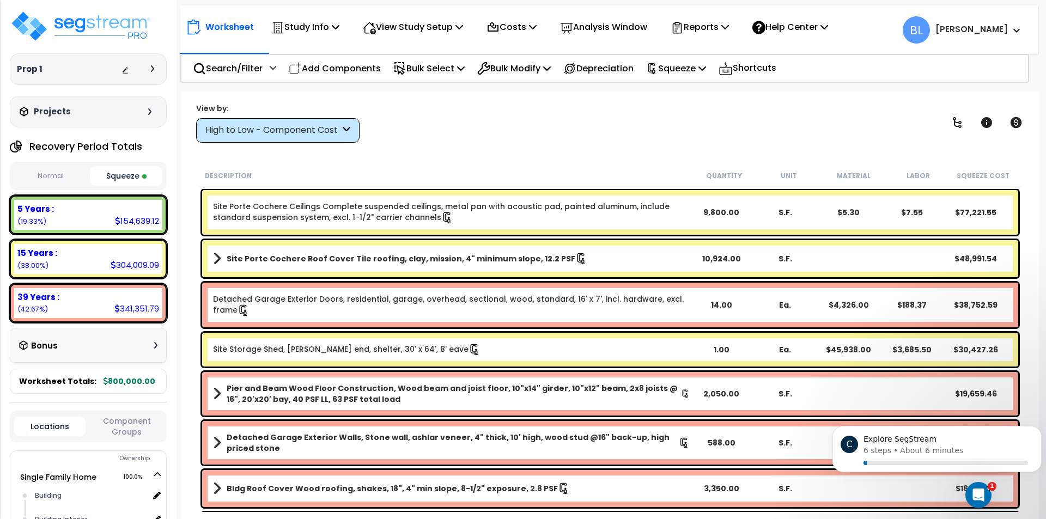
click at [55, 301] on b "39 Years :" at bounding box center [38, 296] width 42 height 11
click at [90, 308] on div "39 Years : 341,351.79 (42.67%)" at bounding box center [88, 303] width 148 height 30
click at [81, 346] on div "Bonus" at bounding box center [88, 345] width 138 height 21
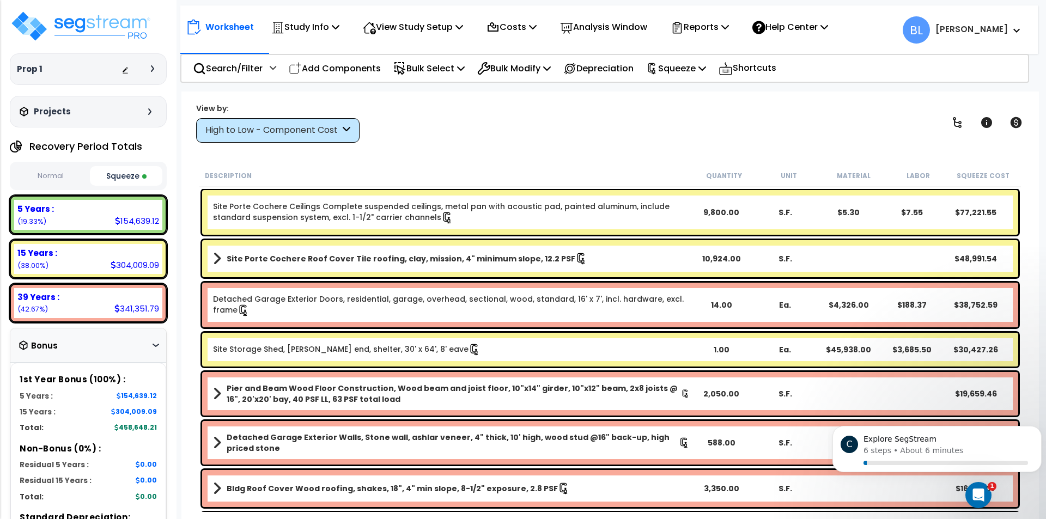
click at [81, 346] on div "Bonus" at bounding box center [88, 345] width 138 height 21
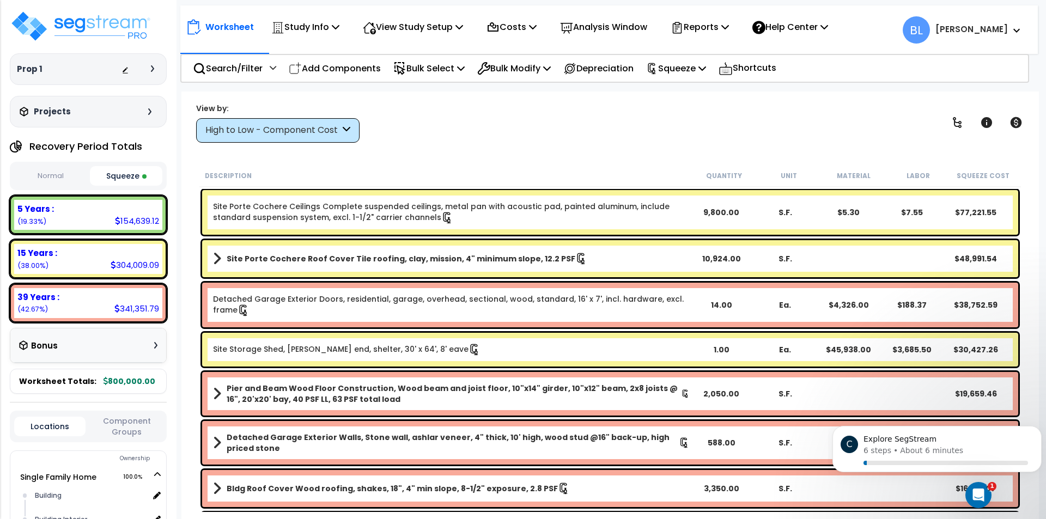
click at [81, 346] on div "Bonus" at bounding box center [88, 345] width 138 height 21
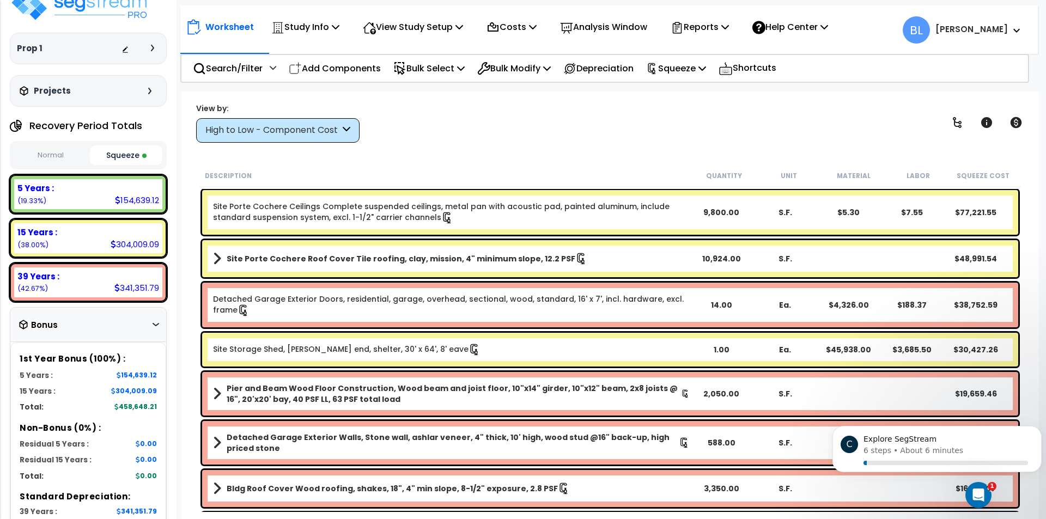
scroll to position [0, 0]
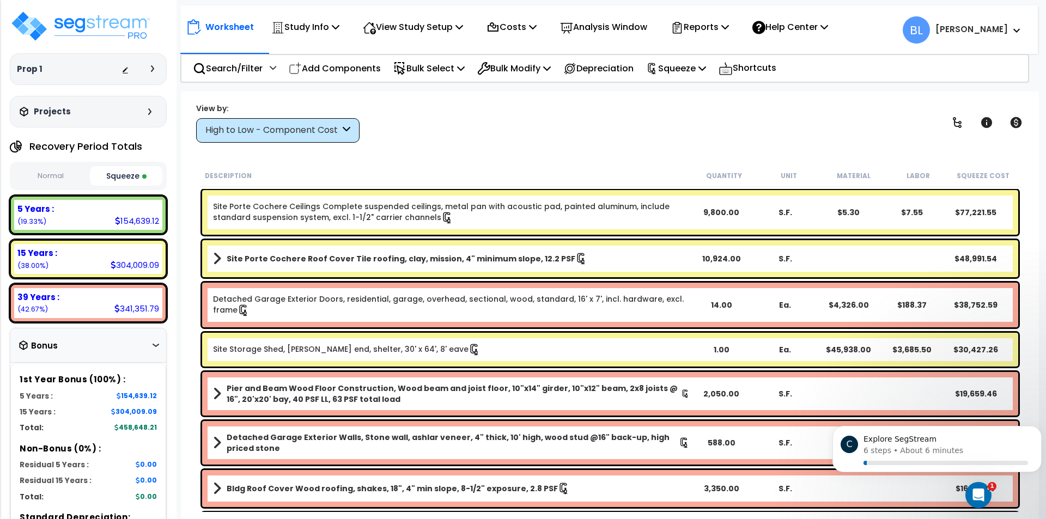
click at [74, 346] on div "Bonus" at bounding box center [88, 345] width 138 height 21
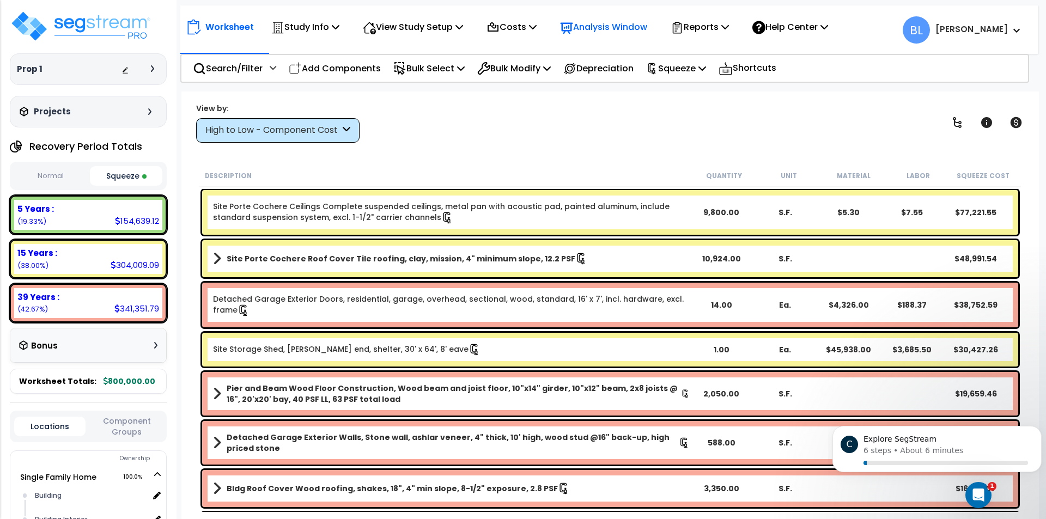
click at [636, 28] on p "Analysis Window" at bounding box center [603, 27] width 87 height 15
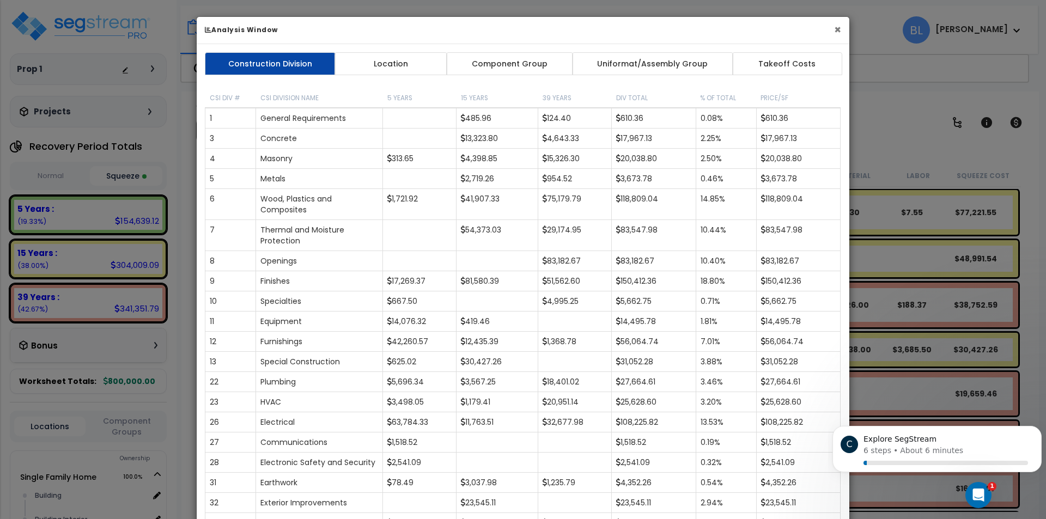
click at [838, 28] on button "×" at bounding box center [837, 29] width 7 height 11
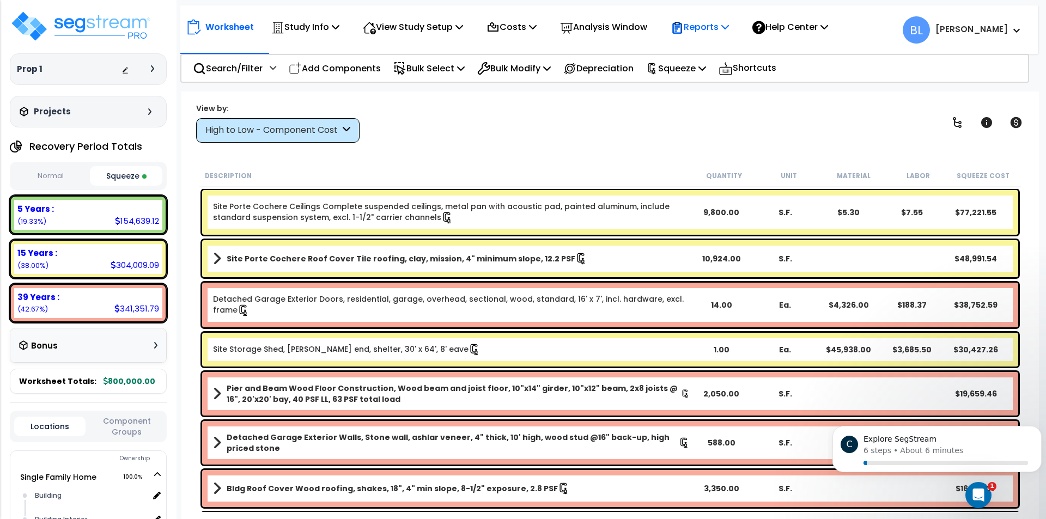
click at [729, 28] on p "Reports" at bounding box center [700, 27] width 58 height 15
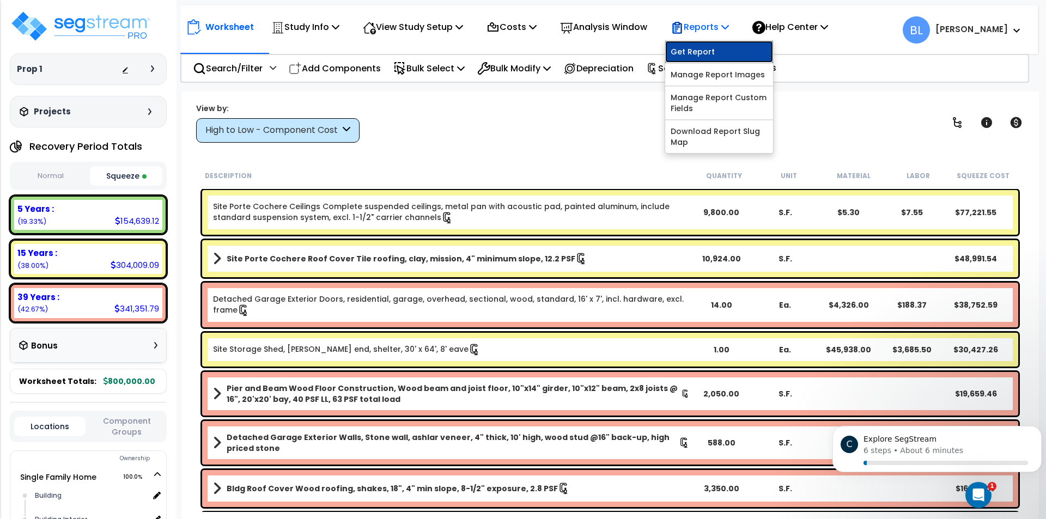
click at [709, 52] on link "Get Report" at bounding box center [719, 52] width 108 height 22
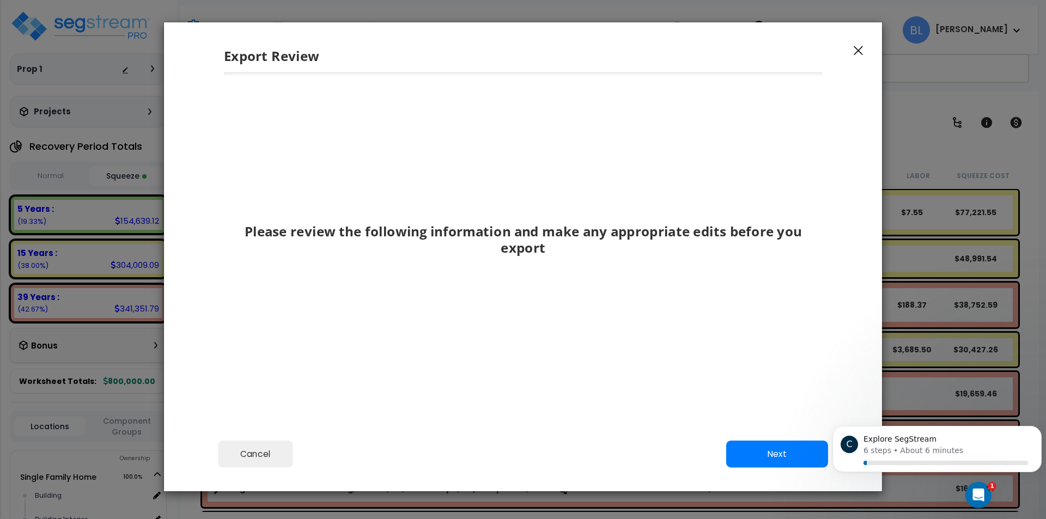
click at [526, 308] on div "Please review the following information and make any appropriate edits before y…" at bounding box center [523, 235] width 598 height 285
click at [765, 452] on button "Next" at bounding box center [777, 454] width 102 height 27
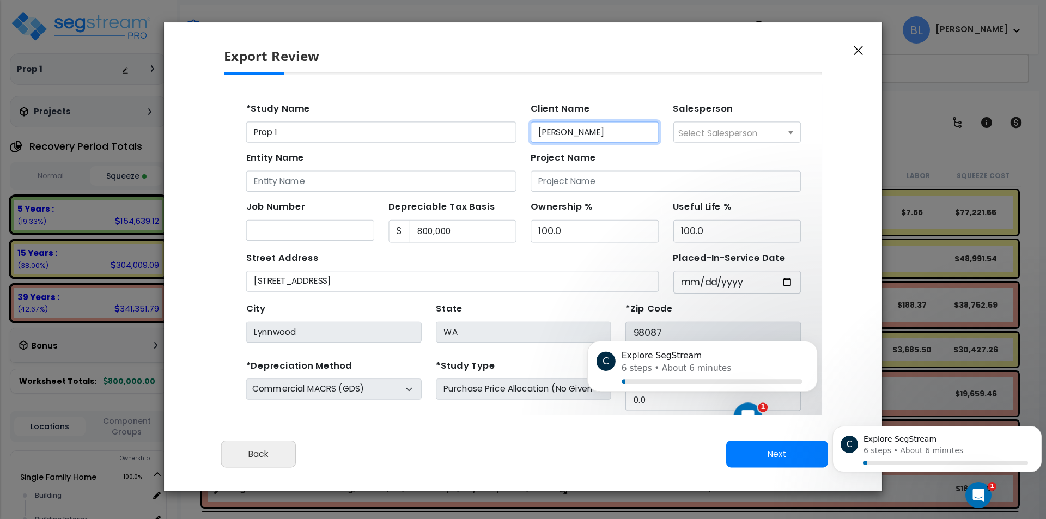
drag, startPoint x: 567, startPoint y: 128, endPoint x: 479, endPoint y: 129, distance: 87.2
click at [479, 129] on div "*Study Name Prop 1 Client Name Ankit Shah Salesperson Select Salesperson Brian …" at bounding box center [496, 115] width 518 height 45
type input "Sample"
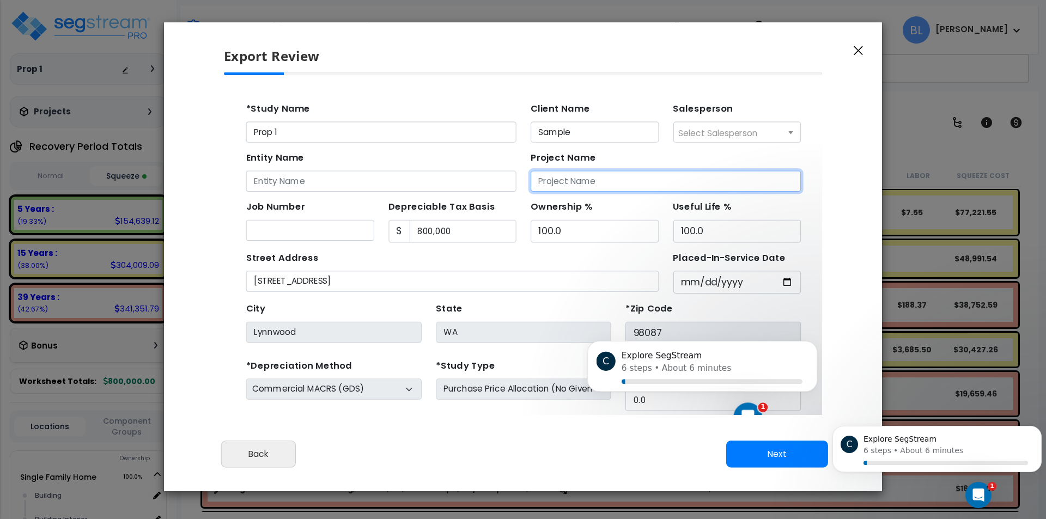
click at [542, 170] on input "Project Name" at bounding box center [625, 172] width 246 height 19
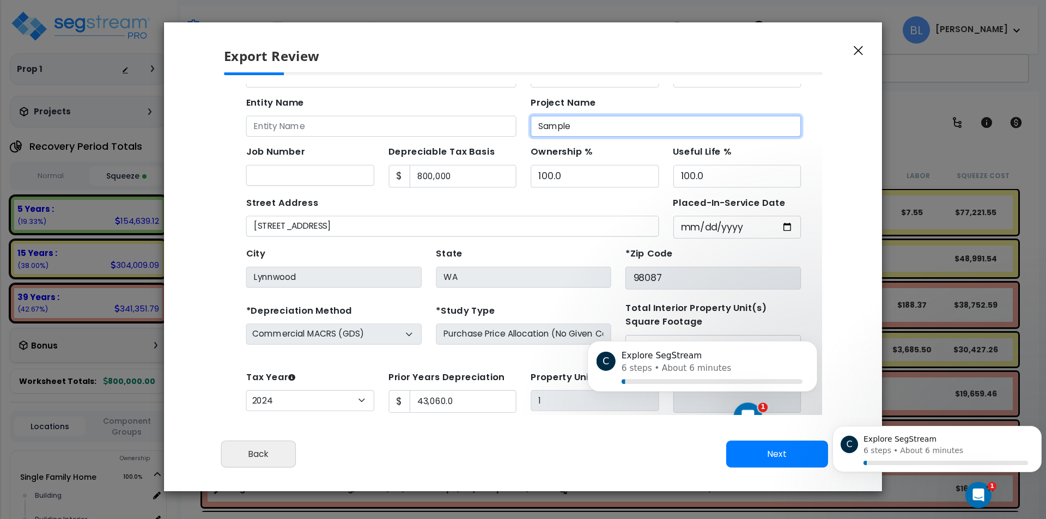
type input "Sample"
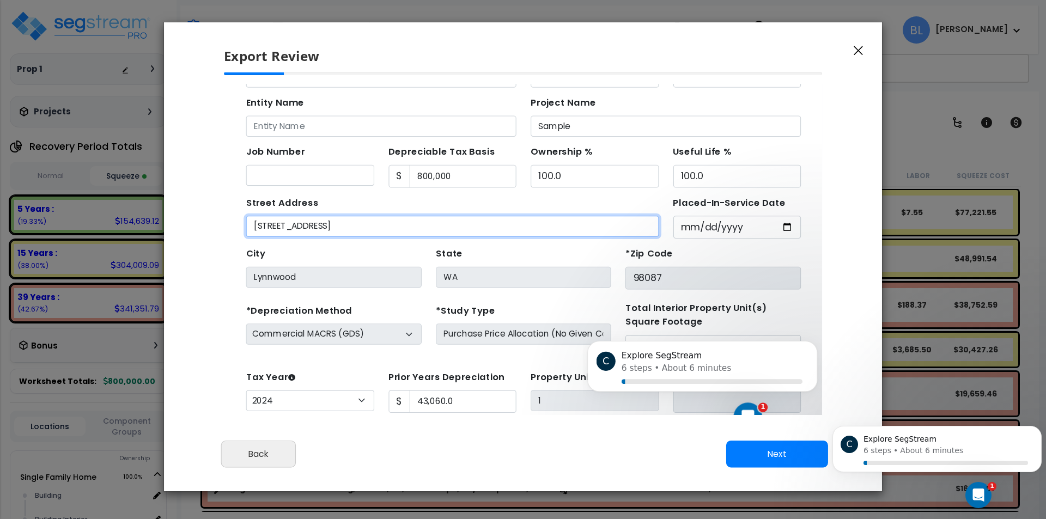
drag, startPoint x: 363, startPoint y: 214, endPoint x: 235, endPoint y: 213, distance: 128.0
click at [241, 213] on div "Street Address 13920 14th PL West Unit 49" at bounding box center [431, 204] width 388 height 41
type input "123 Sample"
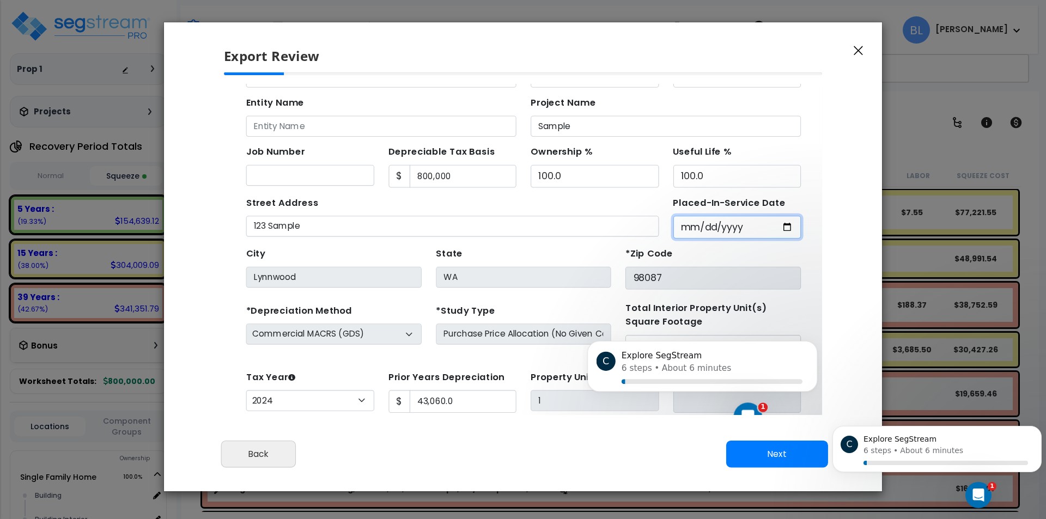
click at [690, 208] on input "2021-10-29" at bounding box center [690, 214] width 117 height 21
click at [682, 214] on input "2021-10-29" at bounding box center [690, 214] width 117 height 21
click at [730, 210] on input "2021-10-29" at bounding box center [690, 214] width 117 height 21
type input "2024-11-14"
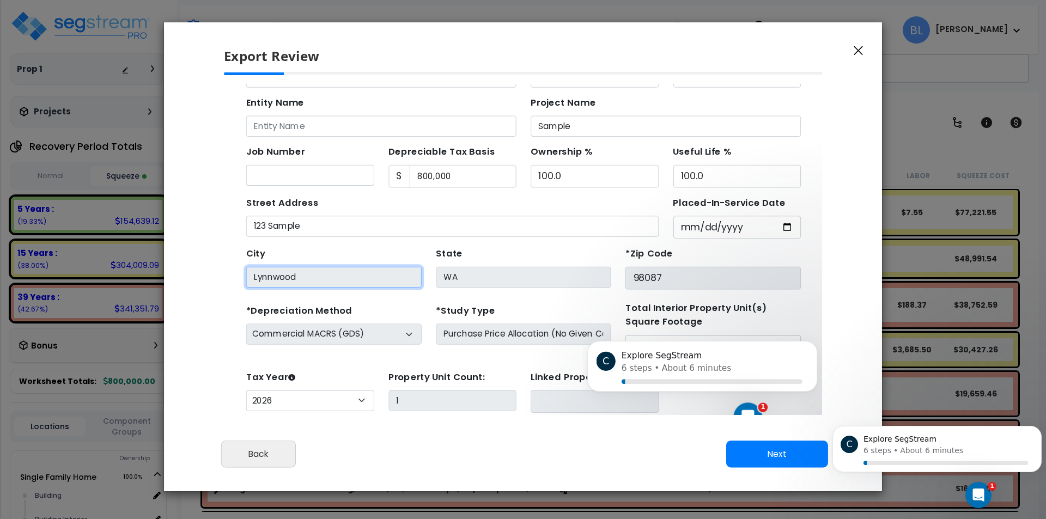
click at [299, 260] on input "Lynnwood" at bounding box center [324, 259] width 160 height 19
click at [353, 233] on div "City Lynnwood" at bounding box center [324, 249] width 160 height 39
click at [485, 230] on div "State WA" at bounding box center [496, 250] width 173 height 41
click at [345, 262] on input "Lynnwood" at bounding box center [324, 259] width 160 height 19
click at [385, 232] on div "City Lynnwood" at bounding box center [324, 249] width 160 height 39
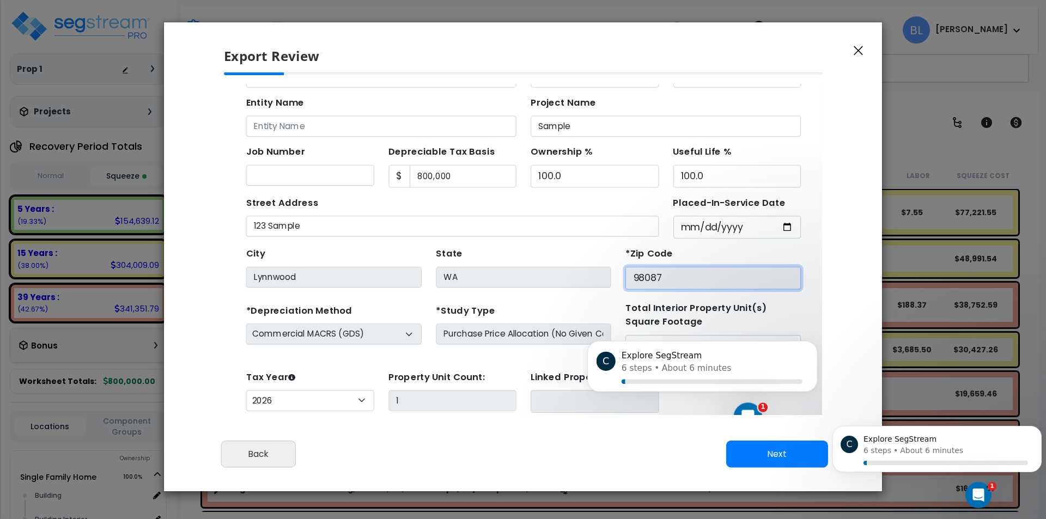
click at [636, 258] on input "98087" at bounding box center [668, 260] width 160 height 21
drag, startPoint x: 652, startPoint y: 260, endPoint x: 579, endPoint y: 260, distance: 73.0
click at [582, 260] on div "*Zip Code 98087" at bounding box center [668, 250] width 173 height 41
click at [524, 228] on div "City Lynnwood State WA *Zip Code 98087" at bounding box center [496, 247] width 518 height 46
click at [381, 234] on div "City Lynnwood" at bounding box center [324, 249] width 160 height 39
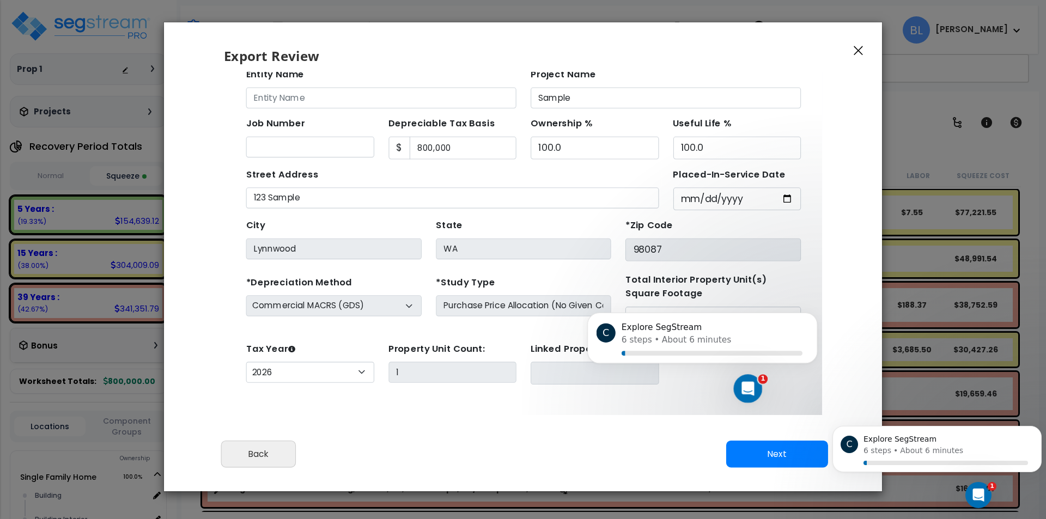
scroll to position [0, 0]
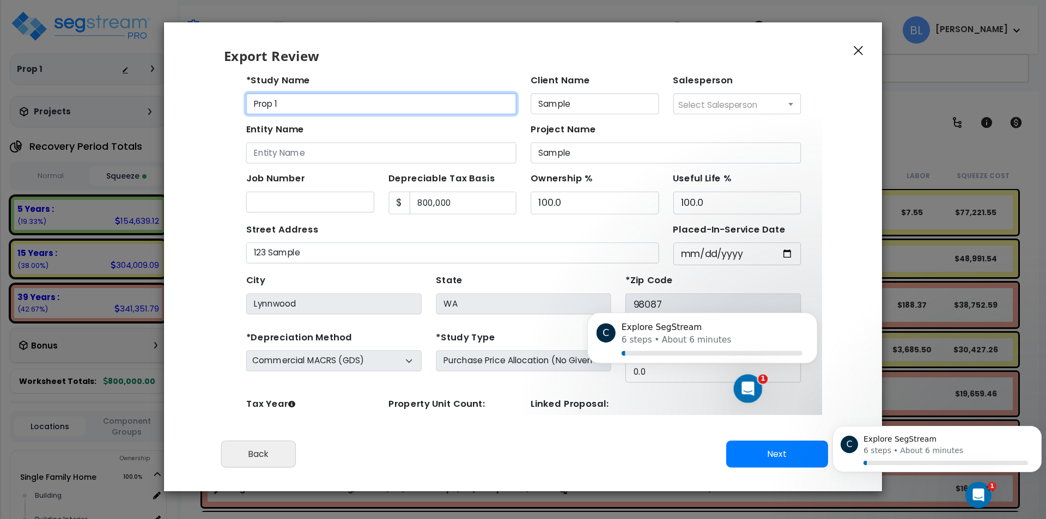
drag, startPoint x: 294, startPoint y: 101, endPoint x: 194, endPoint y: 100, distance: 99.7
click at [224, 100] on html "Notification x View All Brian Leyde Seattle Tax Group Notification" at bounding box center [496, 244] width 544 height 377
type input "Sample Property 1"
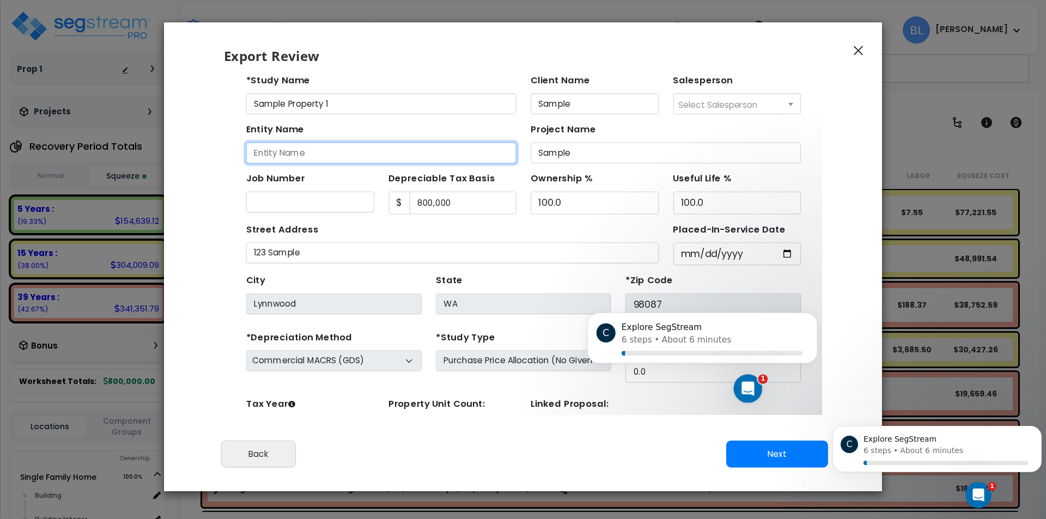
click at [322, 145] on input "Entity Name" at bounding box center [367, 144] width 246 height 19
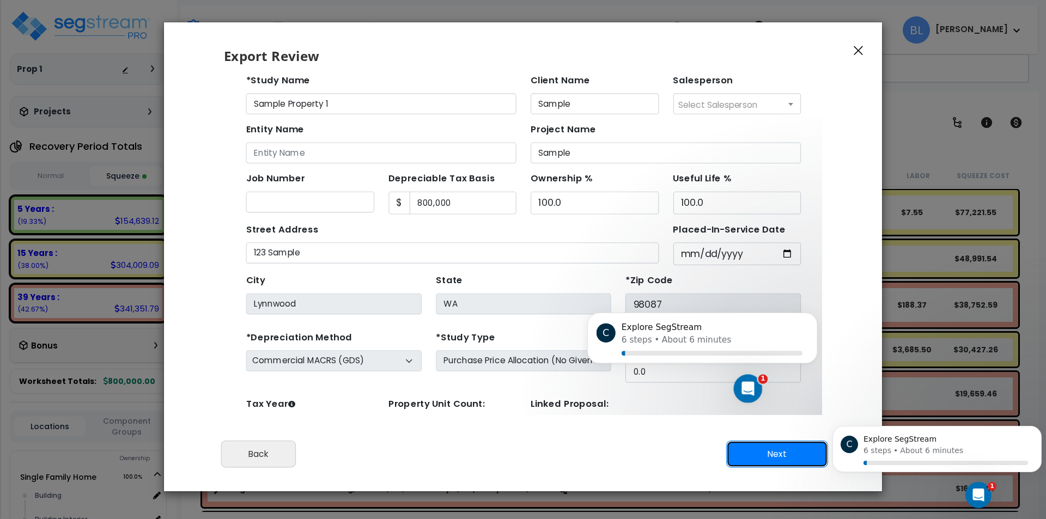
click at [751, 454] on button "Next" at bounding box center [777, 454] width 102 height 27
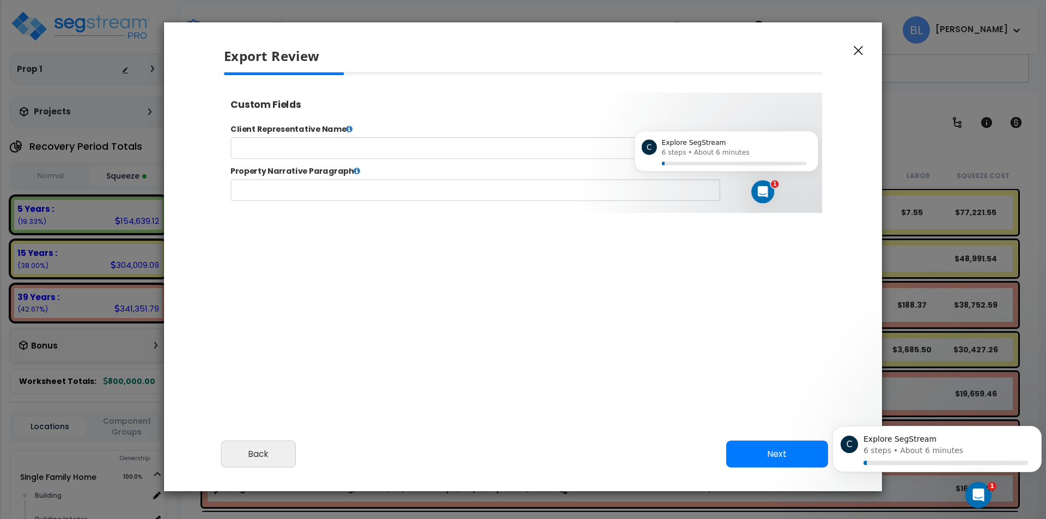
select select "2024"
click at [751, 454] on button "Next" at bounding box center [777, 454] width 102 height 27
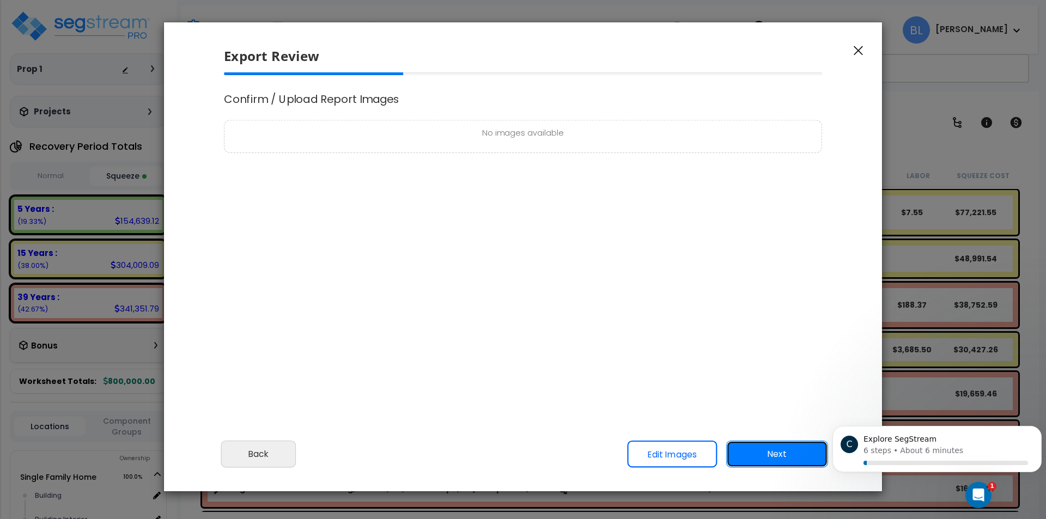
click at [773, 451] on button "Next" at bounding box center [777, 454] width 102 height 27
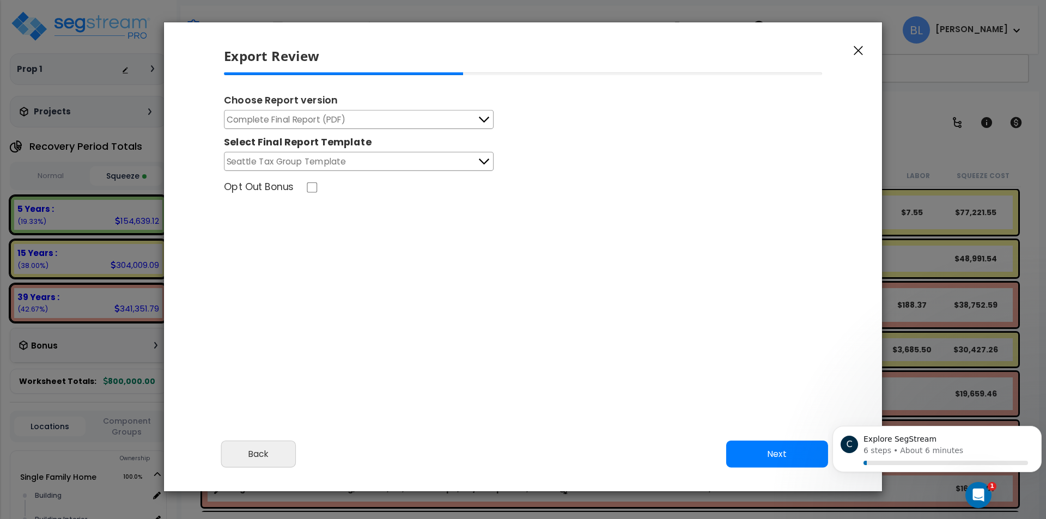
click at [332, 159] on span "Seattle Tax Group Template" at bounding box center [286, 162] width 119 height 14
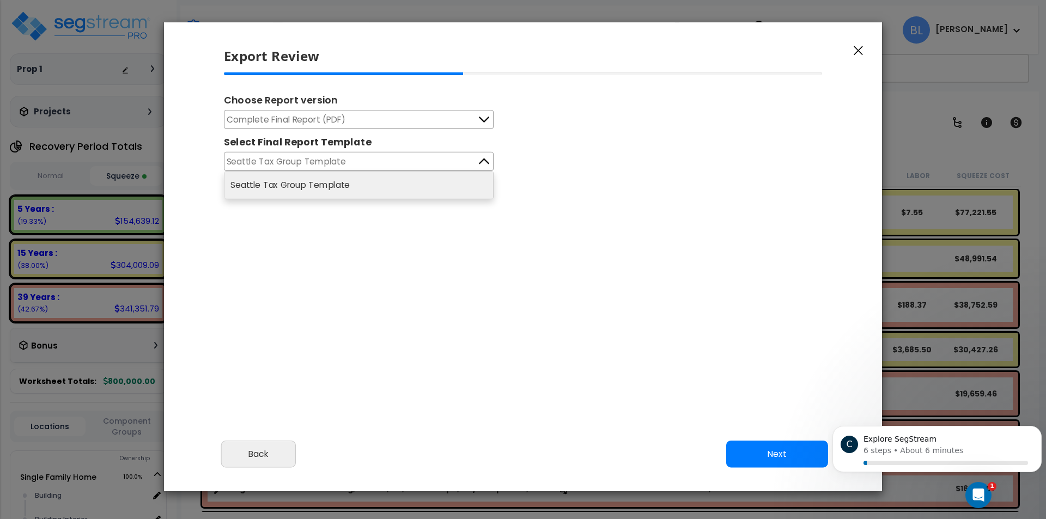
click at [332, 159] on span "Seattle Tax Group Template" at bounding box center [286, 162] width 119 height 14
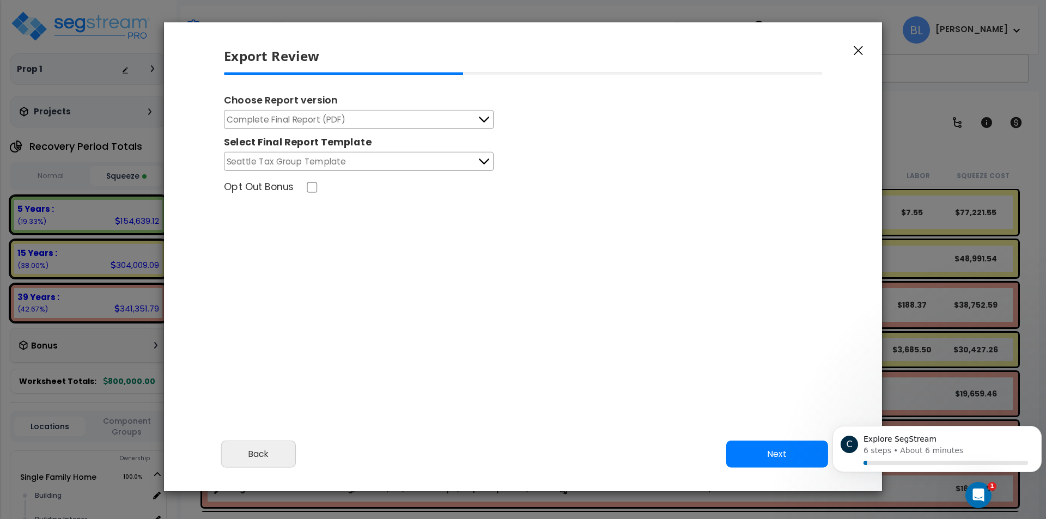
click at [466, 114] on button "Complete Final Report (PDF)" at bounding box center [359, 119] width 270 height 19
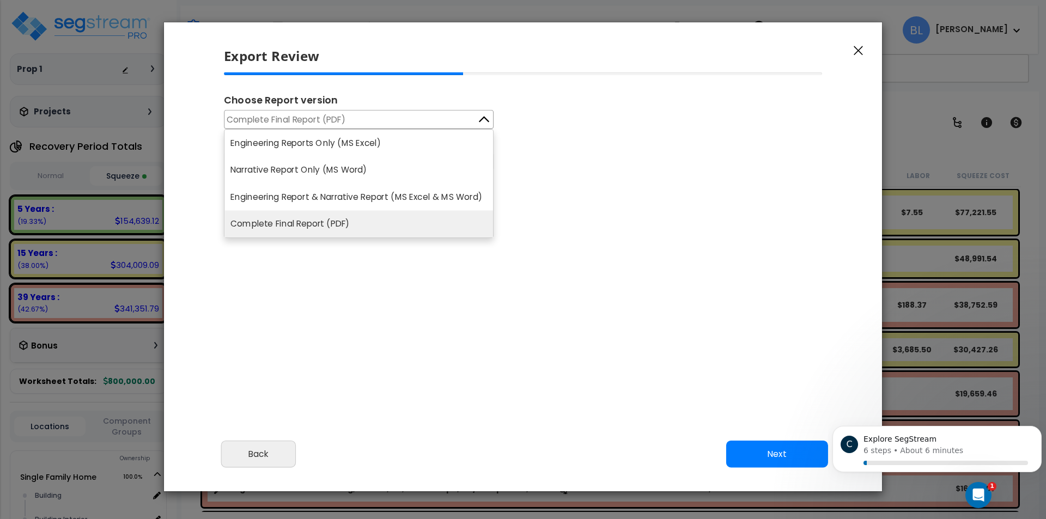
click at [350, 224] on li "Complete Final Report (PDF)" at bounding box center [358, 224] width 269 height 27
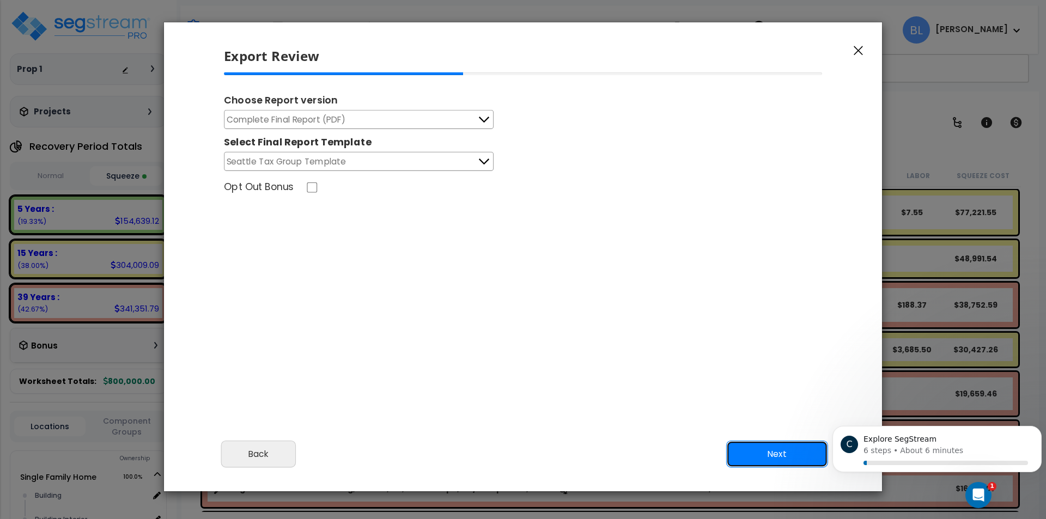
click at [756, 453] on button "Next" at bounding box center [777, 454] width 102 height 27
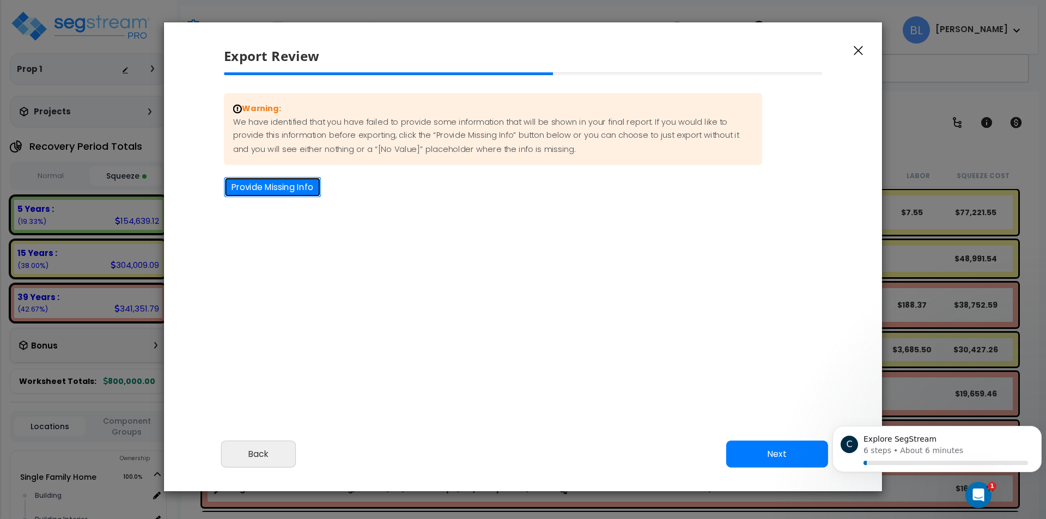
click at [271, 180] on button "Provide Missing Info" at bounding box center [272, 187] width 97 height 20
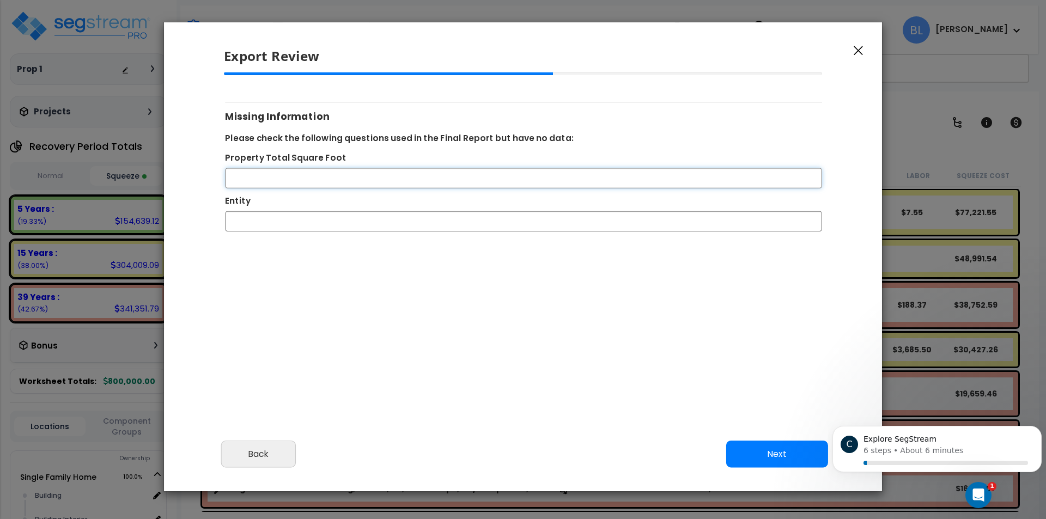
click at [271, 180] on input "Property Total Square Foot" at bounding box center [523, 178] width 597 height 20
type input "2500"
click at [740, 453] on button "Next" at bounding box center [777, 454] width 102 height 27
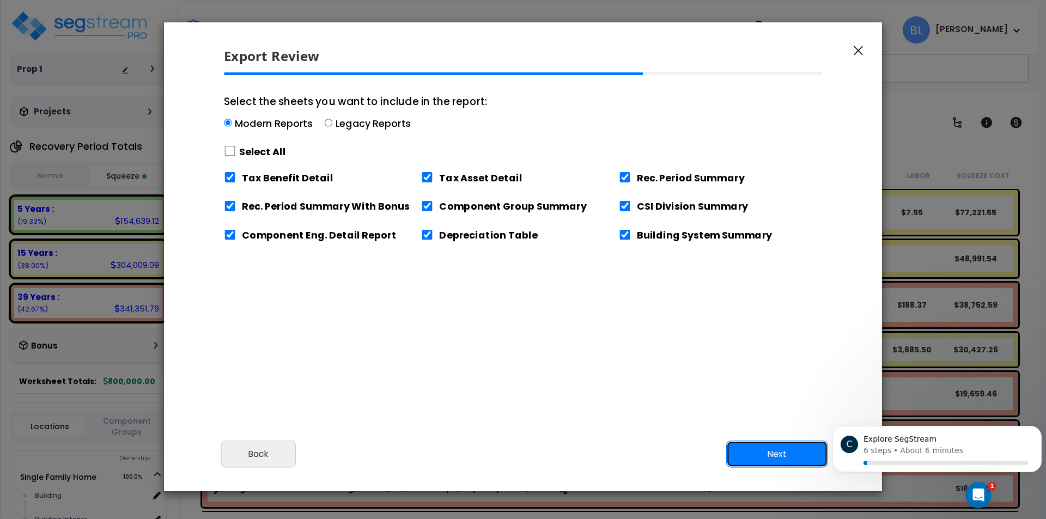
click at [744, 453] on button "Next" at bounding box center [777, 454] width 102 height 27
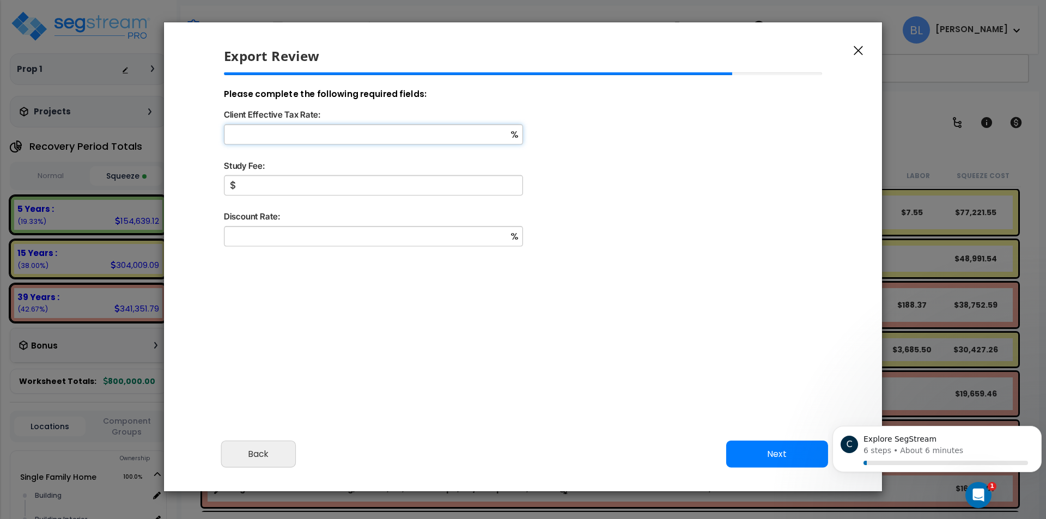
click at [352, 128] on input "Client Effective Tax Rate:" at bounding box center [373, 134] width 299 height 20
type input "37"
click at [298, 188] on input "Study Fee:" at bounding box center [373, 185] width 299 height 20
type input "4,500"
click at [415, 239] on input "Discount Rate:" at bounding box center [373, 236] width 299 height 20
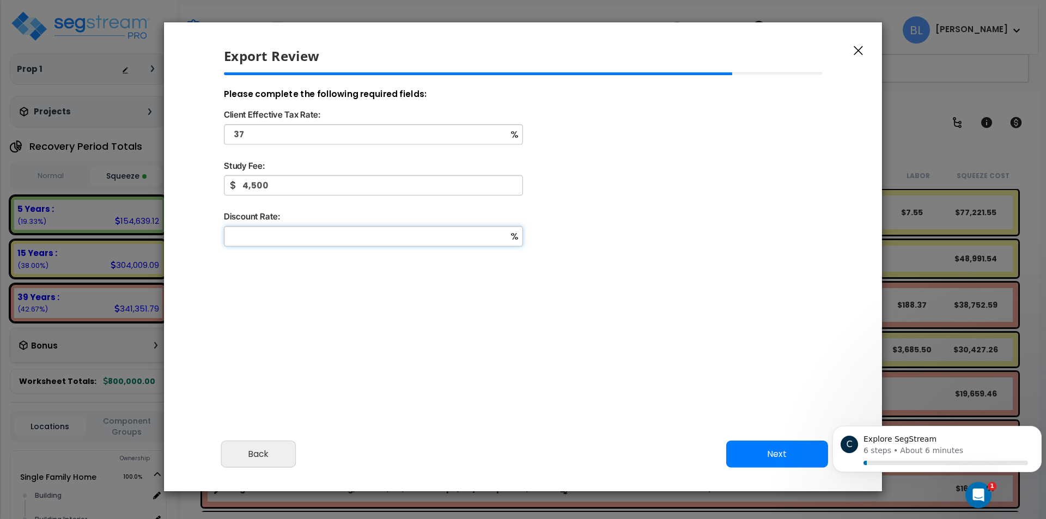
type input "3"
click at [743, 449] on button "Next" at bounding box center [777, 454] width 102 height 27
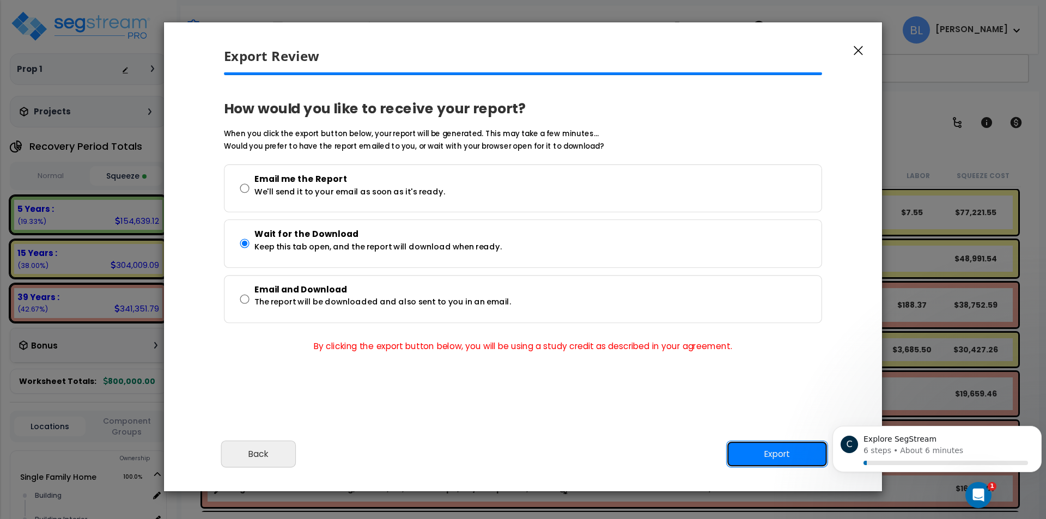
click at [765, 454] on button "Export" at bounding box center [777, 454] width 102 height 27
